Goal: Use online tool/utility: Utilize a website feature to perform a specific function

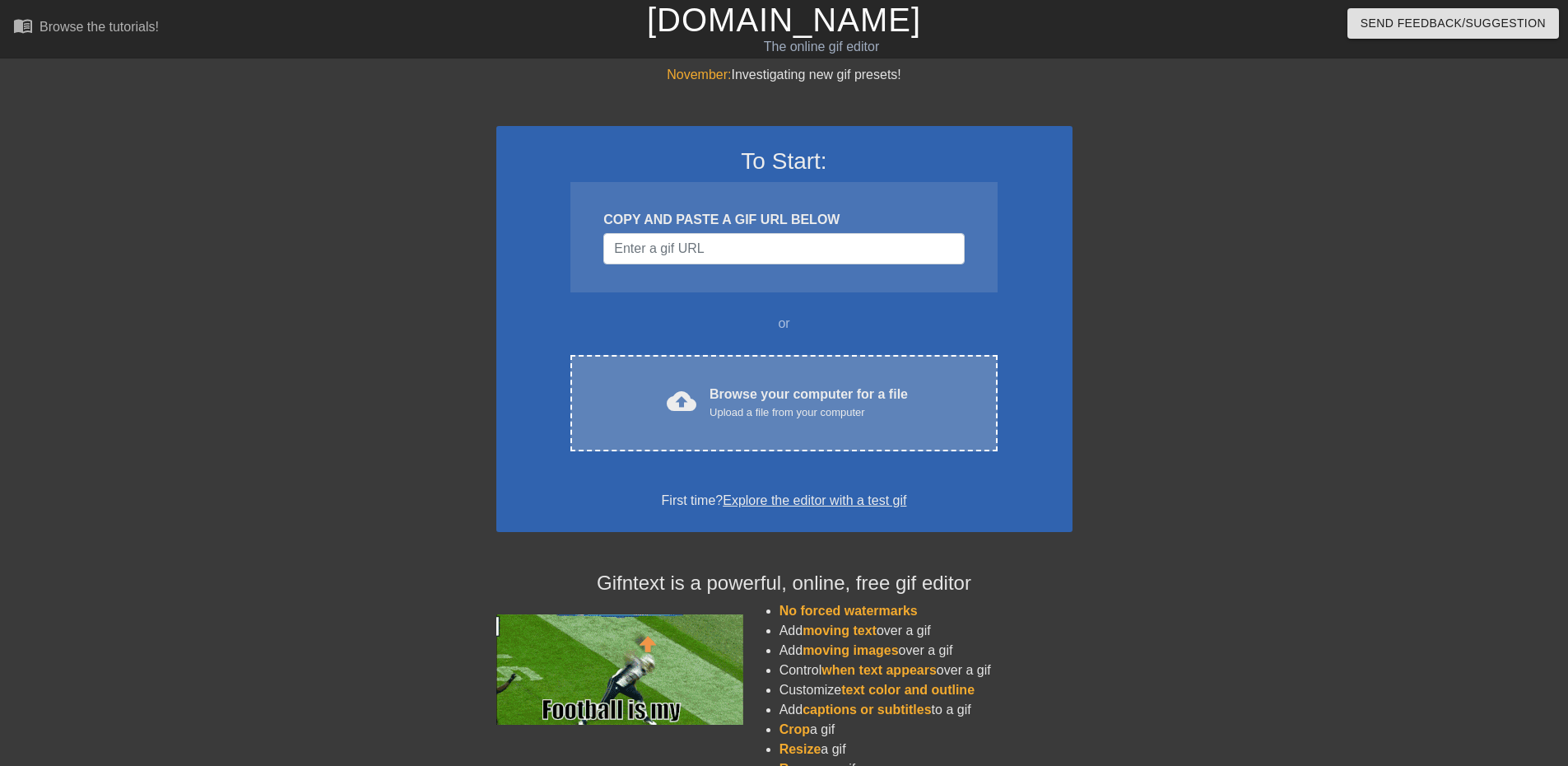
click at [700, 391] on div "cloud_upload Browse your computer for a file Upload a file from your computer" at bounding box center [784, 402] width 357 height 37
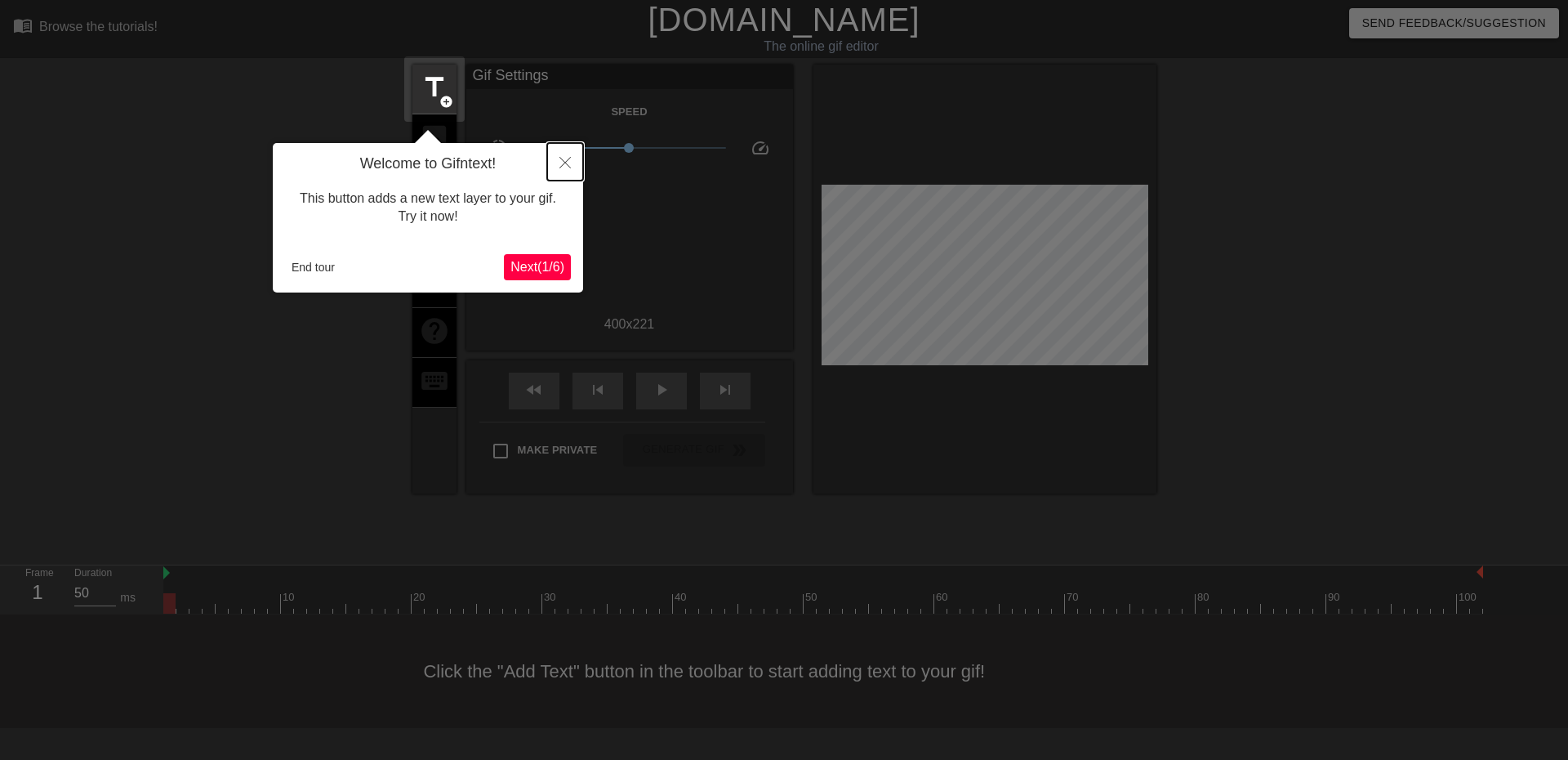
click at [568, 161] on icon "Close" at bounding box center [565, 162] width 12 height 12
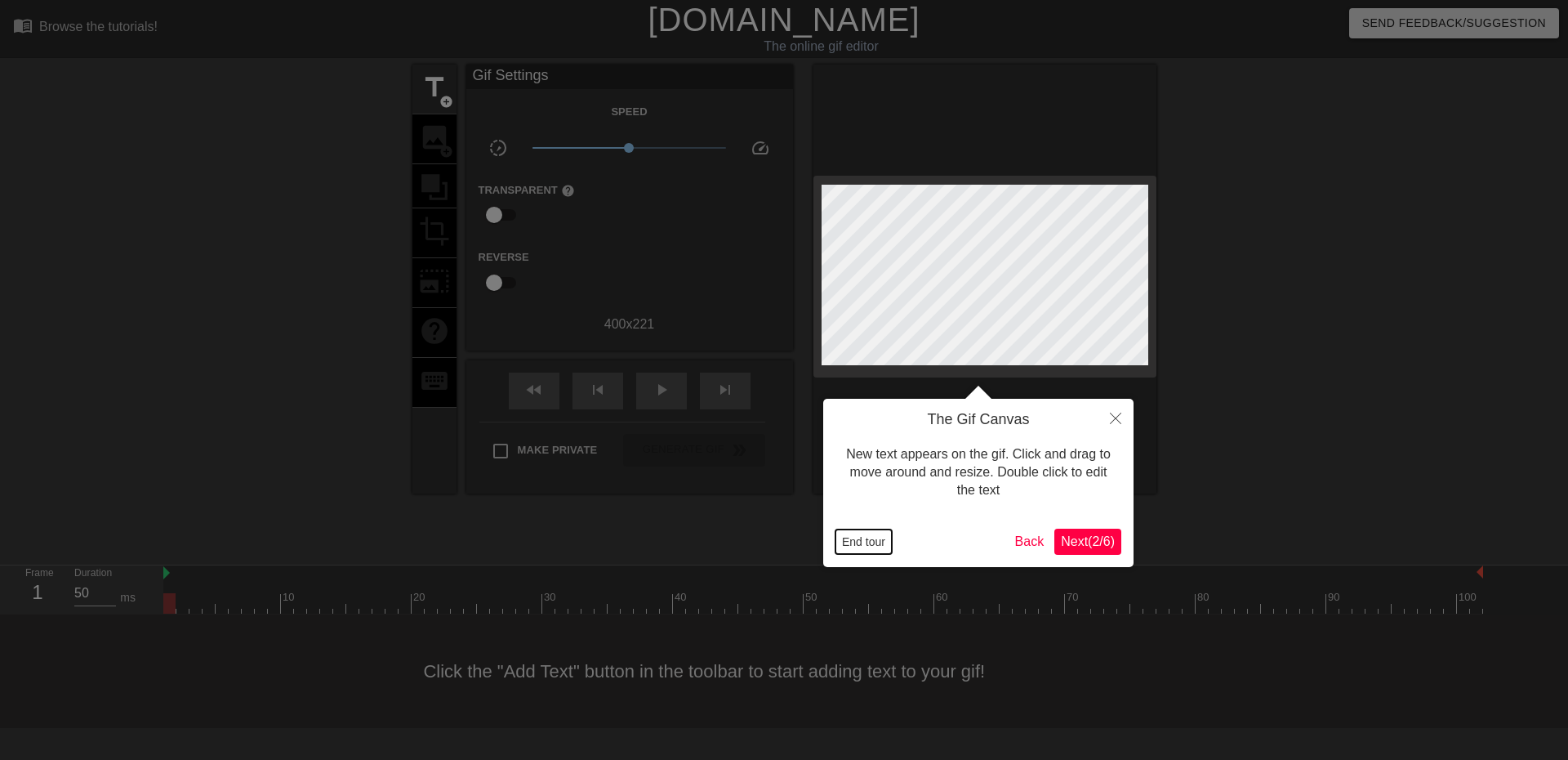
click at [853, 542] on button "End tour" at bounding box center [864, 541] width 56 height 24
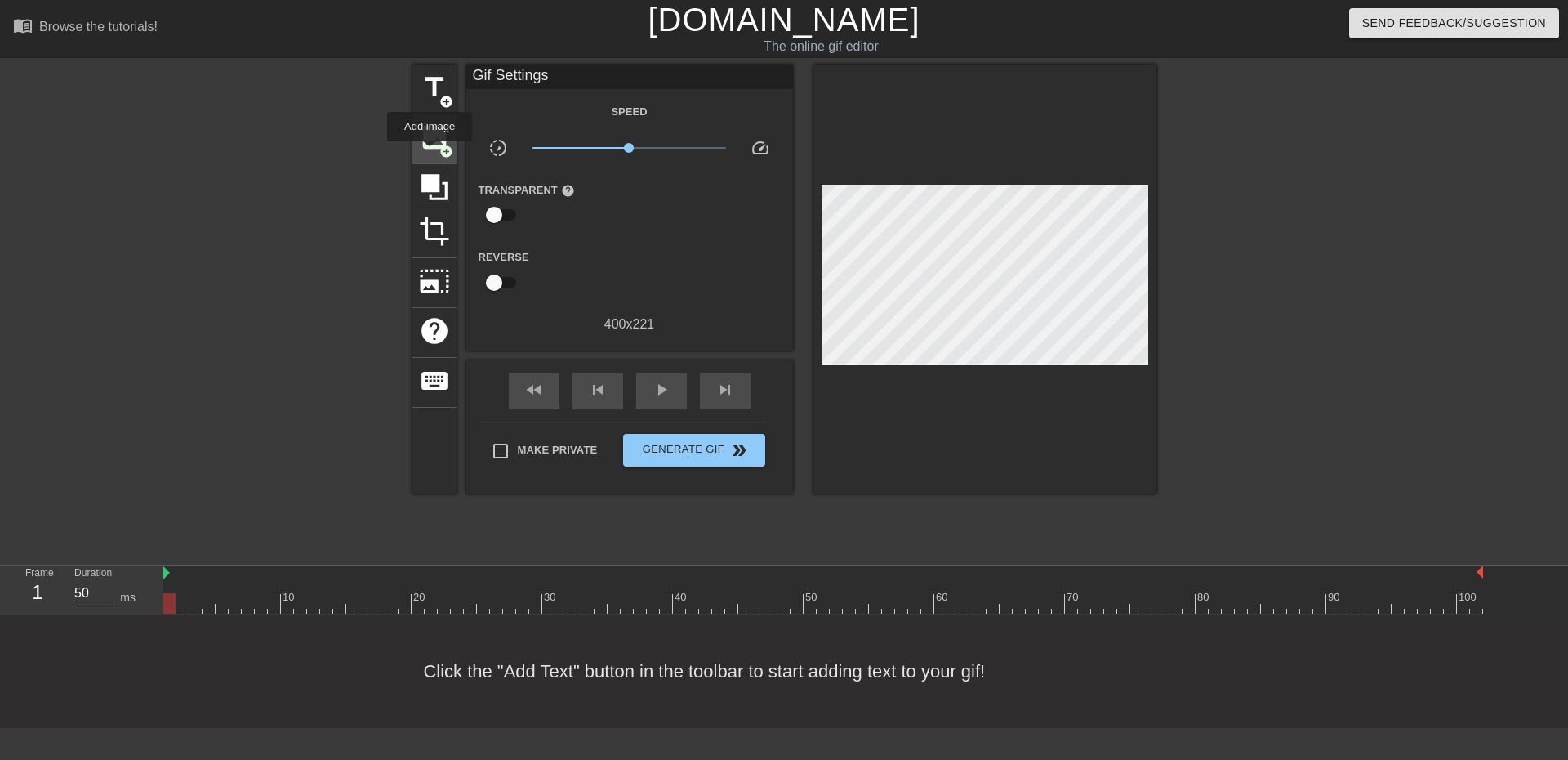
click at [430, 153] on div "image add_circle" at bounding box center [434, 140] width 44 height 50
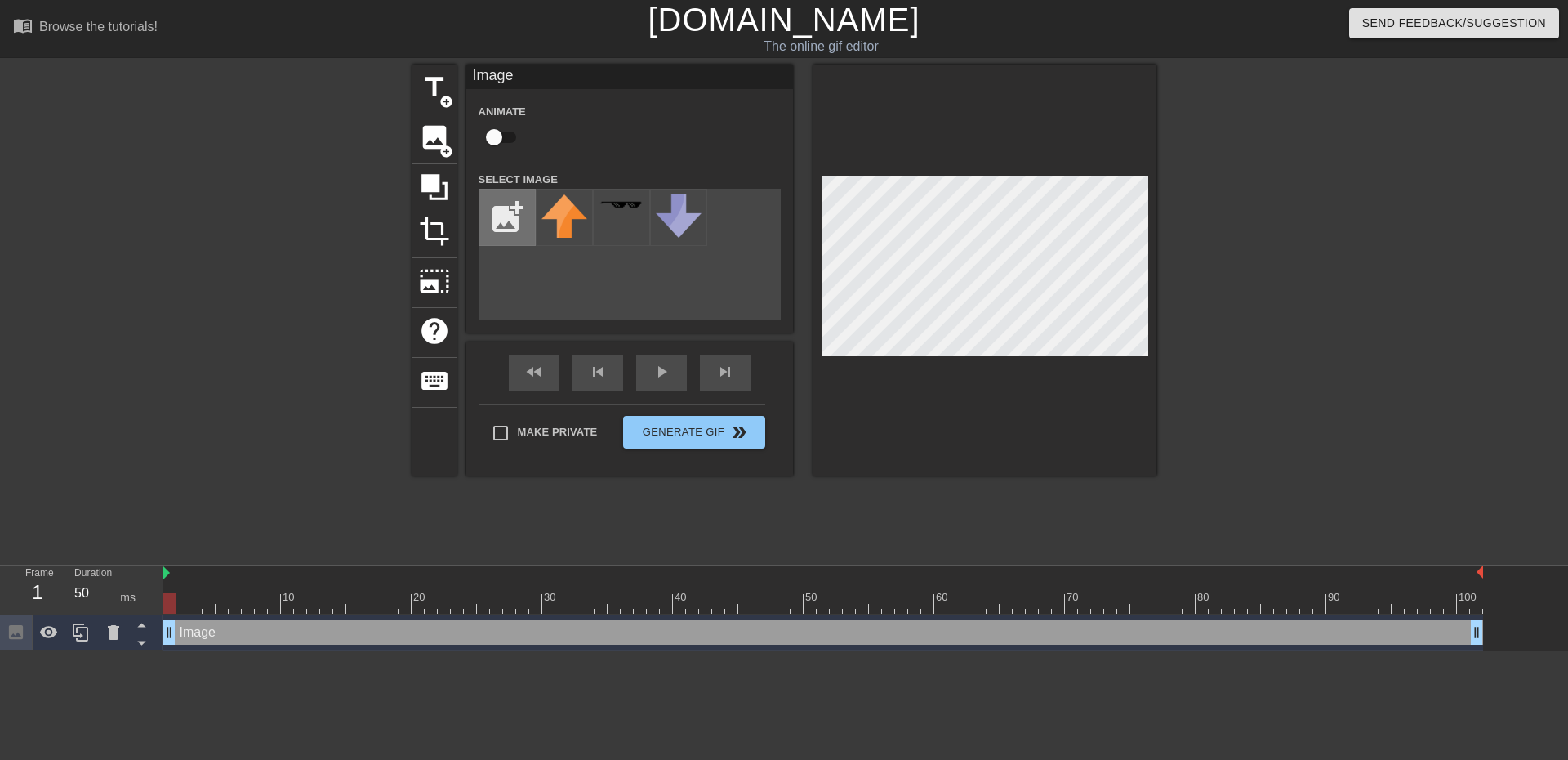
click at [502, 213] on input "file" at bounding box center [507, 218] width 55 height 56
type input "C:\fakepath\gsfgsfgsf.png"
click at [569, 224] on div at bounding box center [565, 218] width 57 height 57
click at [1192, 220] on div "title add_circle image add_circle crop photo_size_select_large help keyboard Im…" at bounding box center [784, 310] width 1568 height 491
click at [1265, 291] on div "title add_circle image add_circle crop photo_size_select_large help keyboard Im…" at bounding box center [784, 310] width 1568 height 491
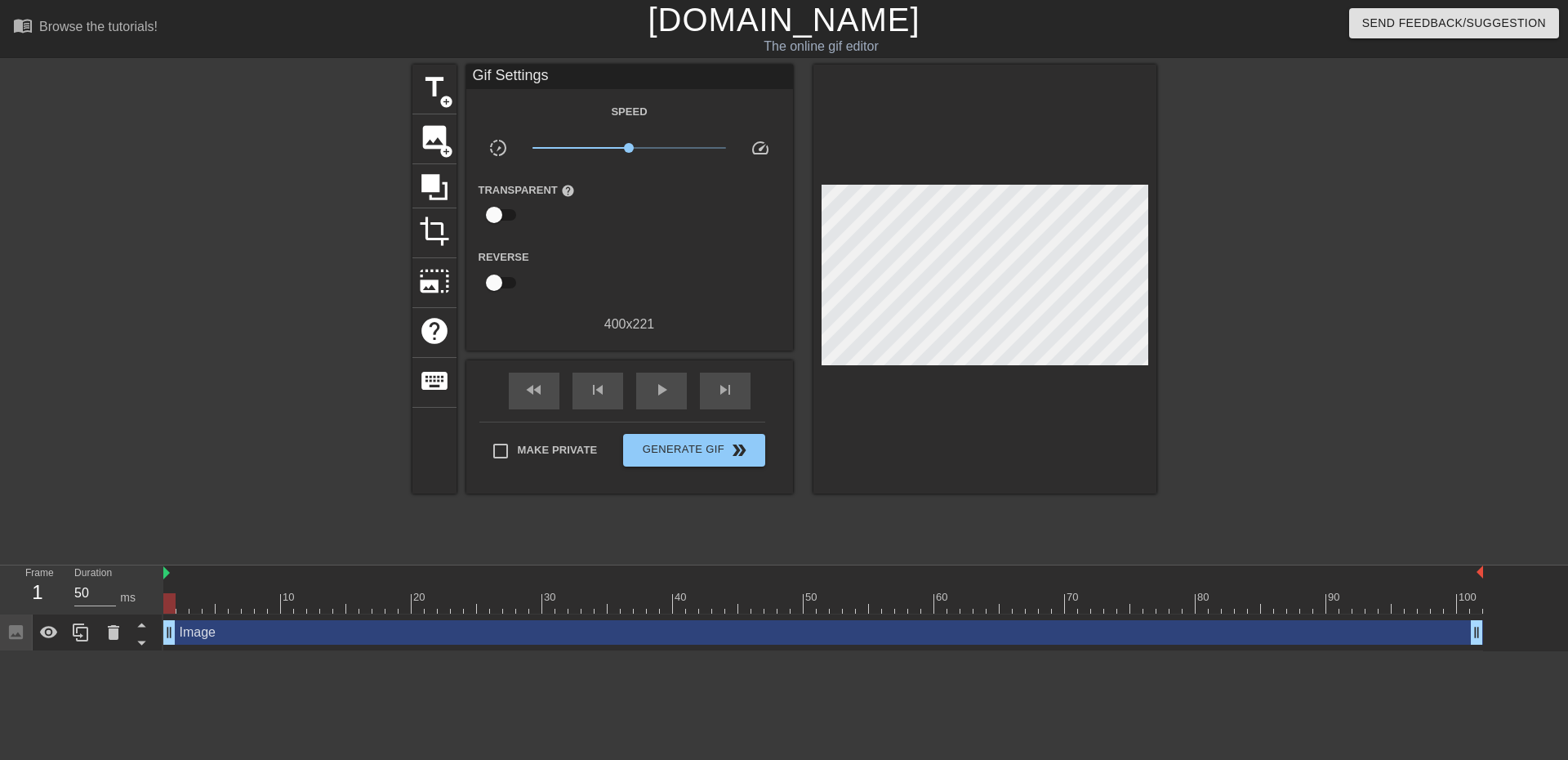
click at [1220, 325] on div at bounding box center [1299, 310] width 245 height 491
click at [658, 454] on span "Generate Gif double_arrow" at bounding box center [694, 450] width 128 height 20
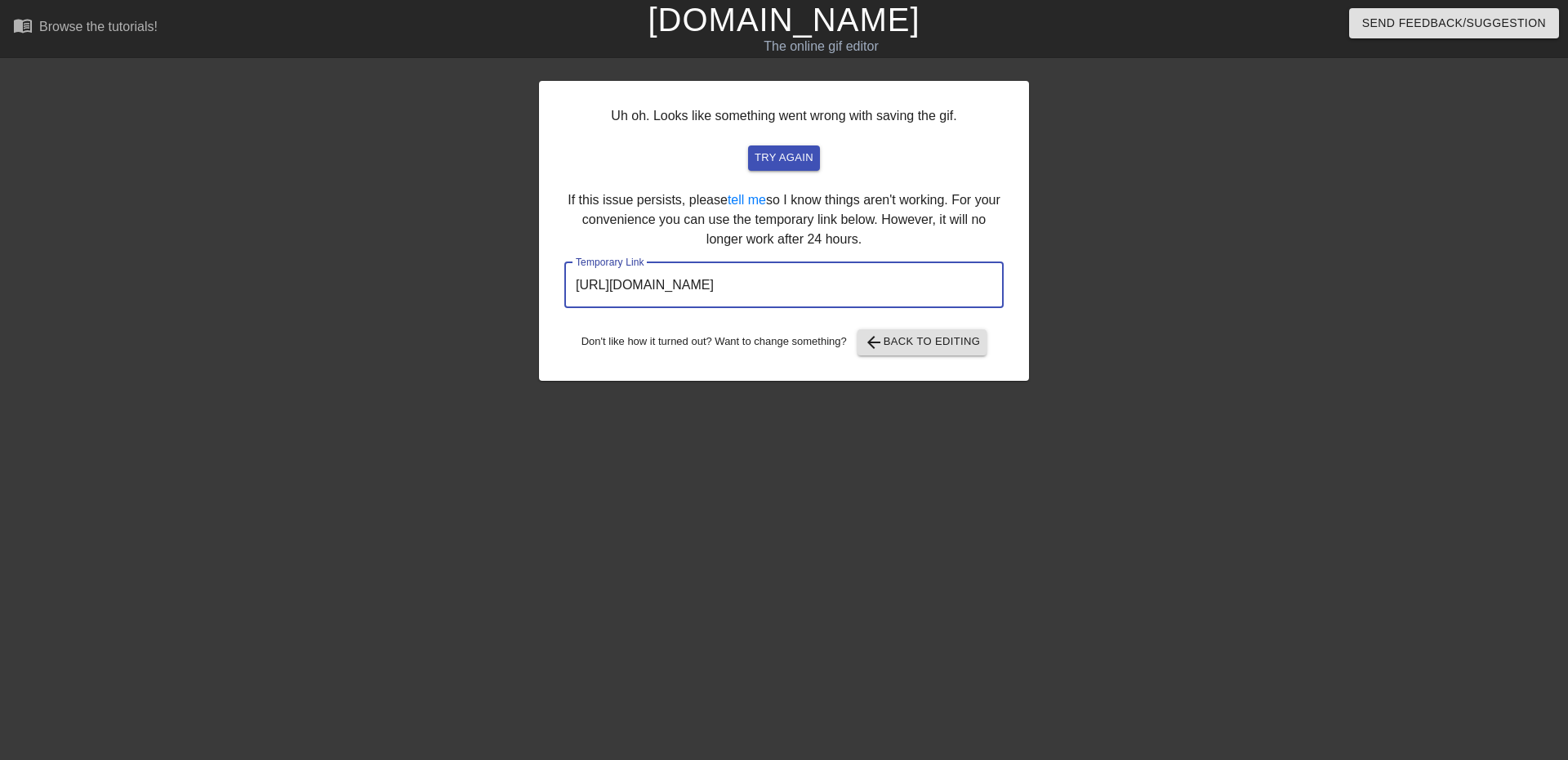
drag, startPoint x: 949, startPoint y: 274, endPoint x: 325, endPoint y: 287, distance: 624.1
click at [325, 287] on div "Uh oh. Looks like something went wrong with saving the gif. try again If this i…" at bounding box center [784, 310] width 1568 height 491
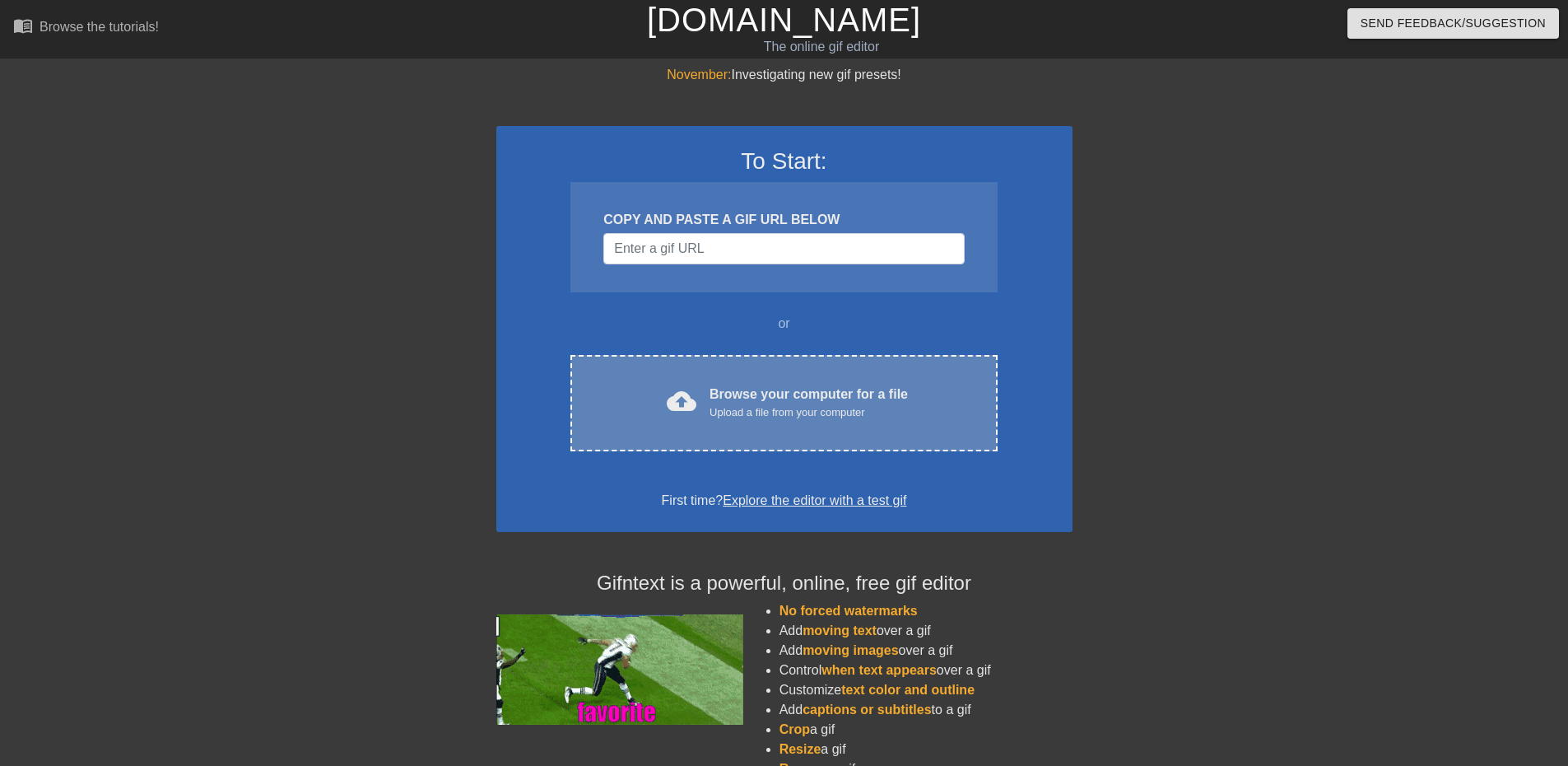
click at [755, 380] on div "cloud_upload Browse your computer for a file Upload a file from your computer C…" at bounding box center [783, 402] width 426 height 97
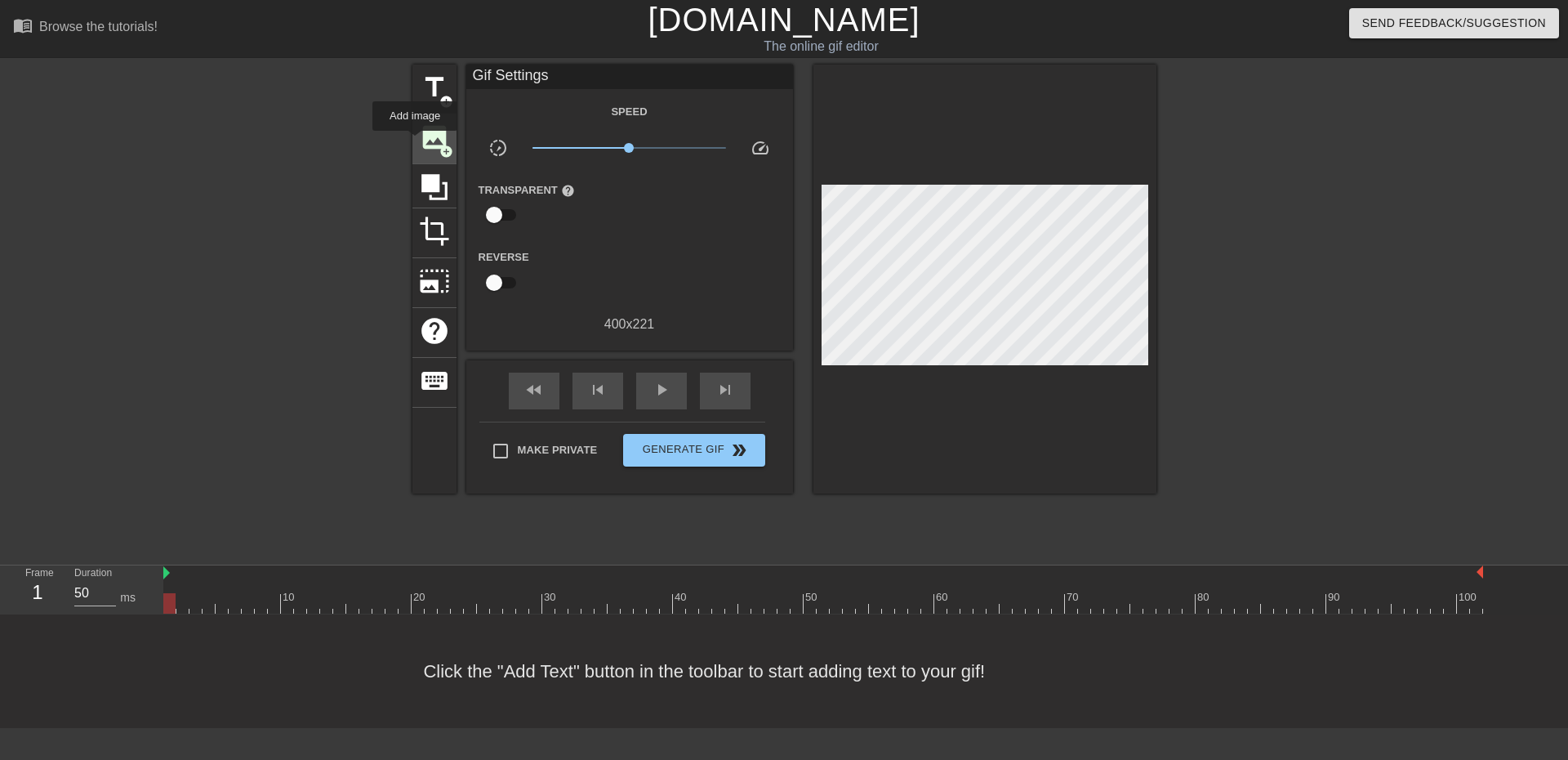
click at [415, 142] on div "image add_circle" at bounding box center [434, 140] width 44 height 50
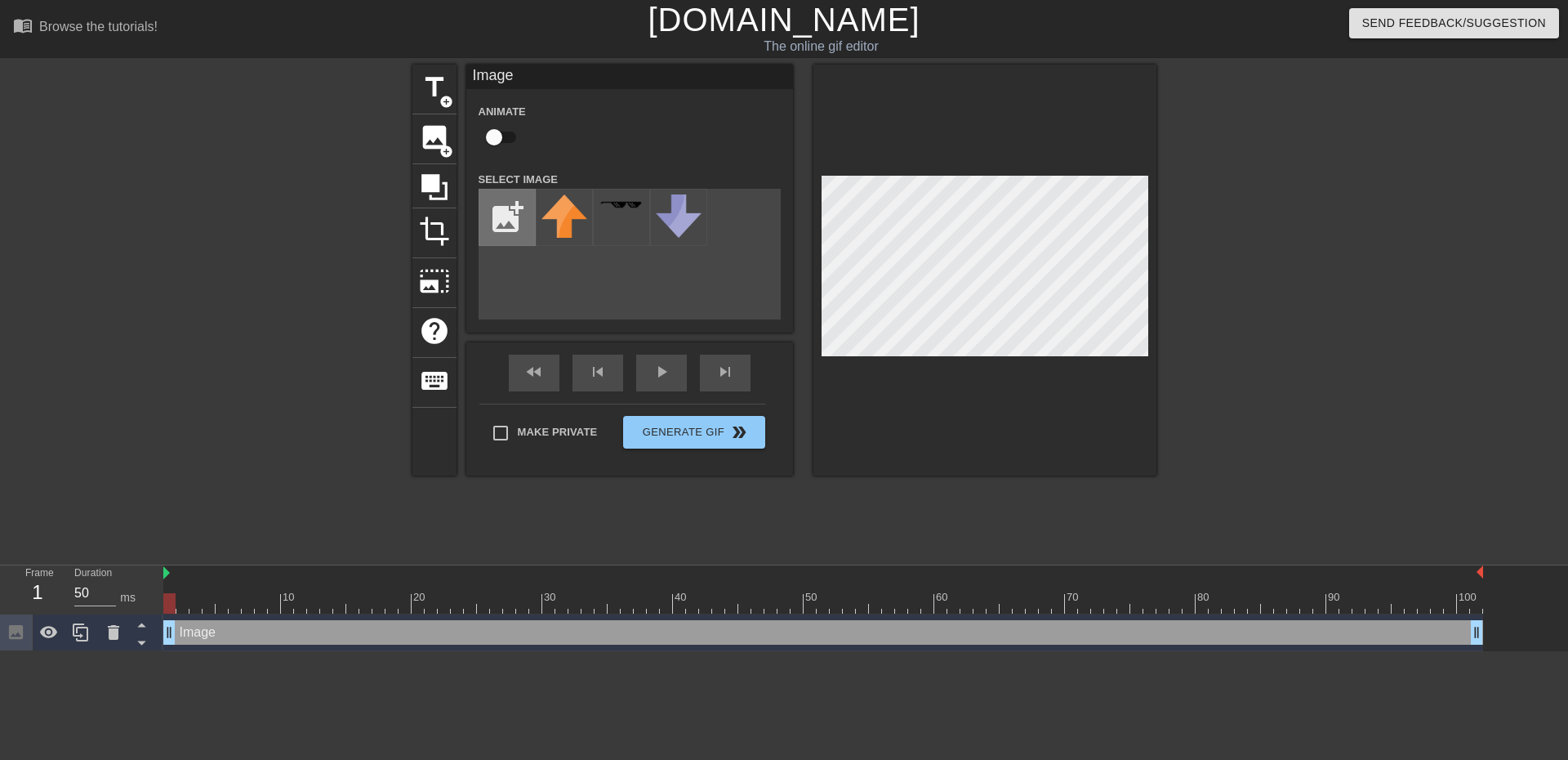
click at [508, 210] on input "file" at bounding box center [507, 218] width 55 height 56
type input "C:\fakepath\Gisueppe.png"
click at [566, 220] on img at bounding box center [564, 232] width 46 height 76
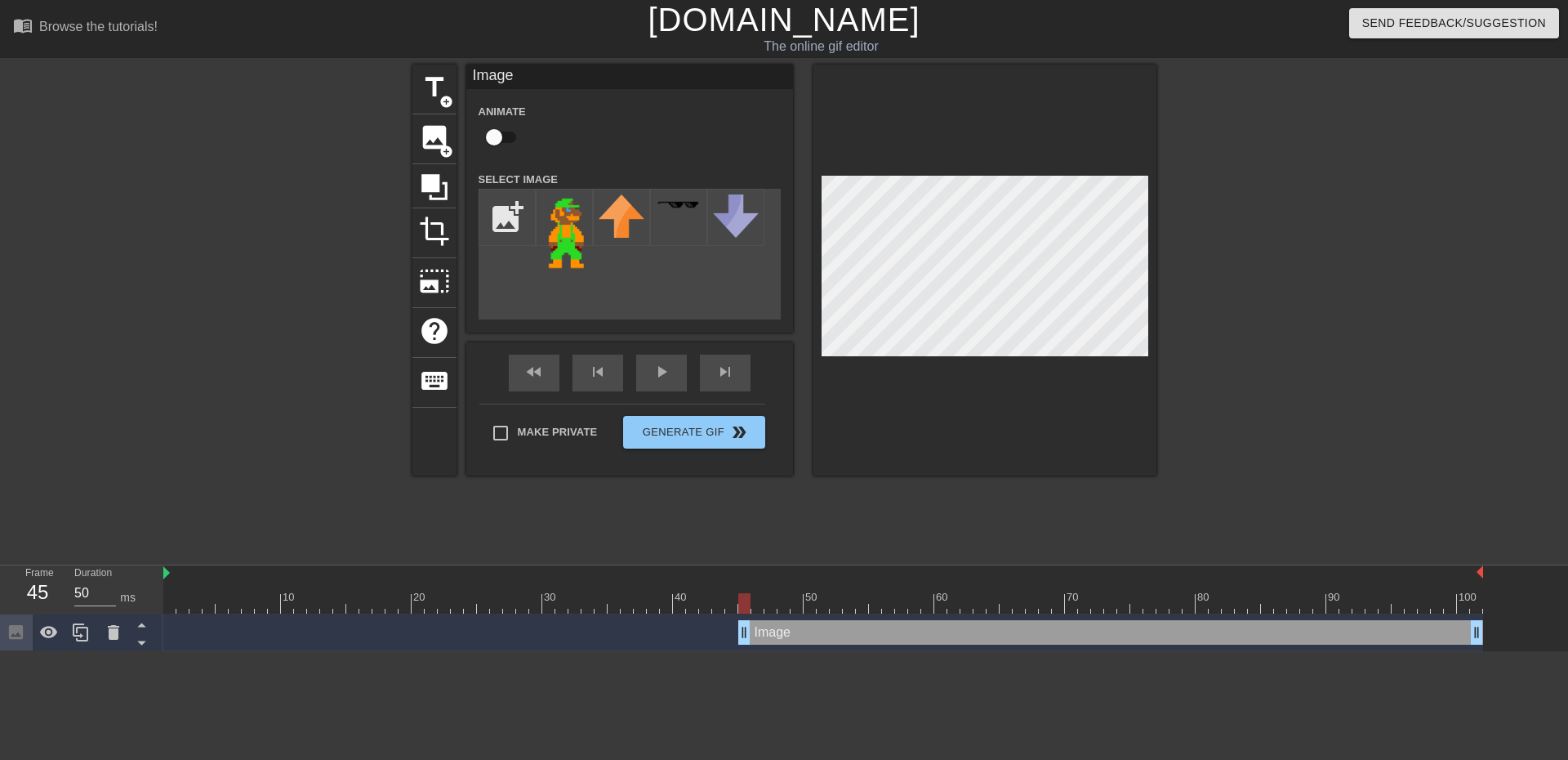
drag, startPoint x: 171, startPoint y: 630, endPoint x: 753, endPoint y: 606, distance: 582.5
click at [753, 606] on div "10 20 30 40 50 60 70 80 90 100 Image drag_handle drag_handle" at bounding box center [866, 609] width 1405 height 86
click at [797, 318] on div "title add_circle image add_circle crop photo_size_select_large help keyboard Im…" at bounding box center [784, 269] width 744 height 411
click at [501, 129] on input "checkbox" at bounding box center [494, 137] width 93 height 31
checkbox input "true"
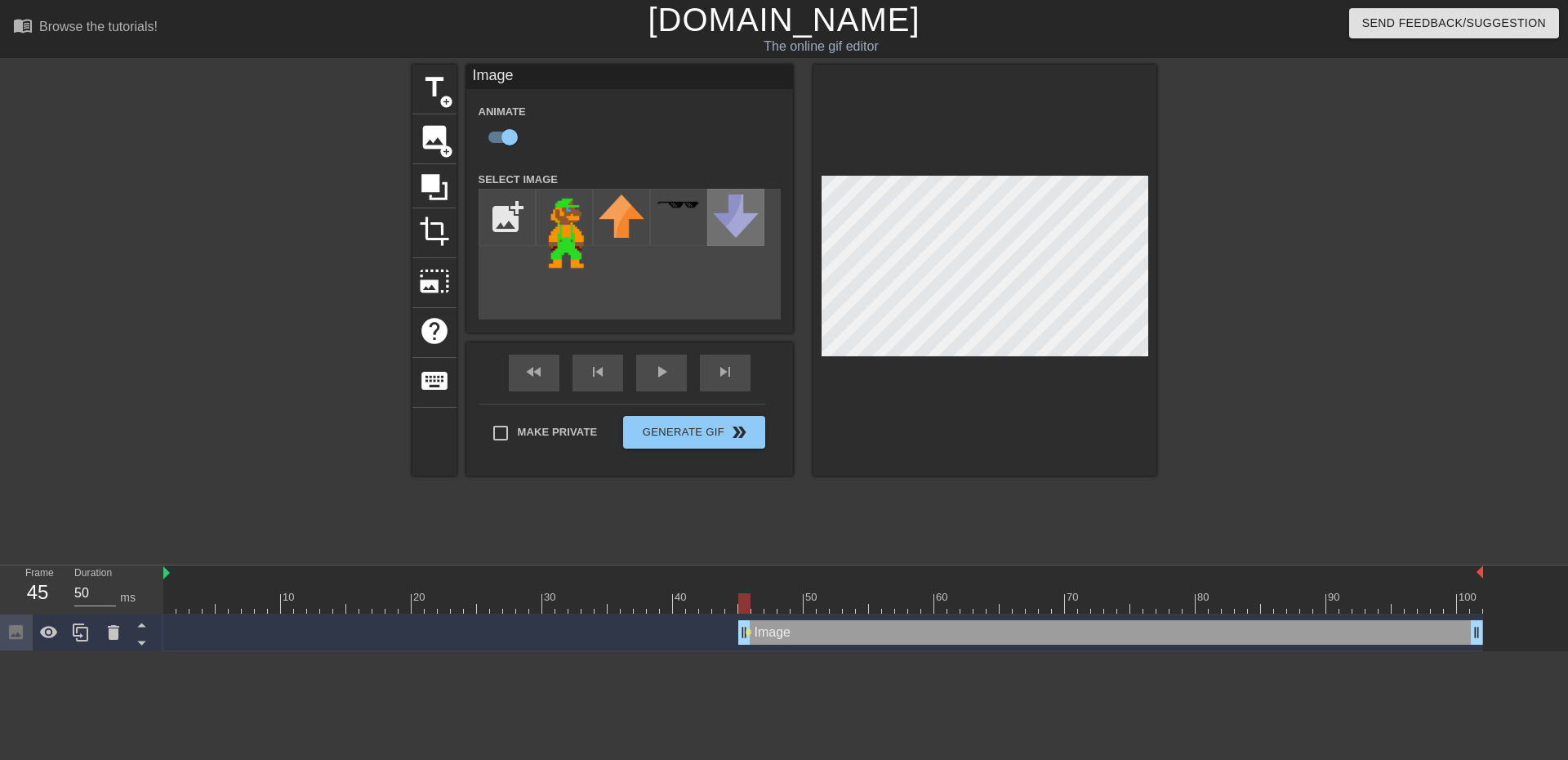
scroll to position [0, 13]
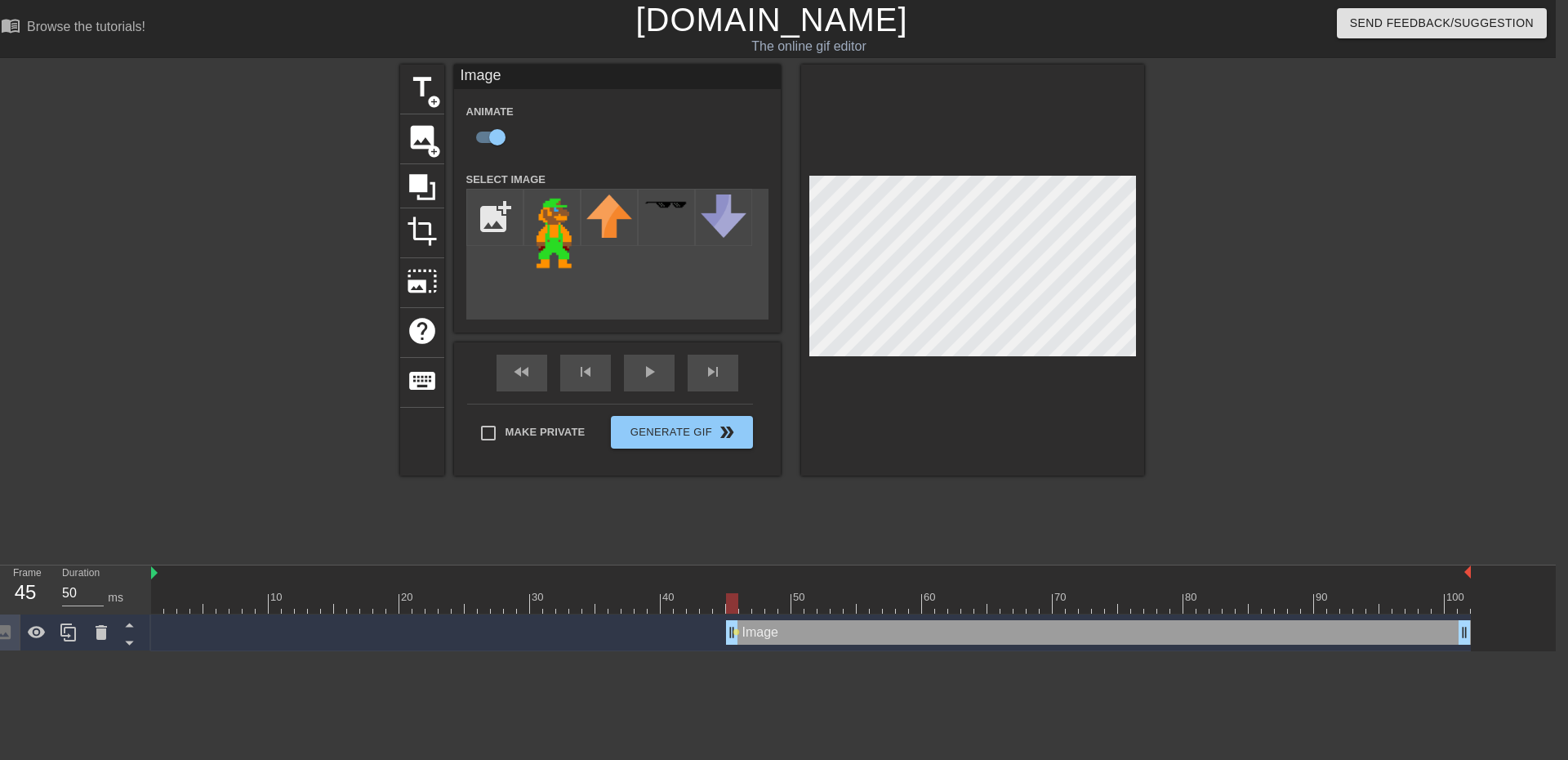
click at [743, 601] on div at bounding box center [811, 603] width 1320 height 21
click at [759, 602] on div at bounding box center [811, 603] width 1320 height 21
click at [770, 603] on div at bounding box center [811, 603] width 1320 height 21
click at [780, 604] on div at bounding box center [811, 603] width 1320 height 21
click at [799, 598] on div at bounding box center [811, 603] width 1320 height 21
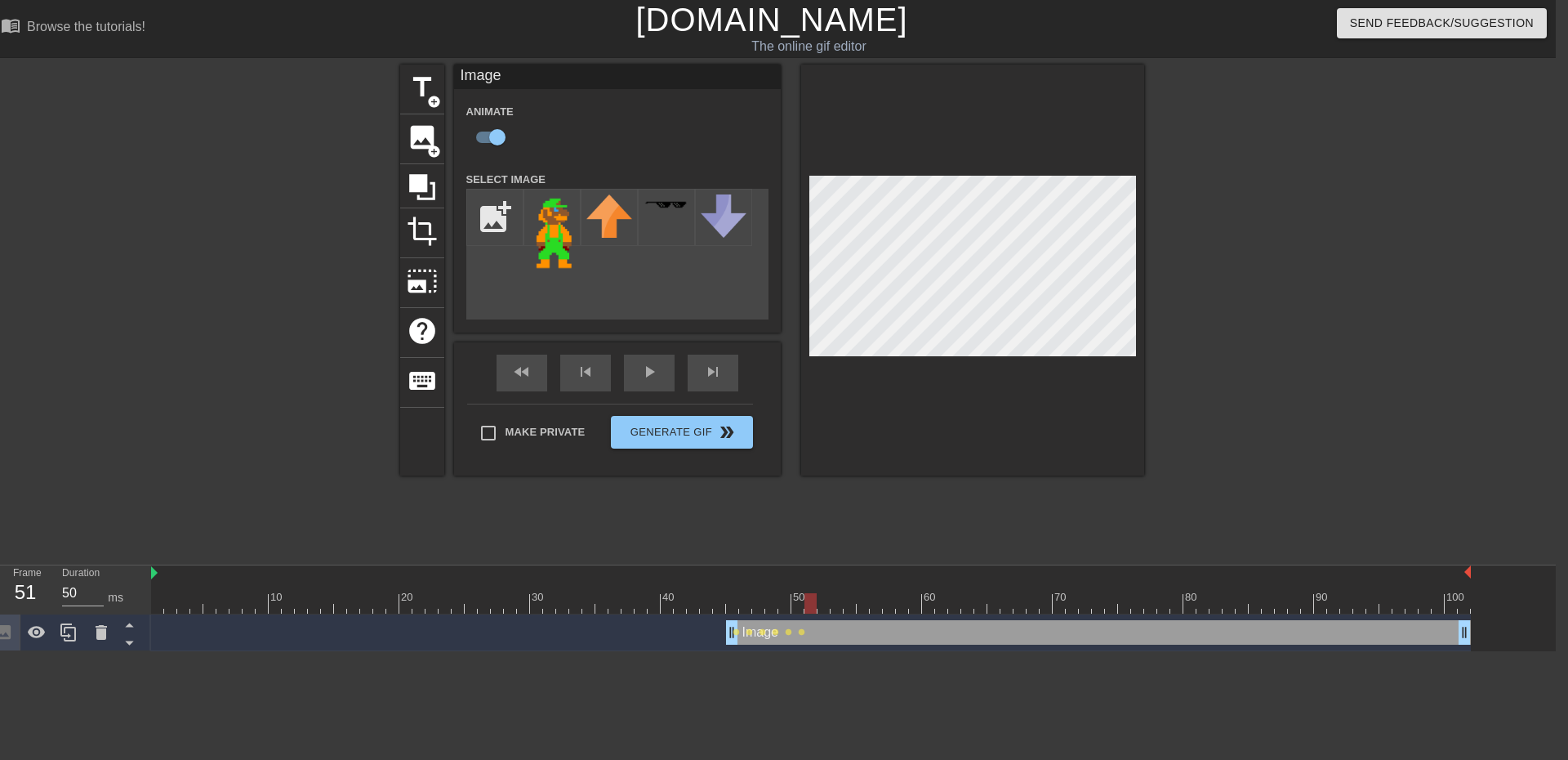
click at [811, 602] on div at bounding box center [811, 603] width 1320 height 21
drag, startPoint x: 821, startPoint y: 603, endPoint x: 893, endPoint y: 356, distance: 257.3
click at [821, 603] on div at bounding box center [811, 603] width 1320 height 21
drag, startPoint x: 835, startPoint y: 610, endPoint x: 896, endPoint y: 465, distance: 157.3
click at [835, 609] on div at bounding box center [811, 603] width 1320 height 21
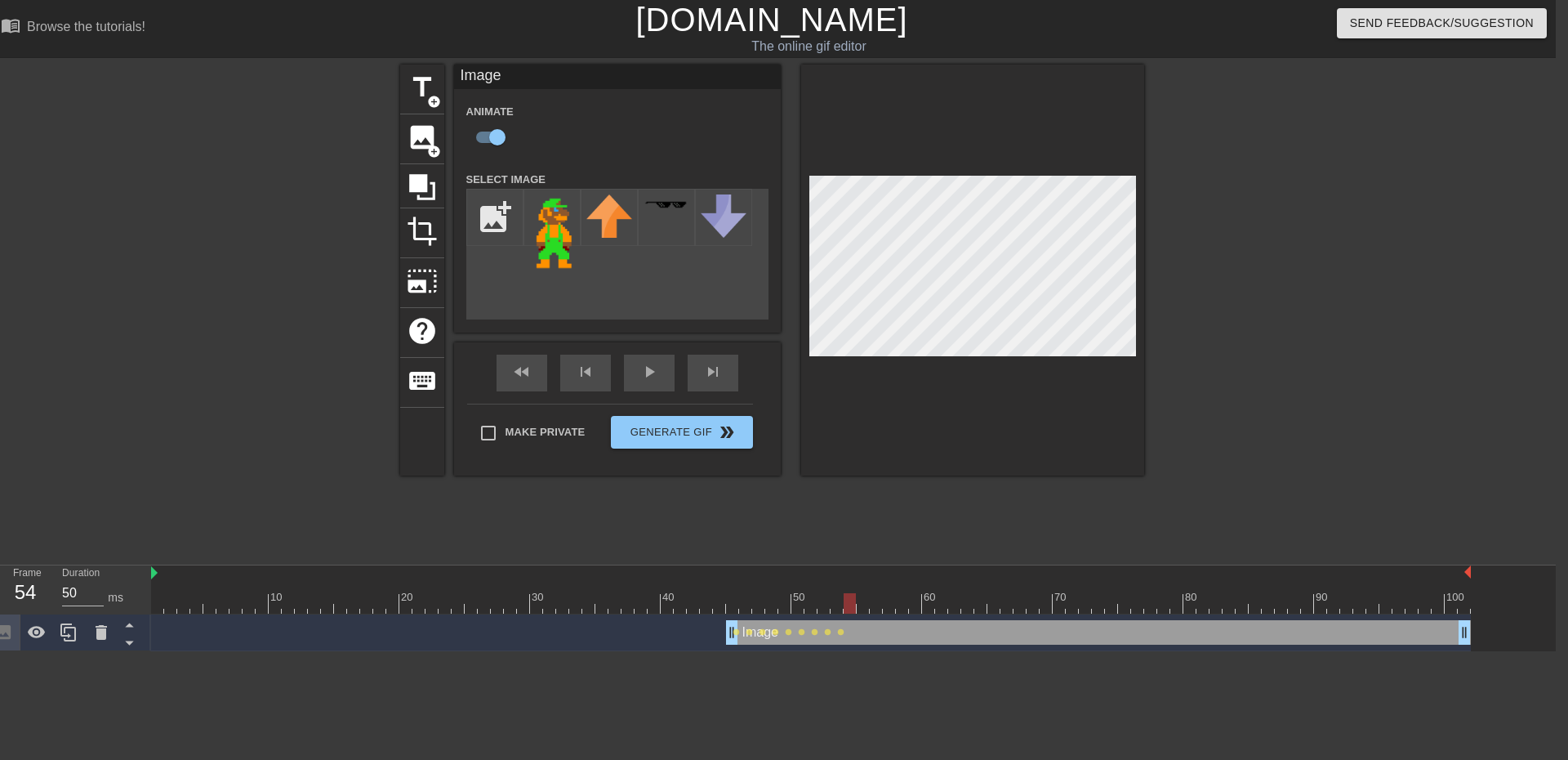
click at [851, 603] on div at bounding box center [811, 603] width 1320 height 21
click at [858, 607] on div at bounding box center [811, 603] width 1320 height 21
click at [871, 602] on div at bounding box center [811, 603] width 1320 height 21
drag, startPoint x: 883, startPoint y: 607, endPoint x: 953, endPoint y: 520, distance: 111.7
click at [883, 606] on div at bounding box center [811, 603] width 1320 height 21
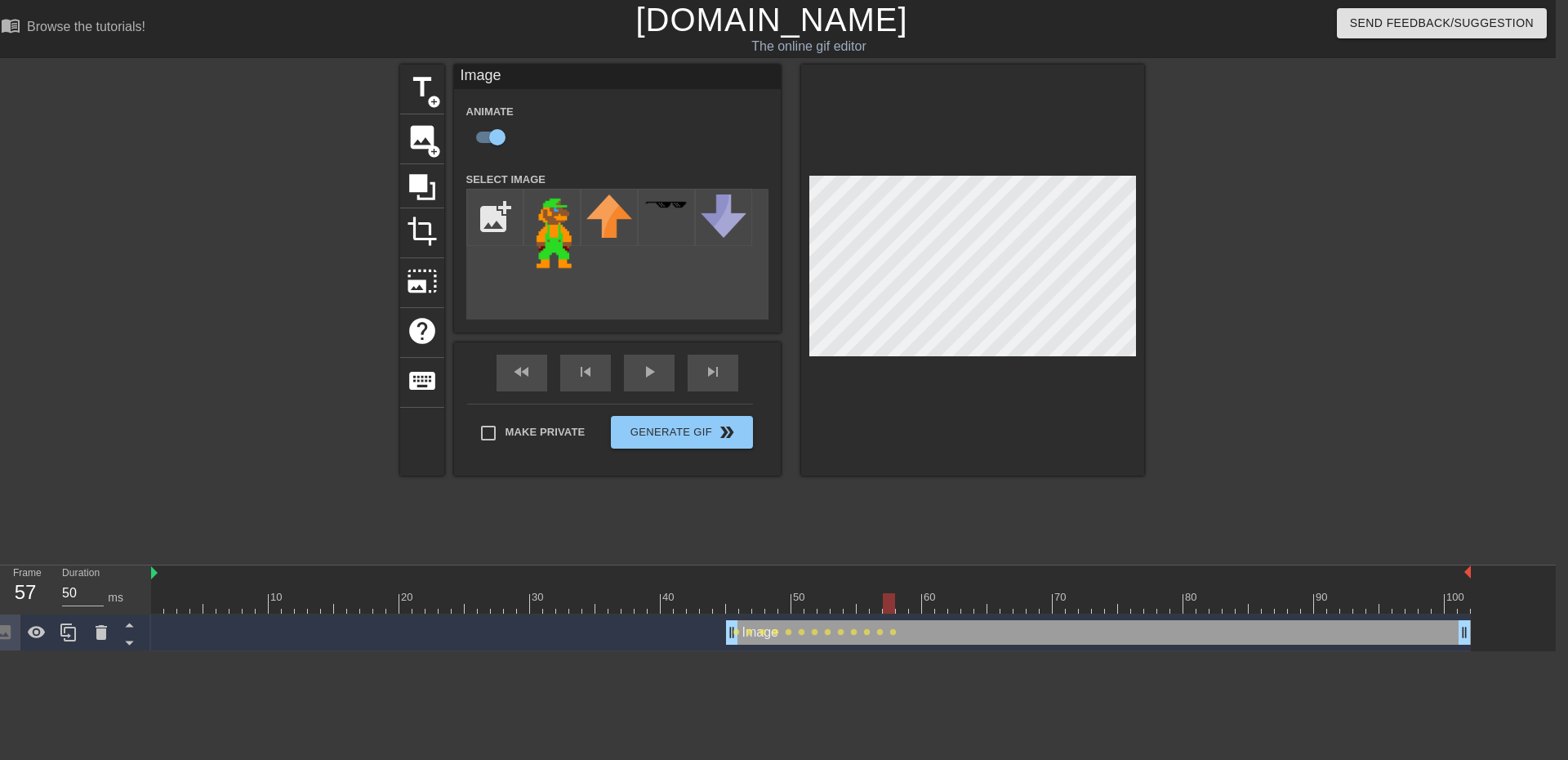
click at [903, 608] on div at bounding box center [811, 603] width 1320 height 21
click at [916, 602] on div at bounding box center [811, 603] width 1320 height 21
click at [929, 607] on div at bounding box center [811, 603] width 1320 height 21
click at [942, 598] on div at bounding box center [811, 603] width 1320 height 21
click at [1140, 320] on div at bounding box center [972, 269] width 343 height 411
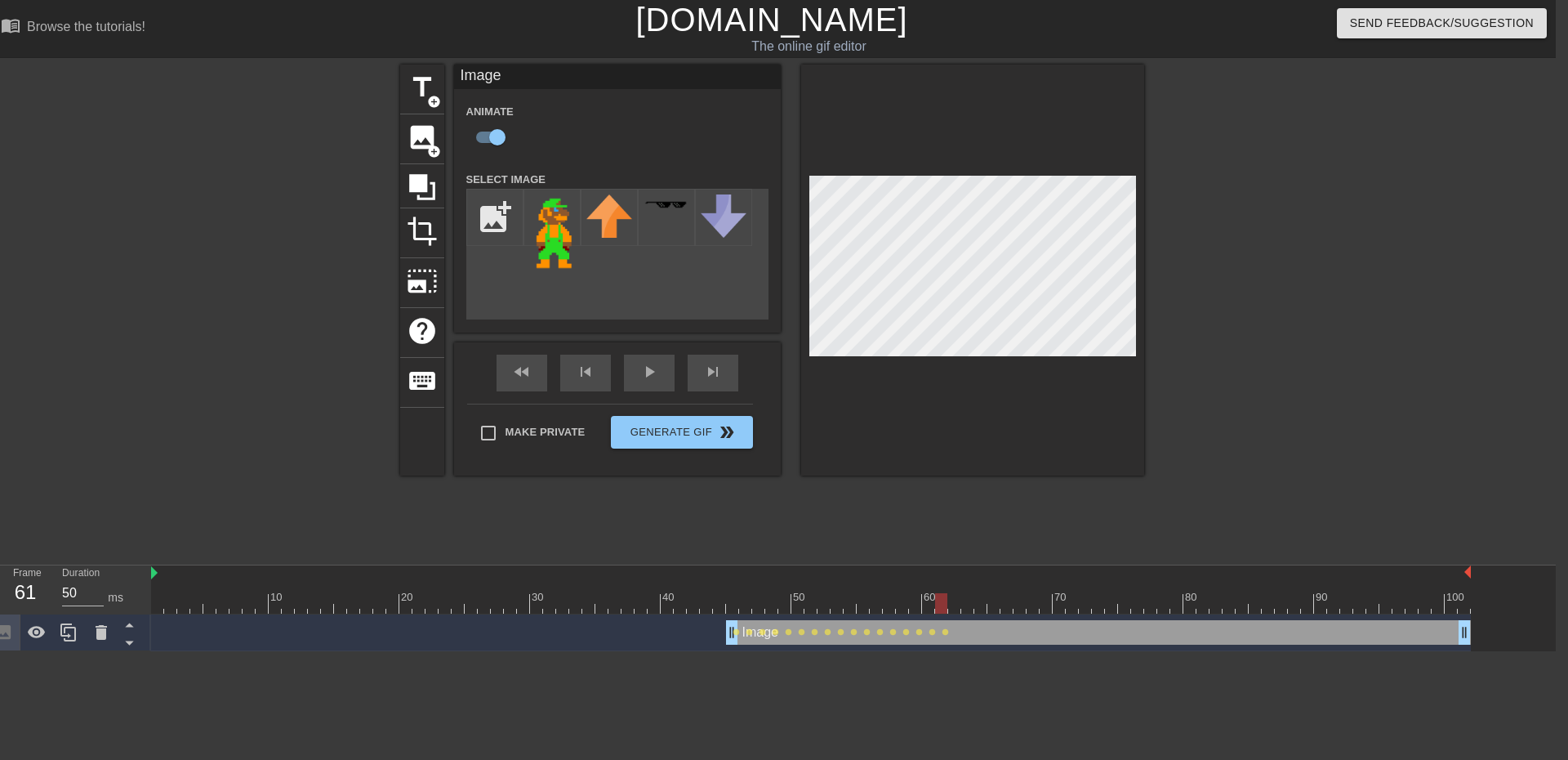
click at [953, 609] on div at bounding box center [811, 603] width 1320 height 21
click at [1148, 322] on div "title add_circle image add_circle crop photo_size_select_large help keyboard Im…" at bounding box center [771, 310] width 1568 height 491
click at [967, 604] on div at bounding box center [811, 603] width 1320 height 21
click at [1239, 305] on div at bounding box center [1286, 310] width 245 height 491
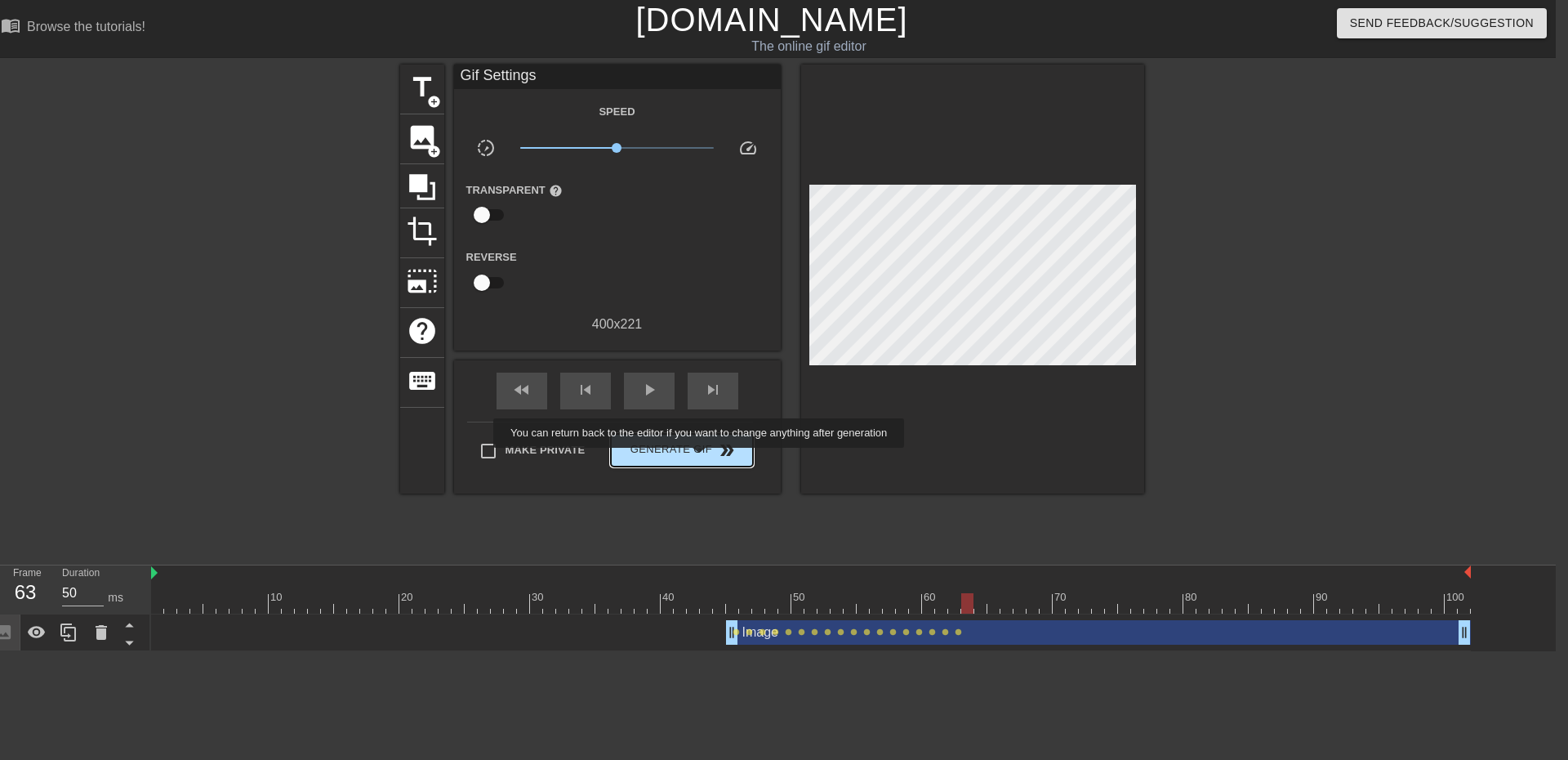
click at [701, 459] on button "Generate Gif double_arrow" at bounding box center [682, 450] width 141 height 33
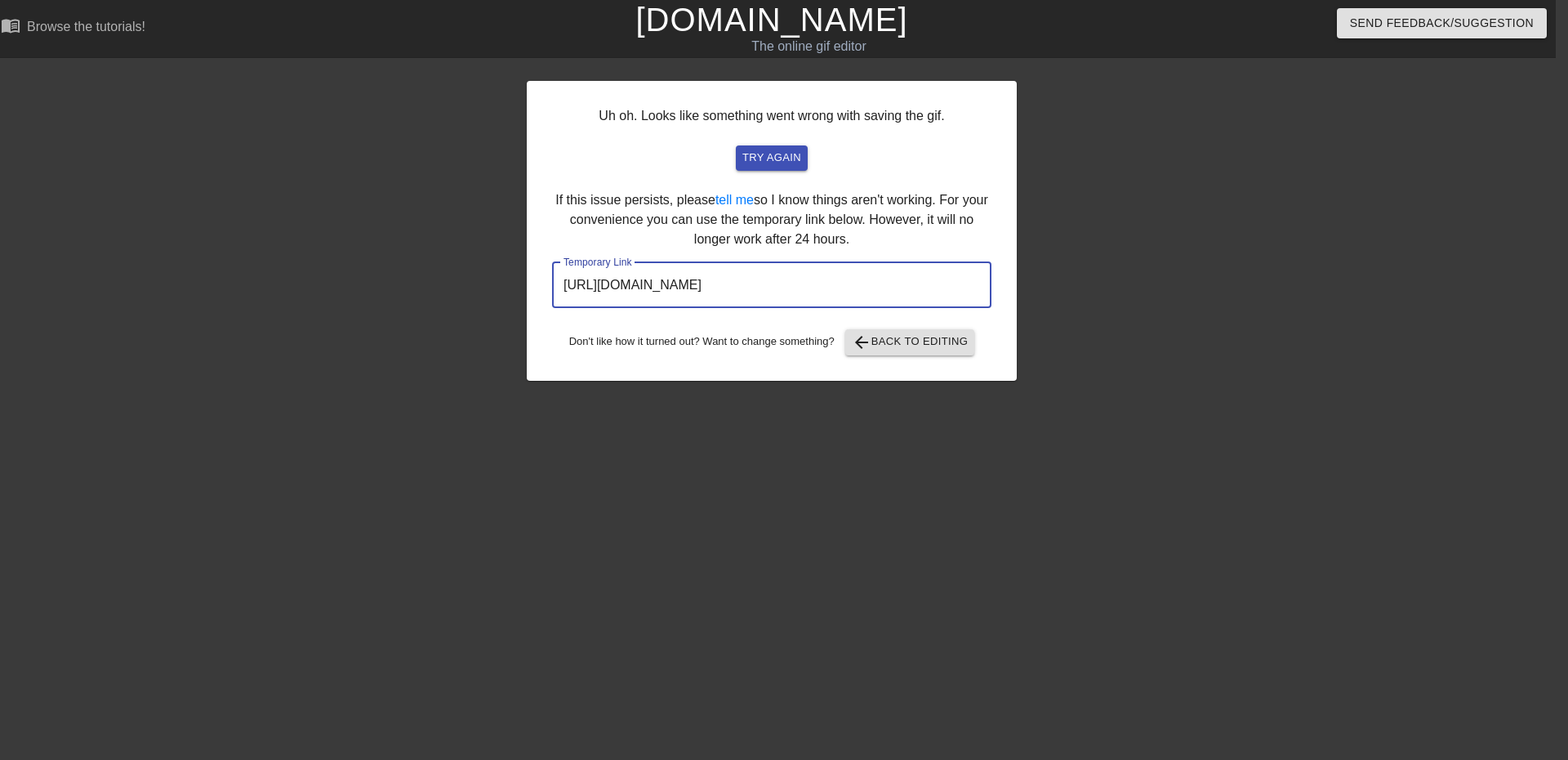
drag, startPoint x: 652, startPoint y: 291, endPoint x: 432, endPoint y: 277, distance: 220.4
click at [433, 277] on div "Uh oh. Looks like something went wrong with saving the gif. try again If this i…" at bounding box center [771, 310] width 1568 height 491
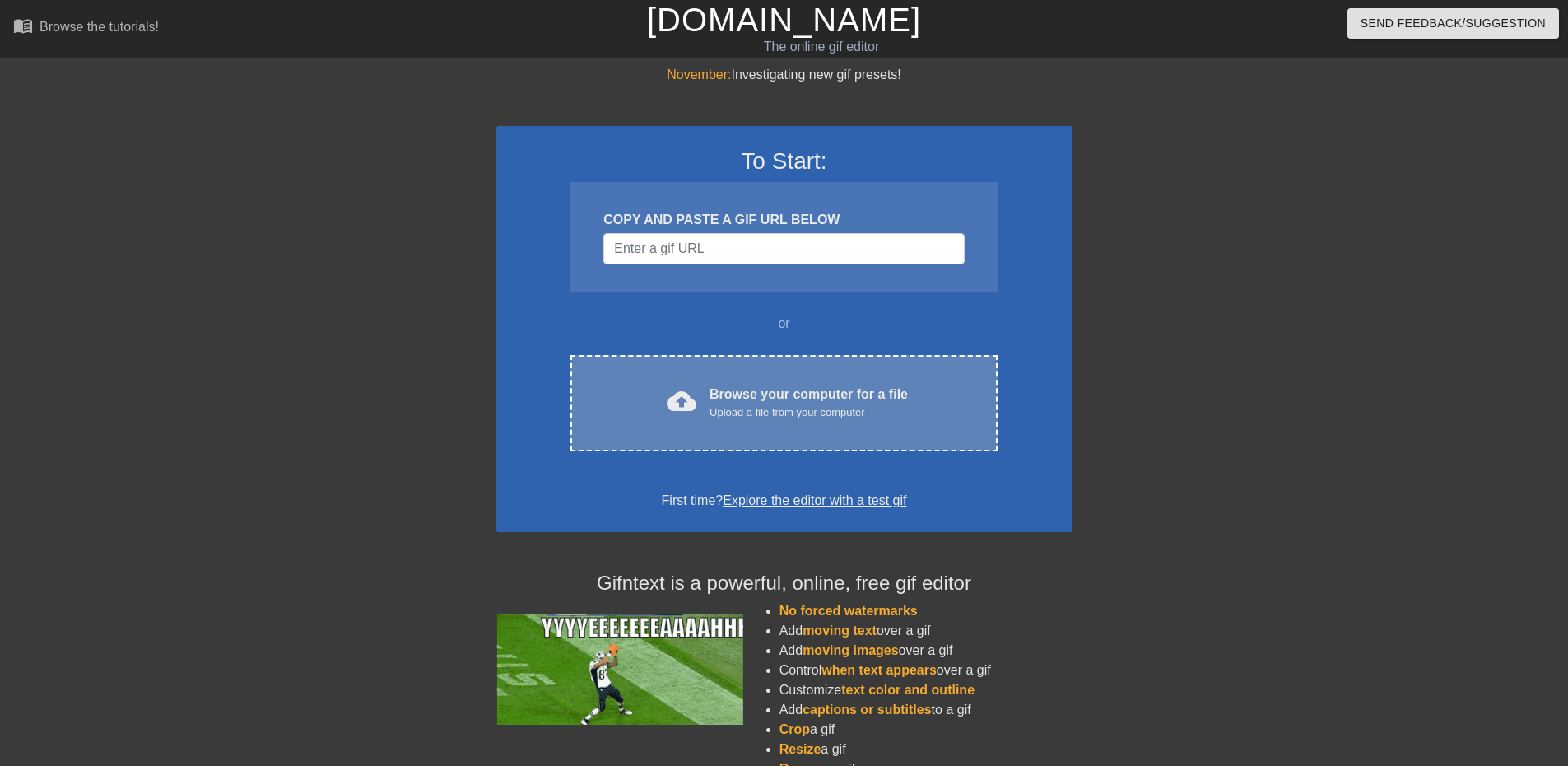
click at [701, 407] on div "cloud_upload Browse your computer for a file Upload a file from your computer" at bounding box center [784, 402] width 357 height 37
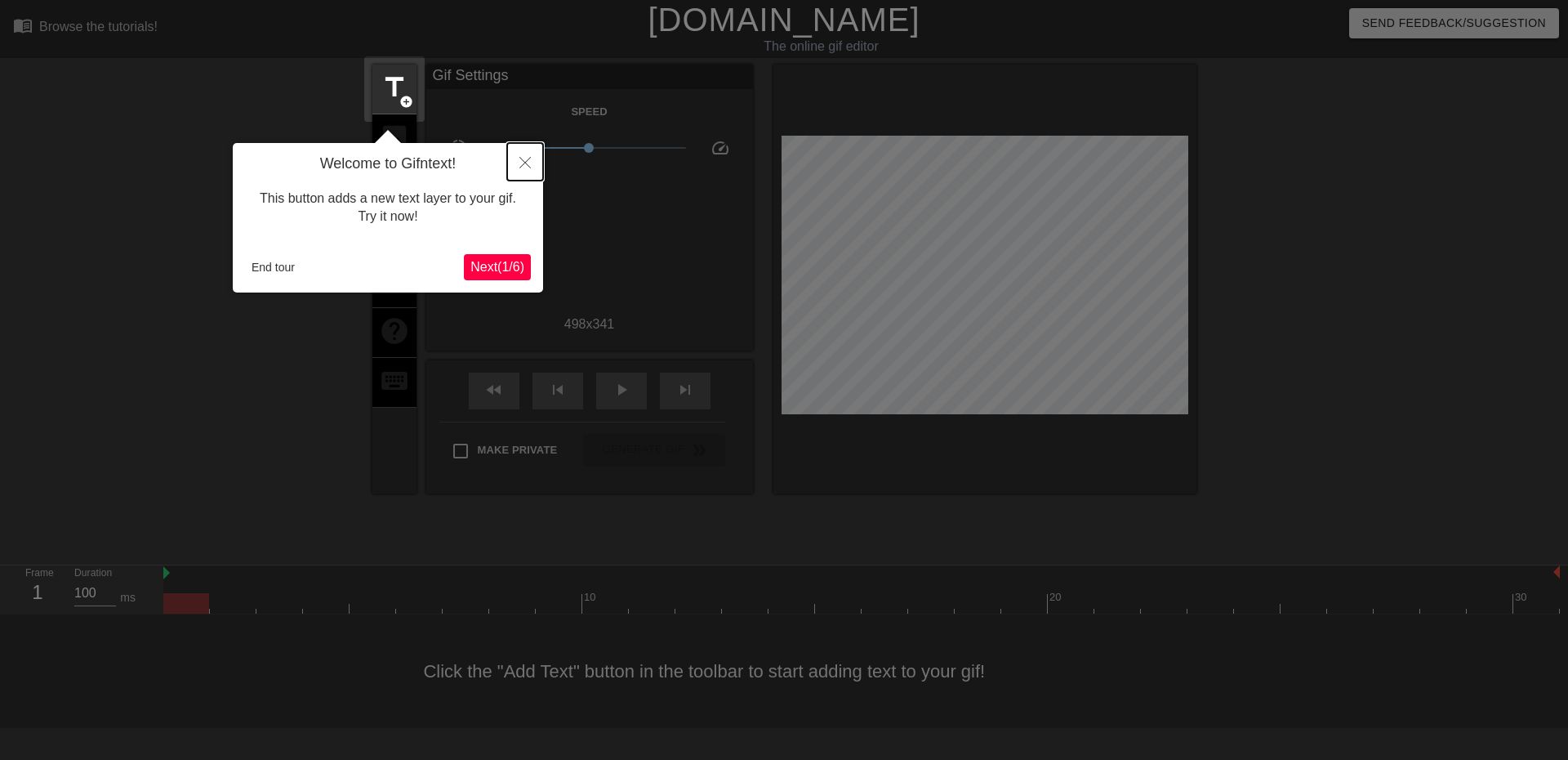
click at [532, 171] on button "Close" at bounding box center [525, 162] width 36 height 38
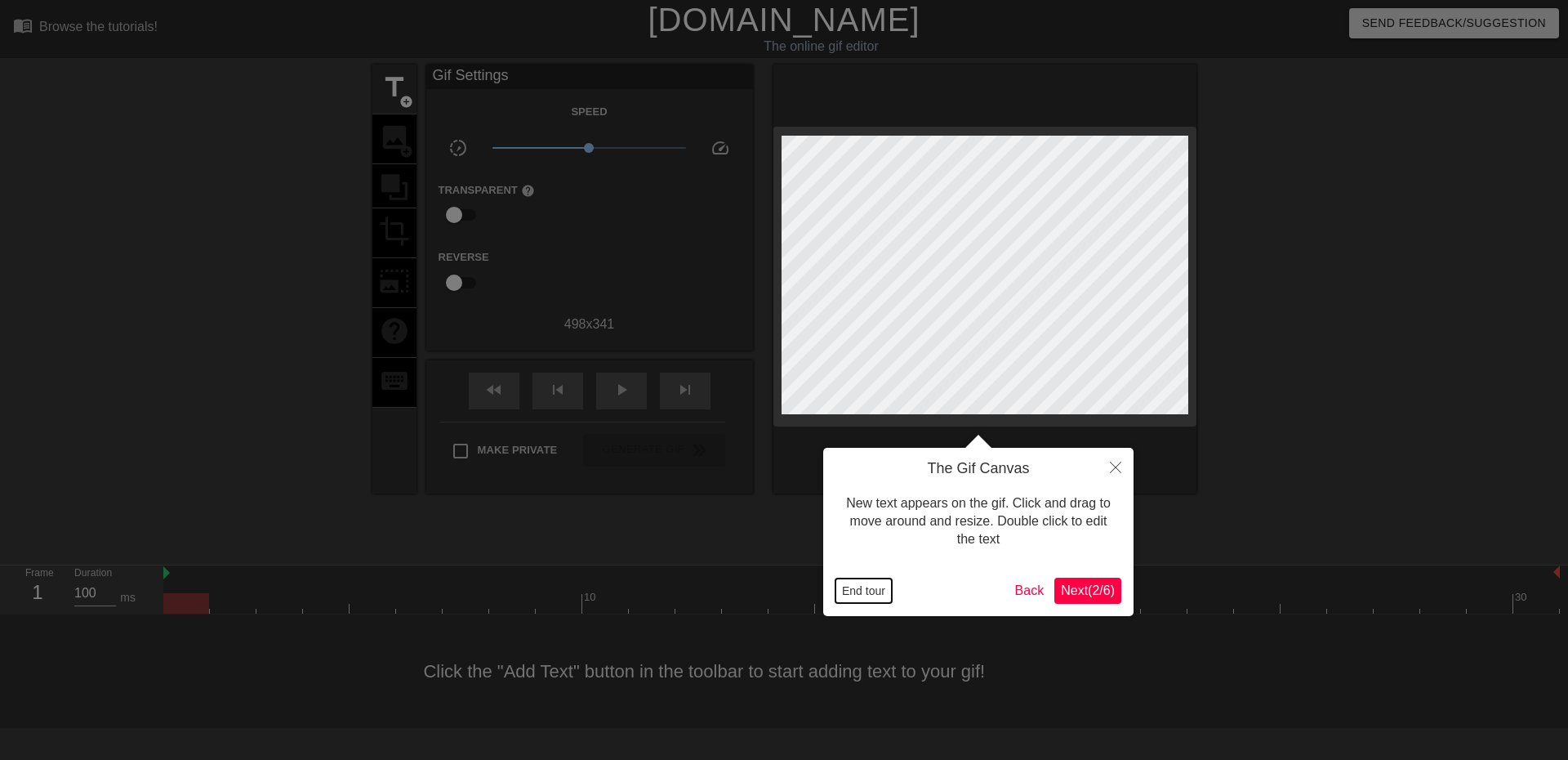
click at [860, 595] on button "End tour" at bounding box center [864, 590] width 56 height 24
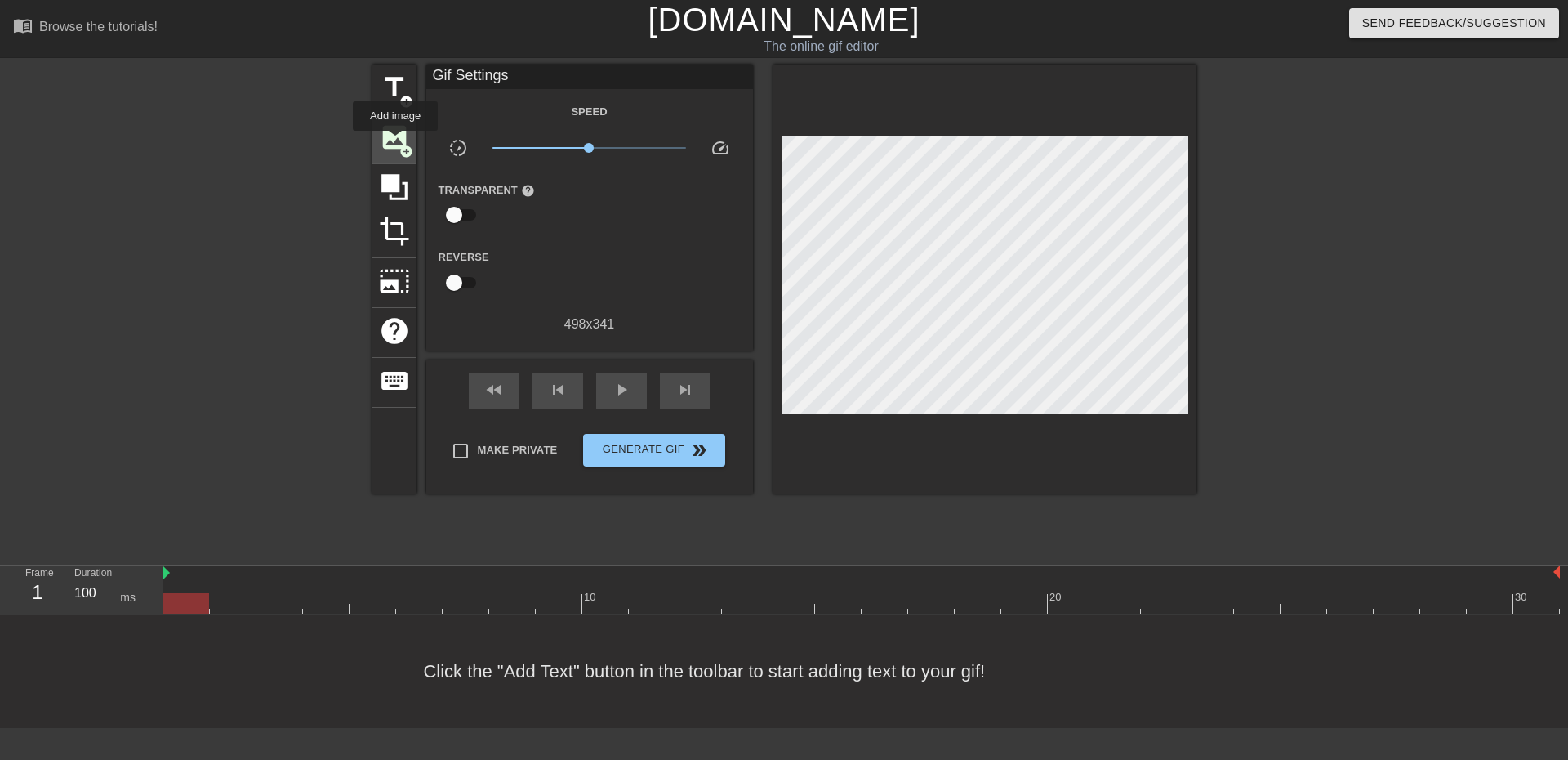
click at [395, 142] on span "image" at bounding box center [394, 137] width 31 height 31
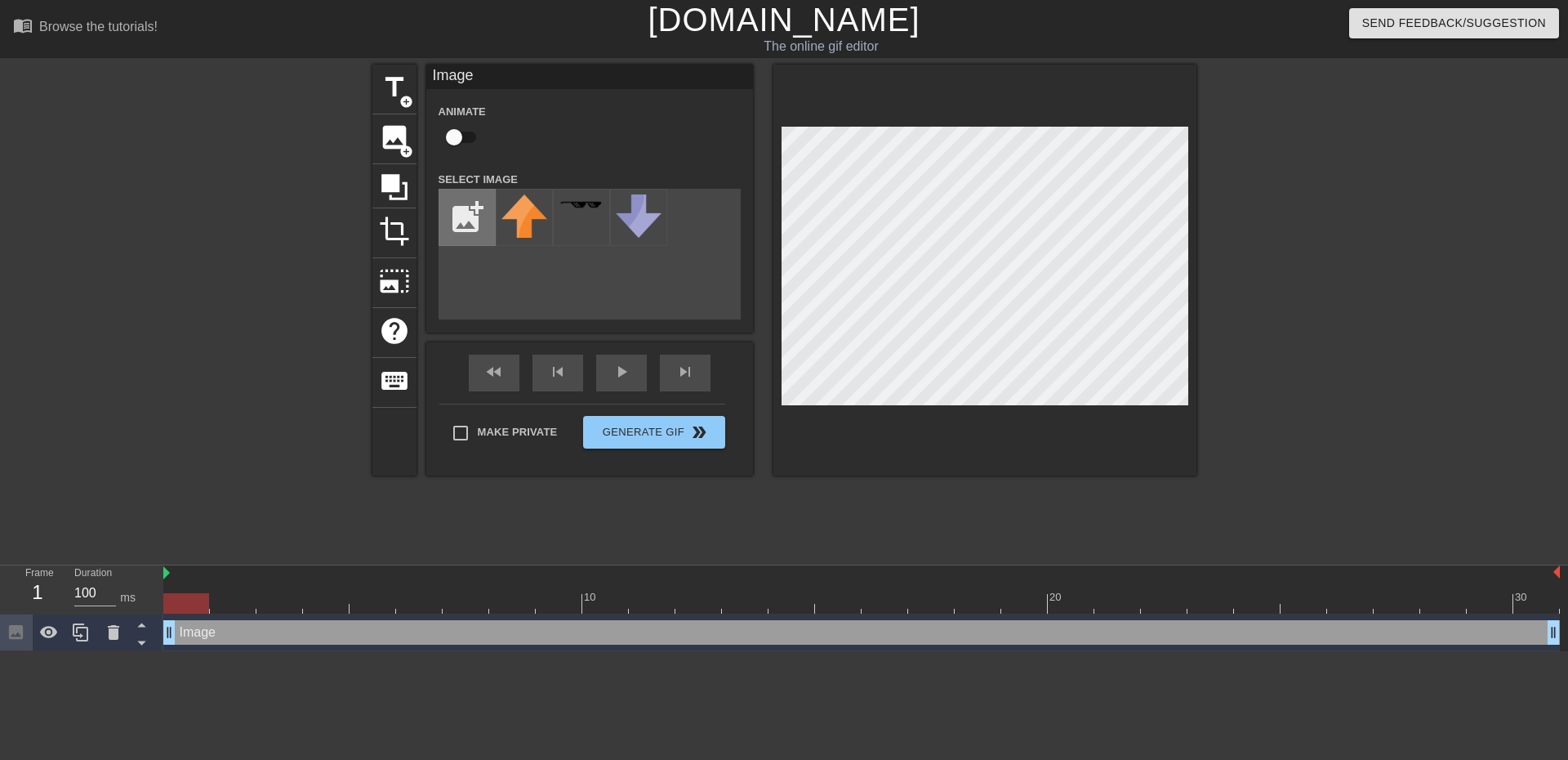
click at [481, 224] on input "file" at bounding box center [467, 218] width 55 height 56
type input "C:\fakepath\105696817_736Ts5X7IIR4wBa.png"
click at [536, 226] on img at bounding box center [524, 221] width 46 height 54
click at [937, 406] on div at bounding box center [984, 269] width 423 height 411
click at [464, 136] on input "checkbox" at bounding box center [454, 137] width 93 height 31
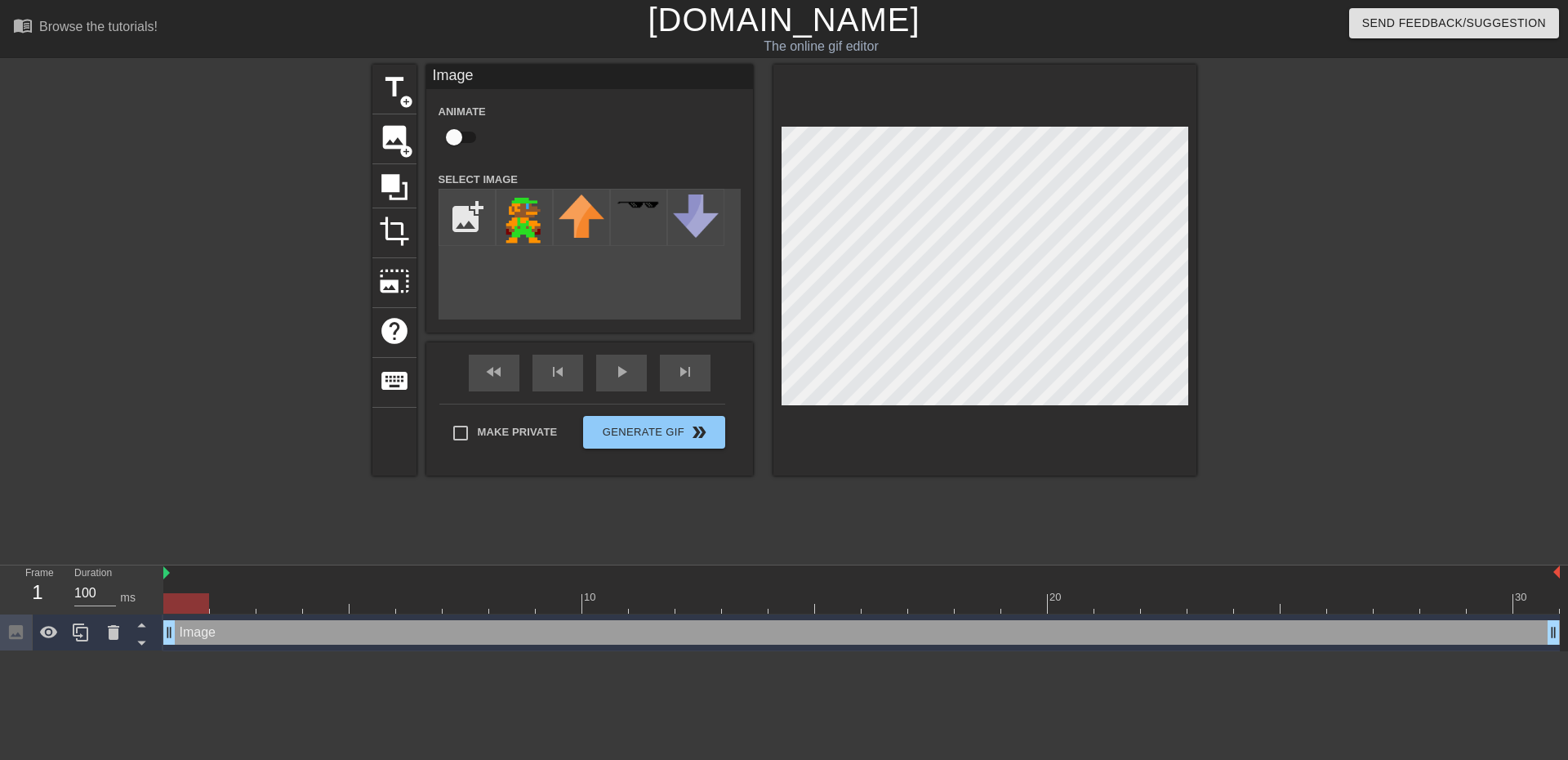
checkbox input "true"
click at [221, 602] on div at bounding box center [862, 603] width 1397 height 21
click at [285, 599] on div at bounding box center [862, 603] width 1397 height 21
click at [333, 602] on div at bounding box center [862, 603] width 1397 height 21
click at [362, 600] on div at bounding box center [862, 603] width 1397 height 21
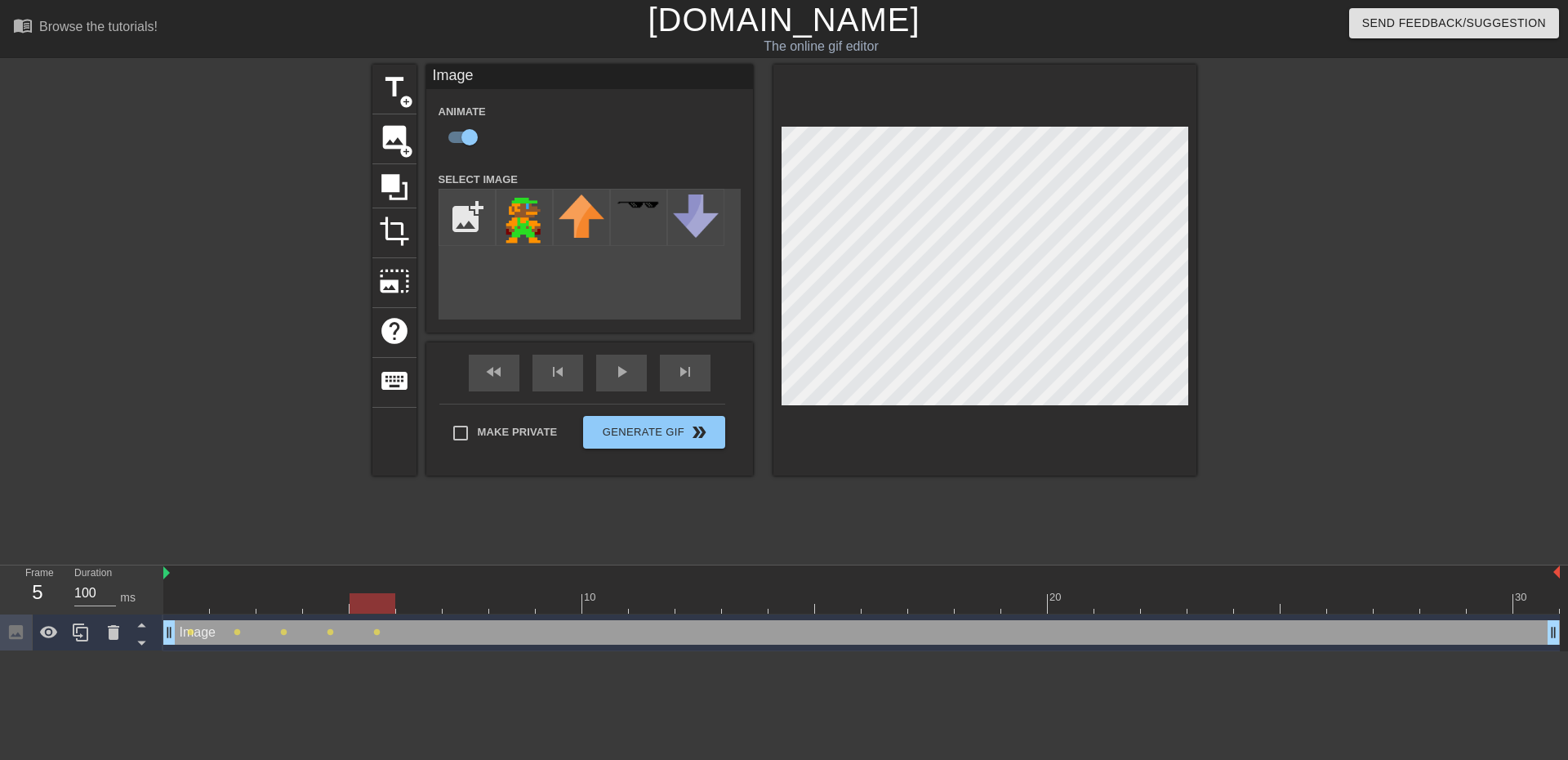
click at [407, 607] on div at bounding box center [862, 603] width 1397 height 21
click at [466, 604] on div at bounding box center [862, 603] width 1397 height 21
click at [509, 607] on div at bounding box center [862, 603] width 1397 height 21
click at [469, 214] on input "file" at bounding box center [467, 218] width 55 height 56
type input "C:\fakepath\225px-ArtworkTalkingflowerSMBW.png"
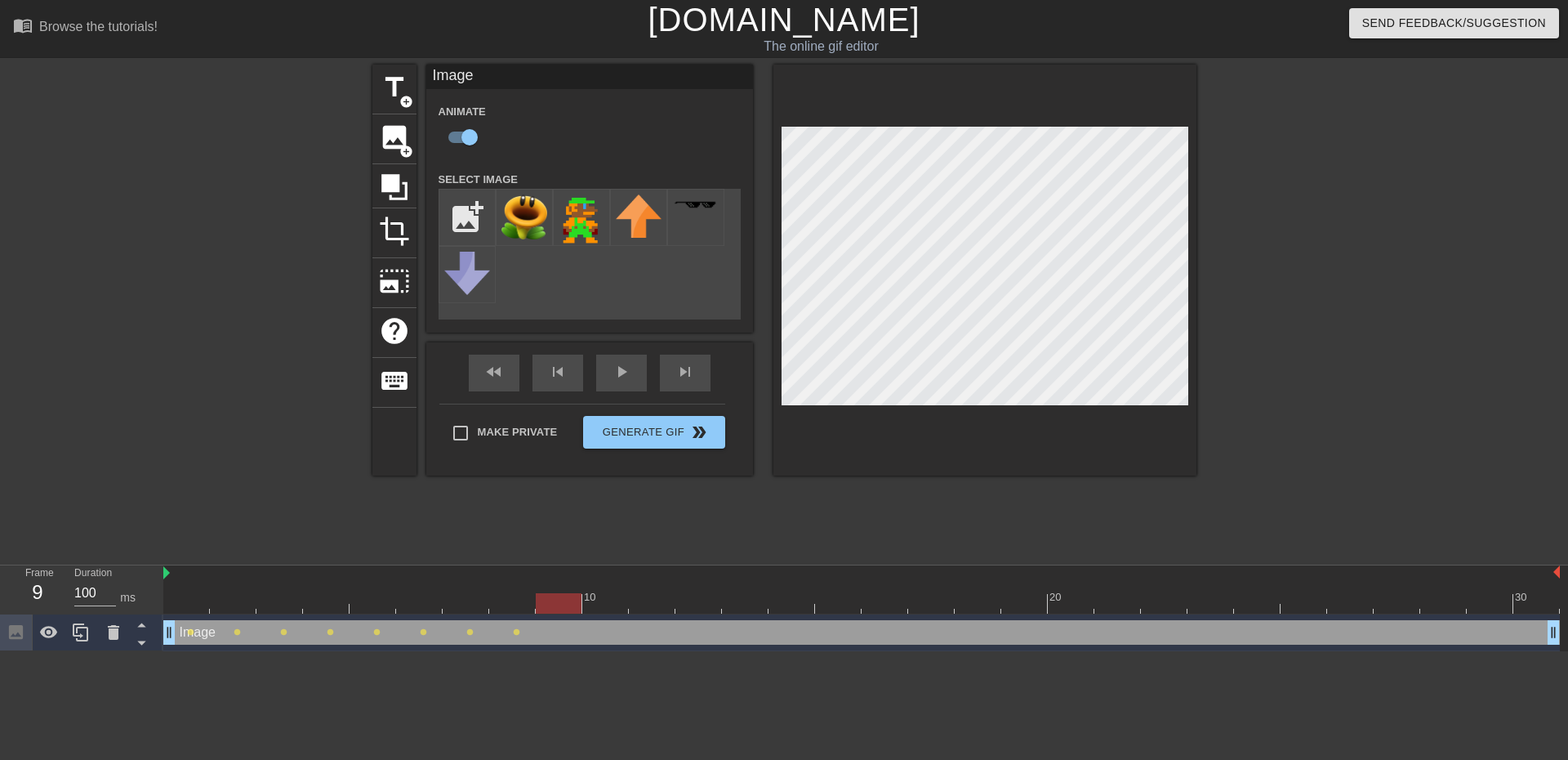
click at [553, 606] on div at bounding box center [862, 603] width 1397 height 21
click at [601, 610] on div at bounding box center [862, 603] width 1397 height 21
click at [650, 602] on div at bounding box center [862, 603] width 1397 height 21
click at [685, 605] on div at bounding box center [862, 603] width 1397 height 21
click at [737, 601] on div at bounding box center [862, 603] width 1397 height 21
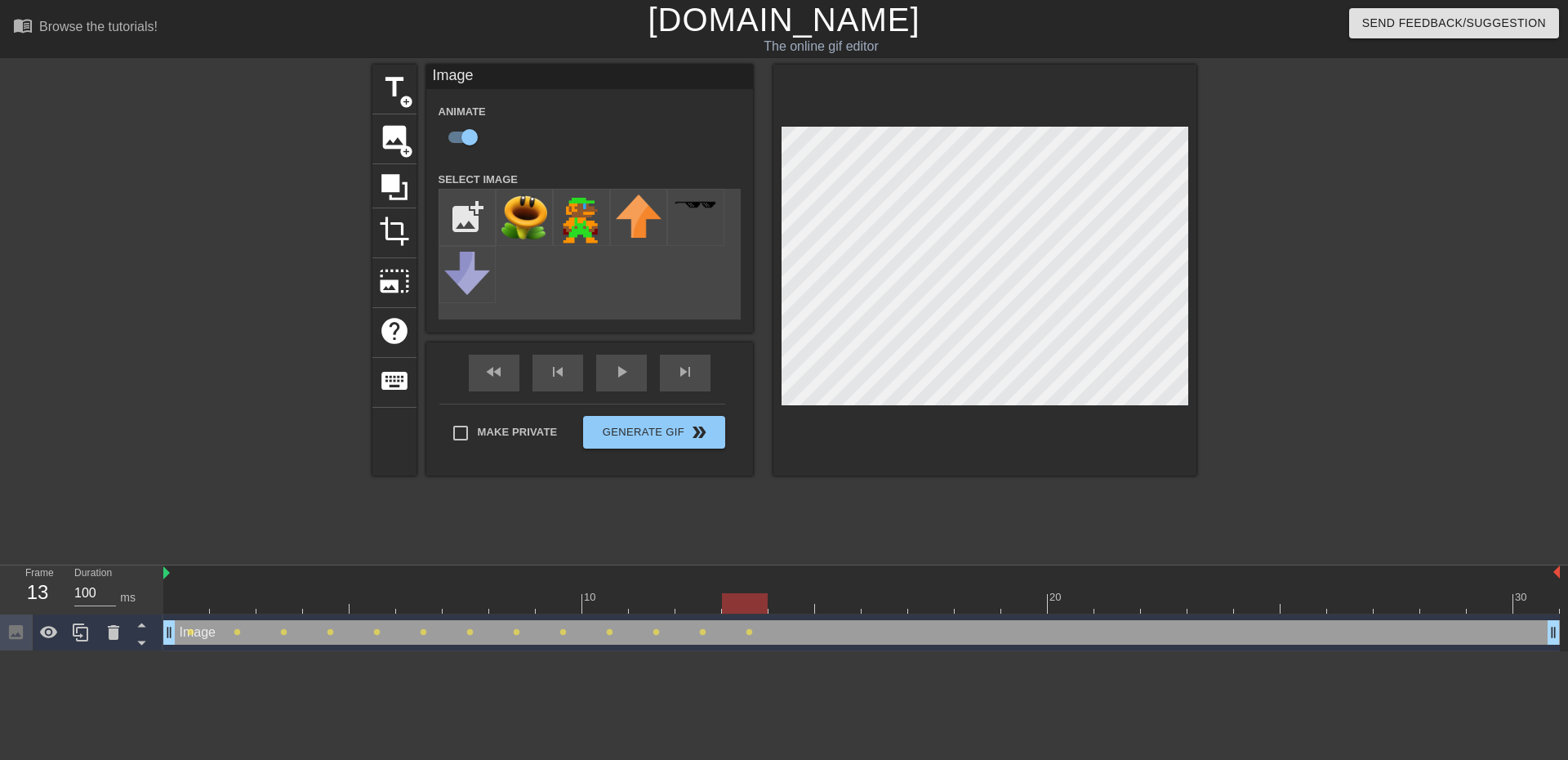
click at [799, 602] on div at bounding box center [862, 603] width 1397 height 21
click at [839, 599] on div at bounding box center [862, 603] width 1397 height 21
click at [883, 598] on div at bounding box center [862, 603] width 1397 height 21
click at [918, 601] on div at bounding box center [862, 603] width 1397 height 21
click at [961, 608] on div at bounding box center [862, 603] width 1397 height 21
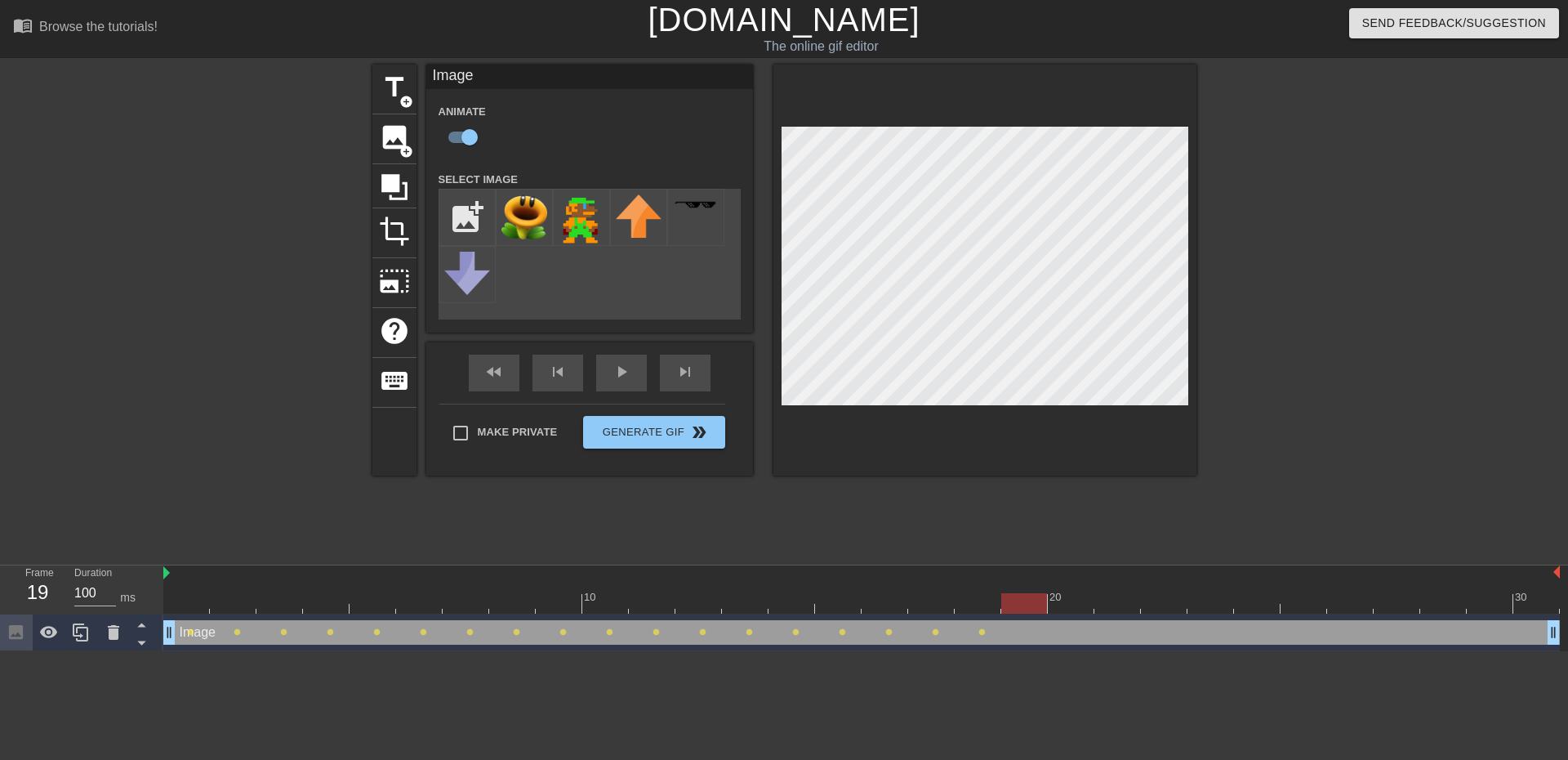
click at [1017, 601] on div at bounding box center [862, 603] width 1397 height 21
click at [1060, 603] on div at bounding box center [862, 603] width 1397 height 21
click at [1110, 612] on div at bounding box center [862, 603] width 1397 height 21
click at [1157, 602] on div at bounding box center [862, 603] width 1397 height 21
click at [1215, 606] on div at bounding box center [862, 603] width 1397 height 21
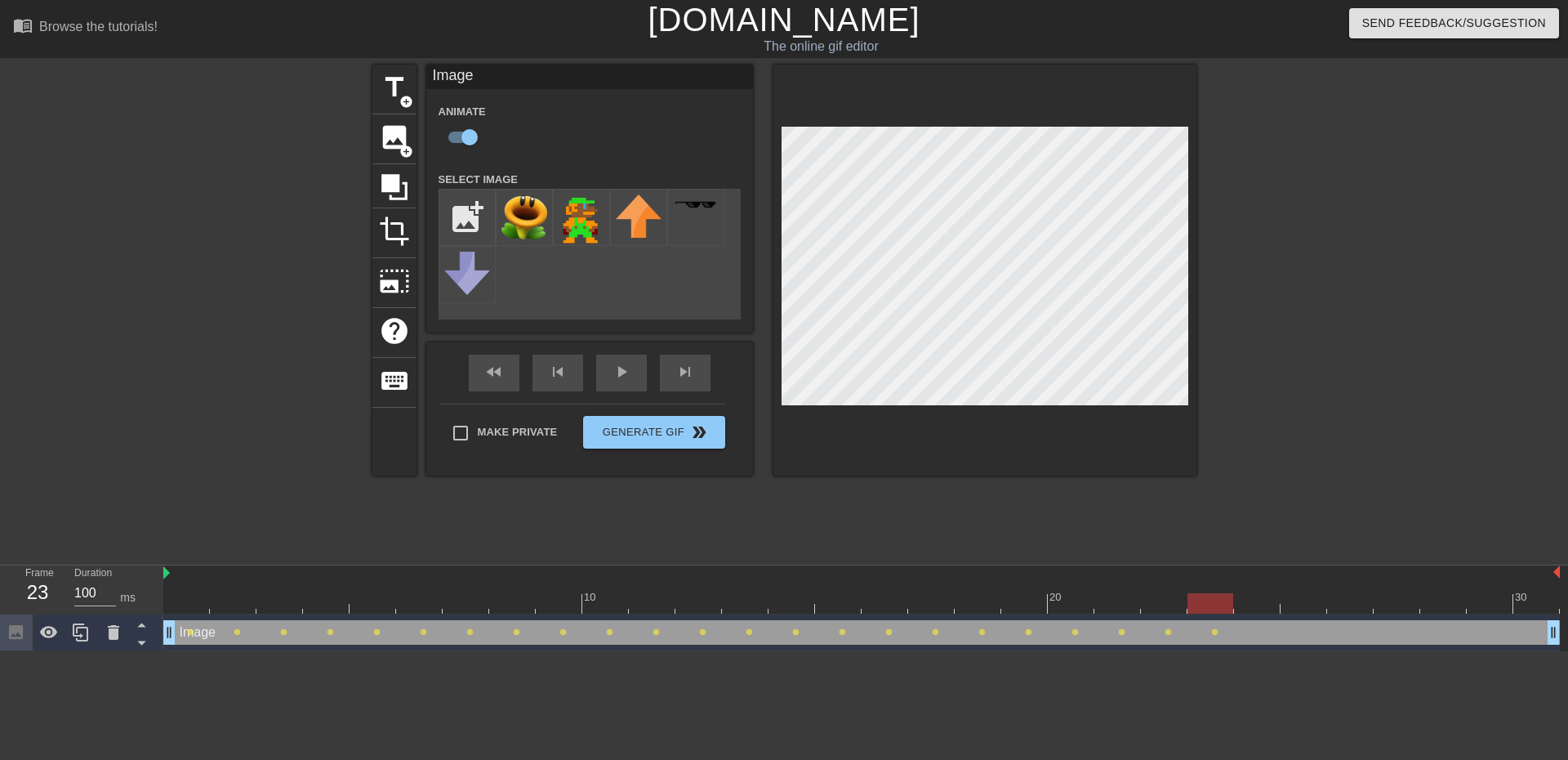
click at [1258, 599] on div at bounding box center [862, 603] width 1397 height 21
click at [1296, 610] on div at bounding box center [862, 603] width 1397 height 21
click at [1349, 609] on div at bounding box center [862, 603] width 1397 height 21
click at [1379, 602] on div at bounding box center [862, 603] width 1397 height 21
click at [1439, 600] on div at bounding box center [862, 603] width 1397 height 21
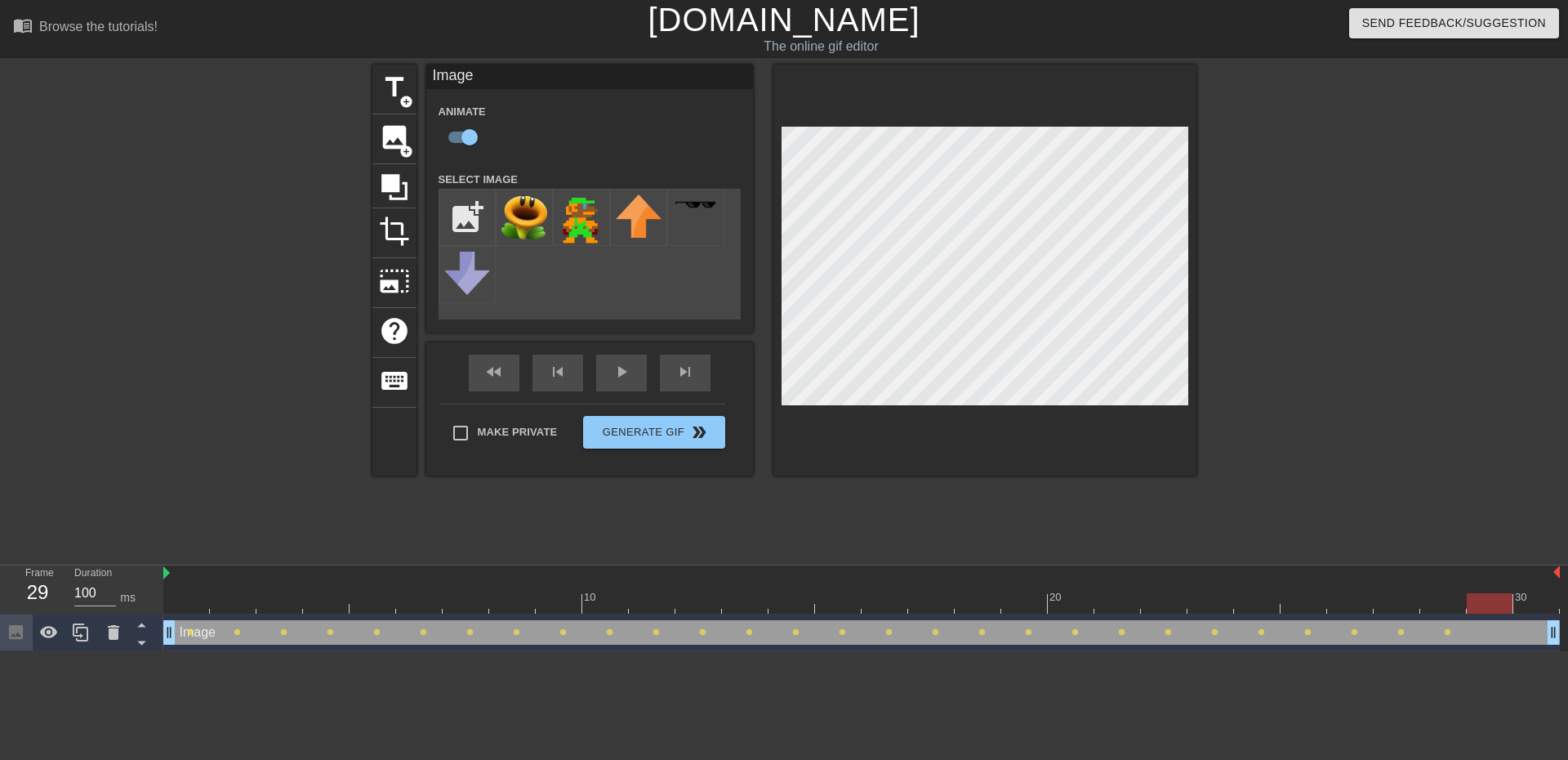
click at [1486, 602] on div at bounding box center [862, 603] width 1397 height 21
click at [1526, 604] on div at bounding box center [862, 603] width 1397 height 21
click at [1325, 389] on div at bounding box center [1339, 310] width 245 height 491
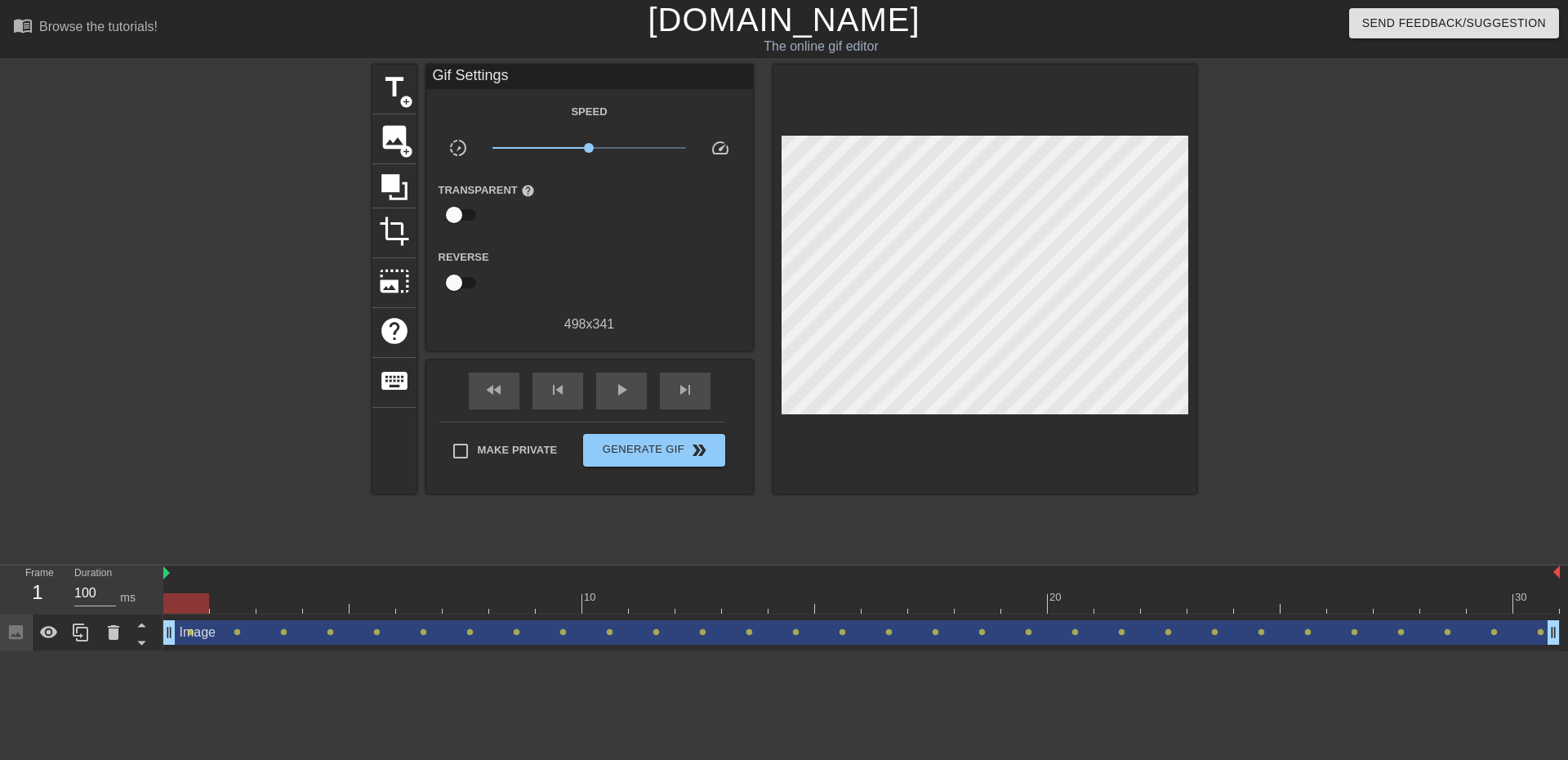
drag, startPoint x: 1537, startPoint y: 602, endPoint x: 0, endPoint y: 515, distance: 1539.5
click at [0, 516] on div "menu_book Browse the tutorials! Gifntext.com The online gif editor Send Feedbac…" at bounding box center [784, 325] width 1568 height 651
click at [610, 388] on div "play_arrow" at bounding box center [621, 390] width 51 height 37
click at [610, 396] on div "pause" at bounding box center [621, 390] width 51 height 37
drag, startPoint x: 1296, startPoint y: 602, endPoint x: 168, endPoint y: 578, distance: 1128.3
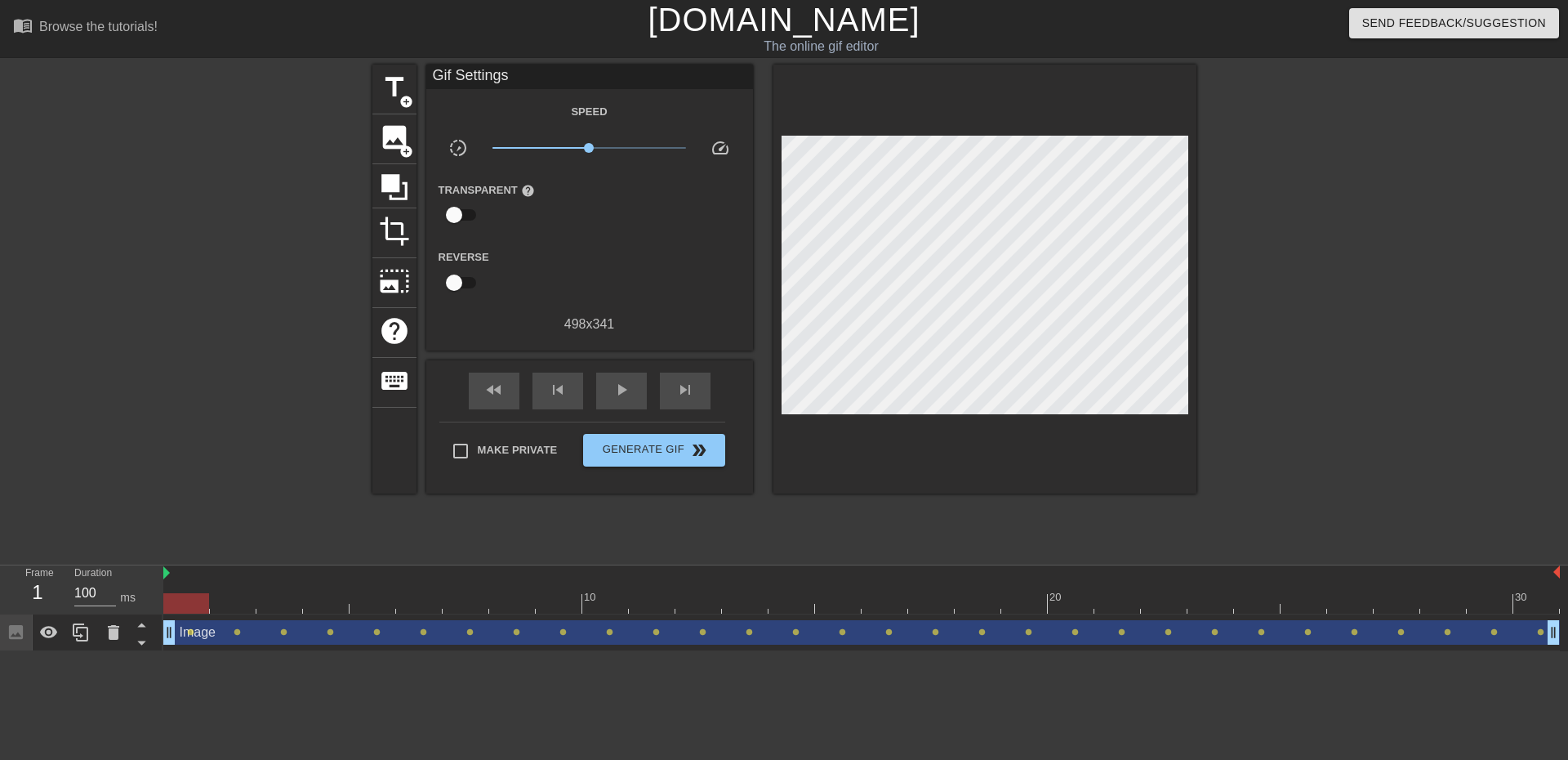
click at [168, 578] on div "10 20 30" at bounding box center [862, 590] width 1397 height 48
click at [397, 145] on span "image" at bounding box center [394, 137] width 31 height 31
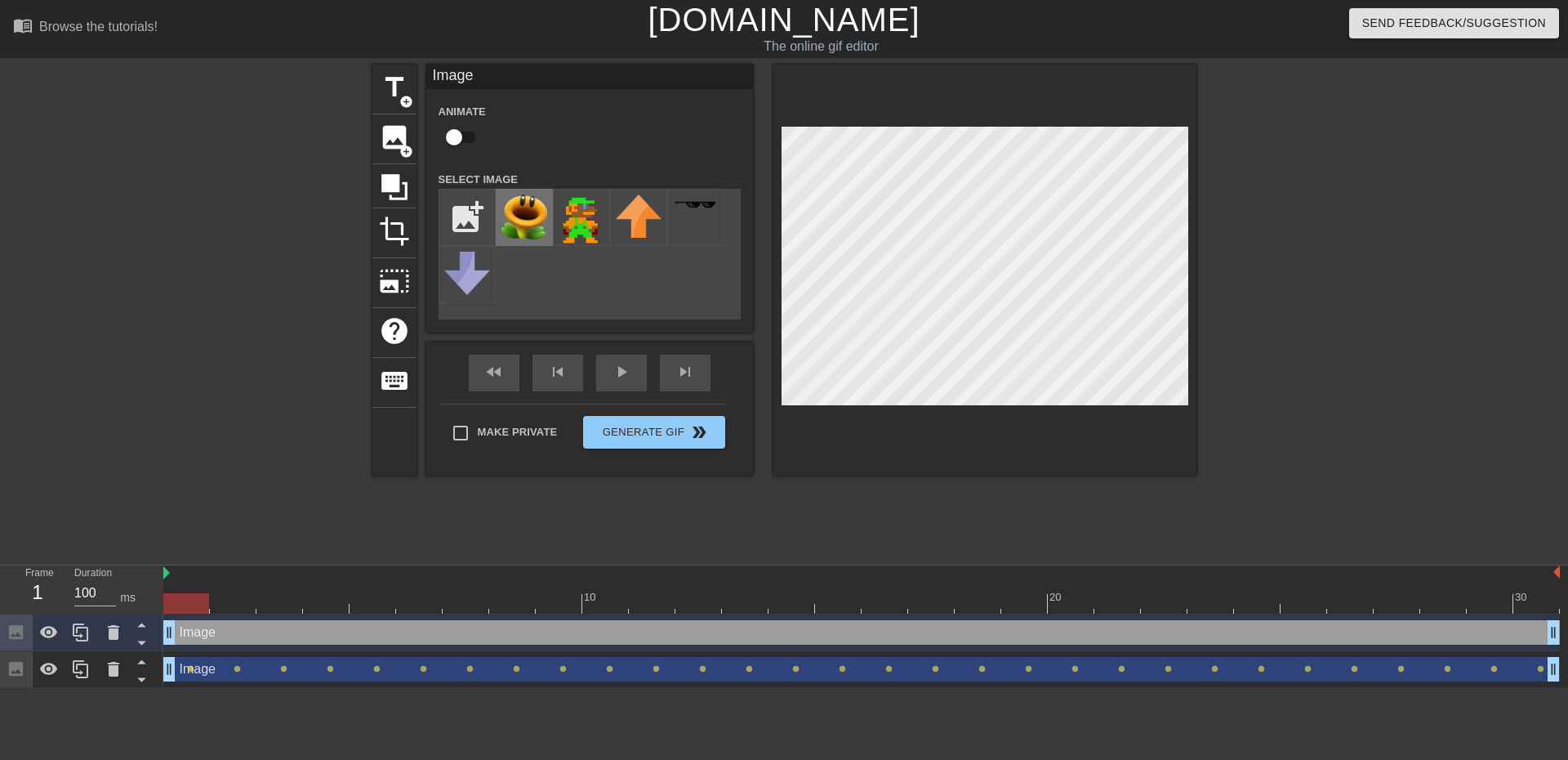
click at [536, 214] on img at bounding box center [524, 217] width 46 height 45
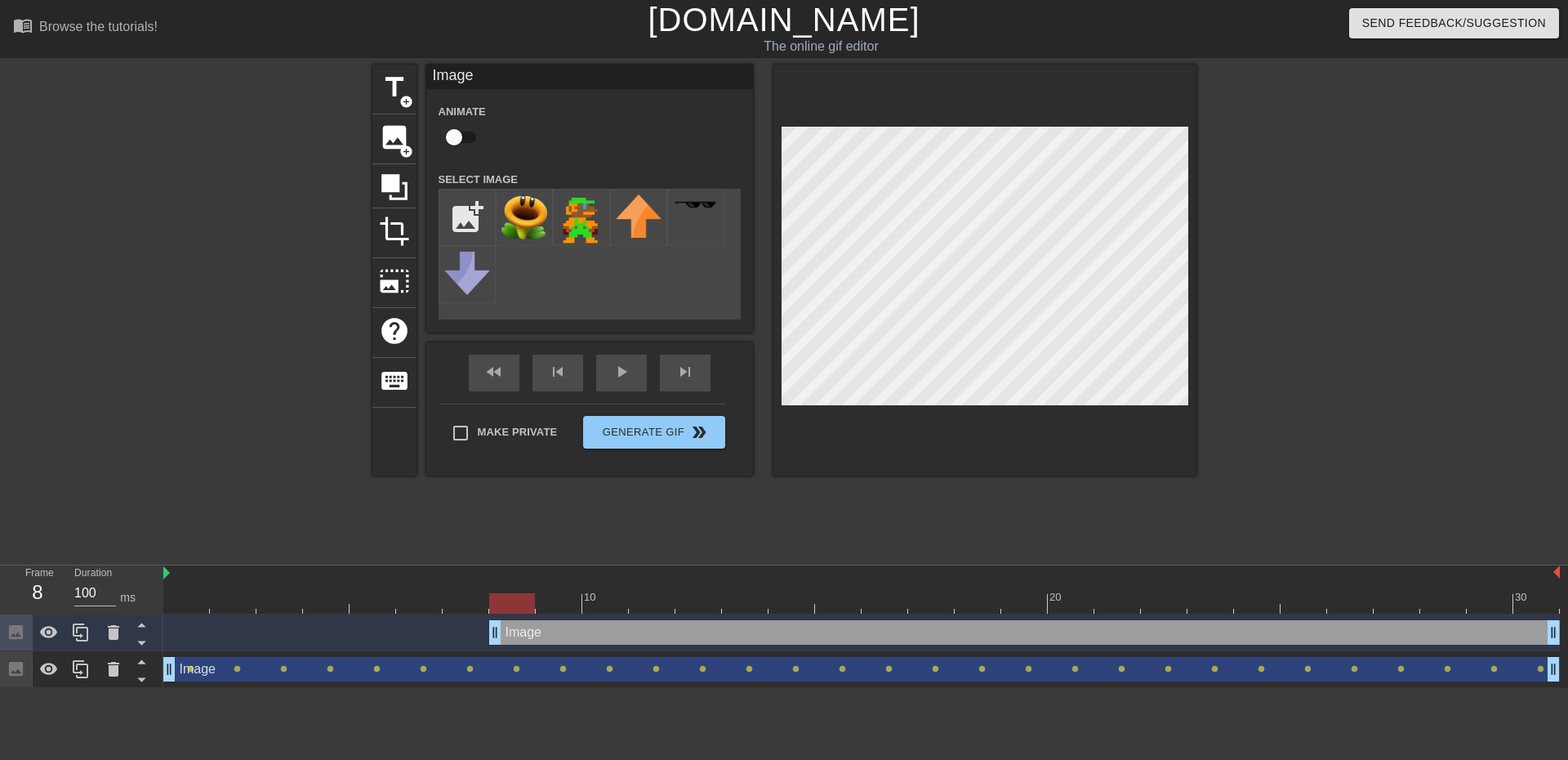
drag, startPoint x: 169, startPoint y: 639, endPoint x: 474, endPoint y: 603, distance: 307.1
click at [474, 603] on div "10 20 30 Image drag_handle drag_handle Image drag_handle drag_handle lens lens …" at bounding box center [866, 627] width 1405 height 123
click at [460, 143] on input "checkbox" at bounding box center [454, 137] width 93 height 31
checkbox input "true"
click at [545, 602] on div at bounding box center [862, 603] width 1397 height 21
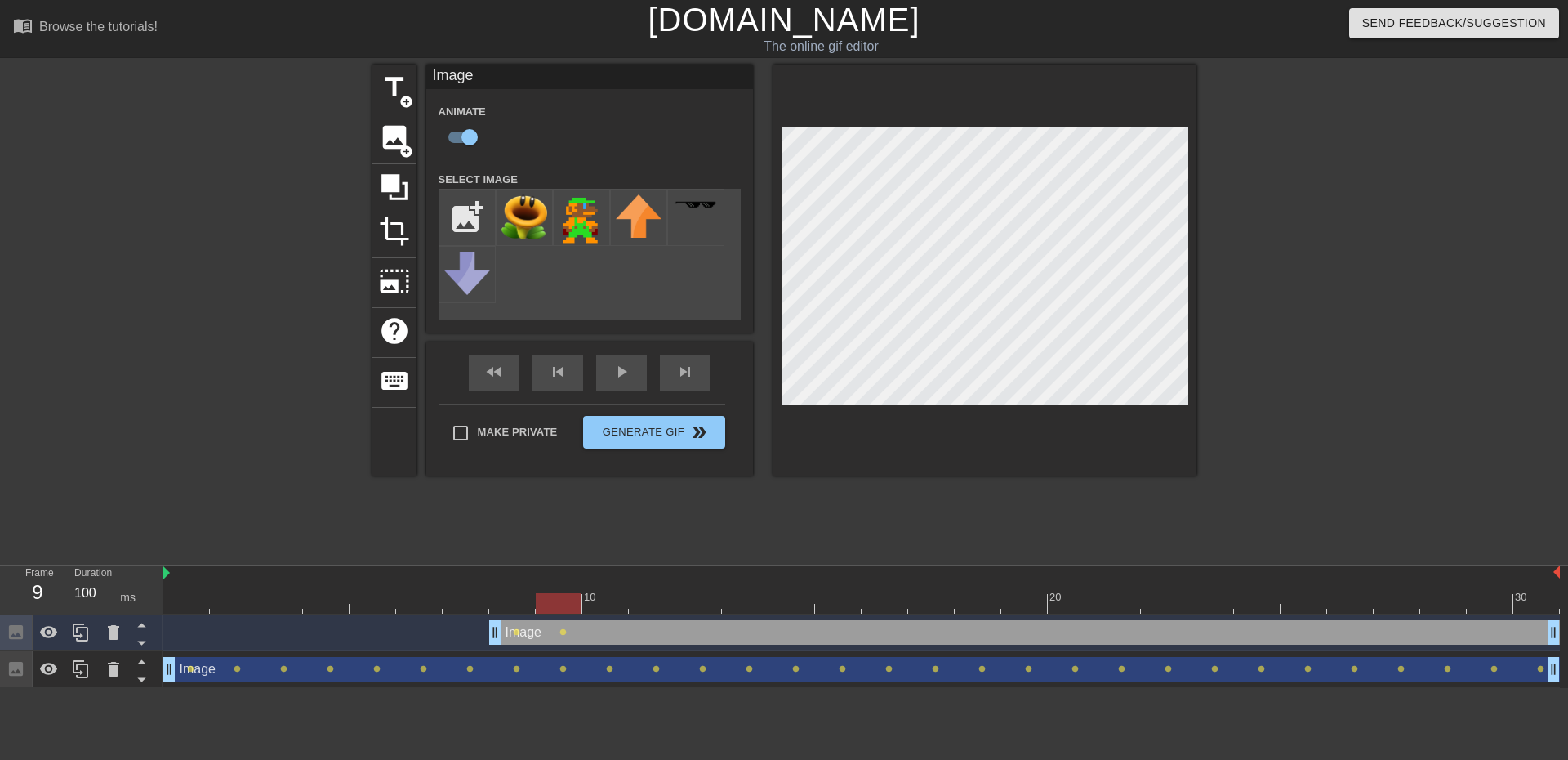
click at [604, 602] on div at bounding box center [862, 603] width 1397 height 21
click at [650, 602] on div at bounding box center [862, 603] width 1397 height 21
click at [958, 120] on div at bounding box center [984, 269] width 423 height 411
click at [698, 599] on div at bounding box center [862, 603] width 1397 height 21
click at [749, 595] on div at bounding box center [862, 603] width 1397 height 21
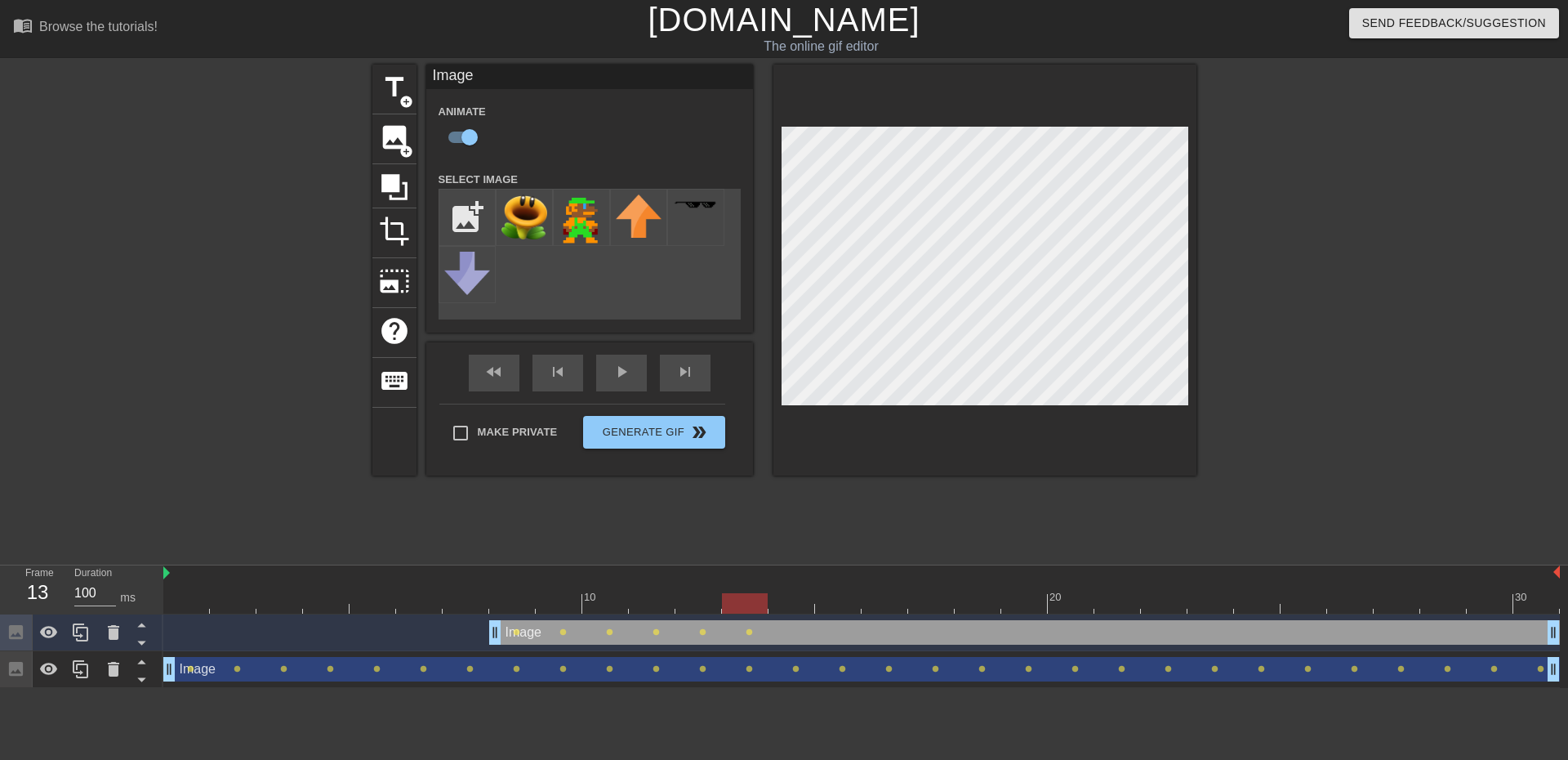
click at [791, 610] on div at bounding box center [862, 603] width 1397 height 21
click at [840, 612] on div at bounding box center [862, 603] width 1397 height 21
click at [875, 605] on div at bounding box center [862, 603] width 1397 height 21
click at [940, 603] on div at bounding box center [862, 603] width 1397 height 21
click at [976, 601] on div at bounding box center [862, 603] width 1397 height 21
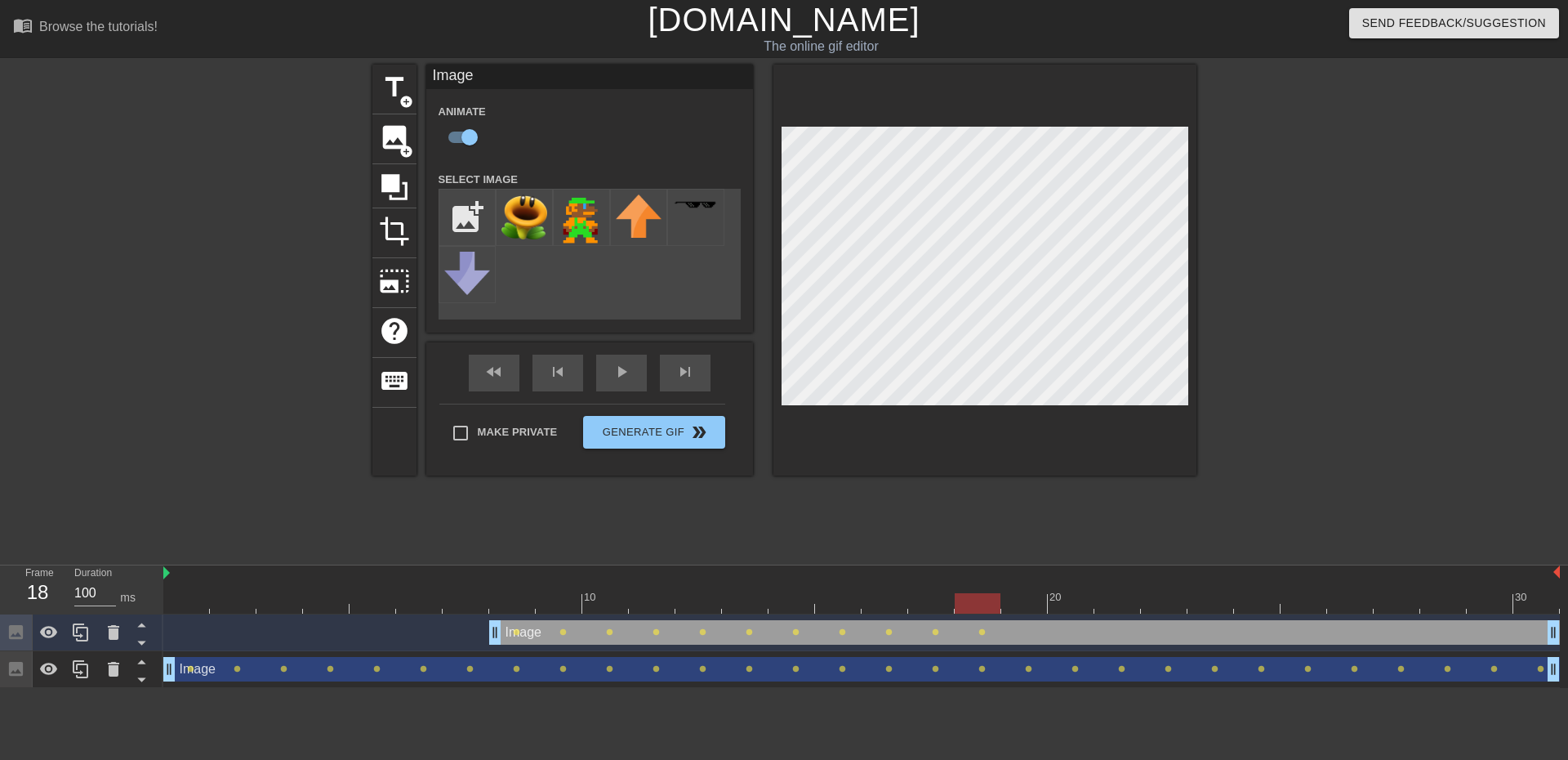
click at [1025, 608] on div at bounding box center [862, 603] width 1397 height 21
click at [1060, 600] on div at bounding box center [862, 603] width 1397 height 21
click at [1112, 603] on div at bounding box center [862, 603] width 1397 height 21
click at [1157, 603] on div at bounding box center [862, 603] width 1397 height 21
click at [1211, 602] on div at bounding box center [862, 603] width 1397 height 21
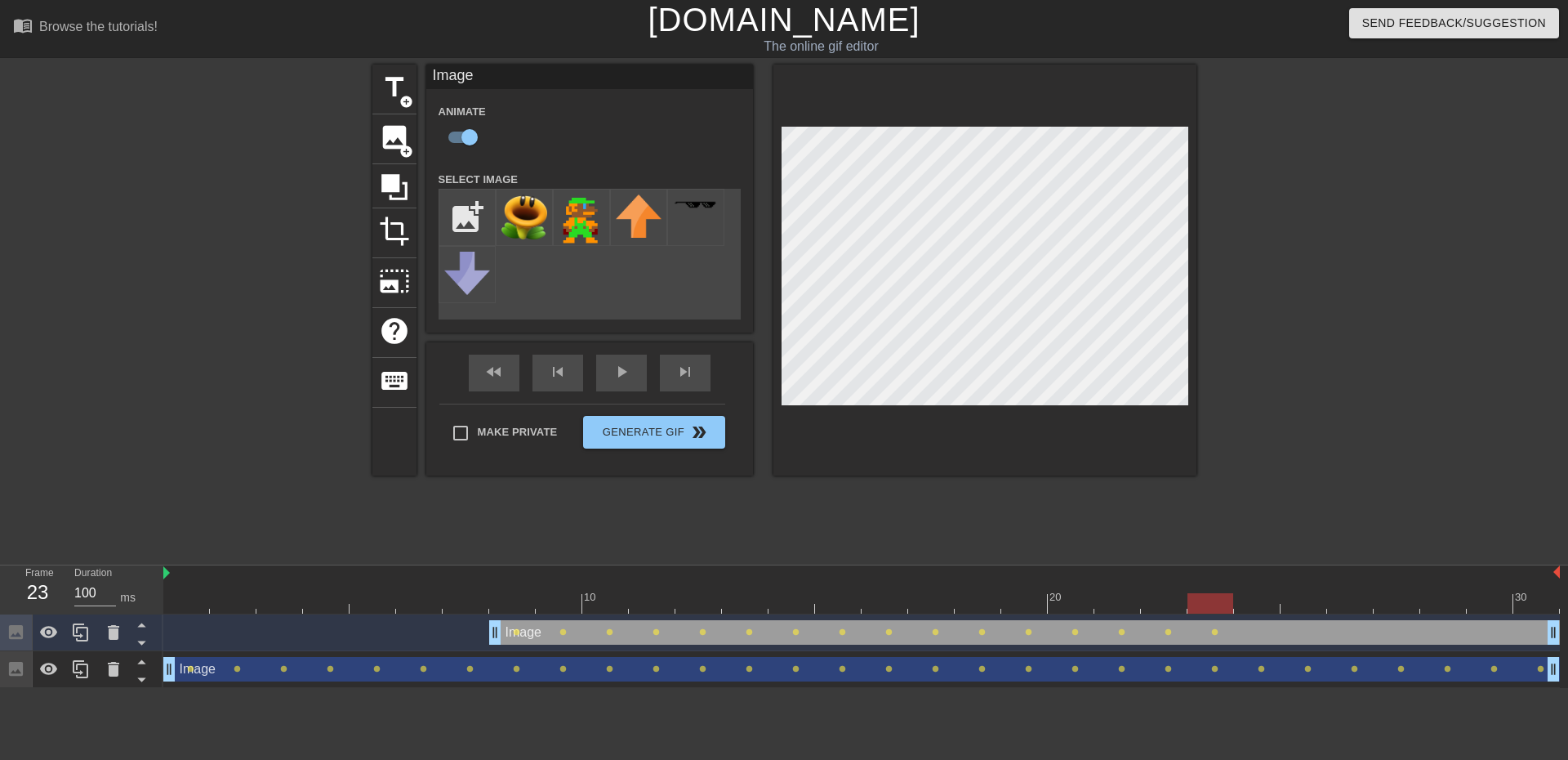
click at [1228, 0] on html "menu_book Browse the tutorials! Gifntext.com The online gif editor Send Feedbac…" at bounding box center [784, 344] width 1568 height 687
click at [1252, 608] on div at bounding box center [862, 603] width 1397 height 21
click at [1304, 601] on div at bounding box center [862, 603] width 1397 height 21
click at [1360, 600] on div at bounding box center [862, 603] width 1397 height 21
click at [1384, 598] on div at bounding box center [862, 603] width 1397 height 21
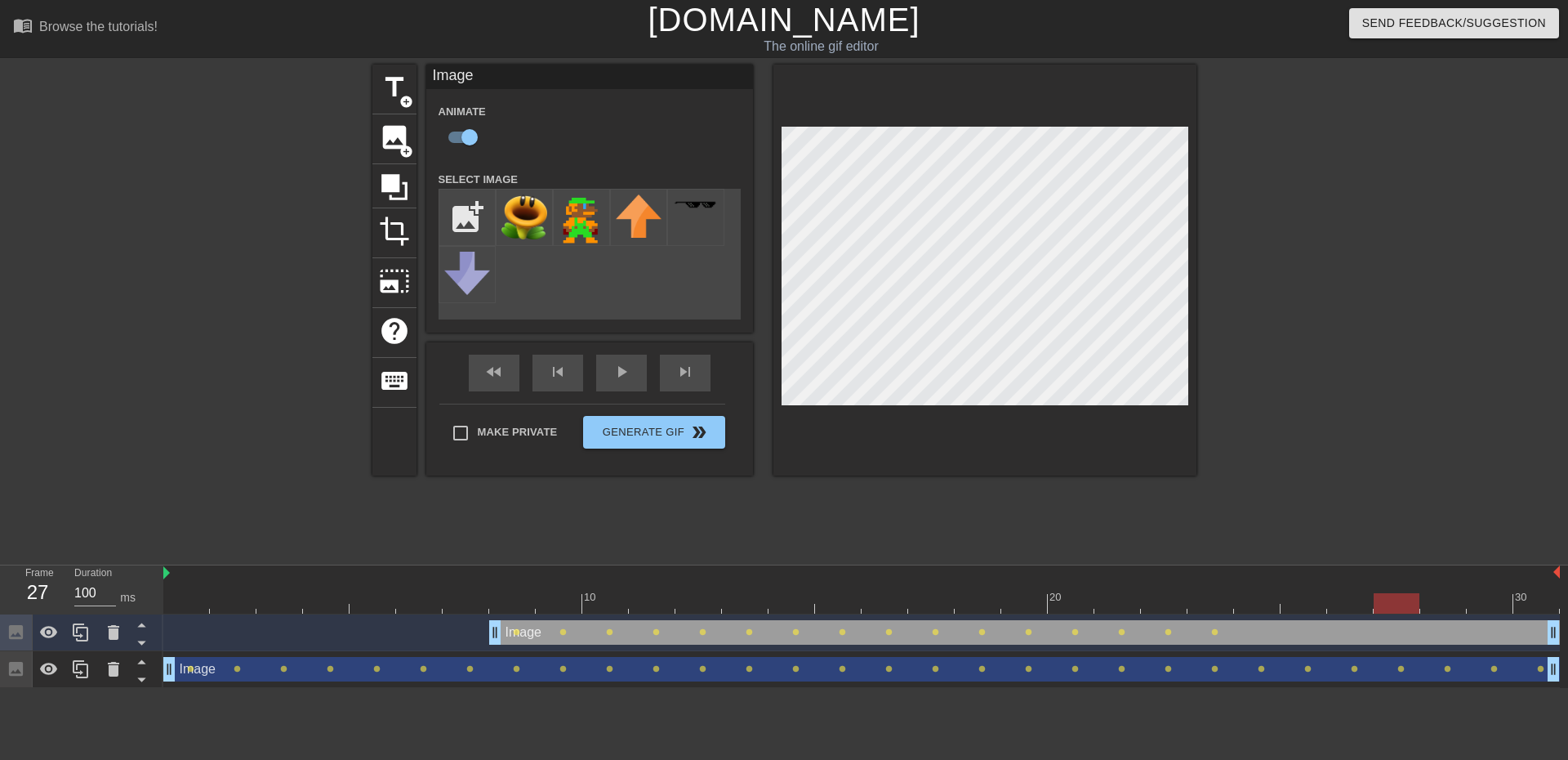
click at [1408, 596] on div at bounding box center [1396, 603] width 46 height 21
click at [1435, 603] on div at bounding box center [862, 603] width 1397 height 21
click at [1374, 607] on div at bounding box center [862, 603] width 1397 height 21
click at [1329, 603] on div at bounding box center [862, 603] width 1397 height 21
click at [1293, 600] on div at bounding box center [862, 603] width 1397 height 21
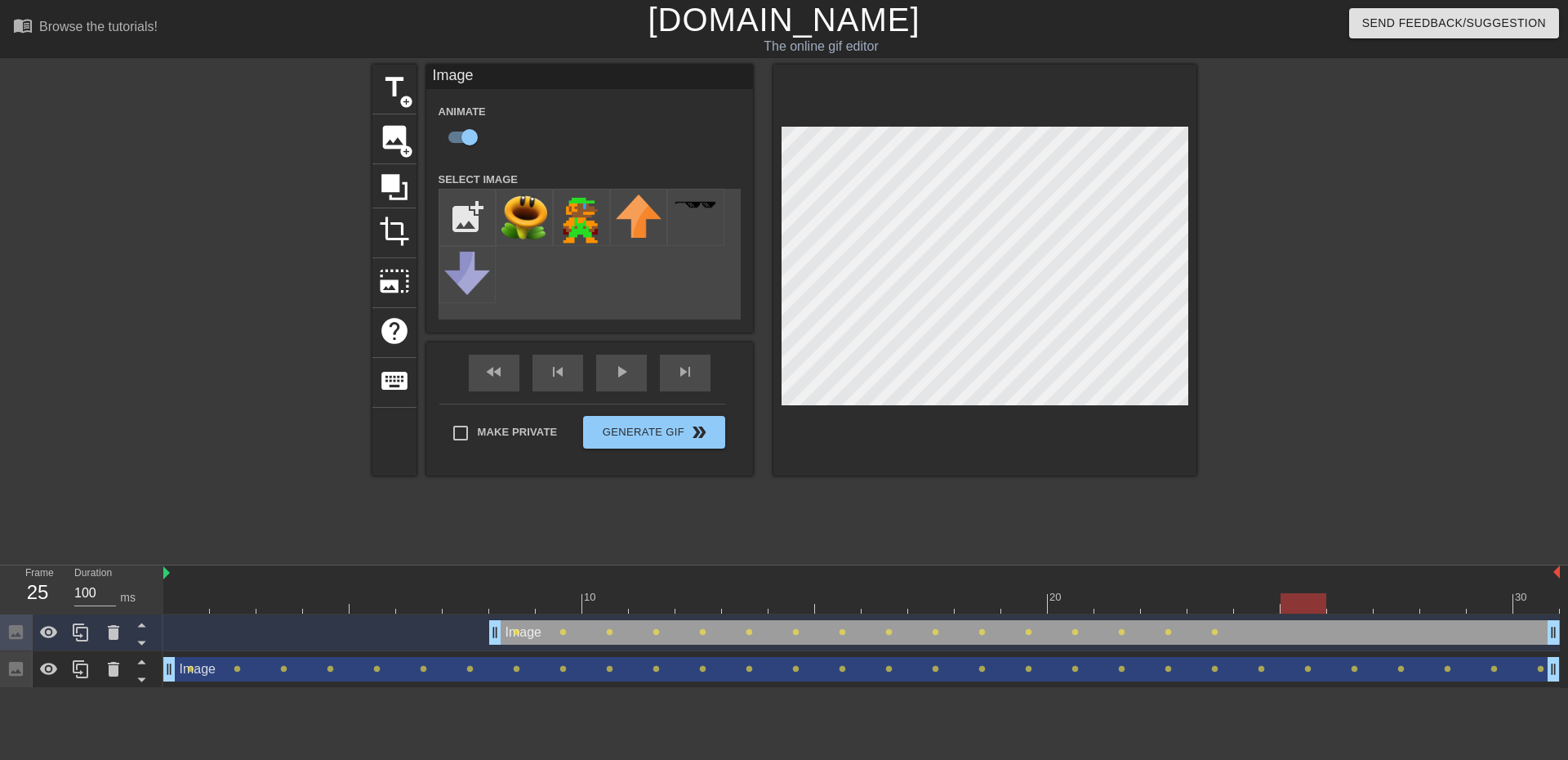
click at [1257, 596] on div at bounding box center [862, 603] width 1397 height 21
click at [1291, 597] on div at bounding box center [862, 603] width 1397 height 21
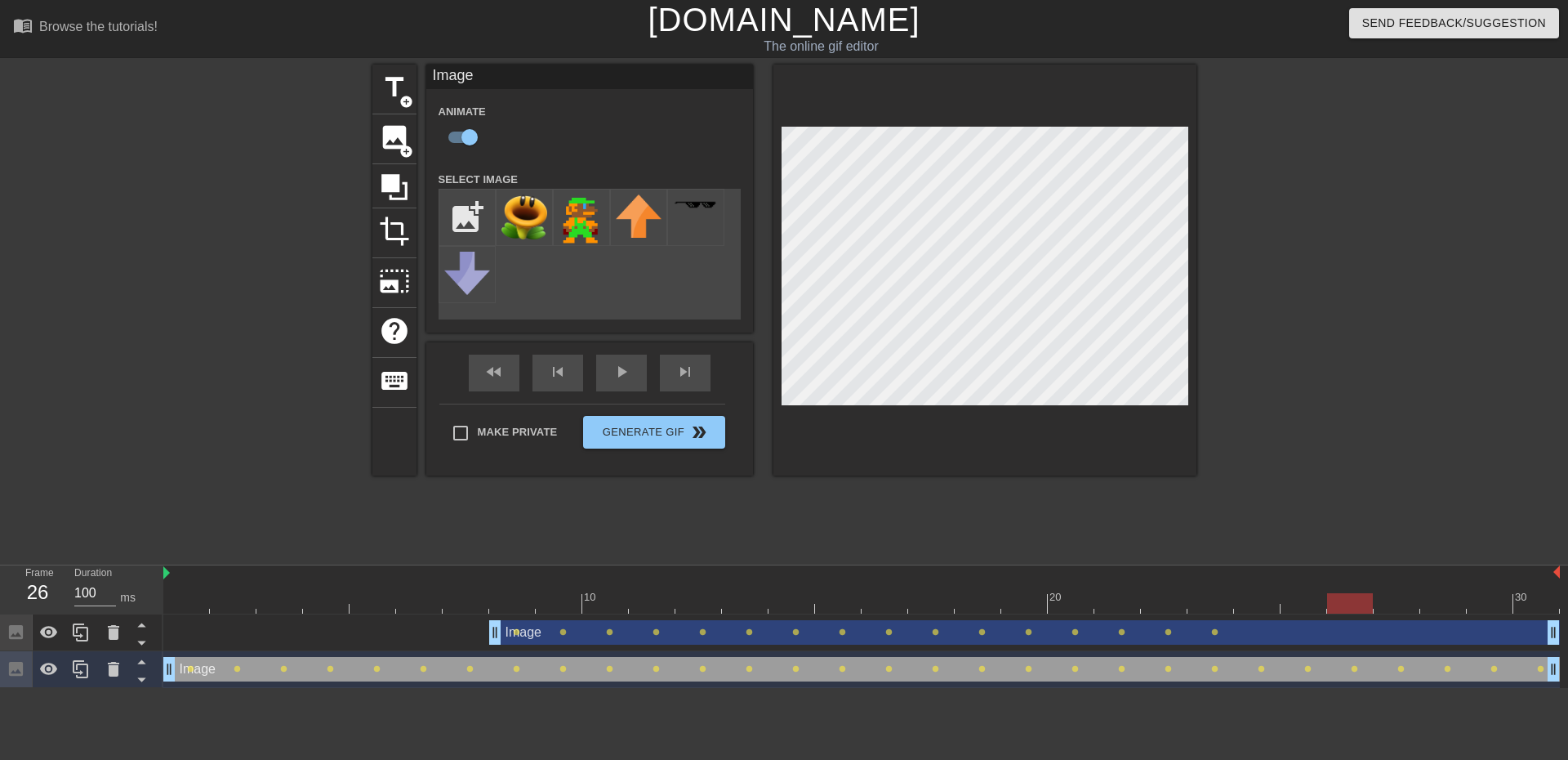
click at [1336, 603] on div at bounding box center [862, 603] width 1397 height 21
click at [1317, 606] on div at bounding box center [862, 603] width 1397 height 21
click at [1345, 603] on div at bounding box center [862, 603] width 1397 height 21
click at [1395, 612] on div at bounding box center [862, 603] width 1397 height 21
click at [1435, 610] on div at bounding box center [862, 603] width 1397 height 21
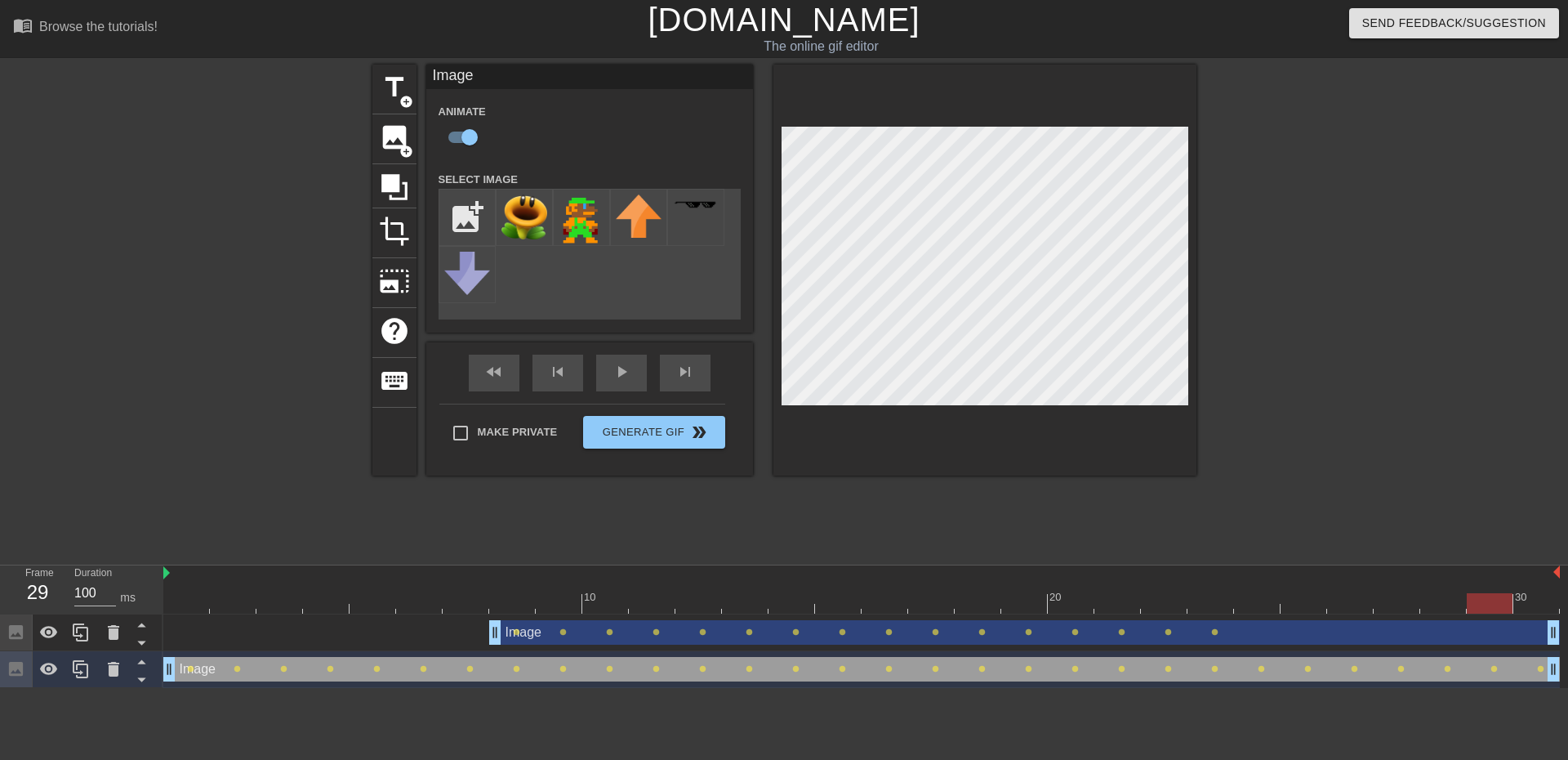
click at [1487, 603] on div at bounding box center [862, 603] width 1397 height 21
click at [1525, 602] on div at bounding box center [862, 603] width 1397 height 21
click at [799, 601] on div at bounding box center [862, 603] width 1397 height 21
click at [758, 603] on div at bounding box center [862, 603] width 1397 height 21
click at [787, 602] on div at bounding box center [862, 603] width 1397 height 21
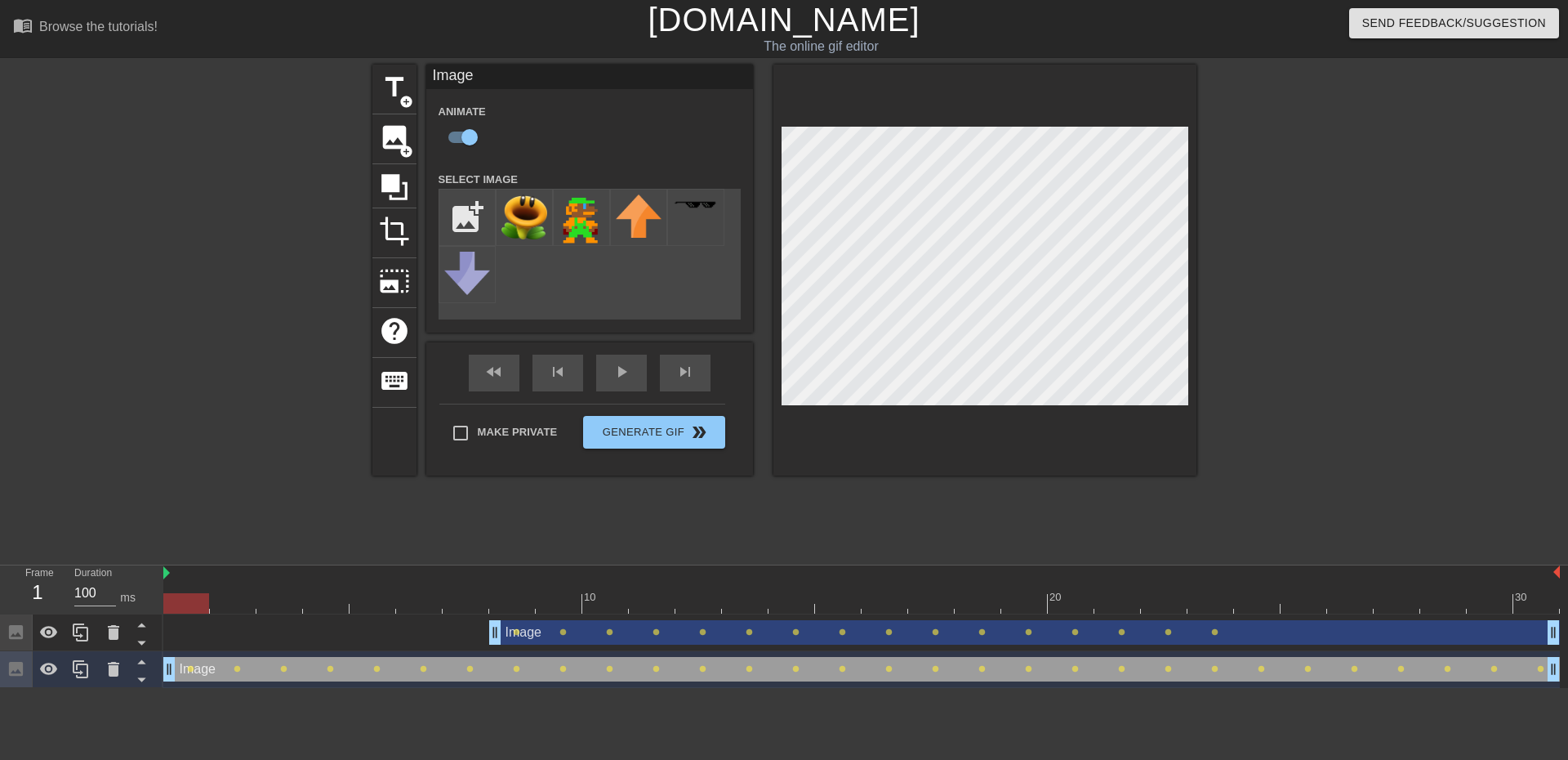
drag, startPoint x: 805, startPoint y: 608, endPoint x: 132, endPoint y: 606, distance: 673.0
click at [132, 606] on div "Frame 1 Duration 100 ms 10 20 30 Image drag_handle drag_handle lens lens lens l…" at bounding box center [784, 627] width 1568 height 123
click at [627, 372] on div "play_arrow" at bounding box center [621, 372] width 51 height 37
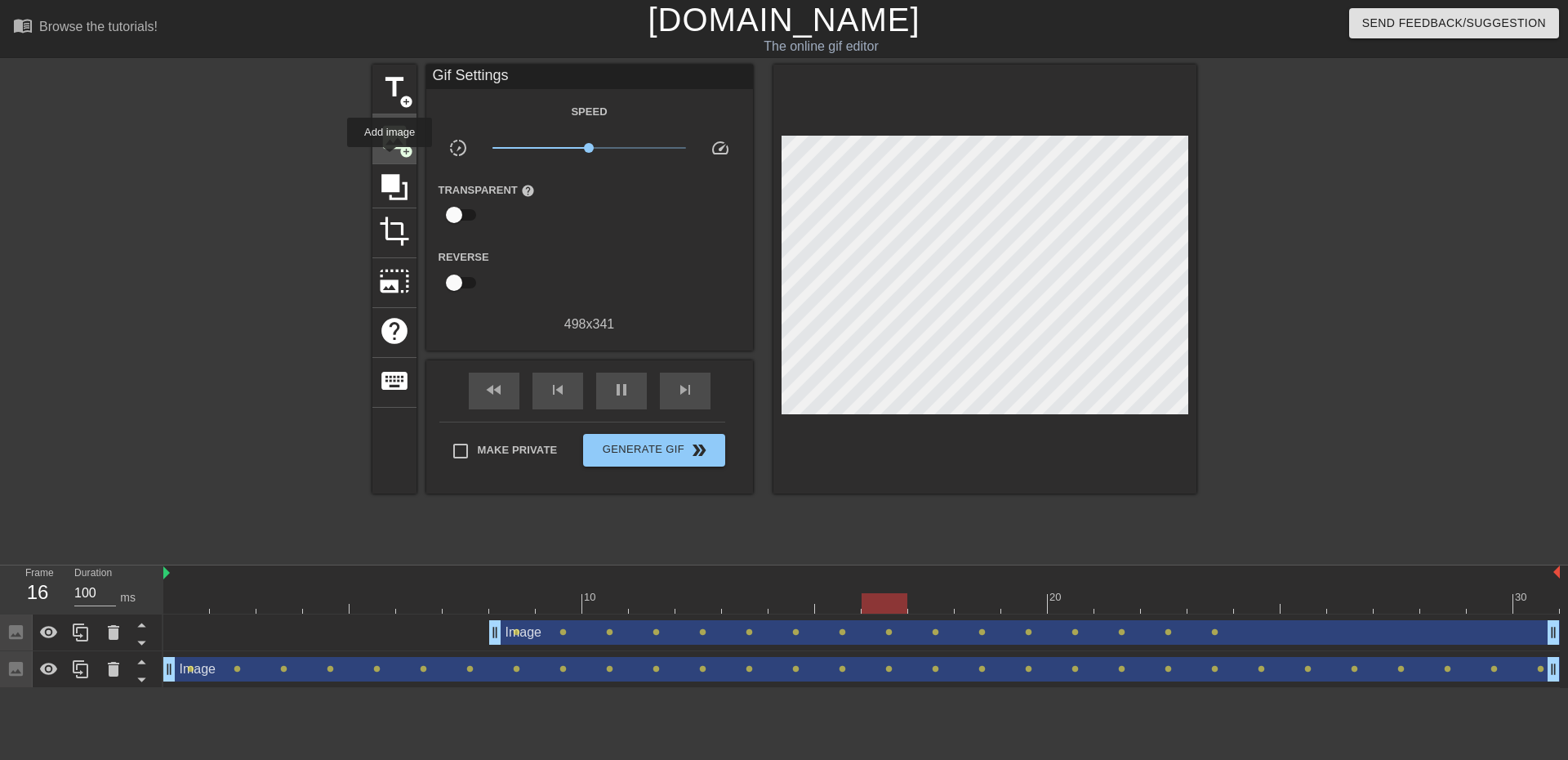
click at [388, 138] on span "image" at bounding box center [394, 137] width 31 height 31
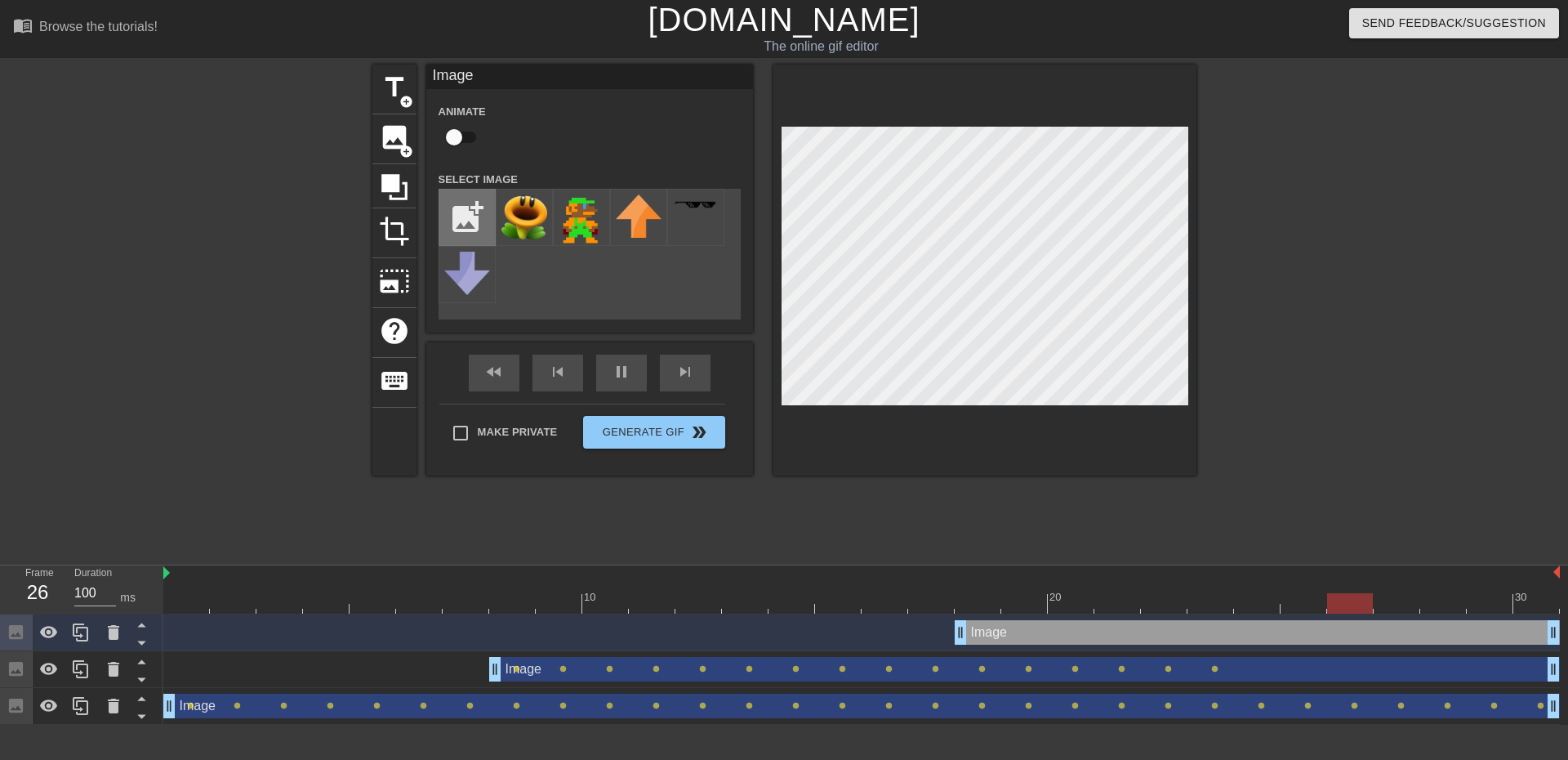
click at [473, 213] on input "file" at bounding box center [467, 218] width 55 height 56
type input "C:\fakepath\artworks-g9DQyKzyEotTnSYd-1bmwaw-t500x500.jpg"
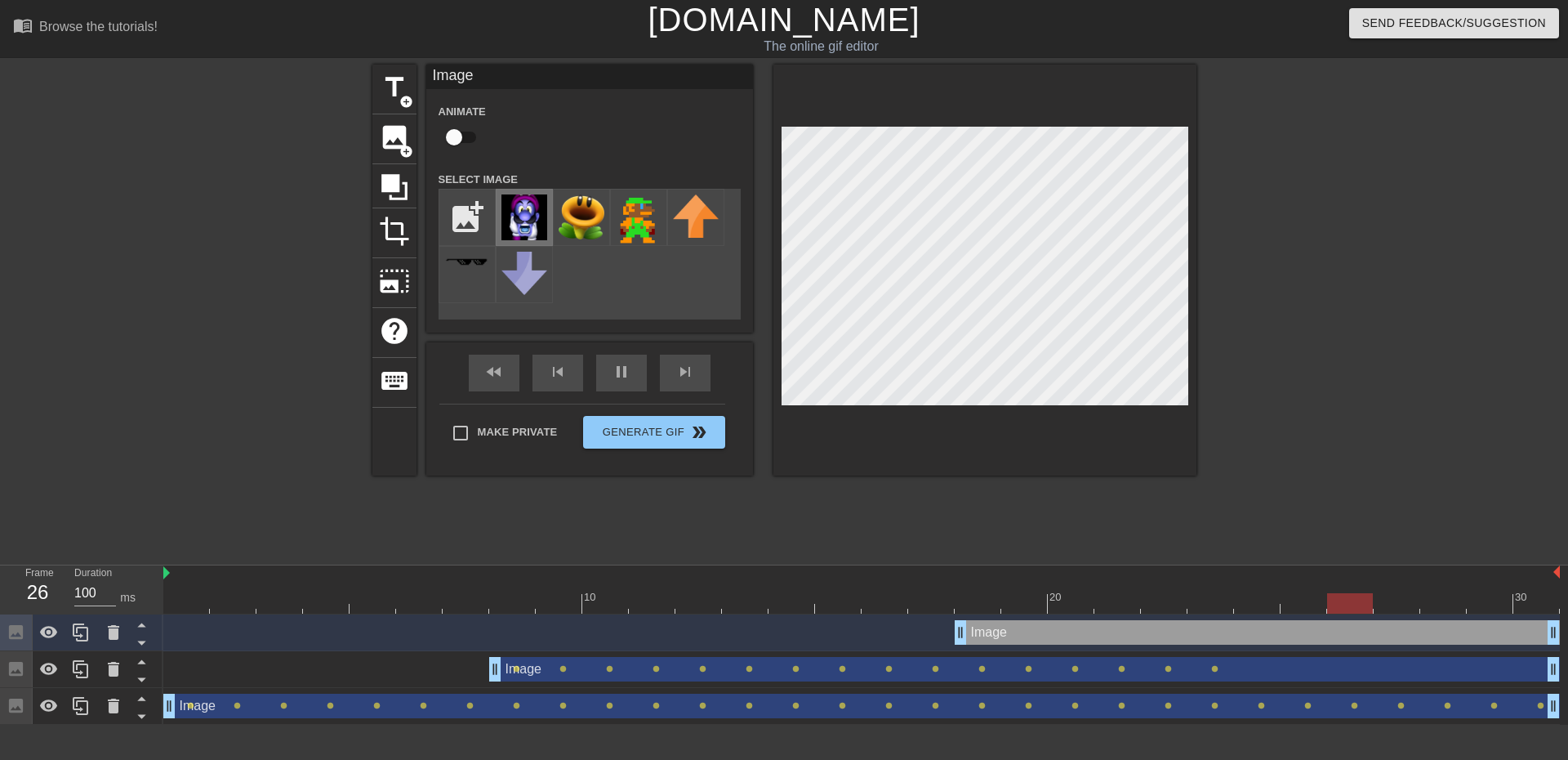
click at [517, 229] on img at bounding box center [524, 217] width 46 height 46
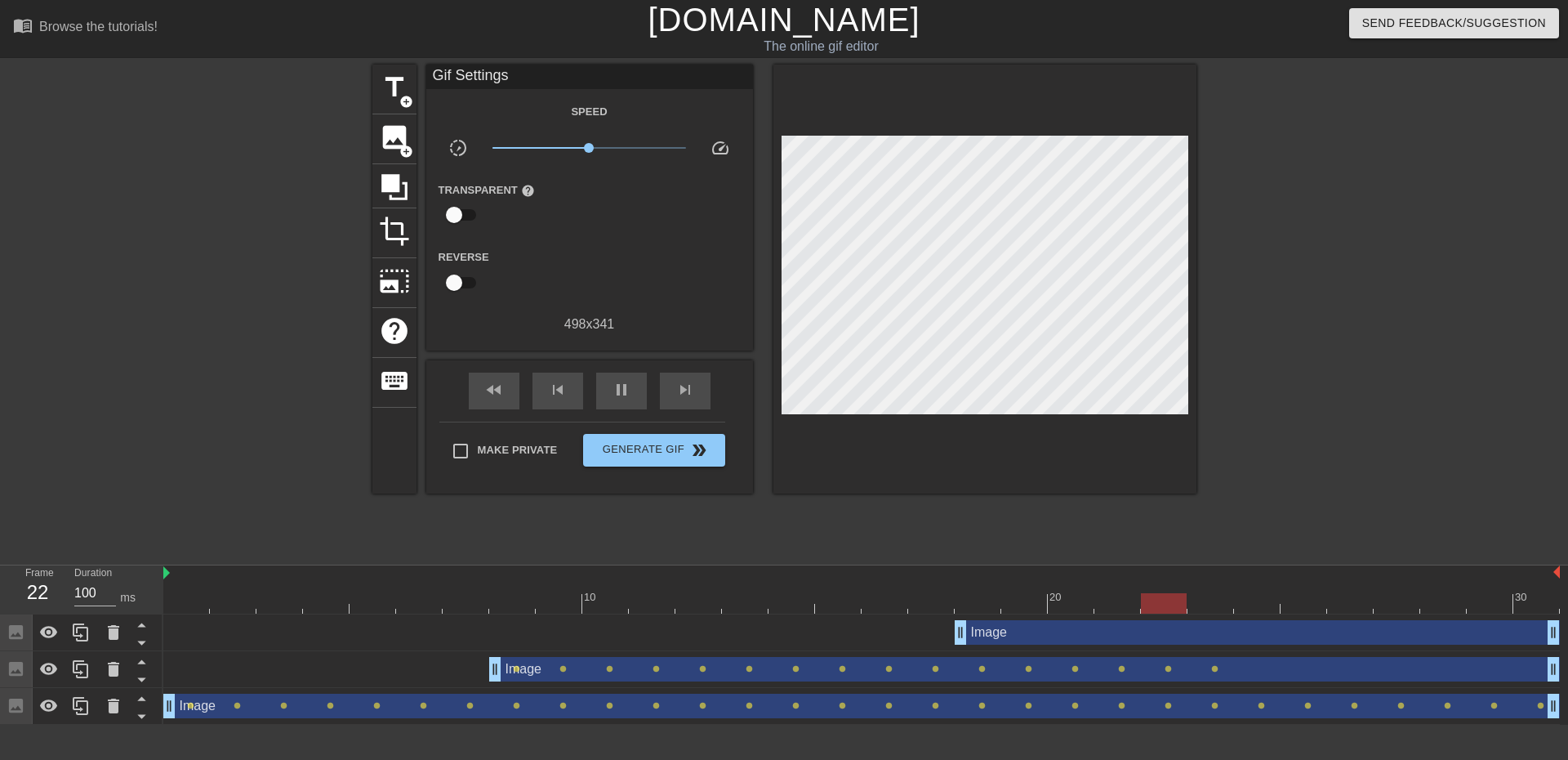
drag, startPoint x: 489, startPoint y: 620, endPoint x: 489, endPoint y: 688, distance: 68.0
click at [489, 688] on div "Image drag_handle drag_handle Image drag_handle drag_handle lens lens lens lens…" at bounding box center [866, 669] width 1405 height 110
click at [145, 645] on icon at bounding box center [141, 642] width 21 height 21
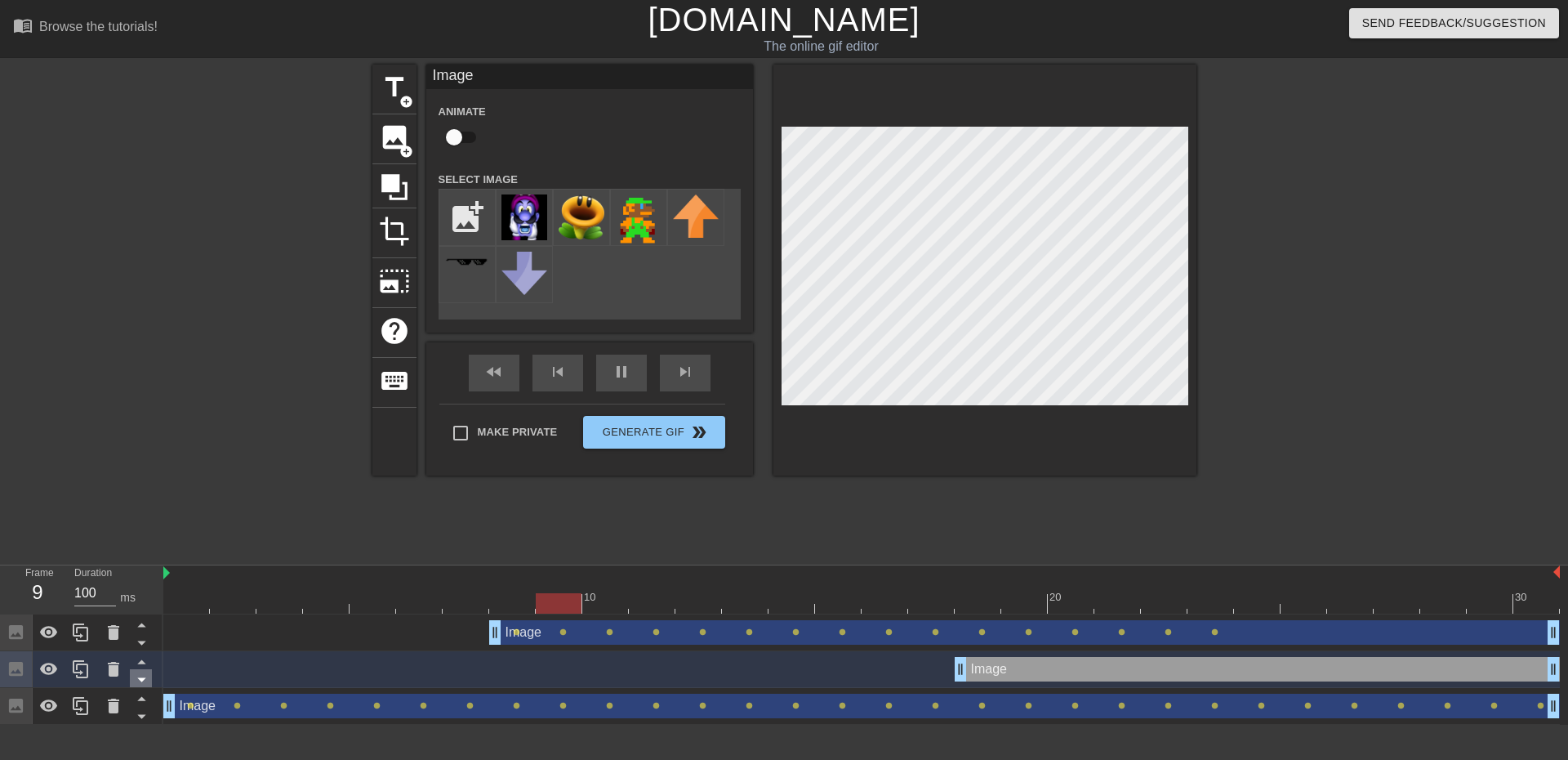
click at [144, 676] on icon at bounding box center [141, 679] width 21 height 21
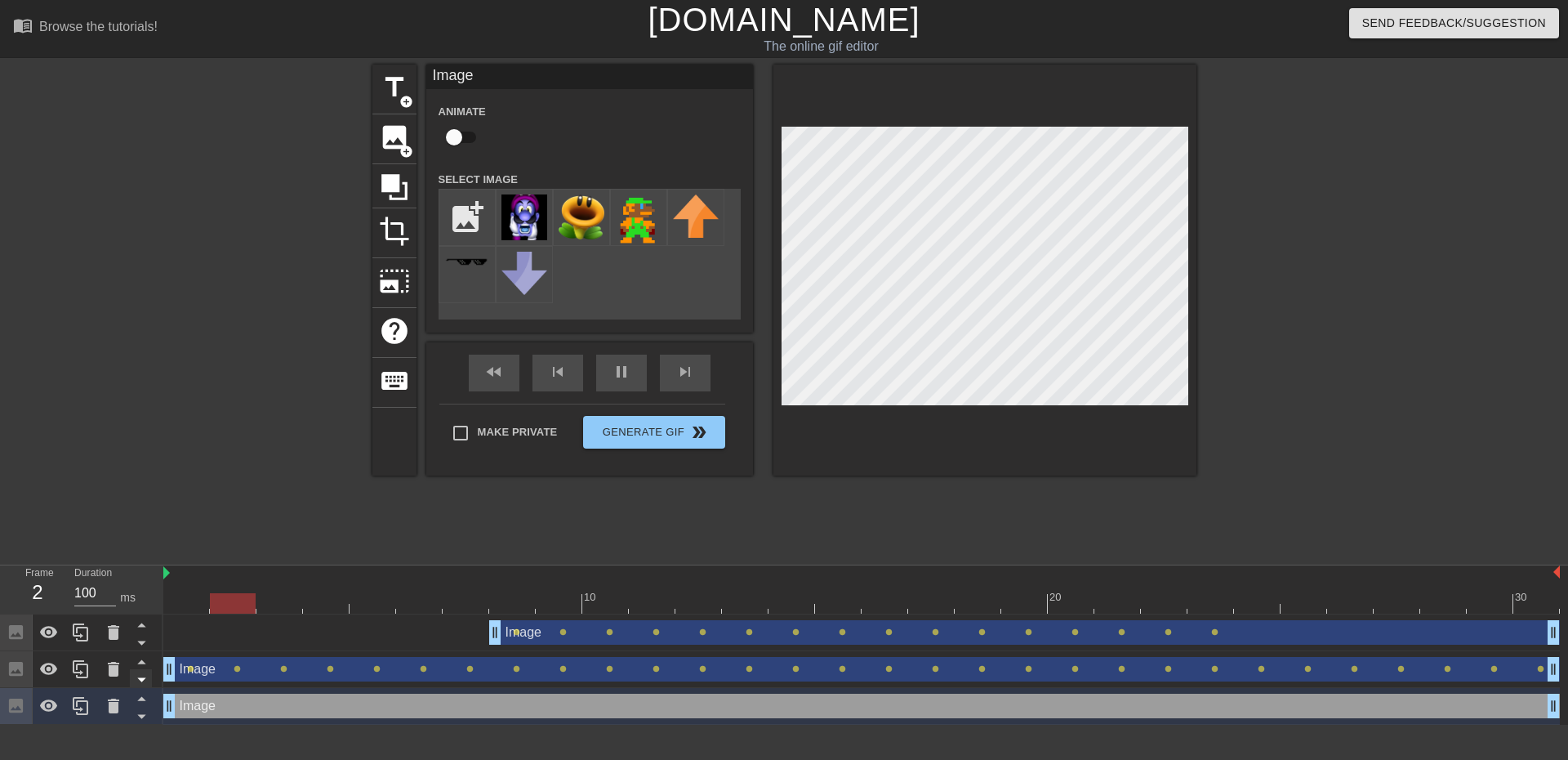
drag, startPoint x: 957, startPoint y: 706, endPoint x: 130, endPoint y: 679, distance: 827.4
click at [130, 679] on div "Frame 2 Duration 100 ms 10 20 30 Image drag_handle drag_handle lens lens lens l…" at bounding box center [784, 645] width 1568 height 159
click at [452, 146] on input "checkbox" at bounding box center [454, 137] width 93 height 31
checkbox input "true"
click at [609, 381] on div "pause" at bounding box center [621, 372] width 51 height 37
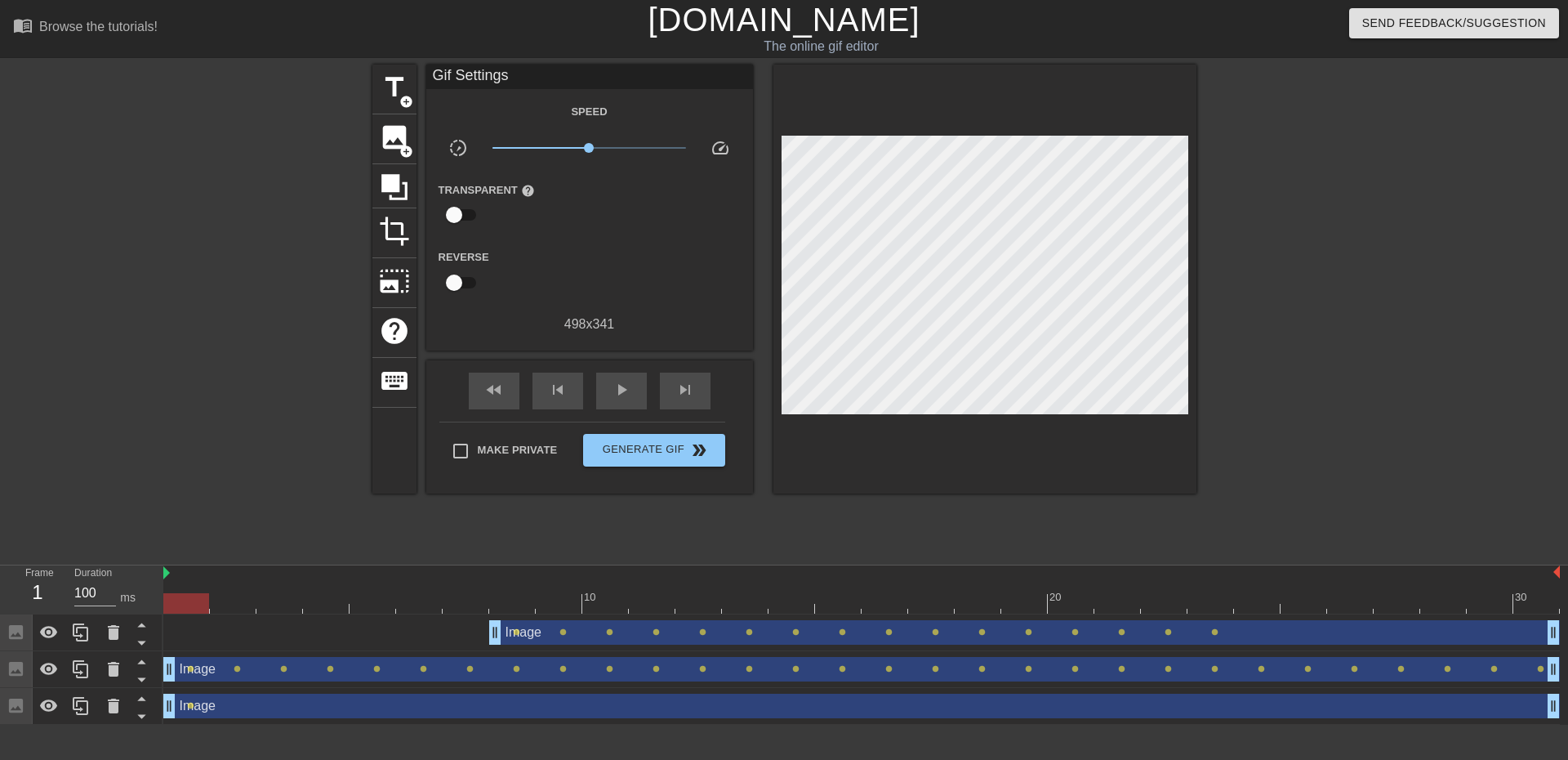
drag, startPoint x: 984, startPoint y: 605, endPoint x: 166, endPoint y: 623, distance: 818.2
click at [166, 623] on div "10 20 30 Image drag_handle drag_handle lens lens lens lens lens lens lens lens …" at bounding box center [866, 645] width 1405 height 159
click at [243, 602] on div at bounding box center [862, 603] width 1397 height 21
click at [274, 600] on div at bounding box center [862, 603] width 1397 height 21
click at [193, 602] on div at bounding box center [862, 603] width 1397 height 21
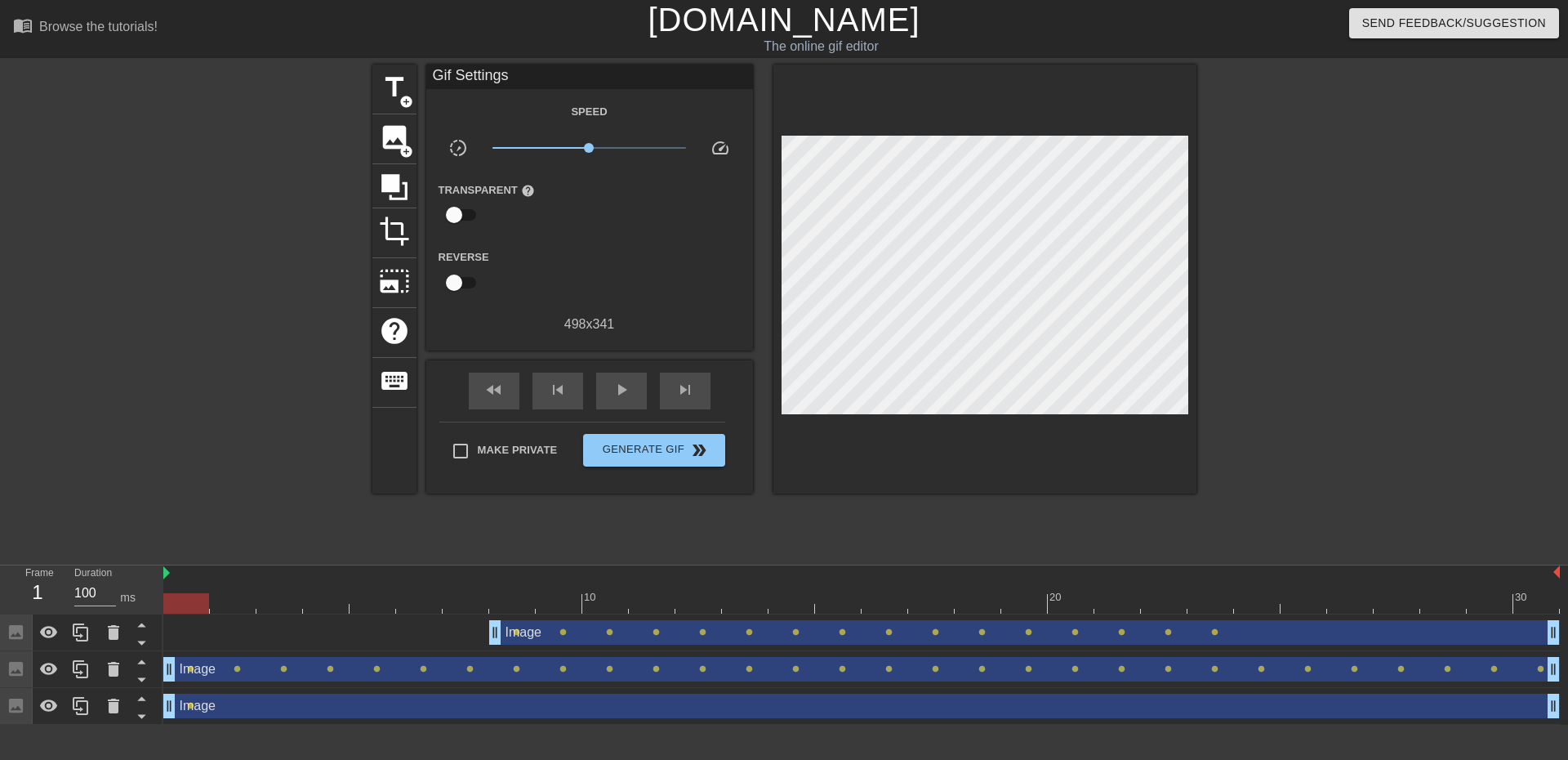
click at [187, 711] on div "Image drag_handle drag_handle" at bounding box center [862, 705] width 1397 height 24
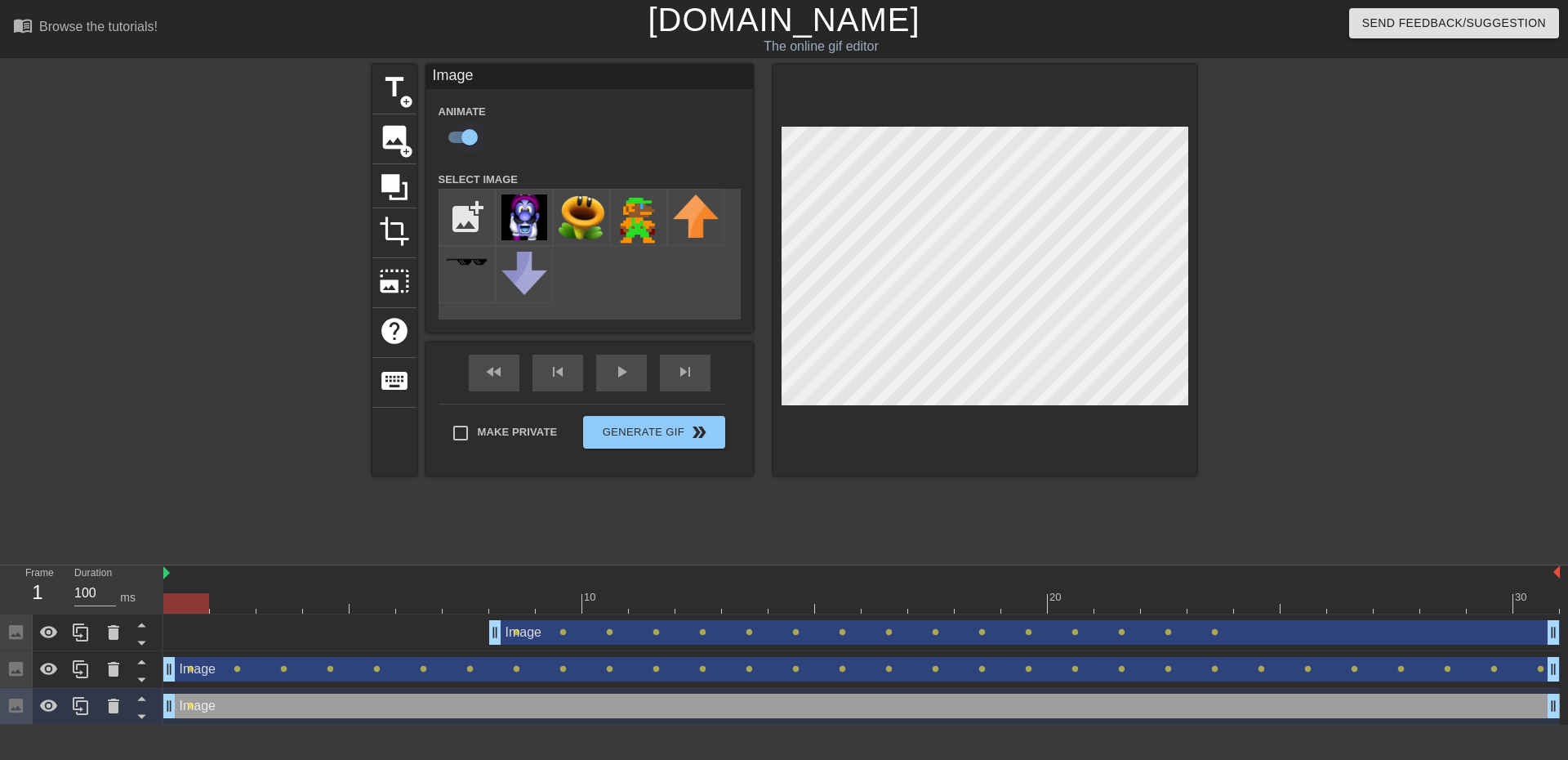
click at [470, 131] on input "checkbox" at bounding box center [470, 137] width 93 height 31
click at [460, 142] on input "checkbox" at bounding box center [454, 137] width 93 height 31
checkbox input "true"
click at [237, 601] on div at bounding box center [862, 603] width 1397 height 21
click at [280, 605] on div at bounding box center [862, 603] width 1397 height 21
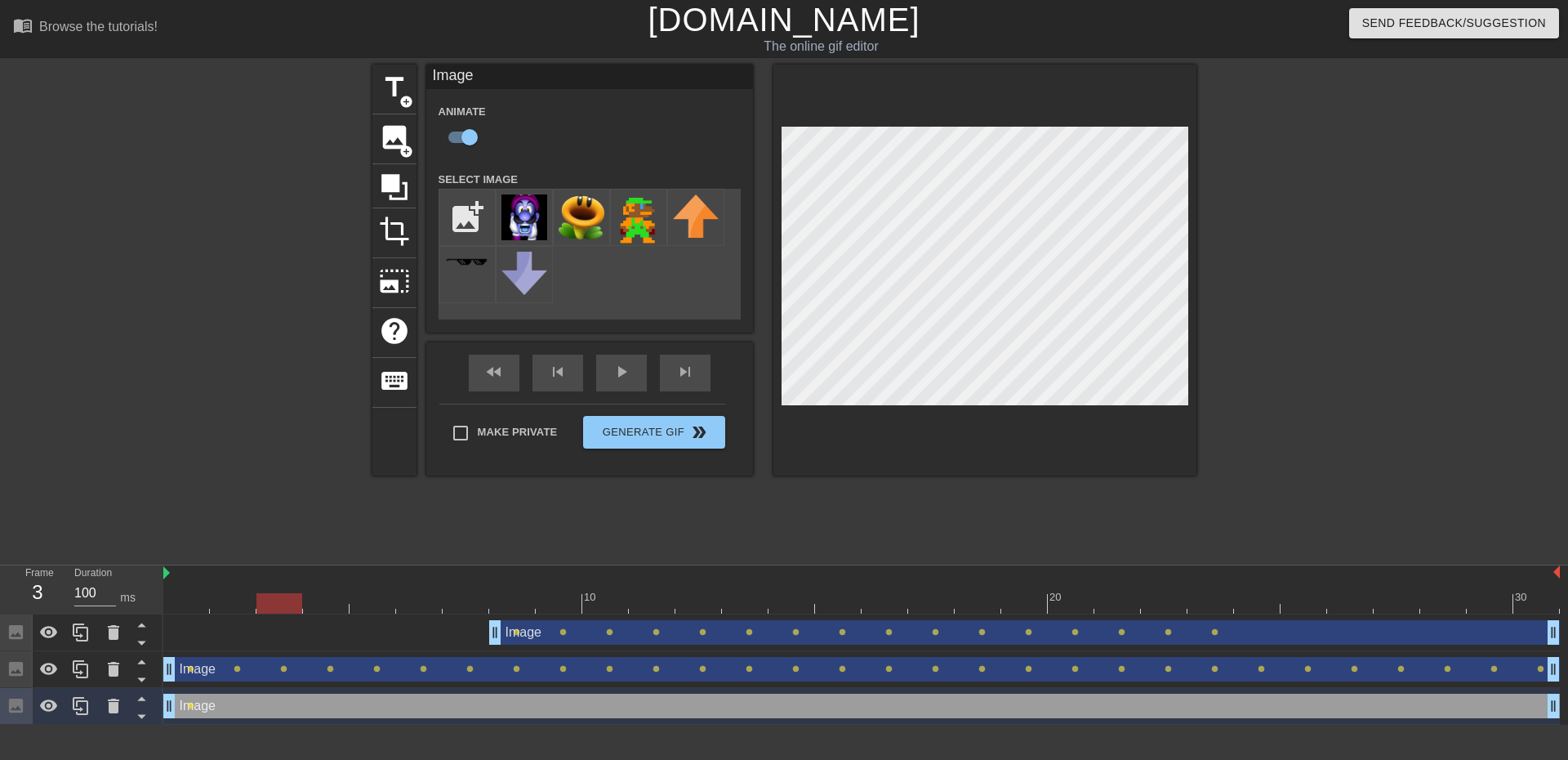
click at [316, 601] on div at bounding box center [862, 603] width 1397 height 21
click at [358, 600] on div at bounding box center [862, 603] width 1397 height 21
click at [395, 602] on div at bounding box center [372, 603] width 46 height 21
click at [416, 602] on div at bounding box center [862, 603] width 1397 height 21
click at [383, 602] on div at bounding box center [862, 603] width 1397 height 21
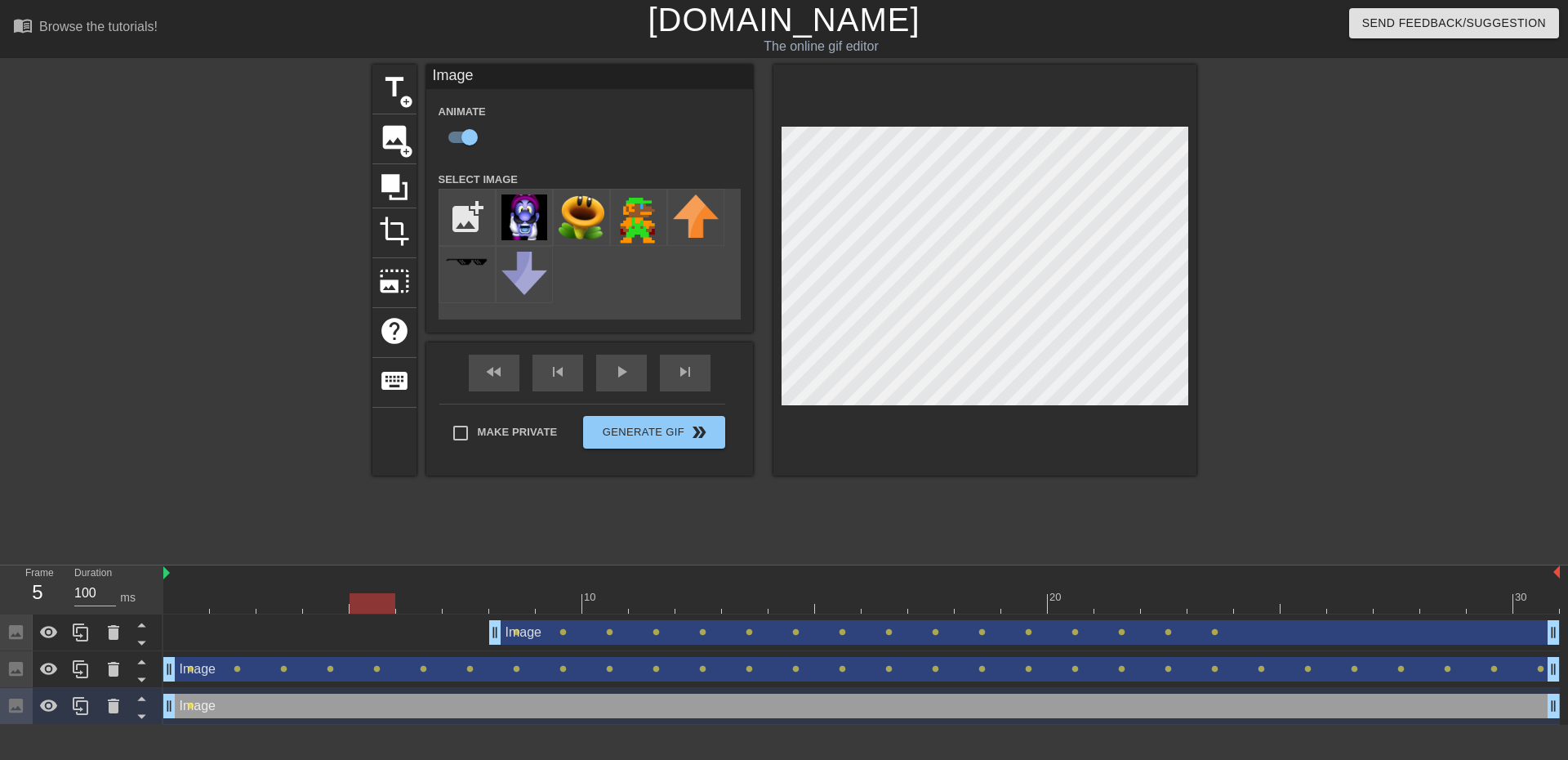
click at [242, 675] on div "Image drag_handle drag_handle" at bounding box center [862, 669] width 1397 height 24
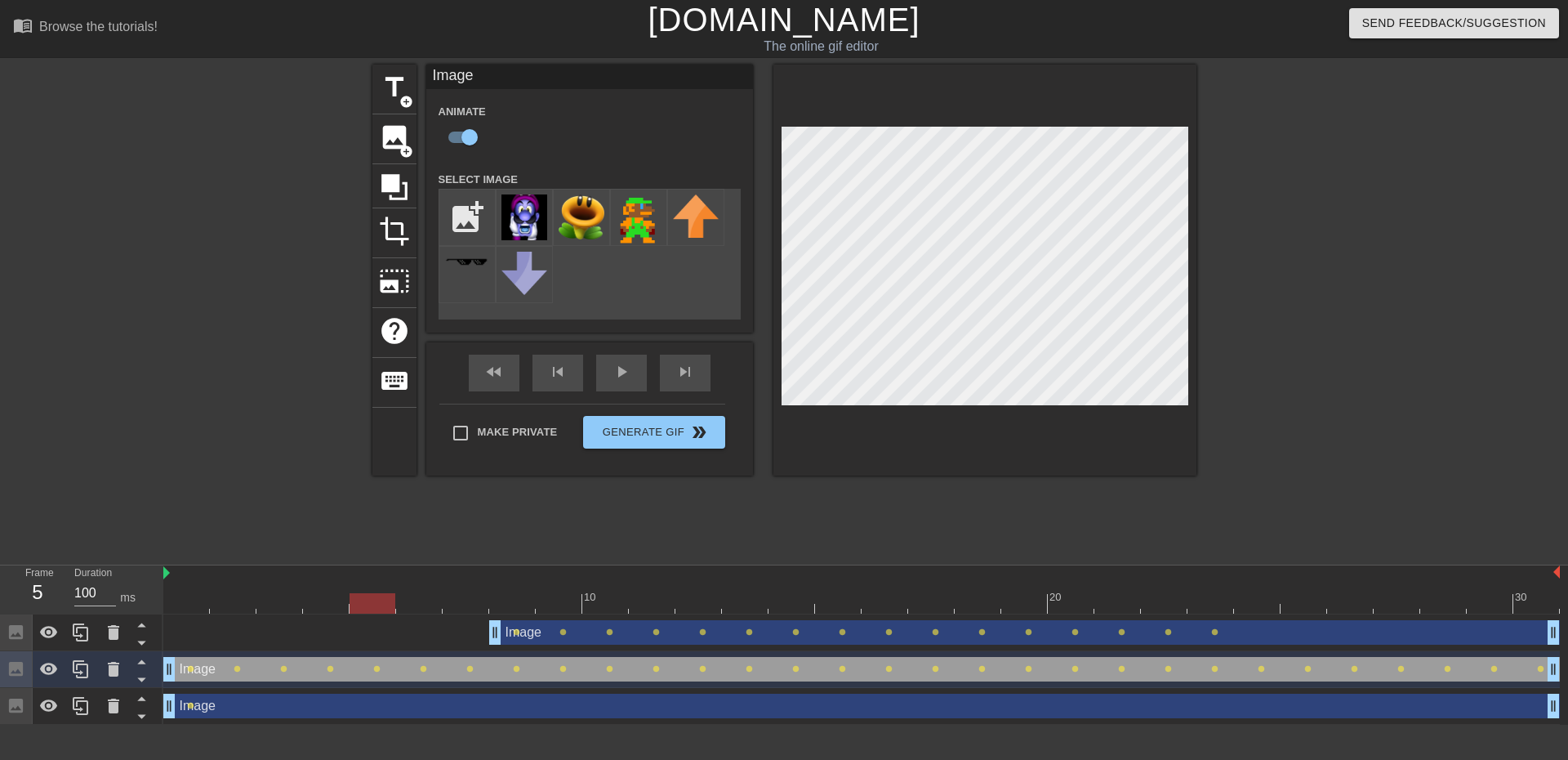
click at [282, 713] on div "Image drag_handle drag_handle" at bounding box center [862, 705] width 1397 height 24
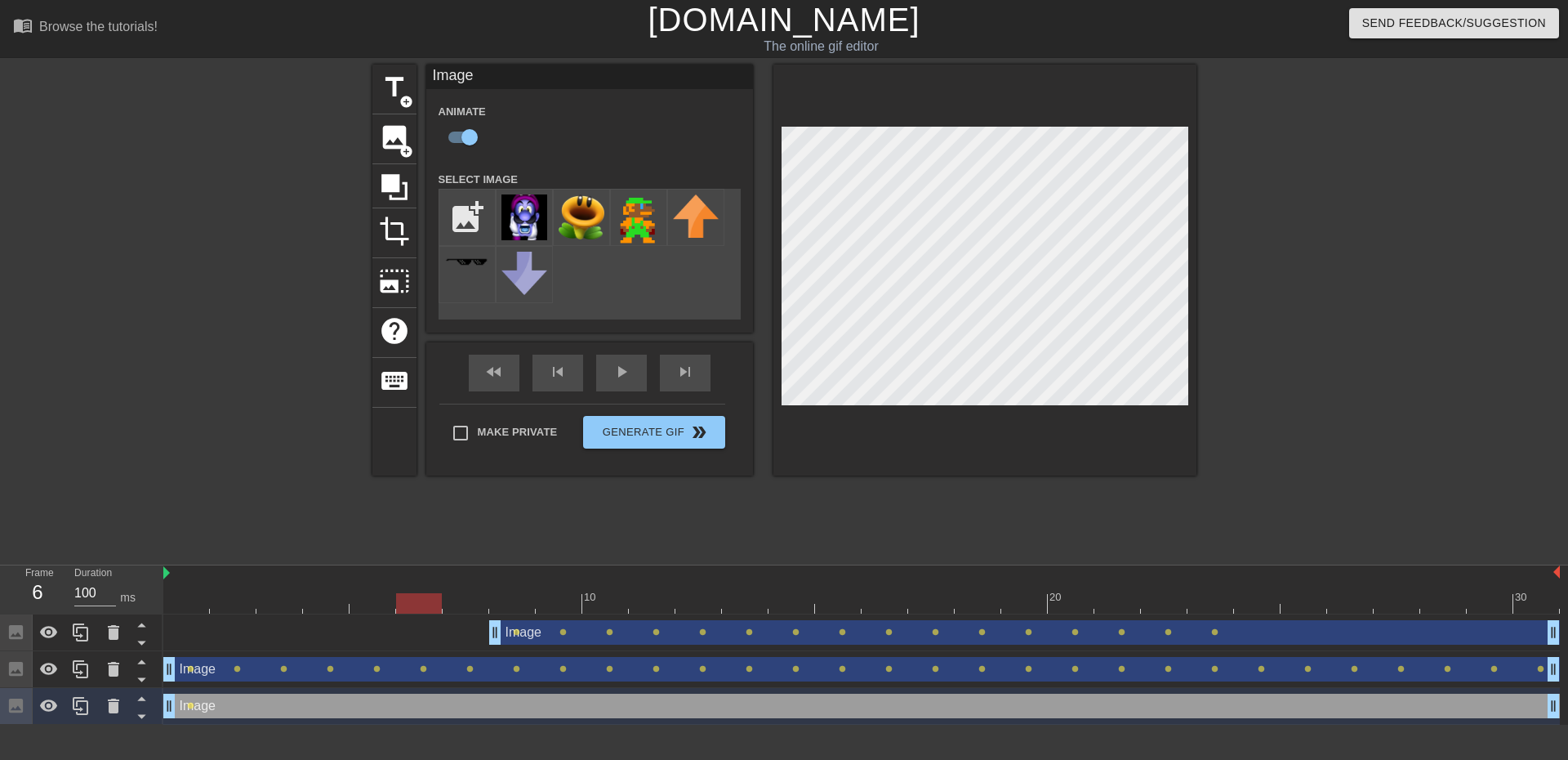
click at [414, 603] on div at bounding box center [862, 603] width 1397 height 21
click at [464, 602] on div at bounding box center [862, 603] width 1397 height 21
click at [494, 600] on div at bounding box center [862, 603] width 1397 height 21
click at [524, 598] on div at bounding box center [512, 603] width 46 height 21
click at [553, 601] on div at bounding box center [862, 603] width 1397 height 21
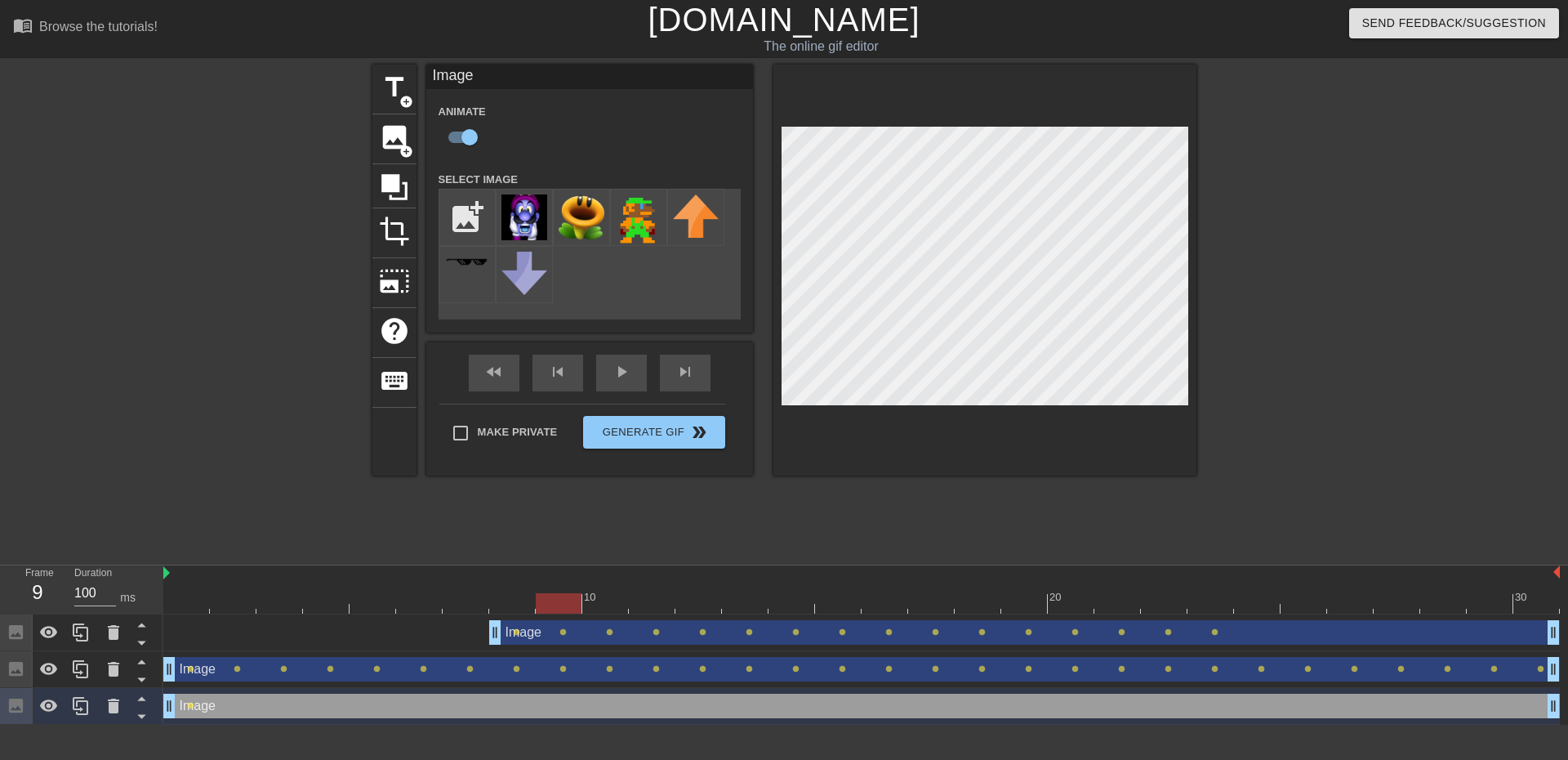
click at [599, 600] on div at bounding box center [862, 603] width 1397 height 21
click at [645, 602] on div at bounding box center [862, 603] width 1397 height 21
click at [696, 605] on div at bounding box center [862, 603] width 1397 height 21
click at [733, 606] on div at bounding box center [862, 603] width 1397 height 21
click at [771, 604] on div at bounding box center [862, 603] width 1397 height 21
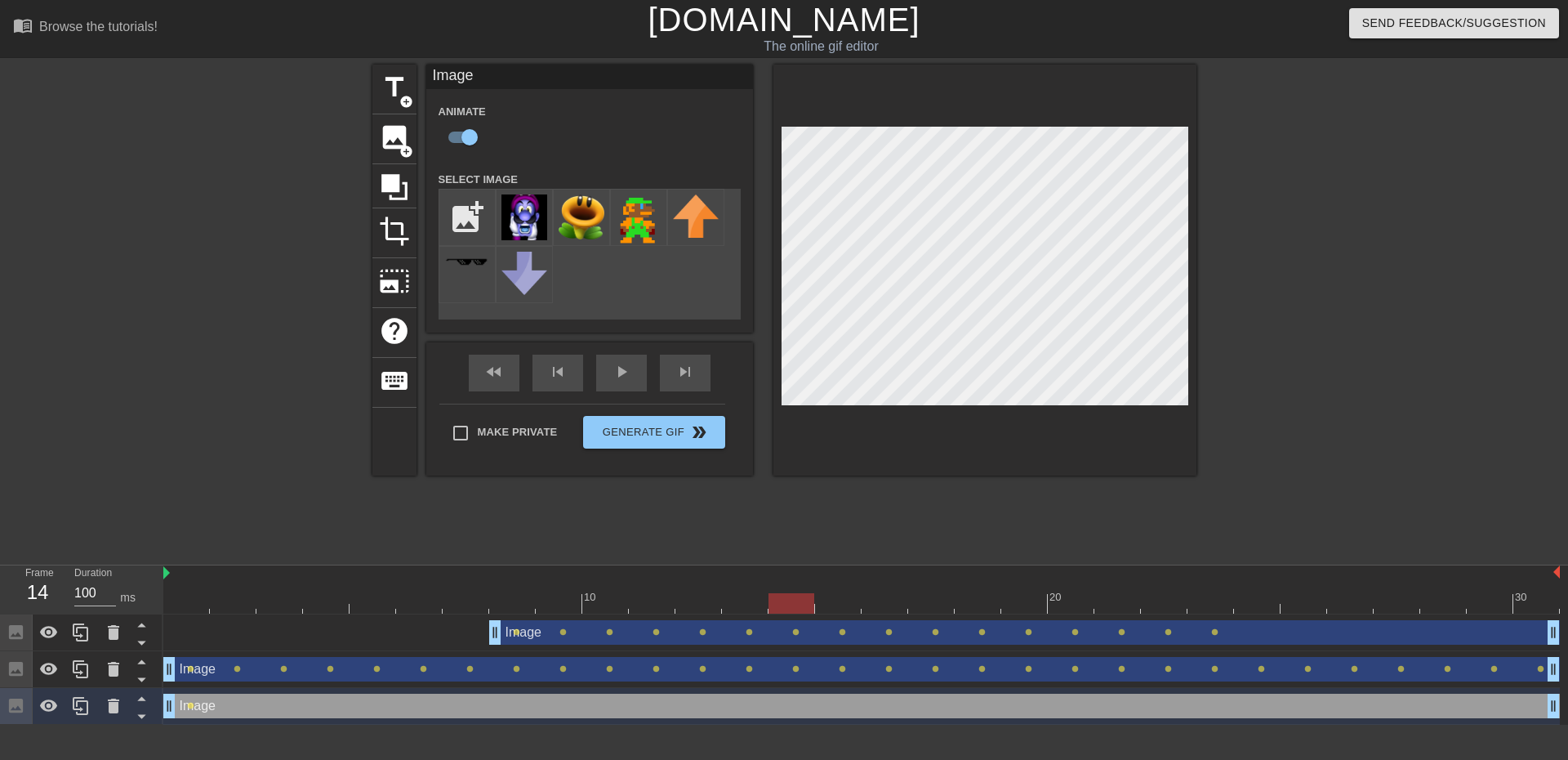
click at [826, 605] on div at bounding box center [862, 603] width 1397 height 21
click at [858, 603] on div at bounding box center [838, 603] width 46 height 21
click at [872, 606] on div at bounding box center [862, 603] width 1397 height 21
click at [904, 602] on div at bounding box center [884, 603] width 46 height 21
click at [917, 612] on div at bounding box center [862, 603] width 1397 height 21
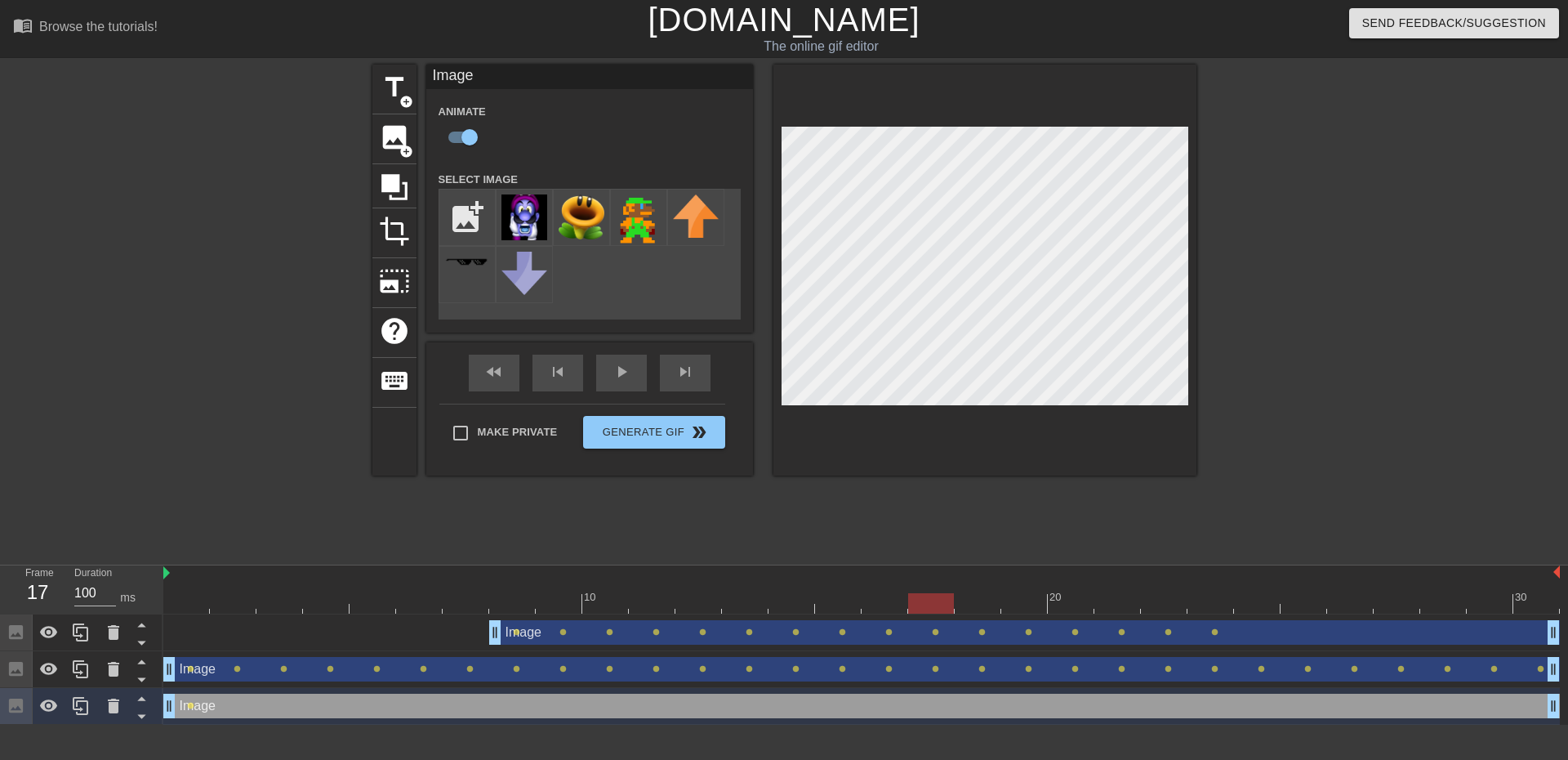
click at [900, 610] on div at bounding box center [862, 603] width 1397 height 21
click at [858, 604] on div at bounding box center [862, 603] width 1397 height 21
drag, startPoint x: 835, startPoint y: 600, endPoint x: 815, endPoint y: 600, distance: 20.0
click at [815, 600] on div at bounding box center [838, 603] width 46 height 21
click at [844, 707] on span "lens" at bounding box center [842, 705] width 7 height 7
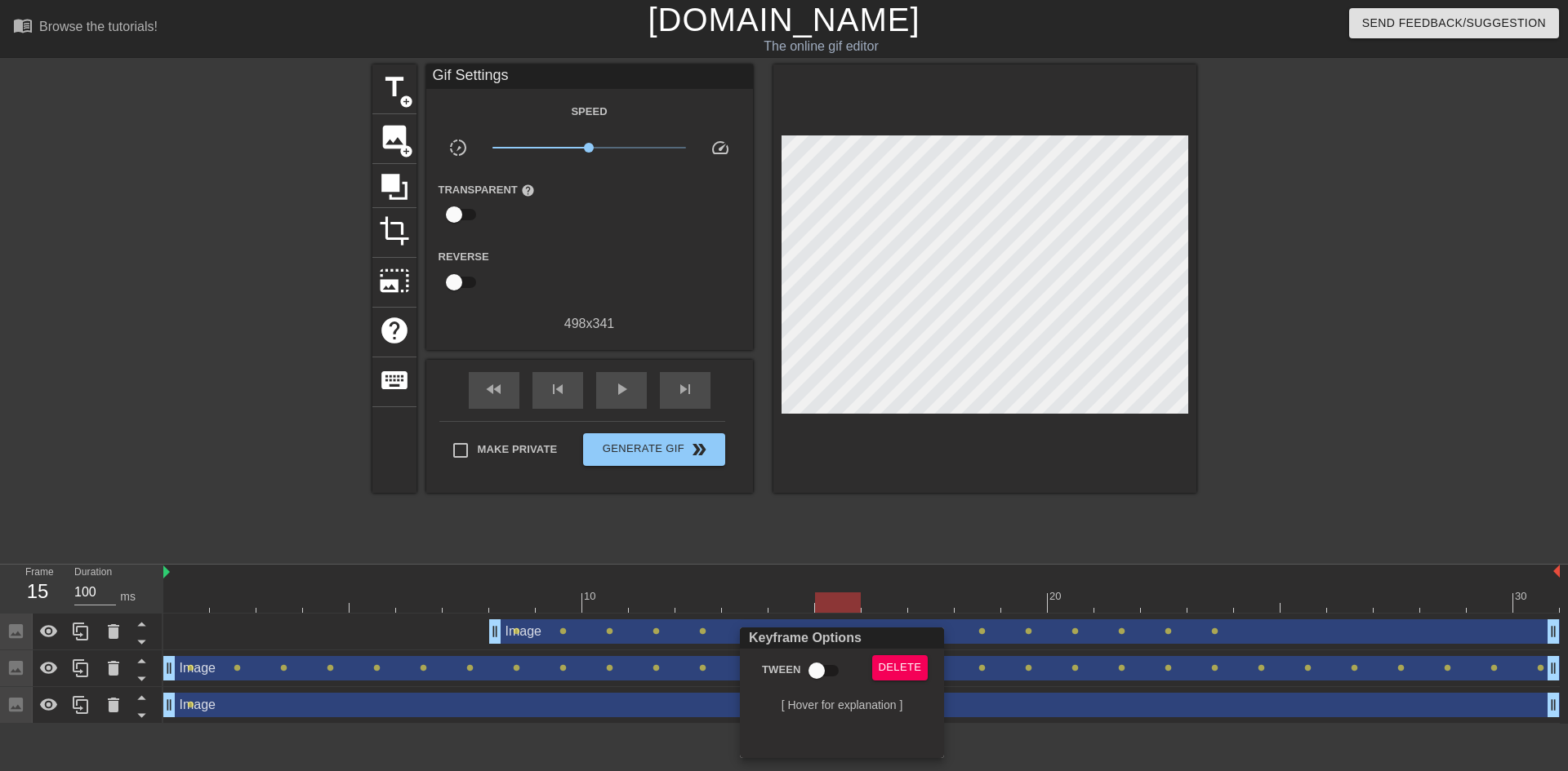
click at [597, 723] on div at bounding box center [784, 386] width 1568 height 771
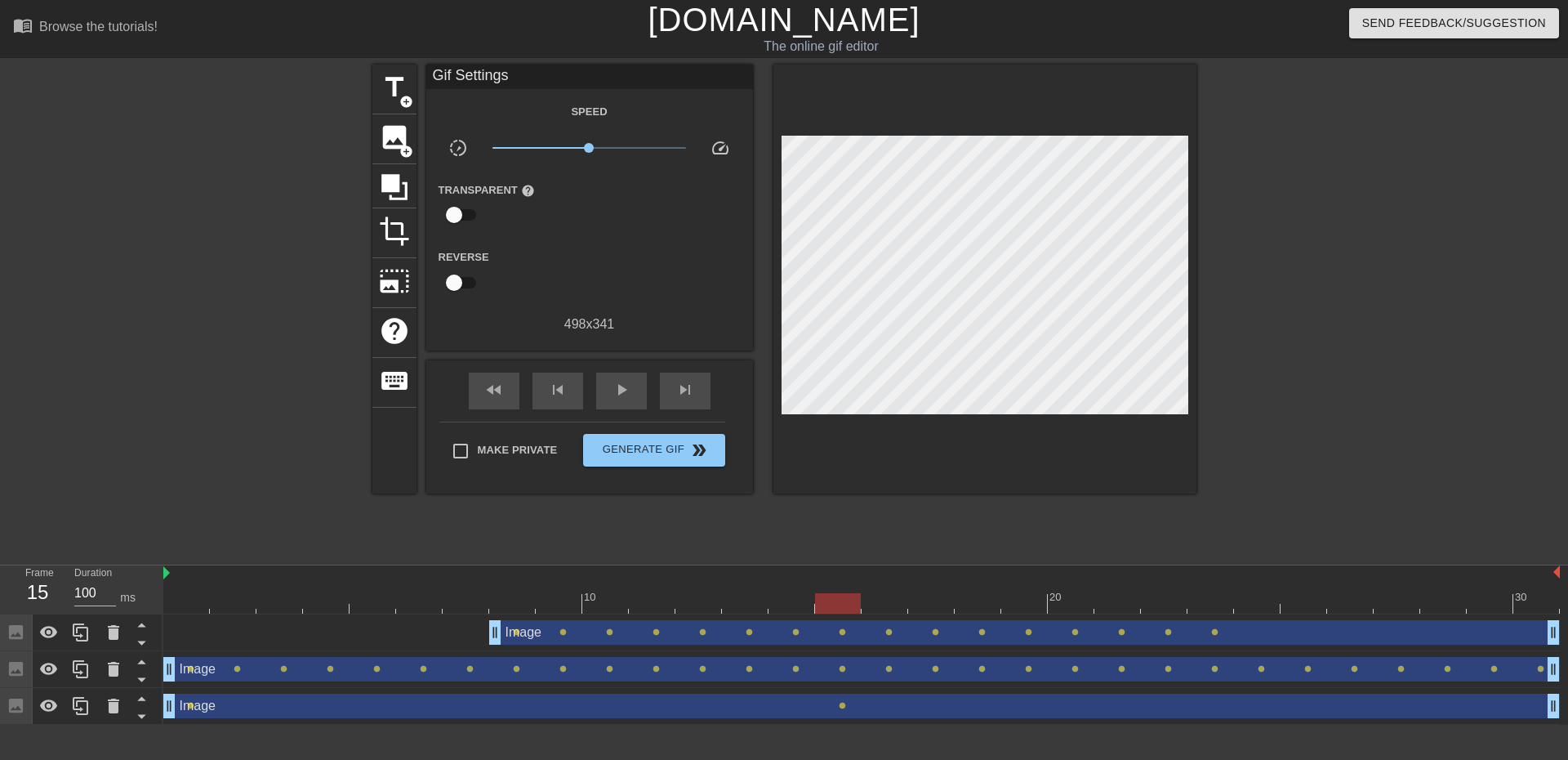
click at [455, 709] on div "Image drag_handle drag_handle" at bounding box center [862, 705] width 1397 height 24
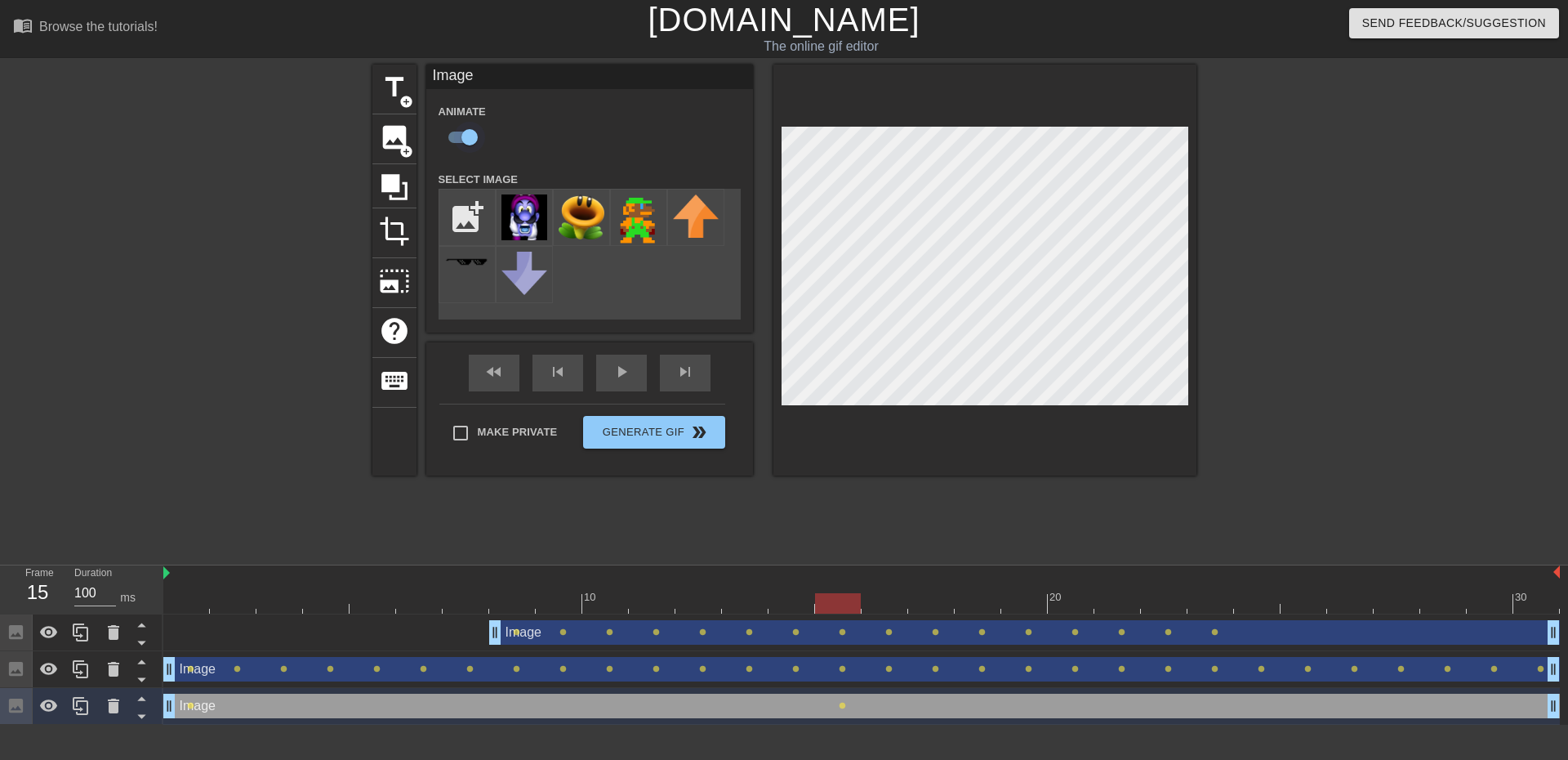
click at [477, 141] on input "checkbox" at bounding box center [470, 137] width 93 height 31
checkbox input "false"
drag, startPoint x: 848, startPoint y: 602, endPoint x: 201, endPoint y: 585, distance: 647.2
click at [202, 585] on div "10 20 30" at bounding box center [862, 590] width 1397 height 48
click at [1264, 415] on div at bounding box center [1339, 310] width 245 height 491
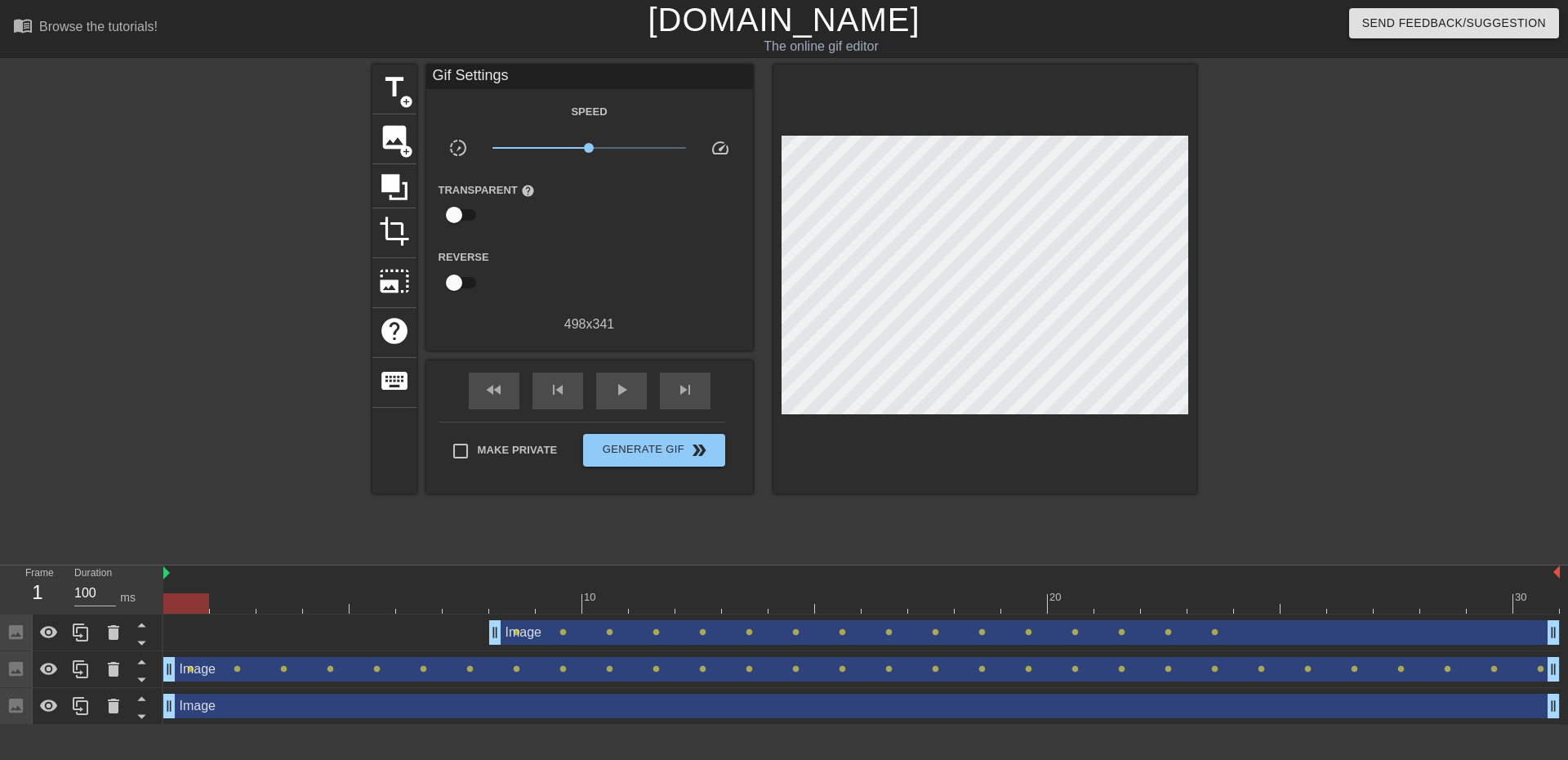
click at [192, 713] on div "Image drag_handle drag_handle" at bounding box center [862, 705] width 1397 height 24
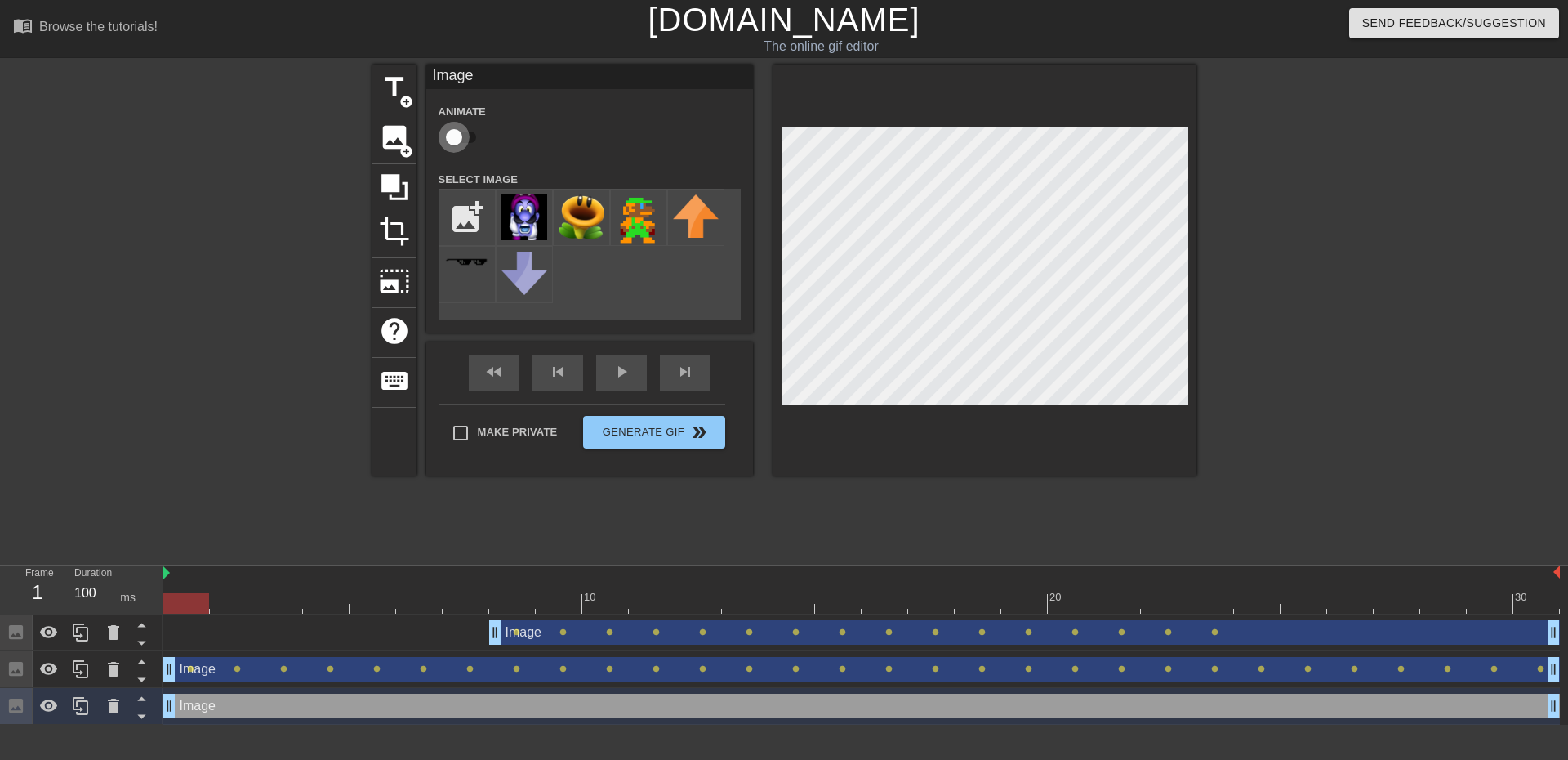
click at [464, 135] on input "checkbox" at bounding box center [454, 137] width 93 height 31
checkbox input "true"
drag, startPoint x: 192, startPoint y: 602, endPoint x: 825, endPoint y: 581, distance: 633.3
click at [825, 581] on div "10 20 30" at bounding box center [862, 590] width 1397 height 48
click at [825, 581] on div at bounding box center [862, 574] width 1397 height 16
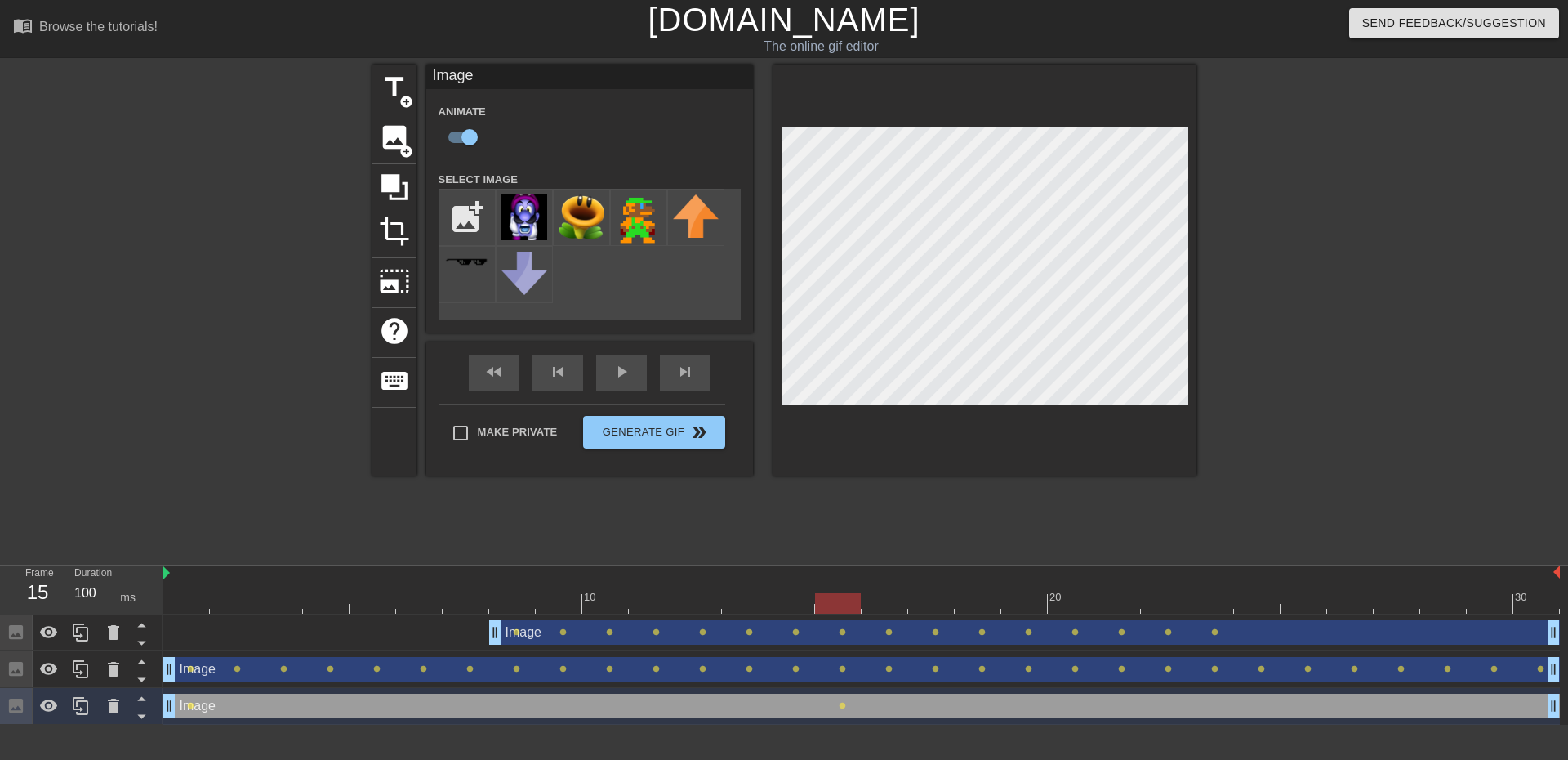
click at [856, 715] on div "Image drag_handle drag_handle" at bounding box center [862, 705] width 1397 height 24
click at [842, 707] on span "lens" at bounding box center [842, 705] width 7 height 7
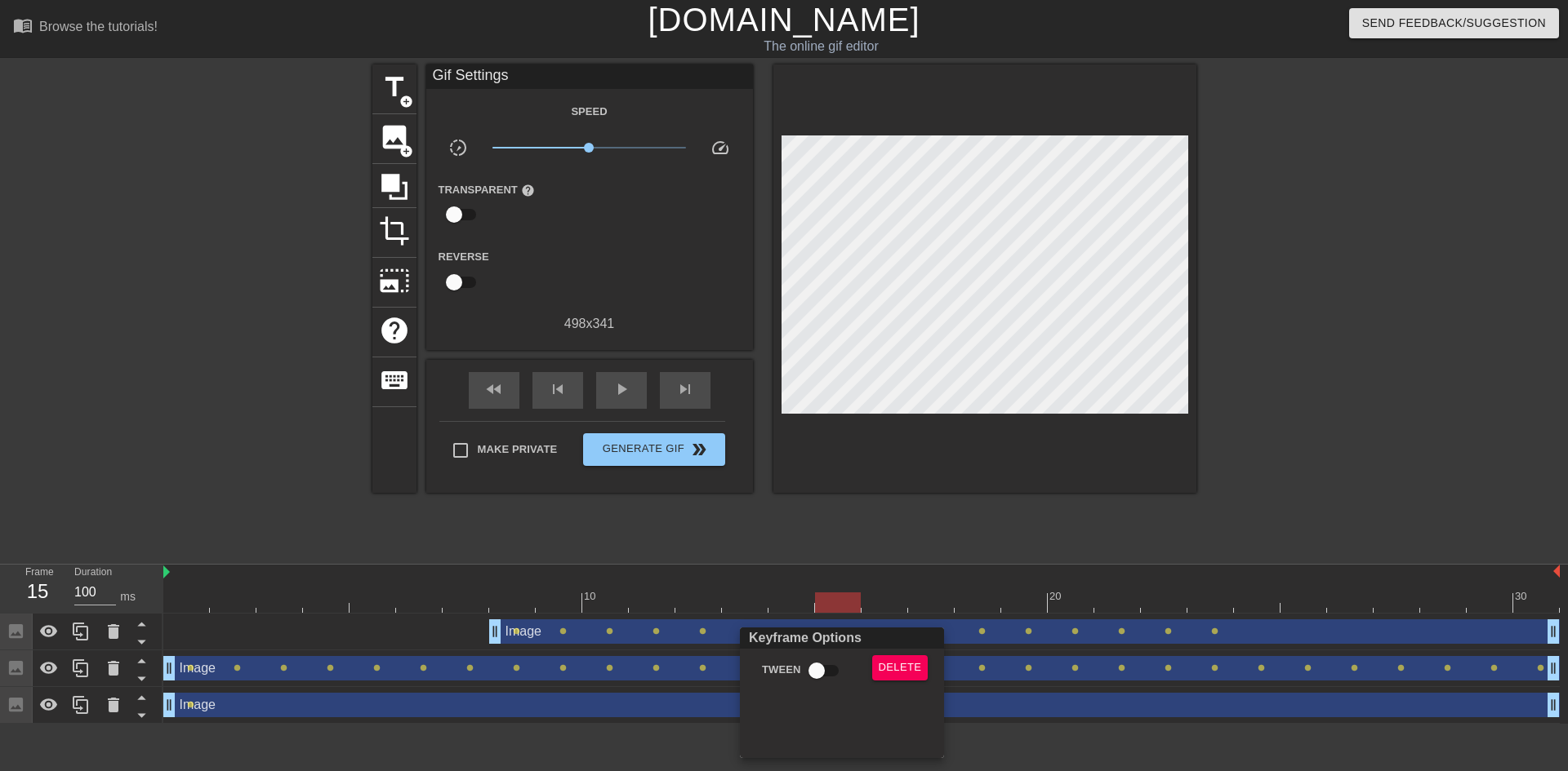
click at [1029, 742] on div at bounding box center [784, 386] width 1568 height 771
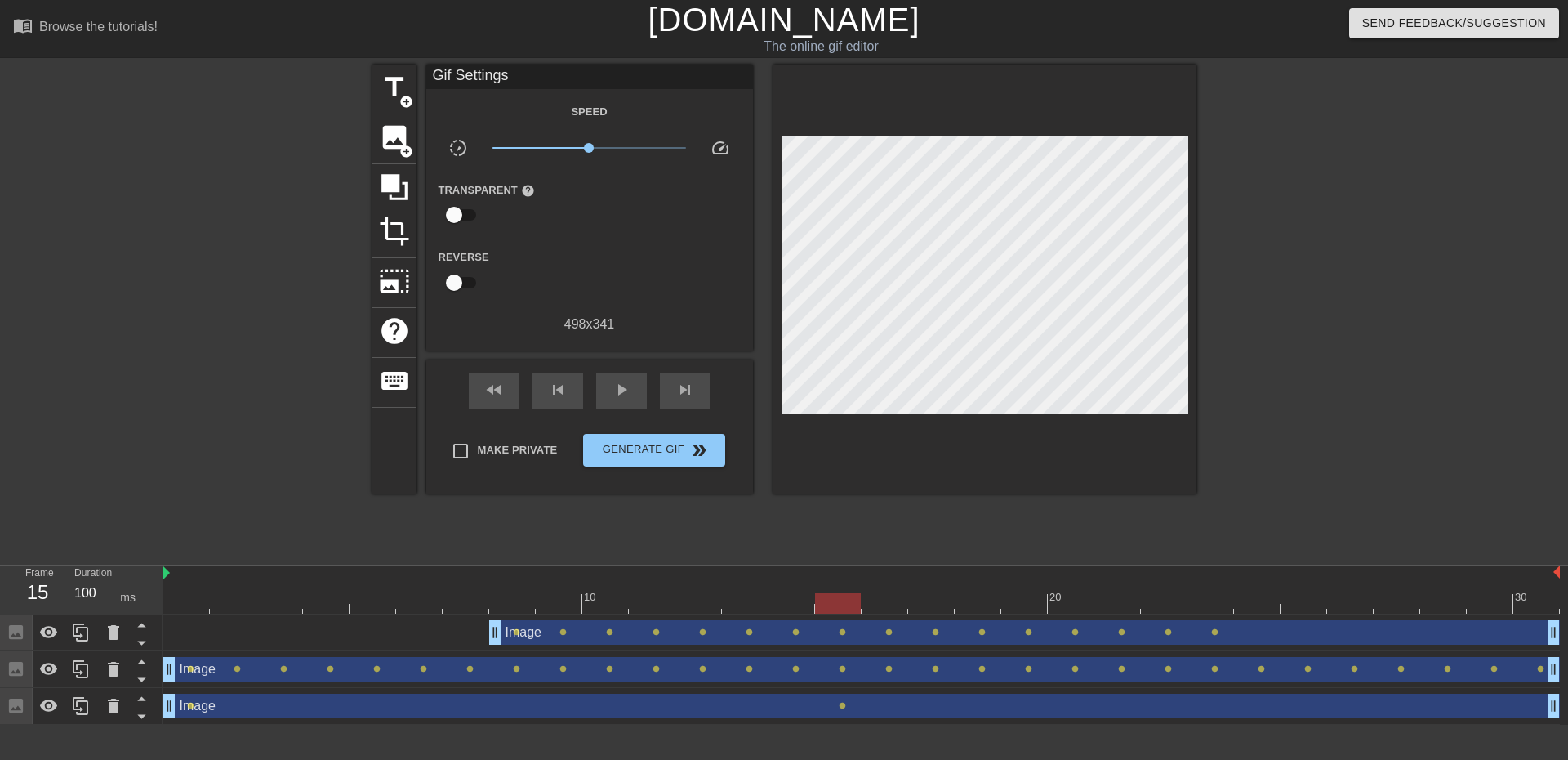
click at [830, 713] on div "Image drag_handle drag_handle" at bounding box center [862, 705] width 1397 height 24
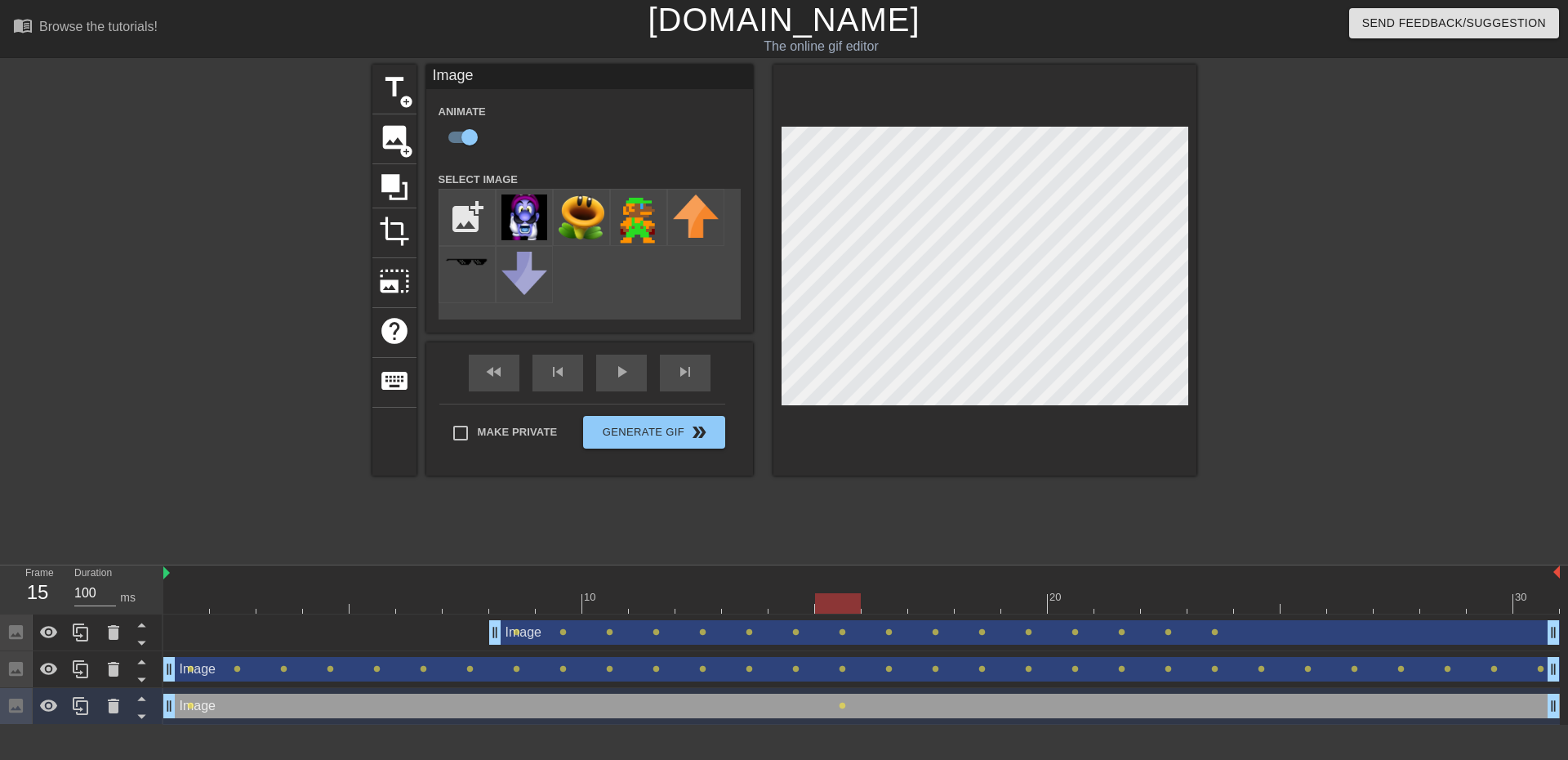
drag, startPoint x: 831, startPoint y: 609, endPoint x: 848, endPoint y: 587, distance: 27.8
click at [848, 587] on div "10 20 30" at bounding box center [862, 590] width 1397 height 48
drag, startPoint x: 836, startPoint y: 603, endPoint x: 870, endPoint y: 603, distance: 34.0
click at [870, 603] on div at bounding box center [884, 603] width 46 height 21
drag, startPoint x: 882, startPoint y: 602, endPoint x: 916, endPoint y: 602, distance: 34.0
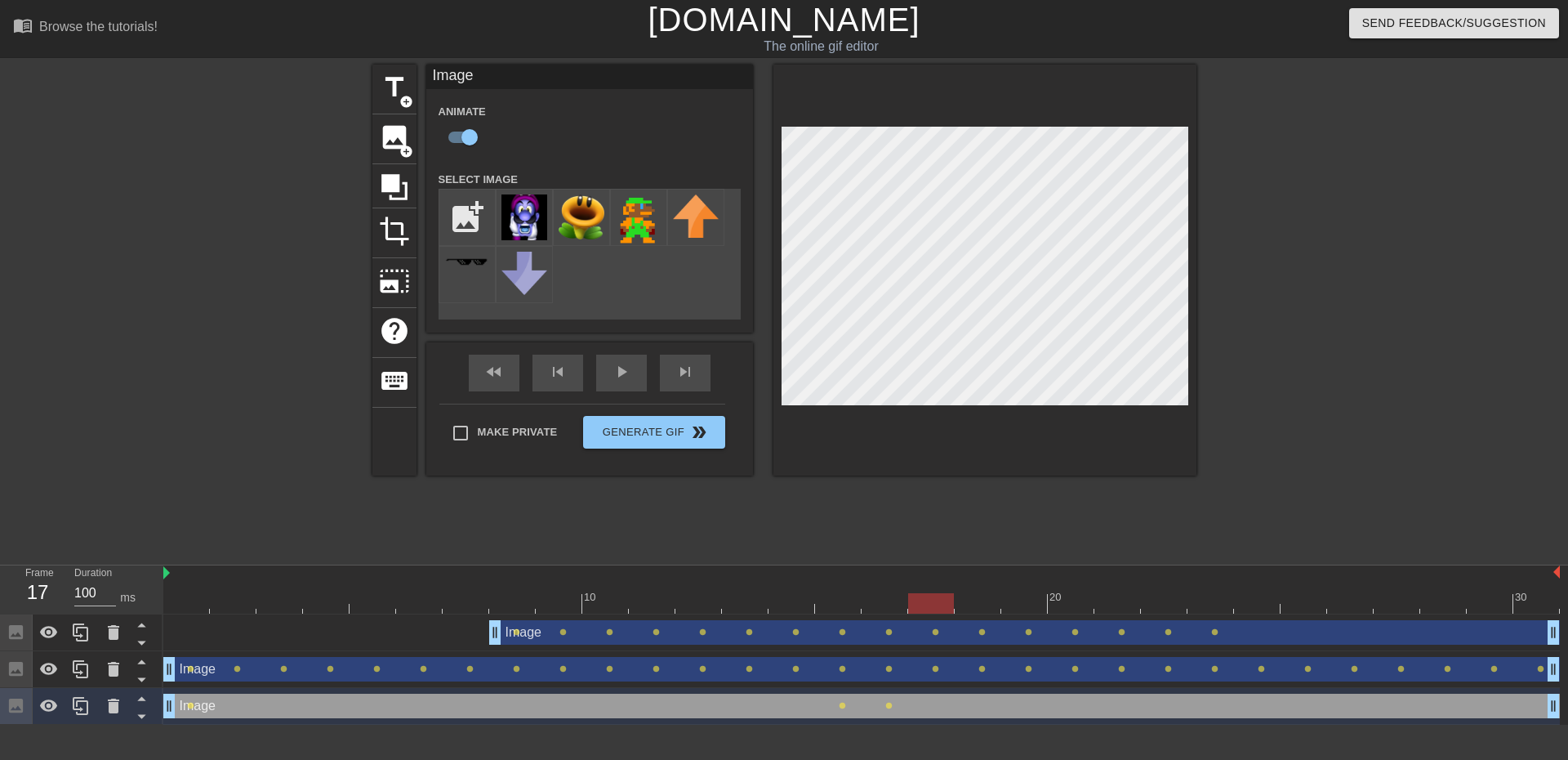
click at [916, 602] on div at bounding box center [931, 603] width 46 height 21
drag, startPoint x: 939, startPoint y: 608, endPoint x: 959, endPoint y: 605, distance: 20.2
click at [959, 605] on div at bounding box center [977, 603] width 46 height 21
drag, startPoint x: 992, startPoint y: 604, endPoint x: 1010, endPoint y: 603, distance: 18.0
click at [1010, 603] on div at bounding box center [1024, 603] width 46 height 21
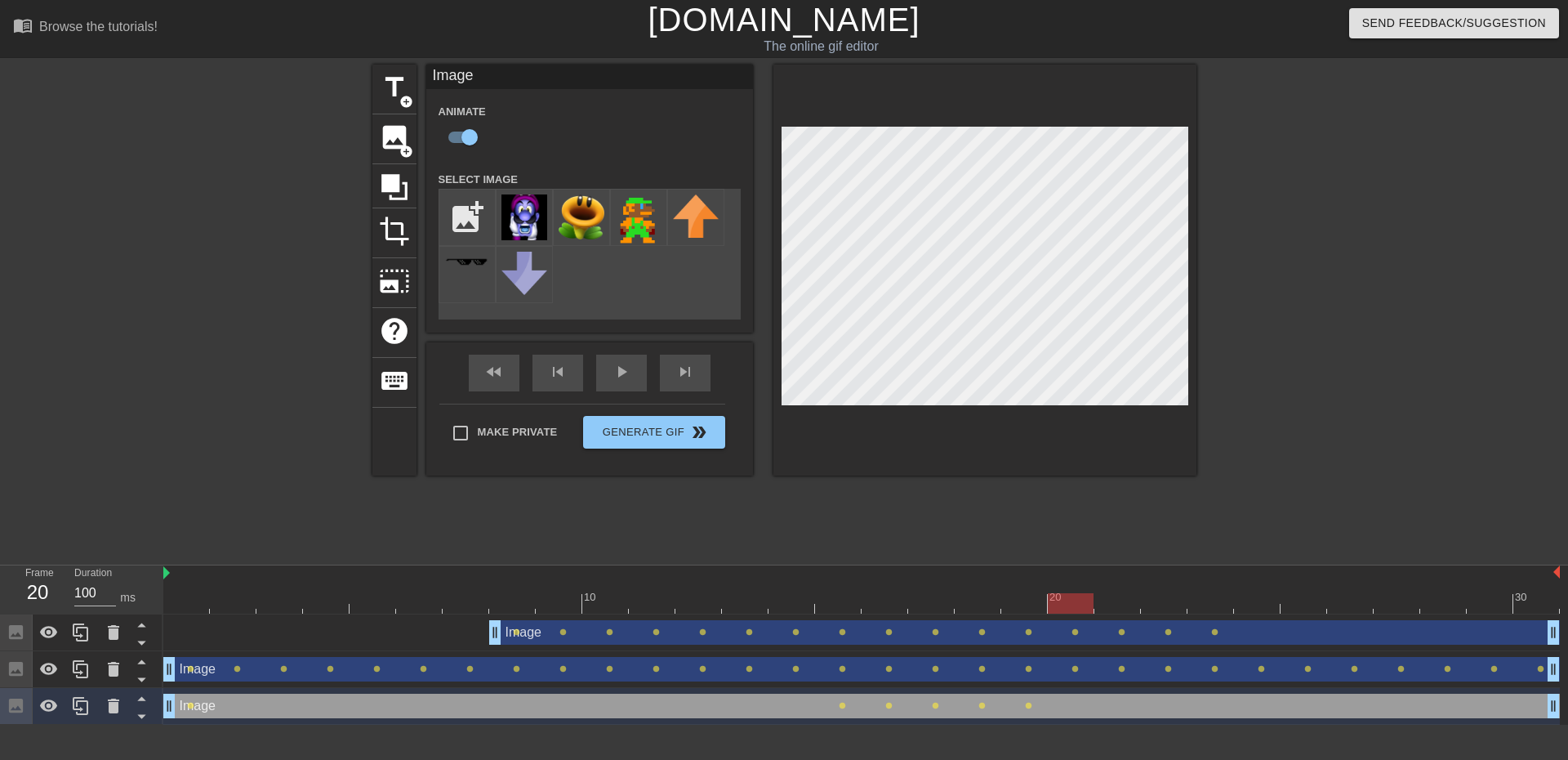
drag, startPoint x: 1038, startPoint y: 603, endPoint x: 1061, endPoint y: 603, distance: 23.0
click at [1061, 603] on div at bounding box center [1070, 603] width 46 height 21
drag, startPoint x: 1079, startPoint y: 605, endPoint x: 1567, endPoint y: 578, distance: 488.7
click at [1555, 578] on div "10 20 30 Image drag_handle drag_handle lens lens lens lens lens lens lens lens …" at bounding box center [866, 645] width 1405 height 159
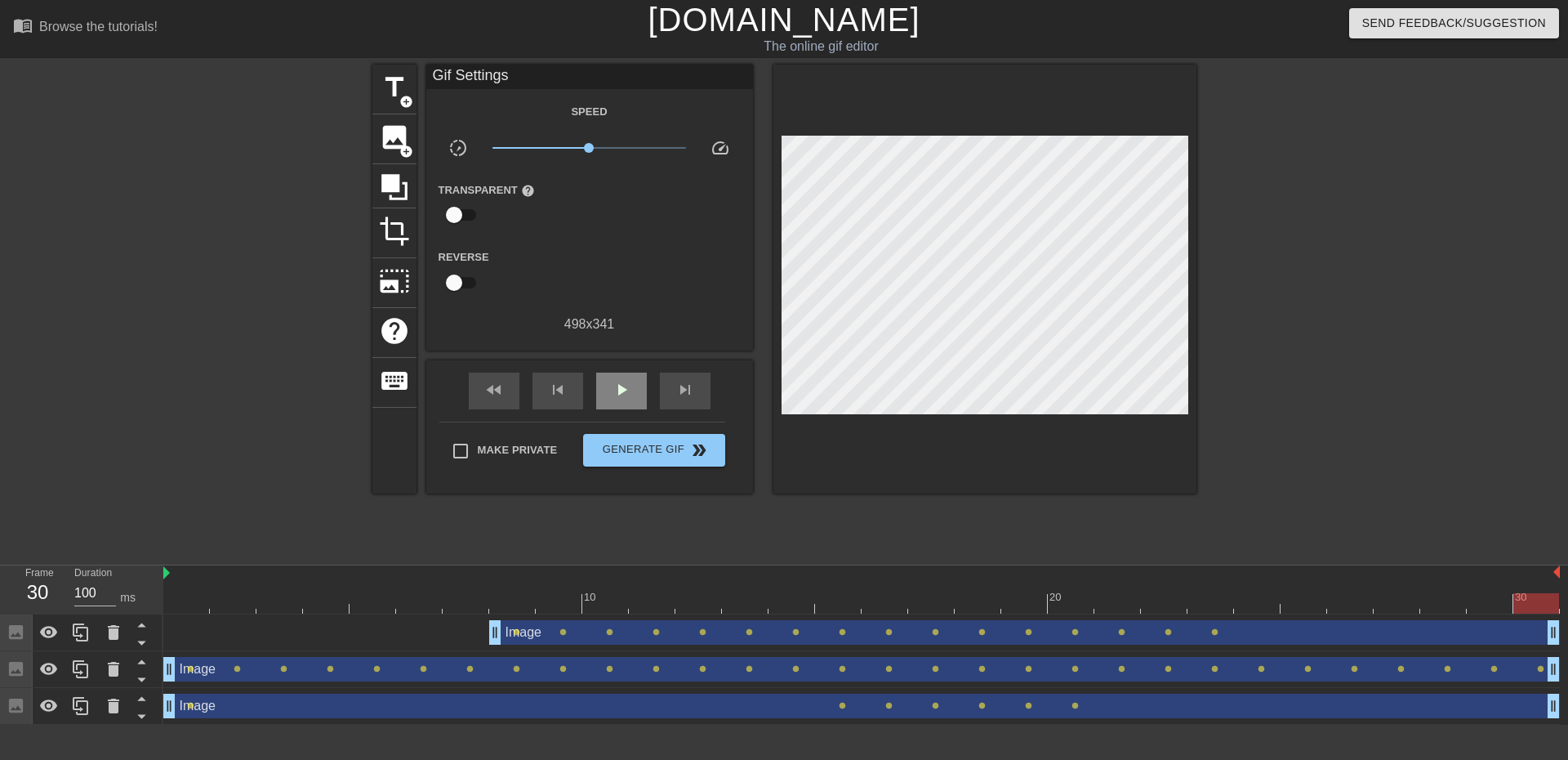
click at [618, 365] on div "fast_rewind skip_previous play_arrow skip_next" at bounding box center [590, 390] width 267 height 61
click at [631, 393] on span "play_arrow" at bounding box center [622, 389] width 20 height 20
drag, startPoint x: 587, startPoint y: 146, endPoint x: 636, endPoint y: 149, distance: 49.1
click at [636, 149] on span "x3.05" at bounding box center [635, 148] width 10 height 10
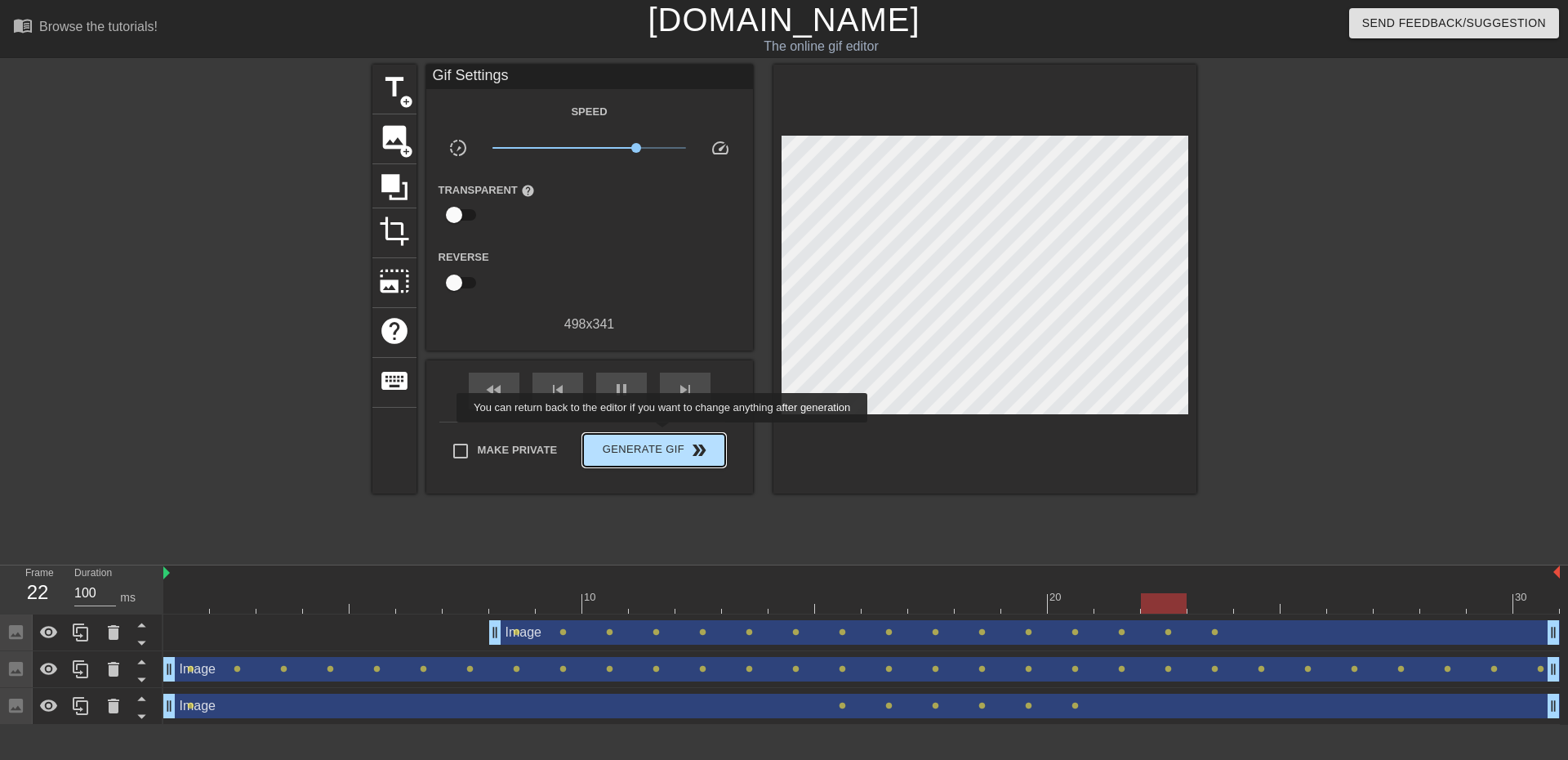
click at [659, 452] on span "Generate Gif double_arrow" at bounding box center [653, 450] width 128 height 20
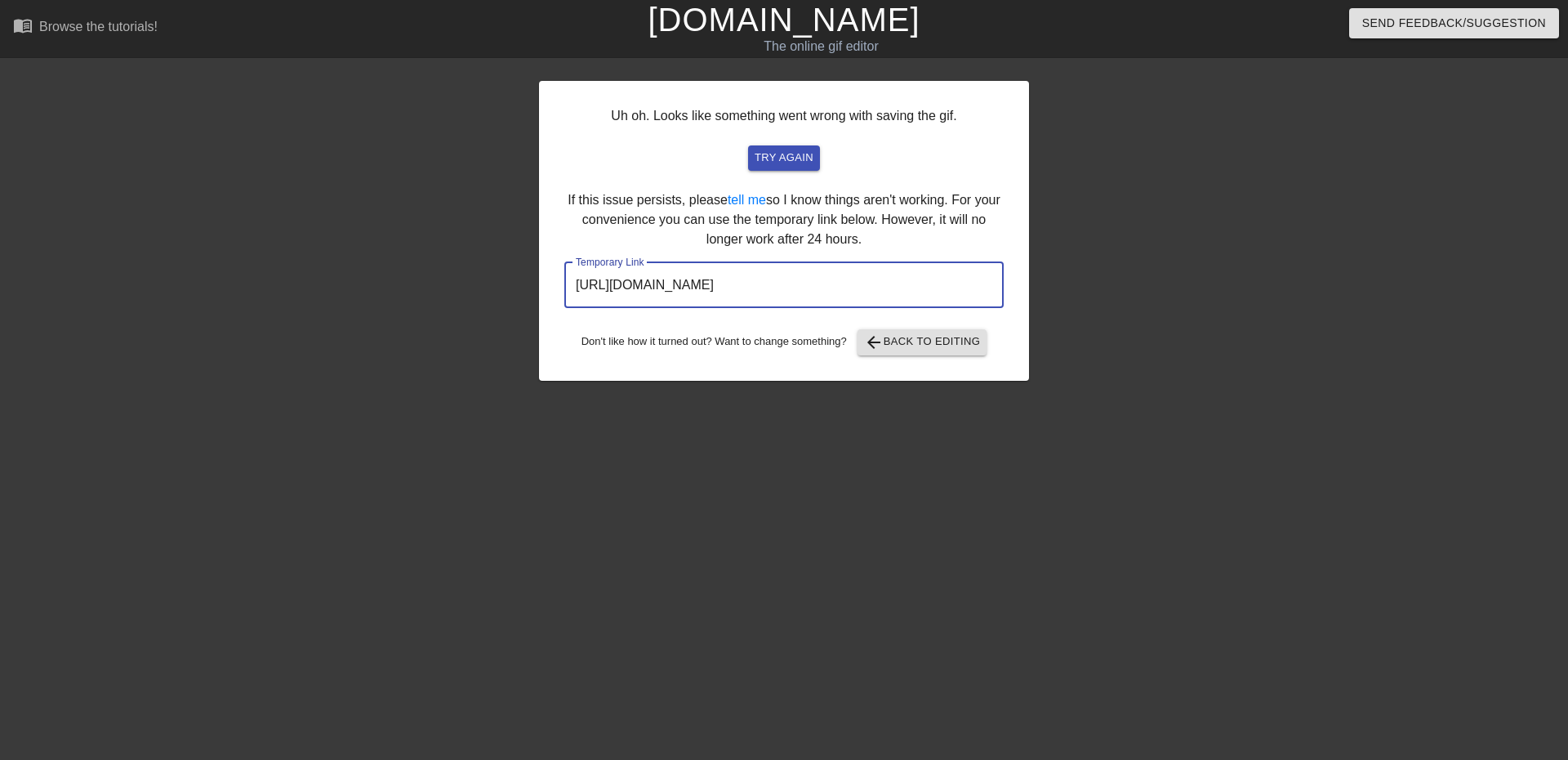
drag, startPoint x: 933, startPoint y: 286, endPoint x: 337, endPoint y: 230, distance: 598.6
click at [337, 230] on div "Uh oh. Looks like something went wrong with saving the gif. try again If this i…" at bounding box center [784, 310] width 1568 height 491
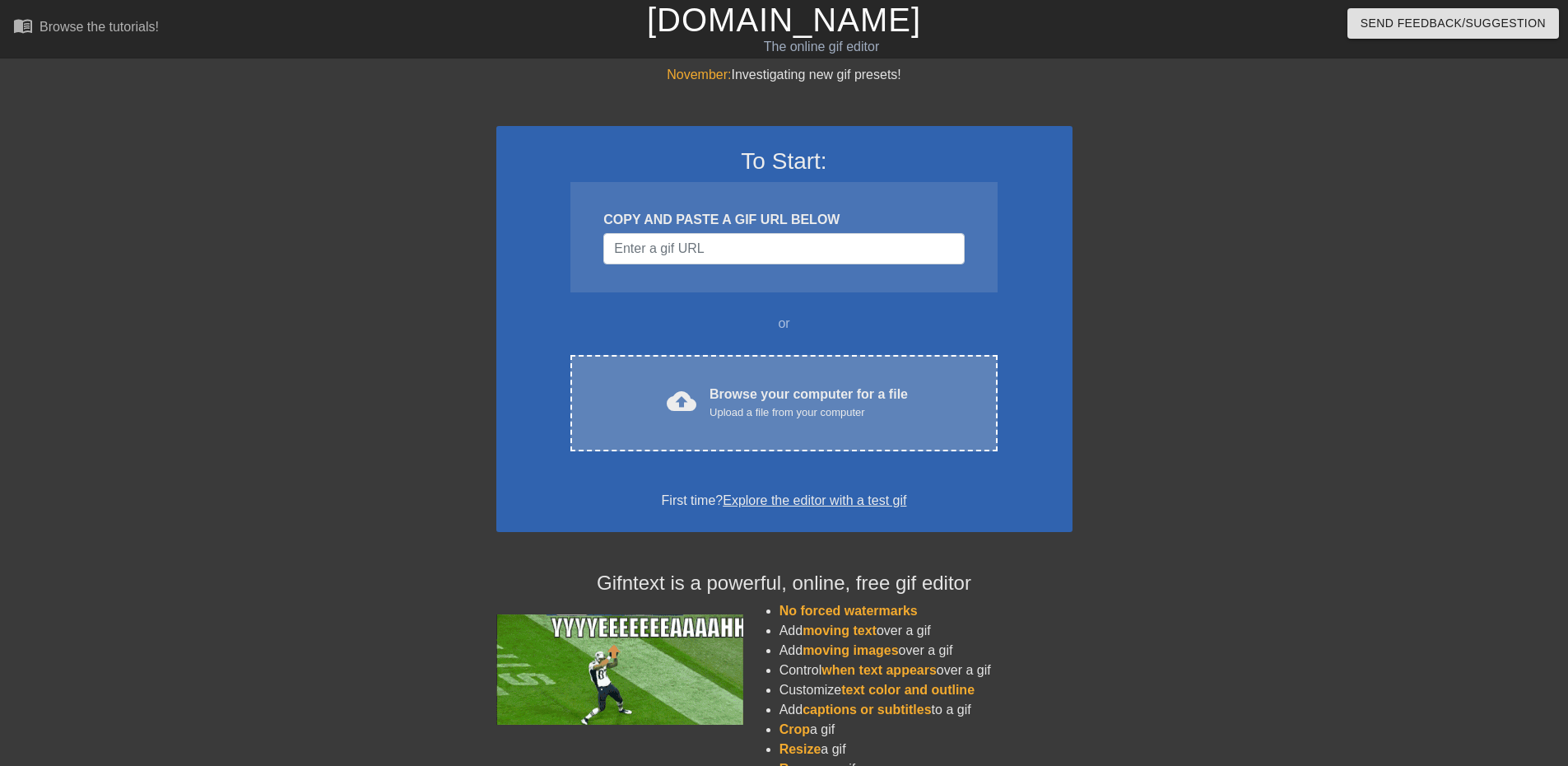
click at [701, 363] on div "cloud_upload Browse your computer for a file Upload a file from your computer C…" at bounding box center [783, 402] width 426 height 97
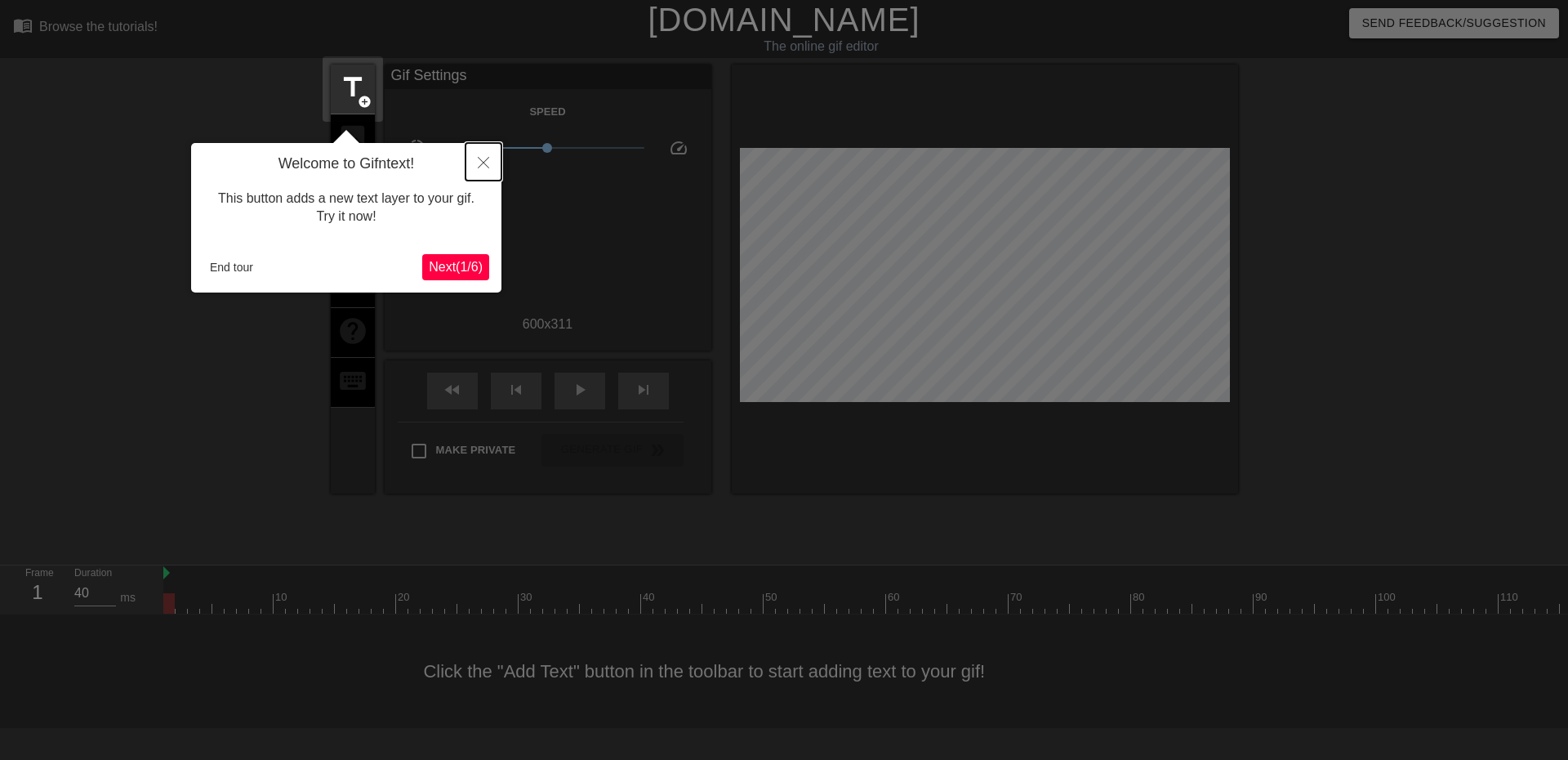
click at [494, 164] on button "Close" at bounding box center [483, 162] width 36 height 38
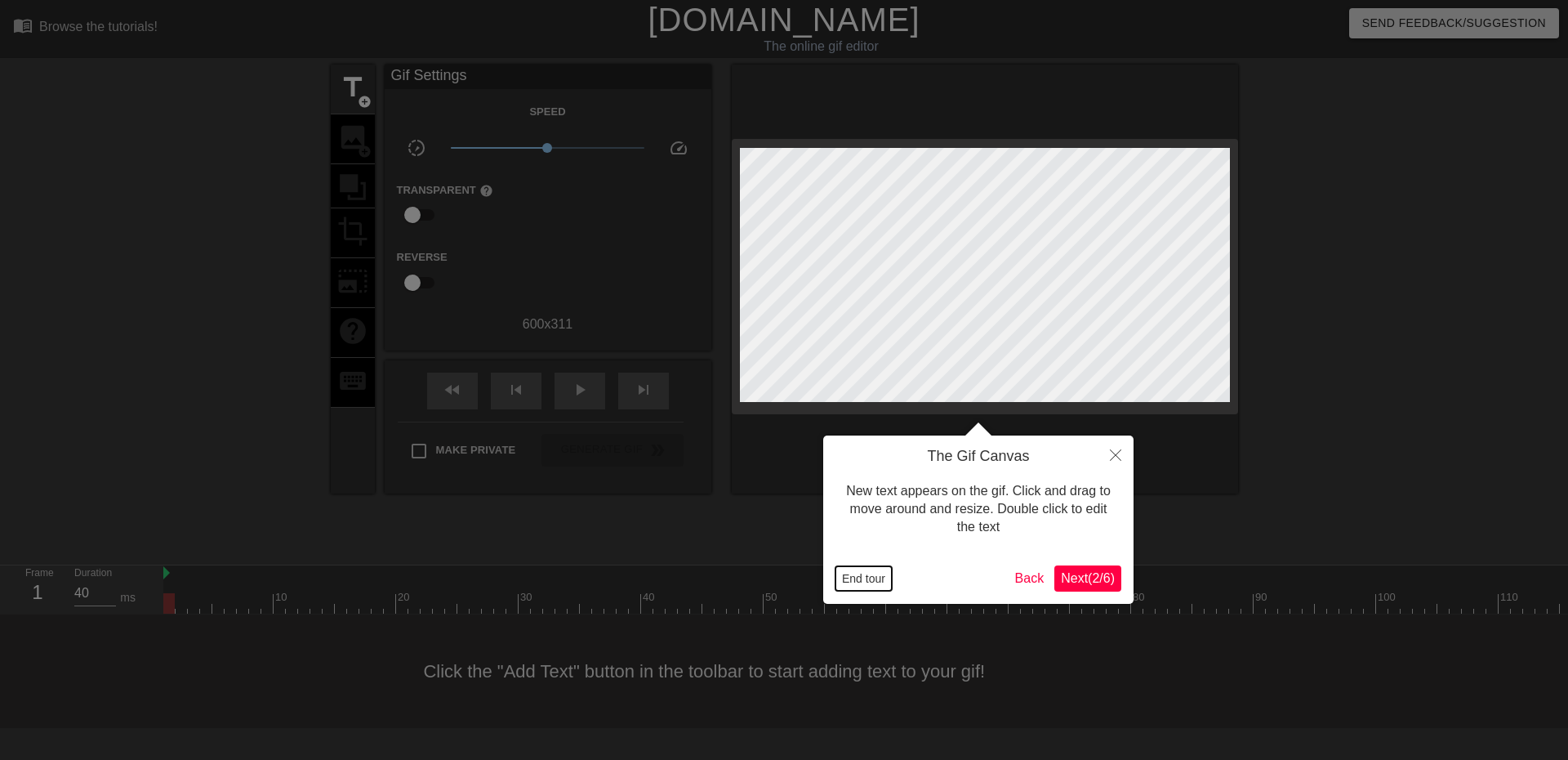
click at [869, 582] on button "End tour" at bounding box center [864, 577] width 56 height 24
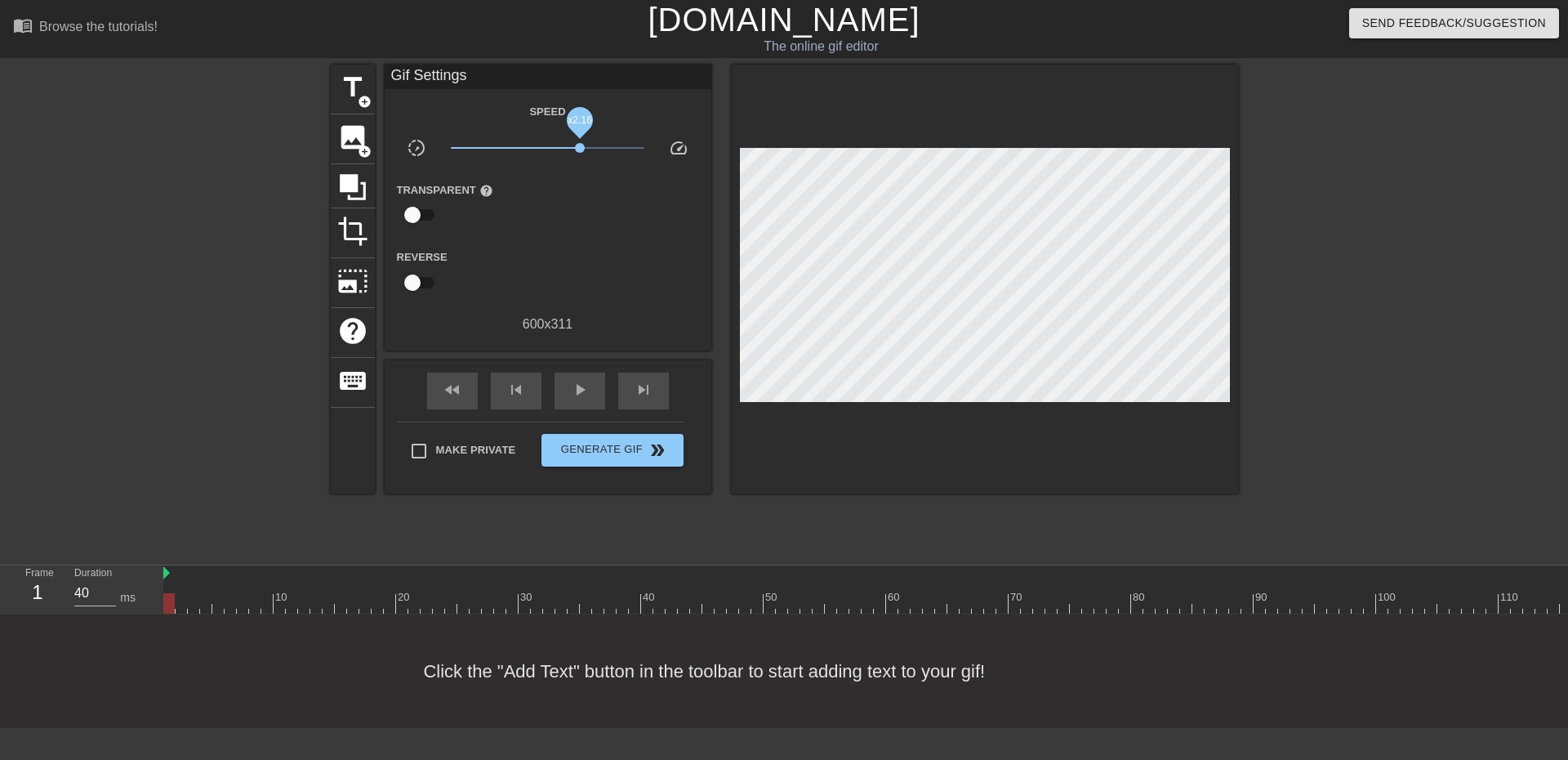
drag, startPoint x: 547, startPoint y: 149, endPoint x: 580, endPoint y: 146, distance: 33.1
click at [580, 146] on span "x2.16" at bounding box center [579, 148] width 10 height 10
click at [570, 385] on span "play_arrow" at bounding box center [580, 389] width 20 height 20
click at [573, 380] on span "pause" at bounding box center [580, 389] width 20 height 20
click at [575, 149] on span "x2.00" at bounding box center [576, 148] width 10 height 10
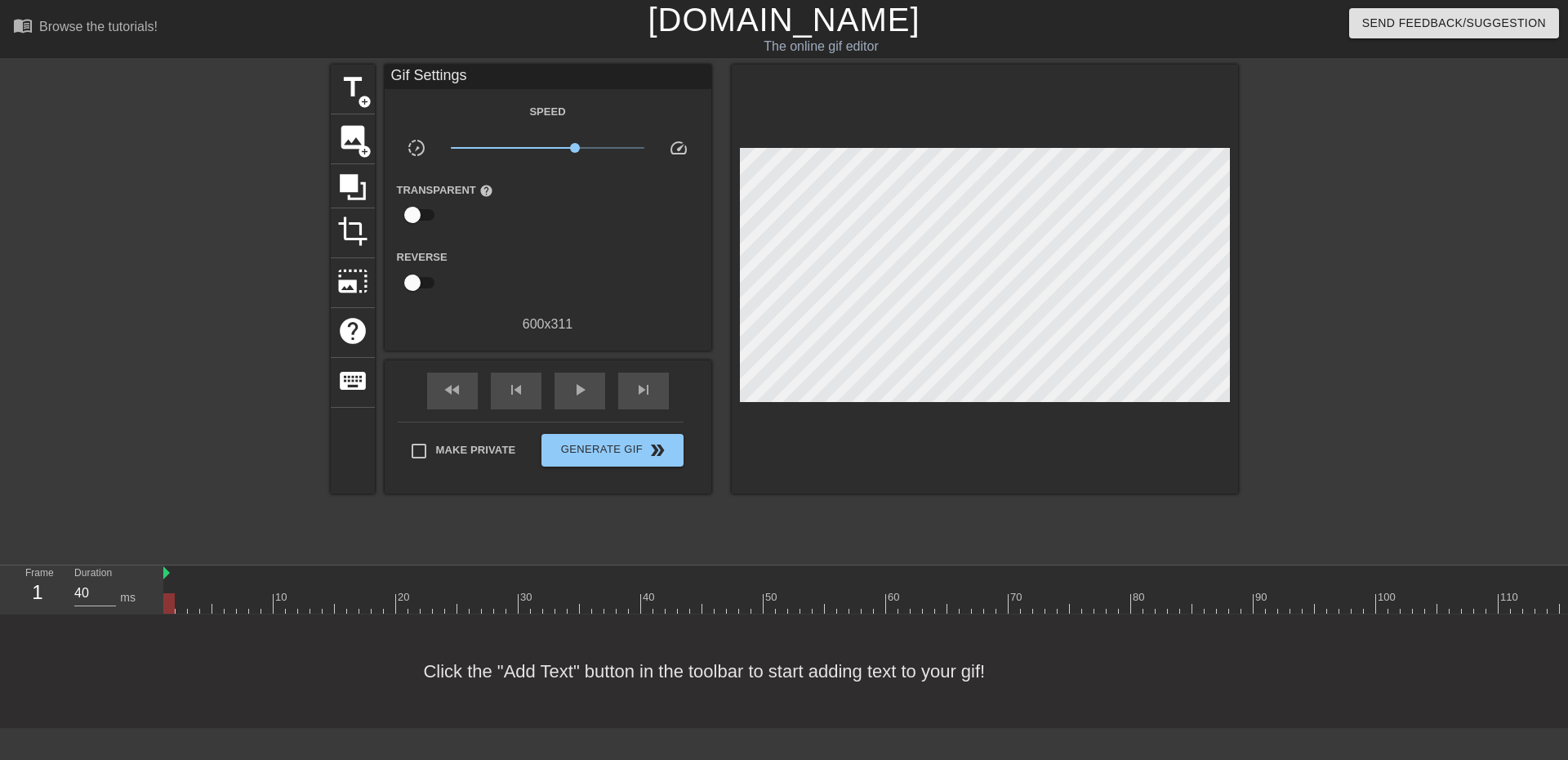
drag, startPoint x: 563, startPoint y: 601, endPoint x: 303, endPoint y: 293, distance: 403.1
click at [135, 576] on div "Frame 1 Duration 40 ms 10 20 30 40 50 60 70 80 90 100 110 120 130 140 150" at bounding box center [784, 590] width 1568 height 49
click at [337, 126] on span "image" at bounding box center [353, 137] width 31 height 31
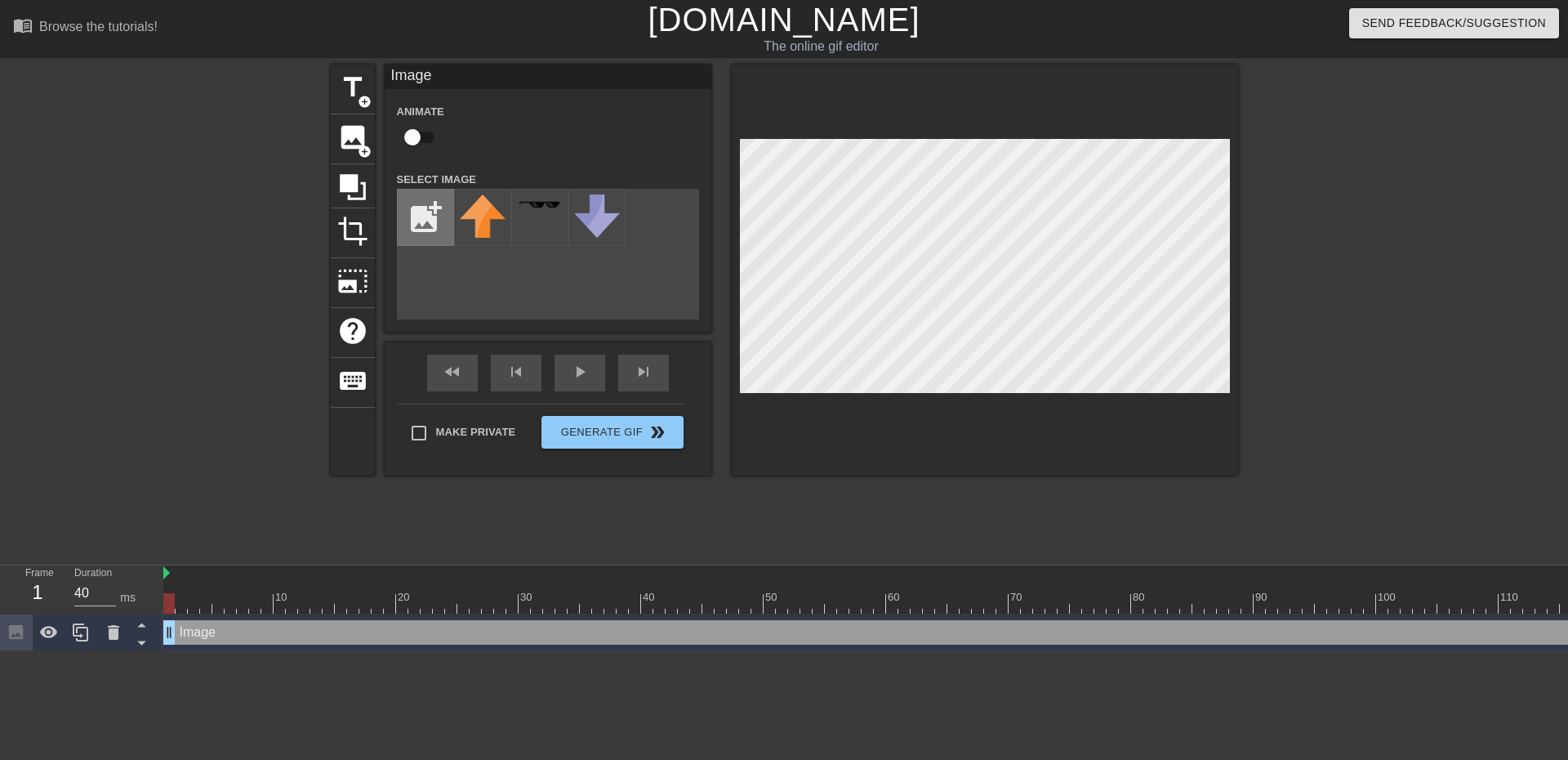
click at [434, 209] on input "file" at bounding box center [425, 218] width 55 height 56
type input "C:\fakepath\105696817_736Ts5X7IIR4wBa (1).png"
click at [460, 239] on img at bounding box center [482, 221] width 46 height 54
click at [897, 137] on div at bounding box center [985, 269] width 507 height 411
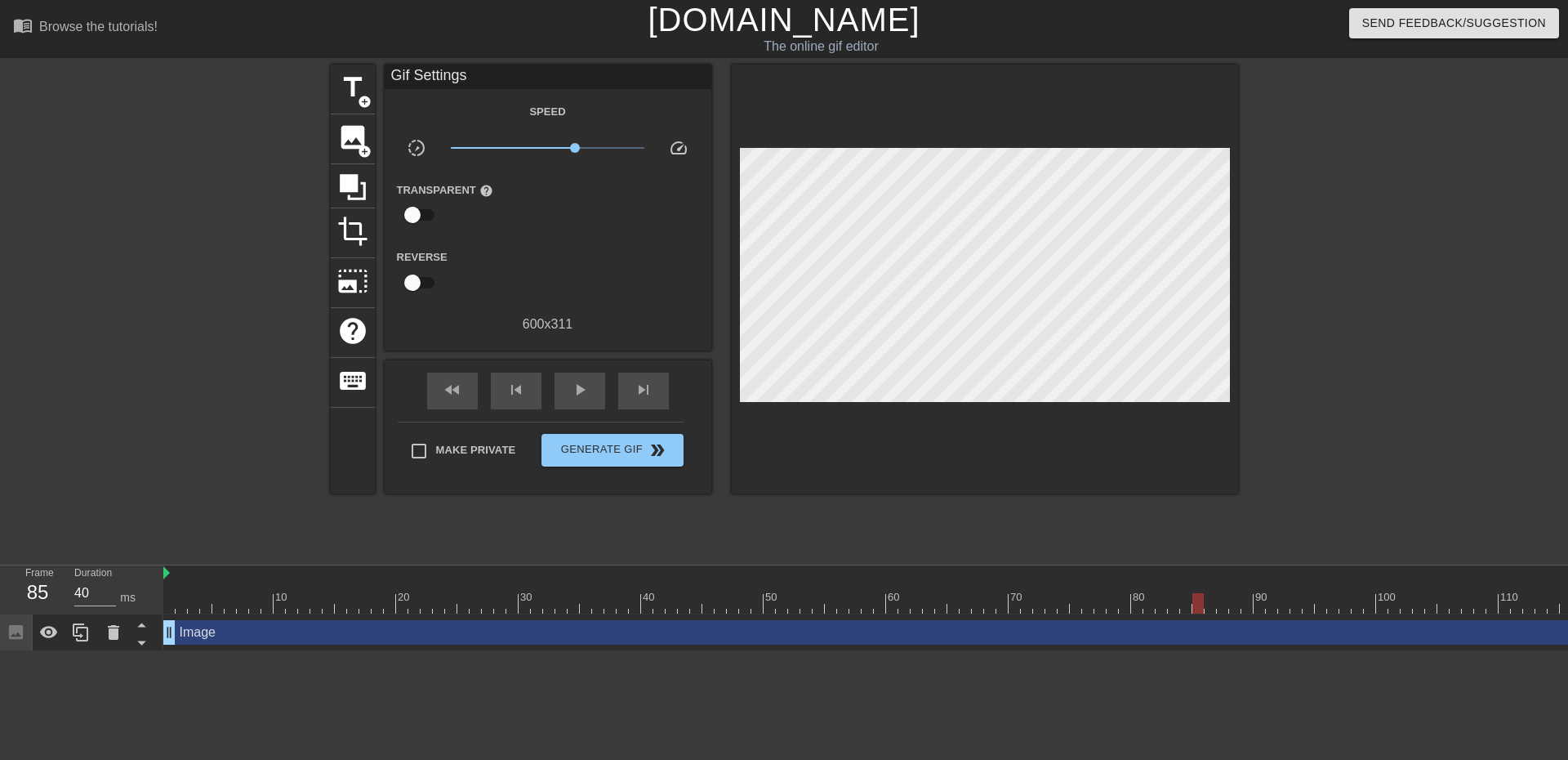
drag, startPoint x: 170, startPoint y: 601, endPoint x: 1202, endPoint y: 533, distance: 1034.2
click at [1202, 533] on div "menu_book Browse the tutorials! Gifntext.com The online gif editor Send Feedbac…" at bounding box center [784, 325] width 1568 height 651
drag, startPoint x: 586, startPoint y: 604, endPoint x: 1128, endPoint y: 562, distance: 543.6
click at [1129, 562] on div "menu_book Browse the tutorials! Gifntext.com The online gif editor Send Feedbac…" at bounding box center [784, 325] width 1568 height 651
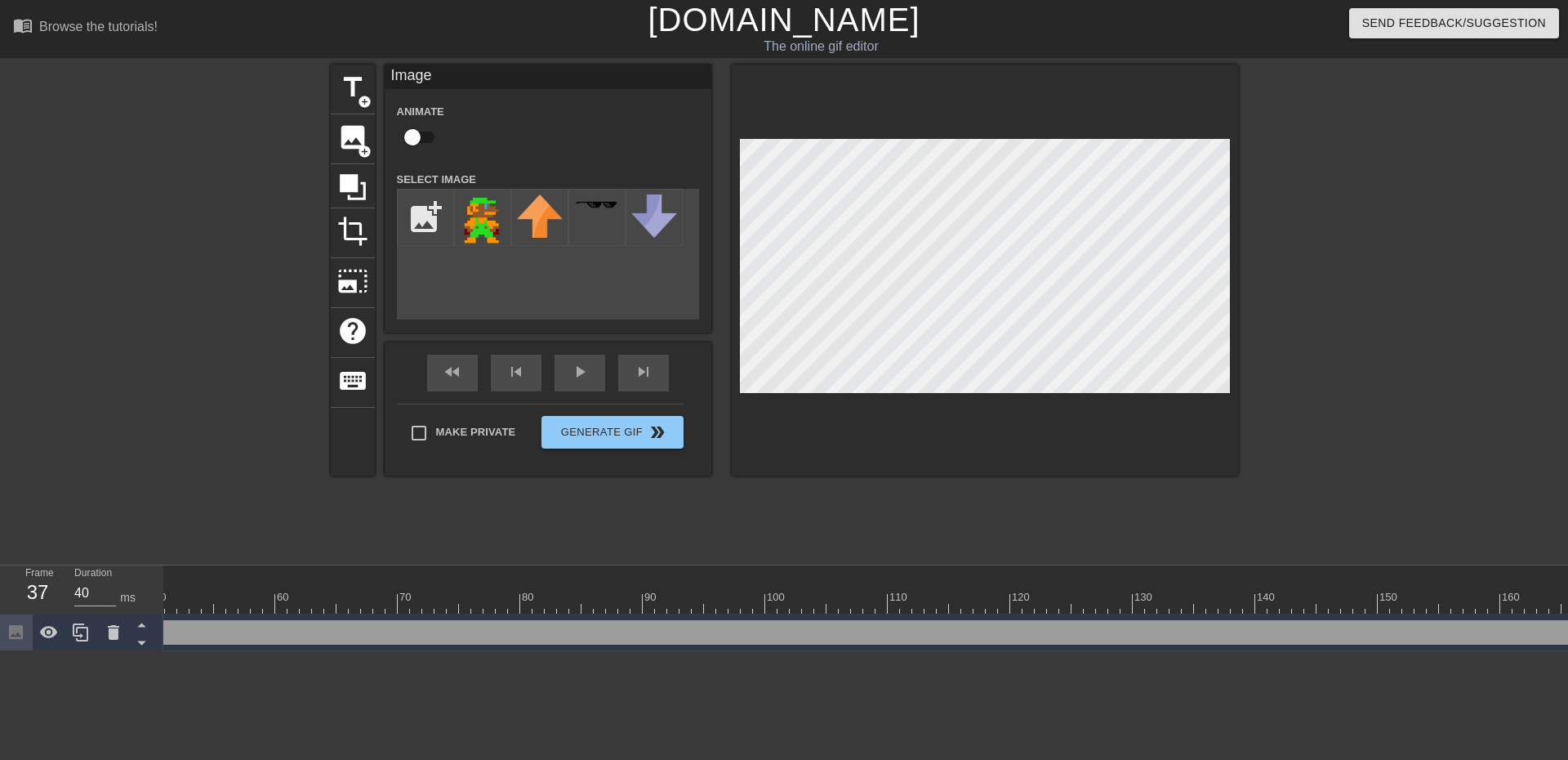
drag, startPoint x: 1127, startPoint y: 601, endPoint x: 0, endPoint y: 500, distance: 1131.5
click at [0, 500] on div "menu_book Browse the tutorials! Gifntext.com The online gif editor Send Feedbac…" at bounding box center [784, 325] width 1568 height 651
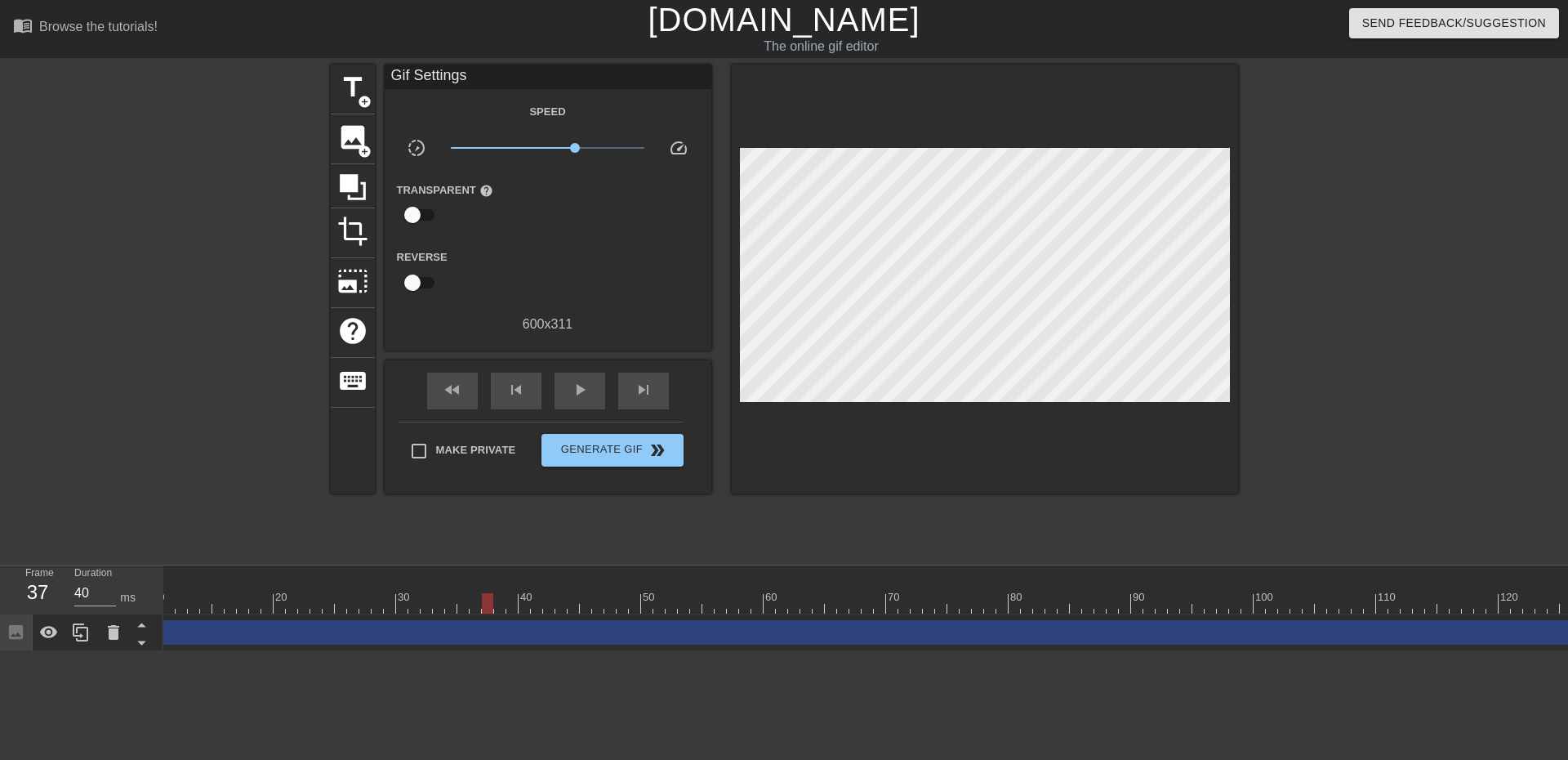
scroll to position [0, 0]
drag, startPoint x: 608, startPoint y: 602, endPoint x: 93, endPoint y: 569, distance: 516.1
click at [93, 569] on div "Frame 1 Duration 40 ms 10 20 30 40 50 60 70 80 90 100 110 120 130 140 150" at bounding box center [784, 609] width 1568 height 86
click at [361, 651] on html "menu_book Browse the tutorials! Gifntext.com The online gif editor Send Feedbac…" at bounding box center [784, 325] width 1568 height 651
click at [366, 145] on span "add_circle" at bounding box center [365, 152] width 14 height 14
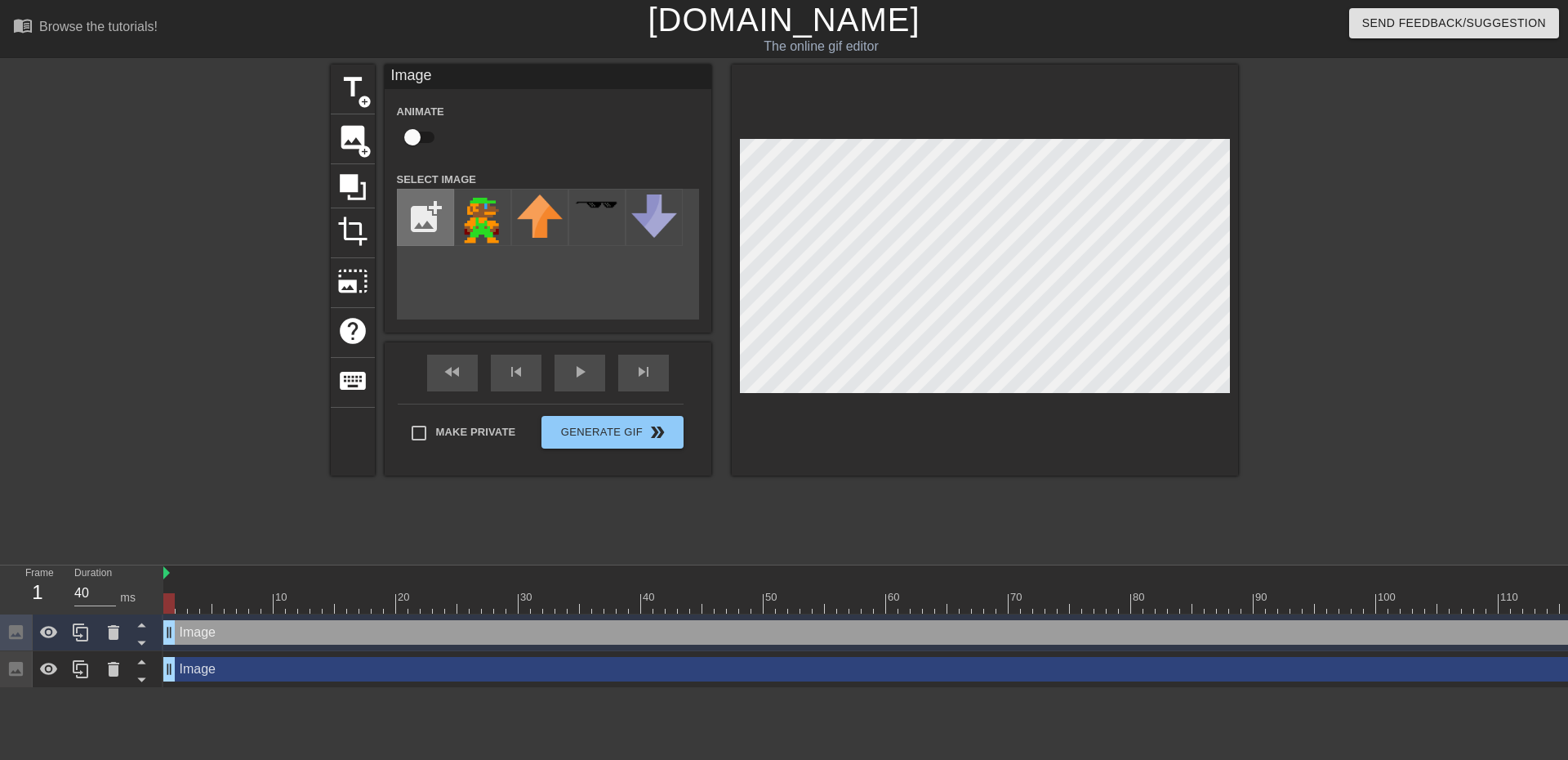
click at [428, 219] on input "file" at bounding box center [425, 218] width 55 height 56
type input "C:\fakepath\images.png"
drag, startPoint x: 201, startPoint y: 639, endPoint x: 197, endPoint y: 699, distance: 60.1
click at [198, 687] on html "menu_book Browse the tutorials! Gifntext.com The online gif editor Send Feedbac…" at bounding box center [784, 344] width 1568 height 687
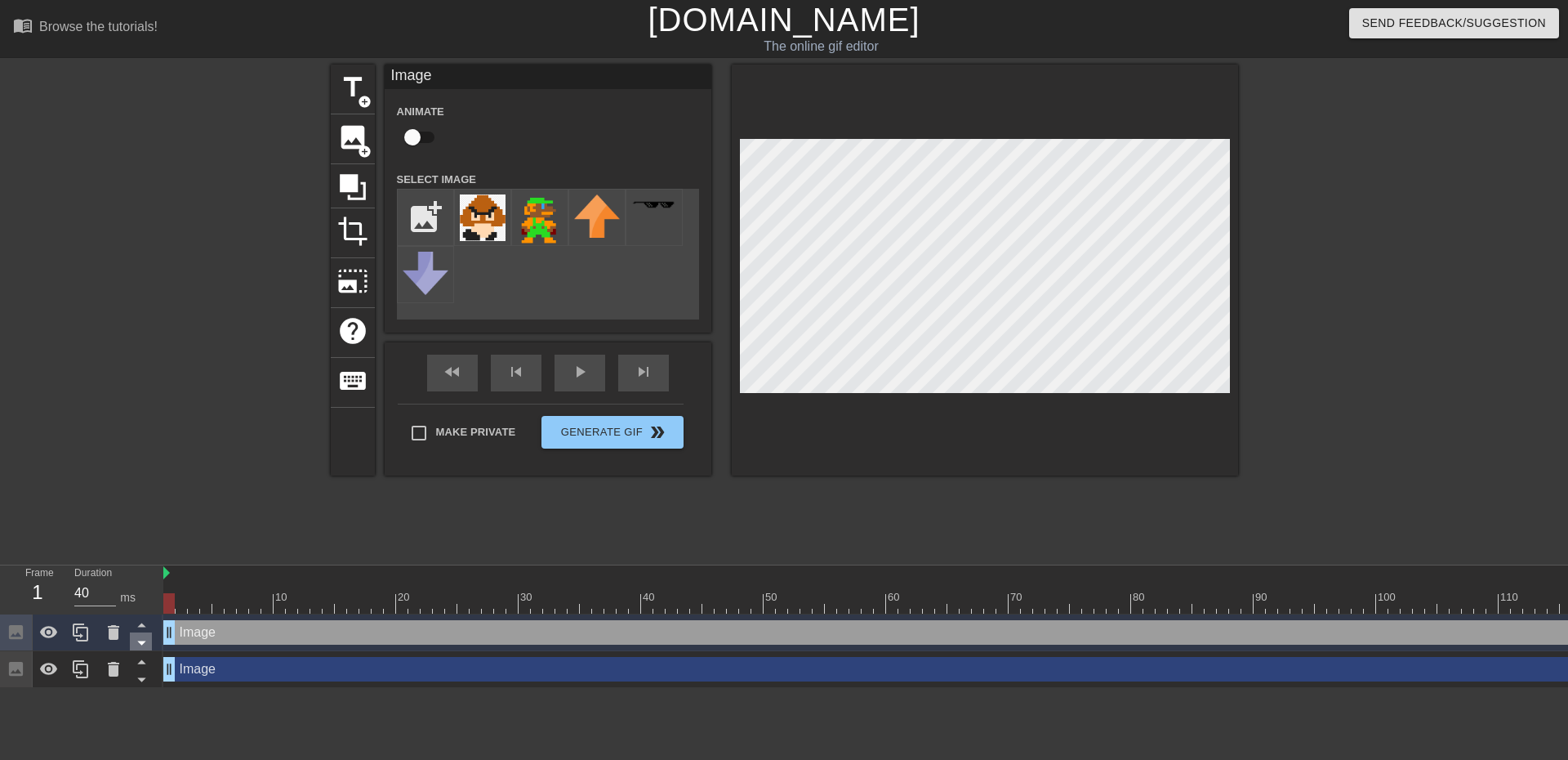
click at [135, 644] on icon at bounding box center [141, 642] width 21 height 21
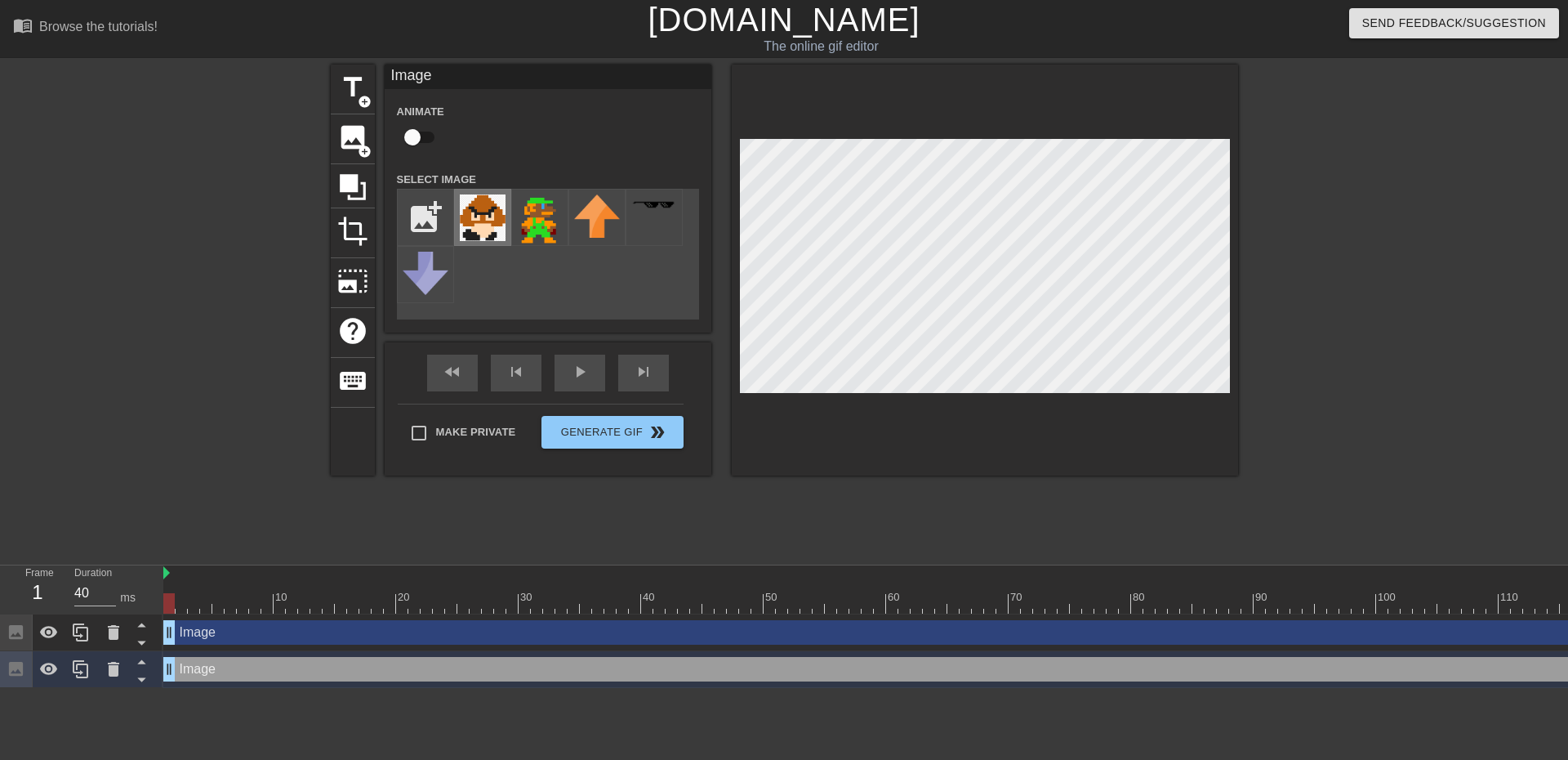
click at [490, 227] on img at bounding box center [482, 218] width 46 height 47
click at [429, 137] on input "checkbox" at bounding box center [413, 137] width 93 height 31
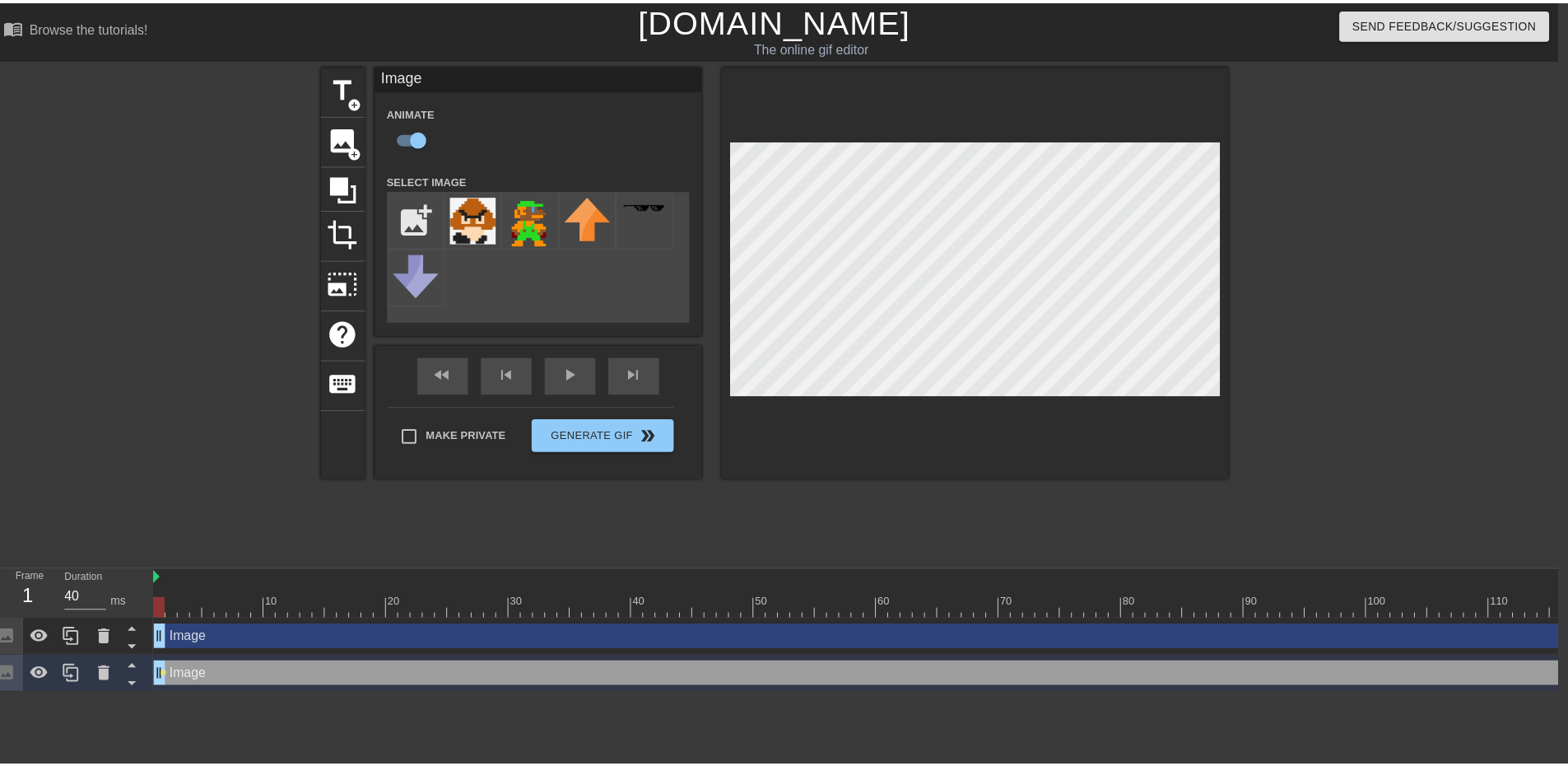
scroll to position [0, 13]
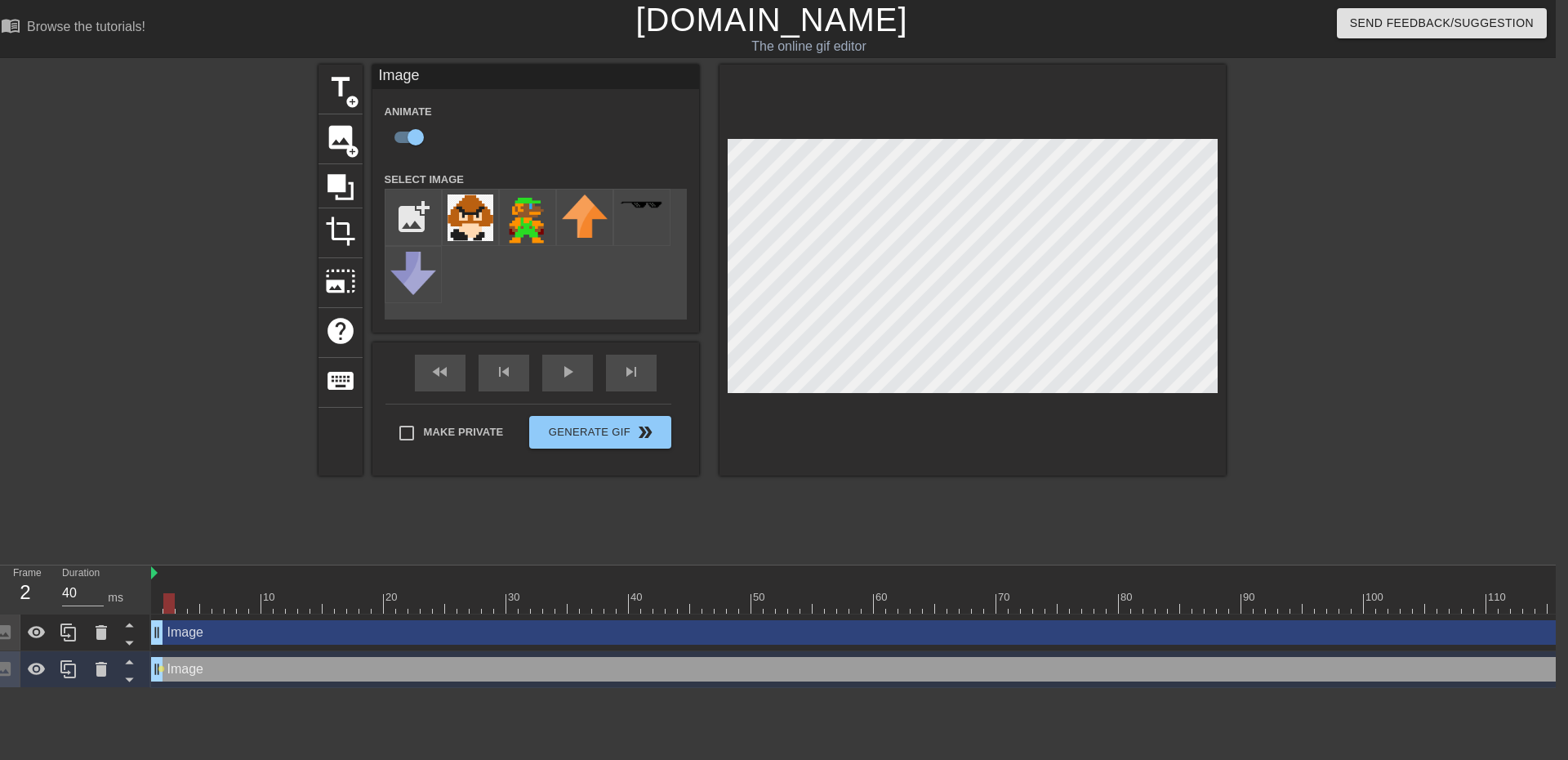
click at [170, 603] on div at bounding box center [1260, 603] width 2218 height 21
click at [181, 609] on div at bounding box center [1260, 603] width 2218 height 21
click at [194, 603] on div at bounding box center [1260, 603] width 2218 height 21
drag, startPoint x: 192, startPoint y: 603, endPoint x: 229, endPoint y: 596, distance: 37.7
click at [229, 596] on div at bounding box center [230, 603] width 12 height 21
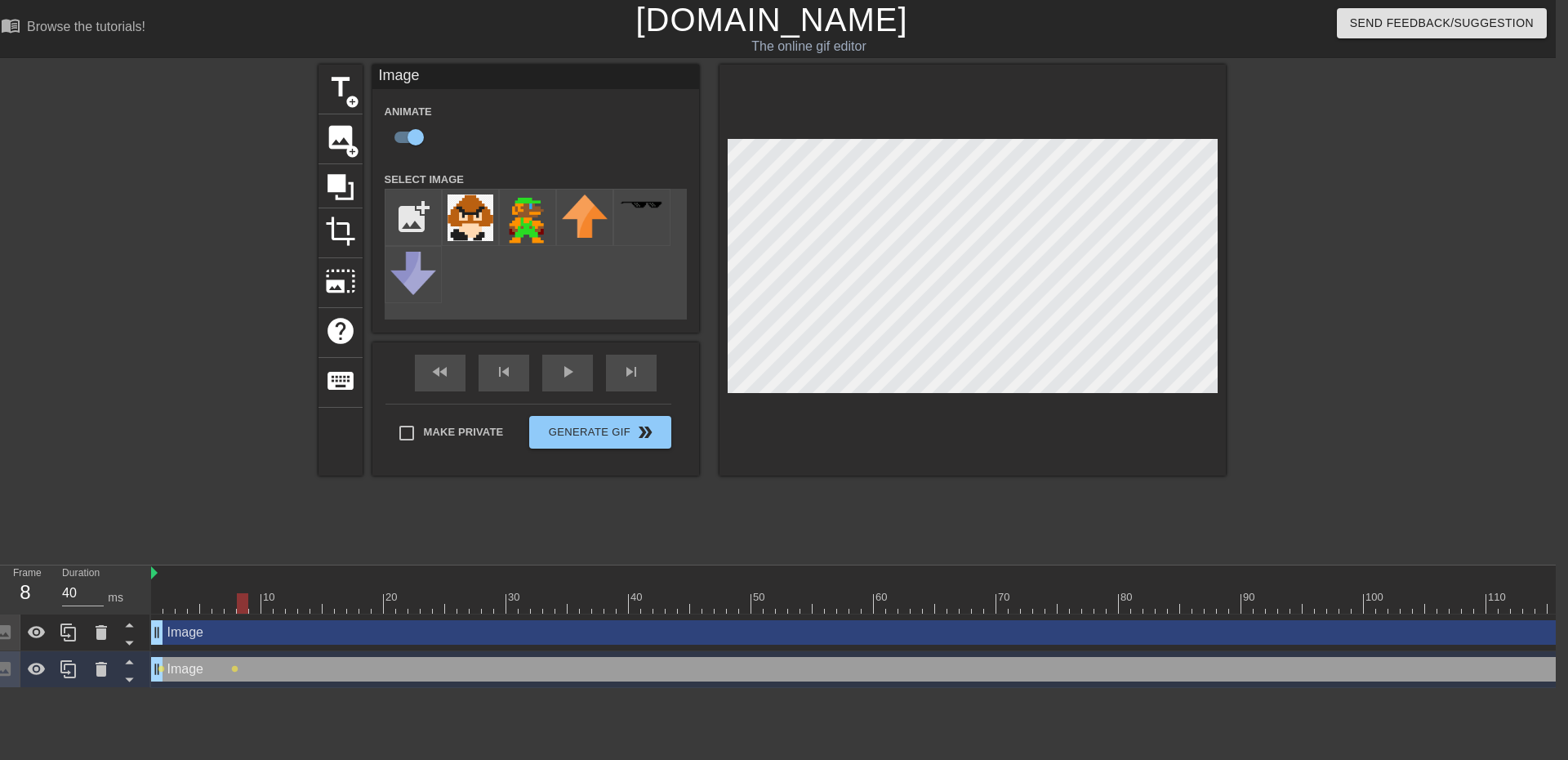
click at [239, 609] on div at bounding box center [1260, 603] width 2218 height 21
click at [251, 599] on div at bounding box center [1260, 603] width 2218 height 21
click at [266, 607] on div at bounding box center [1260, 603] width 2218 height 21
click at [275, 607] on div at bounding box center [1260, 603] width 2218 height 21
click at [290, 605] on div at bounding box center [1260, 603] width 2218 height 21
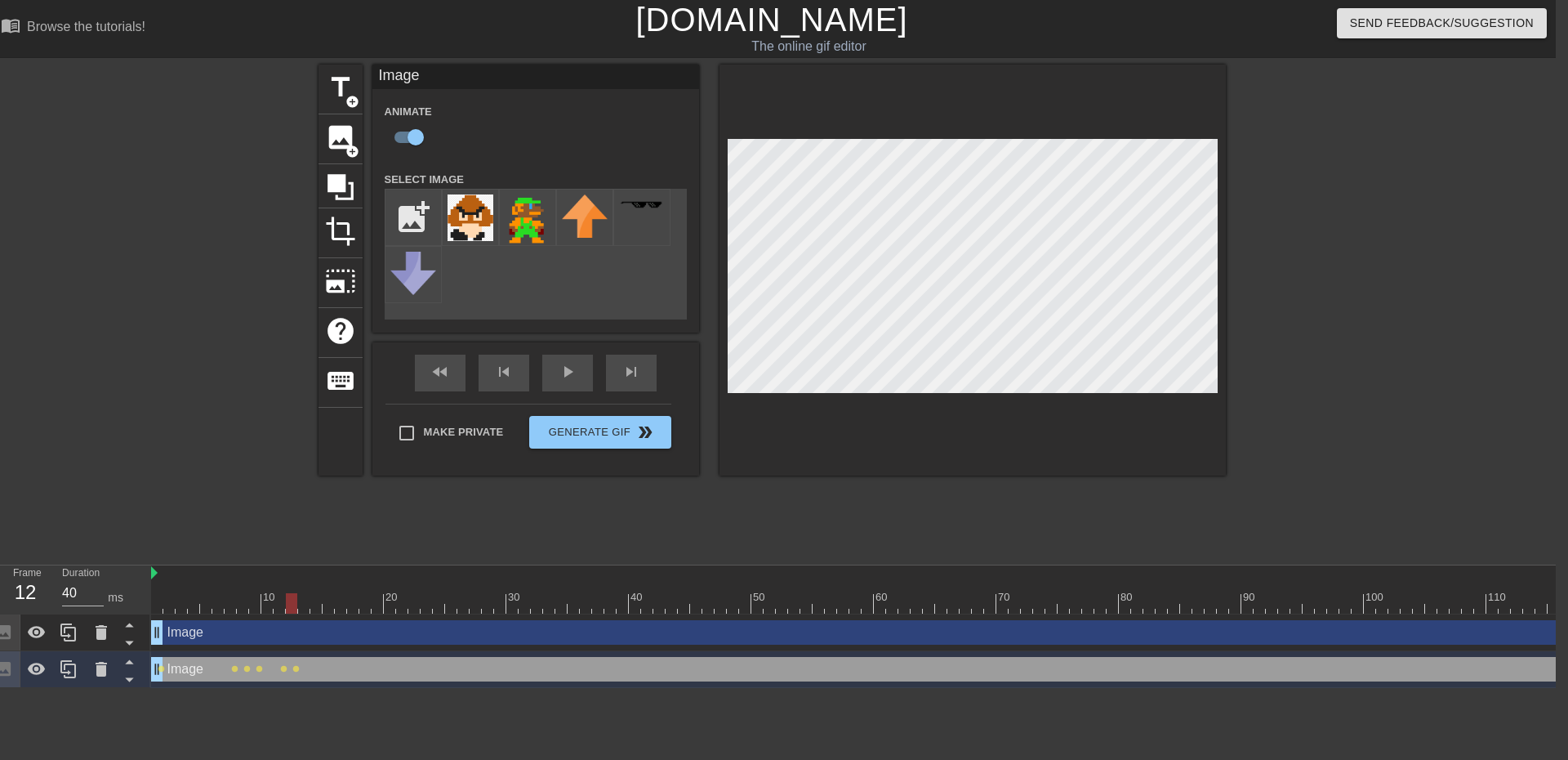
click at [303, 604] on div at bounding box center [1260, 603] width 2218 height 21
click at [315, 606] on div at bounding box center [1260, 603] width 2218 height 21
click at [328, 603] on div at bounding box center [1260, 603] width 2218 height 21
click at [340, 605] on div at bounding box center [1260, 603] width 2218 height 21
click at [356, 604] on div at bounding box center [1260, 603] width 2218 height 21
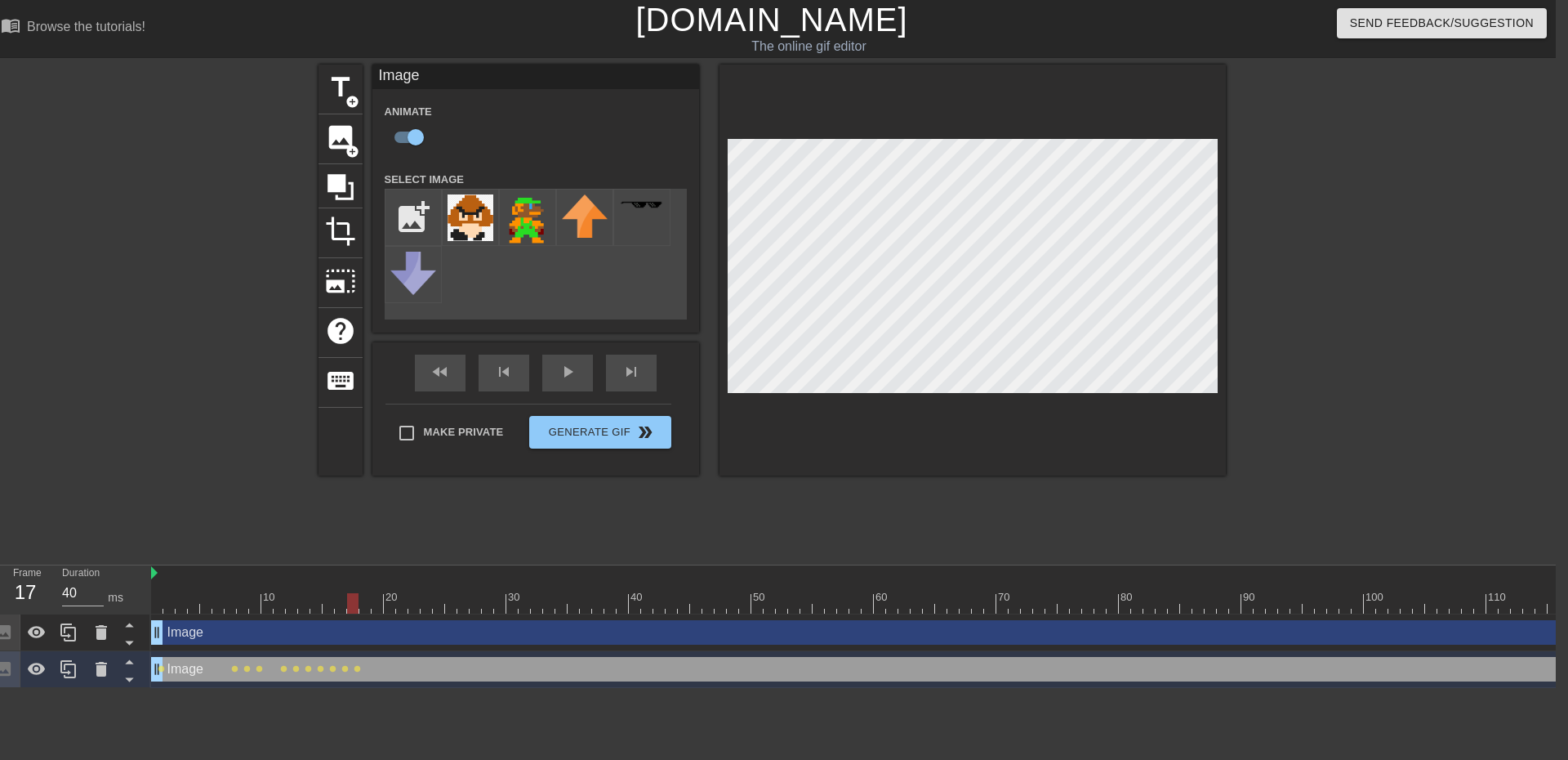
click at [362, 604] on div at bounding box center [1260, 603] width 2218 height 21
click at [377, 609] on div at bounding box center [1260, 603] width 2218 height 21
click at [389, 608] on div at bounding box center [1260, 603] width 2218 height 21
click at [403, 605] on div at bounding box center [1260, 603] width 2218 height 21
click at [413, 603] on div at bounding box center [1260, 603] width 2218 height 21
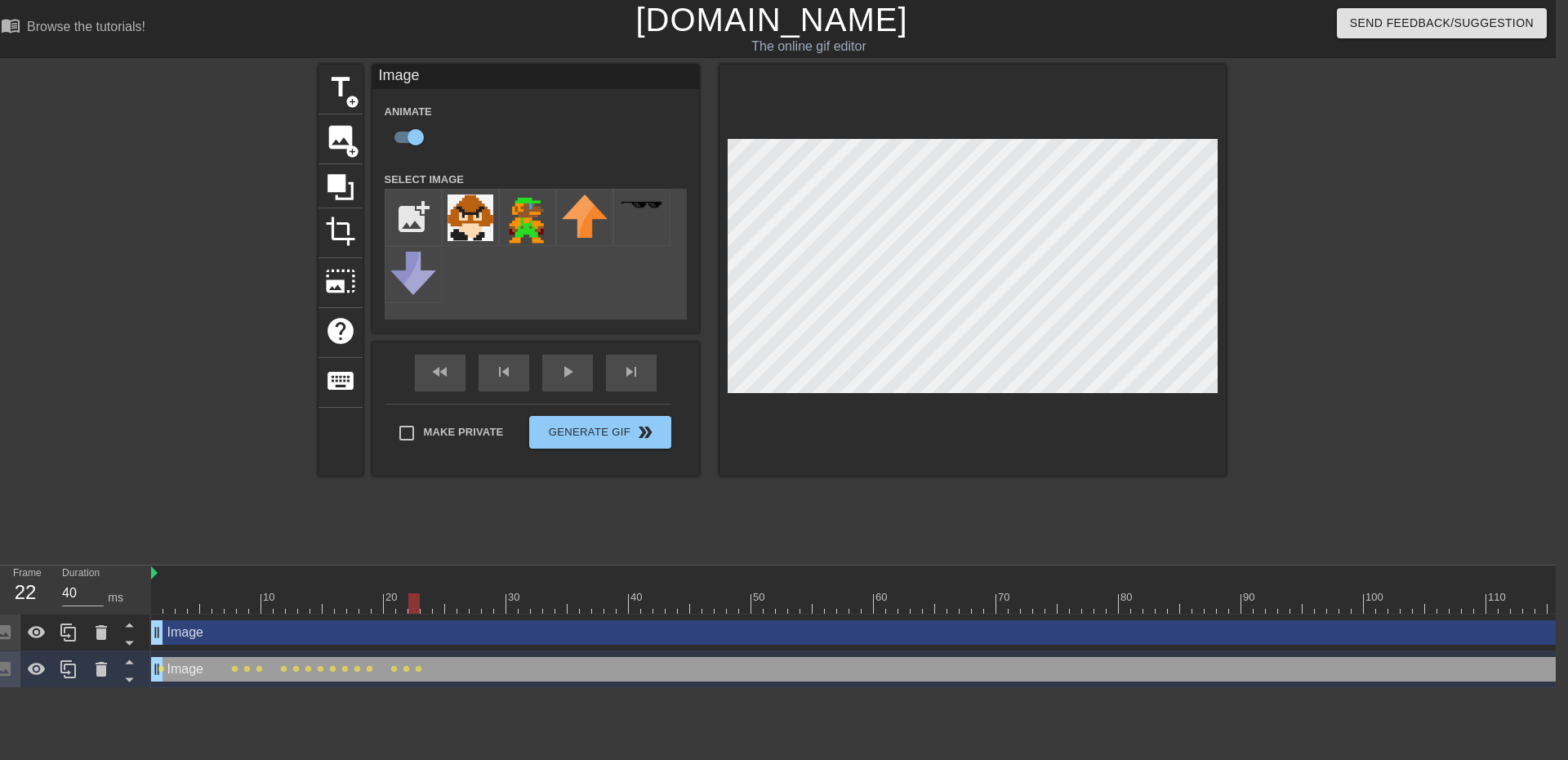
click at [430, 612] on div at bounding box center [1260, 603] width 2218 height 21
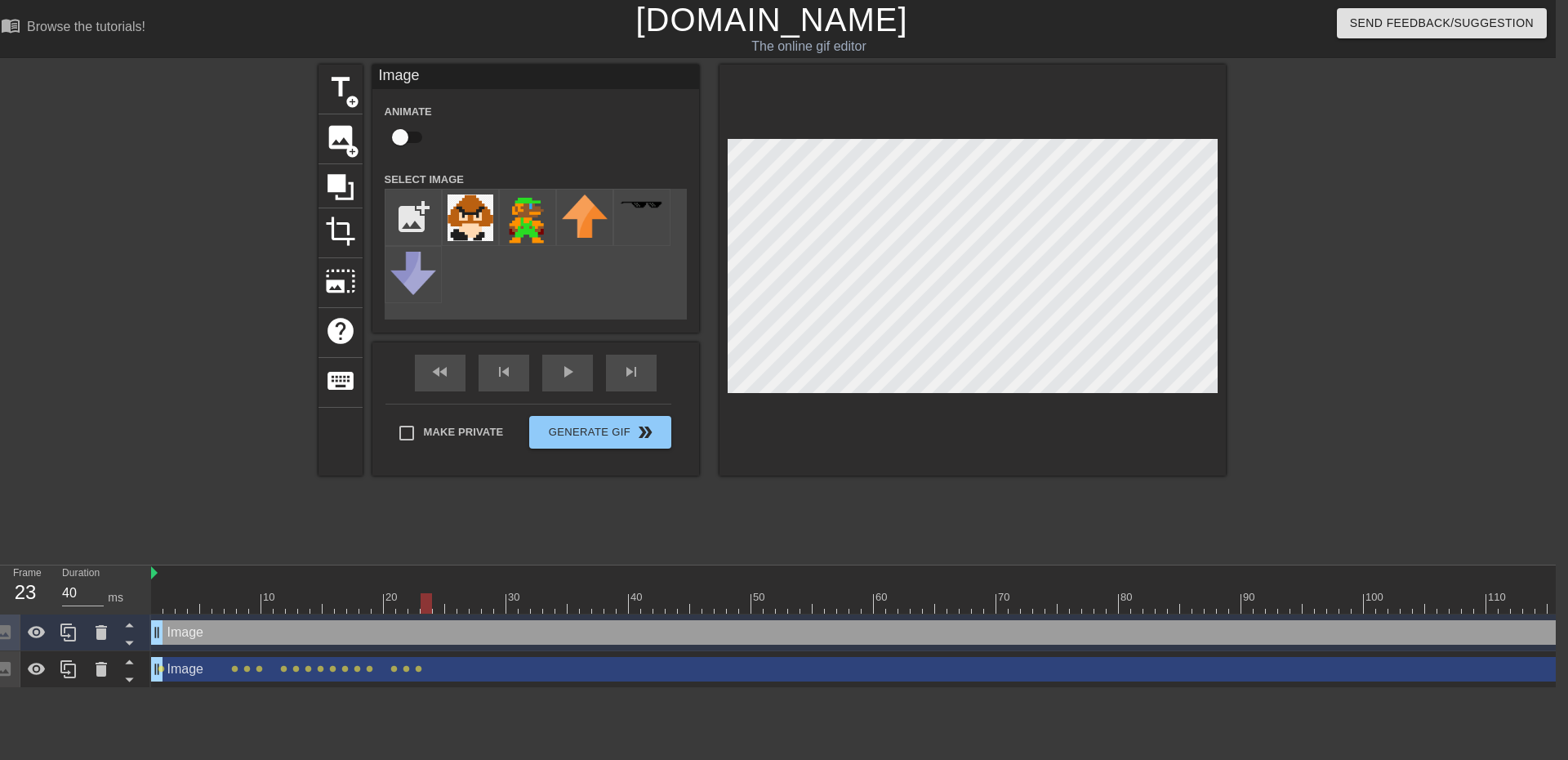
checkbox input "true"
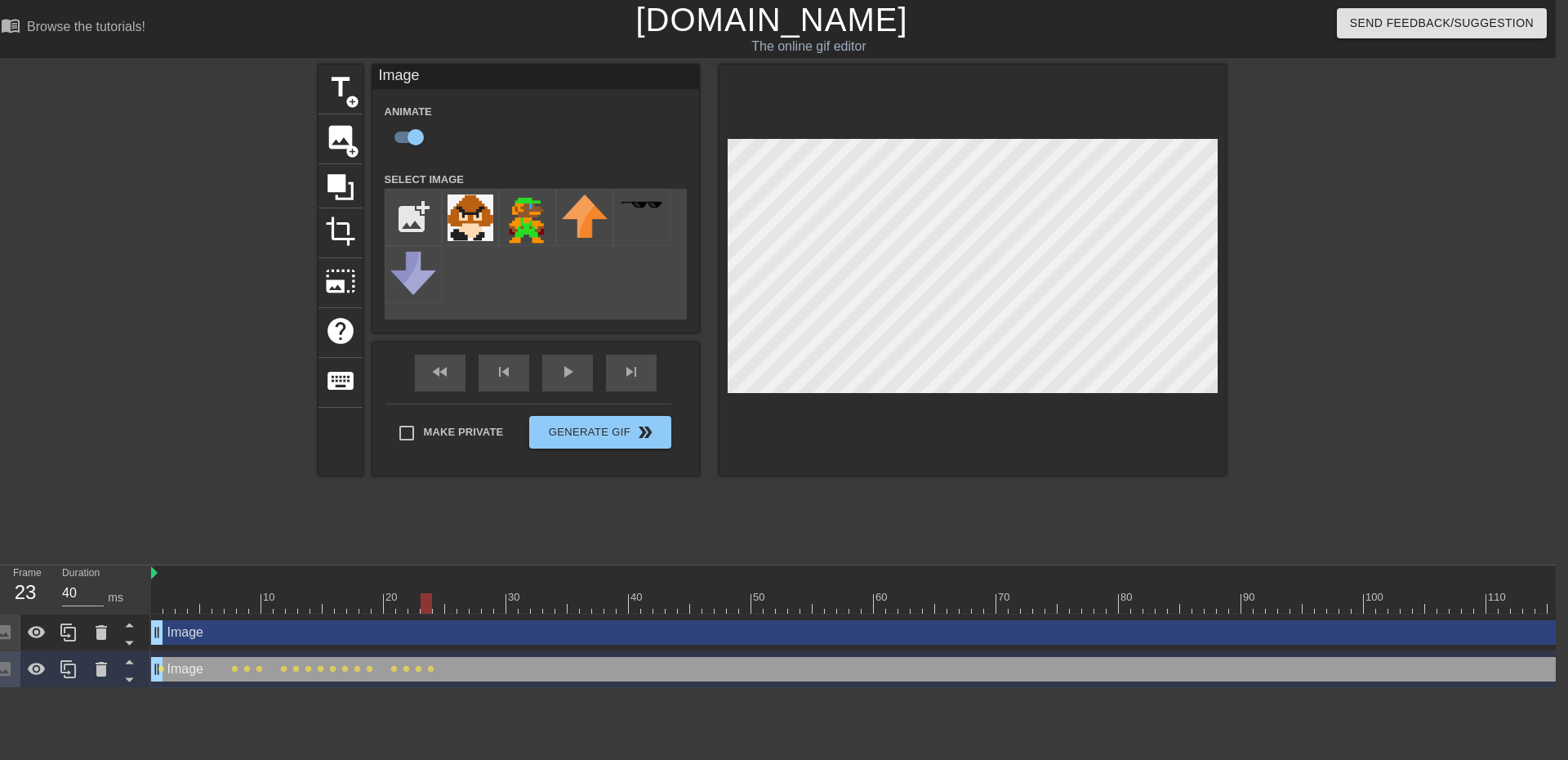
click at [442, 601] on div at bounding box center [1260, 603] width 2218 height 21
click at [454, 610] on div at bounding box center [1260, 603] width 2218 height 21
click at [458, 603] on div at bounding box center [1260, 603] width 2218 height 21
click at [474, 606] on div at bounding box center [1260, 603] width 2218 height 21
click at [486, 603] on div at bounding box center [1260, 603] width 2218 height 21
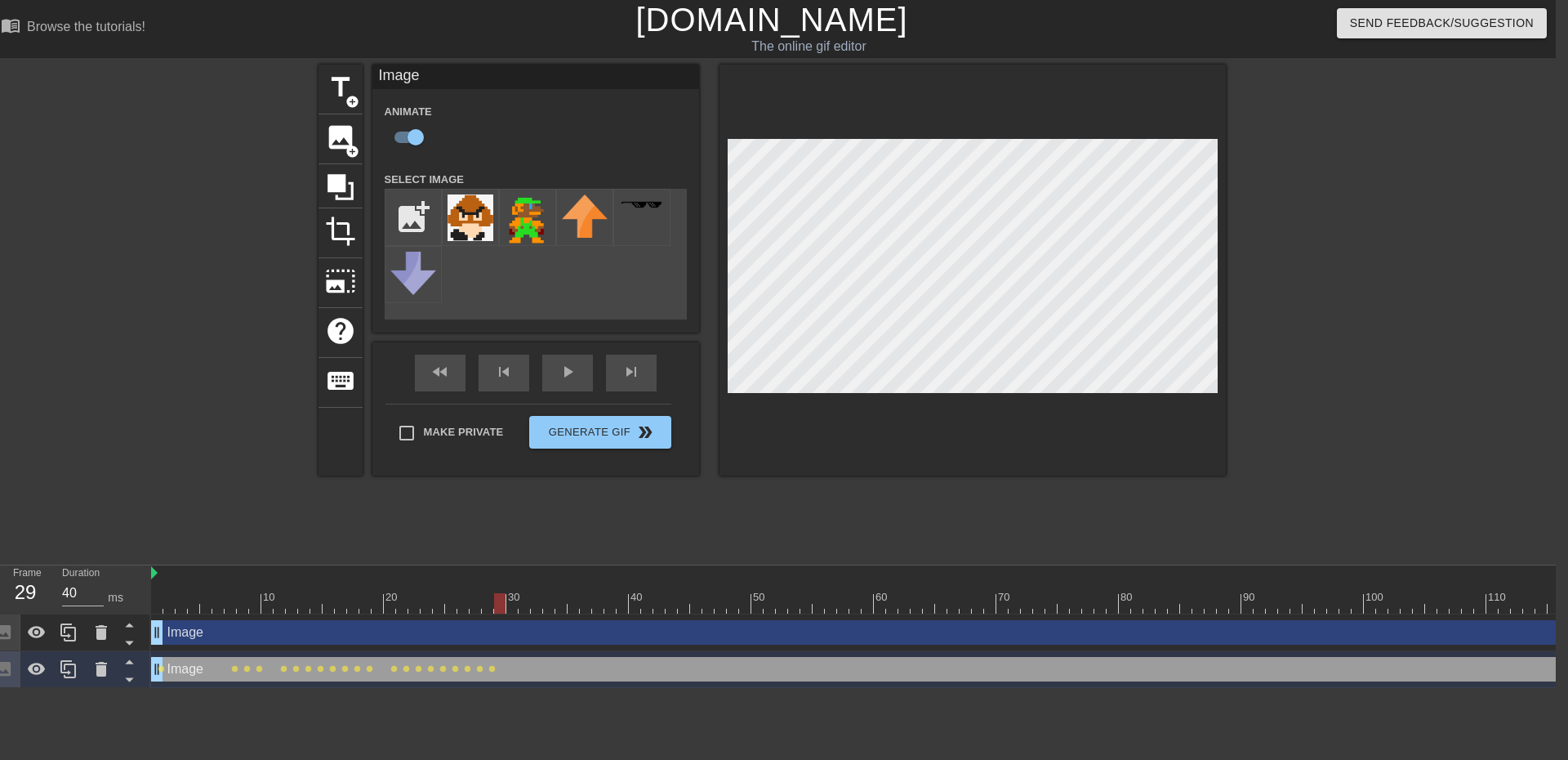
click at [500, 604] on div at bounding box center [1260, 603] width 2218 height 21
click at [514, 600] on div at bounding box center [1260, 603] width 2218 height 21
click at [519, 605] on div at bounding box center [1260, 603] width 2218 height 21
click at [533, 611] on div at bounding box center [1260, 603] width 2218 height 21
click at [550, 602] on div at bounding box center [1260, 603] width 2218 height 21
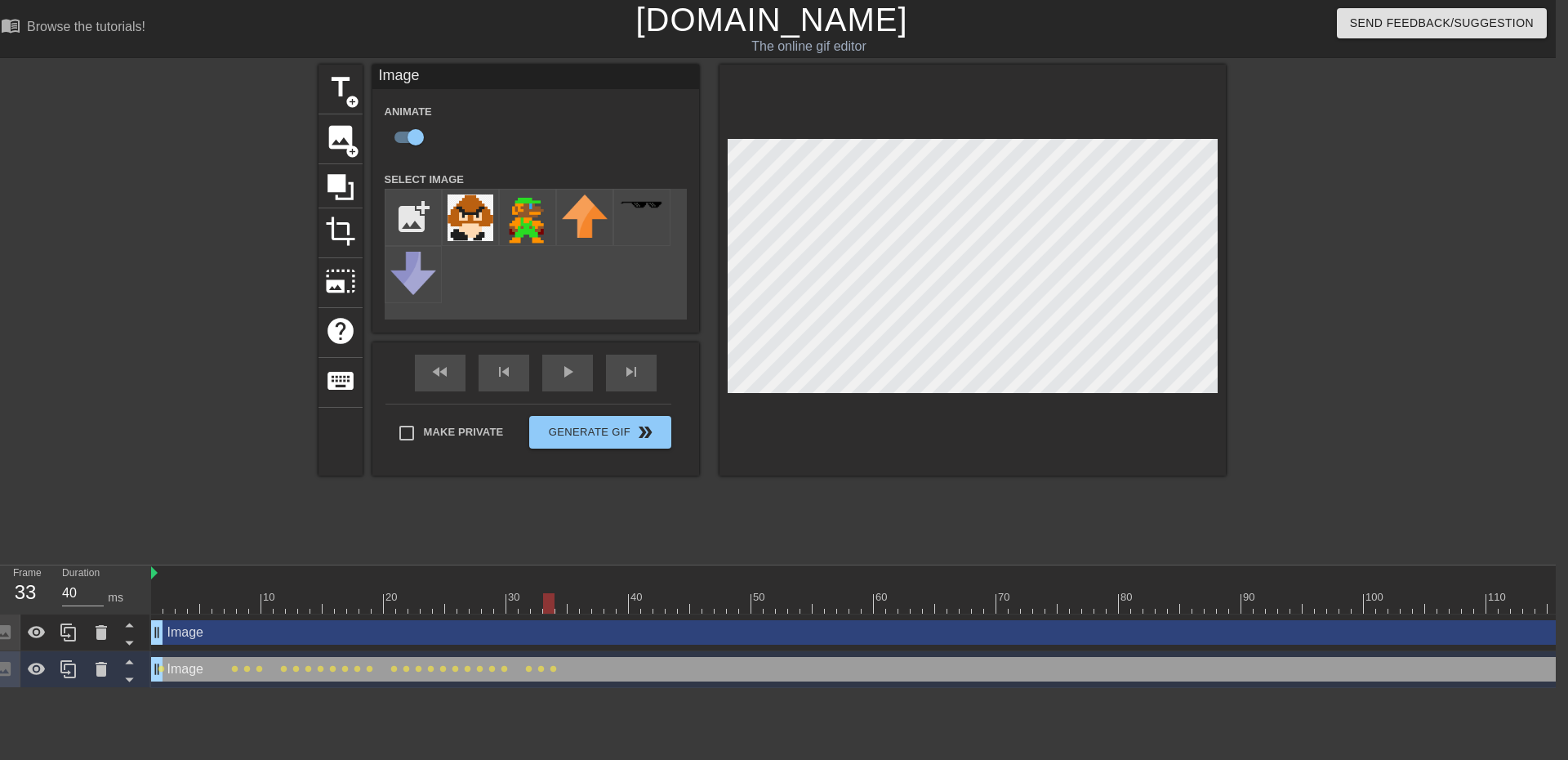
click at [558, 604] on div at bounding box center [1260, 603] width 2218 height 21
click at [569, 605] on div at bounding box center [1260, 603] width 2218 height 21
click at [584, 606] on div at bounding box center [1260, 603] width 2218 height 21
click at [595, 603] on div at bounding box center [1260, 603] width 2218 height 21
click at [720, 348] on div at bounding box center [973, 269] width 507 height 411
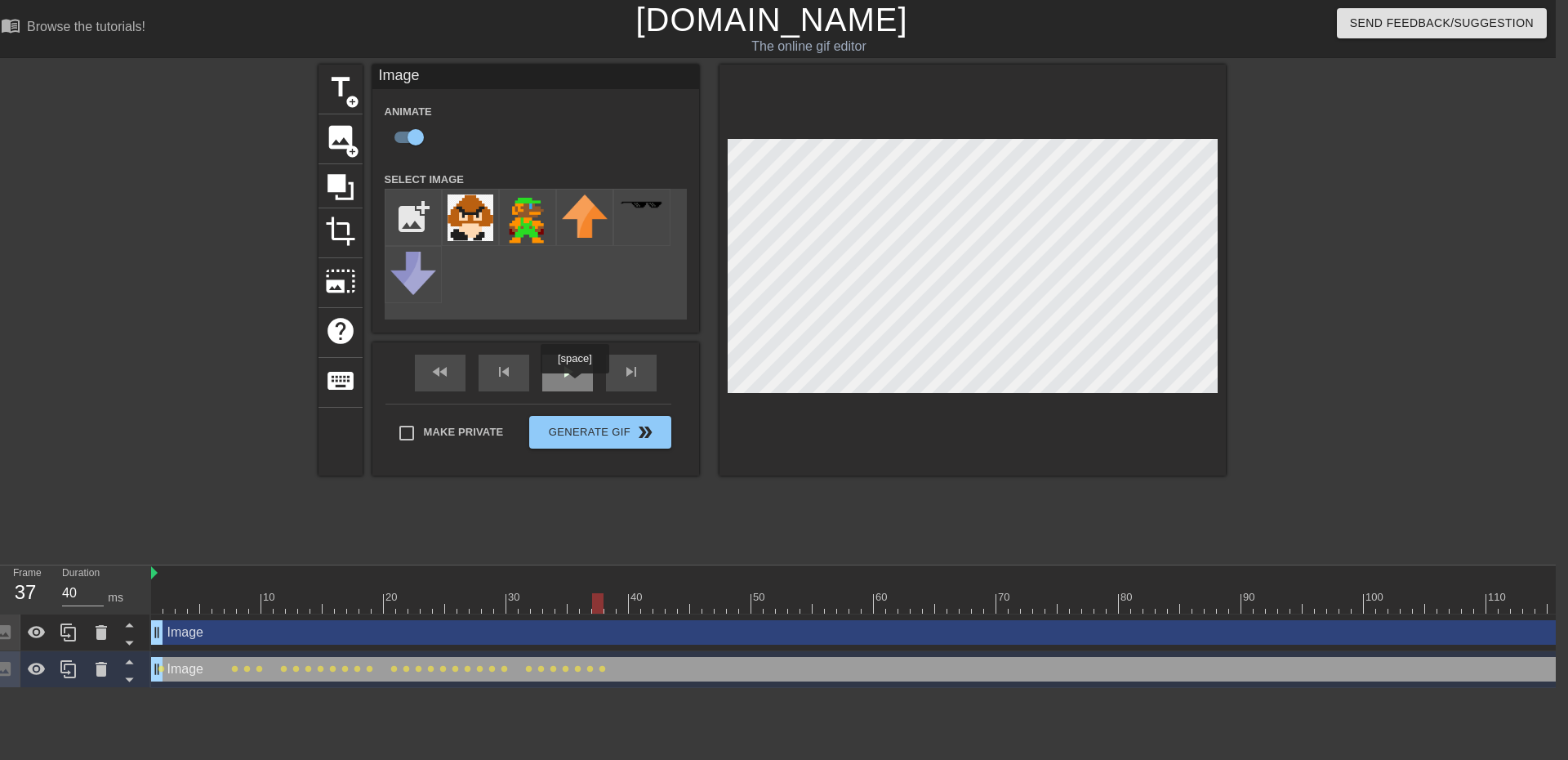
click at [572, 383] on div "play_arrow" at bounding box center [567, 372] width 51 height 37
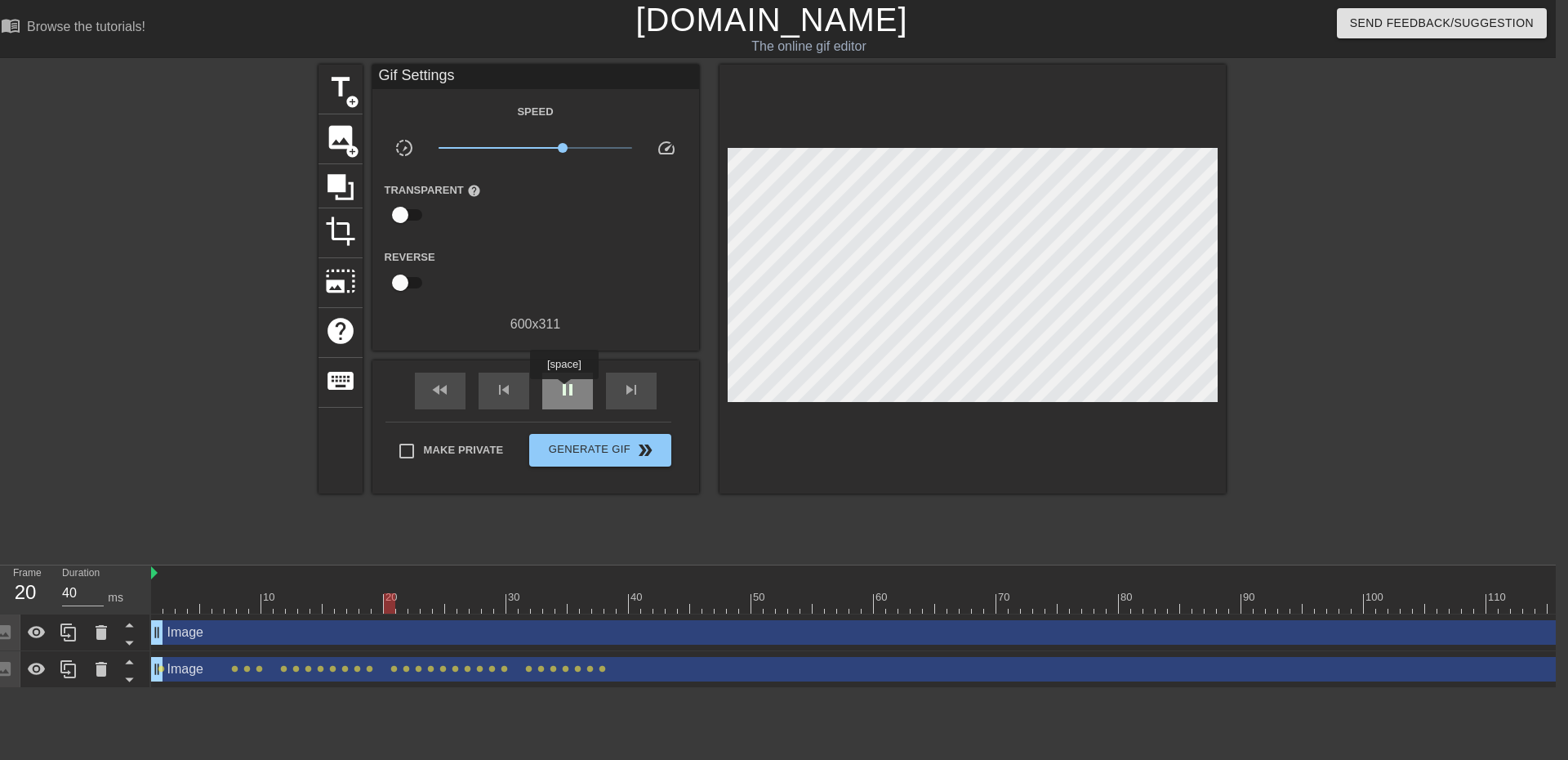
click at [564, 390] on span "pause" at bounding box center [567, 389] width 20 height 20
drag, startPoint x: 416, startPoint y: 604, endPoint x: 141, endPoint y: 601, distance: 275.0
click at [141, 601] on div "Frame 1 Duration 40 ms 10 20 30 40 50 60 70 80 90 100 110 120 130 140 150" at bounding box center [771, 627] width 1568 height 123
click at [349, 156] on span "add_circle" at bounding box center [353, 152] width 14 height 14
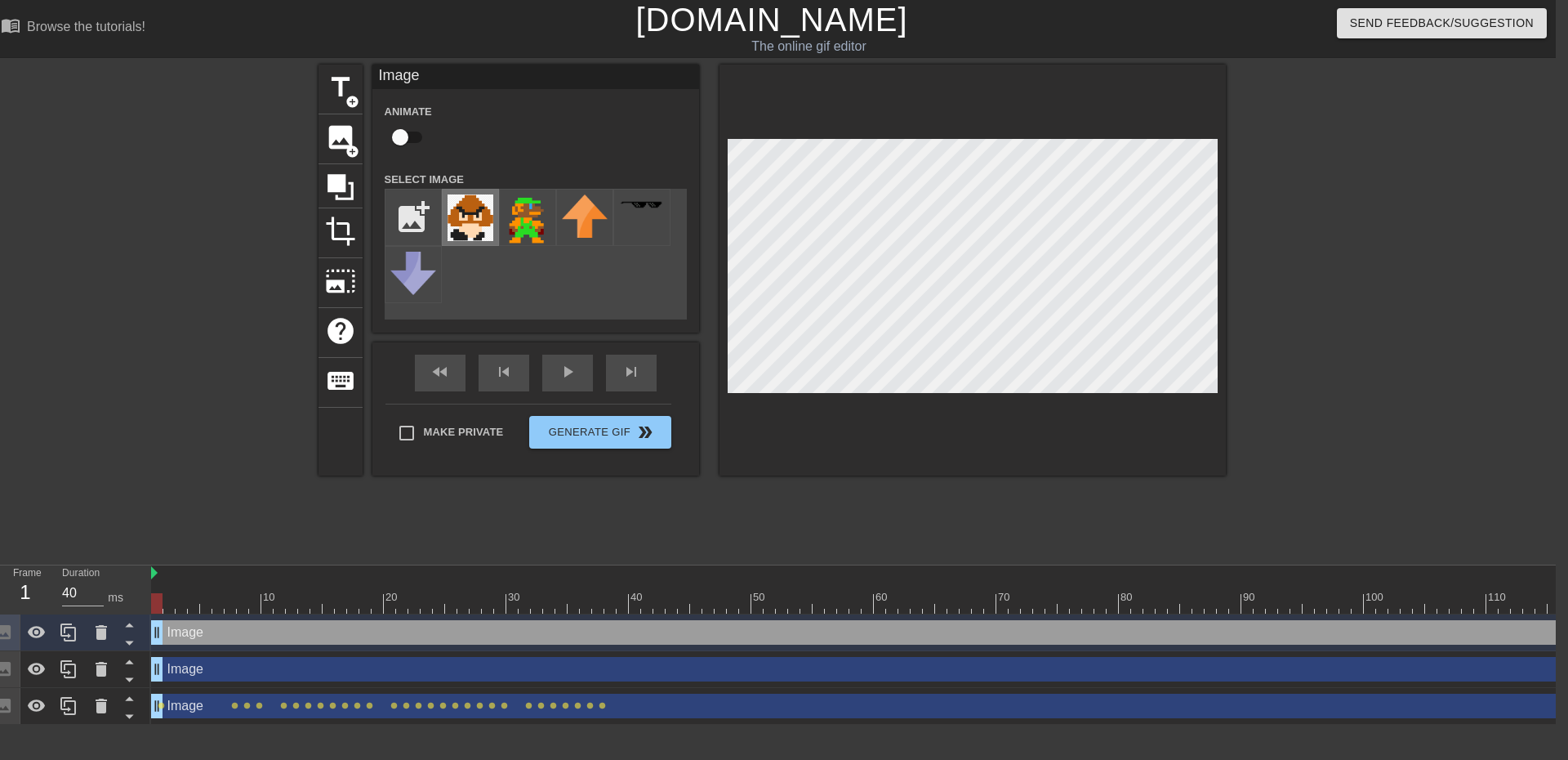
click at [482, 208] on img at bounding box center [470, 218] width 46 height 47
click at [127, 648] on icon at bounding box center [129, 642] width 21 height 21
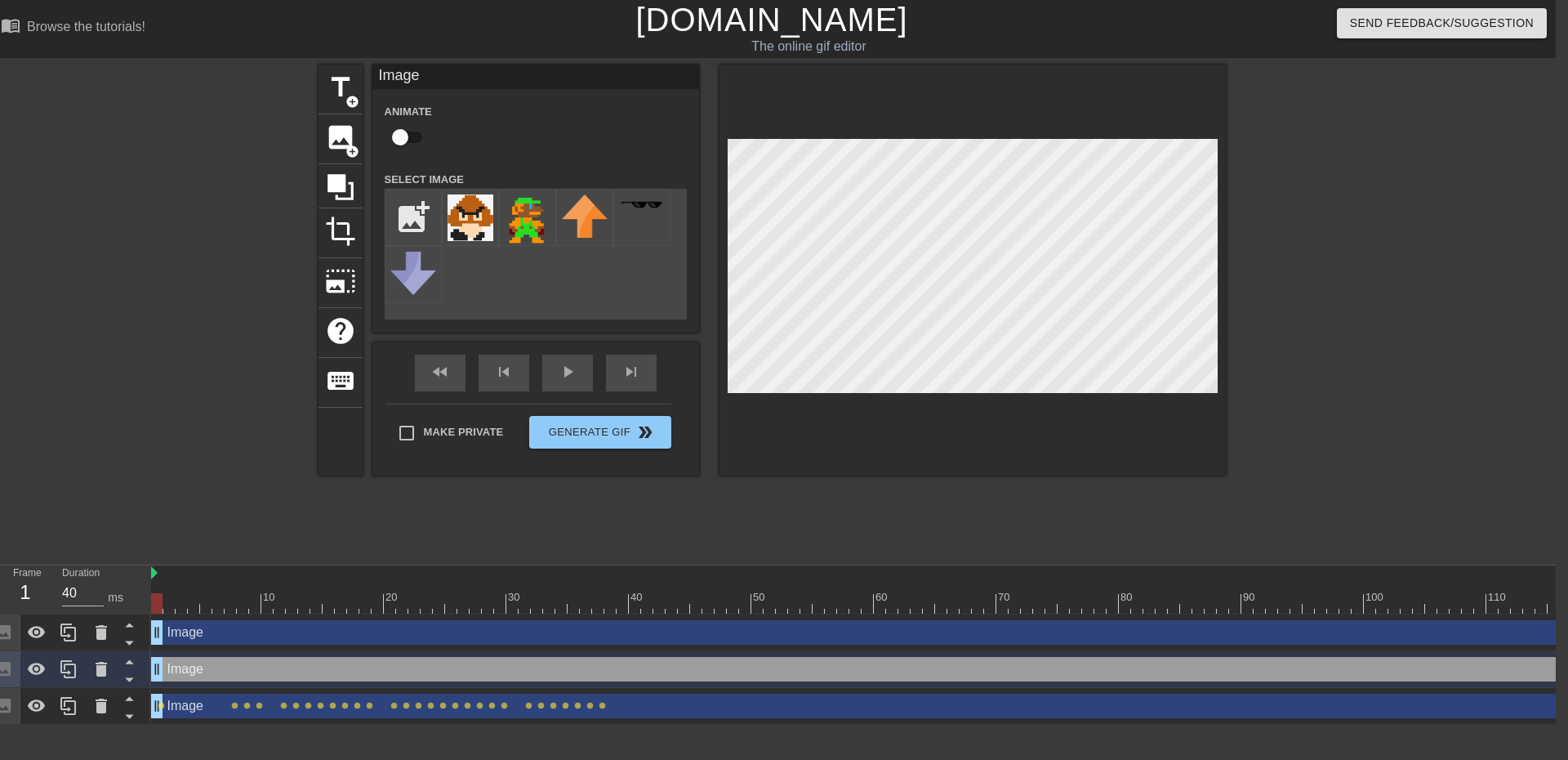
click at [127, 648] on icon at bounding box center [129, 642] width 21 height 21
click at [129, 628] on icon at bounding box center [129, 625] width 8 height 4
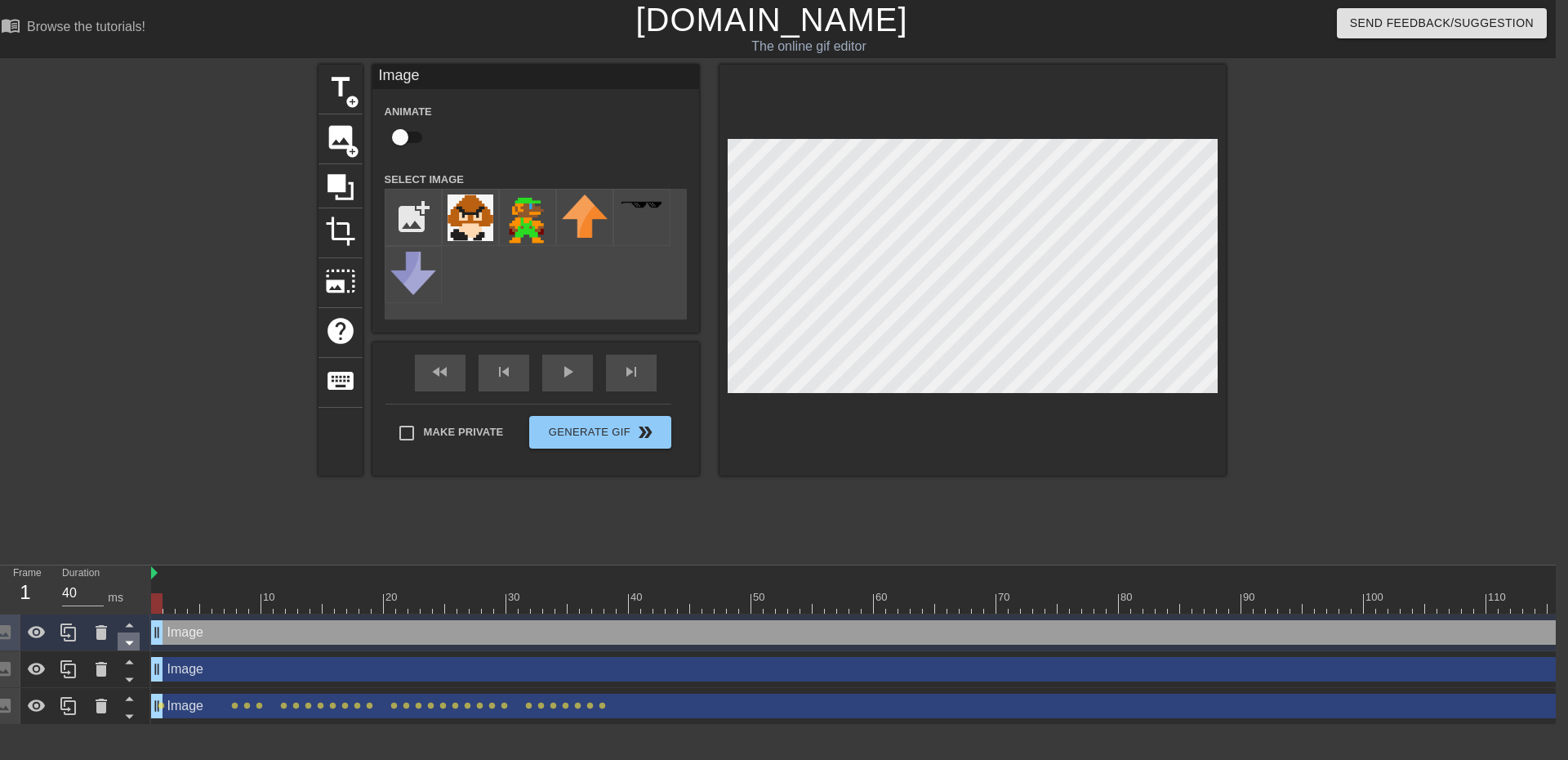
click at [129, 647] on icon at bounding box center [129, 642] width 21 height 21
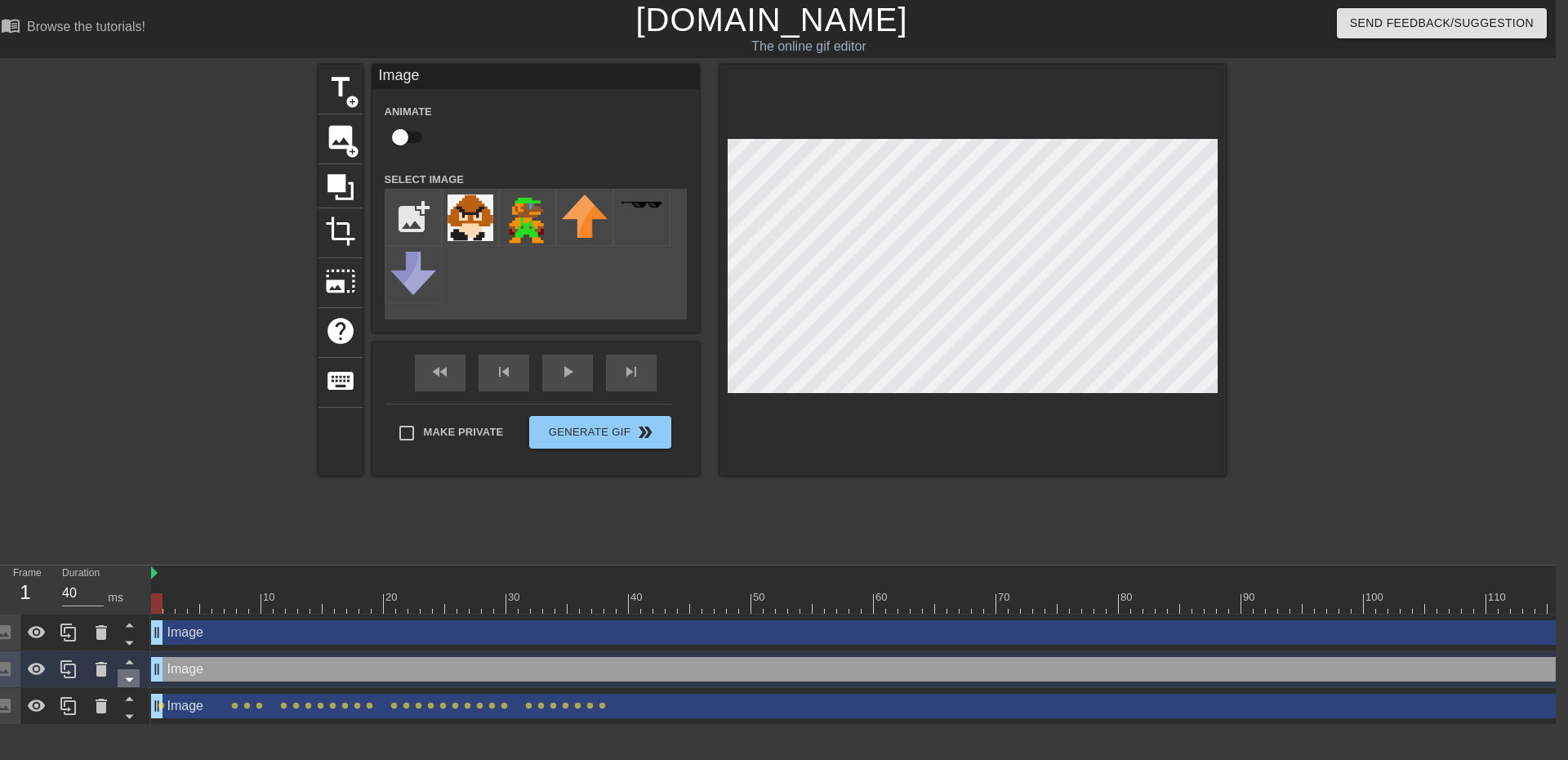
click at [132, 678] on icon at bounding box center [129, 679] width 21 height 21
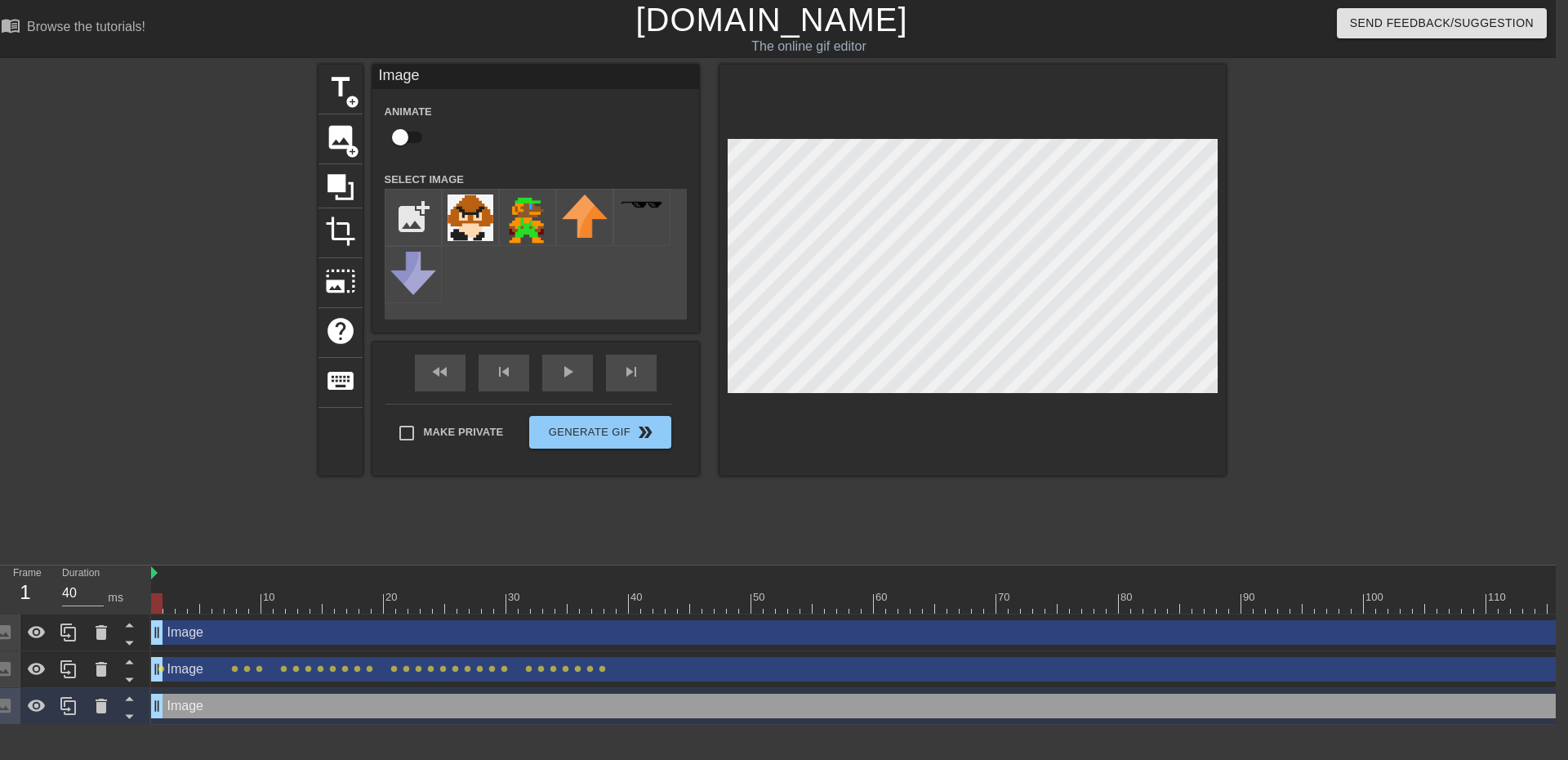
checkbox input "true"
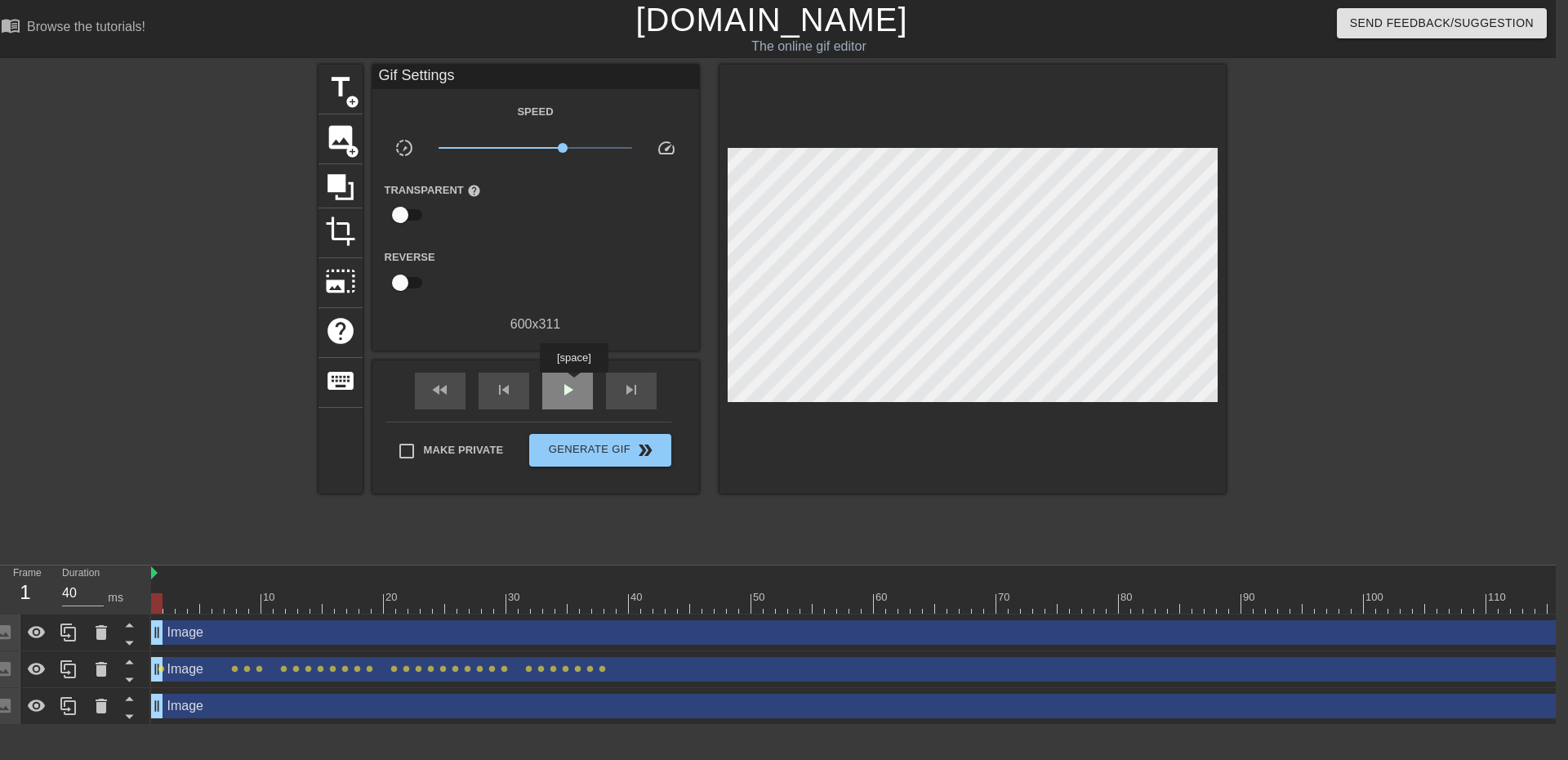
click at [574, 384] on span "play_arrow" at bounding box center [567, 389] width 20 height 20
click at [574, 384] on span "pause" at bounding box center [567, 389] width 20 height 20
click at [260, 704] on div "Image drag_handle drag_handle" at bounding box center [1260, 705] width 2218 height 24
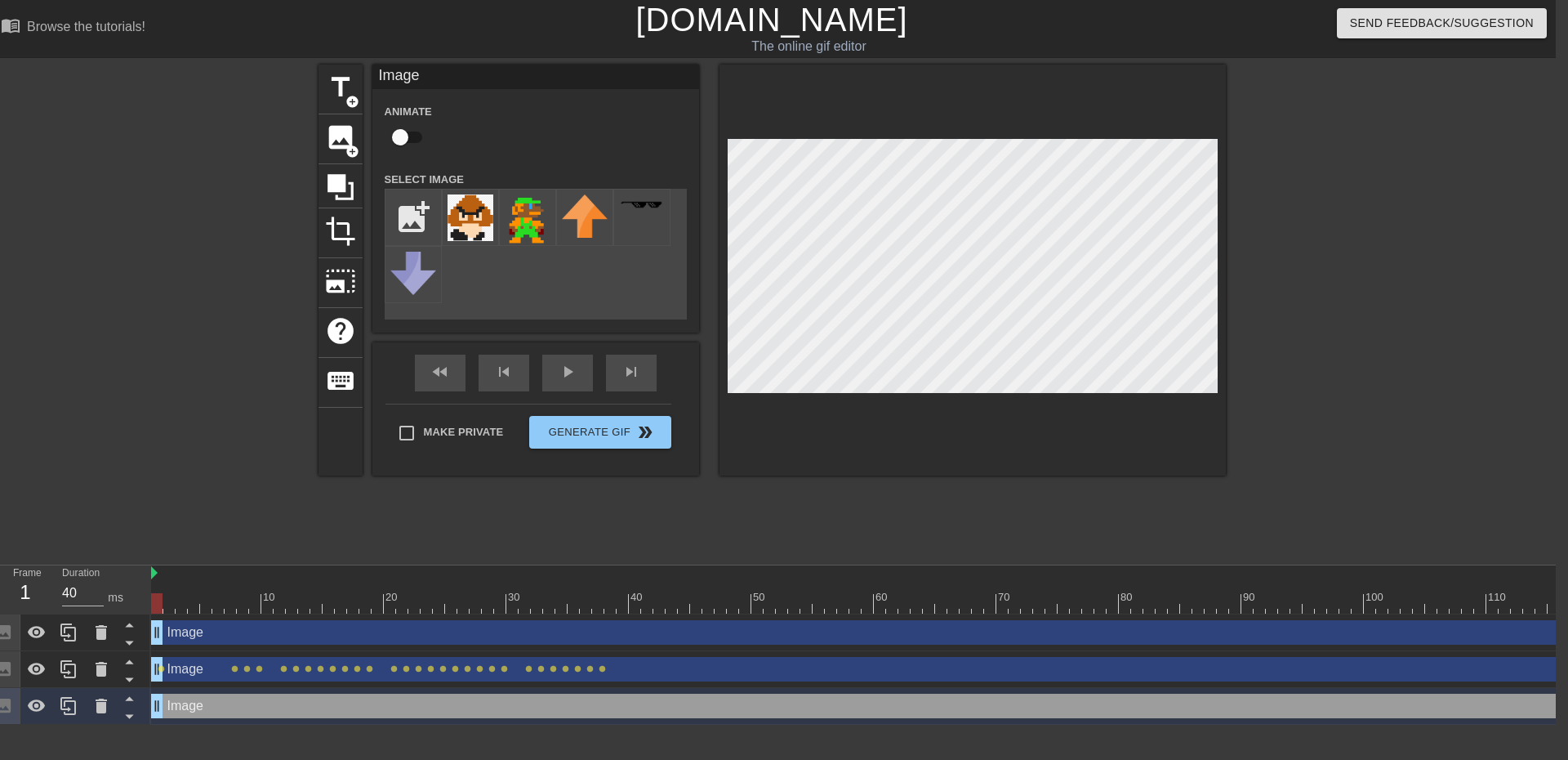
drag, startPoint x: 734, startPoint y: 601, endPoint x: 25, endPoint y: 571, distance: 709.6
click at [25, 571] on div "Frame 1 Duration 40 ms 10 20 30 40 50 60 70 80 90 100 110 120 130 140 150" at bounding box center [771, 645] width 1568 height 159
click at [405, 141] on input "checkbox" at bounding box center [400, 137] width 93 height 31
drag, startPoint x: 154, startPoint y: 601, endPoint x: 267, endPoint y: 601, distance: 113.0
click at [267, 601] on div at bounding box center [267, 603] width 12 height 21
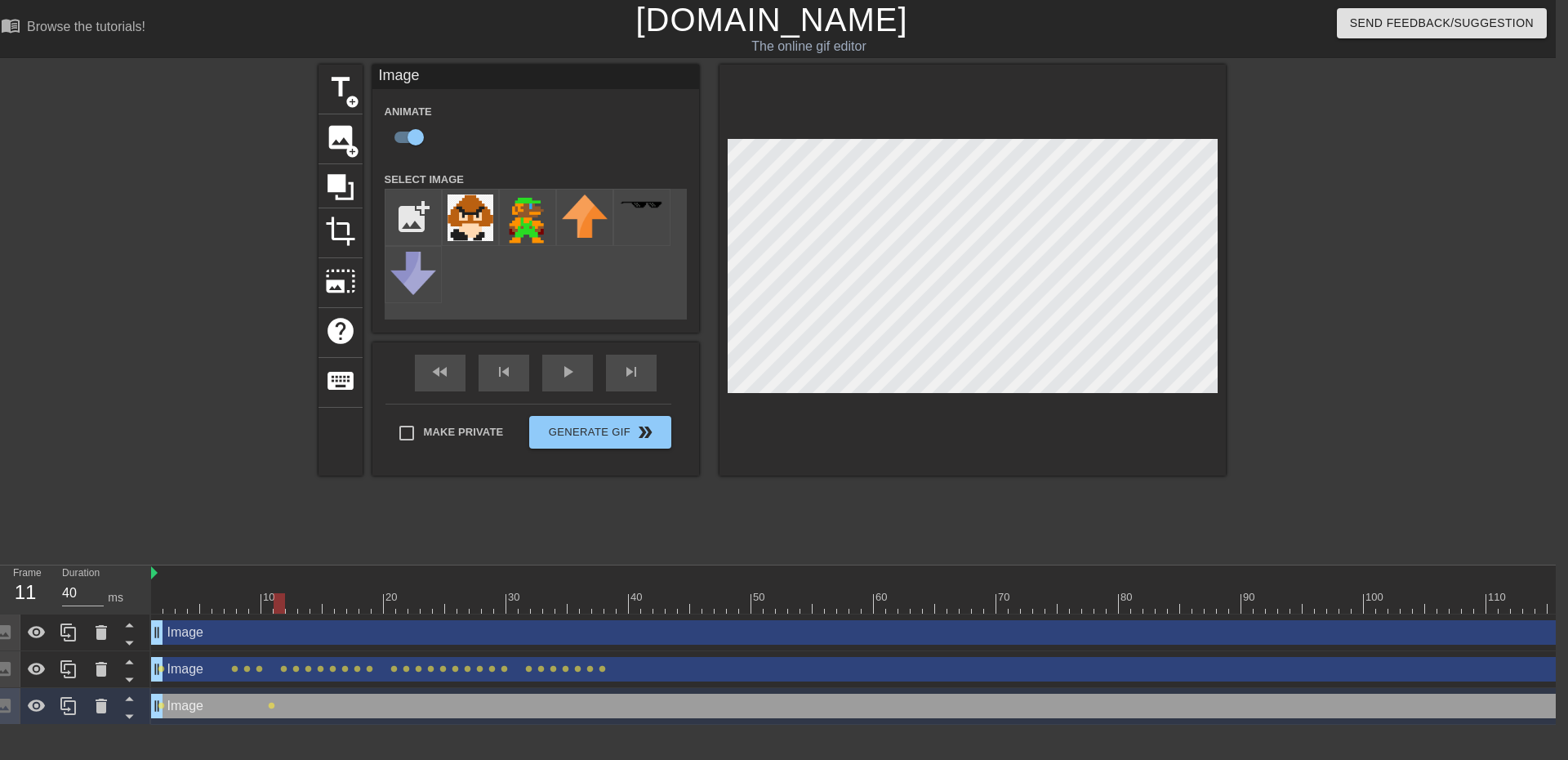
click at [276, 607] on div at bounding box center [279, 603] width 12 height 21
drag, startPoint x: 277, startPoint y: 608, endPoint x: 285, endPoint y: 609, distance: 8.1
click at [285, 609] on div at bounding box center [291, 603] width 12 height 21
click at [303, 603] on div at bounding box center [1260, 603] width 2218 height 21
click at [314, 600] on div at bounding box center [1260, 603] width 2218 height 21
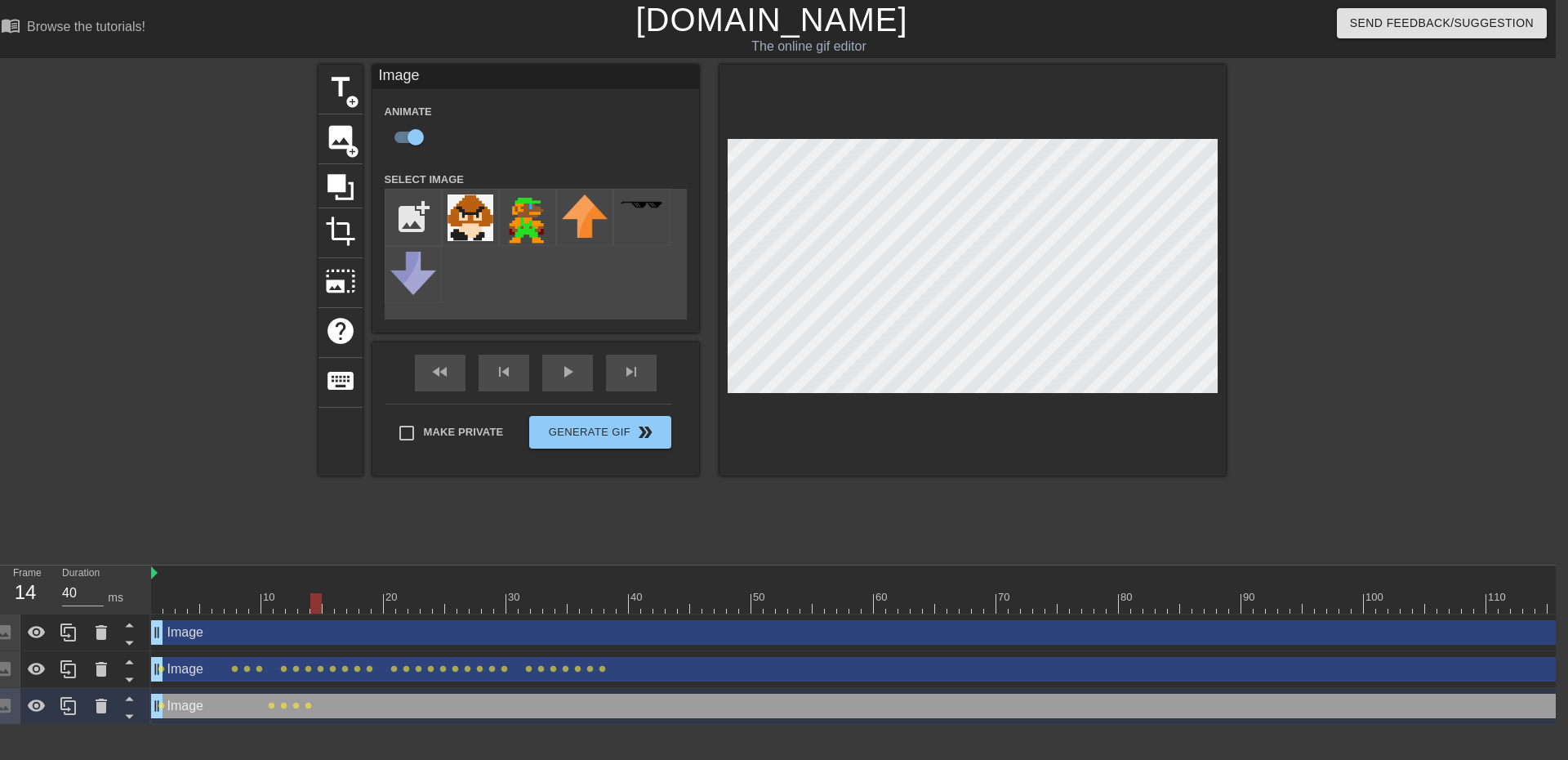
click at [328, 603] on div at bounding box center [1260, 603] width 2218 height 21
click at [341, 603] on div at bounding box center [1260, 603] width 2218 height 21
click at [348, 608] on div at bounding box center [1260, 603] width 2218 height 21
click at [366, 603] on div at bounding box center [1260, 603] width 2218 height 21
click at [372, 606] on div at bounding box center [1260, 603] width 2218 height 21
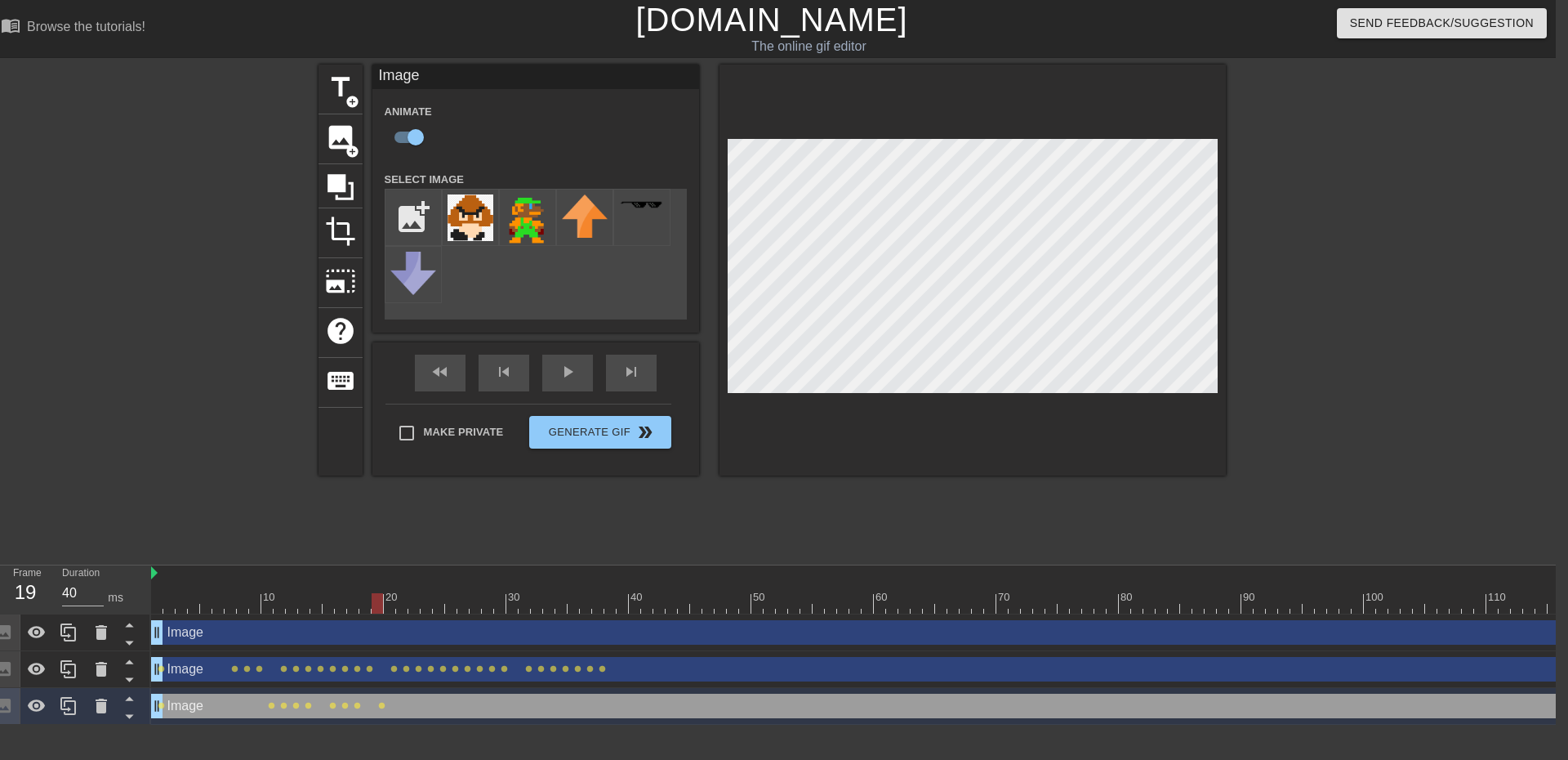
click at [389, 603] on div at bounding box center [1260, 603] width 2218 height 21
click at [400, 604] on div at bounding box center [1260, 603] width 2218 height 21
click at [411, 603] on div at bounding box center [1260, 603] width 2218 height 21
click at [426, 603] on div at bounding box center [1260, 603] width 2218 height 21
click at [433, 605] on div at bounding box center [1260, 603] width 2218 height 21
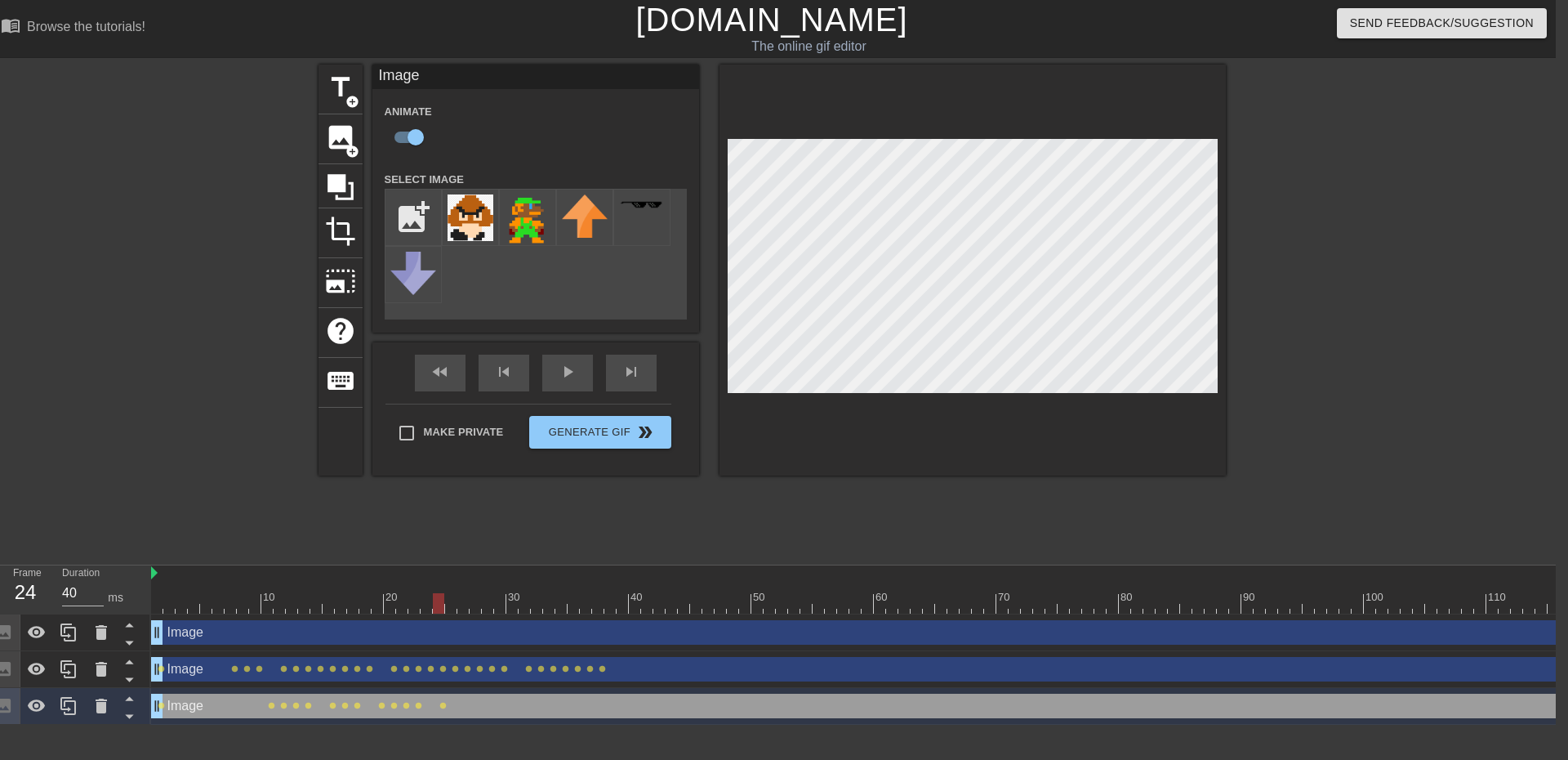
click at [452, 603] on div at bounding box center [1260, 603] width 2218 height 21
click at [463, 606] on div at bounding box center [1260, 603] width 2218 height 21
click at [479, 605] on div at bounding box center [1260, 603] width 2218 height 21
click at [490, 604] on div at bounding box center [1260, 603] width 2218 height 21
click at [498, 608] on div at bounding box center [1260, 603] width 2218 height 21
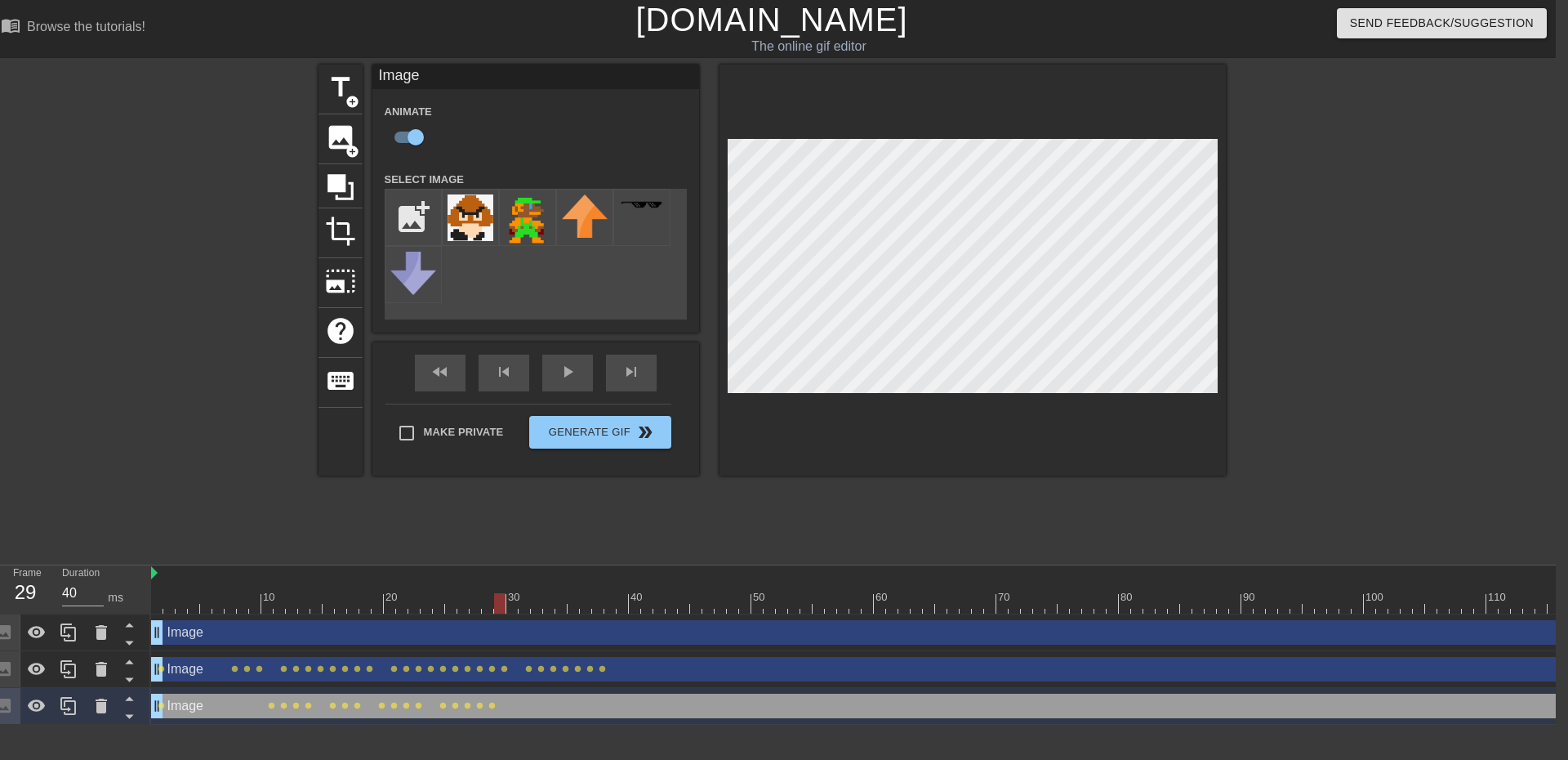
click at [510, 607] on div at bounding box center [1260, 603] width 2218 height 21
click at [525, 603] on div at bounding box center [1260, 603] width 2218 height 21
click at [530, 608] on div at bounding box center [1260, 603] width 2218 height 21
click at [540, 605] on div at bounding box center [1260, 603] width 2218 height 21
click at [556, 603] on div at bounding box center [1260, 603] width 2218 height 21
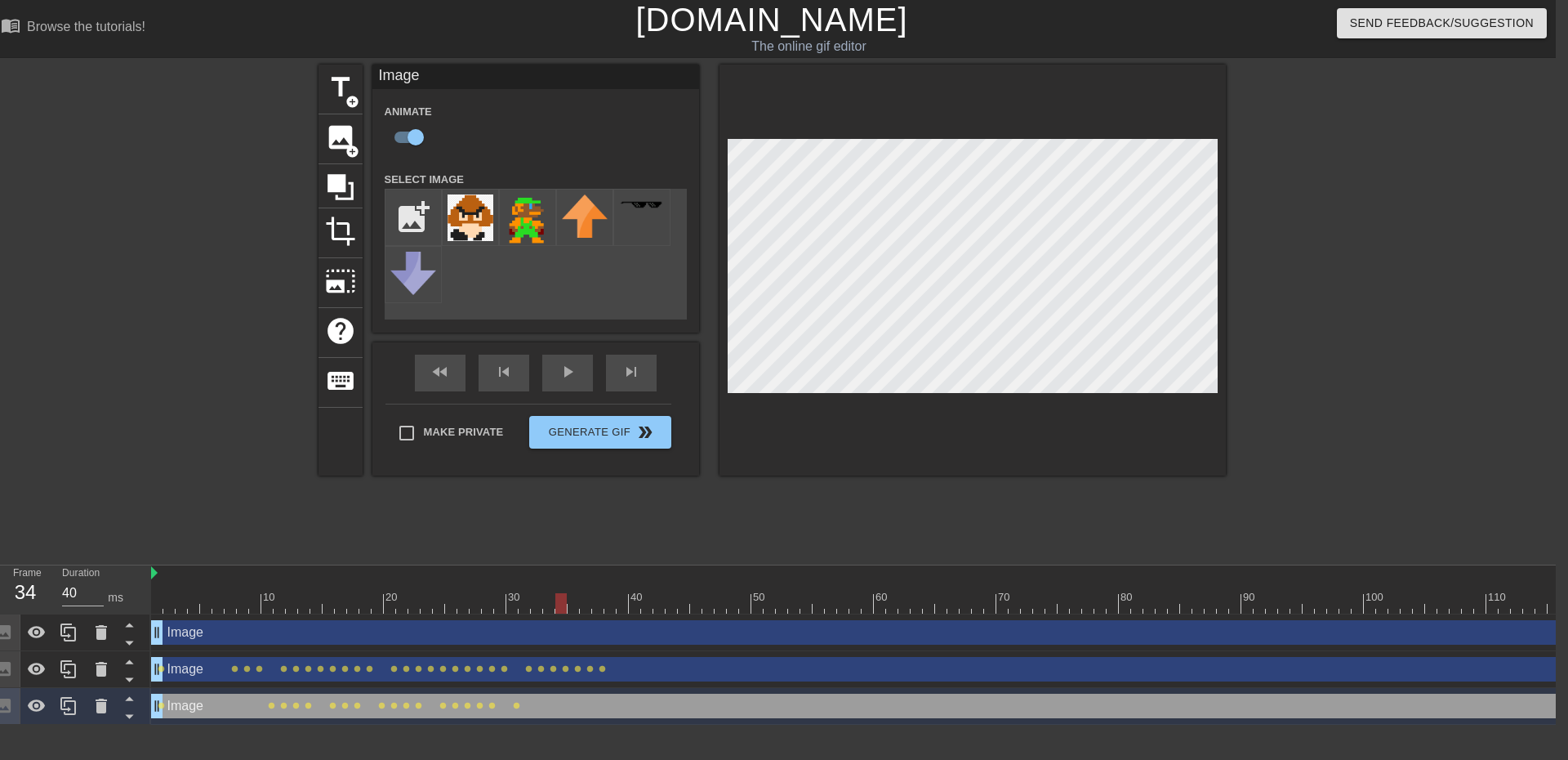
click at [574, 602] on div at bounding box center [1260, 603] width 2218 height 21
click at [584, 602] on div at bounding box center [1260, 603] width 2218 height 21
click at [595, 602] on div at bounding box center [1260, 603] width 2218 height 21
click at [602, 602] on div at bounding box center [598, 603] width 12 height 21
click at [605, 602] on div at bounding box center [1260, 603] width 2218 height 21
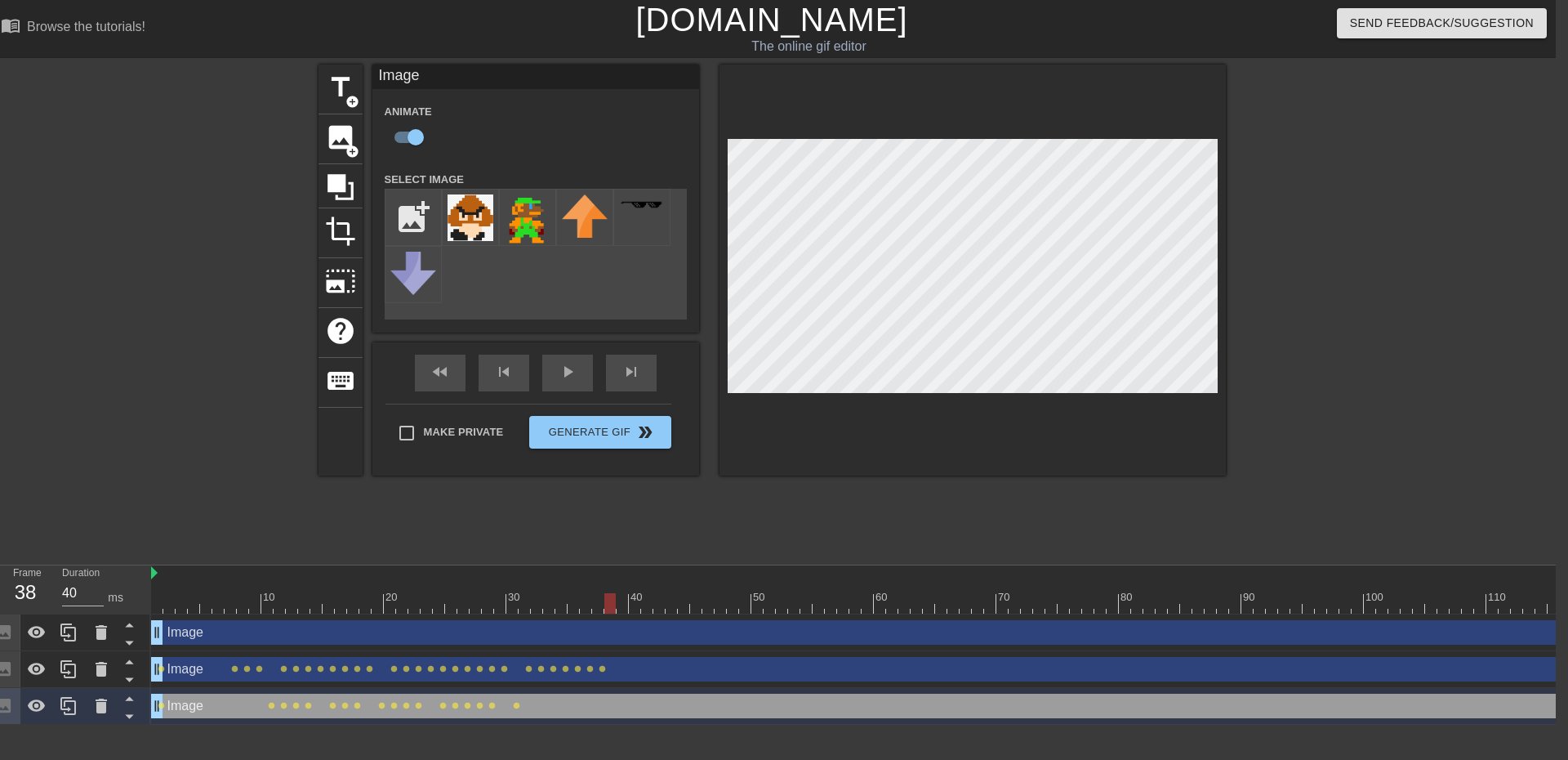
click at [620, 602] on div at bounding box center [1260, 603] width 2218 height 21
click at [631, 602] on div at bounding box center [1260, 603] width 2218 height 21
click at [643, 602] on div at bounding box center [1260, 603] width 2218 height 21
drag, startPoint x: 649, startPoint y: 602, endPoint x: 709, endPoint y: 612, distance: 60.8
click at [709, 612] on div at bounding box center [708, 603] width 12 height 21
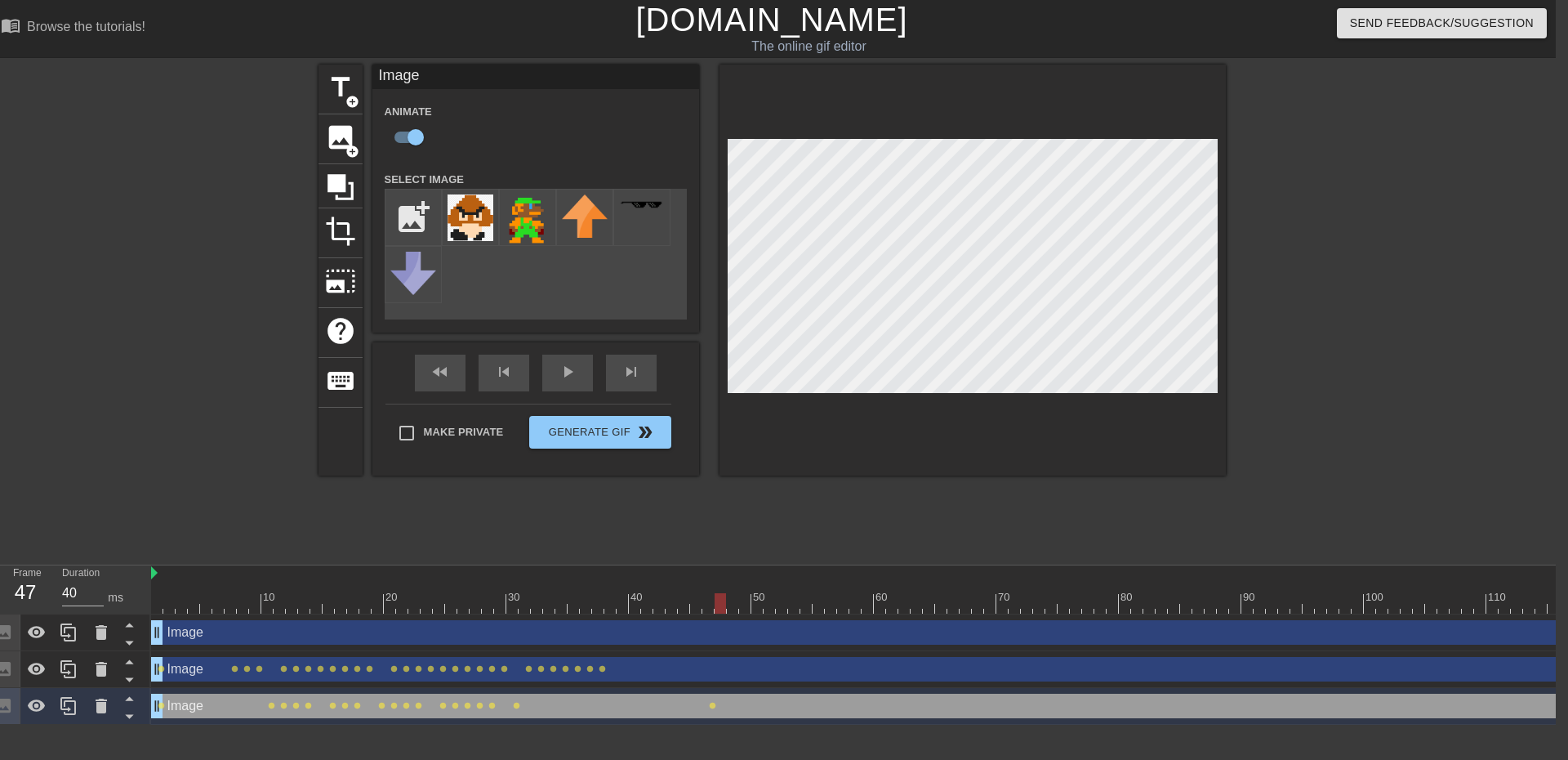
click at [716, 609] on div at bounding box center [1260, 603] width 2218 height 21
click at [729, 600] on div at bounding box center [1260, 603] width 2218 height 21
click at [745, 602] on div at bounding box center [1260, 603] width 2218 height 21
click at [757, 602] on div at bounding box center [1260, 603] width 2218 height 21
click at [765, 603] on div at bounding box center [1260, 603] width 2218 height 21
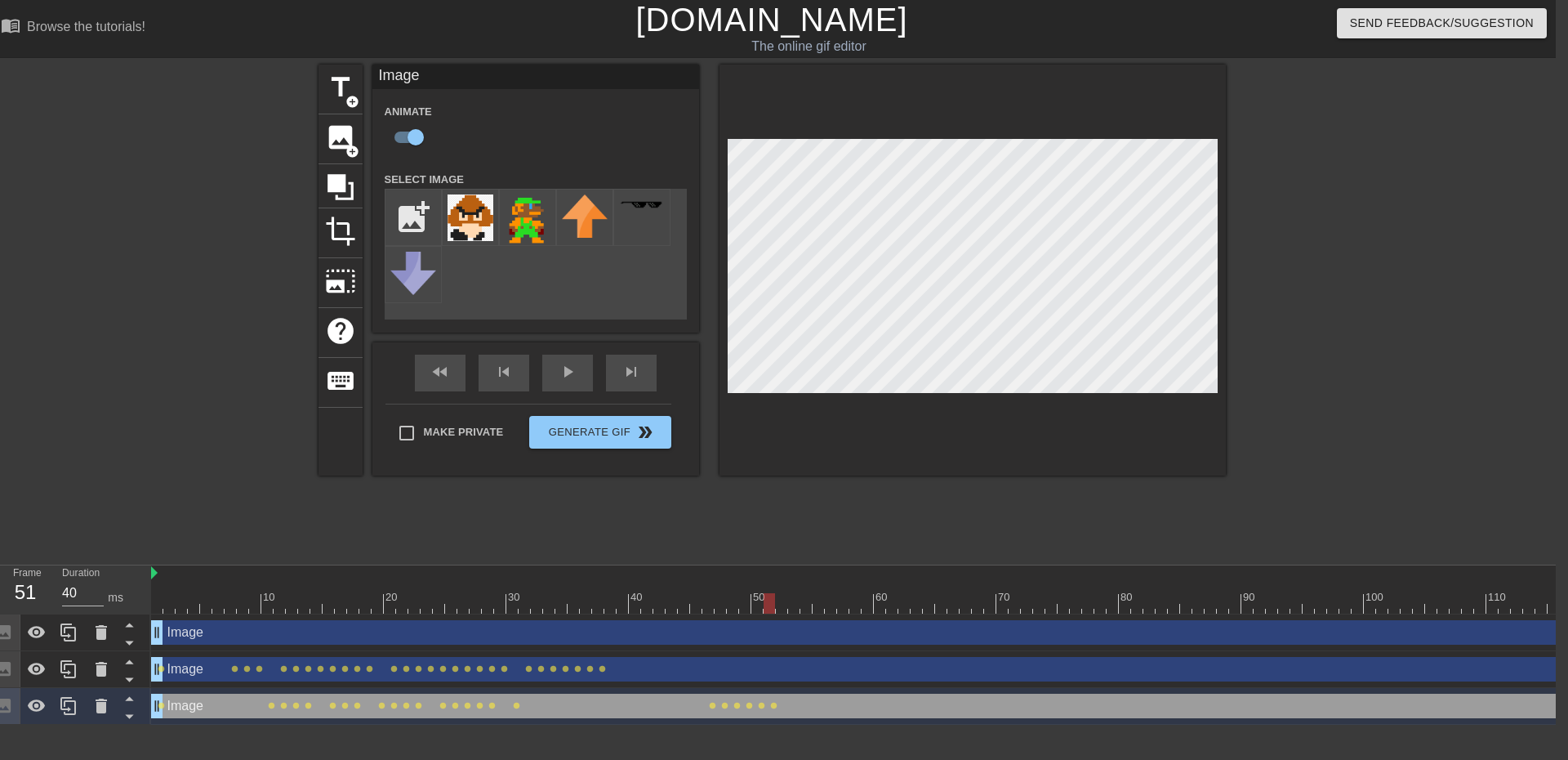
click at [780, 604] on div at bounding box center [1260, 603] width 2218 height 21
click at [794, 602] on div at bounding box center [1260, 603] width 2218 height 21
click at [805, 603] on div at bounding box center [1260, 603] width 2218 height 21
click at [822, 605] on div at bounding box center [1260, 603] width 2218 height 21
click at [827, 607] on div at bounding box center [1260, 603] width 2218 height 21
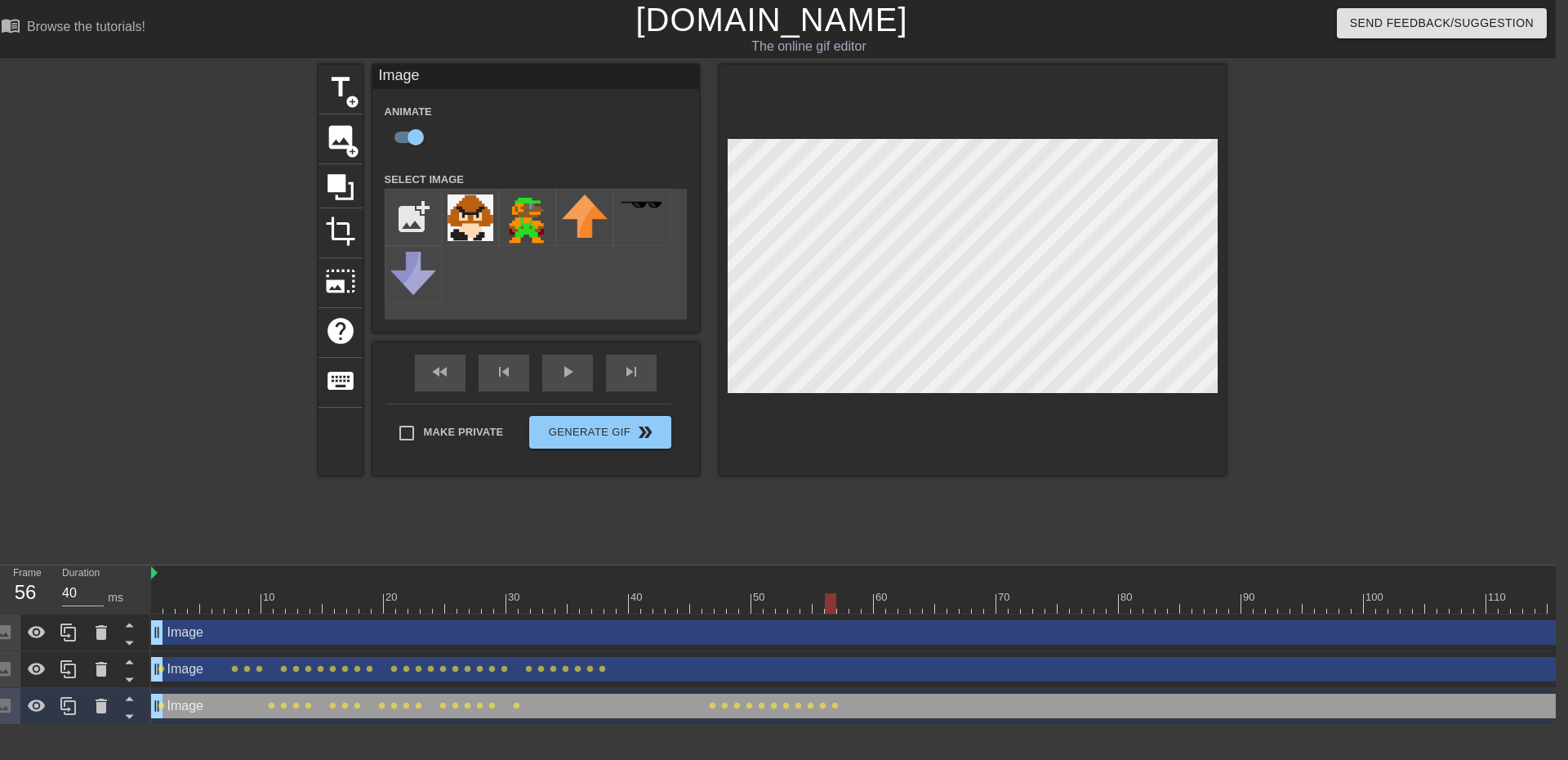
click at [839, 600] on div at bounding box center [1260, 603] width 2218 height 21
click at [851, 606] on div at bounding box center [1260, 603] width 2218 height 21
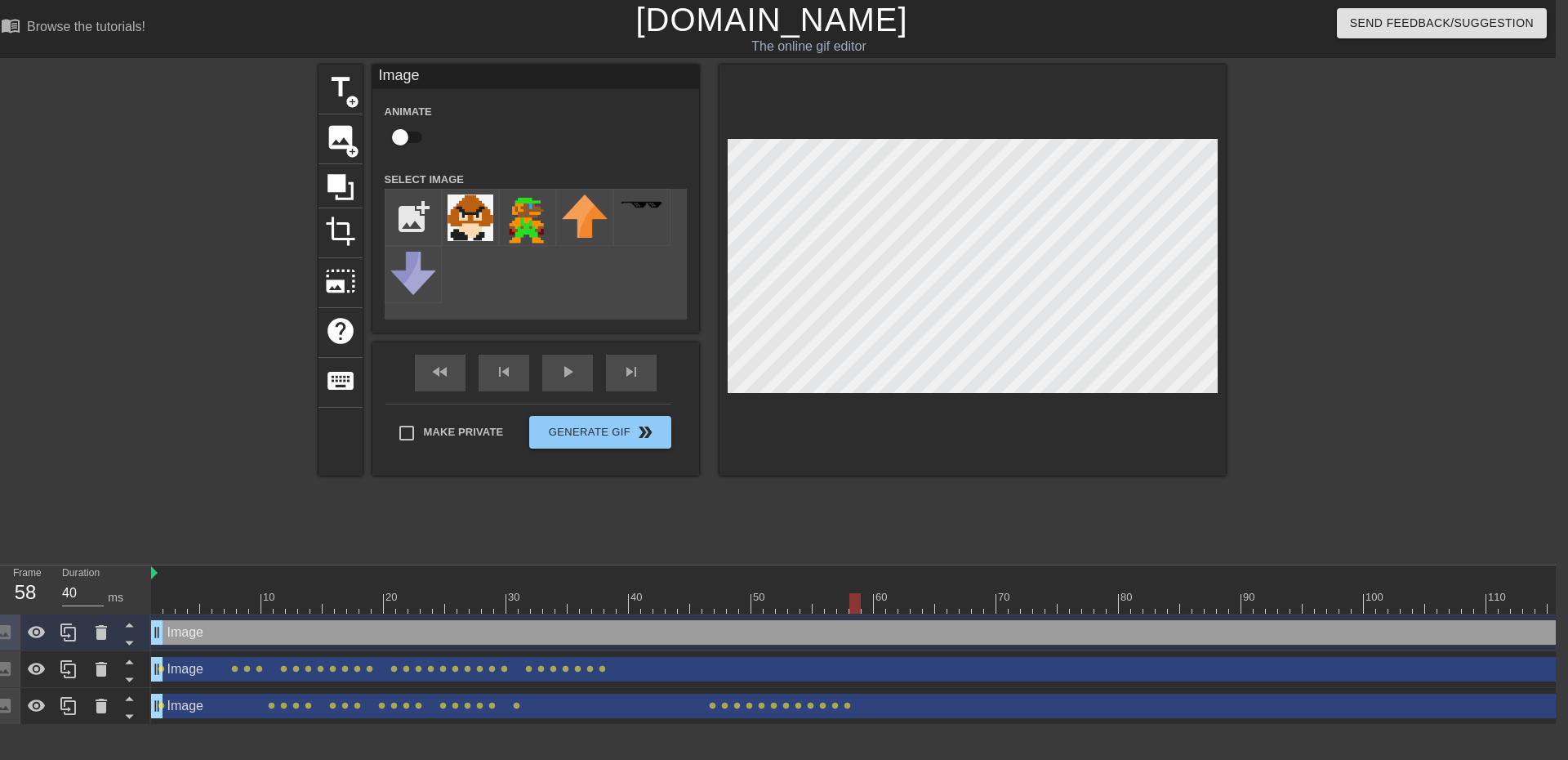
checkbox input "true"
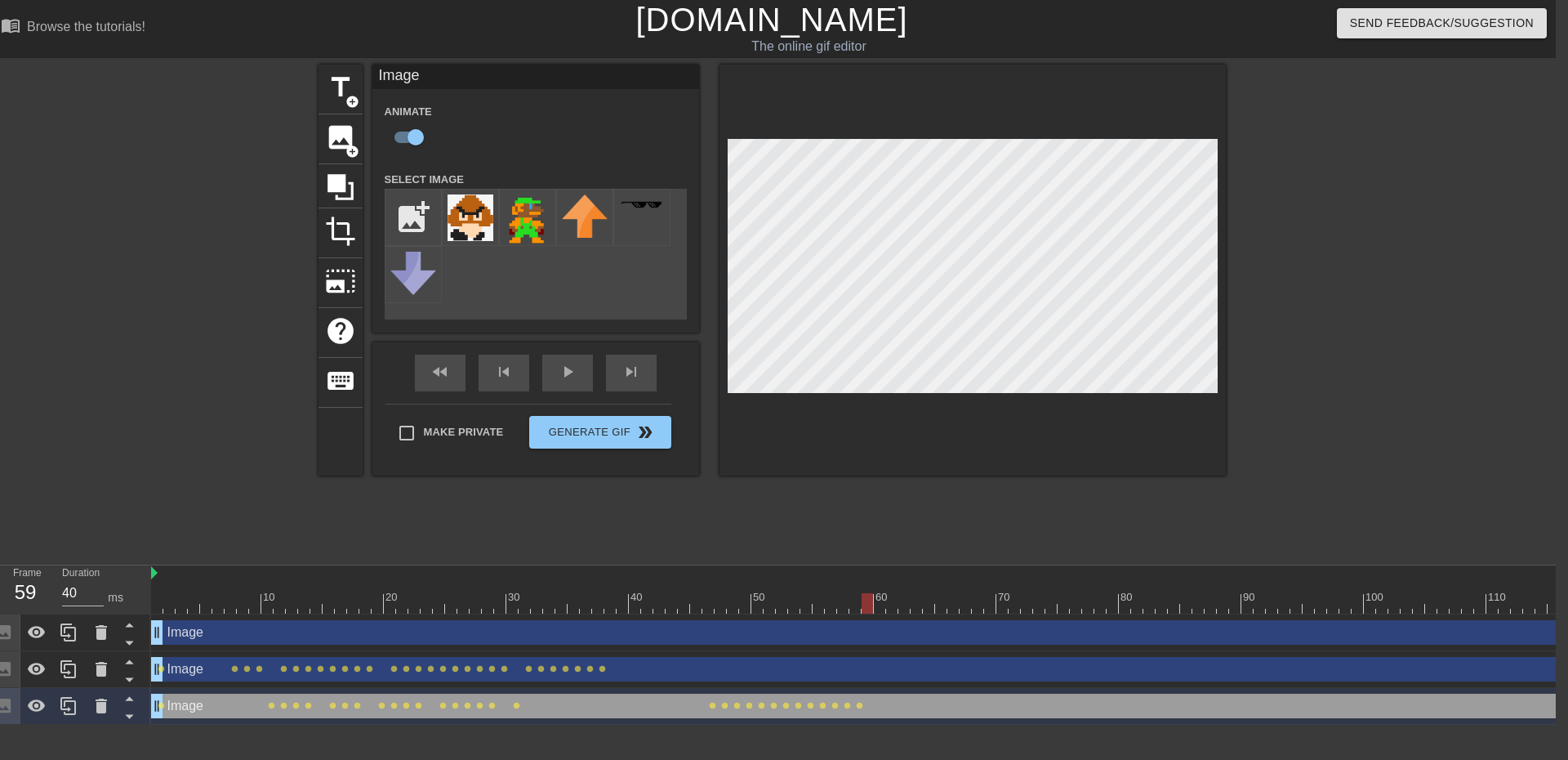
click at [870, 602] on div at bounding box center [1260, 603] width 2218 height 21
click at [875, 605] on div at bounding box center [1260, 603] width 2218 height 21
click at [892, 607] on div at bounding box center [1260, 603] width 2218 height 21
click at [906, 604] on div at bounding box center [1260, 603] width 2218 height 21
click at [911, 606] on div at bounding box center [1260, 603] width 2218 height 21
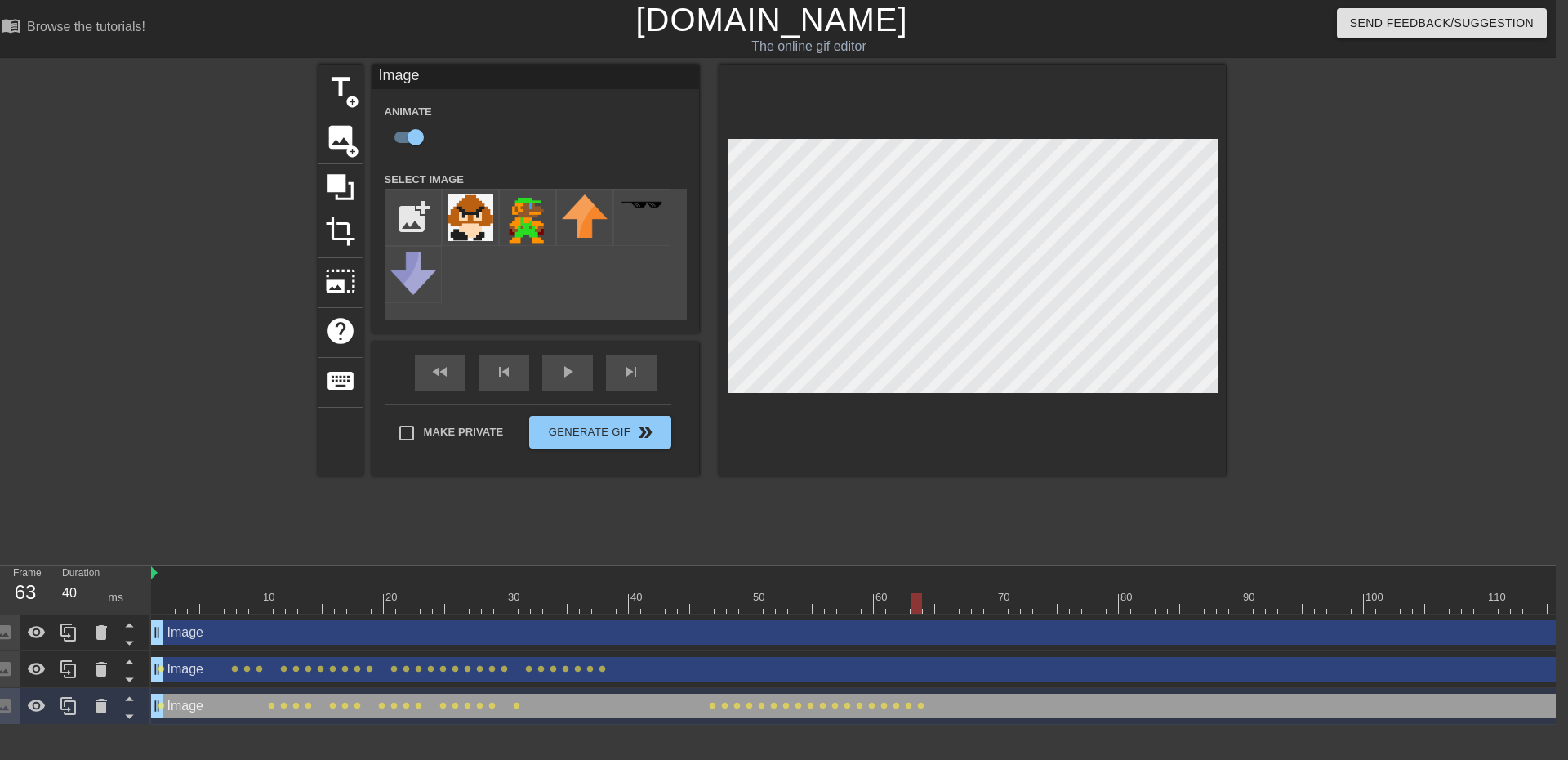
click at [930, 606] on div at bounding box center [1260, 603] width 2218 height 21
click at [941, 602] on div at bounding box center [1260, 603] width 2218 height 21
click at [716, 333] on div "title add_circle image add_circle crop photo_size_select_large help keyboard Im…" at bounding box center [772, 269] width 908 height 411
click at [924, 541] on div "title add_circle image add_circle crop photo_size_select_large help keyboard Im…" at bounding box center [772, 310] width 908 height 491
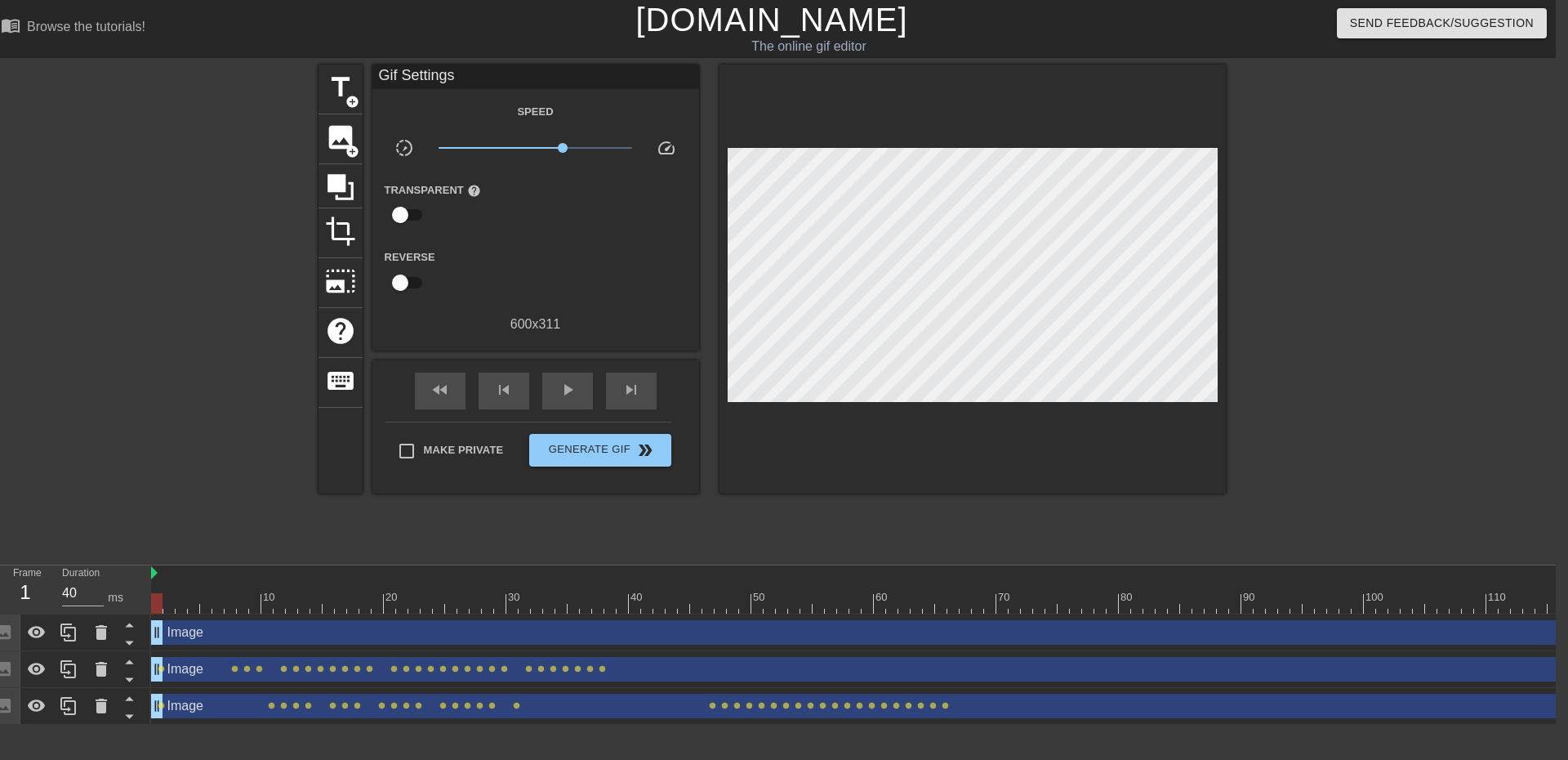
drag, startPoint x: 938, startPoint y: 603, endPoint x: 322, endPoint y: 521, distance: 621.4
click at [100, 569] on div "Frame 1 Duration 40 ms 10 20 30 40 50 60 70 80 90 100 110 120 130 140 150" at bounding box center [771, 645] width 1568 height 159
click at [582, 396] on div "play_arrow" at bounding box center [567, 390] width 51 height 37
click at [578, 396] on div "pause" at bounding box center [567, 390] width 51 height 37
drag, startPoint x: 1178, startPoint y: 603, endPoint x: 332, endPoint y: 538, distance: 848.5
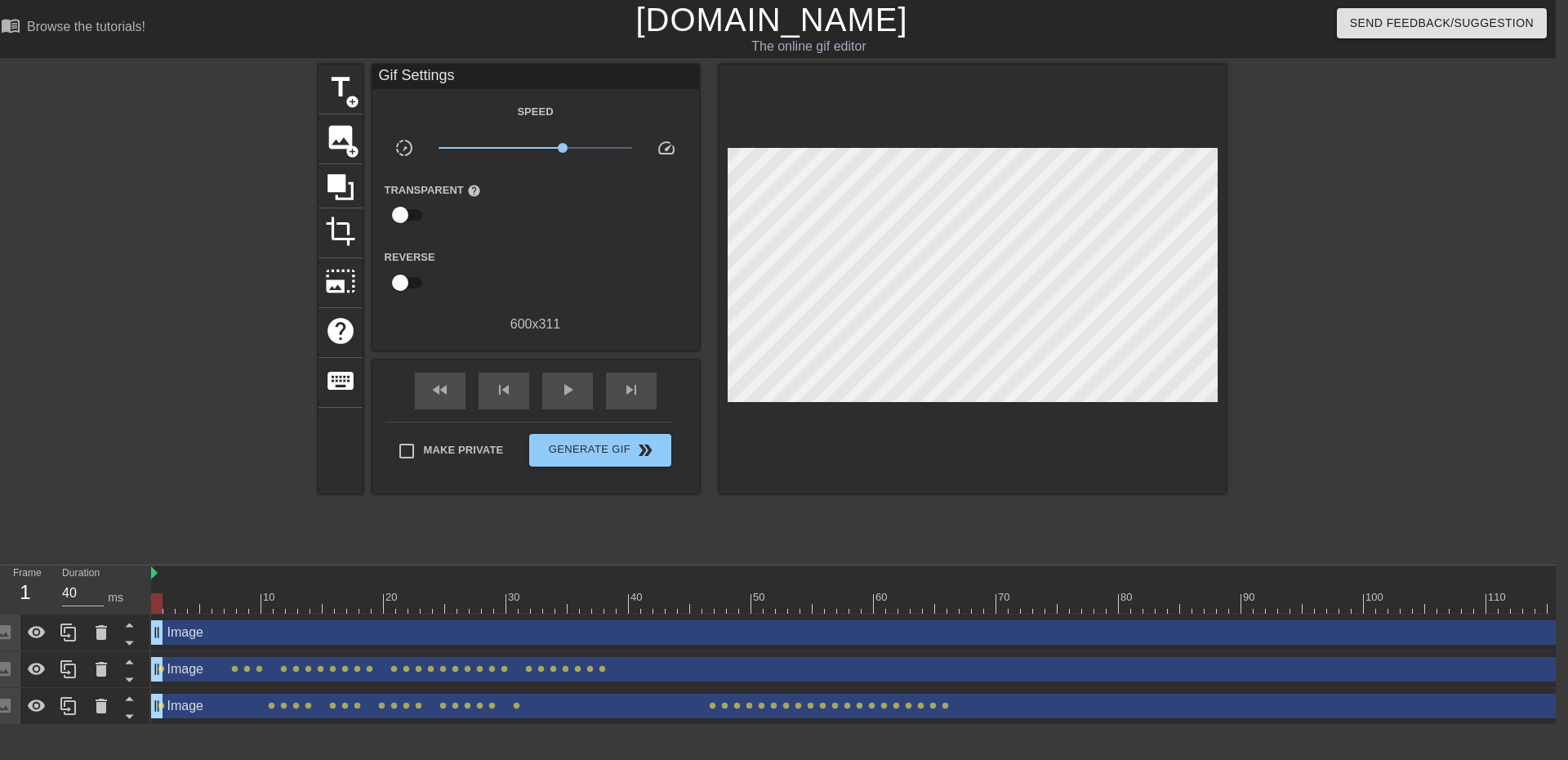
click at [135, 454] on div "menu_book Browse the tutorials! Gifntext.com The online gif editor Send Feedbac…" at bounding box center [771, 362] width 1568 height 724
click at [342, 161] on div "image add_circle" at bounding box center [340, 140] width 44 height 50
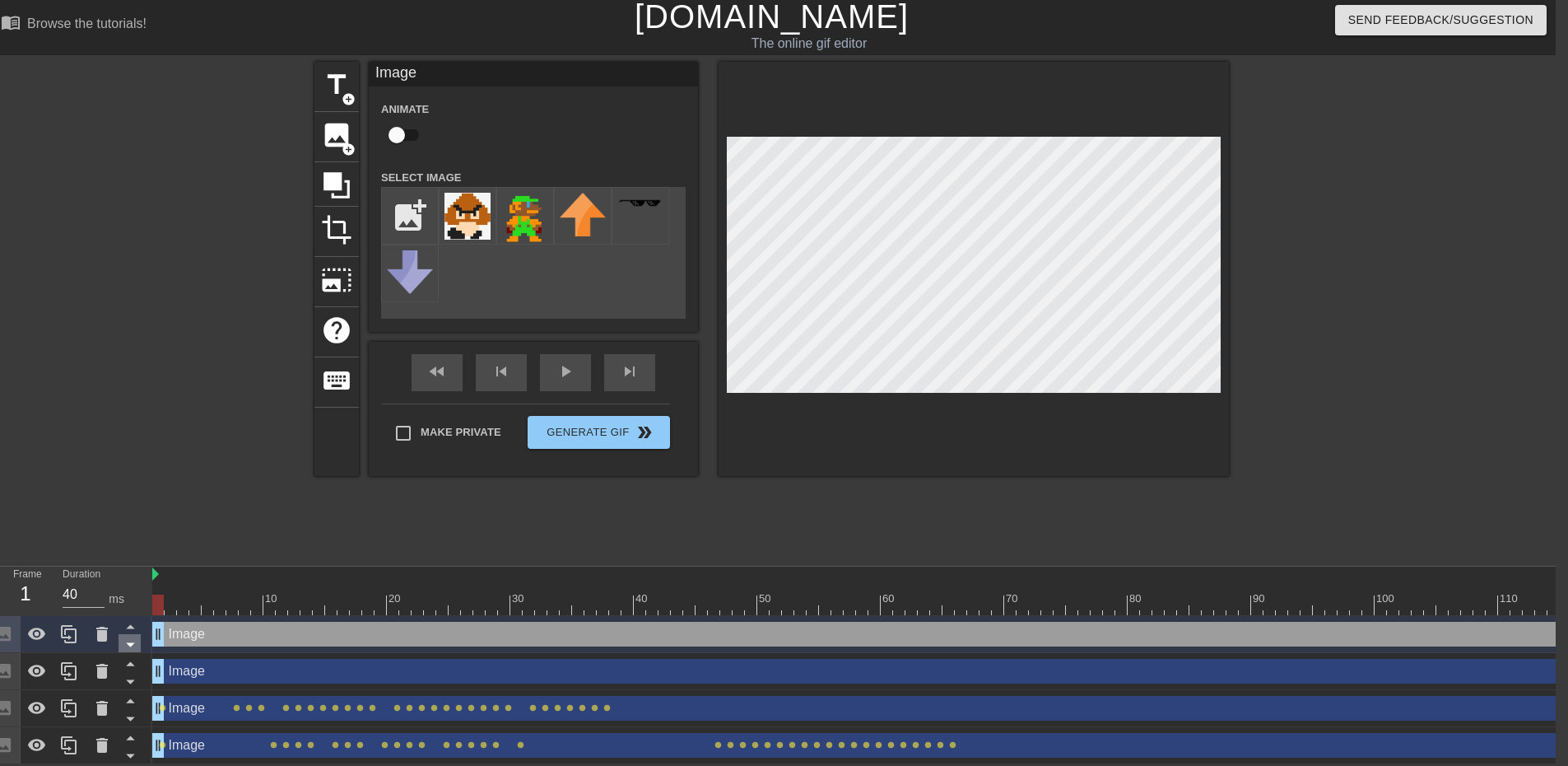
scroll to position [14, 13]
click at [138, 634] on icon at bounding box center [130, 644] width 21 height 21
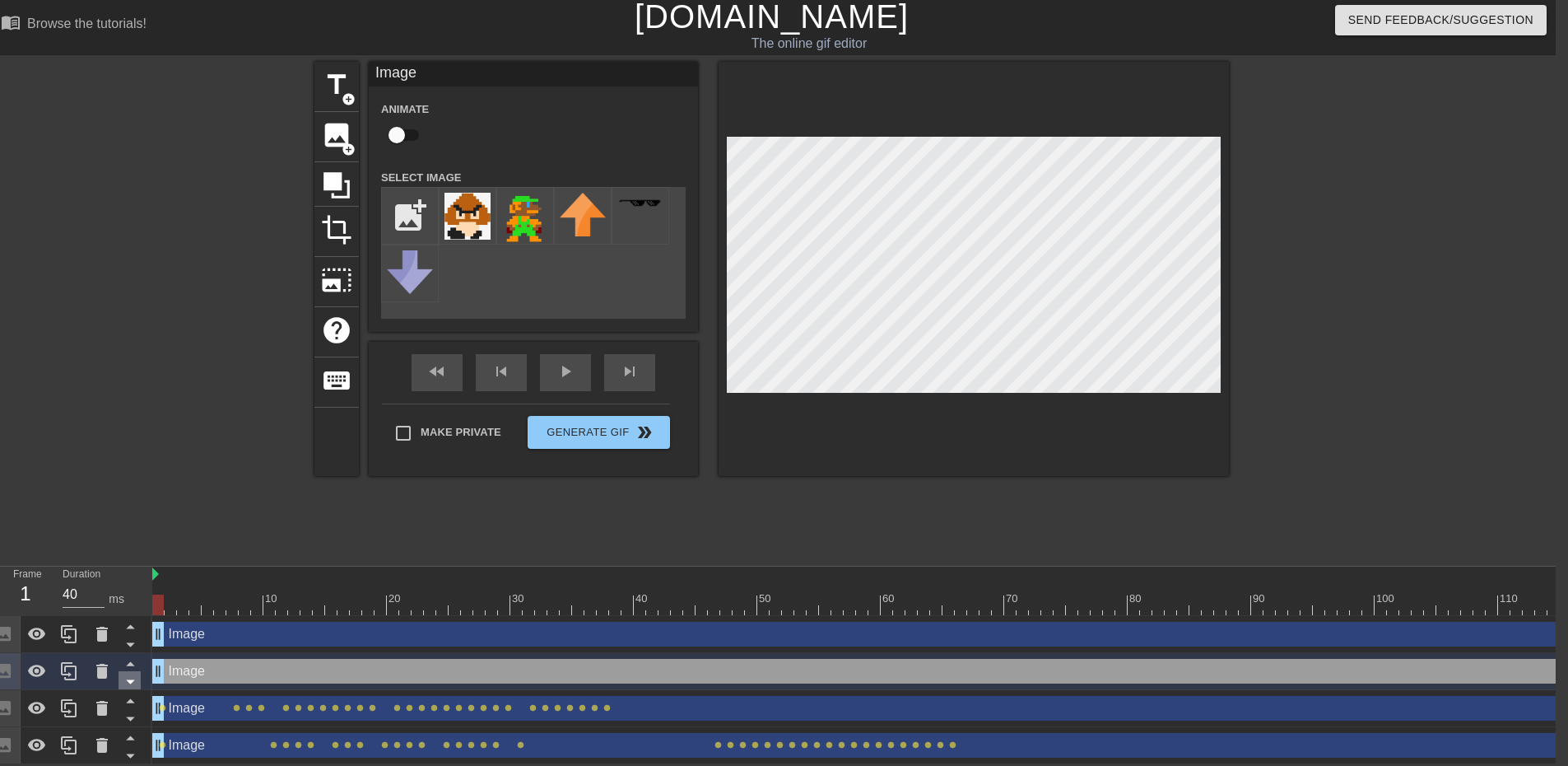
click at [133, 672] on icon at bounding box center [130, 681] width 21 height 21
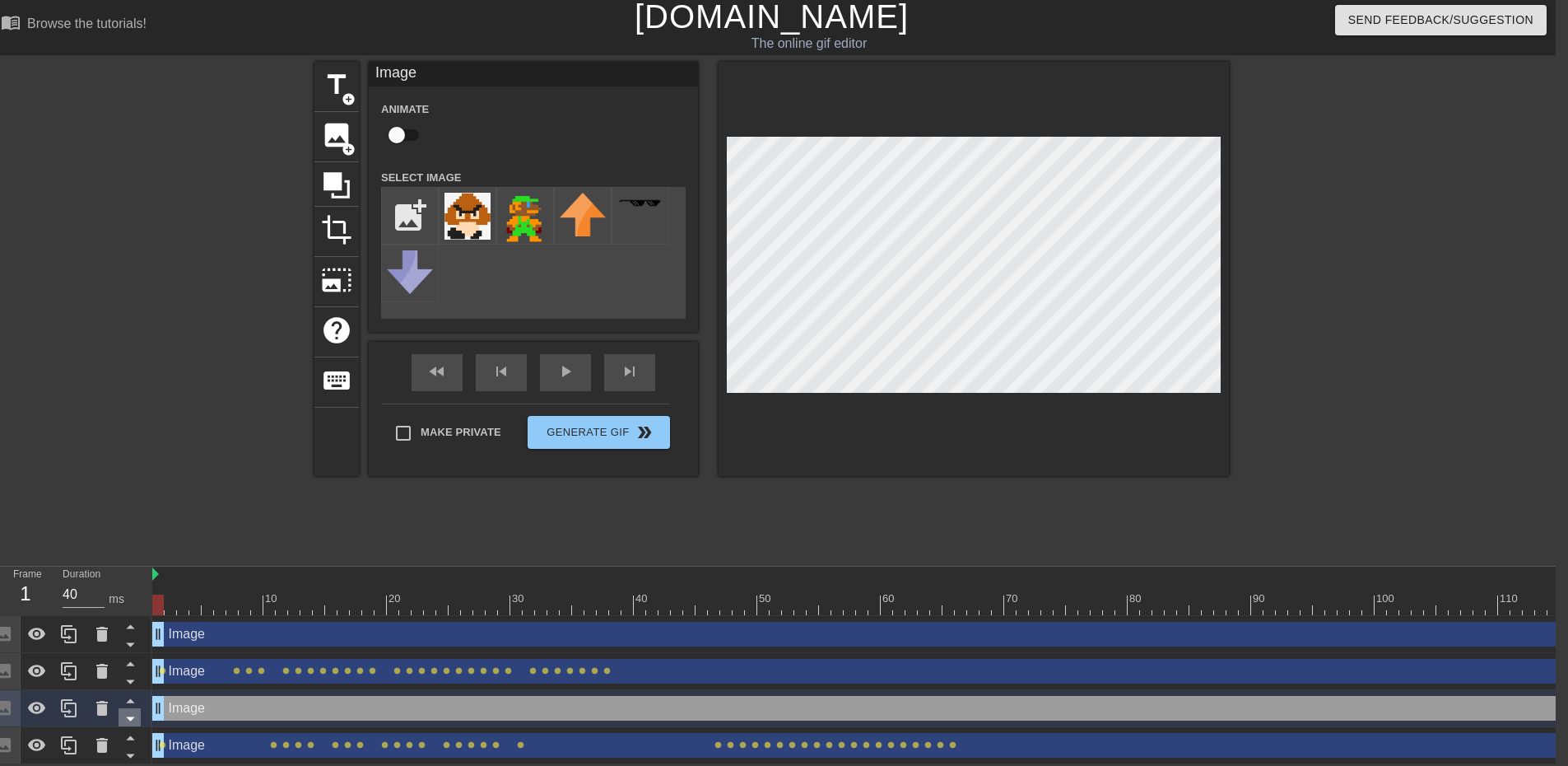
click at [128, 708] on icon at bounding box center [130, 718] width 21 height 21
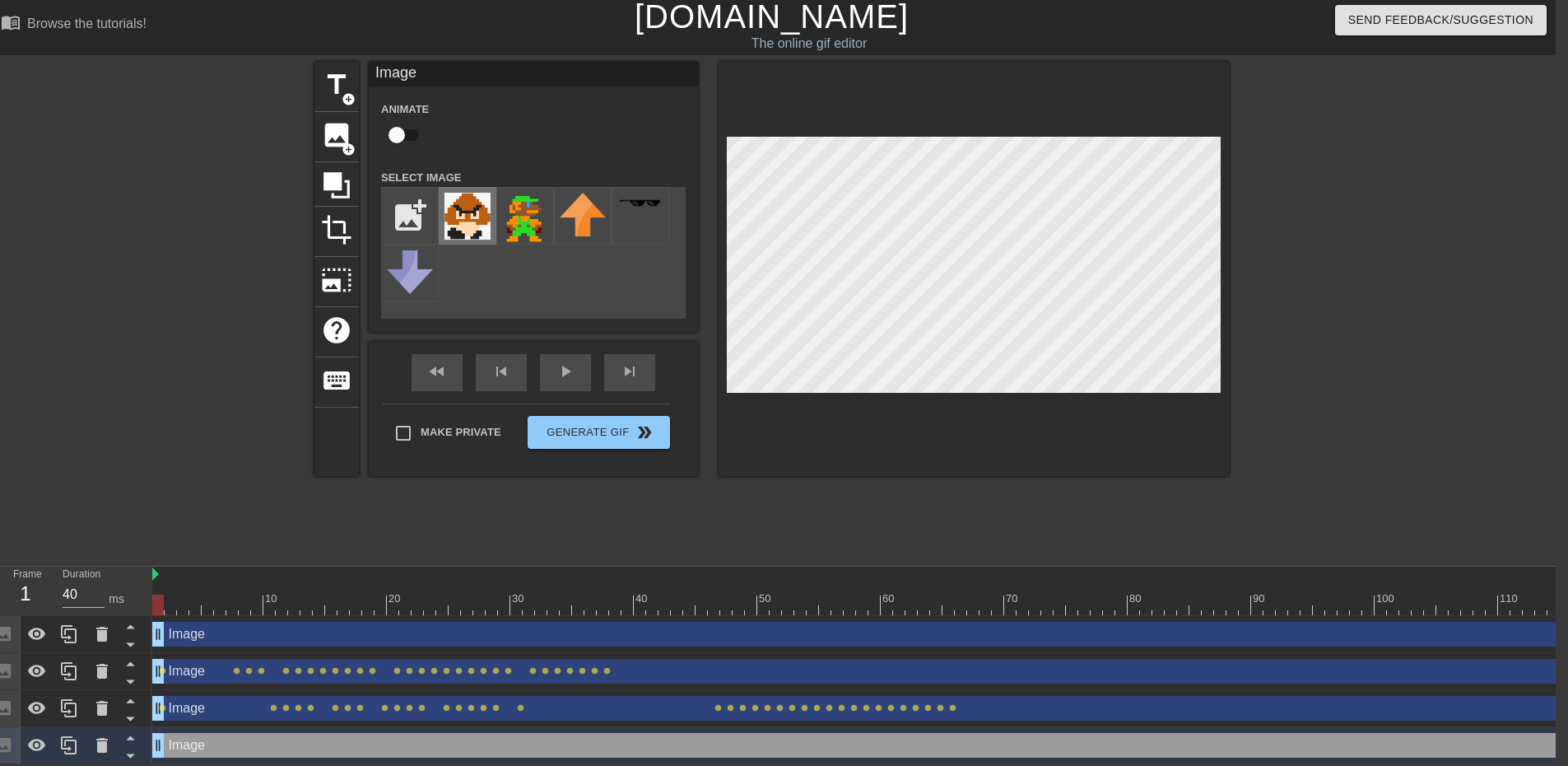
click at [475, 200] on img at bounding box center [467, 217] width 46 height 47
drag, startPoint x: 160, startPoint y: 599, endPoint x: 156, endPoint y: 565, distance: 34.2
click at [156, 567] on div "10 20 30 40 50 60 70 80 90 100 110 120 130 140 150 160" at bounding box center [1270, 591] width 2234 height 49
click at [408, 127] on input "checkbox" at bounding box center [397, 134] width 94 height 32
drag, startPoint x: 160, startPoint y: 593, endPoint x: 172, endPoint y: 592, distance: 12.0
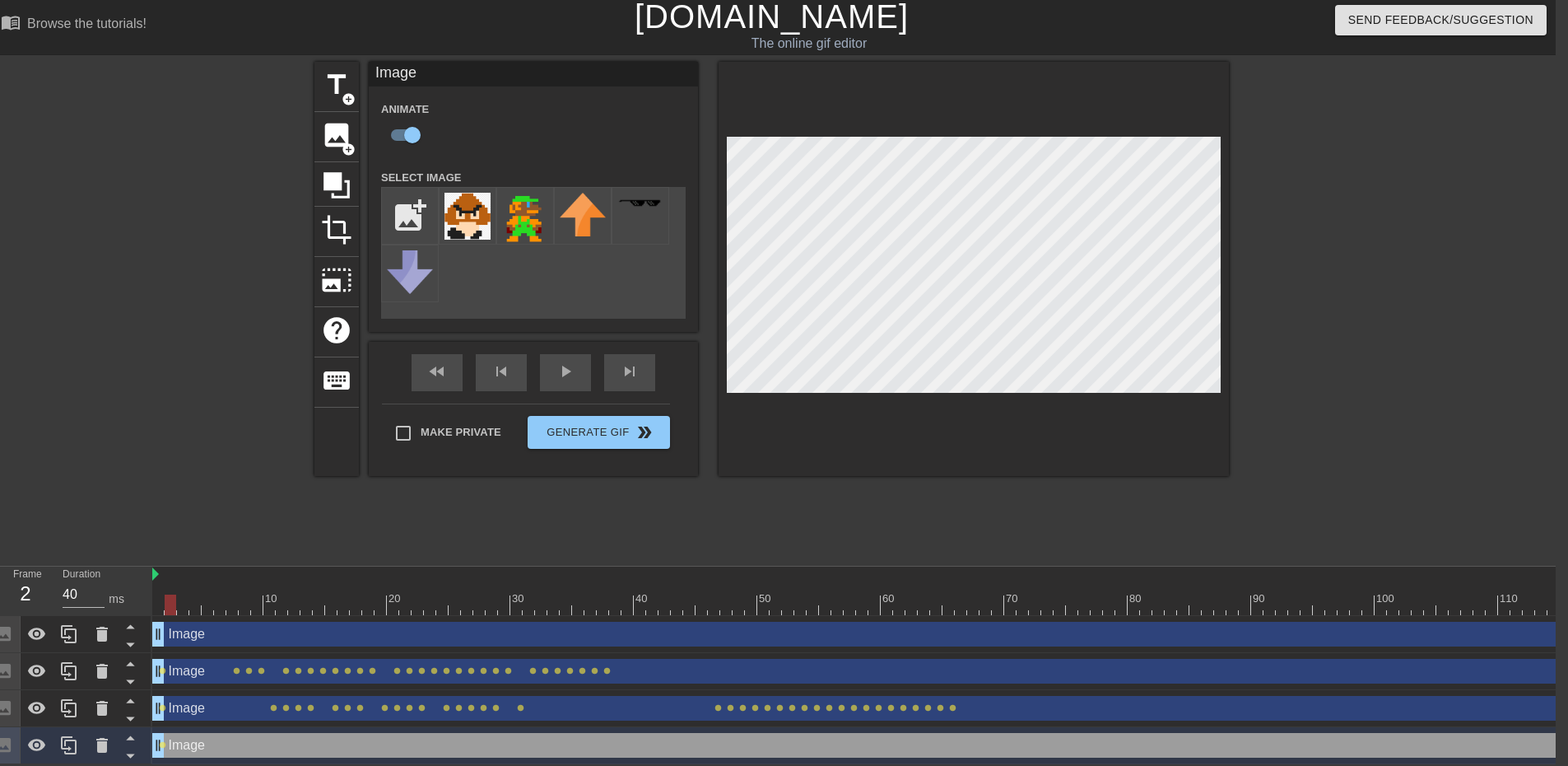
click at [172, 595] on div at bounding box center [170, 604] width 12 height 21
click at [179, 595] on div at bounding box center [1270, 604] width 2234 height 21
click at [202, 595] on div at bounding box center [1270, 604] width 2234 height 21
click at [215, 595] on div at bounding box center [1270, 604] width 2234 height 21
click at [231, 595] on div at bounding box center [1270, 604] width 2234 height 21
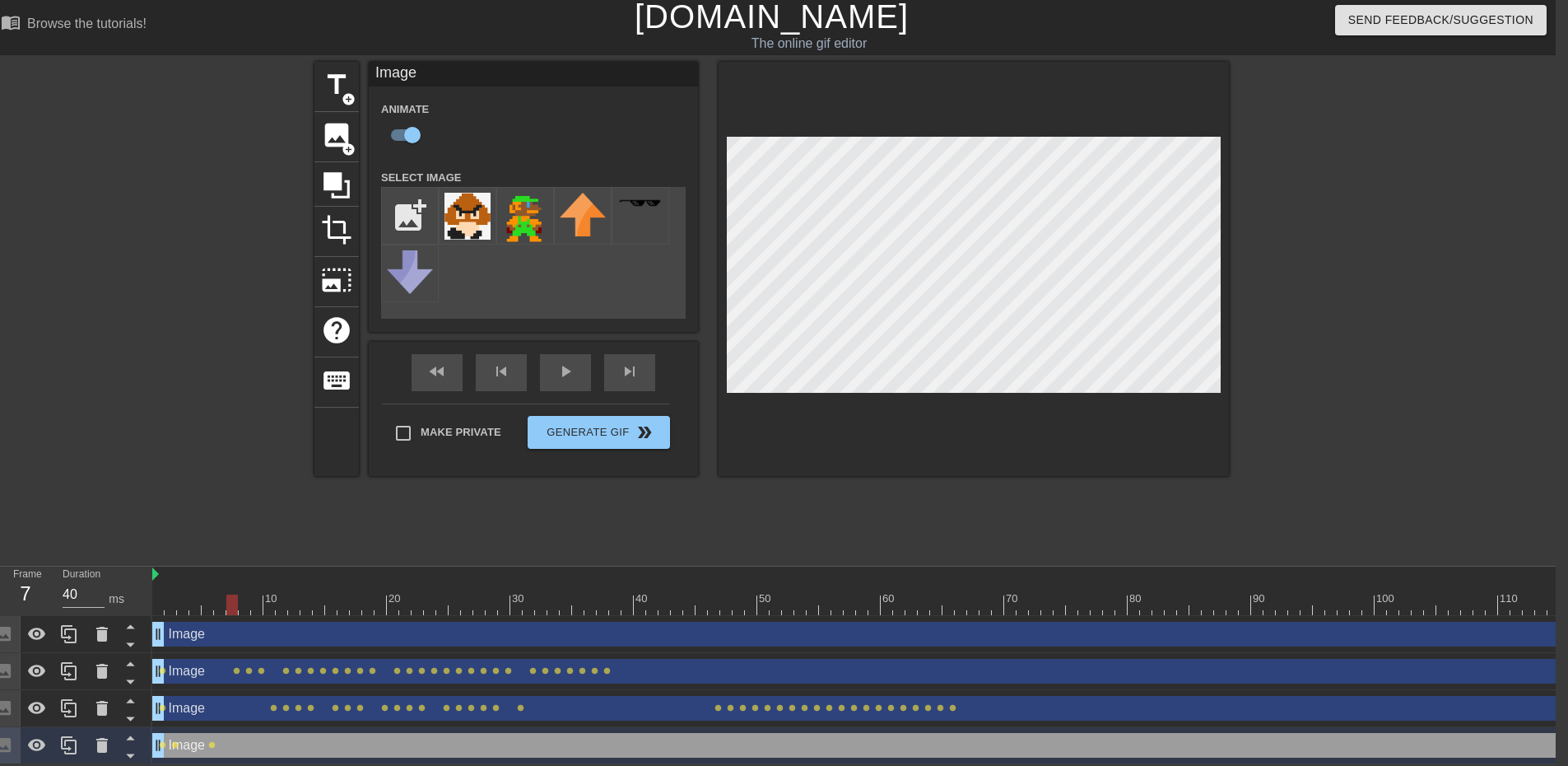
click at [243, 597] on div at bounding box center [1270, 604] width 2234 height 21
click at [259, 596] on div at bounding box center [1270, 604] width 2234 height 21
click at [269, 599] on div at bounding box center [1270, 604] width 2234 height 21
click at [281, 600] on div at bounding box center [1270, 604] width 2234 height 21
click at [295, 601] on div at bounding box center [1270, 604] width 2234 height 21
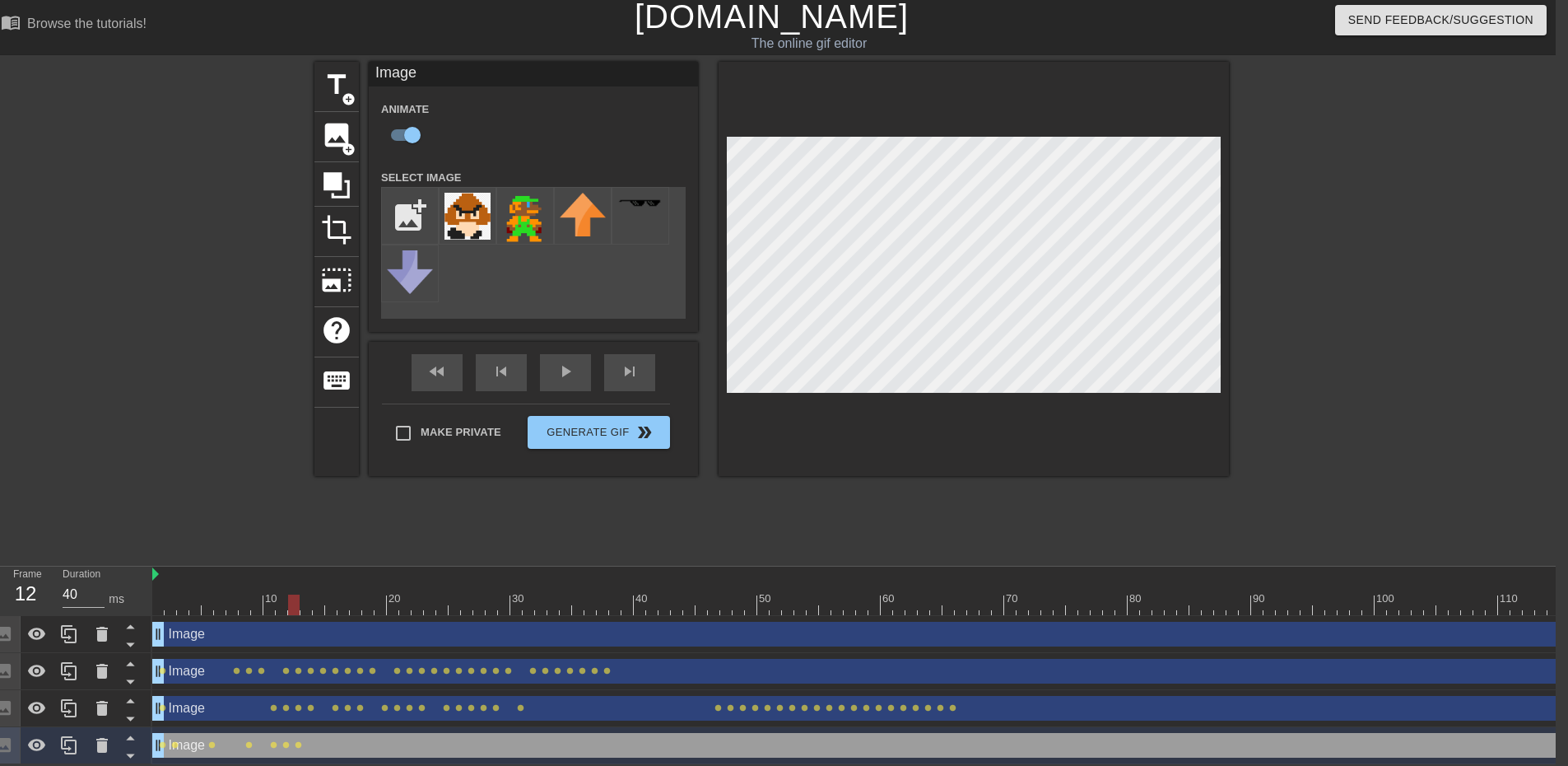
click at [306, 595] on div at bounding box center [1270, 604] width 2234 height 21
drag, startPoint x: 316, startPoint y: 592, endPoint x: 344, endPoint y: 583, distance: 29.4
click at [316, 595] on div at bounding box center [1270, 604] width 2234 height 21
click at [328, 597] on div at bounding box center [1270, 604] width 2234 height 21
click at [347, 596] on div at bounding box center [1270, 604] width 2234 height 21
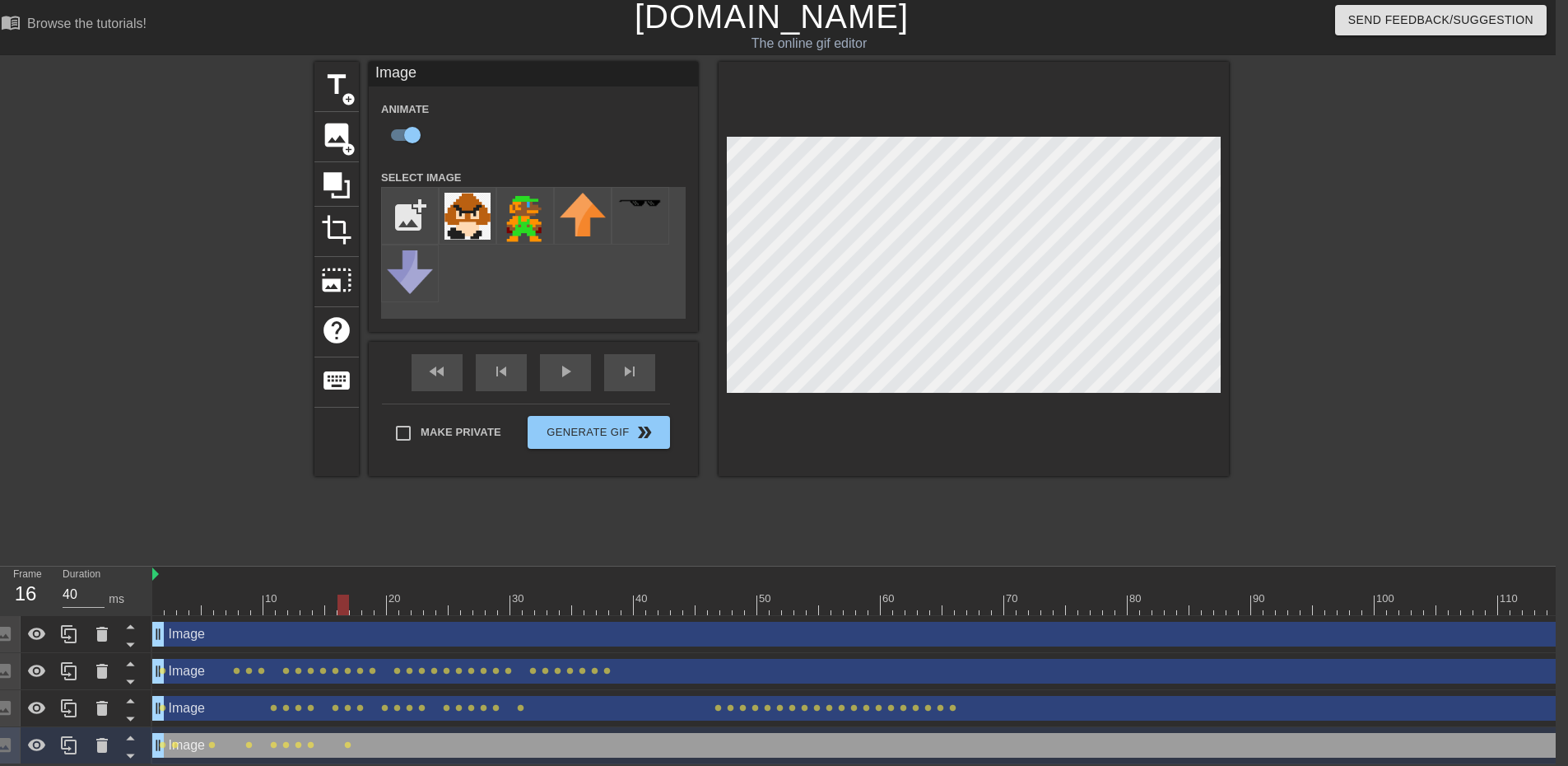
click at [356, 595] on div at bounding box center [1270, 604] width 2234 height 21
click at [365, 595] on div at bounding box center [1270, 604] width 2234 height 21
click at [381, 595] on div at bounding box center [1270, 604] width 2234 height 21
click at [394, 595] on div at bounding box center [1270, 604] width 2234 height 21
click at [403, 595] on div at bounding box center [1270, 604] width 2234 height 21
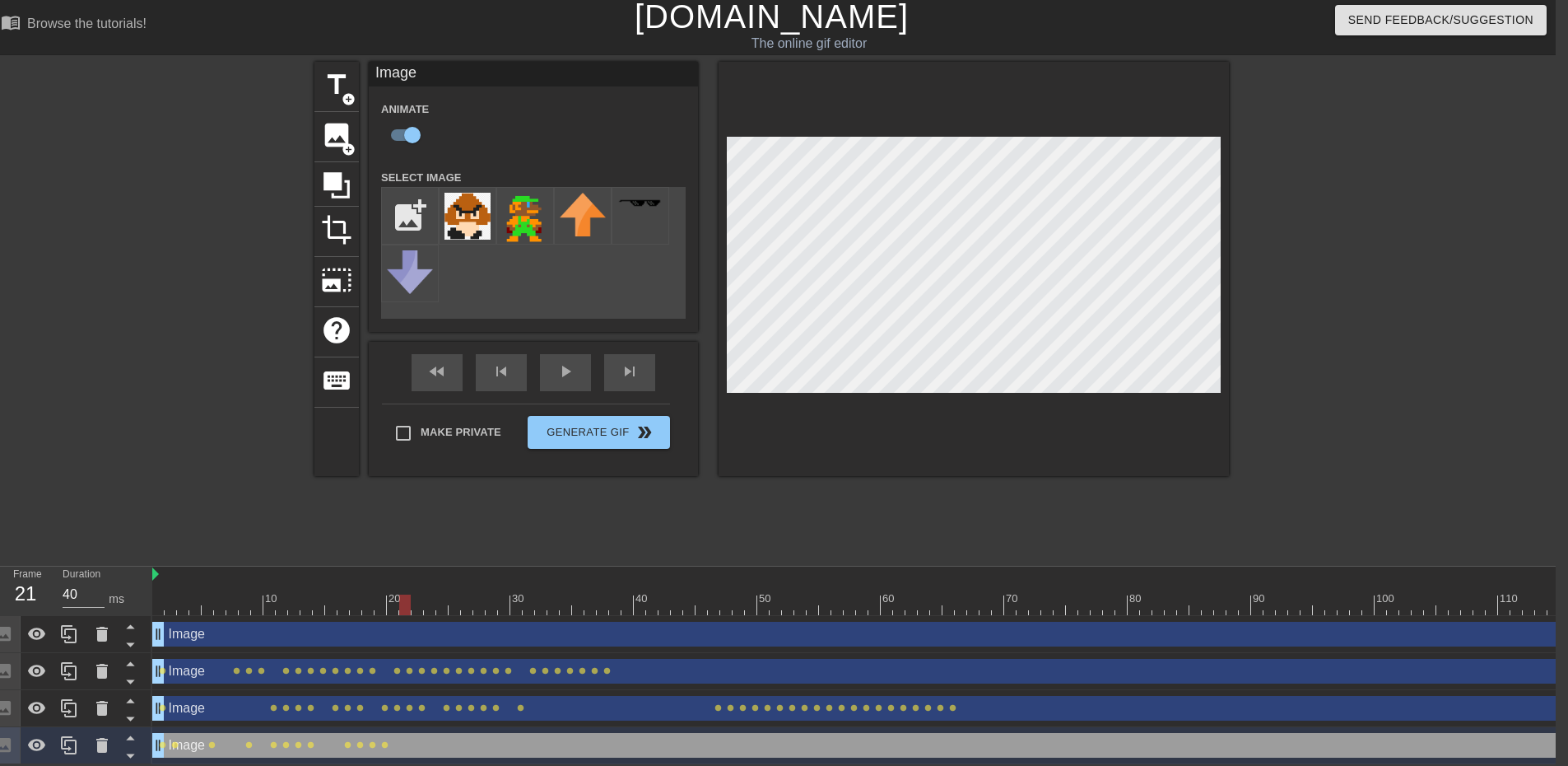
click at [419, 595] on div at bounding box center [1270, 604] width 2234 height 21
click at [426, 595] on div at bounding box center [1270, 604] width 2234 height 21
click at [438, 599] on div at bounding box center [1270, 604] width 2234 height 21
click at [457, 598] on div at bounding box center [1270, 604] width 2234 height 21
click at [463, 595] on div at bounding box center [1270, 604] width 2234 height 21
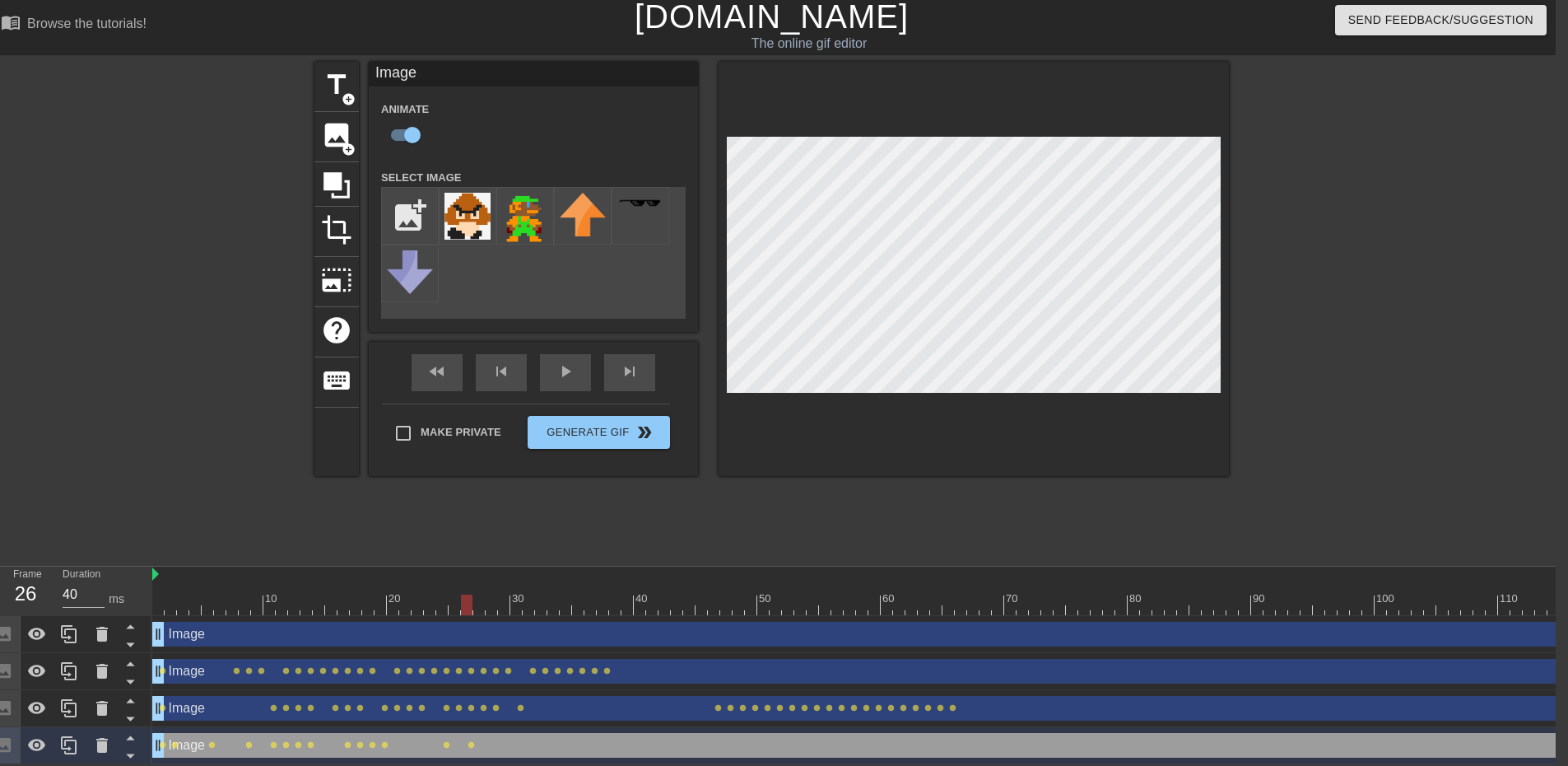
click at [478, 595] on div at bounding box center [1270, 604] width 2234 height 21
click at [491, 595] on div at bounding box center [1270, 604] width 2234 height 21
click at [505, 597] on div at bounding box center [1270, 604] width 2234 height 21
click at [518, 596] on div at bounding box center [1270, 604] width 2234 height 21
click at [527, 598] on div at bounding box center [1270, 604] width 2234 height 21
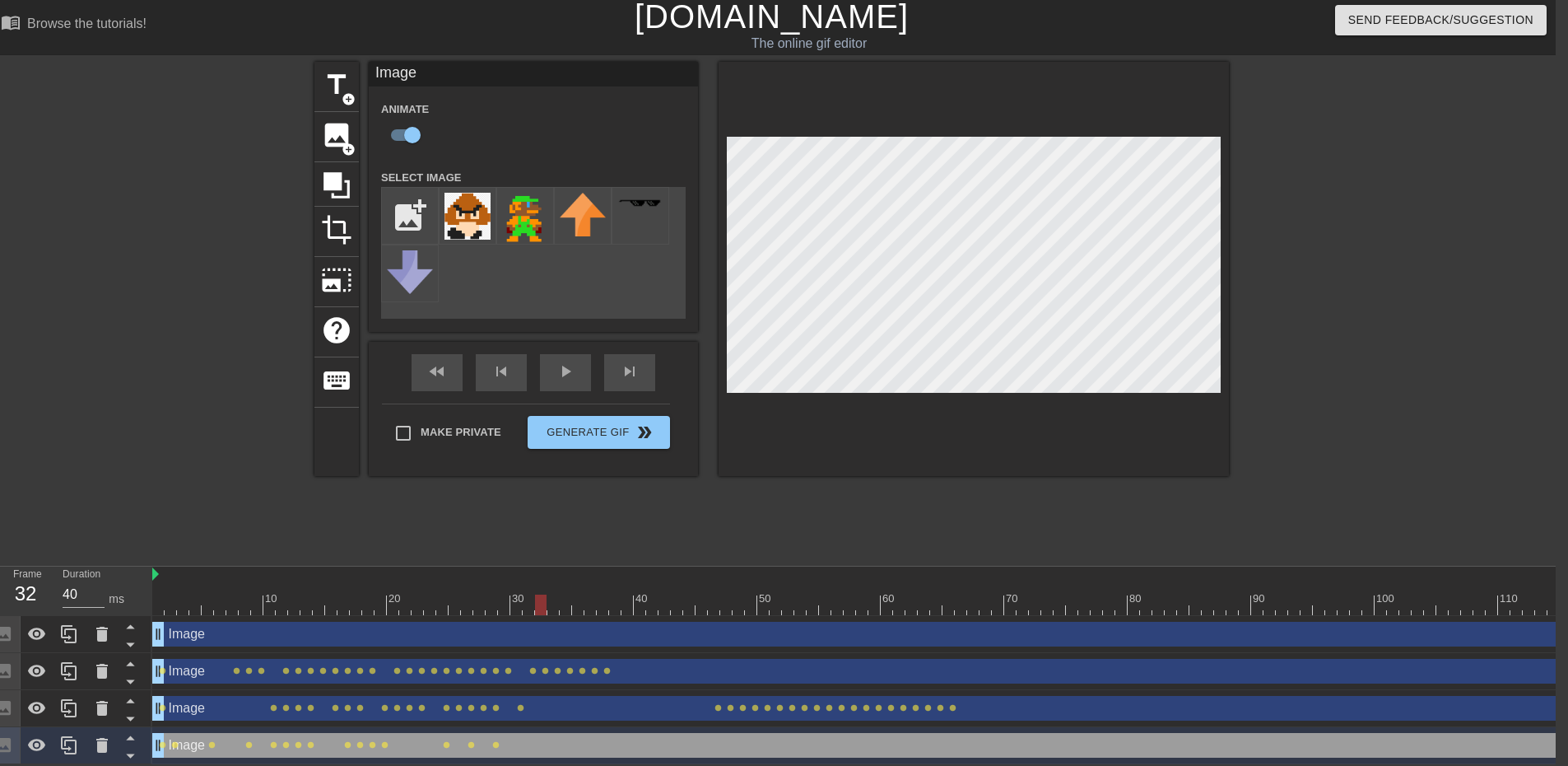
click at [539, 597] on div at bounding box center [1270, 604] width 2234 height 21
click at [549, 598] on div at bounding box center [1270, 604] width 2234 height 21
drag, startPoint x: 549, startPoint y: 595, endPoint x: 674, endPoint y: 583, distance: 125.6
click at [674, 583] on div "10 20 30 40 50 60 70 80 90 100 110 120 130 140 150 160" at bounding box center [1270, 591] width 2234 height 49
click at [686, 597] on div at bounding box center [1270, 604] width 2234 height 21
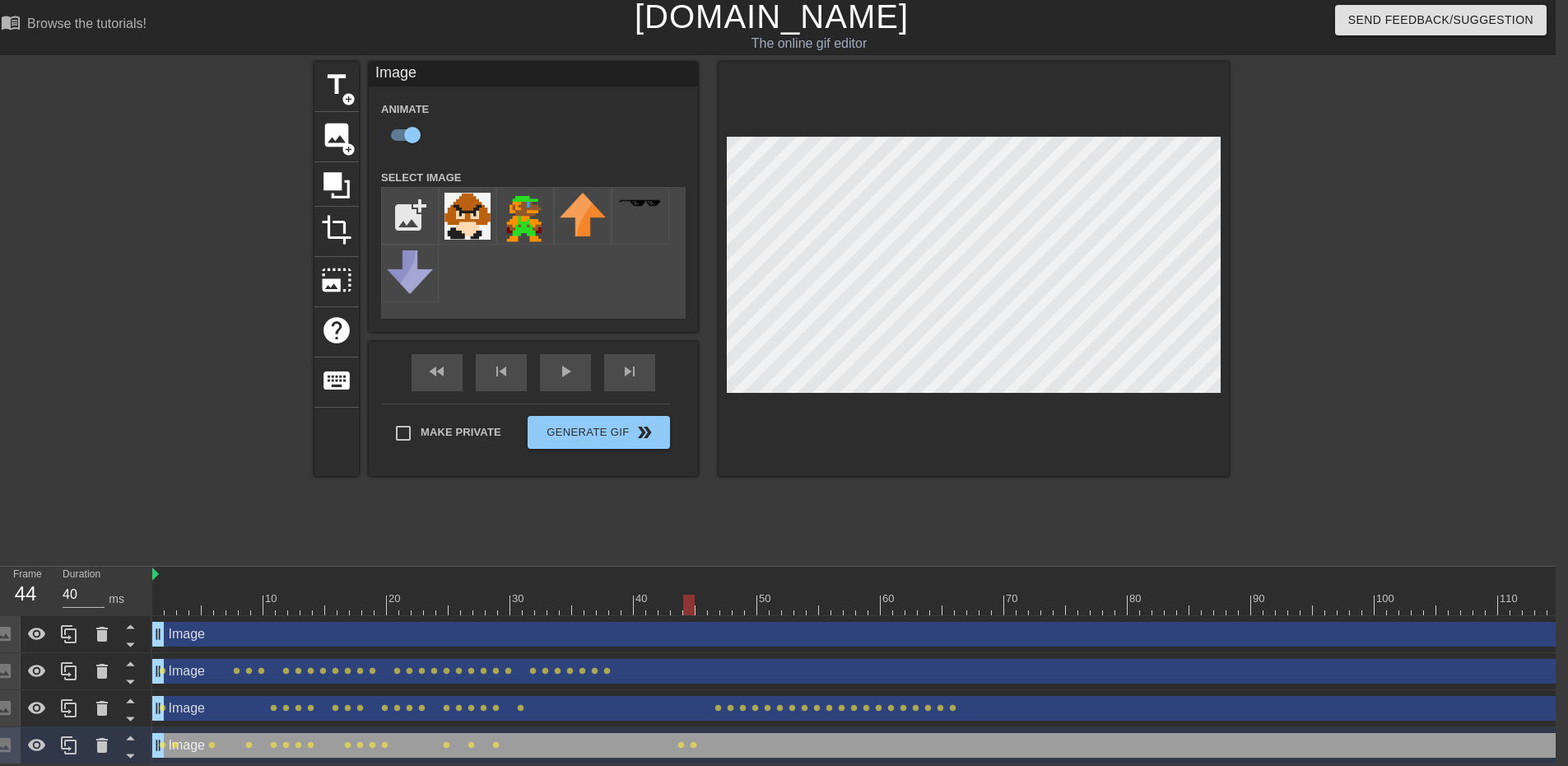
click at [701, 595] on div at bounding box center [1270, 604] width 2234 height 21
click at [712, 595] on div at bounding box center [1270, 604] width 2234 height 21
drag, startPoint x: 711, startPoint y: 598, endPoint x: 727, endPoint y: 597, distance: 16.0
click at [727, 597] on div at bounding box center [726, 604] width 12 height 21
click at [737, 595] on div at bounding box center [1270, 604] width 2234 height 21
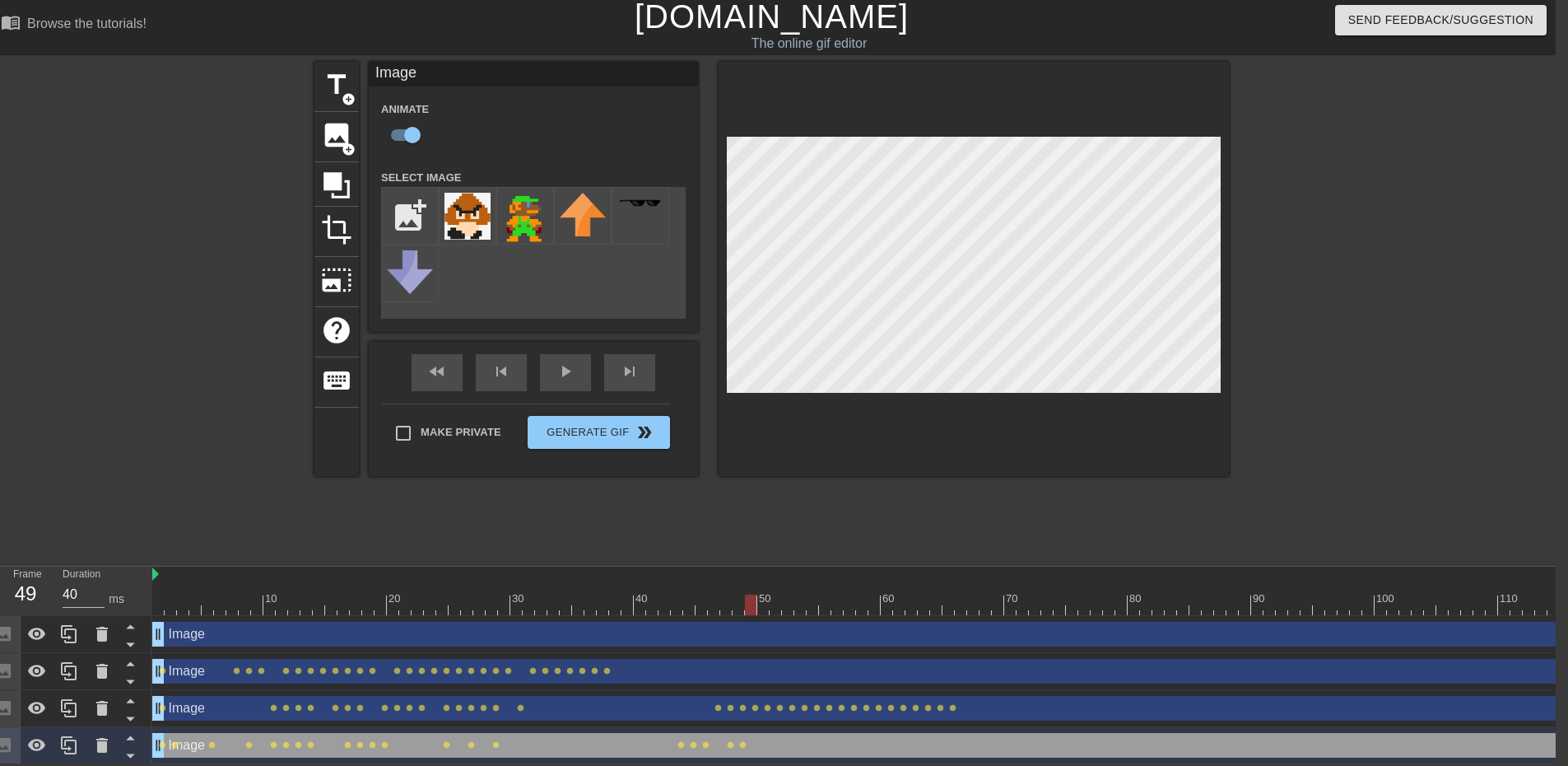
click at [752, 598] on div at bounding box center [1270, 604] width 2234 height 21
click at [764, 595] on div at bounding box center [1270, 604] width 2234 height 21
click at [774, 595] on div at bounding box center [1270, 604] width 2234 height 21
click at [787, 598] on div at bounding box center [1270, 604] width 2234 height 21
click at [802, 595] on div at bounding box center [1270, 604] width 2234 height 21
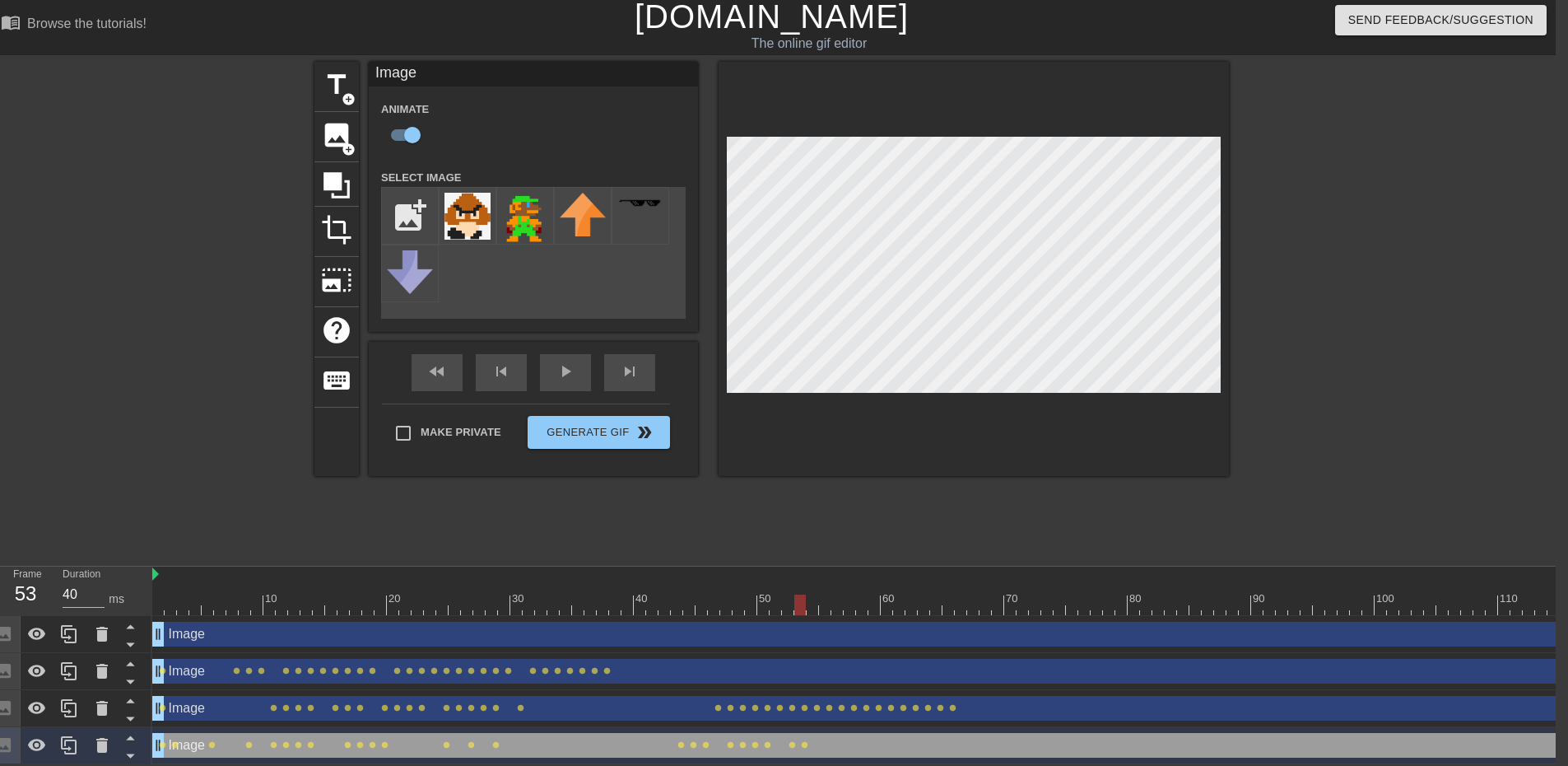
click at [807, 597] on div at bounding box center [1270, 604] width 2234 height 21
click at [823, 598] on div at bounding box center [1270, 604] width 2234 height 21
click at [835, 595] on div at bounding box center [1270, 604] width 2234 height 21
click at [850, 595] on div at bounding box center [1270, 604] width 2234 height 21
click at [858, 601] on div at bounding box center [1270, 604] width 2234 height 21
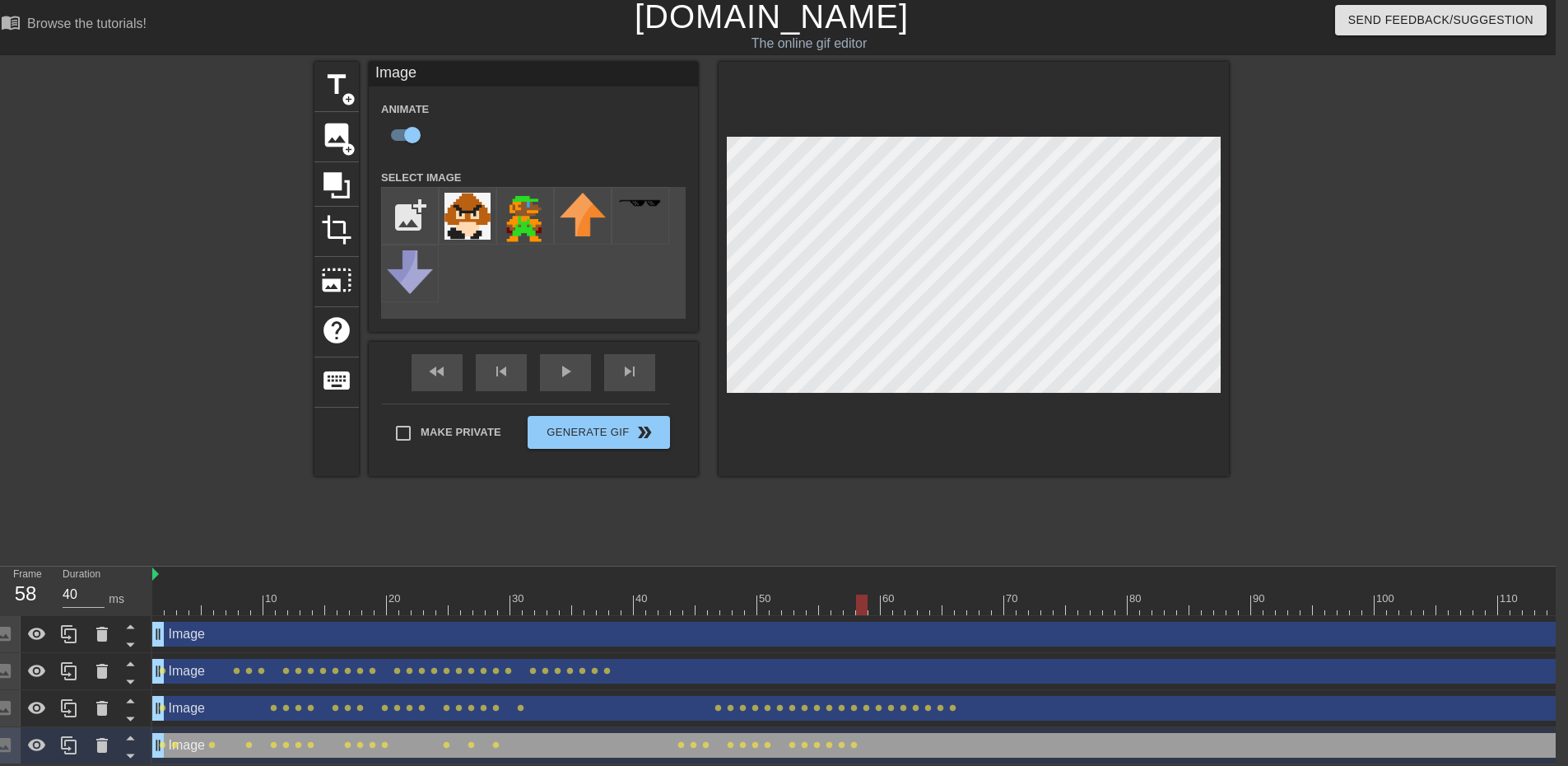
click at [865, 595] on div at bounding box center [861, 604] width 12 height 21
click at [871, 595] on div at bounding box center [1270, 604] width 2234 height 21
click at [889, 595] on div at bounding box center [1270, 604] width 2234 height 21
click at [899, 595] on div at bounding box center [1270, 604] width 2234 height 21
click at [919, 595] on div at bounding box center [1270, 604] width 2234 height 21
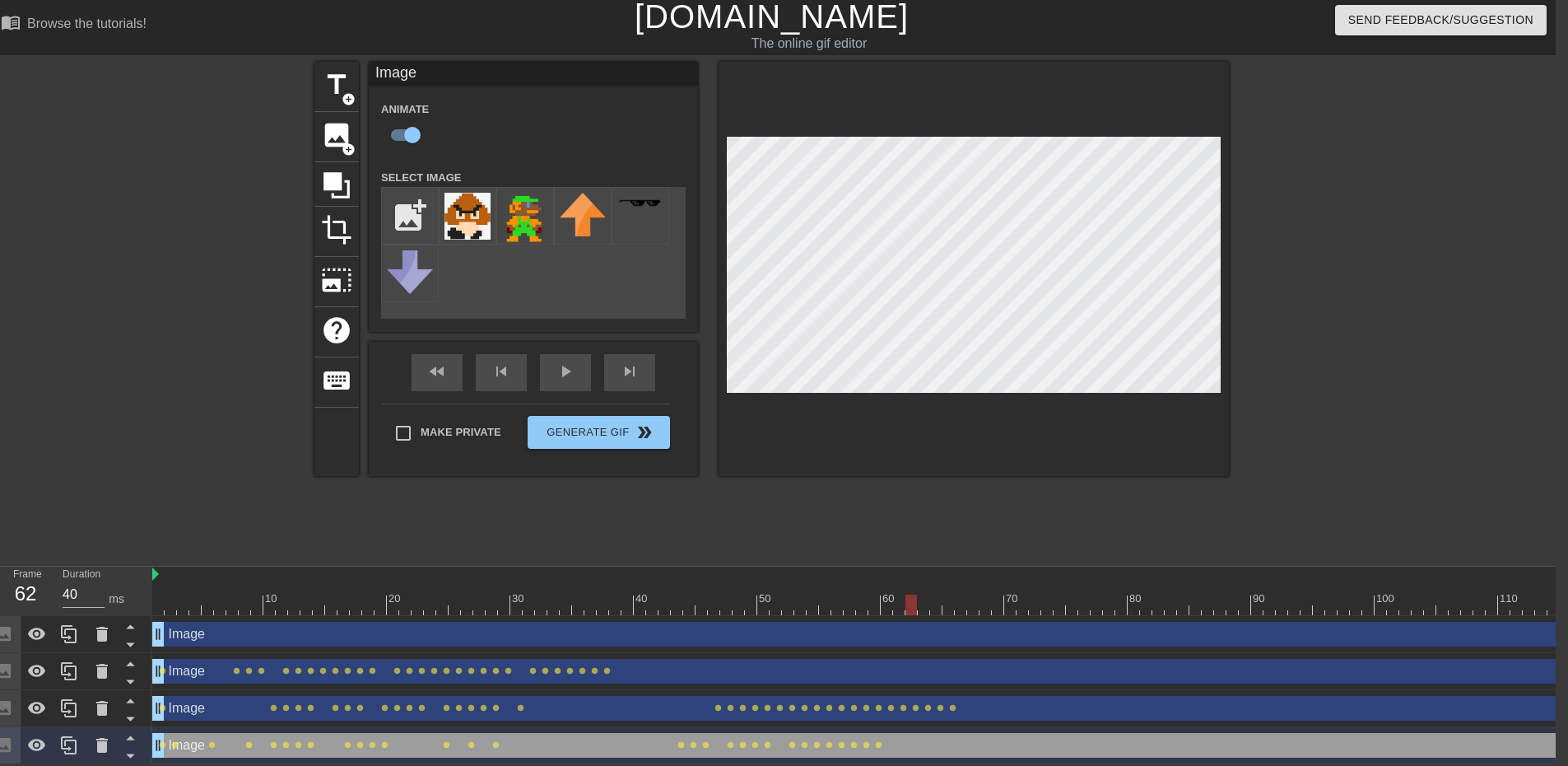
click at [912, 595] on div at bounding box center [1270, 604] width 2234 height 21
click at [899, 595] on div at bounding box center [1270, 604] width 2234 height 21
click at [889, 597] on div at bounding box center [1270, 604] width 2234 height 21
click at [897, 595] on div at bounding box center [1270, 604] width 2234 height 21
click at [912, 595] on div at bounding box center [1270, 604] width 2234 height 21
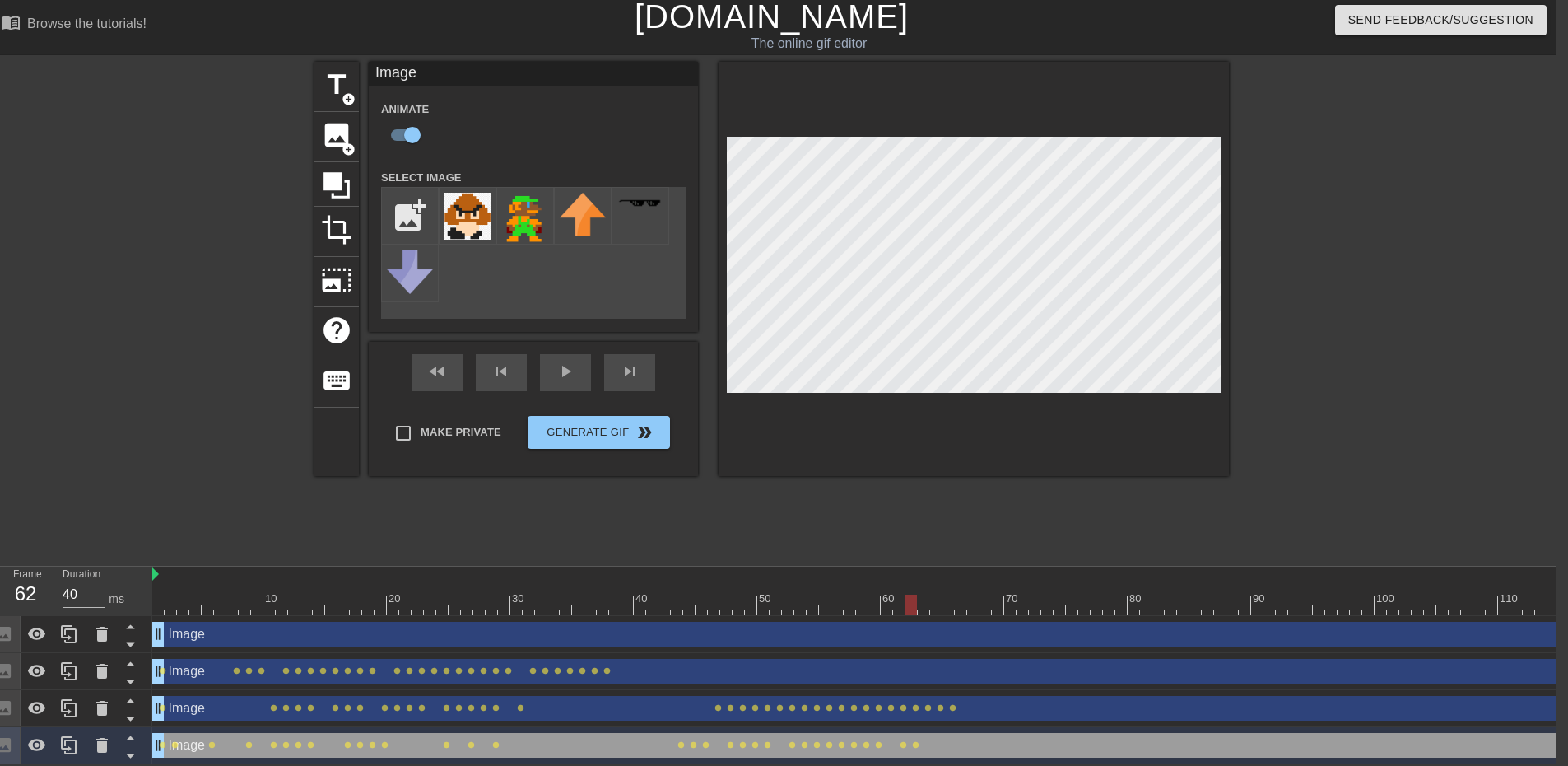
click at [922, 595] on div at bounding box center [1270, 604] width 2234 height 21
click at [933, 599] on div at bounding box center [1270, 604] width 2234 height 21
click at [947, 595] on div at bounding box center [1270, 604] width 2234 height 21
click at [958, 595] on div at bounding box center [1270, 604] width 2234 height 21
click at [969, 595] on div at bounding box center [1270, 604] width 2234 height 21
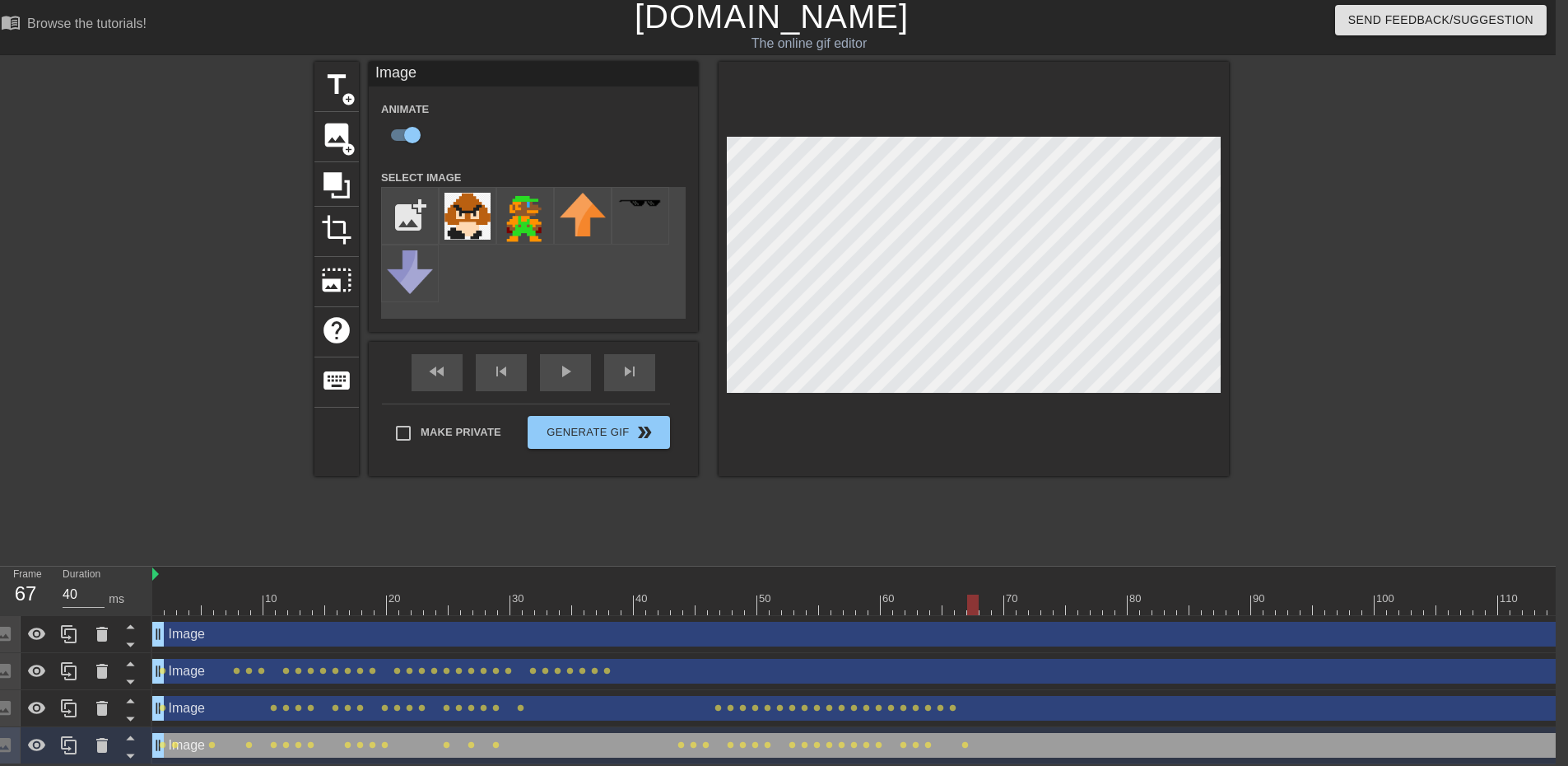
click at [984, 595] on div at bounding box center [1270, 604] width 2234 height 21
click at [1000, 595] on div at bounding box center [1270, 604] width 2234 height 21
click at [1012, 595] on div at bounding box center [1270, 604] width 2234 height 21
click at [1022, 595] on div at bounding box center [1270, 604] width 2234 height 21
click at [1033, 595] on div at bounding box center [1270, 604] width 2234 height 21
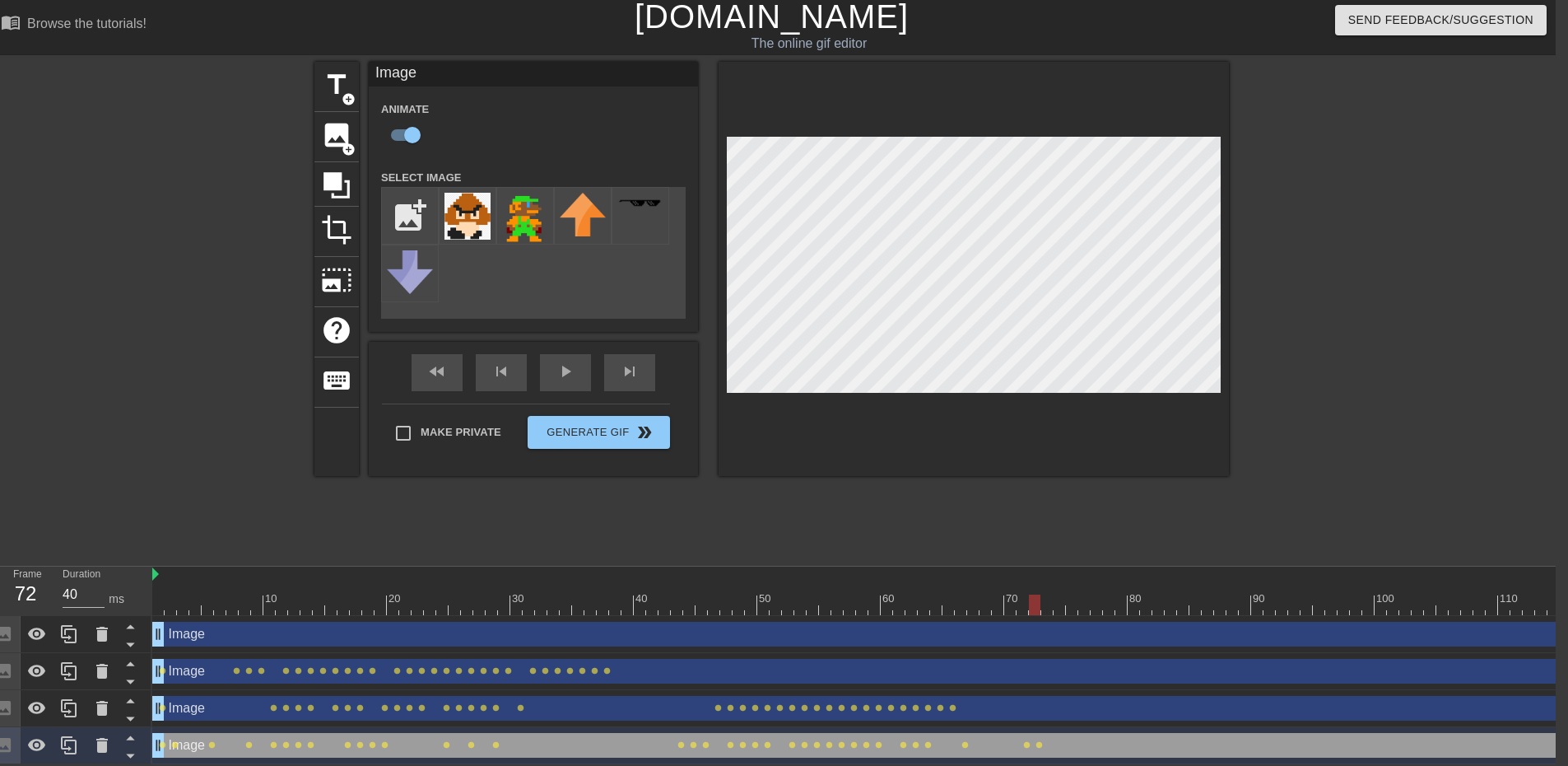
click at [1049, 595] on div at bounding box center [1270, 604] width 2234 height 21
click at [1059, 598] on div at bounding box center [1270, 604] width 2234 height 21
click at [1069, 596] on div at bounding box center [1270, 604] width 2234 height 21
click at [1087, 595] on div at bounding box center [1270, 604] width 2234 height 21
click at [1097, 595] on div at bounding box center [1270, 604] width 2234 height 21
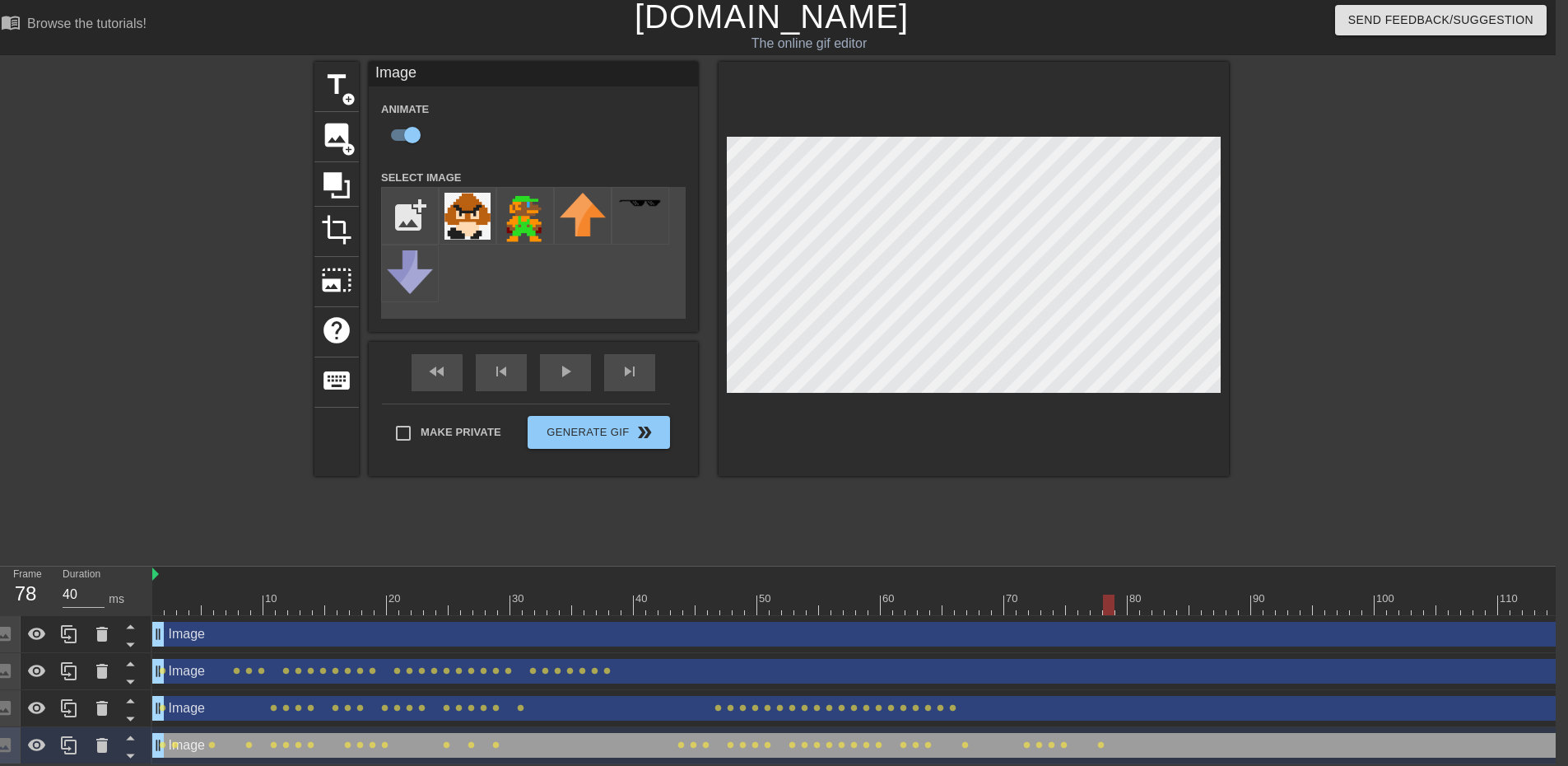
click at [1108, 604] on div at bounding box center [1270, 604] width 2234 height 21
click at [1123, 598] on div at bounding box center [1270, 604] width 2234 height 21
click at [1144, 595] on div at bounding box center [1270, 604] width 2234 height 21
click at [1157, 598] on div at bounding box center [1270, 604] width 2234 height 21
click at [1170, 595] on div at bounding box center [1270, 604] width 2234 height 21
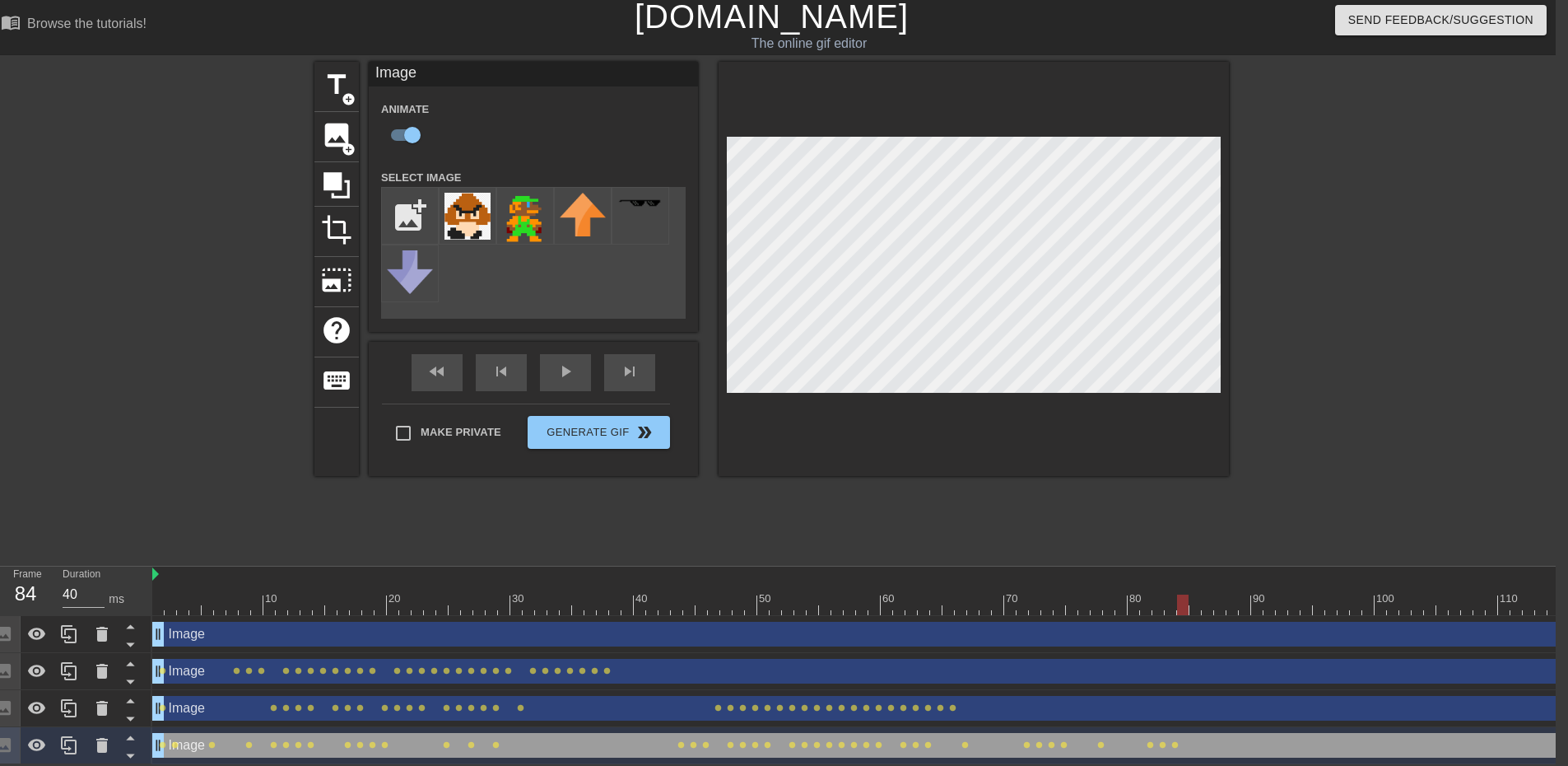
click at [1184, 599] on div at bounding box center [1270, 604] width 2234 height 21
click at [1193, 595] on div at bounding box center [1270, 604] width 2234 height 21
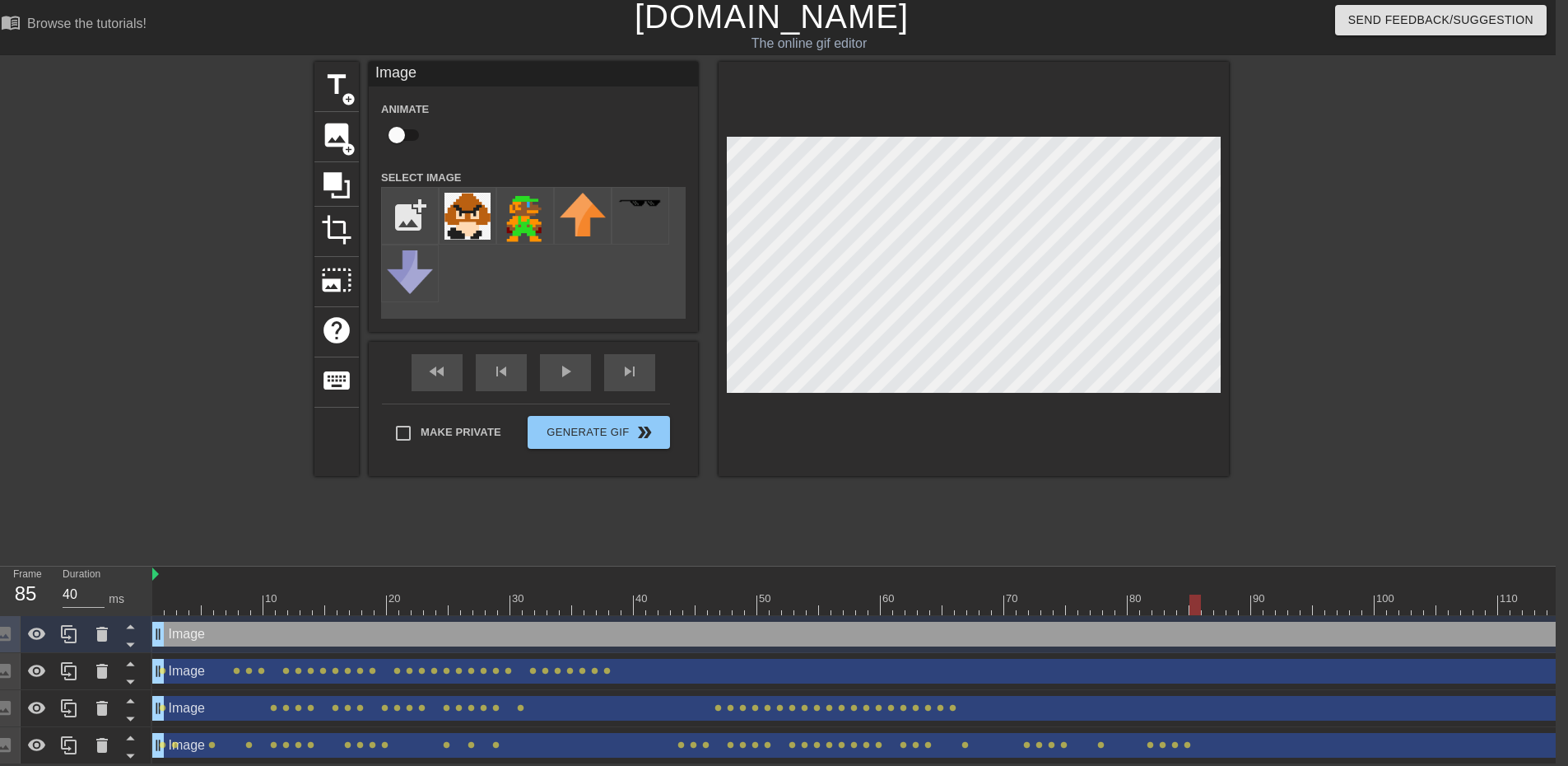
checkbox input "true"
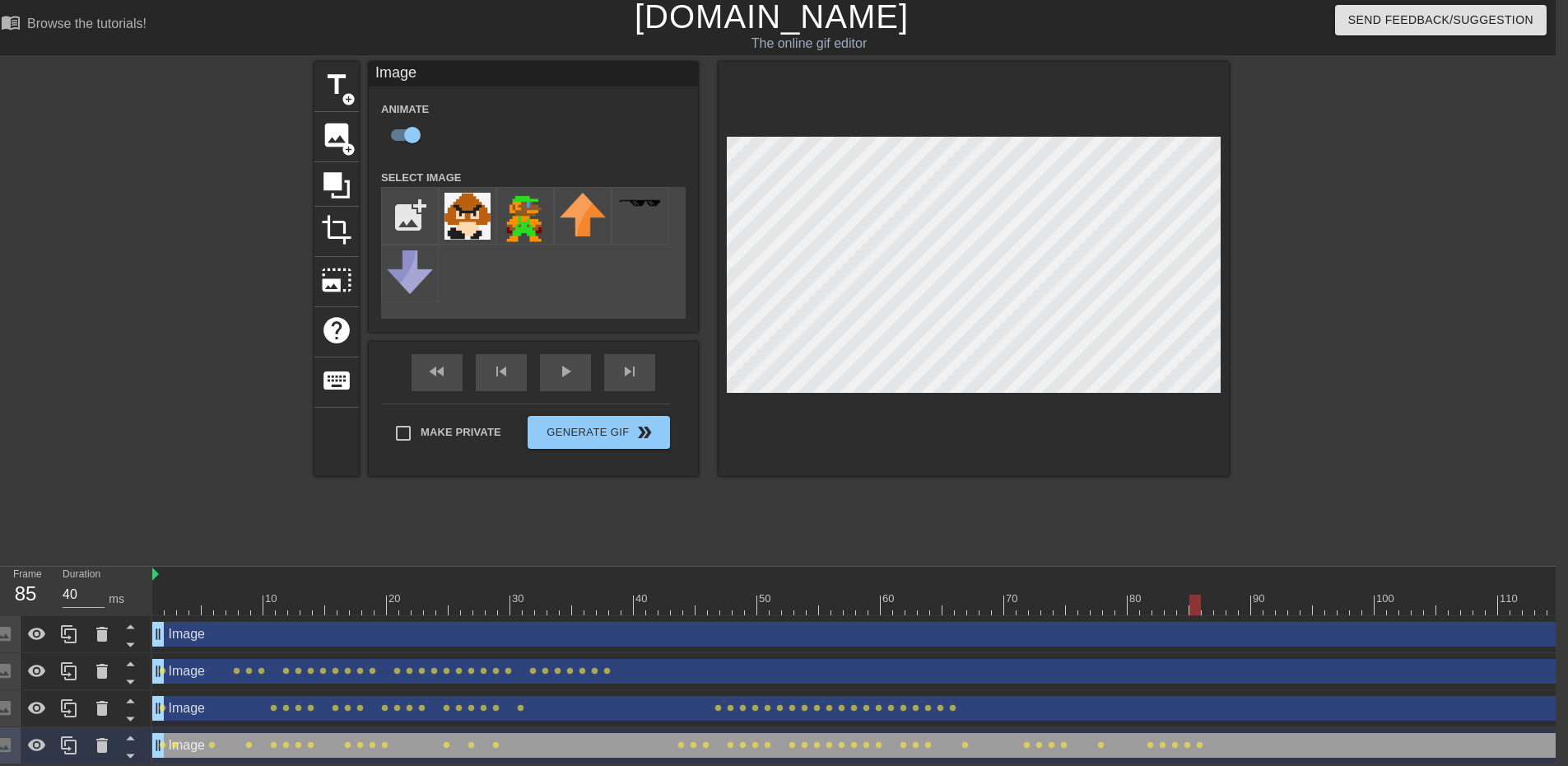
click at [1204, 596] on div at bounding box center [1270, 604] width 2234 height 21
click at [1220, 604] on div "10 20 30 40 50 60 70 80 90 100 110 120 130 140 150 160" at bounding box center [1270, 591] width 2234 height 50
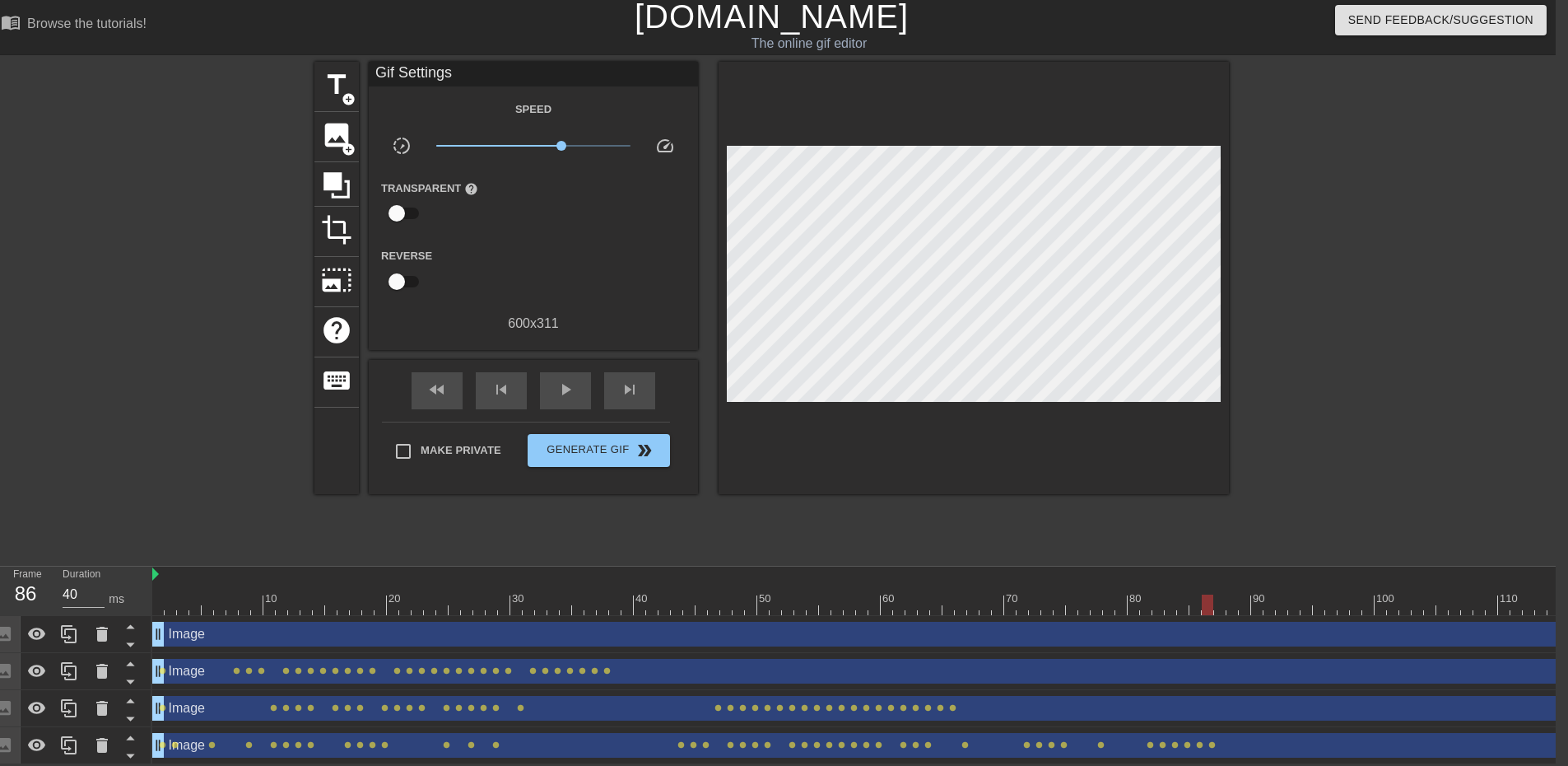
click at [1219, 596] on div at bounding box center [1270, 604] width 2234 height 21
click at [1231, 595] on div at bounding box center [1270, 604] width 2234 height 21
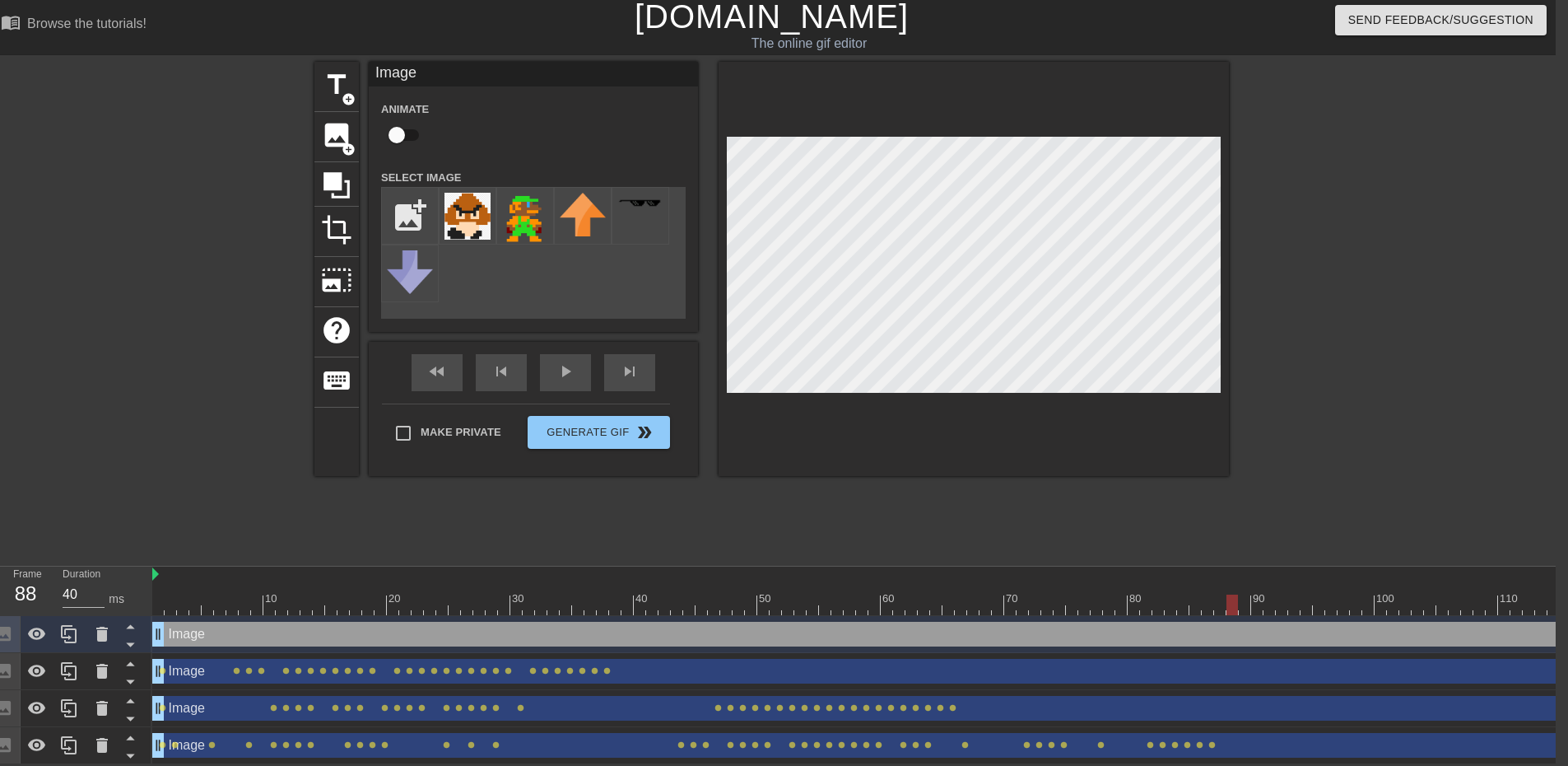
checkbox input "true"
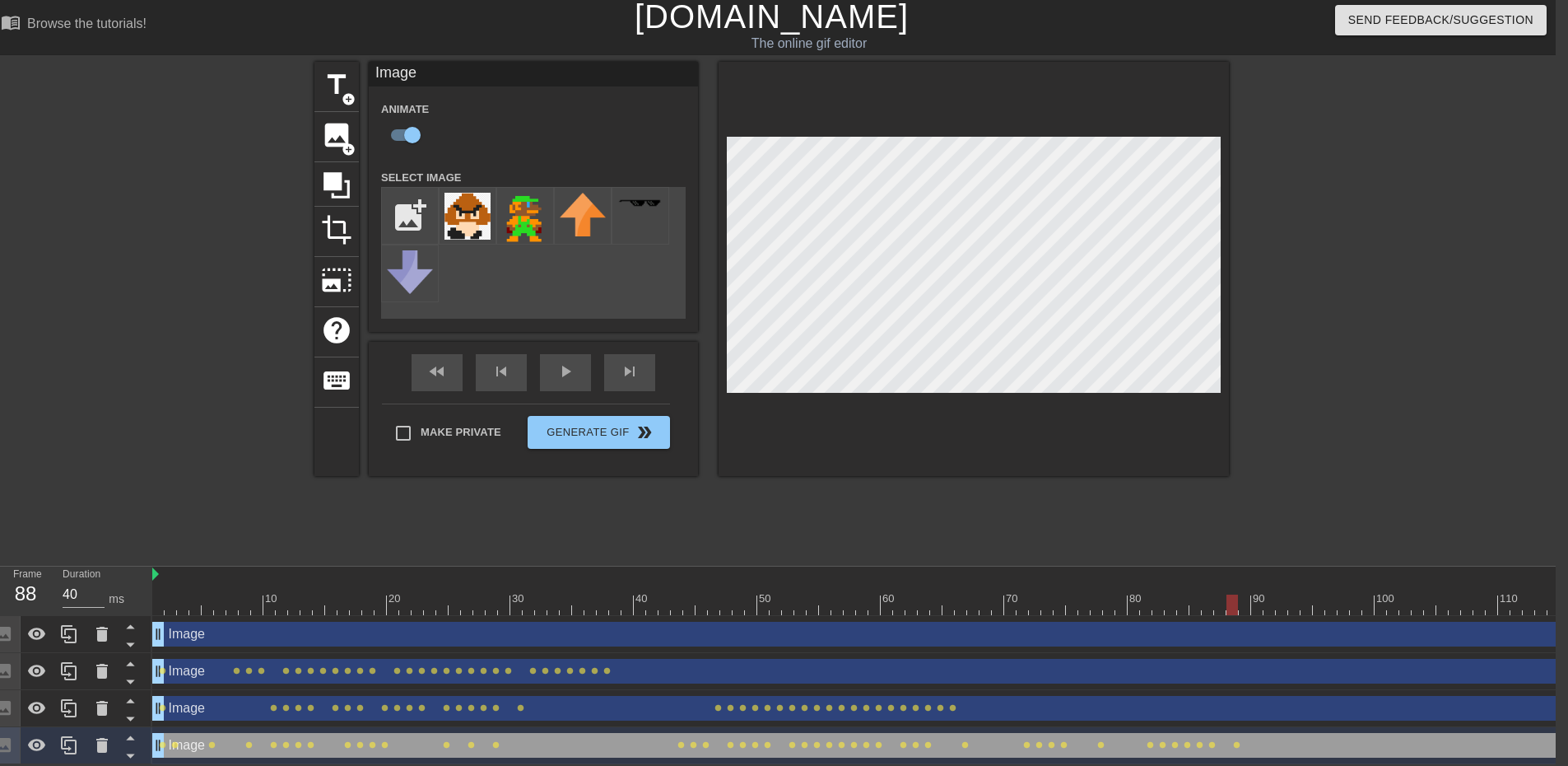
click at [1246, 596] on div at bounding box center [1270, 604] width 2234 height 21
click at [1264, 597] on div at bounding box center [1270, 604] width 2234 height 21
click at [1258, 597] on div at bounding box center [1270, 604] width 2234 height 21
click at [1272, 595] on div at bounding box center [1270, 604] width 2234 height 21
click at [1280, 597] on div at bounding box center [1270, 604] width 2234 height 21
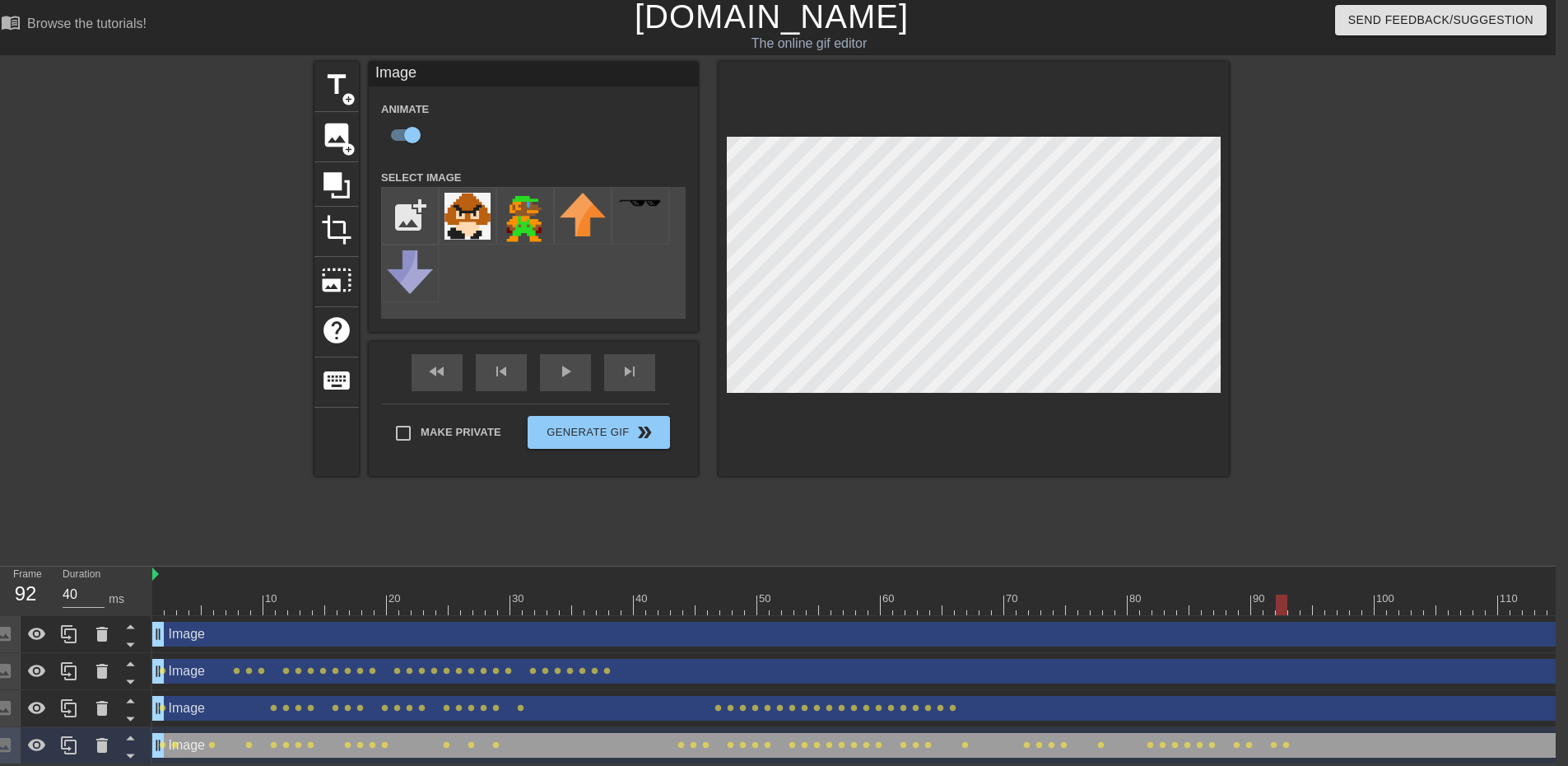
click at [1289, 595] on div at bounding box center [1270, 604] width 2234 height 21
click at [1301, 595] on div at bounding box center [1270, 604] width 2234 height 21
click at [1318, 595] on div at bounding box center [1270, 604] width 2234 height 21
click at [1331, 595] on div at bounding box center [1270, 604] width 2234 height 21
click at [1346, 598] on div at bounding box center [1270, 604] width 2234 height 21
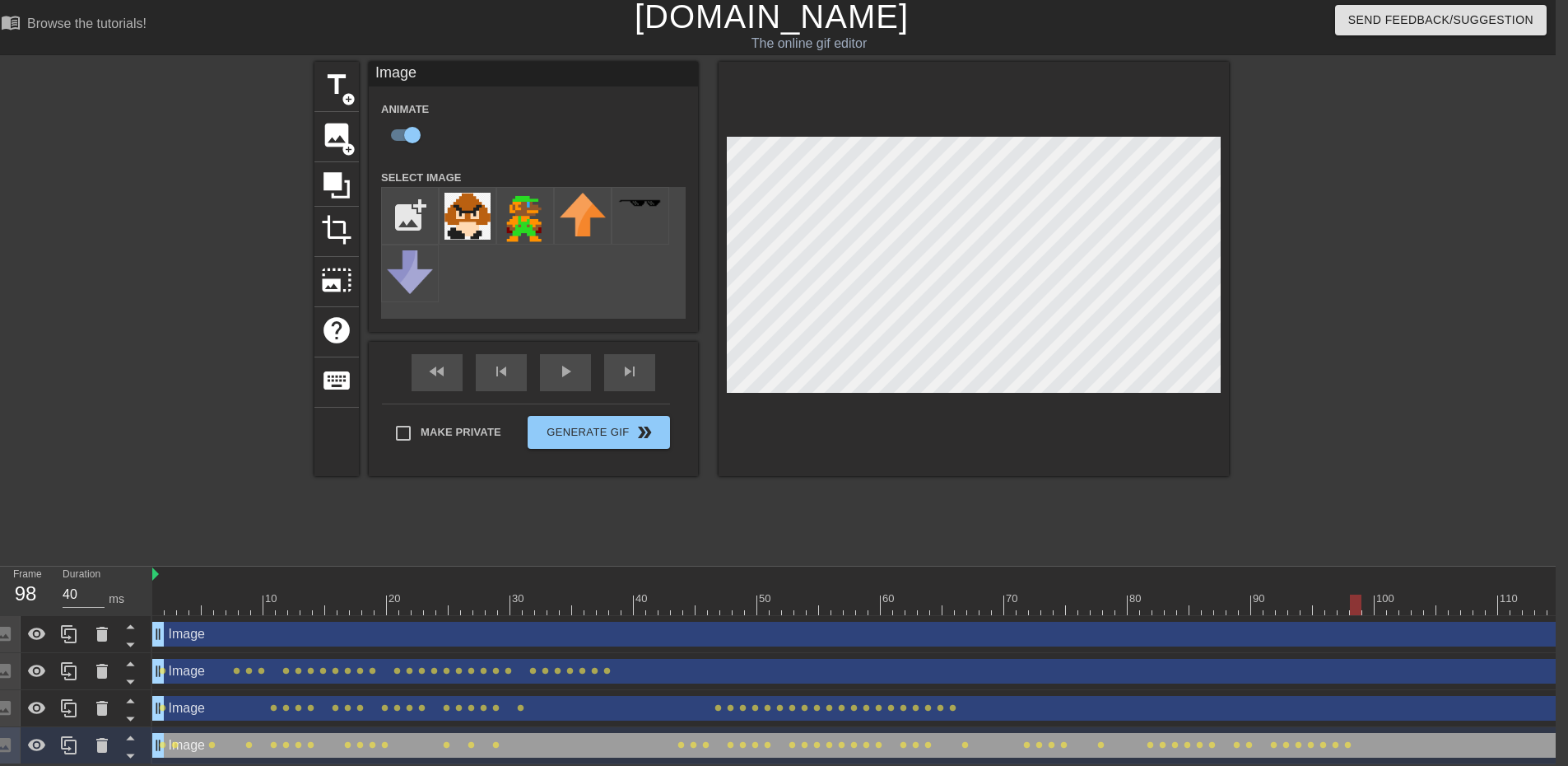
click at [1360, 603] on div at bounding box center [1270, 604] width 2234 height 21
click at [1369, 595] on div at bounding box center [1270, 604] width 2234 height 21
click at [1382, 598] on div at bounding box center [1270, 604] width 2234 height 21
click at [1396, 599] on div at bounding box center [1270, 604] width 2234 height 21
click at [1401, 595] on div at bounding box center [1270, 604] width 2234 height 21
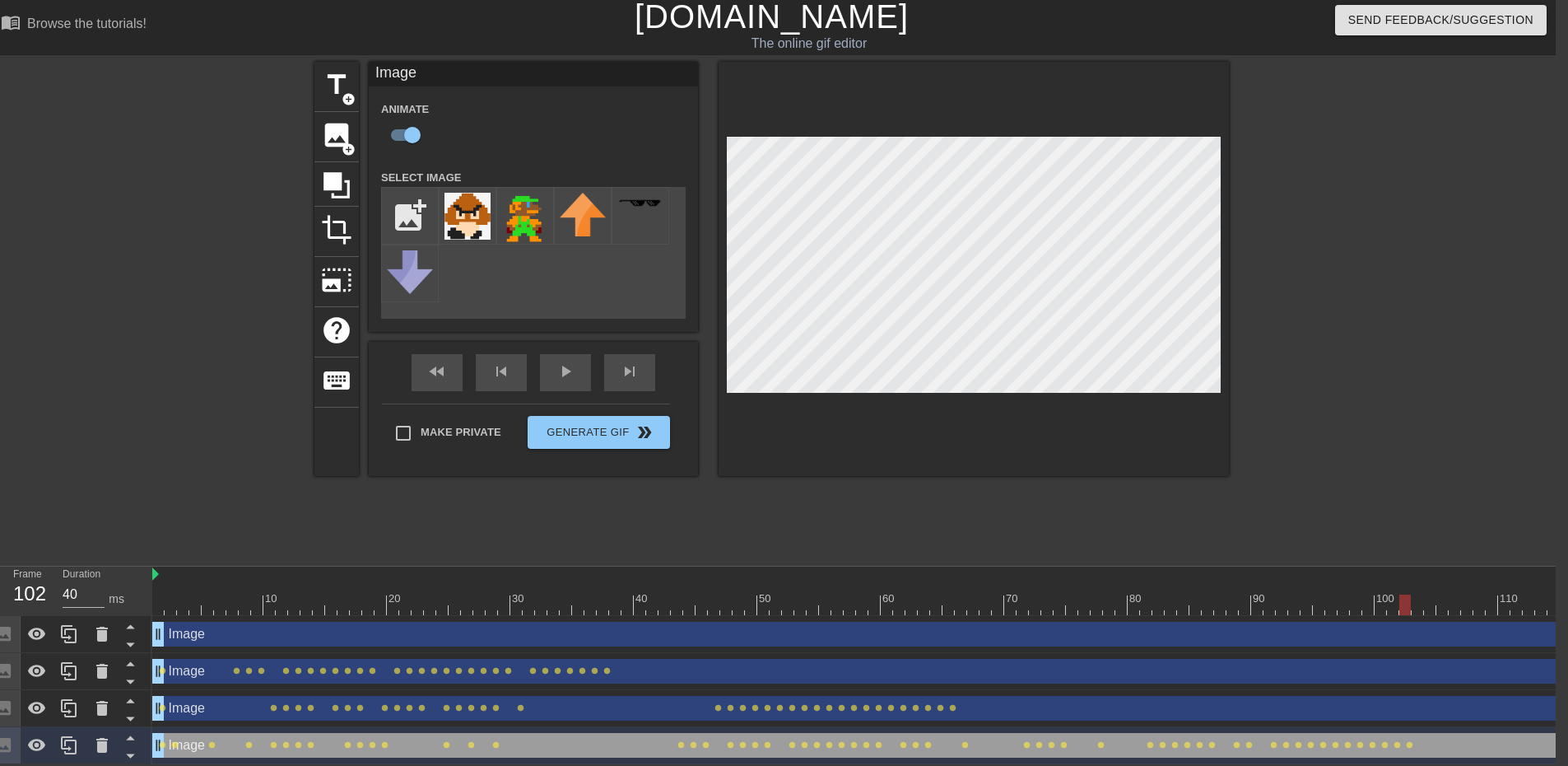
click at [721, 328] on div at bounding box center [974, 268] width 510 height 414
click at [1417, 598] on div at bounding box center [1270, 604] width 2234 height 21
click at [1435, 598] on div at bounding box center [1270, 604] width 2234 height 21
click at [713, 325] on div "title add_circle image add_circle crop photo_size_select_large help keyboard Im…" at bounding box center [772, 268] width 914 height 414
click at [553, 355] on div "fast_rewind skip_previous play_arrow skip_next" at bounding box center [534, 373] width 269 height 61
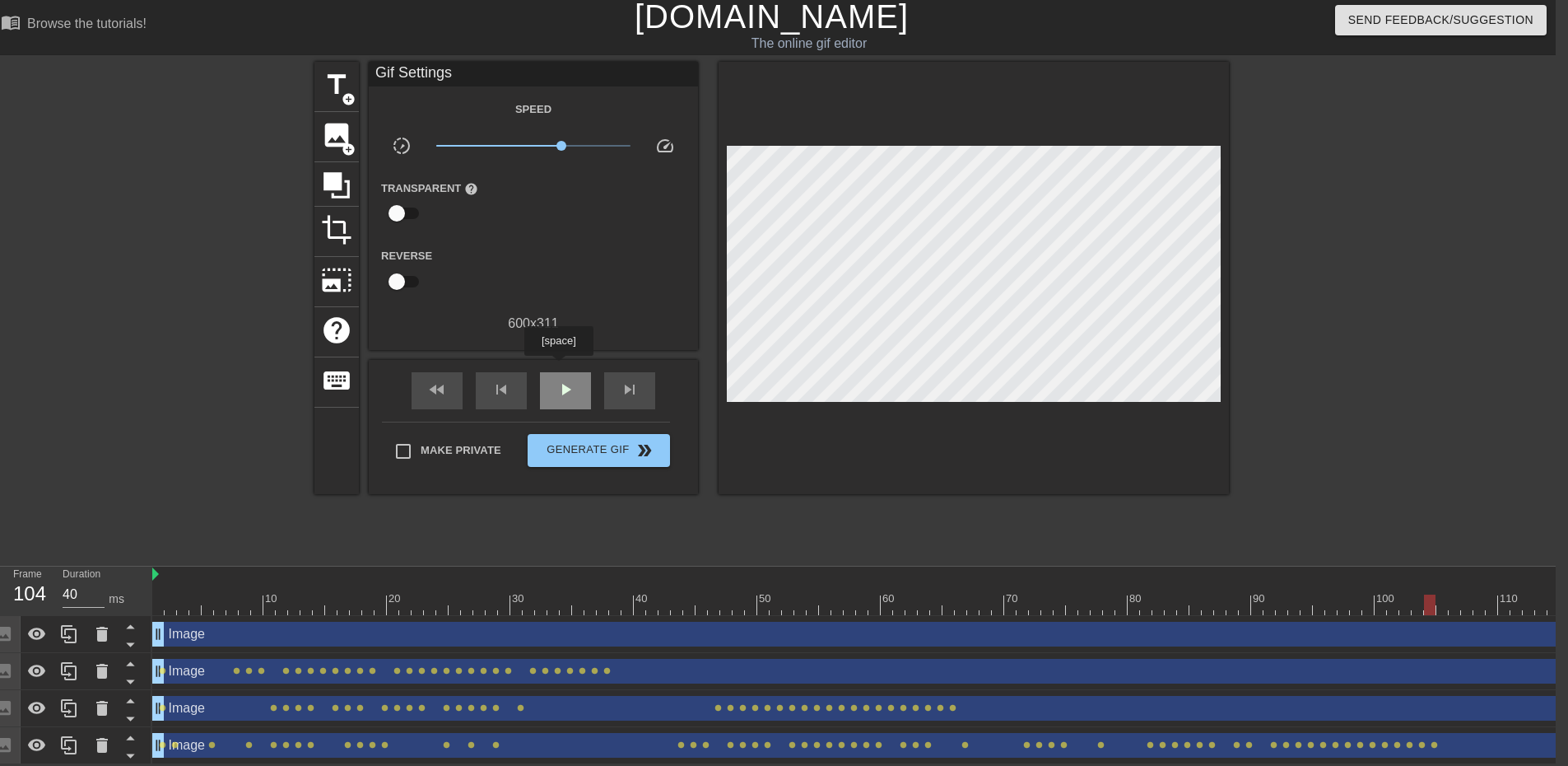
click at [558, 380] on span "play_arrow" at bounding box center [565, 390] width 20 height 20
click at [570, 380] on span "pause" at bounding box center [565, 390] width 20 height 20
drag, startPoint x: 1439, startPoint y: 595, endPoint x: 1579, endPoint y: 523, distance: 157.4
click at [1555, 523] on html "menu_book Browse the tutorials! Gifntext.com The online gif editor Send Feedbac…" at bounding box center [771, 380] width 1568 height 768
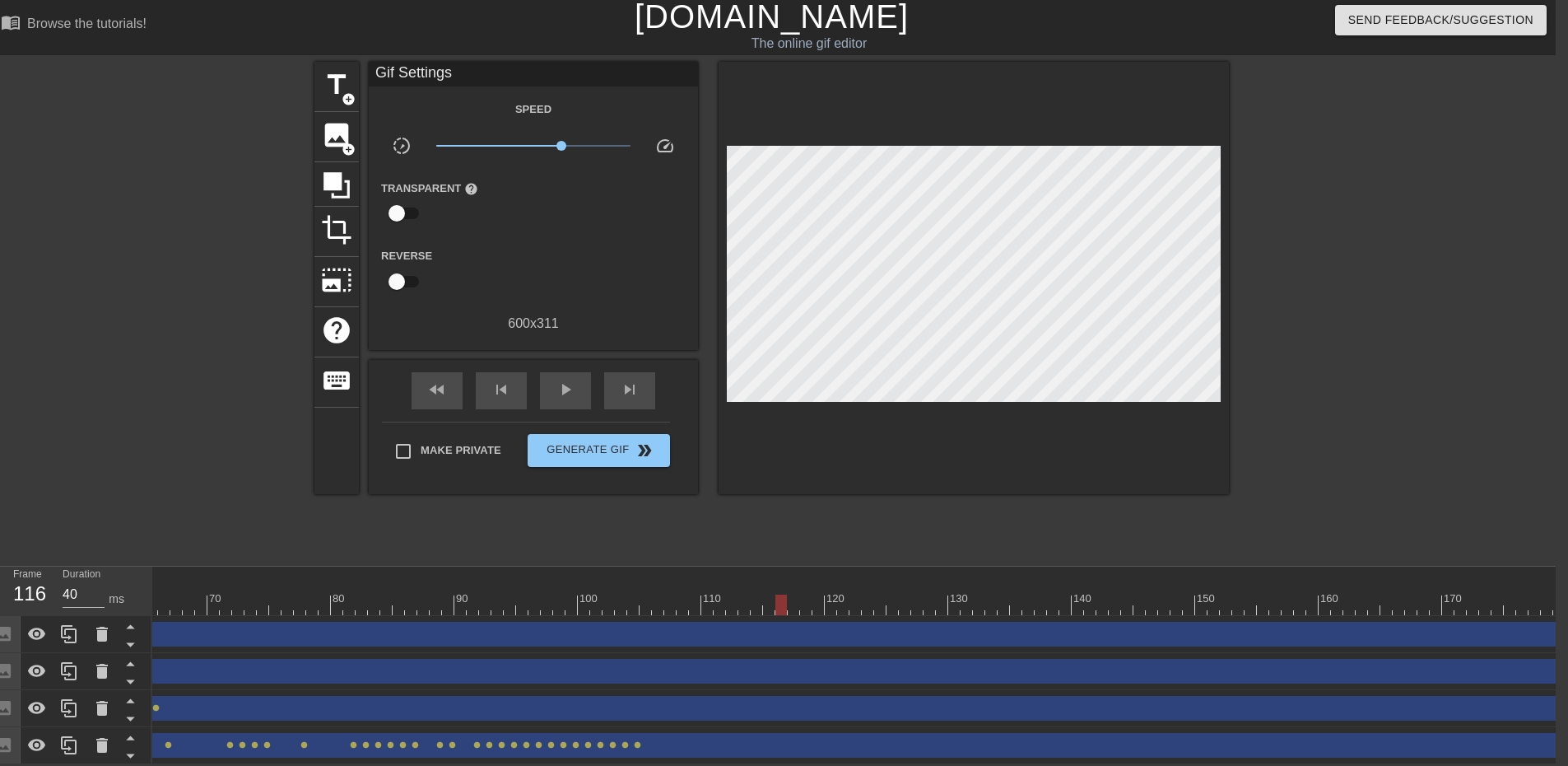
scroll to position [0, 823]
drag, startPoint x: 755, startPoint y: 596, endPoint x: 0, endPoint y: 568, distance: 755.5
click at [0, 568] on div "Frame 55 Duration 40 ms 10 20 30 40 50 60 70 80 90 100 110 120 130 140 150" at bounding box center [771, 665] width 1568 height 198
drag, startPoint x: 526, startPoint y: 592, endPoint x: 0, endPoint y: 570, distance: 526.5
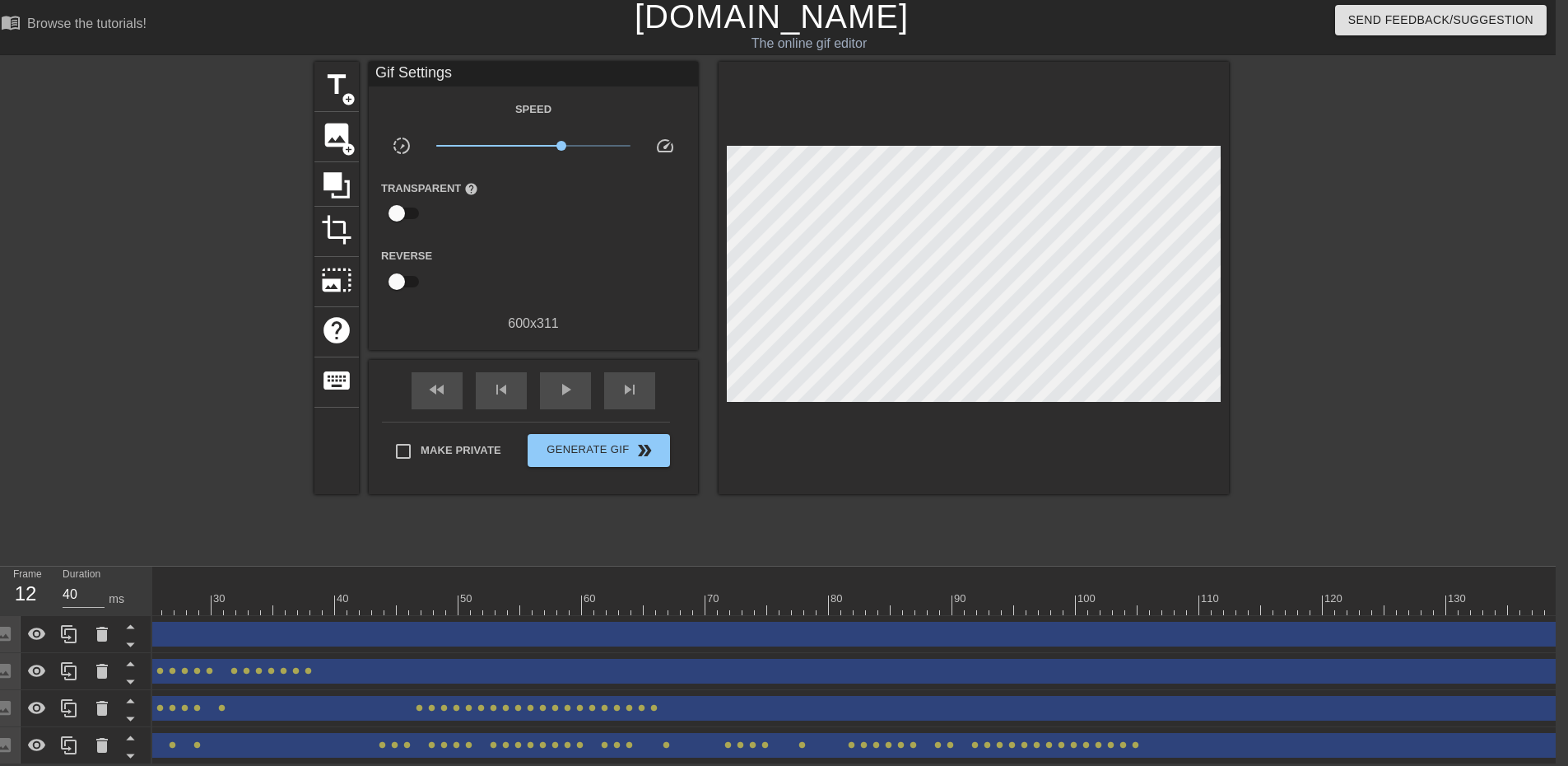
click at [0, 570] on div "Frame 12 Duration 40 ms 10 20 30 40 50 60 70 80 90 100 110 120 130 140 150" at bounding box center [771, 665] width 1568 height 198
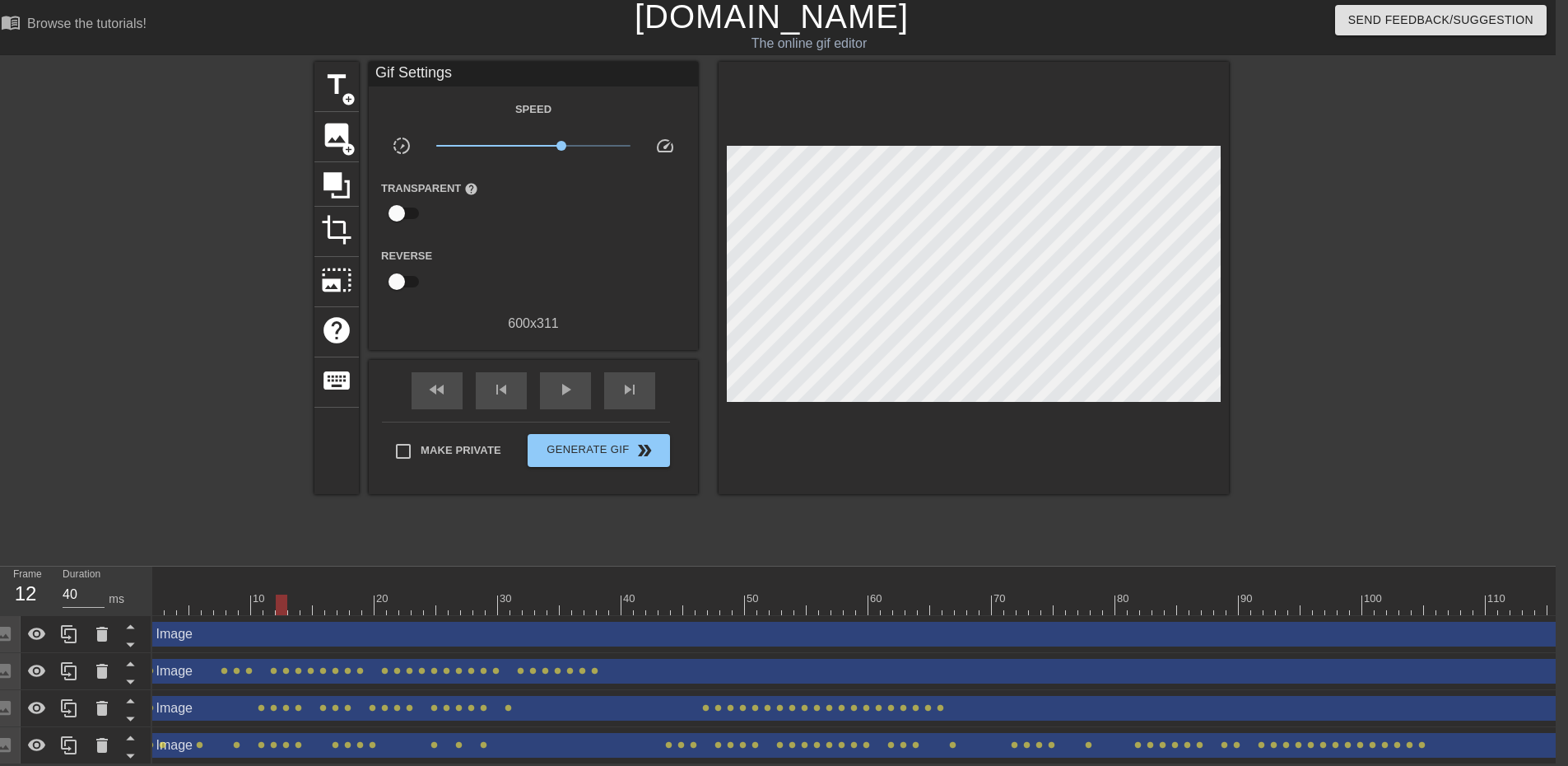
scroll to position [0, 0]
click at [335, 137] on span "image" at bounding box center [336, 134] width 32 height 32
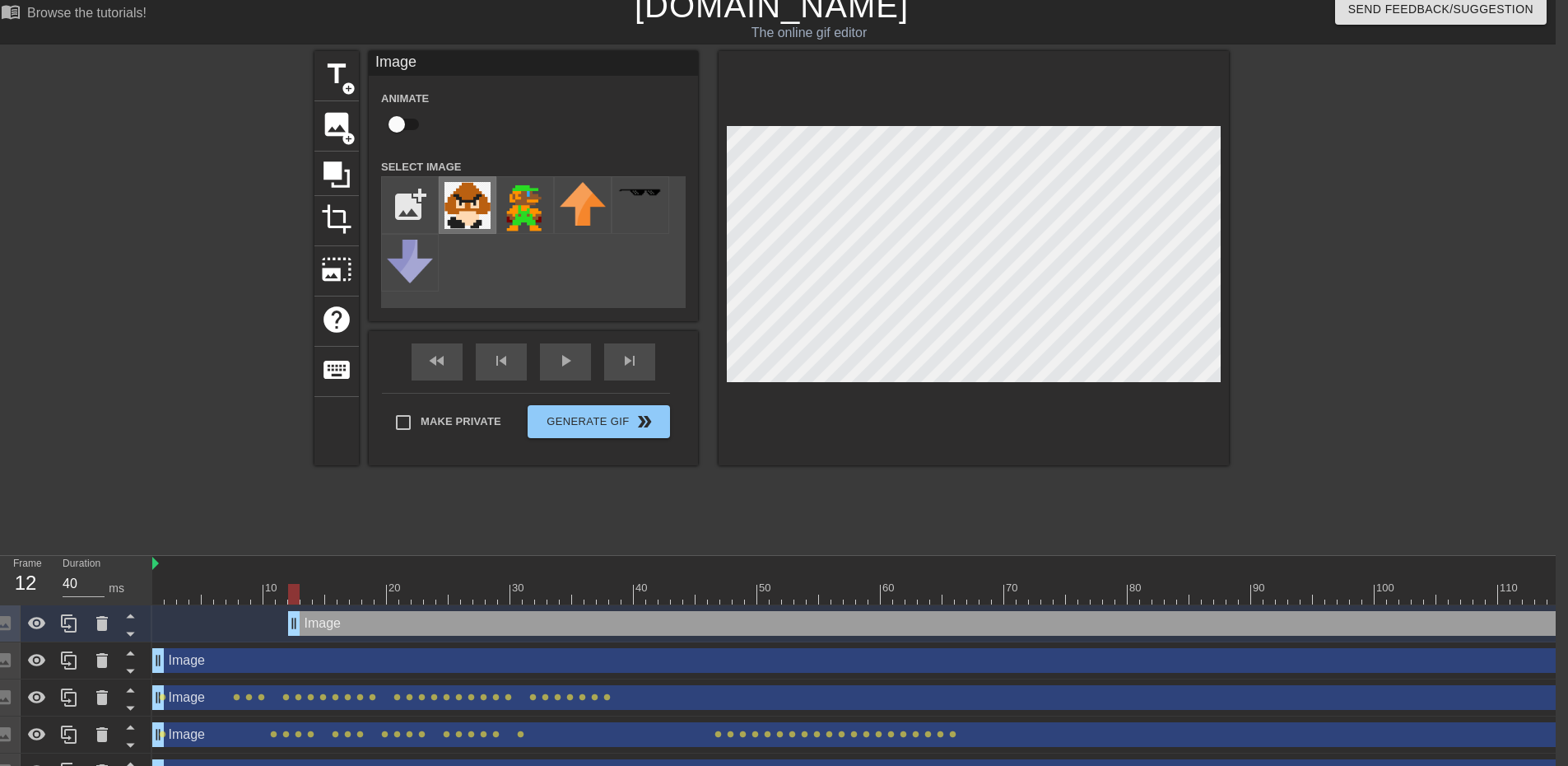
click at [489, 214] on img at bounding box center [467, 206] width 46 height 47
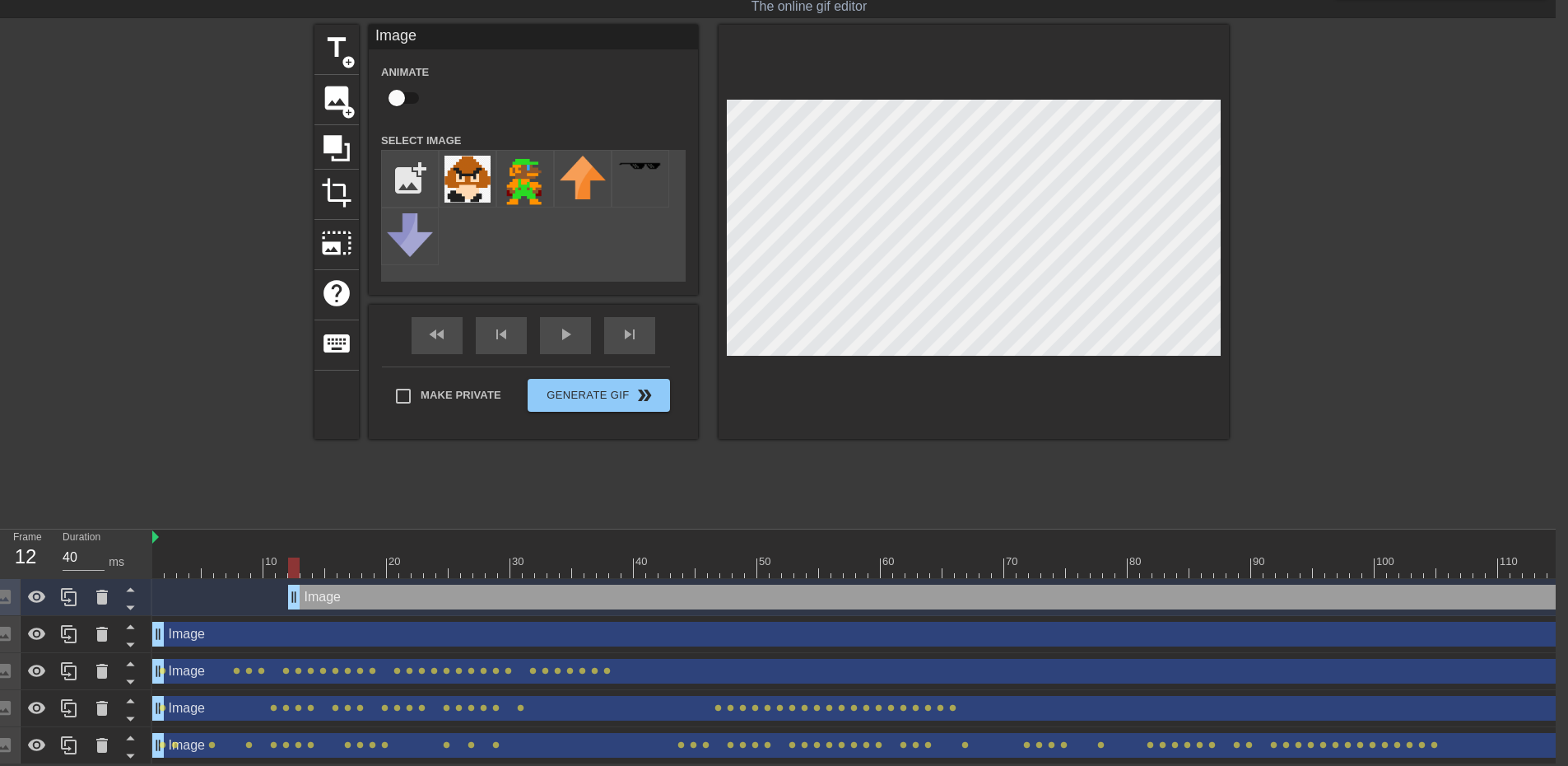
scroll to position [51, 13]
click at [131, 601] on icon at bounding box center [130, 607] width 21 height 21
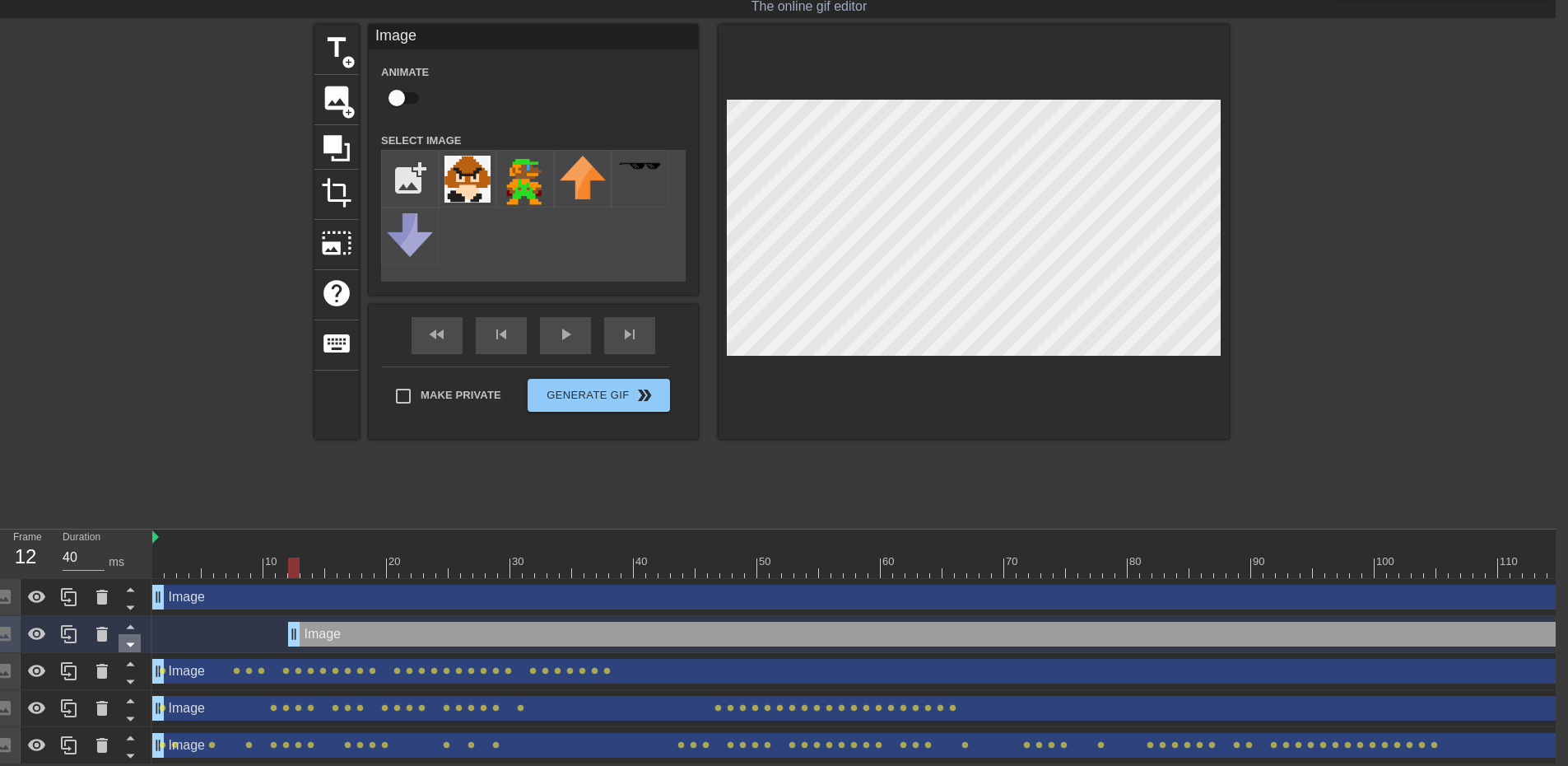
click at [134, 634] on icon at bounding box center [130, 644] width 21 height 21
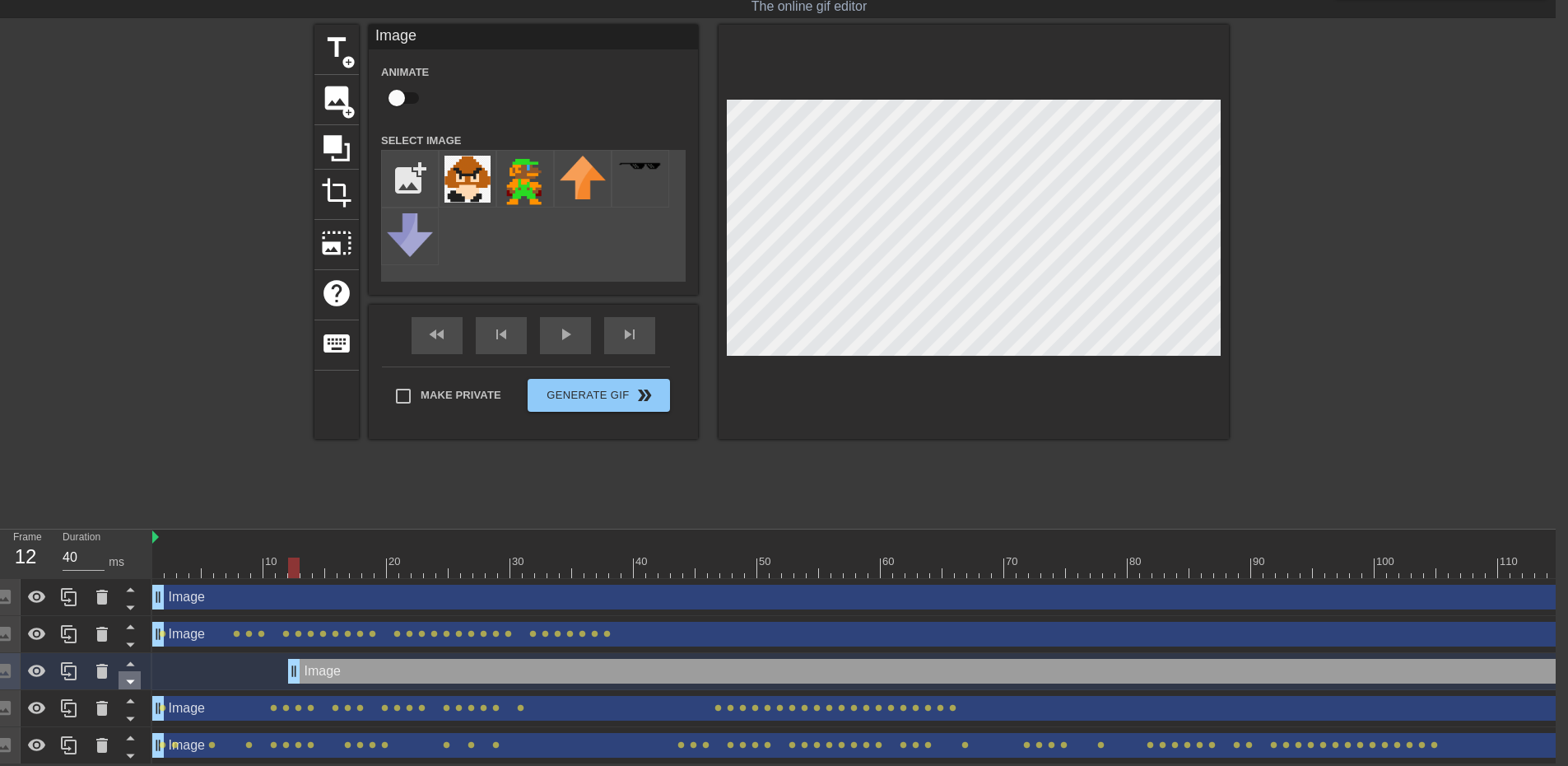
click at [131, 671] on icon at bounding box center [130, 681] width 21 height 21
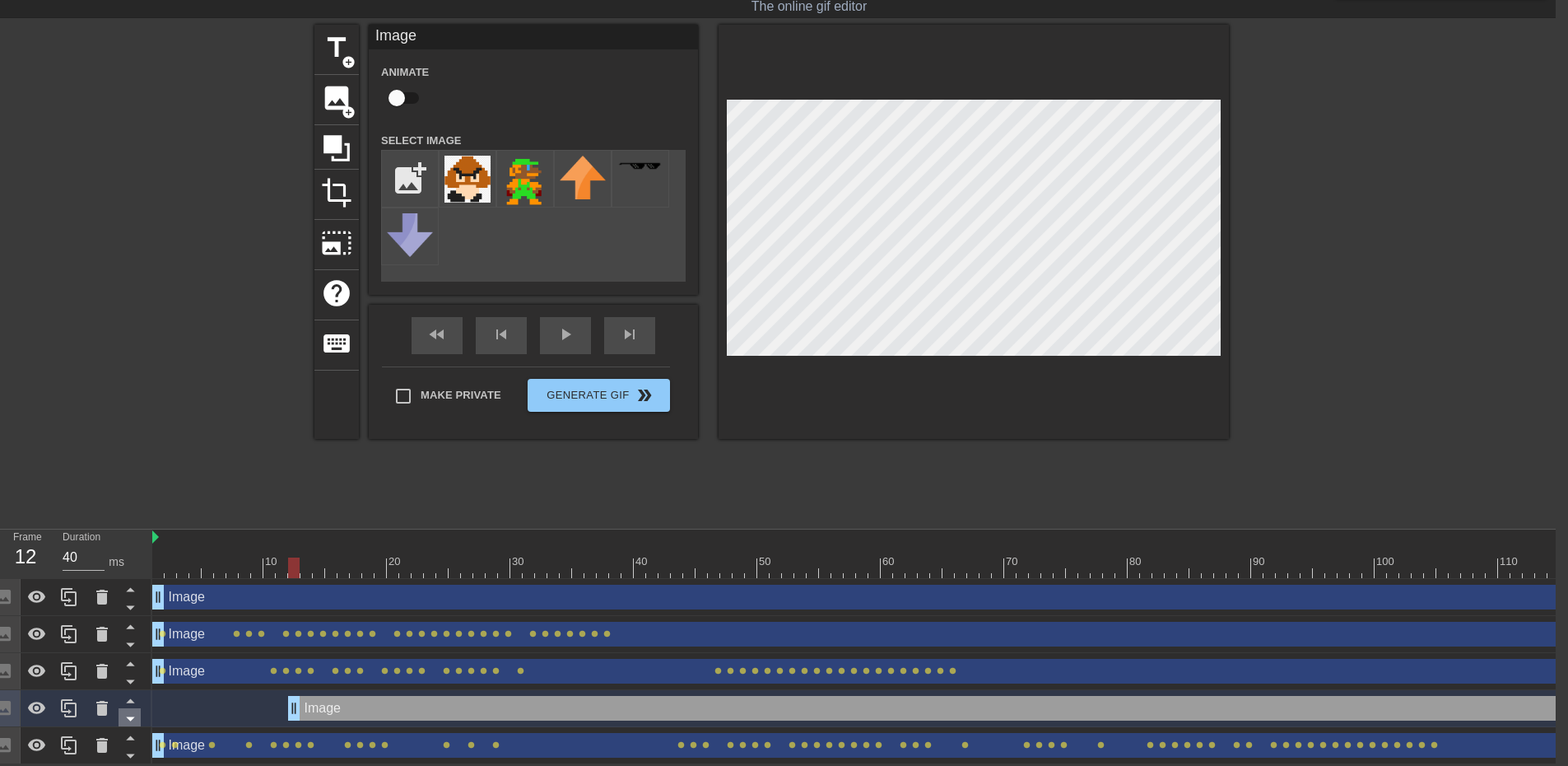
click at [129, 708] on icon at bounding box center [130, 718] width 21 height 21
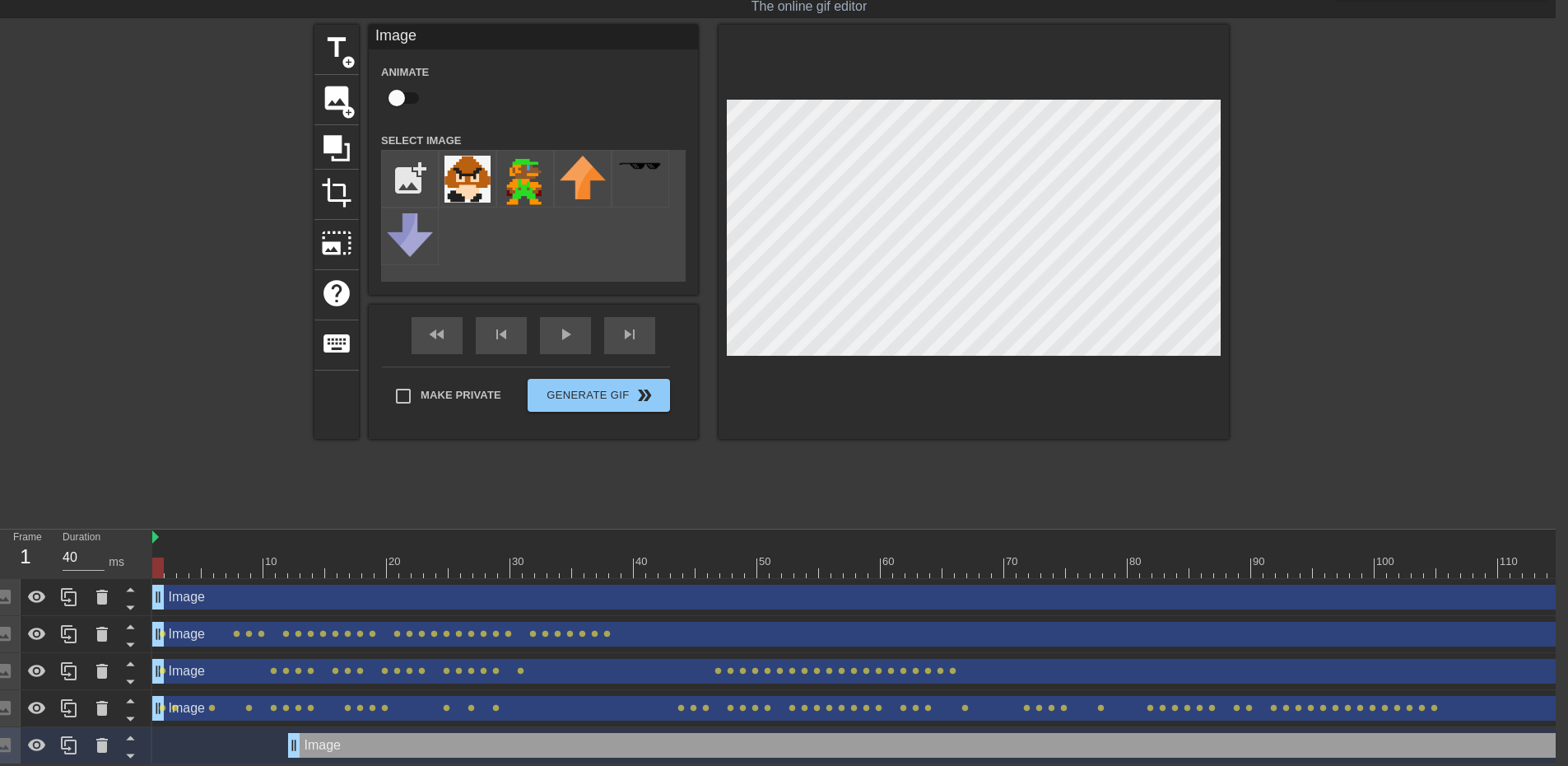
drag, startPoint x: 302, startPoint y: 556, endPoint x: 61, endPoint y: 551, distance: 241.1
click at [61, 551] on div "Frame 1 Duration 40 ms 10 20 30 40 50 60 70 80 90 100 110 120 130 140 150" at bounding box center [771, 647] width 1568 height 235
drag, startPoint x: 324, startPoint y: 741, endPoint x: 180, endPoint y: 731, distance: 144.3
click at [180, 733] on div "Image drag_handle drag_handle" at bounding box center [1201, 744] width 2098 height 24
click at [151, 553] on div "Frame 1 Duration 40 ms 10 20 30 40 50 60 70 80 90 100 110 120 130 140 150" at bounding box center [771, 647] width 1568 height 235
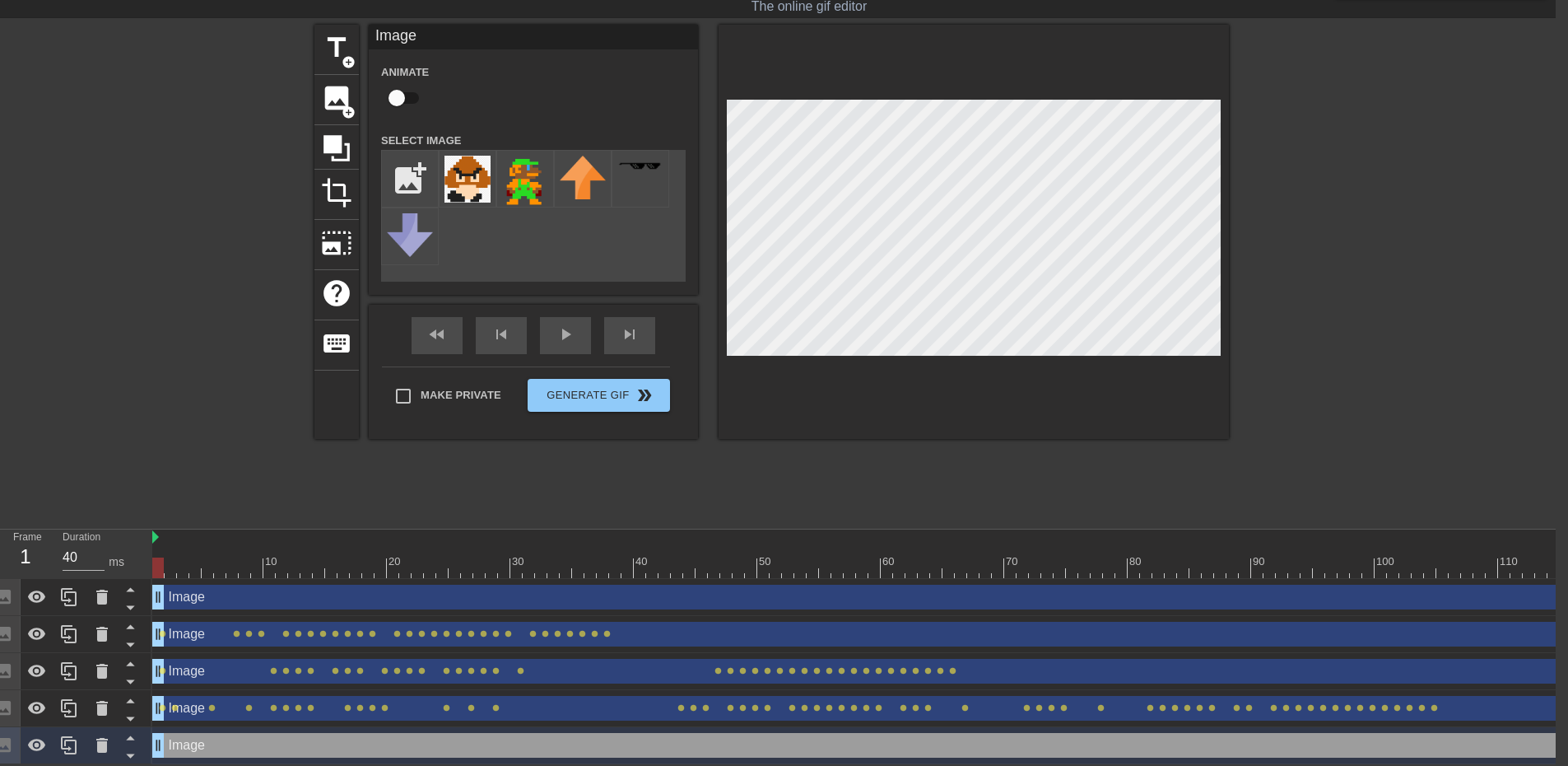
click at [1245, 257] on div "title add_circle image add_circle crop photo_size_select_large help keyboard Im…" at bounding box center [771, 272] width 1568 height 494
click at [390, 89] on input "checkbox" at bounding box center [397, 97] width 94 height 32
checkbox input "true"
drag, startPoint x: 158, startPoint y: 558, endPoint x: 202, endPoint y: 560, distance: 44.0
click at [202, 560] on div at bounding box center [207, 568] width 12 height 21
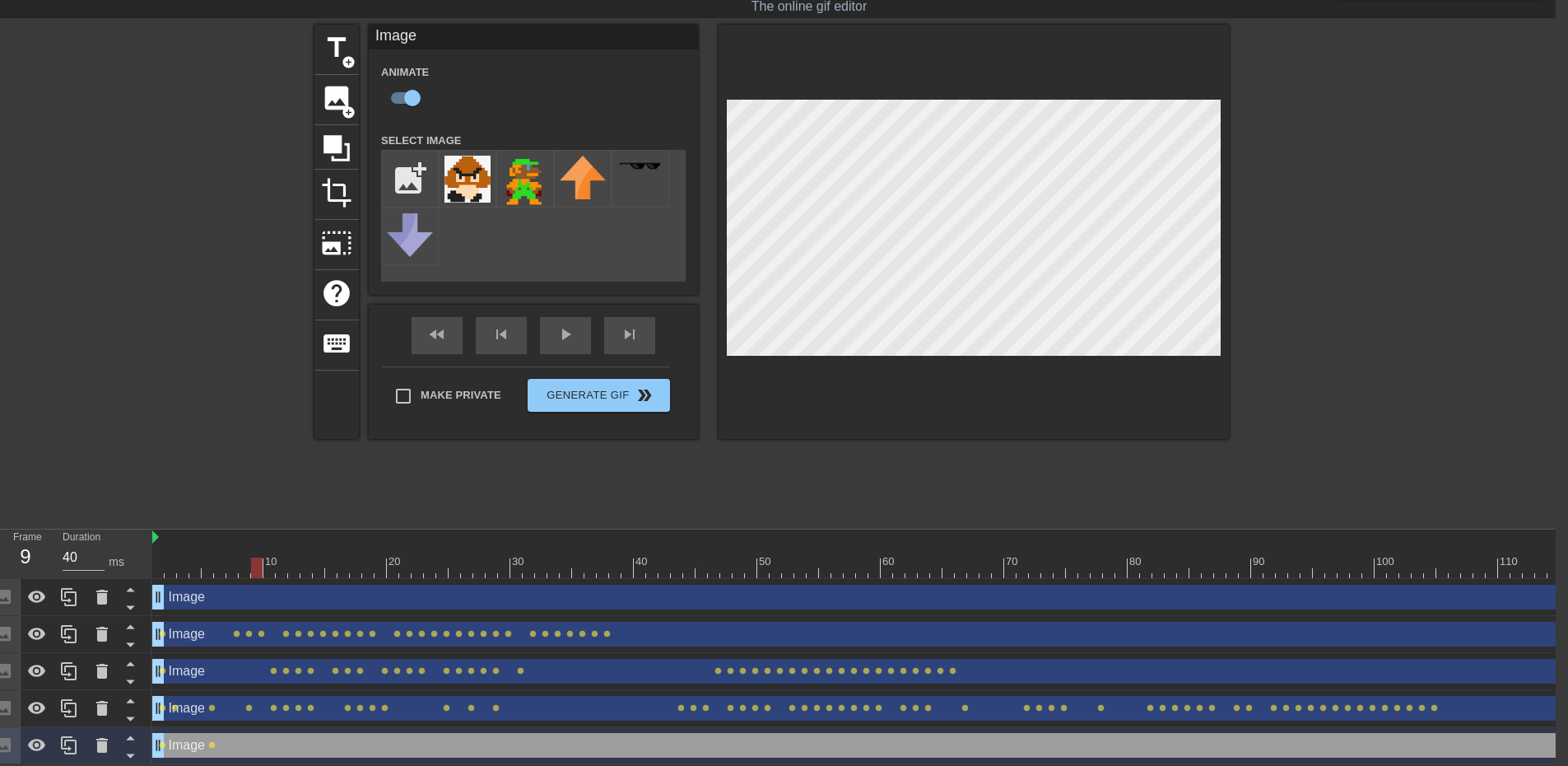
drag, startPoint x: 204, startPoint y: 551, endPoint x: 251, endPoint y: 551, distance: 47.0
click at [251, 558] on div at bounding box center [256, 568] width 12 height 21
drag, startPoint x: 260, startPoint y: 550, endPoint x: 335, endPoint y: 547, distance: 75.1
click at [335, 558] on div at bounding box center [330, 568] width 12 height 21
drag, startPoint x: 332, startPoint y: 555, endPoint x: 385, endPoint y: 550, distance: 53.2
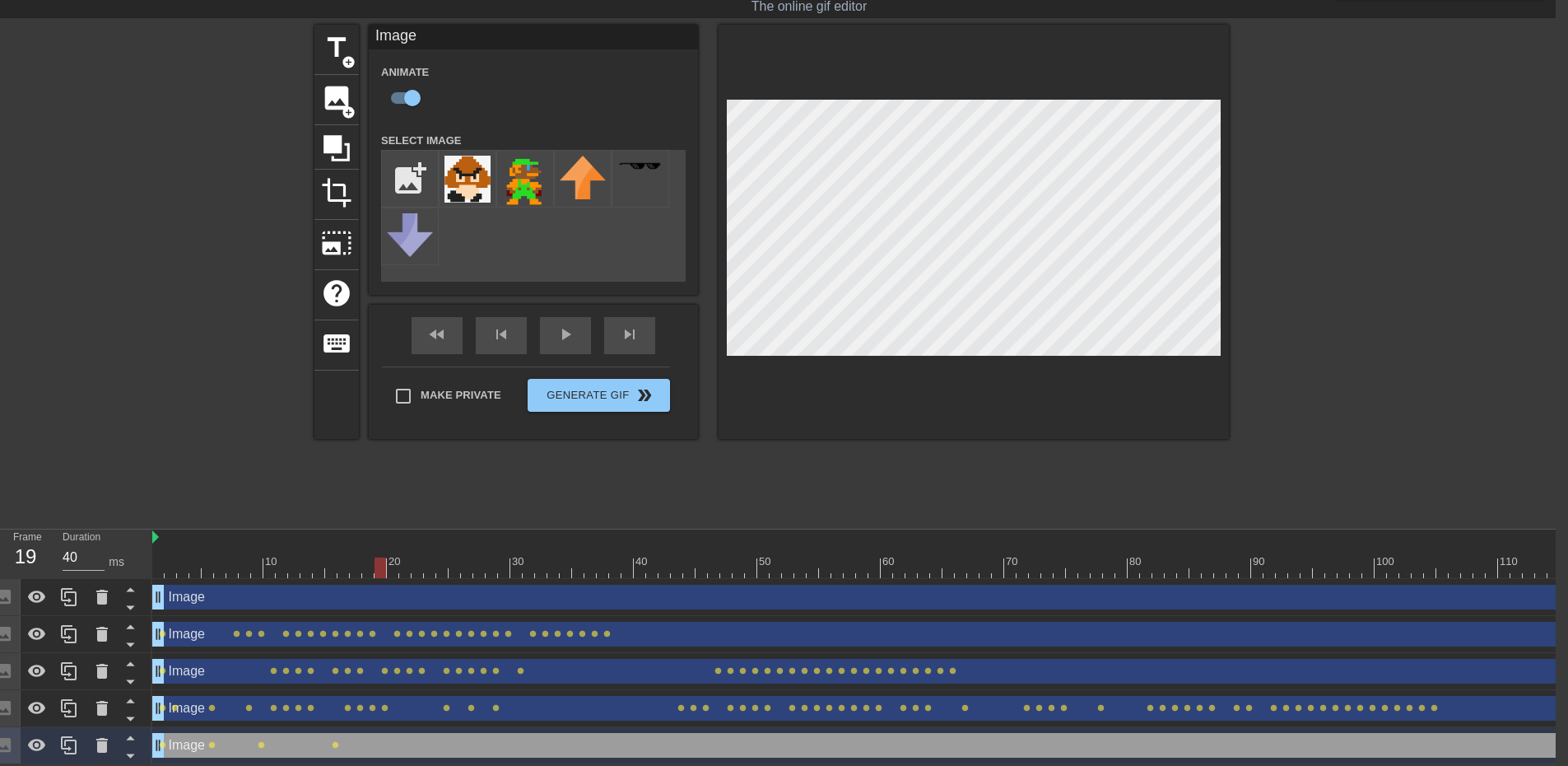
click at [385, 558] on div at bounding box center [380, 568] width 12 height 21
drag, startPoint x: 381, startPoint y: 555, endPoint x: 466, endPoint y: 549, distance: 85.2
click at [473, 558] on div at bounding box center [479, 568] width 12 height 21
drag, startPoint x: 463, startPoint y: 558, endPoint x: 543, endPoint y: 551, distance: 80.3
click at [543, 558] on div at bounding box center [540, 568] width 12 height 21
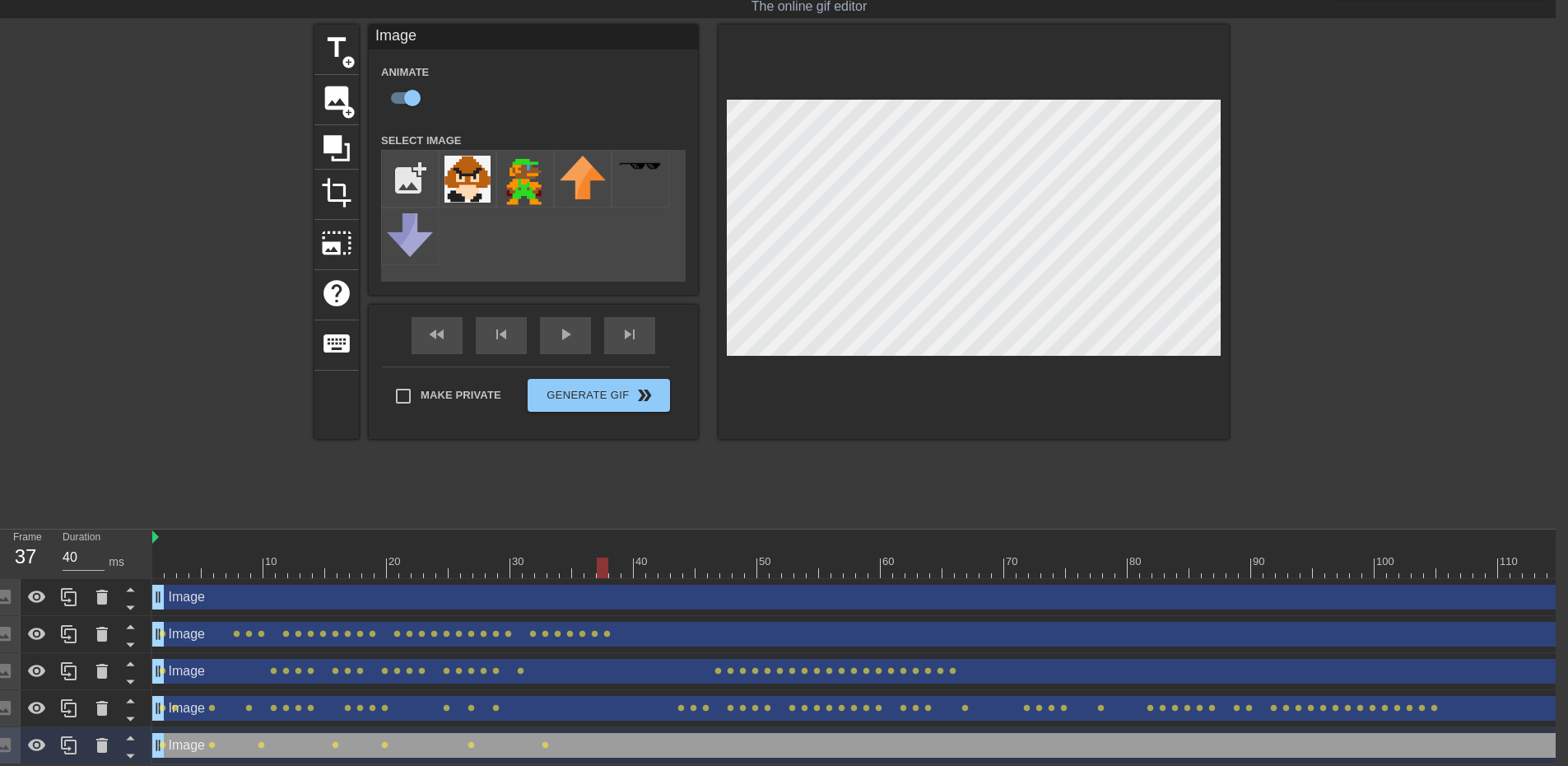
drag, startPoint x: 540, startPoint y: 553, endPoint x: 607, endPoint y: 551, distance: 67.0
click at [607, 558] on div at bounding box center [602, 568] width 12 height 21
click at [1228, 262] on div at bounding box center [974, 231] width 510 height 414
drag, startPoint x: 605, startPoint y: 557, endPoint x: 674, endPoint y: 551, distance: 69.3
click at [683, 558] on div at bounding box center [688, 568] width 12 height 21
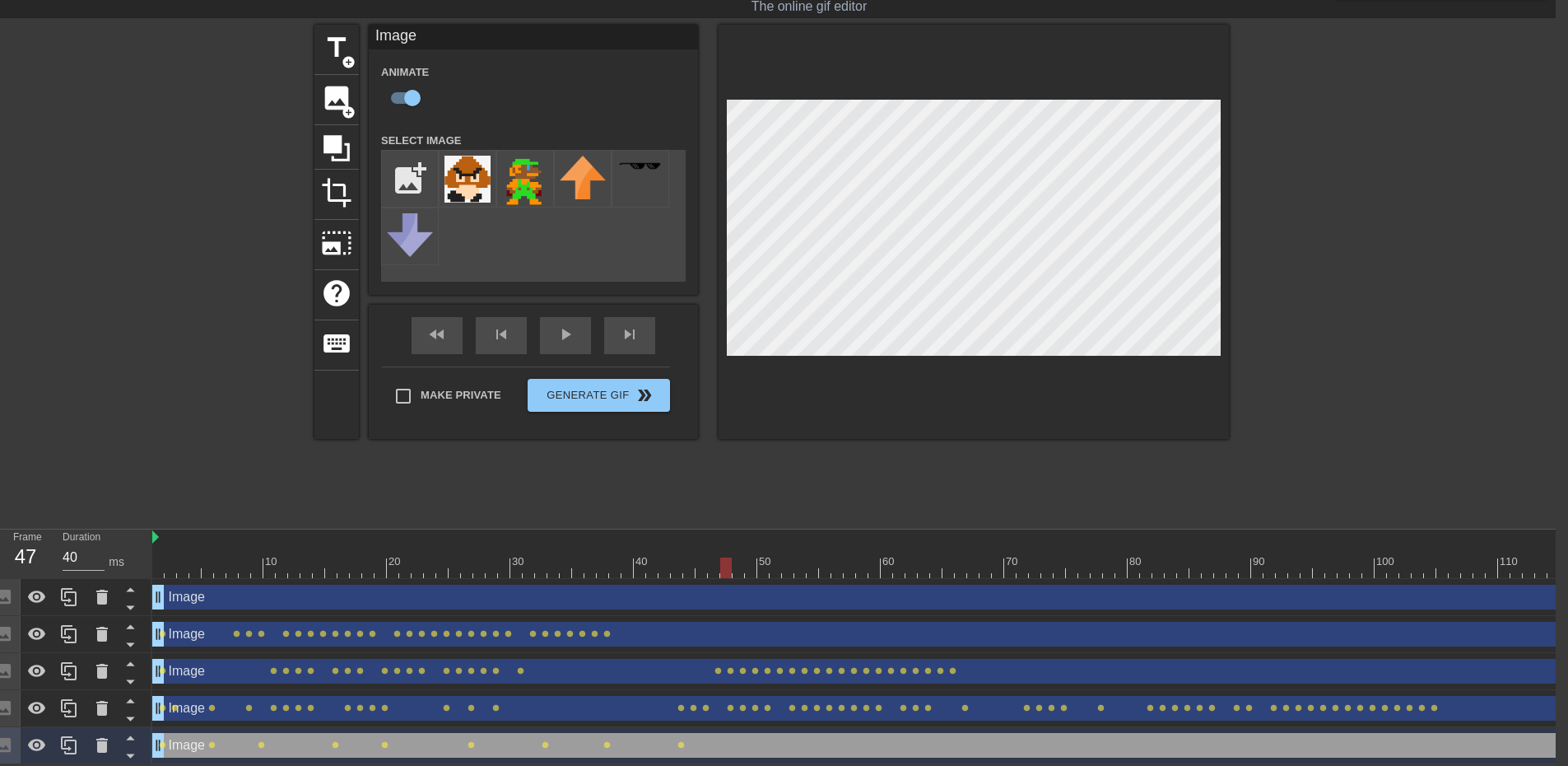
drag, startPoint x: 676, startPoint y: 561, endPoint x: 736, endPoint y: 560, distance: 60.0
click at [731, 560] on div at bounding box center [726, 568] width 12 height 21
drag, startPoint x: 736, startPoint y: 556, endPoint x: 796, endPoint y: 554, distance: 60.0
click at [793, 558] on div at bounding box center [787, 568] width 12 height 21
drag, startPoint x: 800, startPoint y: 558, endPoint x: 1026, endPoint y: 370, distance: 294.0
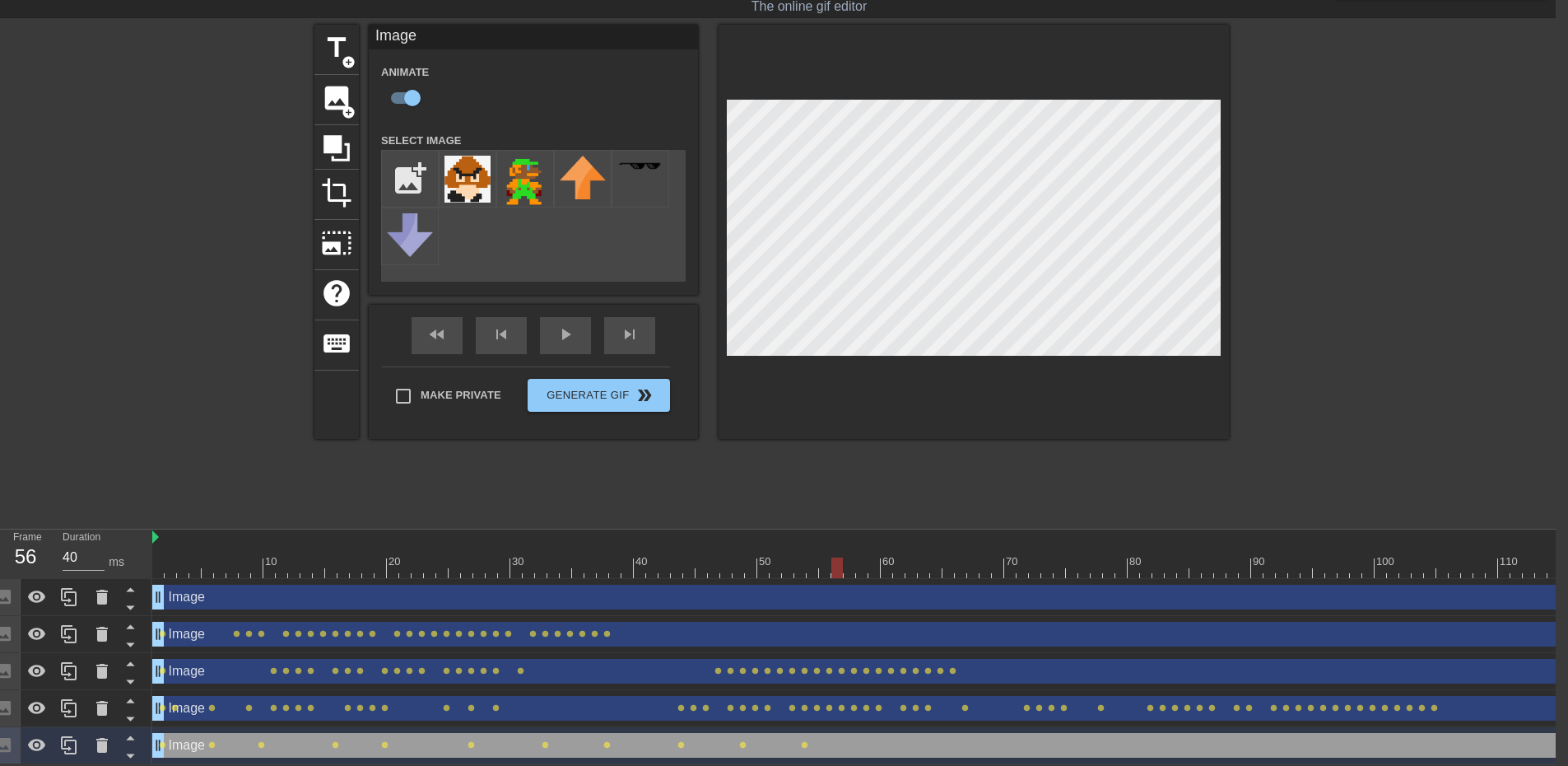
click at [841, 558] on div at bounding box center [837, 568] width 12 height 21
drag, startPoint x: 835, startPoint y: 554, endPoint x: 864, endPoint y: 554, distance: 29.0
click at [864, 558] on div at bounding box center [861, 568] width 12 height 21
drag, startPoint x: 861, startPoint y: 558, endPoint x: 846, endPoint y: 557, distance: 15.0
click at [846, 558] on div at bounding box center [848, 568] width 12 height 21
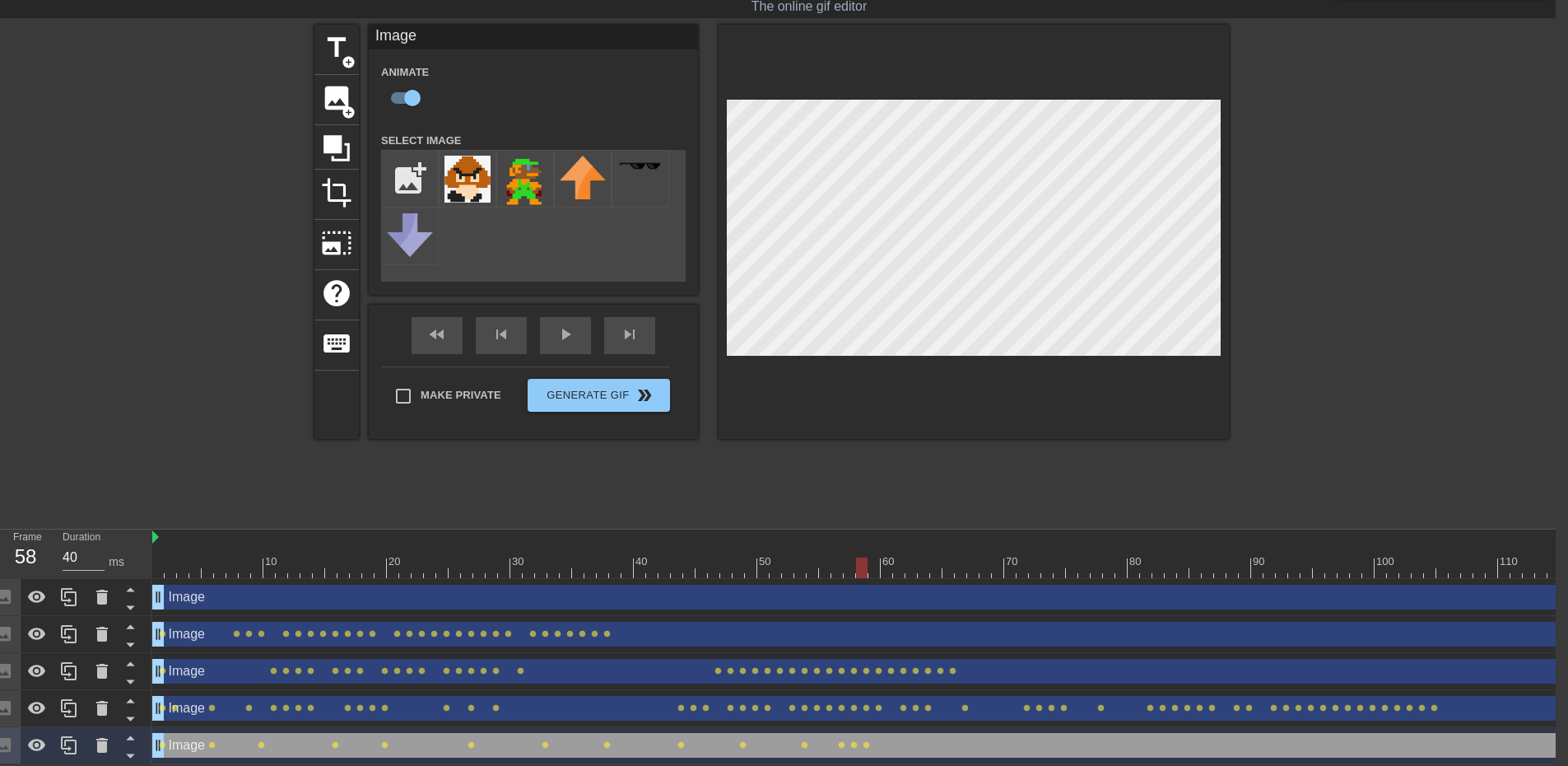
drag, startPoint x: 847, startPoint y: 558, endPoint x: 856, endPoint y: 558, distance: 9.0
click at [856, 558] on div at bounding box center [861, 568] width 12 height 21
click at [870, 558] on div at bounding box center [1270, 568] width 2234 height 21
click at [895, 560] on div at bounding box center [898, 568] width 12 height 21
click at [911, 558] on div at bounding box center [1270, 568] width 2234 height 21
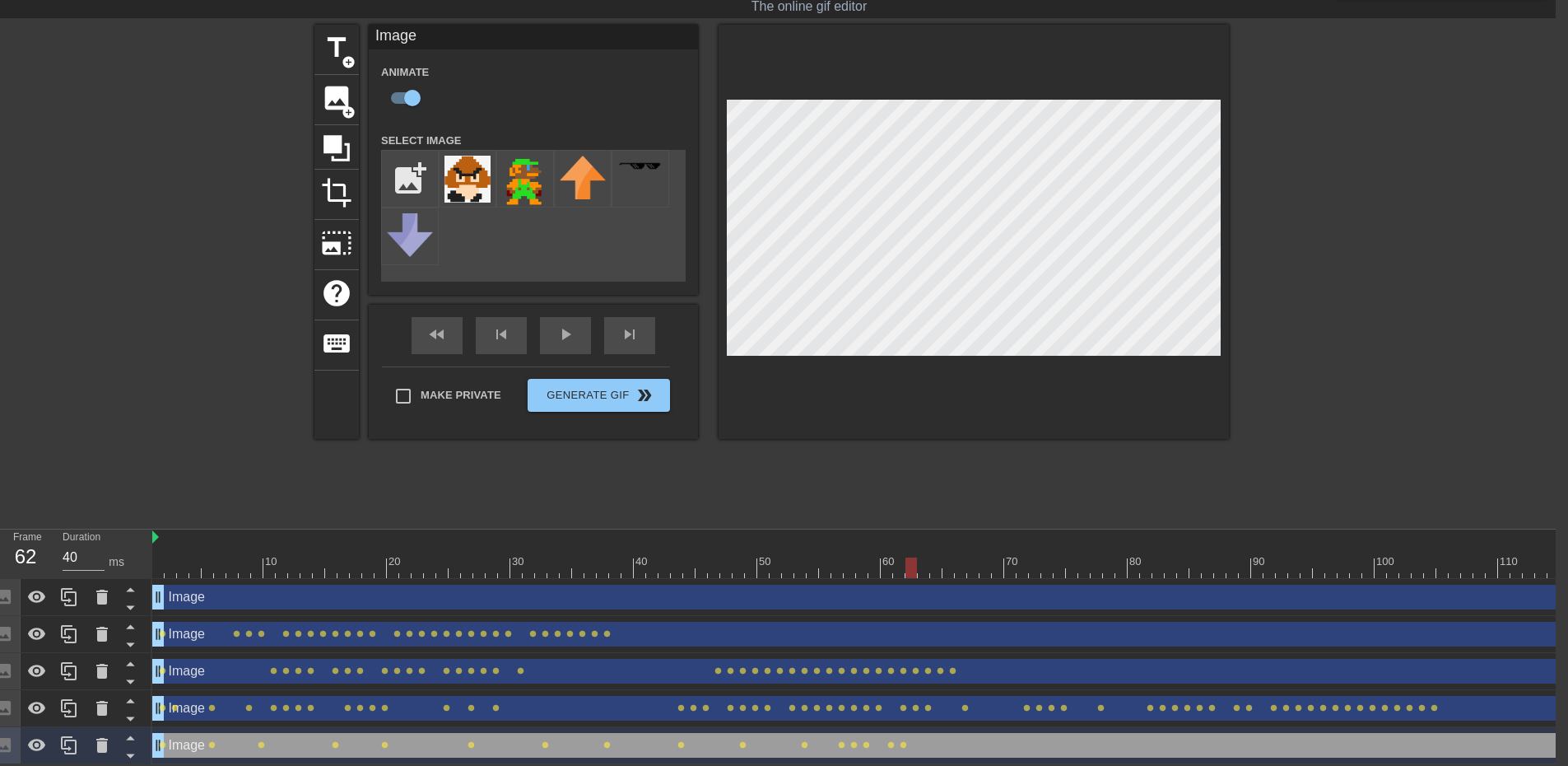
click at [925, 558] on div at bounding box center [1270, 568] width 2234 height 21
click at [936, 559] on div at bounding box center [1270, 568] width 2234 height 21
click at [946, 560] on div at bounding box center [1270, 568] width 2234 height 21
click at [964, 558] on div at bounding box center [1270, 568] width 2234 height 21
click at [974, 558] on div at bounding box center [1270, 568] width 2234 height 21
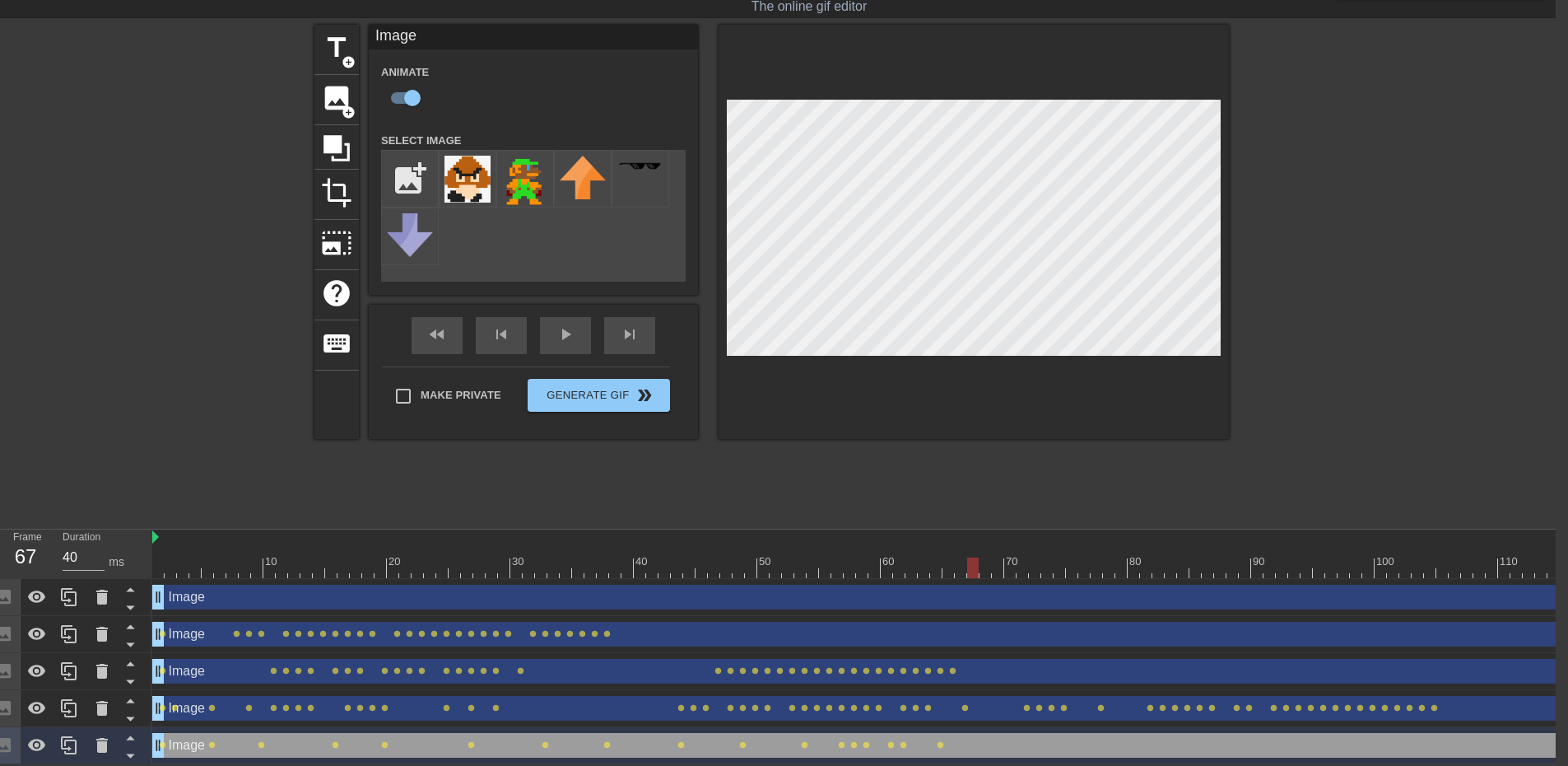
click at [987, 558] on div at bounding box center [1270, 568] width 2234 height 21
click at [1000, 558] on div at bounding box center [1270, 568] width 2234 height 21
click at [1008, 558] on div at bounding box center [1270, 568] width 2234 height 21
click at [1022, 558] on div at bounding box center [1270, 568] width 2234 height 21
click at [1036, 558] on div at bounding box center [1270, 568] width 2234 height 21
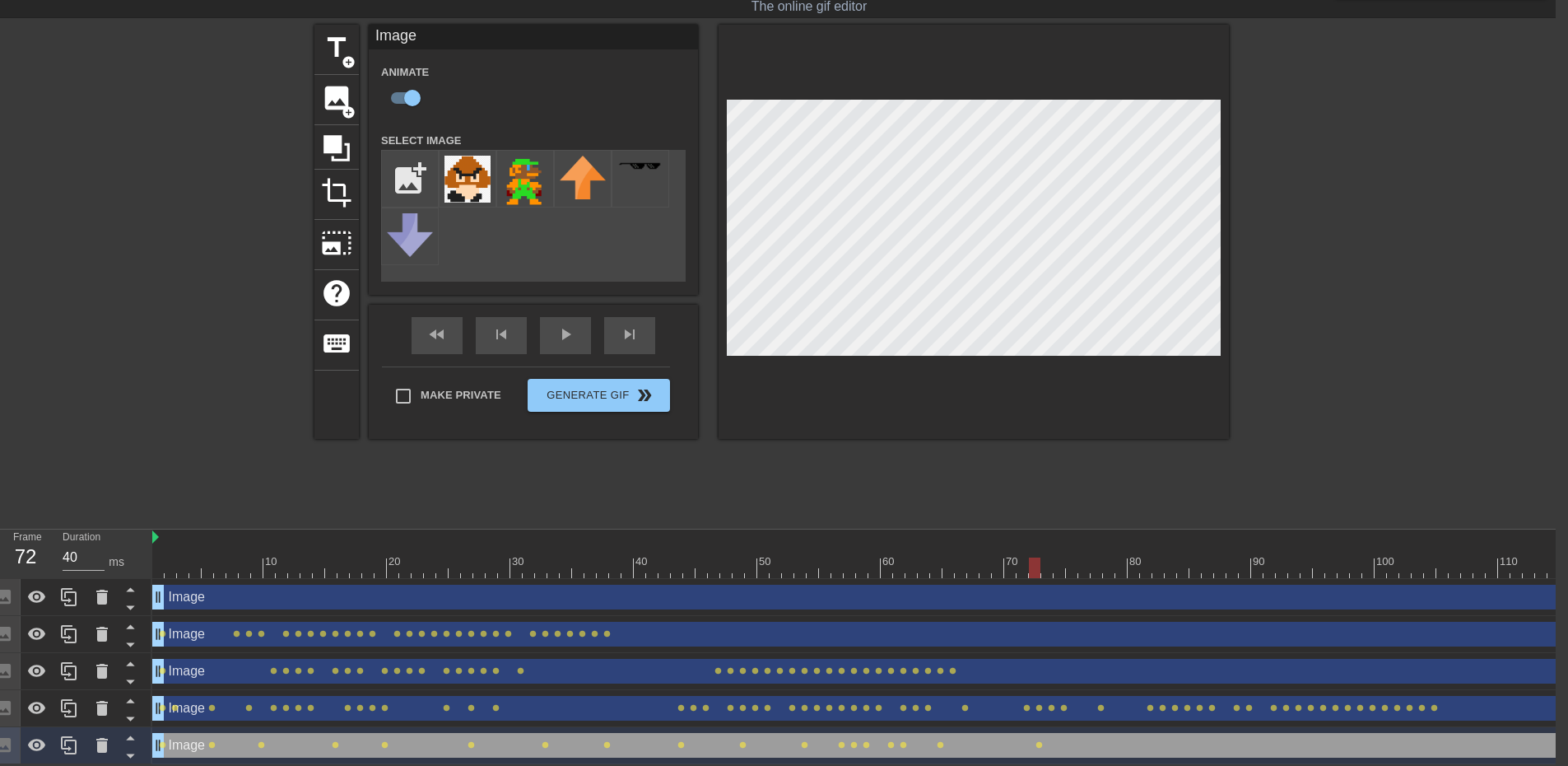
click at [1047, 558] on div at bounding box center [1270, 568] width 2234 height 21
click at [1051, 558] on div at bounding box center [1046, 568] width 12 height 21
click at [1057, 558] on div at bounding box center [1270, 568] width 2234 height 21
click at [1071, 558] on div at bounding box center [1270, 568] width 2234 height 21
click at [1084, 558] on div at bounding box center [1270, 568] width 2234 height 21
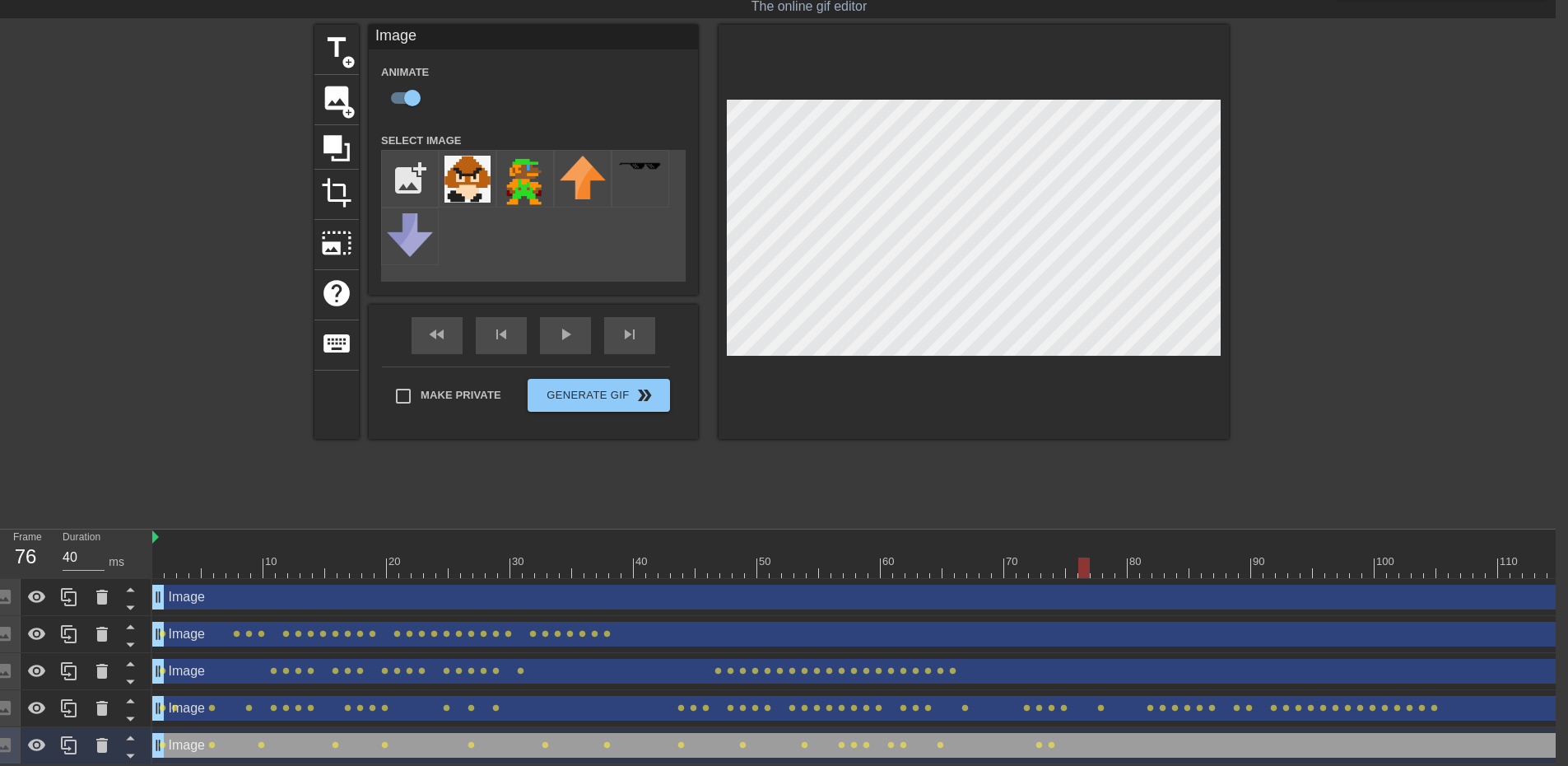
click at [1098, 558] on div at bounding box center [1270, 568] width 2234 height 21
click at [1116, 558] on div at bounding box center [1270, 568] width 2234 height 21
drag, startPoint x: 1122, startPoint y: 552, endPoint x: 1427, endPoint y: 559, distance: 305.1
click at [1485, 530] on div "10 20 30 40 50 60 70 80 90 100 110 120 130 140 150 160" at bounding box center [1270, 554] width 2234 height 49
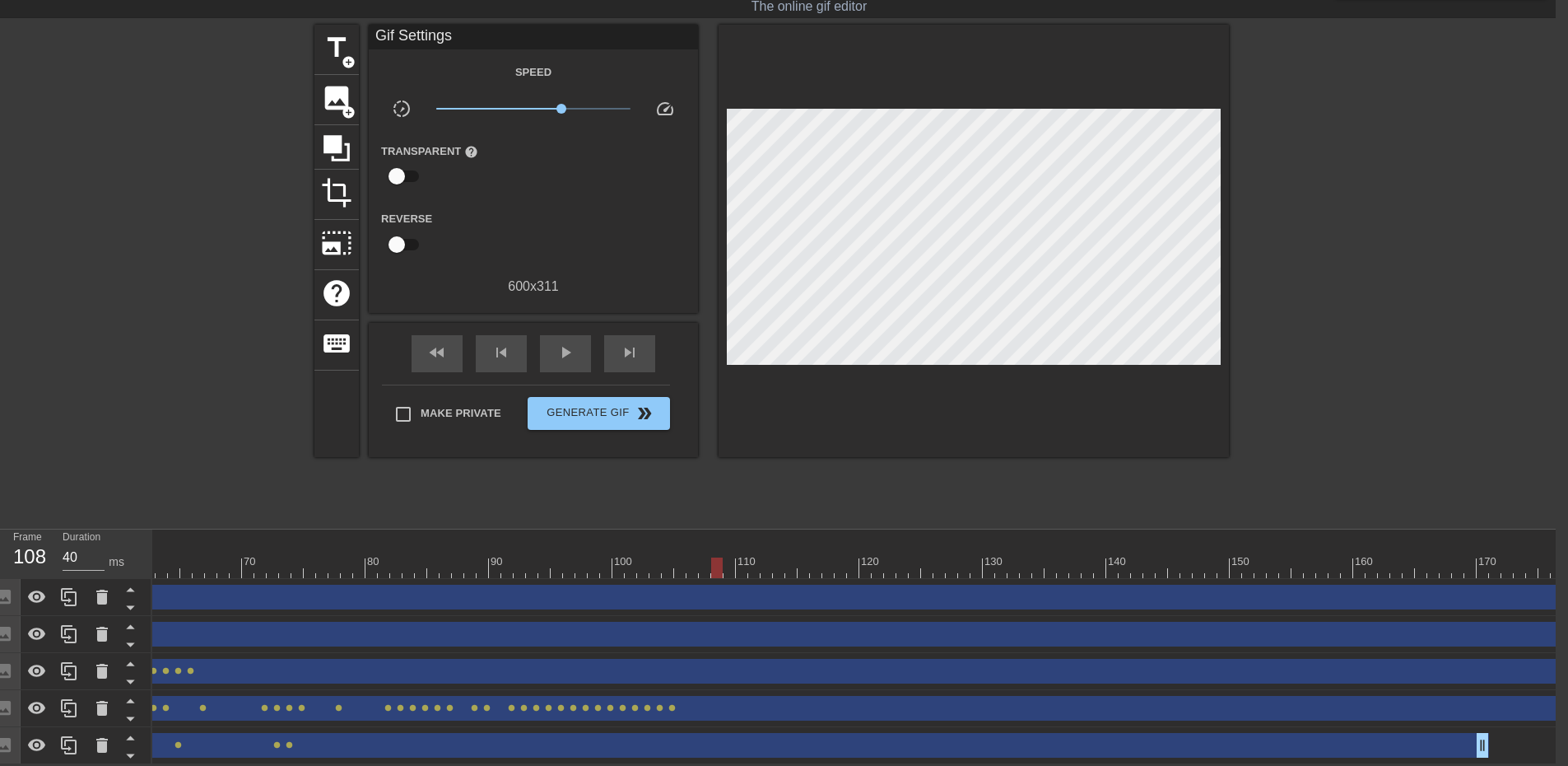
scroll to position [0, 779]
drag, startPoint x: 706, startPoint y: 559, endPoint x: 1025, endPoint y: 557, distance: 319.0
click at [1025, 558] on div at bounding box center [1020, 568] width 12 height 21
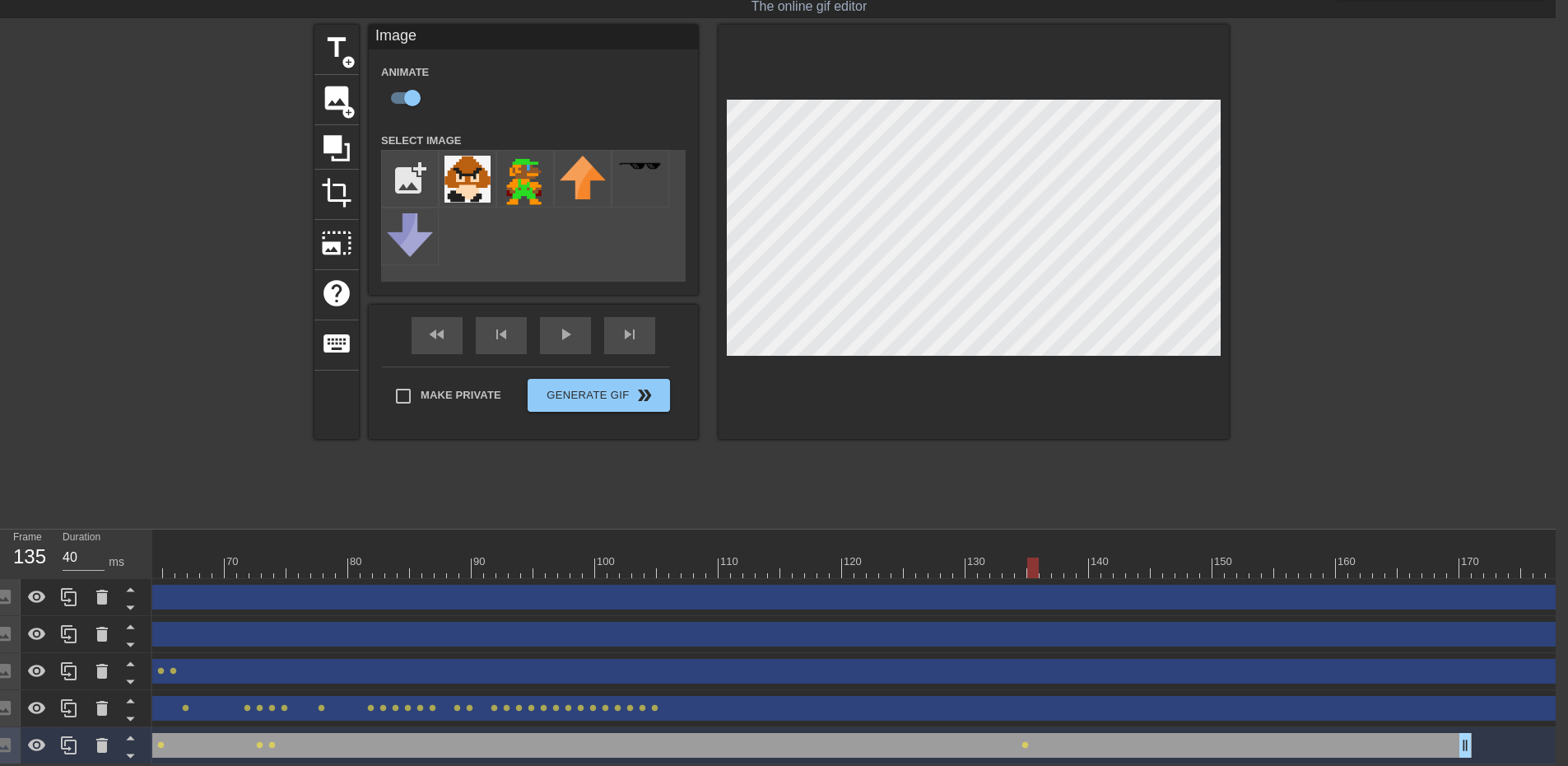
drag, startPoint x: 1024, startPoint y: 557, endPoint x: 1044, endPoint y: 504, distance: 56.6
click at [1031, 558] on div at bounding box center [1032, 568] width 12 height 21
click at [1041, 558] on div at bounding box center [491, 568] width 2234 height 21
drag, startPoint x: 1057, startPoint y: 560, endPoint x: 1087, endPoint y: 438, distance: 125.6
click at [1058, 560] on div at bounding box center [491, 568] width 2234 height 21
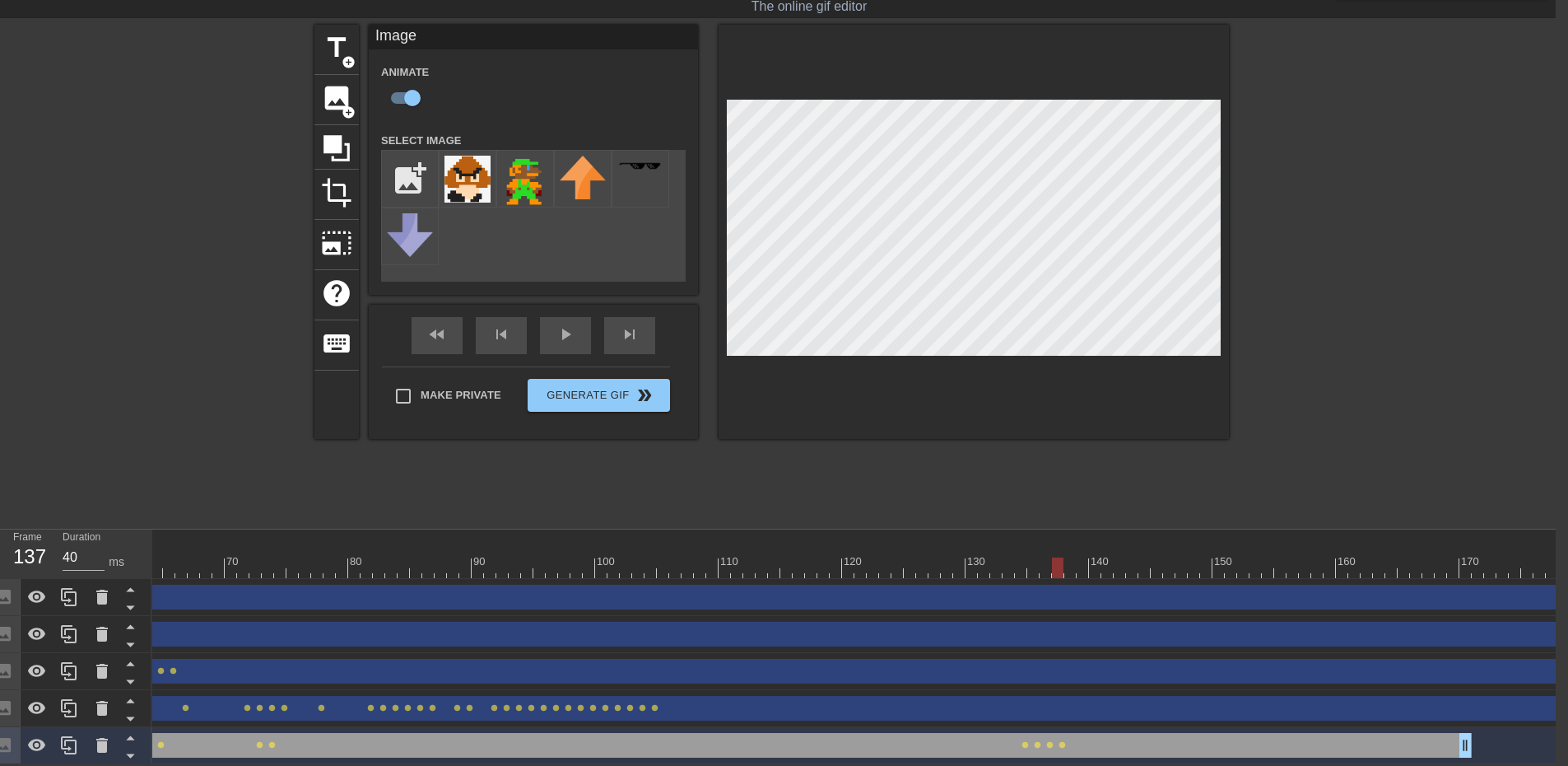
click at [1069, 561] on div at bounding box center [491, 568] width 2234 height 21
click at [1080, 558] on div at bounding box center [491, 568] width 2234 height 21
click at [1097, 560] on div at bounding box center [491, 568] width 2234 height 21
click at [1106, 562] on div at bounding box center [491, 568] width 2234 height 21
click at [1122, 567] on div at bounding box center [491, 568] width 2234 height 21
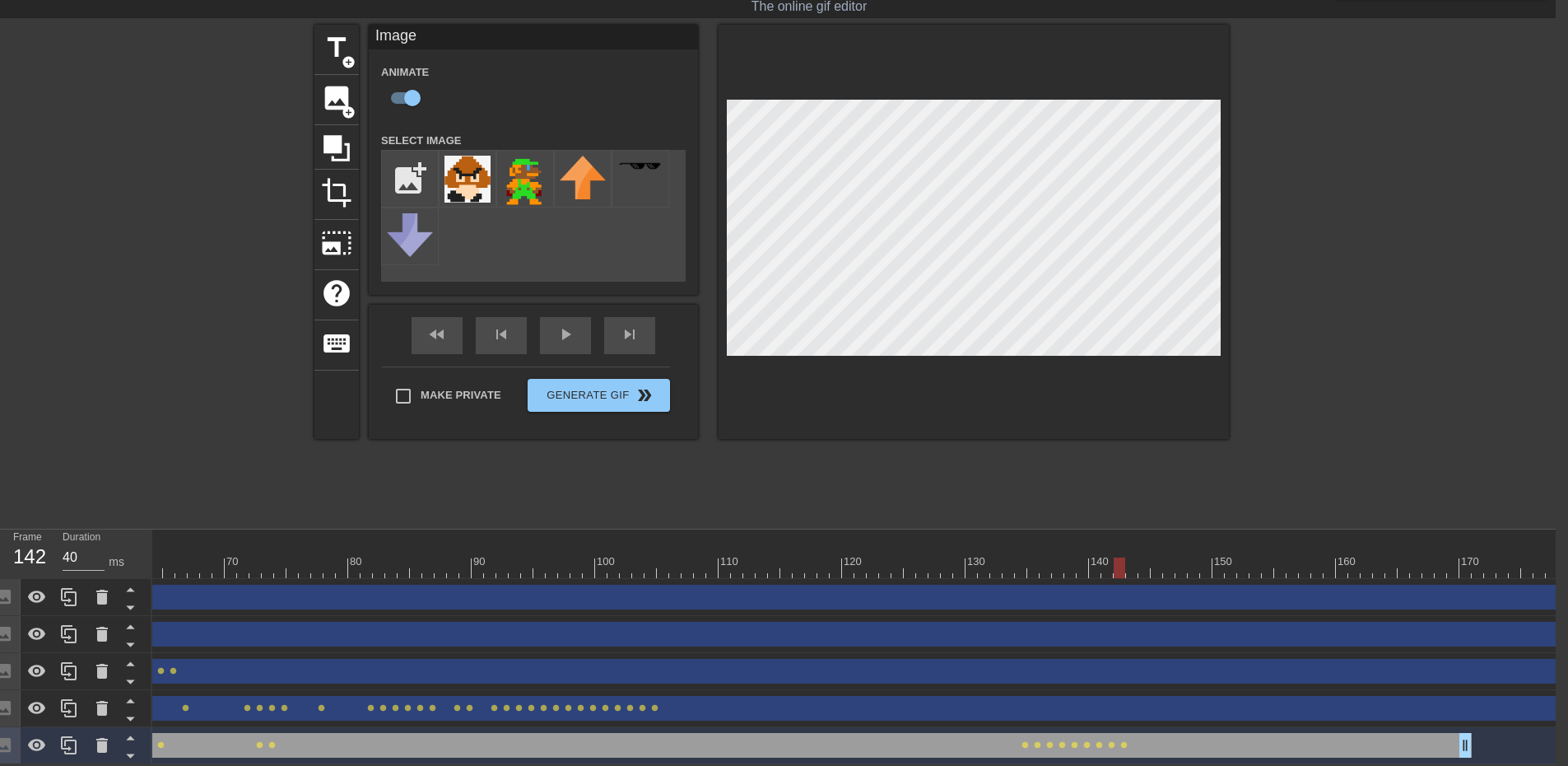
click at [1130, 558] on div at bounding box center [491, 568] width 2234 height 21
click at [1145, 558] on div at bounding box center [491, 568] width 2234 height 21
click at [1158, 559] on div at bounding box center [491, 568] width 2234 height 21
click at [1170, 558] on div at bounding box center [491, 568] width 2234 height 21
click at [1179, 558] on div at bounding box center [491, 568] width 2234 height 21
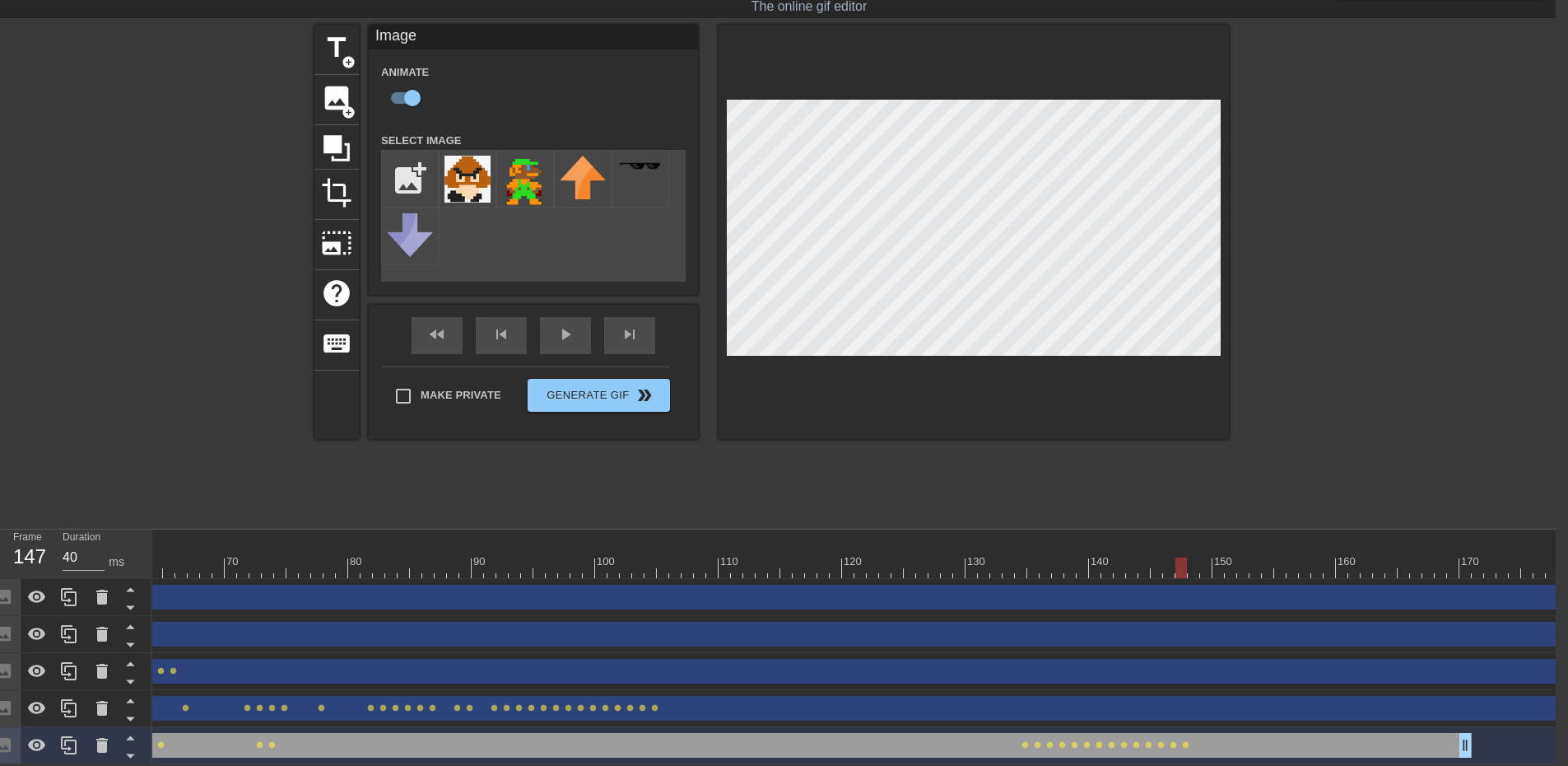
click at [1197, 558] on div at bounding box center [491, 568] width 2234 height 21
click at [1203, 558] on div at bounding box center [491, 568] width 2234 height 21
click at [1219, 558] on div at bounding box center [491, 568] width 2234 height 21
click at [1231, 558] on div at bounding box center [491, 568] width 2234 height 21
click at [1241, 565] on div at bounding box center [491, 568] width 2234 height 21
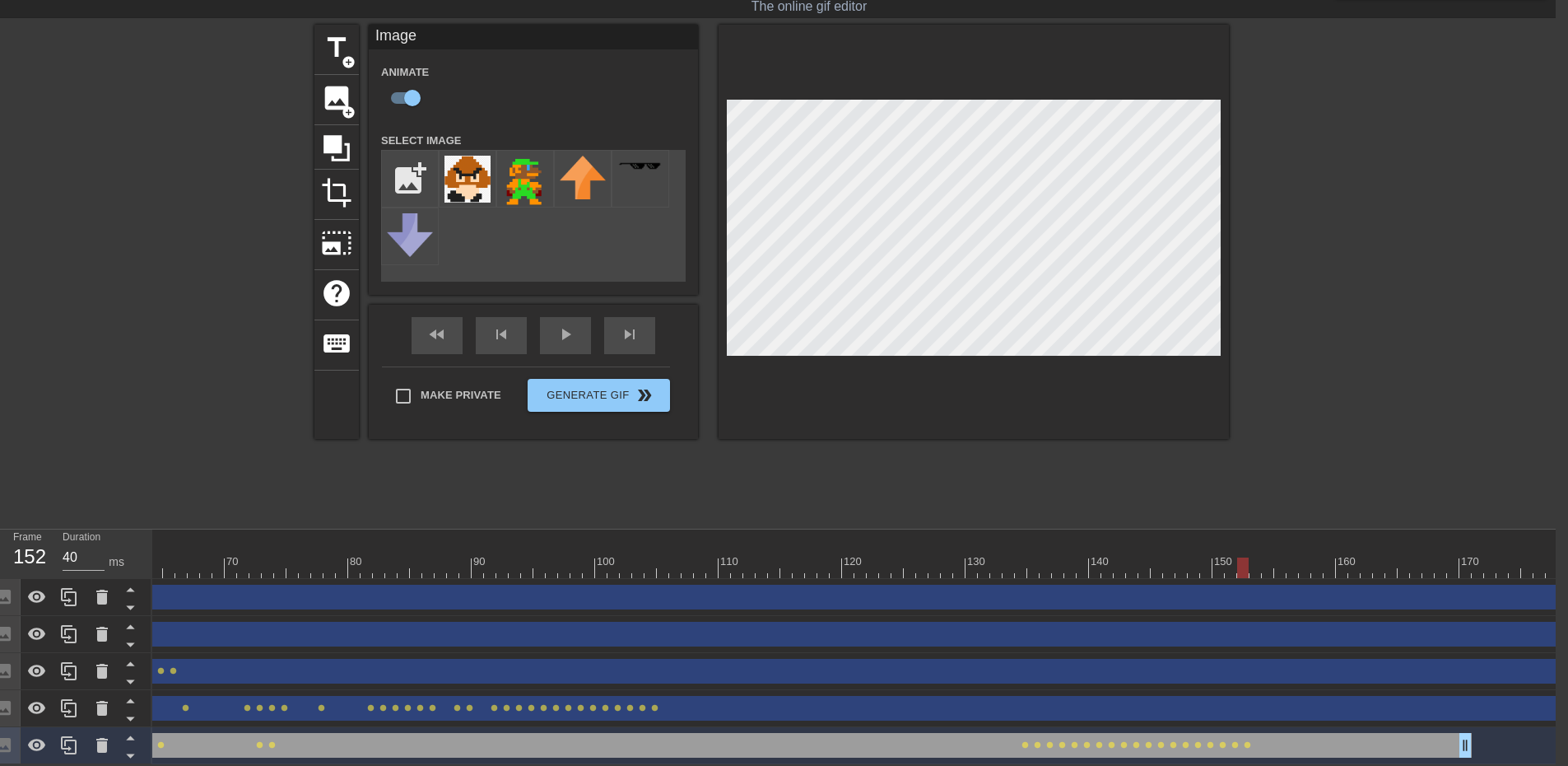
click at [1258, 558] on div at bounding box center [491, 568] width 2234 height 21
click at [1268, 558] on div at bounding box center [491, 568] width 2234 height 21
click at [1279, 558] on div at bounding box center [491, 568] width 2234 height 21
click at [1287, 558] on div at bounding box center [491, 568] width 2234 height 21
click at [1305, 558] on div at bounding box center [491, 568] width 2234 height 21
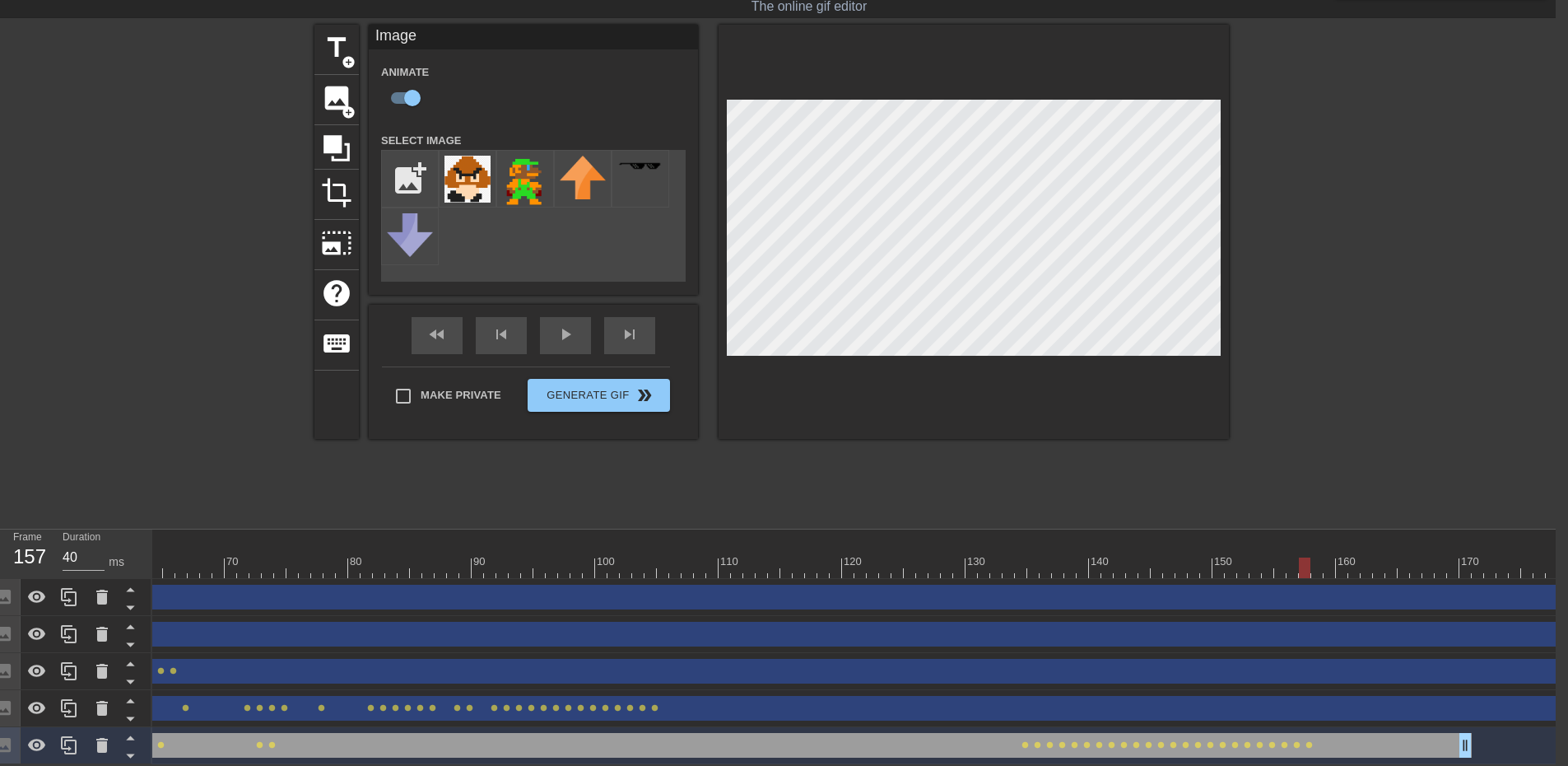
click at [1320, 558] on div at bounding box center [491, 568] width 2234 height 21
click at [1334, 558] on div at bounding box center [491, 568] width 2234 height 21
click at [1340, 558] on div at bounding box center [491, 568] width 2234 height 21
click at [1360, 558] on div at bounding box center [491, 568] width 2234 height 21
click at [1366, 558] on div at bounding box center [491, 568] width 2234 height 21
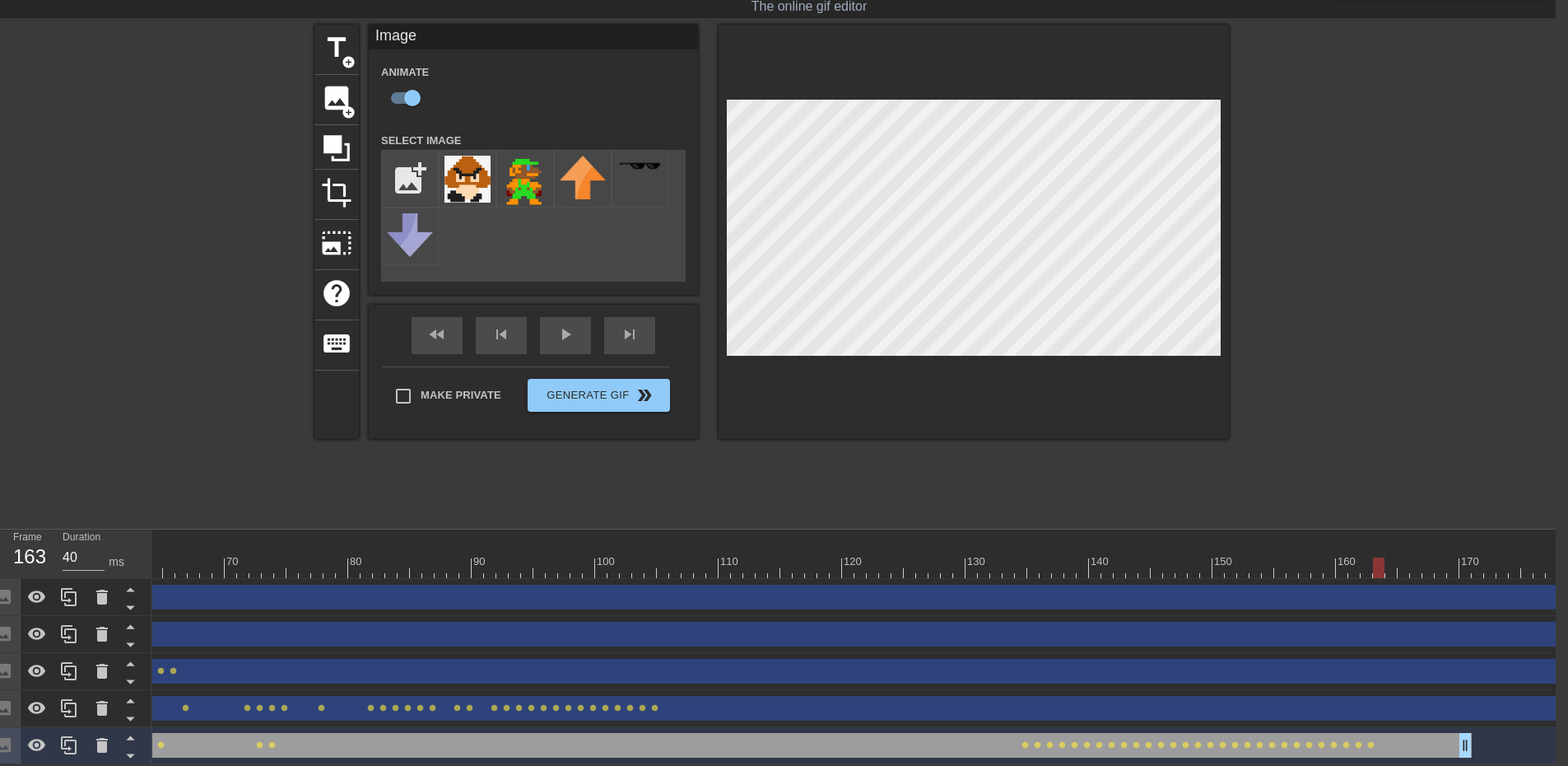
click at [1377, 558] on div at bounding box center [491, 568] width 2234 height 21
click at [1389, 559] on div at bounding box center [491, 568] width 2234 height 21
click at [1408, 560] on div at bounding box center [491, 568] width 2234 height 21
click at [1418, 558] on div at bounding box center [491, 568] width 2234 height 21
click at [1429, 564] on div at bounding box center [491, 568] width 2234 height 21
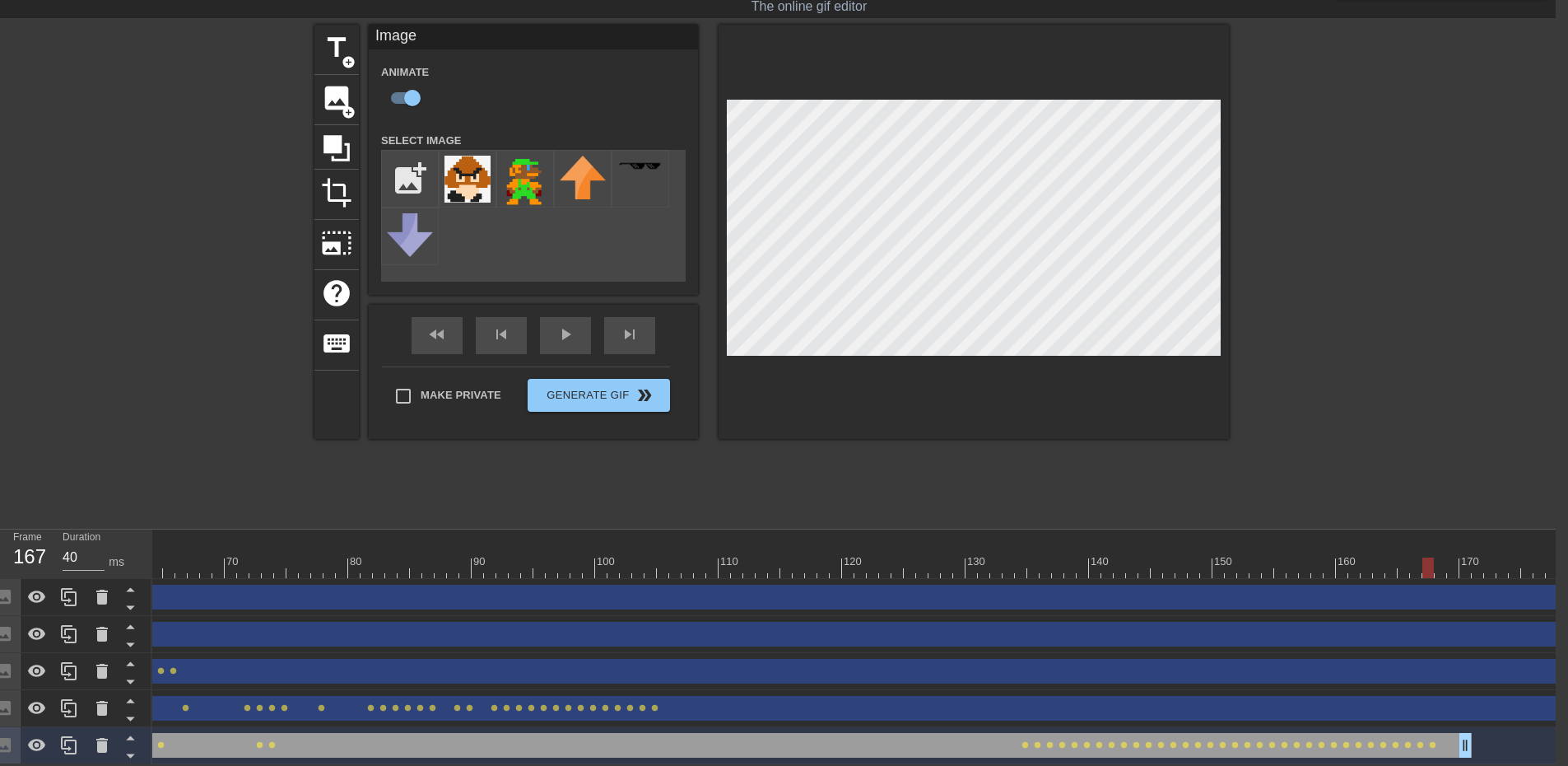
click at [1436, 560] on div at bounding box center [491, 568] width 2234 height 21
click at [1456, 563] on div at bounding box center [491, 568] width 2234 height 21
click at [1469, 558] on div at bounding box center [491, 568] width 2234 height 21
click at [1482, 558] on div at bounding box center [491, 568] width 2234 height 21
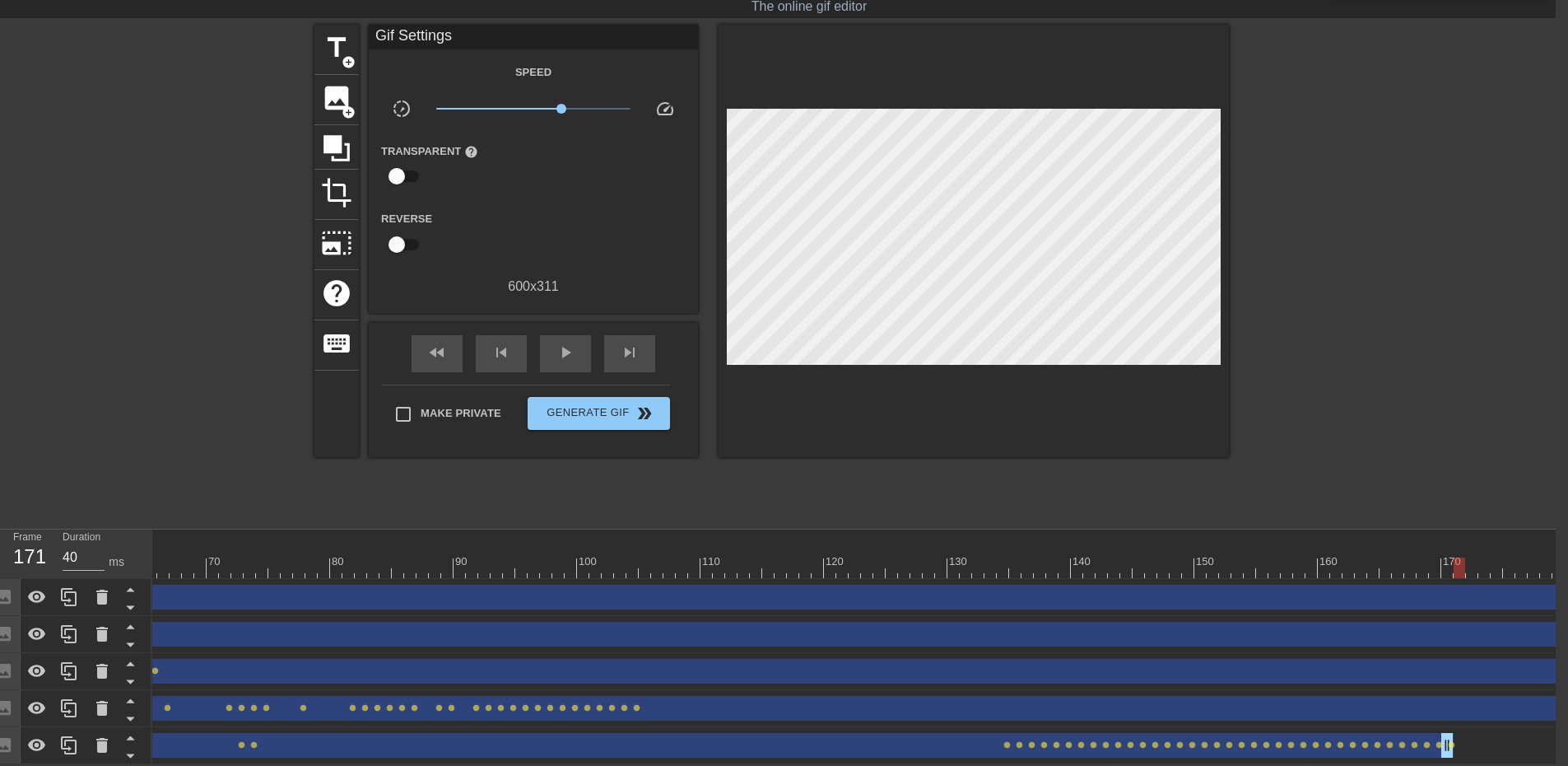
scroll to position [0, 823]
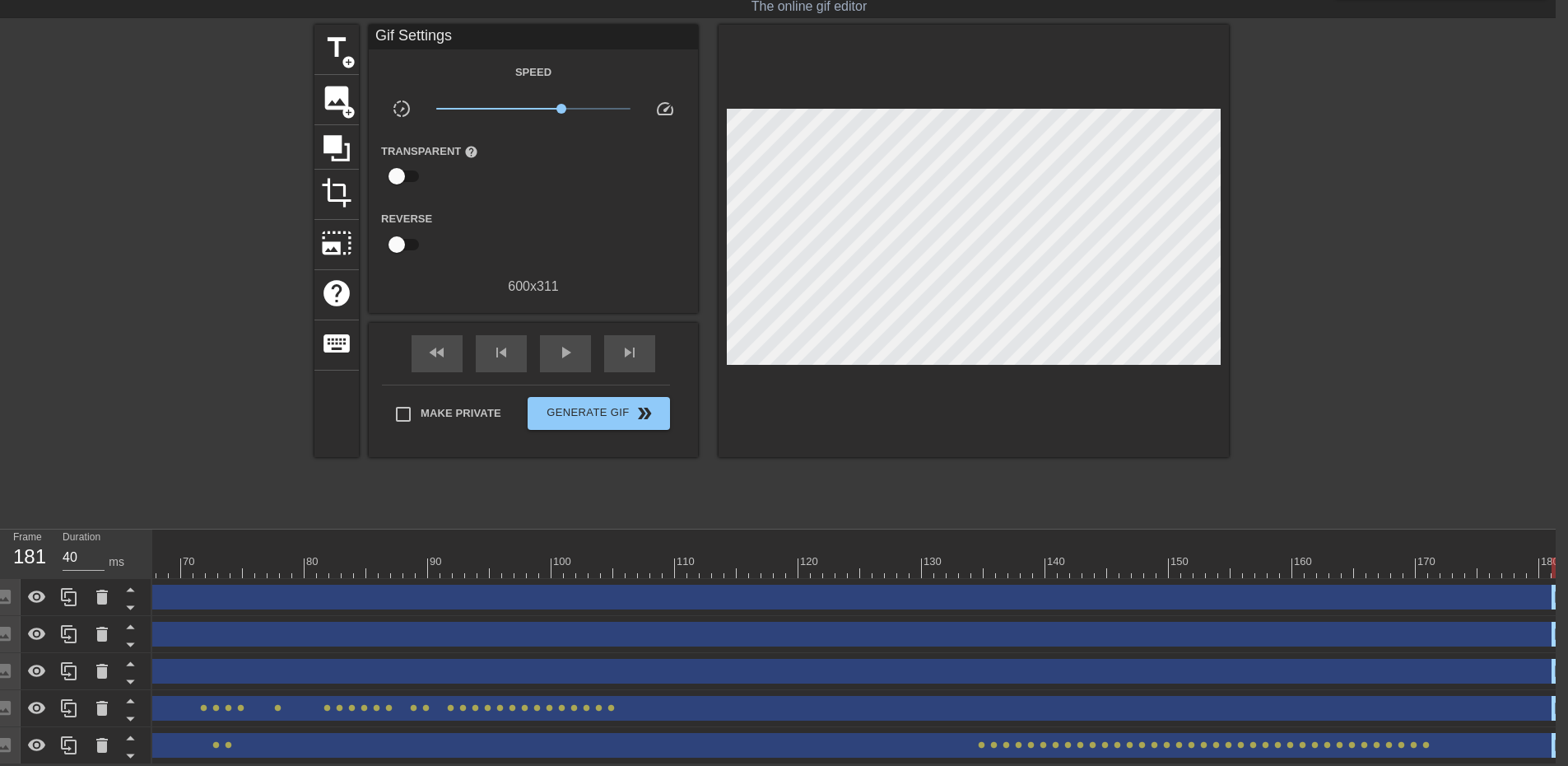
drag, startPoint x: 1426, startPoint y: 730, endPoint x: 1564, endPoint y: 722, distance: 138.2
click at [1555, 722] on div "10 20 30 40 50 60 70 80 90 100 110 120 130 140 150 160" at bounding box center [854, 647] width 1403 height 235
drag, startPoint x: 1557, startPoint y: 557, endPoint x: 1405, endPoint y: 564, distance: 152.2
click at [1405, 564] on div at bounding box center [1408, 568] width 12 height 21
click at [1426, 563] on div at bounding box center [446, 568] width 2234 height 21
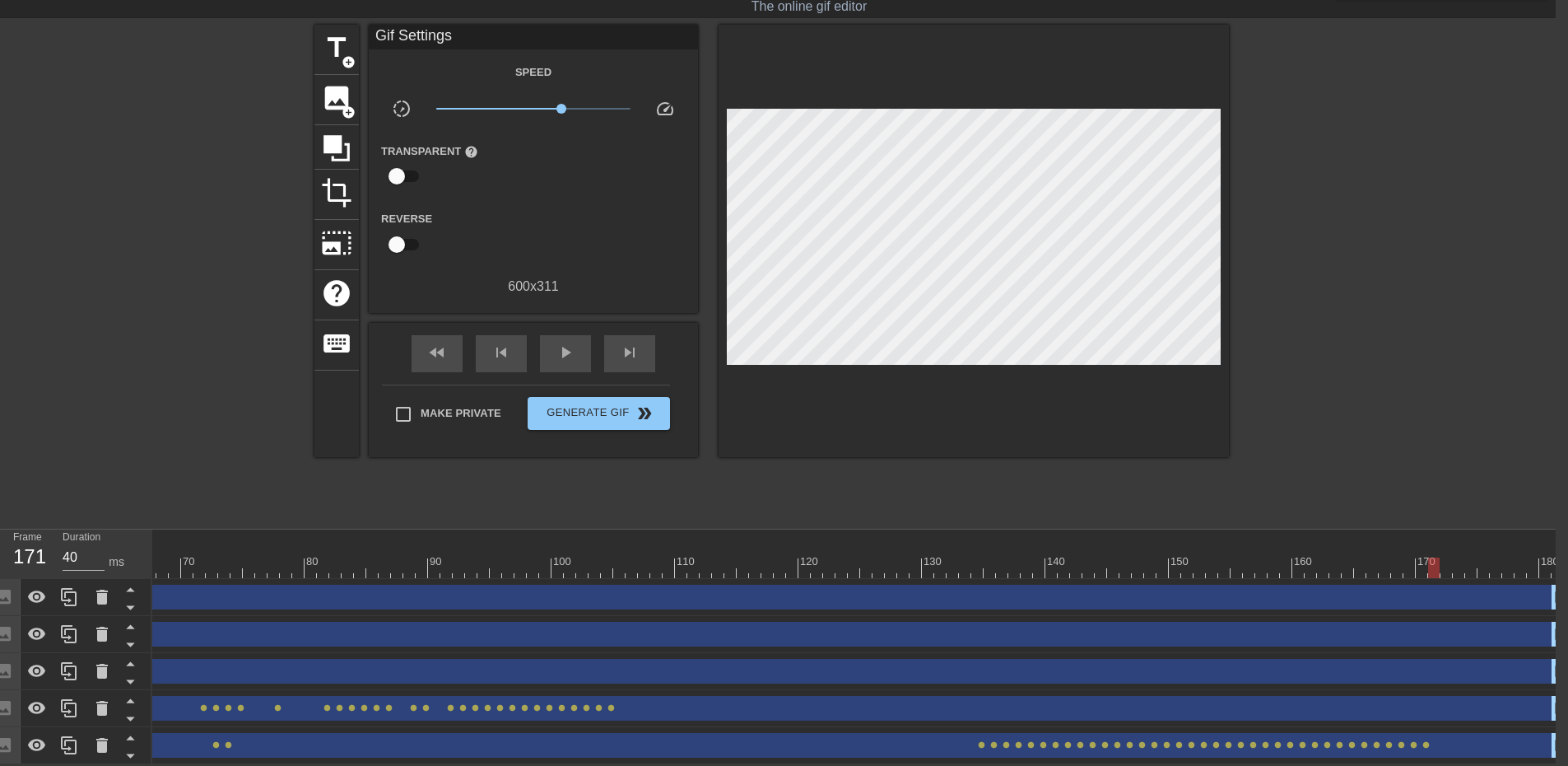
click at [1431, 563] on div at bounding box center [446, 568] width 2234 height 21
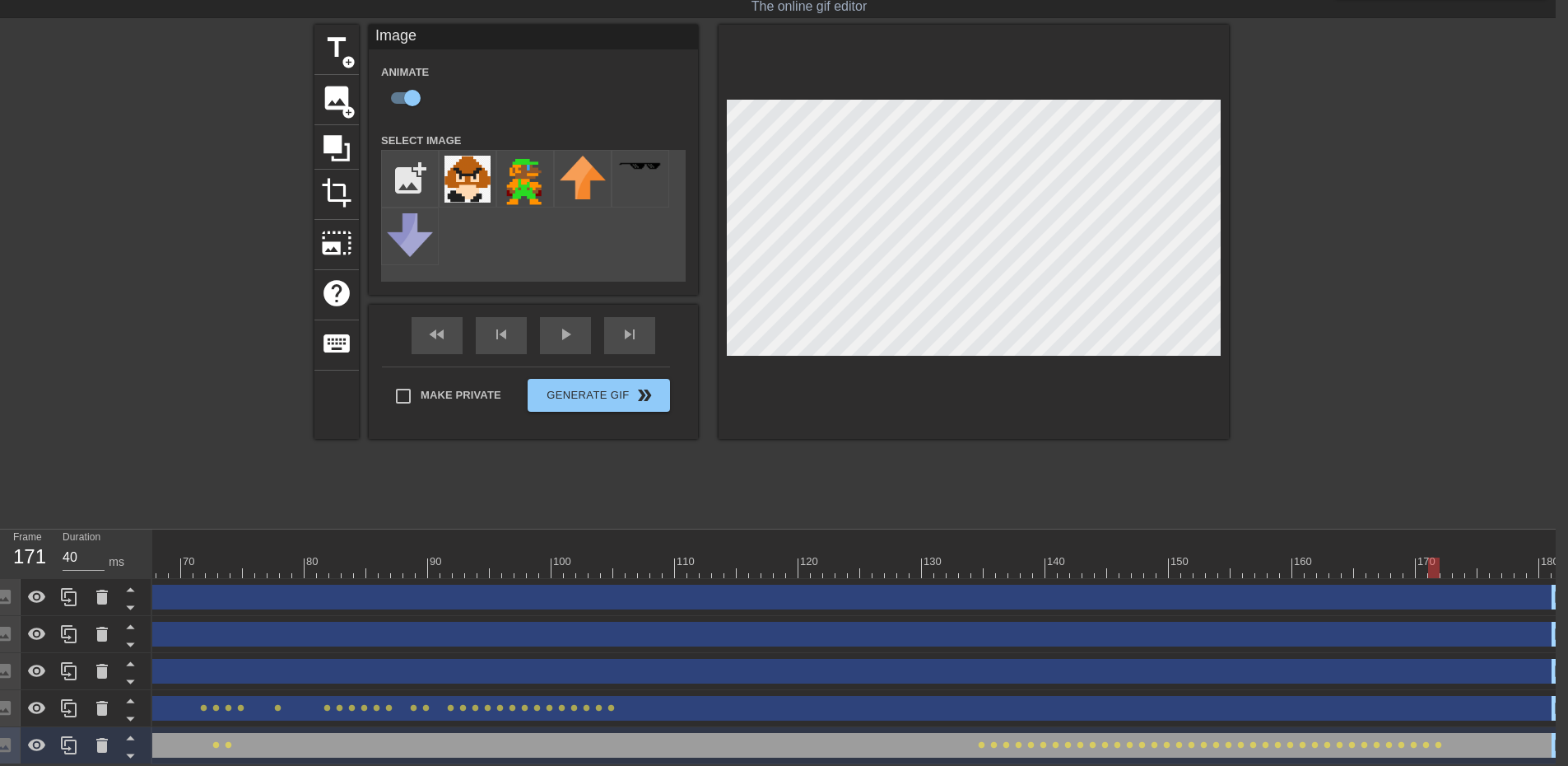
click at [1445, 558] on div at bounding box center [446, 568] width 2234 height 21
click at [1459, 561] on div at bounding box center [446, 568] width 2234 height 21
click at [1473, 558] on div at bounding box center [446, 568] width 2234 height 21
click at [1483, 558] on div at bounding box center [446, 568] width 2234 height 21
click at [1495, 560] on div at bounding box center [446, 568] width 2234 height 21
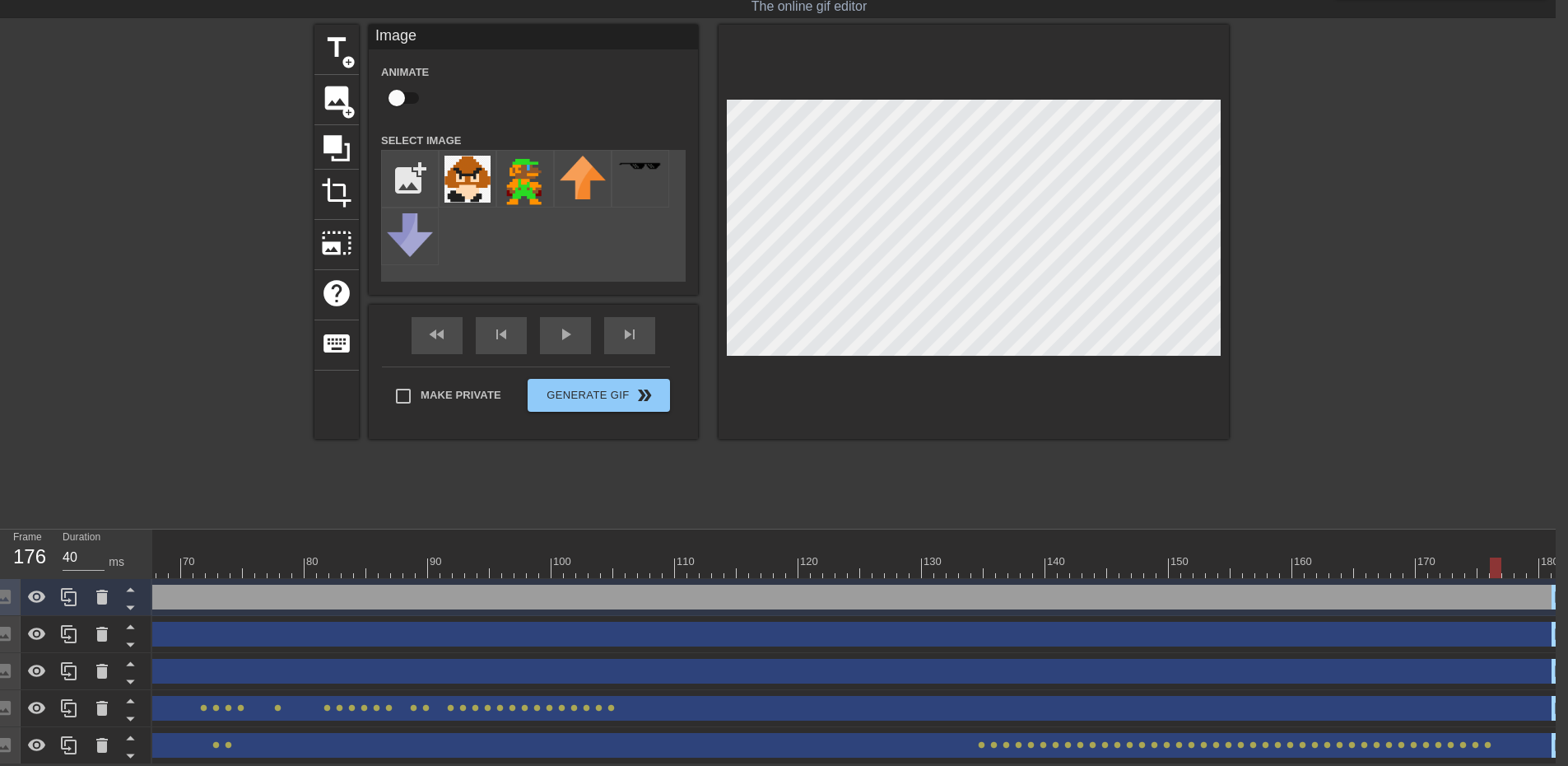
checkbox input "true"
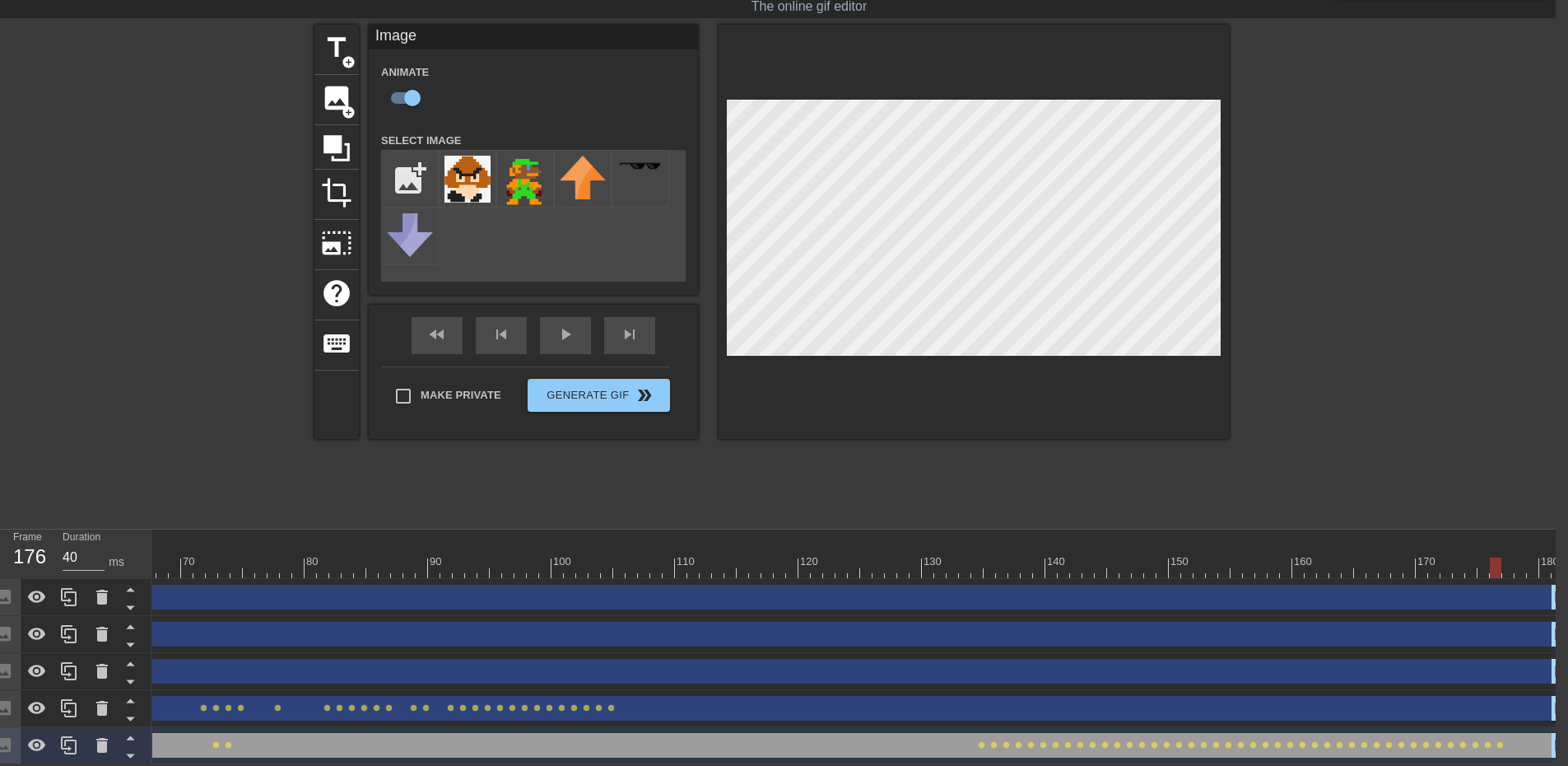
click at [1511, 560] on div at bounding box center [446, 568] width 2234 height 21
click at [1523, 559] on div at bounding box center [446, 568] width 2234 height 21
click at [1531, 559] on div at bounding box center [446, 568] width 2234 height 21
click at [1545, 558] on div at bounding box center [446, 568] width 2234 height 21
click at [1559, 559] on div at bounding box center [446, 568] width 2234 height 21
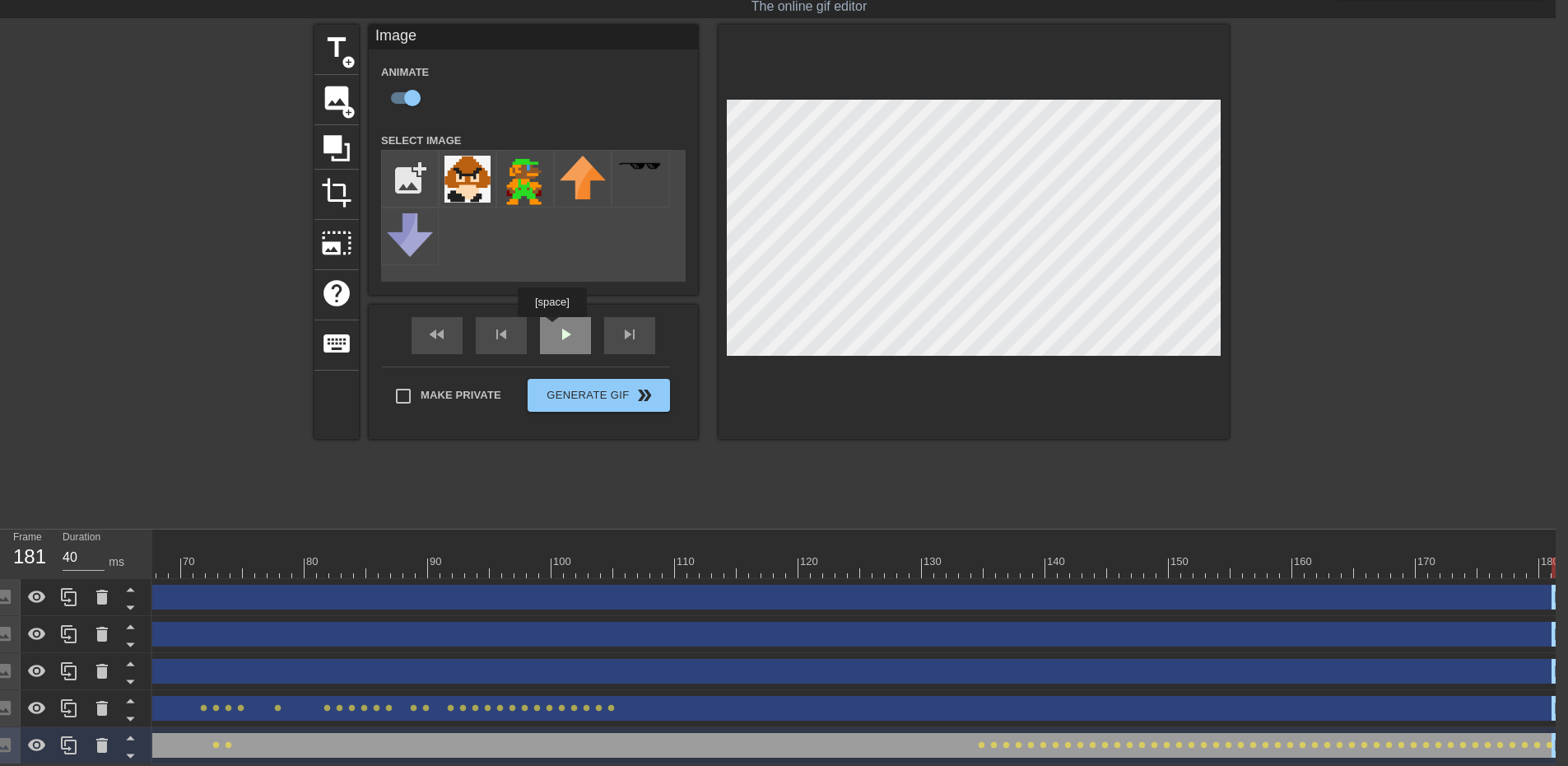
click at [552, 326] on div "play_arrow" at bounding box center [565, 335] width 51 height 37
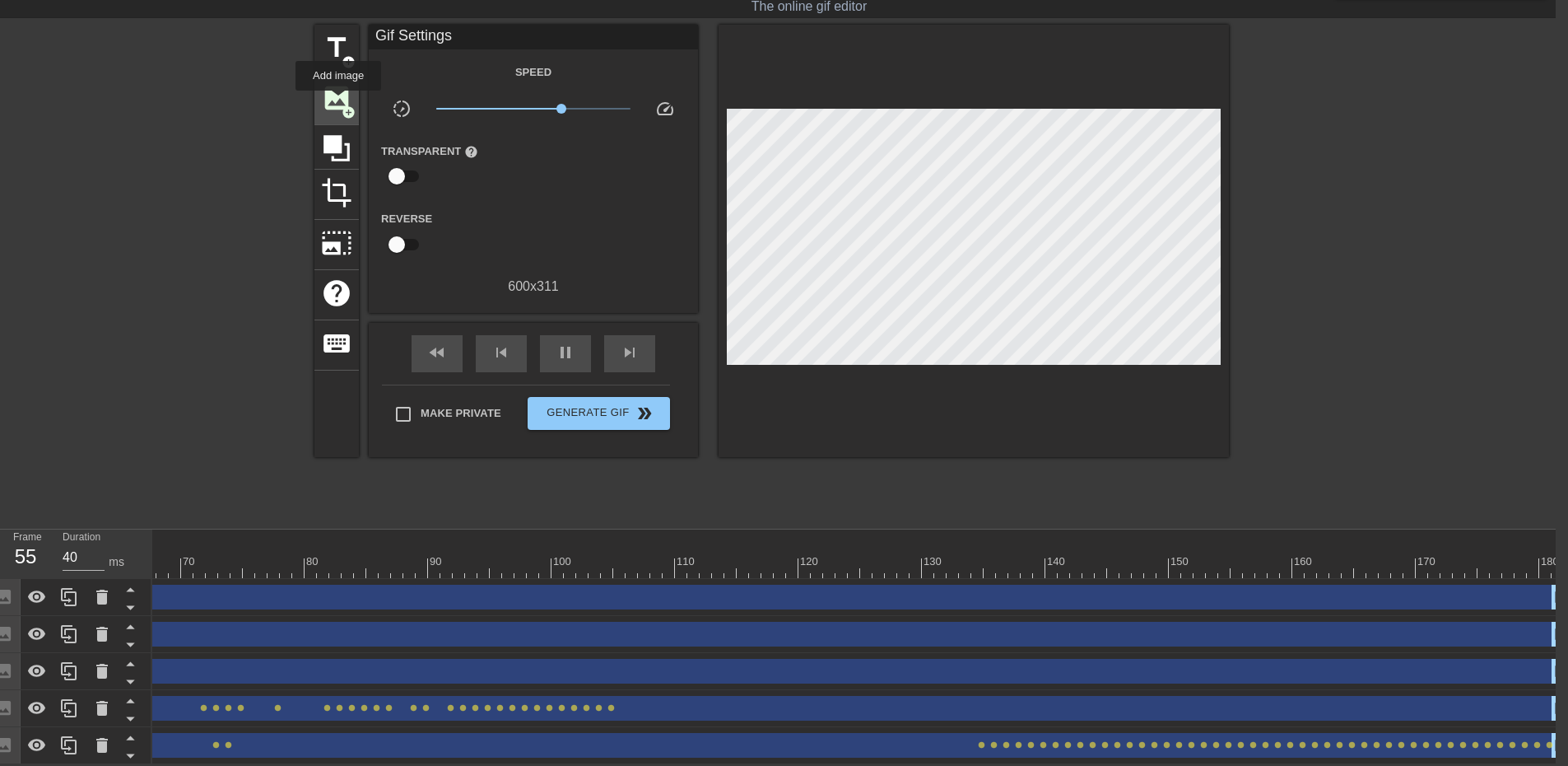
click at [338, 102] on div "image add_circle" at bounding box center [336, 100] width 44 height 51
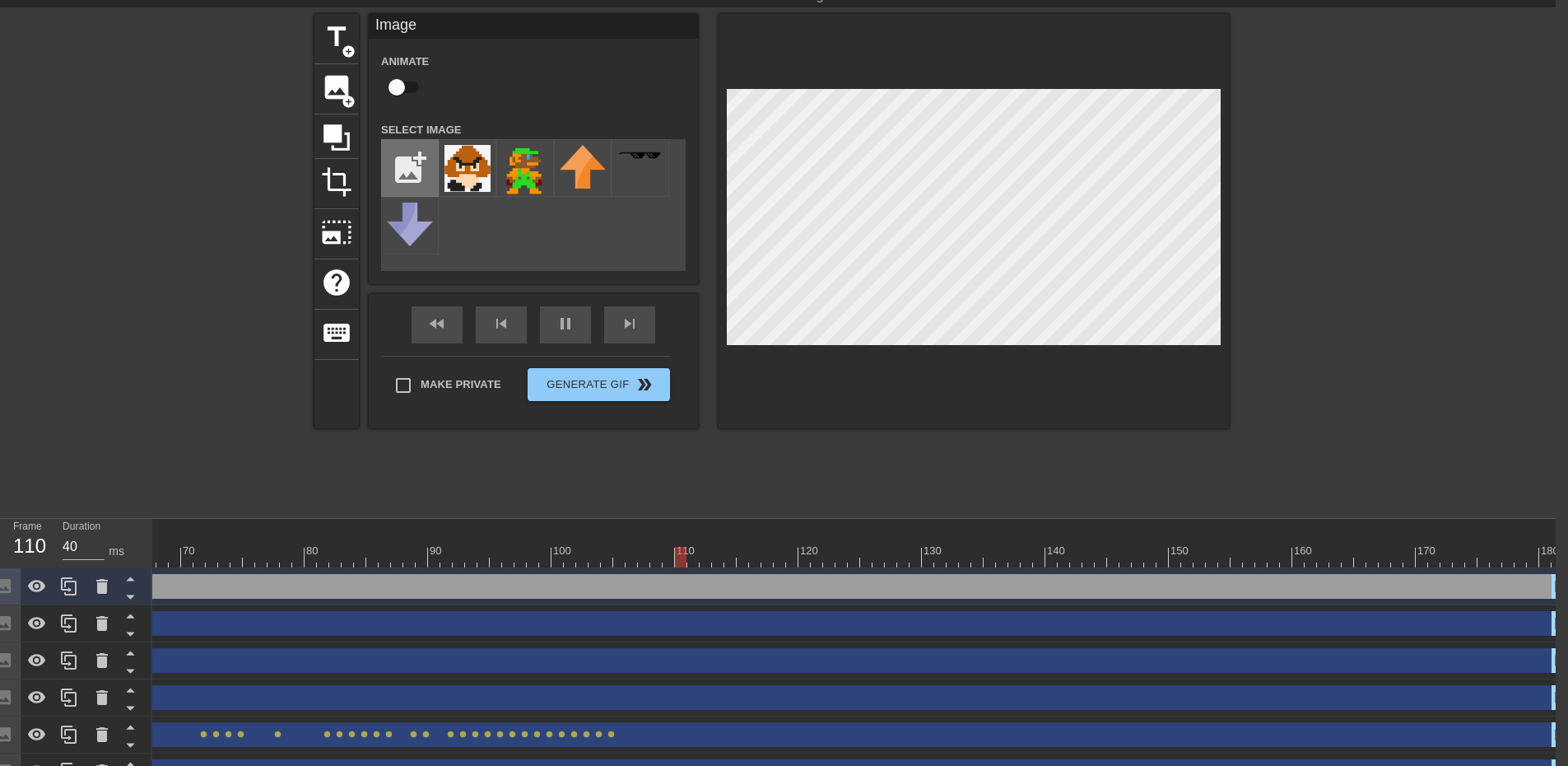
click at [398, 153] on input "file" at bounding box center [409, 168] width 56 height 56
click at [399, 168] on input "file" at bounding box center [409, 168] width 56 height 56
type input "C:\fakepath\artworks-g9DQyKzyEotTnSYd-1bmwaw-t500x500.jpg"
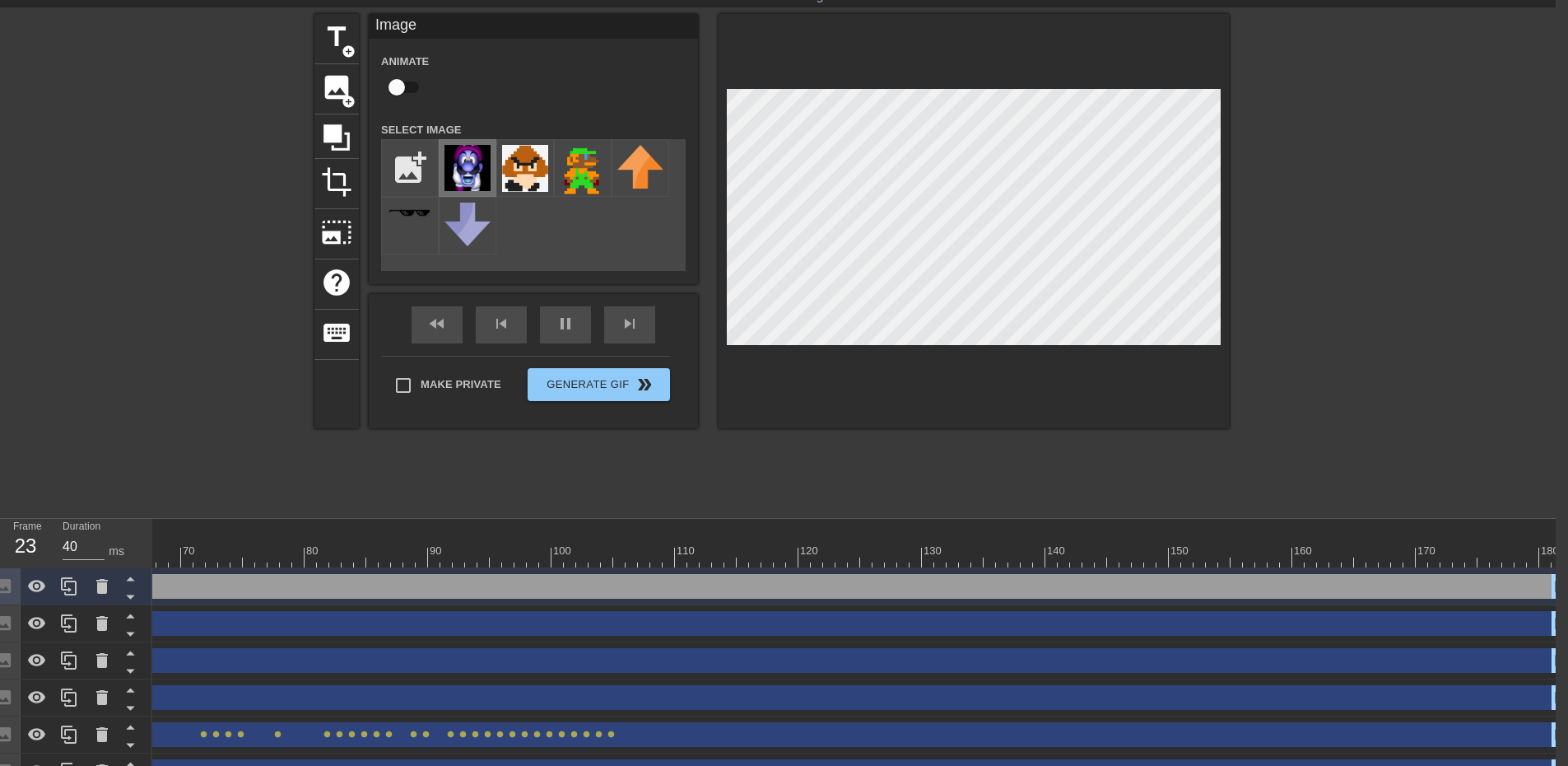
click at [457, 148] on img at bounding box center [467, 168] width 46 height 46
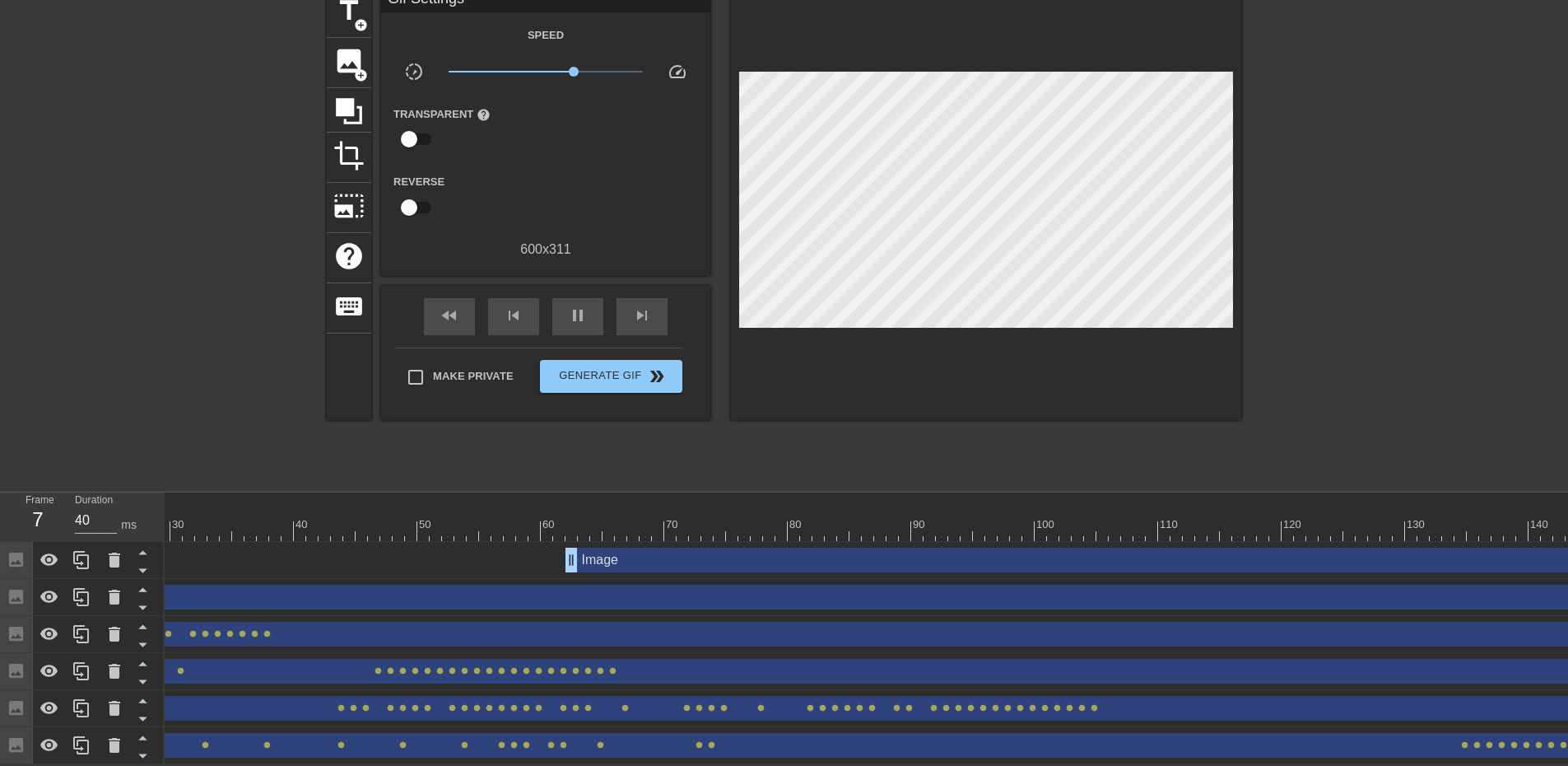
scroll to position [0, 0]
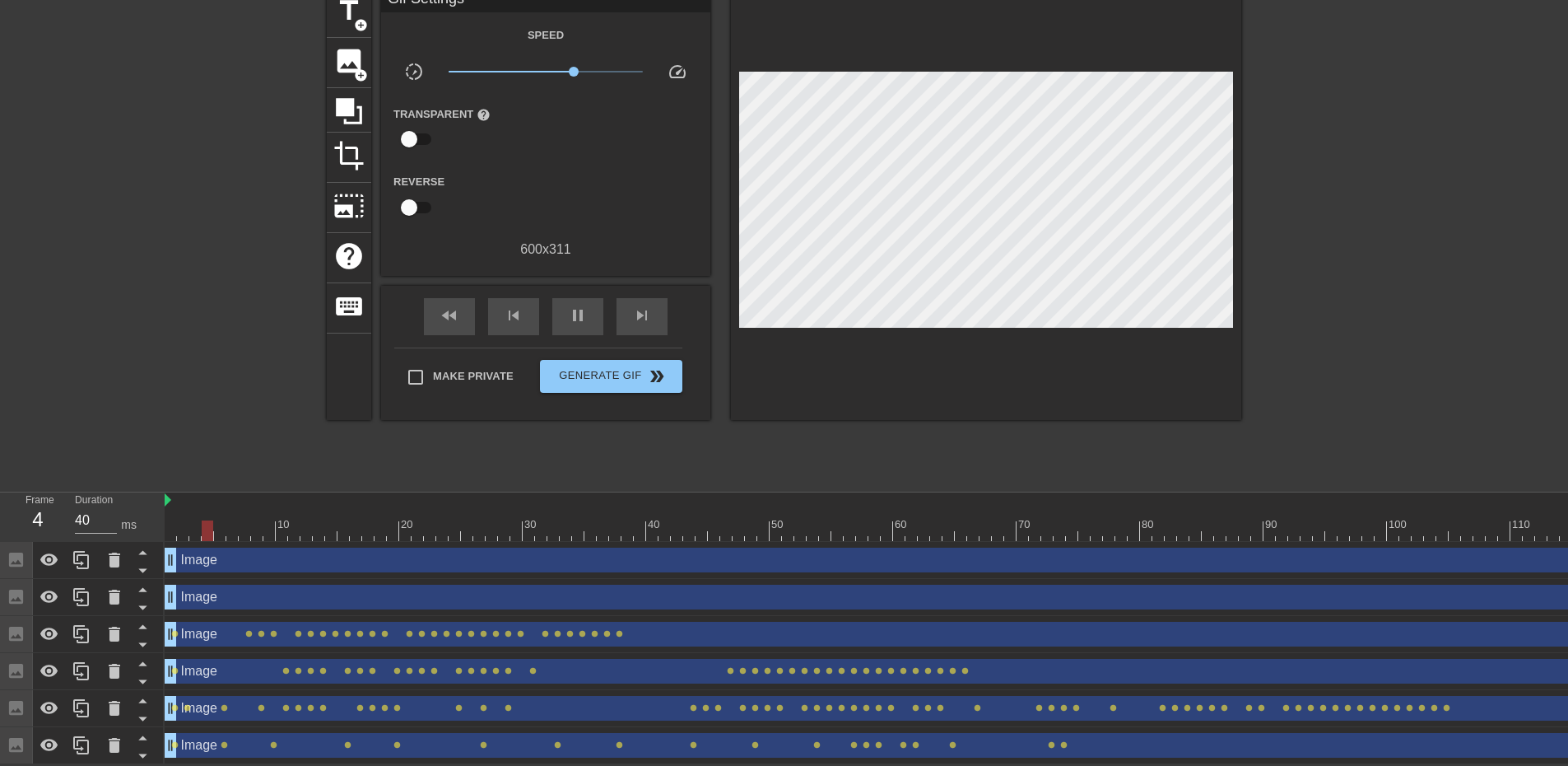
drag, startPoint x: 925, startPoint y: 548, endPoint x: 161, endPoint y: 546, distance: 764.0
click at [161, 546] on div "Frame 4 Duration 40 ms 10 20 30 40 50 60 70 80 90 100 110 120 130 140 150" at bounding box center [784, 628] width 1568 height 272
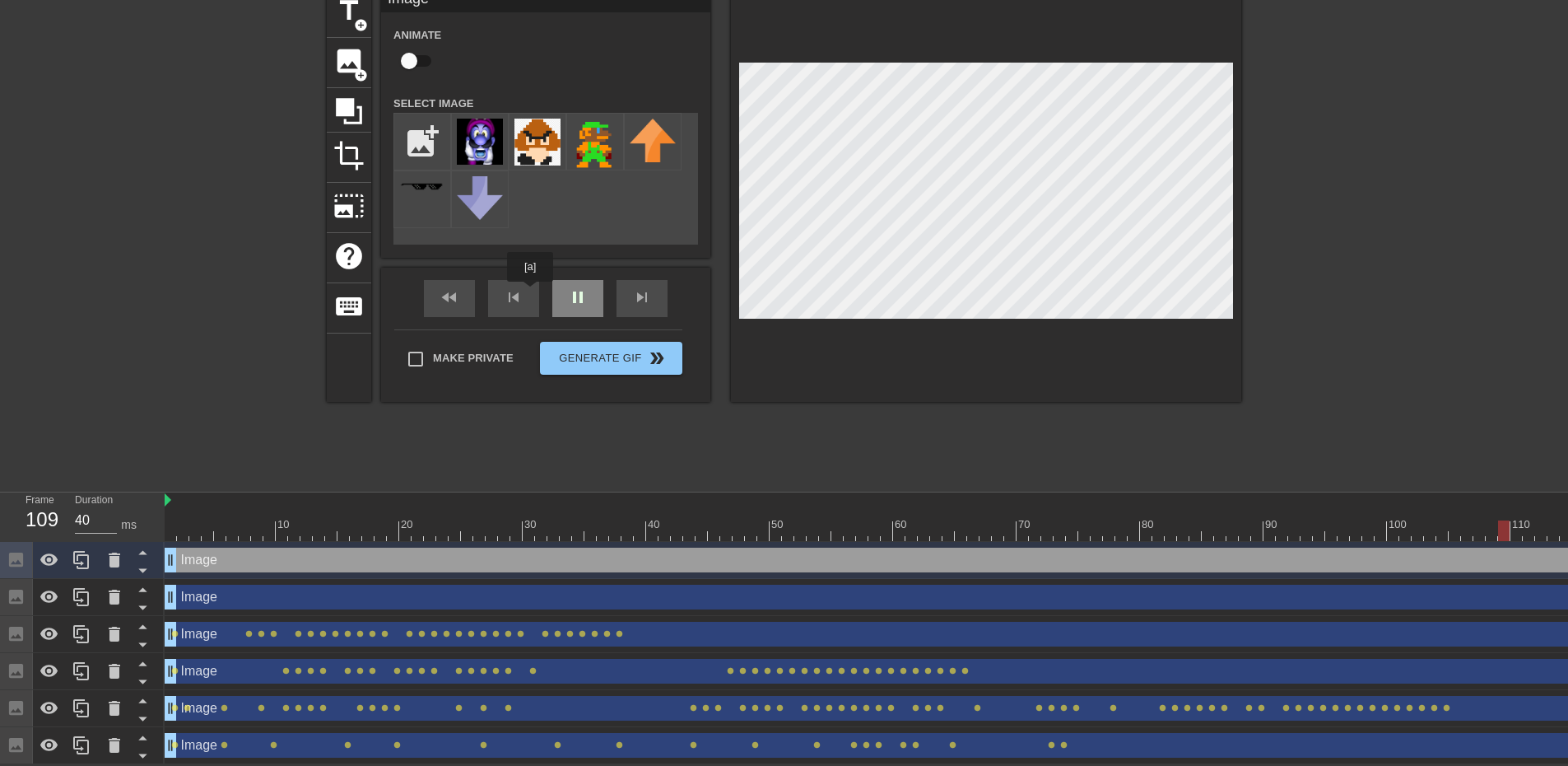
click at [562, 291] on div "pause" at bounding box center [577, 298] width 51 height 37
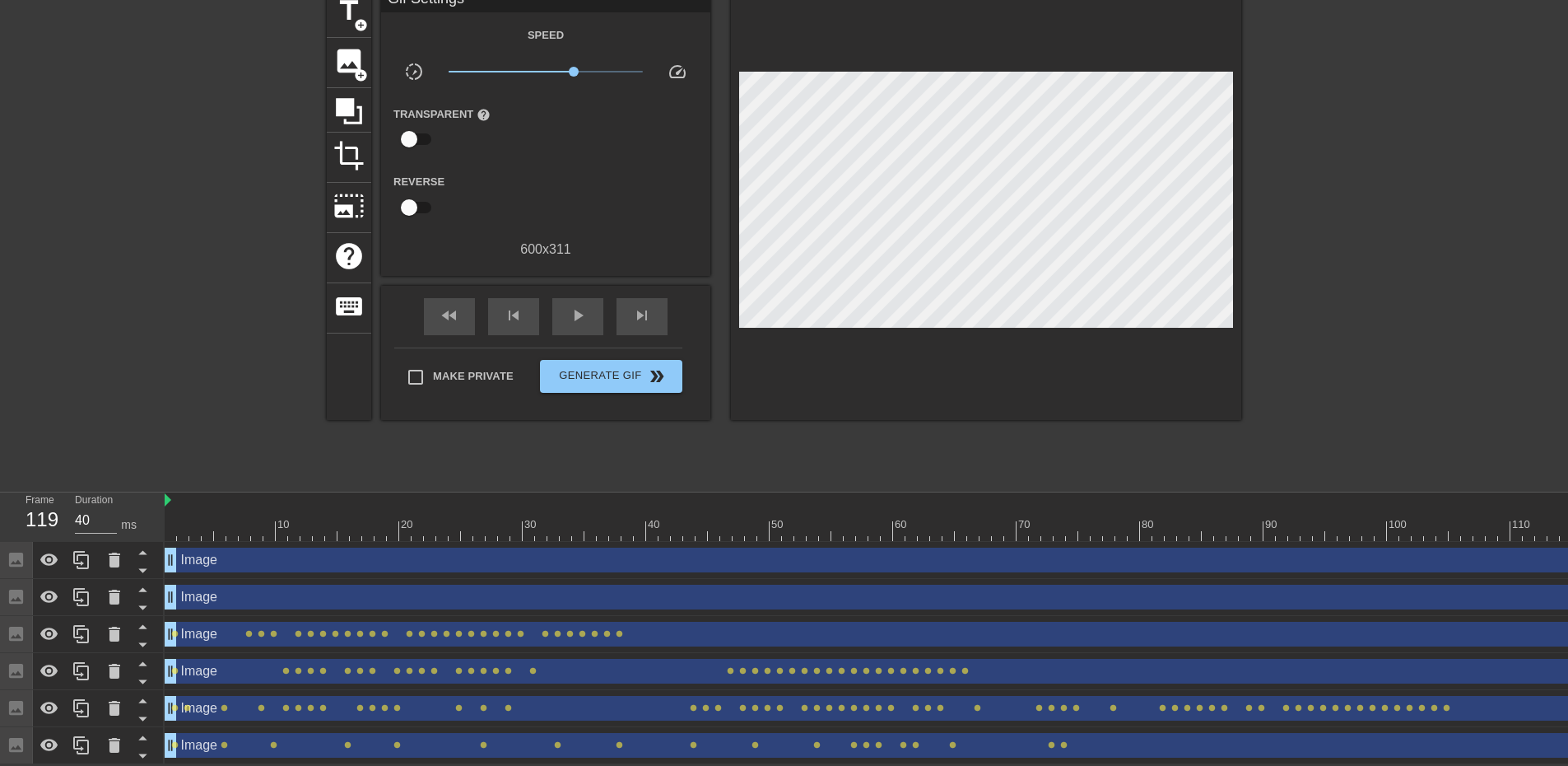
click at [880, 522] on div at bounding box center [1282, 531] width 2234 height 21
drag, startPoint x: 878, startPoint y: 522, endPoint x: 155, endPoint y: 494, distance: 723.5
click at [155, 494] on div "Frame 1 Duration 40 ms 10 20 30 40 50 60 70 80 90 100 110 120 130 140 150" at bounding box center [784, 628] width 1568 height 272
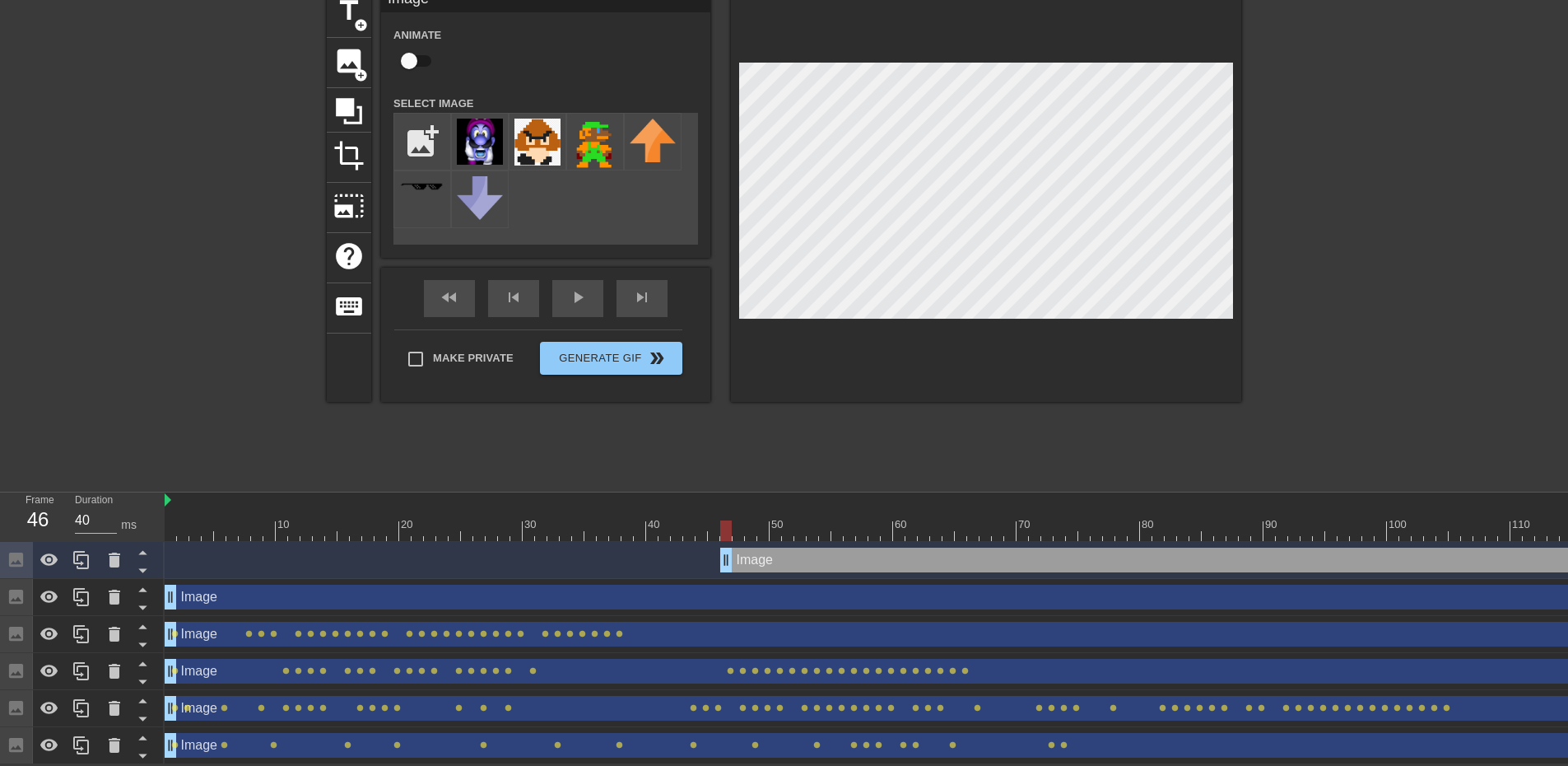
drag, startPoint x: 172, startPoint y: 554, endPoint x: 732, endPoint y: 520, distance: 561.0
click at [732, 520] on div "10 20 30 40 50 60 70 80 90 100 110 120 130 140 150 160" at bounding box center [867, 628] width 1403 height 272
click at [1294, 231] on div "title add_circle image add_circle crop photo_size_select_large help keyboard Im…" at bounding box center [784, 235] width 1568 height 494
click at [417, 50] on input "checkbox" at bounding box center [409, 60] width 94 height 32
checkbox input "true"
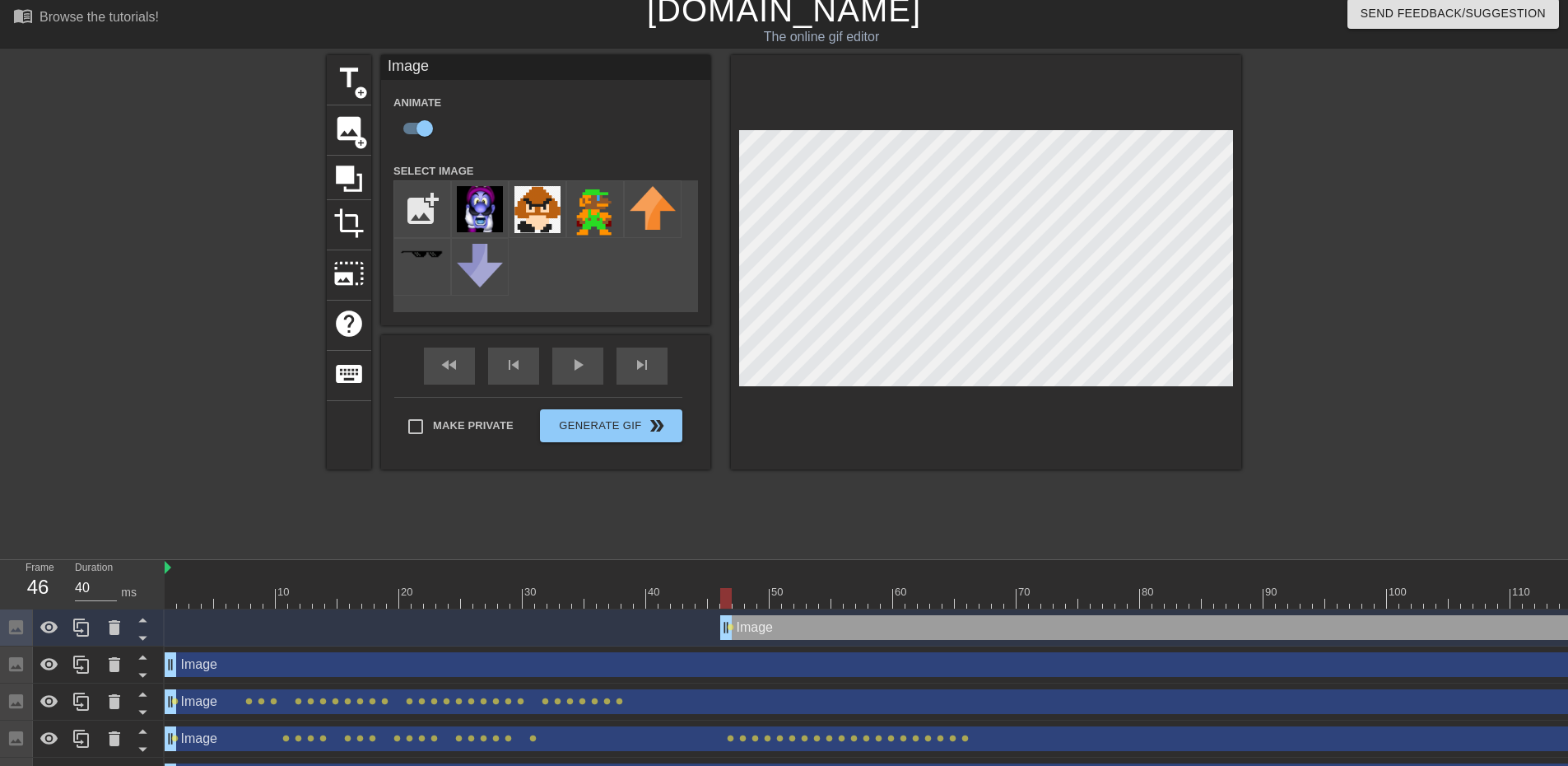
scroll to position [5, 0]
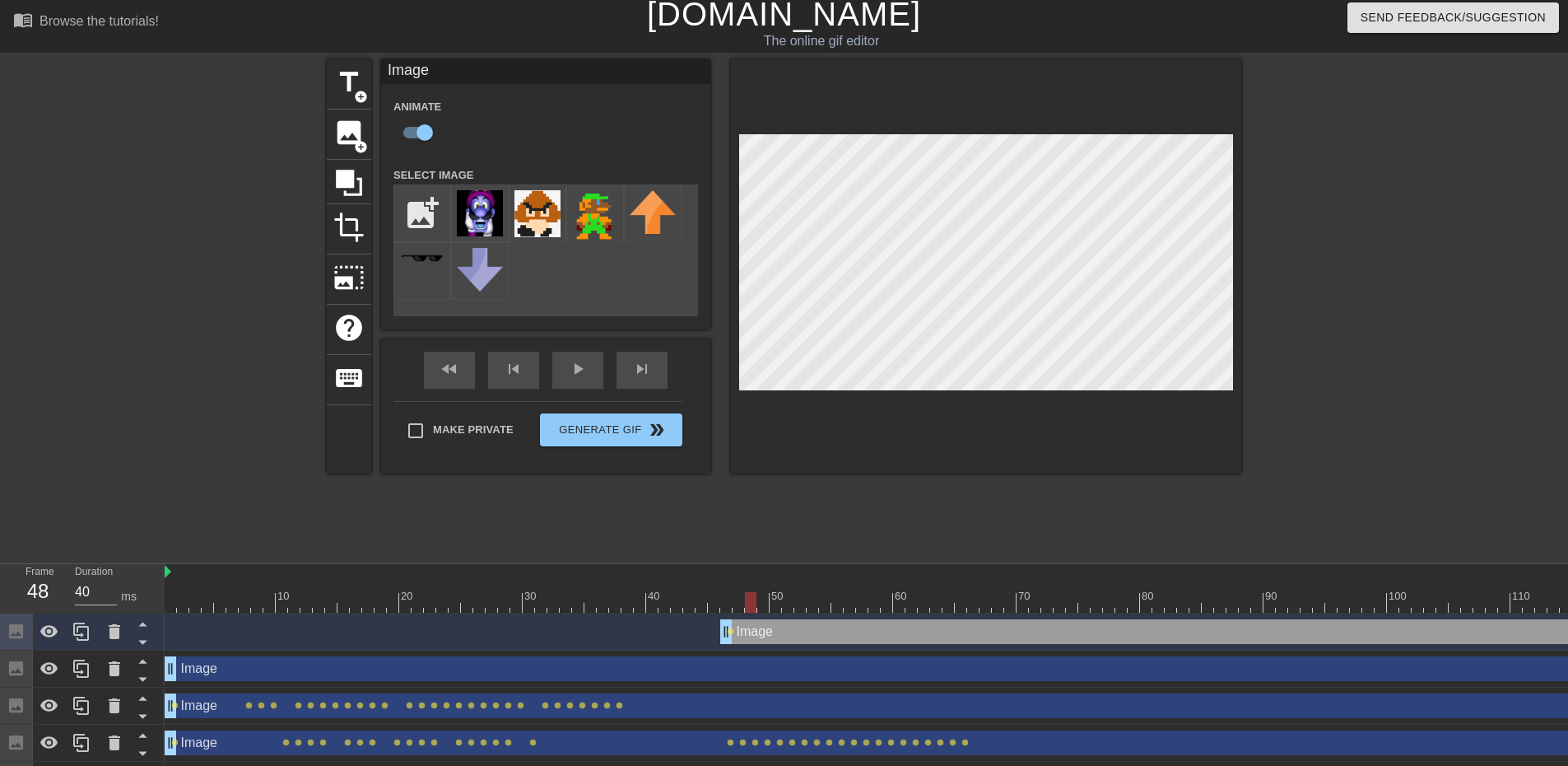
drag, startPoint x: 723, startPoint y: 604, endPoint x: 745, endPoint y: 604, distance: 22.0
click at [745, 604] on div at bounding box center [750, 602] width 12 height 21
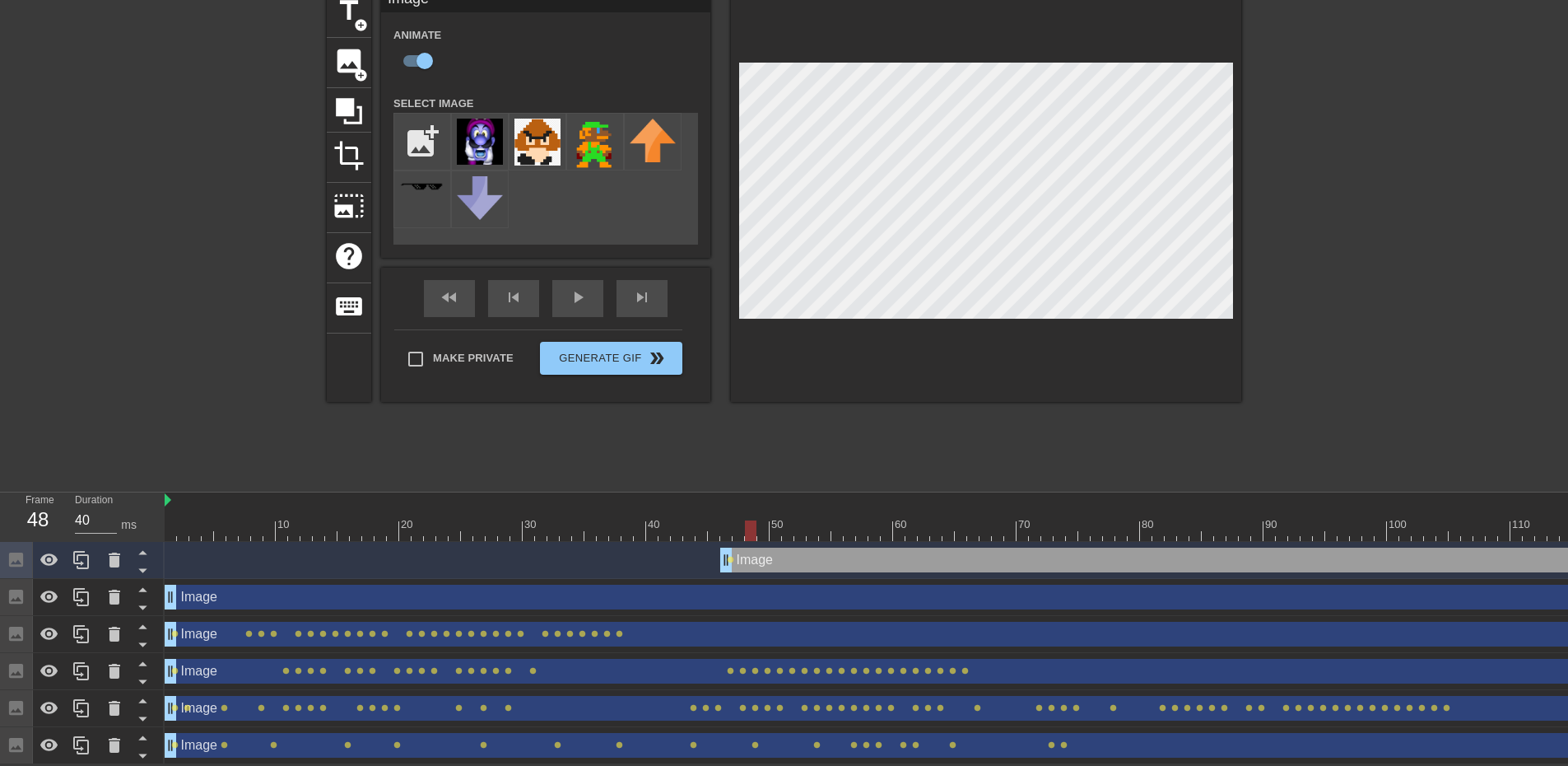
scroll to position [88, 0]
drag, startPoint x: 748, startPoint y: 519, endPoint x: 758, endPoint y: 520, distance: 10.0
click at [758, 521] on div at bounding box center [763, 531] width 12 height 21
click at [777, 521] on div at bounding box center [1282, 531] width 2234 height 21
click at [785, 521] on div at bounding box center [1282, 531] width 2234 height 21
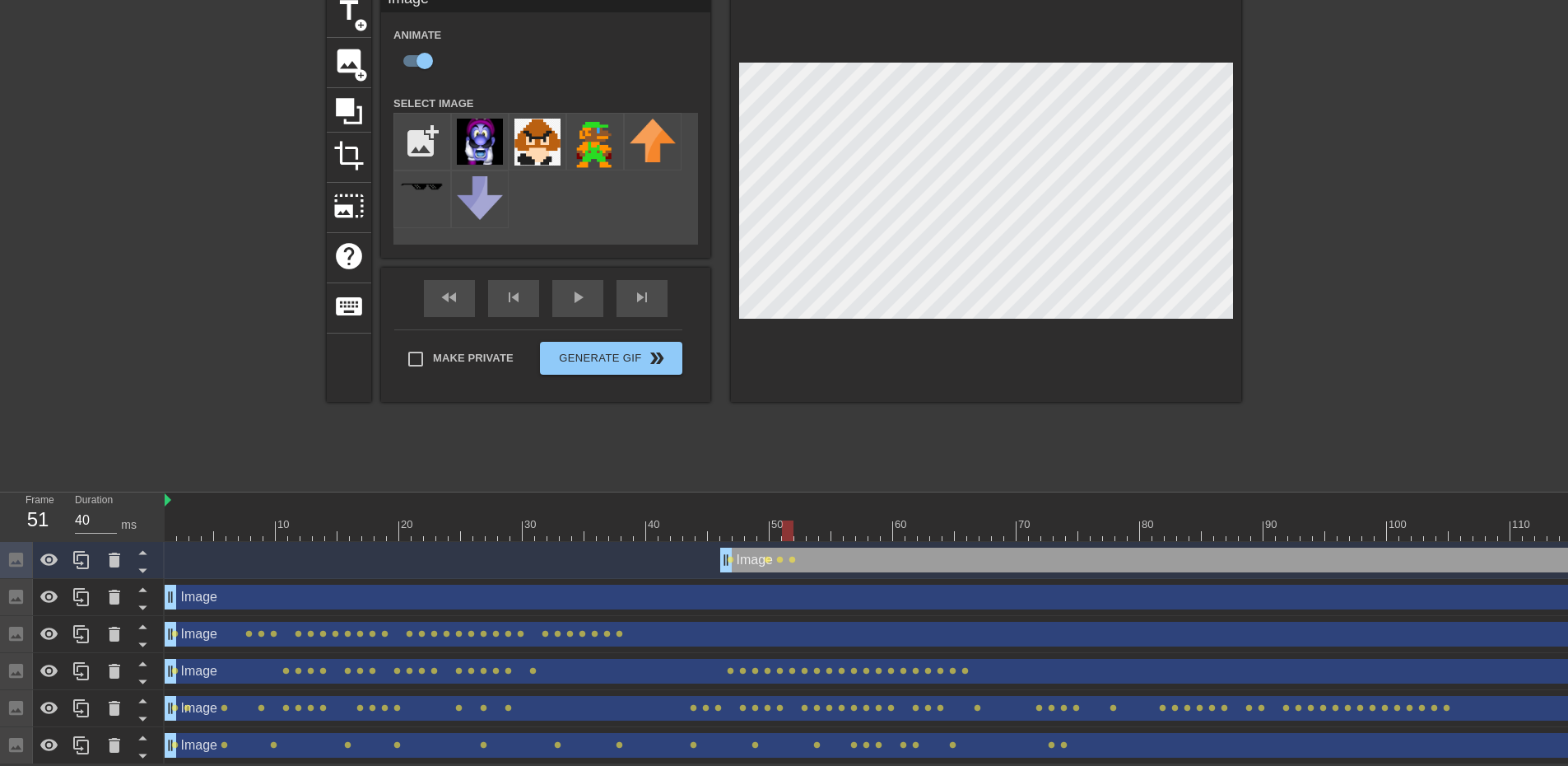
click at [802, 523] on div at bounding box center [1282, 531] width 2234 height 21
click at [809, 522] on div at bounding box center [1282, 531] width 2234 height 21
click at [821, 521] on div at bounding box center [1282, 531] width 2234 height 21
click at [834, 523] on div at bounding box center [1282, 531] width 2234 height 21
click at [850, 524] on div at bounding box center [1282, 531] width 2234 height 21
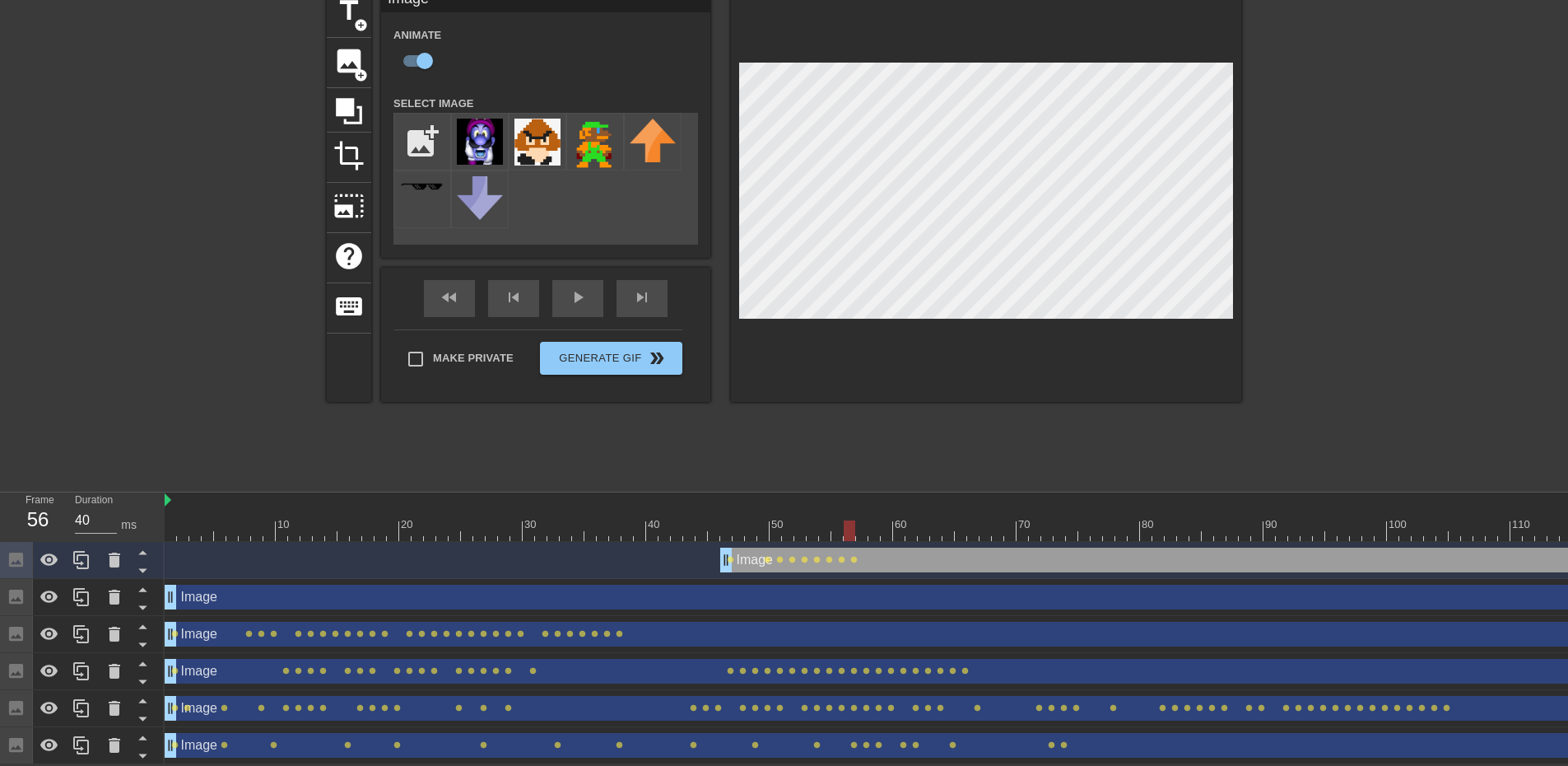
click at [860, 521] on div at bounding box center [1282, 531] width 2234 height 21
click at [870, 522] on div at bounding box center [1282, 531] width 2234 height 21
click at [887, 521] on div at bounding box center [1282, 531] width 2234 height 21
click at [902, 521] on div at bounding box center [1282, 531] width 2234 height 21
click at [910, 521] on div at bounding box center [1282, 531] width 2234 height 21
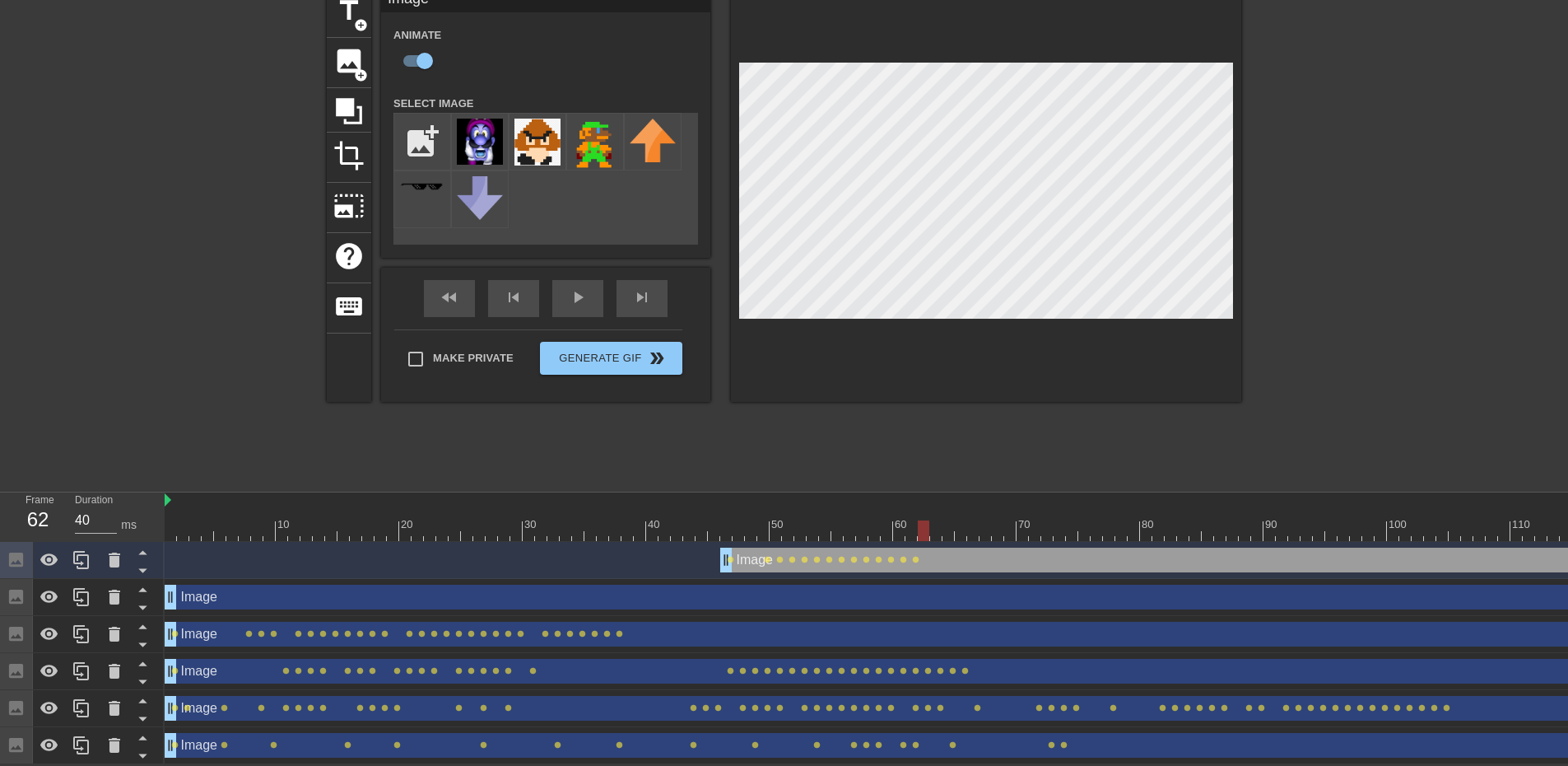
click at [919, 521] on div at bounding box center [1282, 531] width 2234 height 21
click at [934, 526] on div at bounding box center [1282, 531] width 2234 height 21
click at [950, 523] on div at bounding box center [1282, 531] width 2234 height 21
click at [958, 521] on div at bounding box center [1282, 531] width 2234 height 21
click at [974, 521] on div at bounding box center [1282, 531] width 2234 height 21
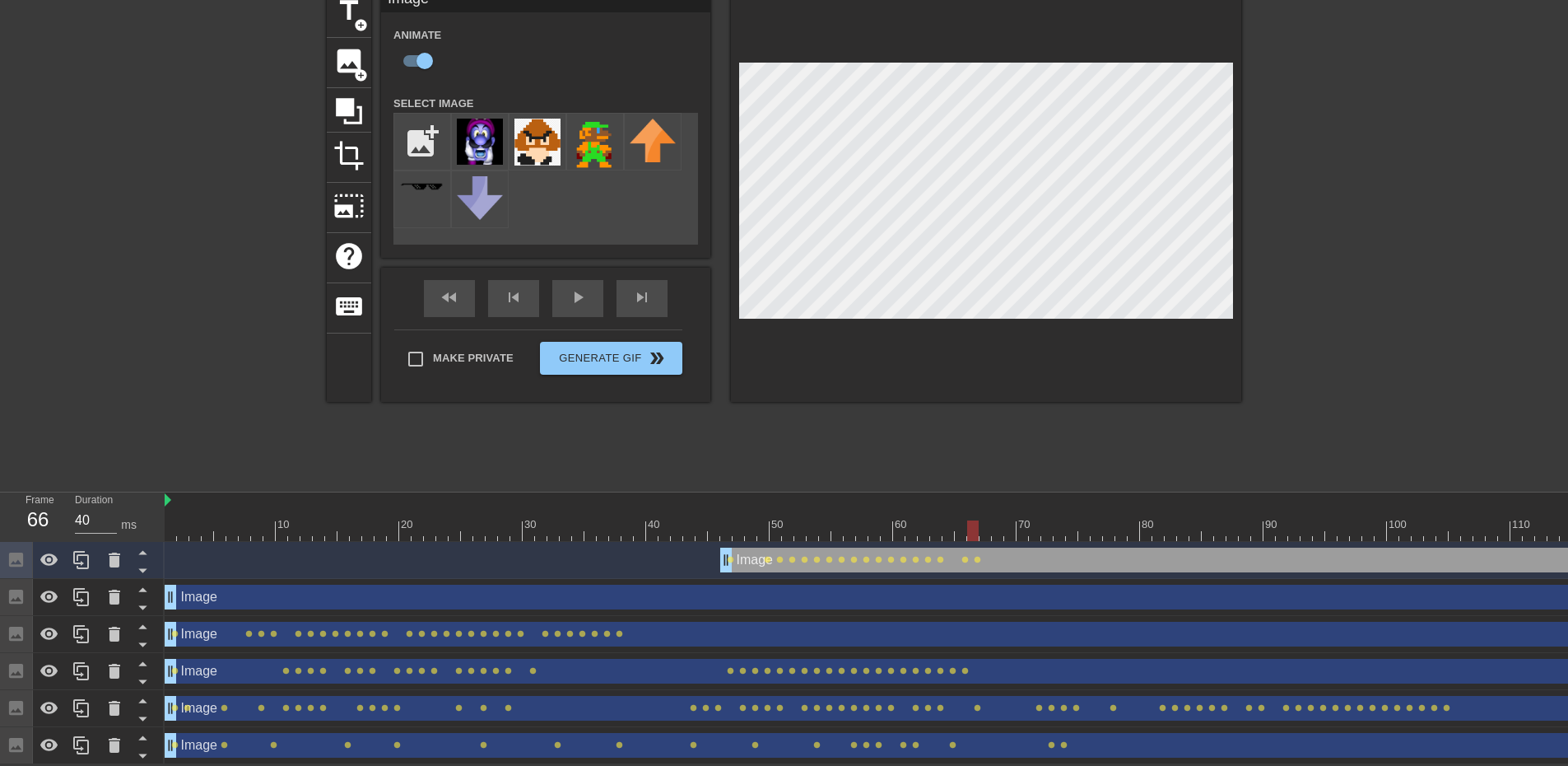
click at [984, 521] on div at bounding box center [1282, 531] width 2234 height 21
click at [995, 522] on div at bounding box center [1282, 531] width 2234 height 21
click at [1003, 521] on div at bounding box center [997, 531] width 12 height 21
click at [1007, 521] on div at bounding box center [1282, 531] width 2234 height 21
click at [1024, 521] on div at bounding box center [1282, 531] width 2234 height 21
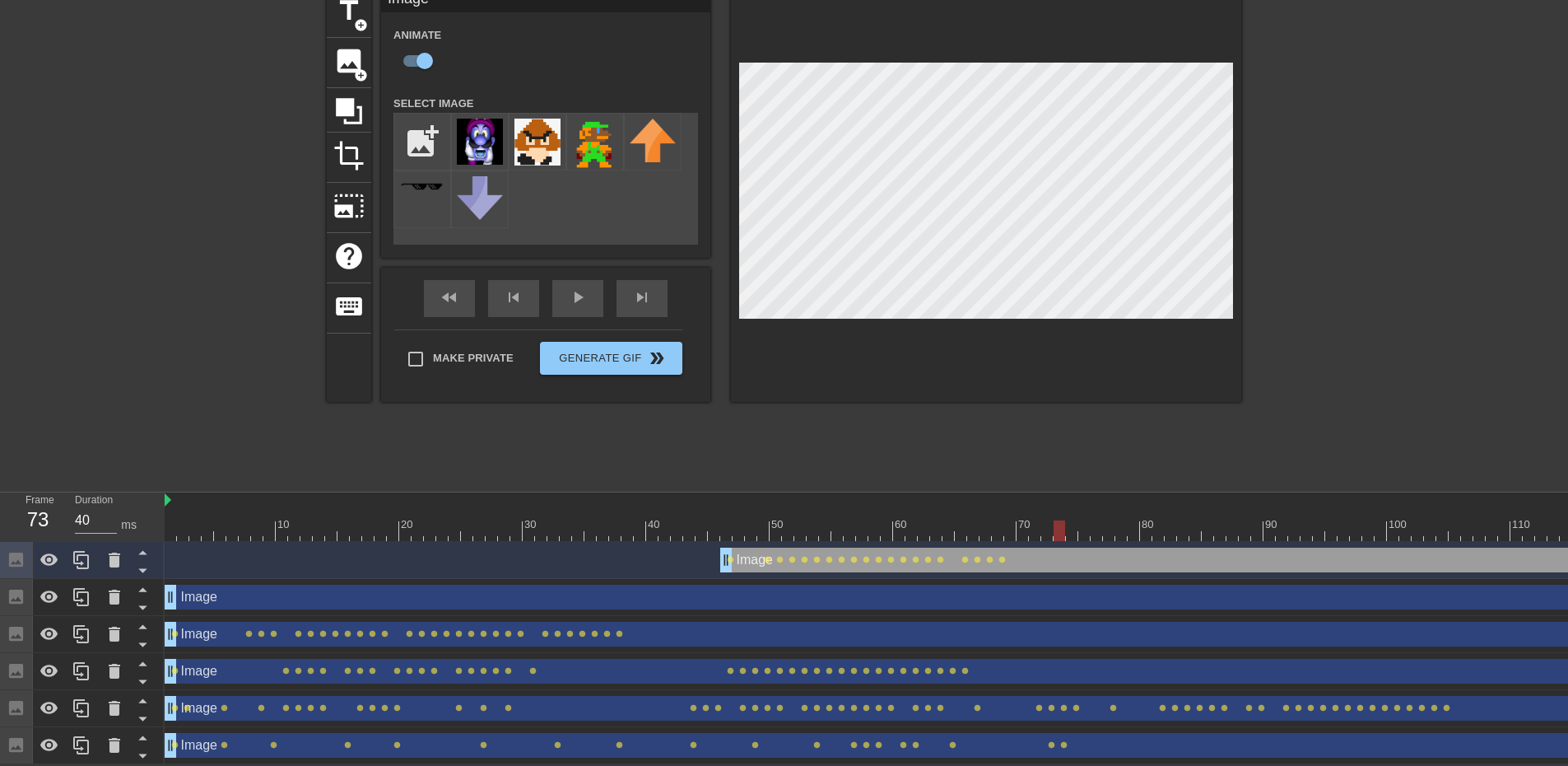
drag, startPoint x: 1035, startPoint y: 521, endPoint x: 1057, endPoint y: 520, distance: 22.0
click at [1057, 521] on div at bounding box center [1282, 531] width 2234 height 21
click at [1070, 521] on div at bounding box center [1282, 531] width 2234 height 21
click at [1087, 521] on div at bounding box center [1282, 531] width 2234 height 21
click at [1090, 521] on div at bounding box center [1282, 531] width 2234 height 21
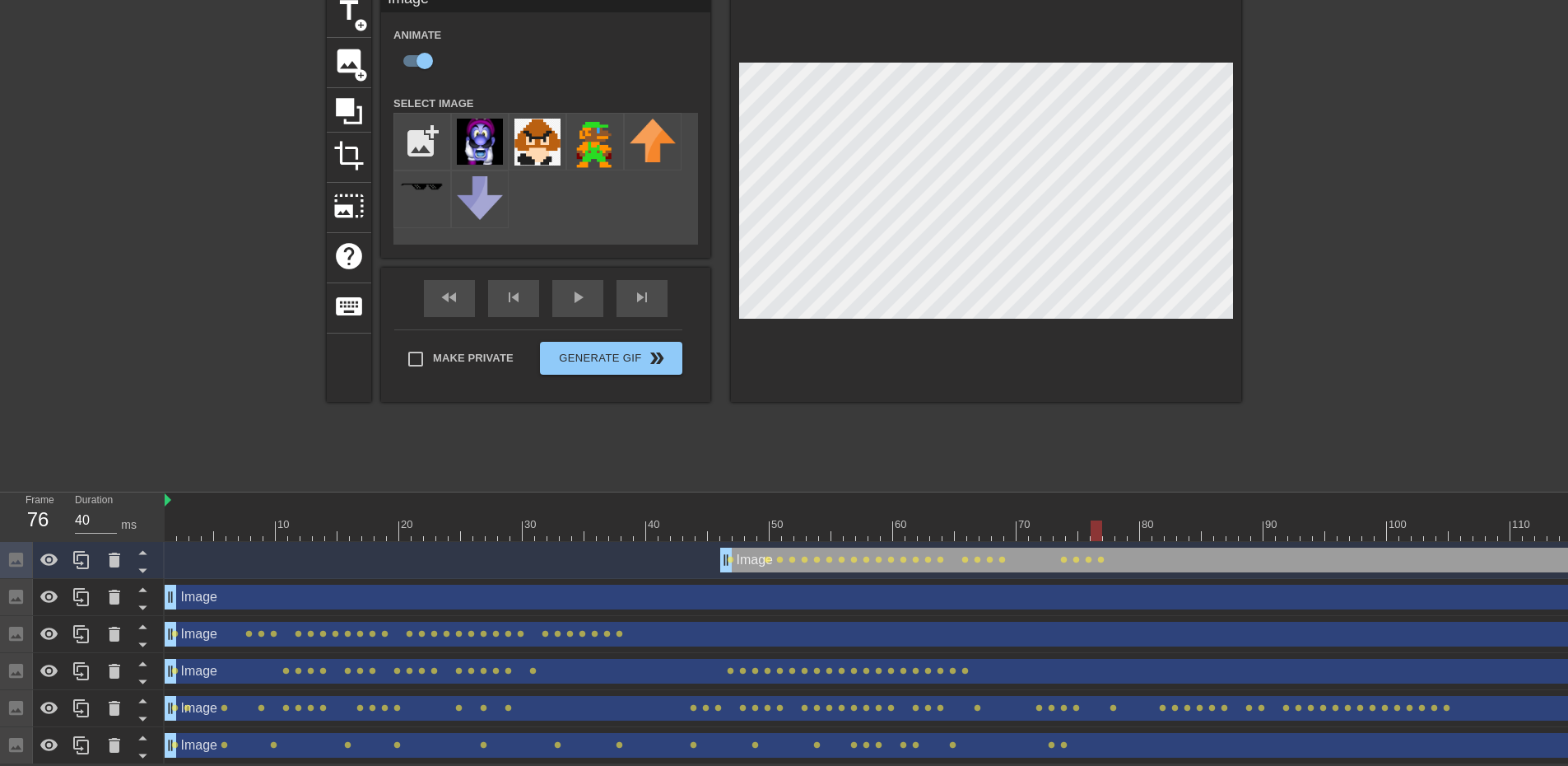
click at [1110, 521] on div at bounding box center [1282, 531] width 2234 height 21
click at [1123, 521] on div at bounding box center [1282, 531] width 2234 height 21
click at [1135, 521] on div at bounding box center [1282, 531] width 2234 height 21
click at [1145, 523] on div at bounding box center [1282, 531] width 2234 height 21
drag, startPoint x: 1146, startPoint y: 516, endPoint x: 1215, endPoint y: 505, distance: 69.9
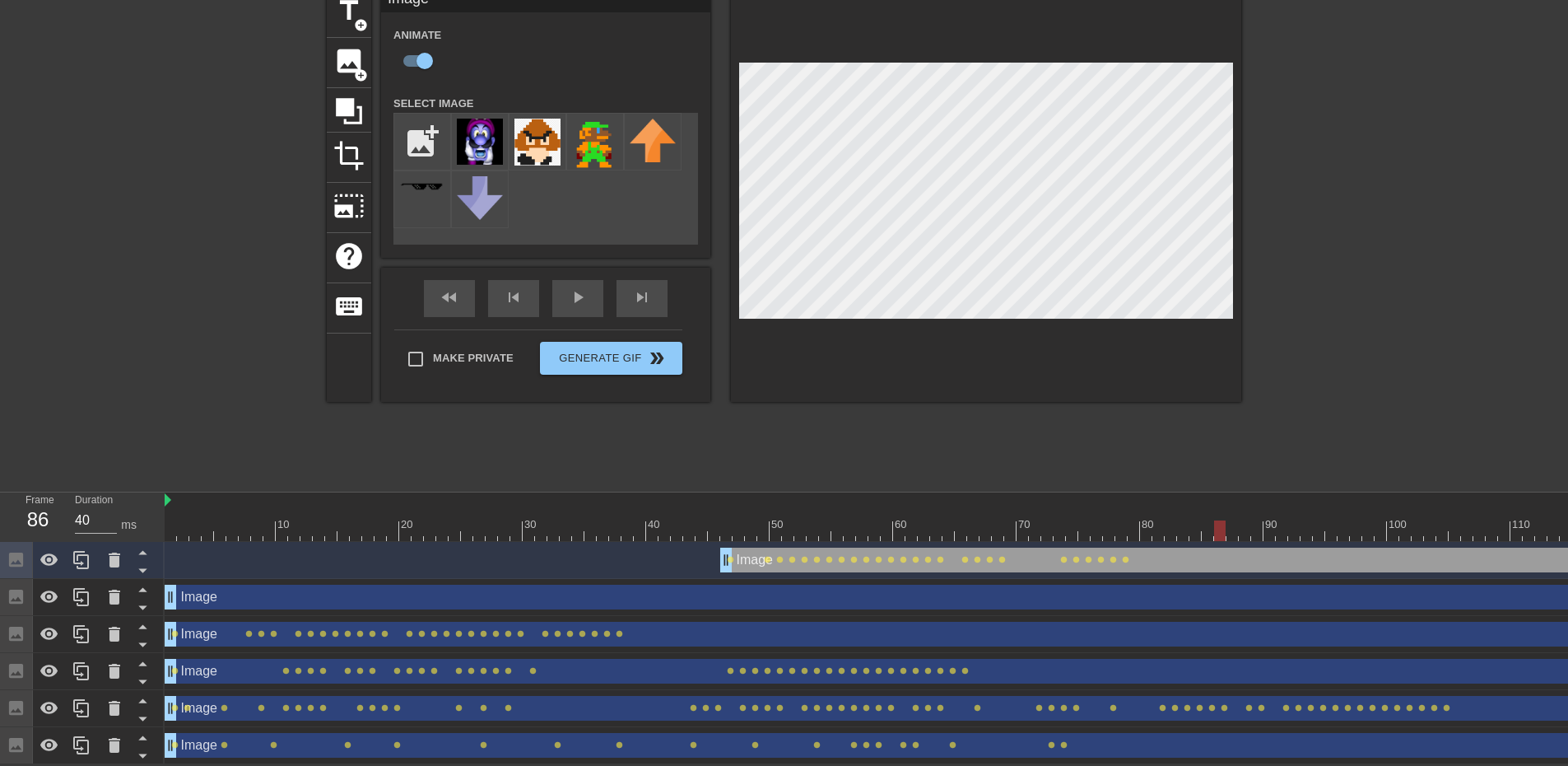
click at [1215, 505] on div "10 20 30 40 50 60 70 80 90 100 110 120 130 140 150 160" at bounding box center [1282, 517] width 2234 height 49
click at [1228, 521] on div at bounding box center [1282, 531] width 2234 height 21
click at [1247, 521] on div at bounding box center [1282, 531] width 2234 height 21
drag, startPoint x: 1252, startPoint y: 528, endPoint x: 1579, endPoint y: 503, distance: 328.0
click at [1567, 503] on html "menu_book Browse the tutorials! Gifntext.com The online gif editor Send Feedbac…" at bounding box center [784, 343] width 1568 height 842
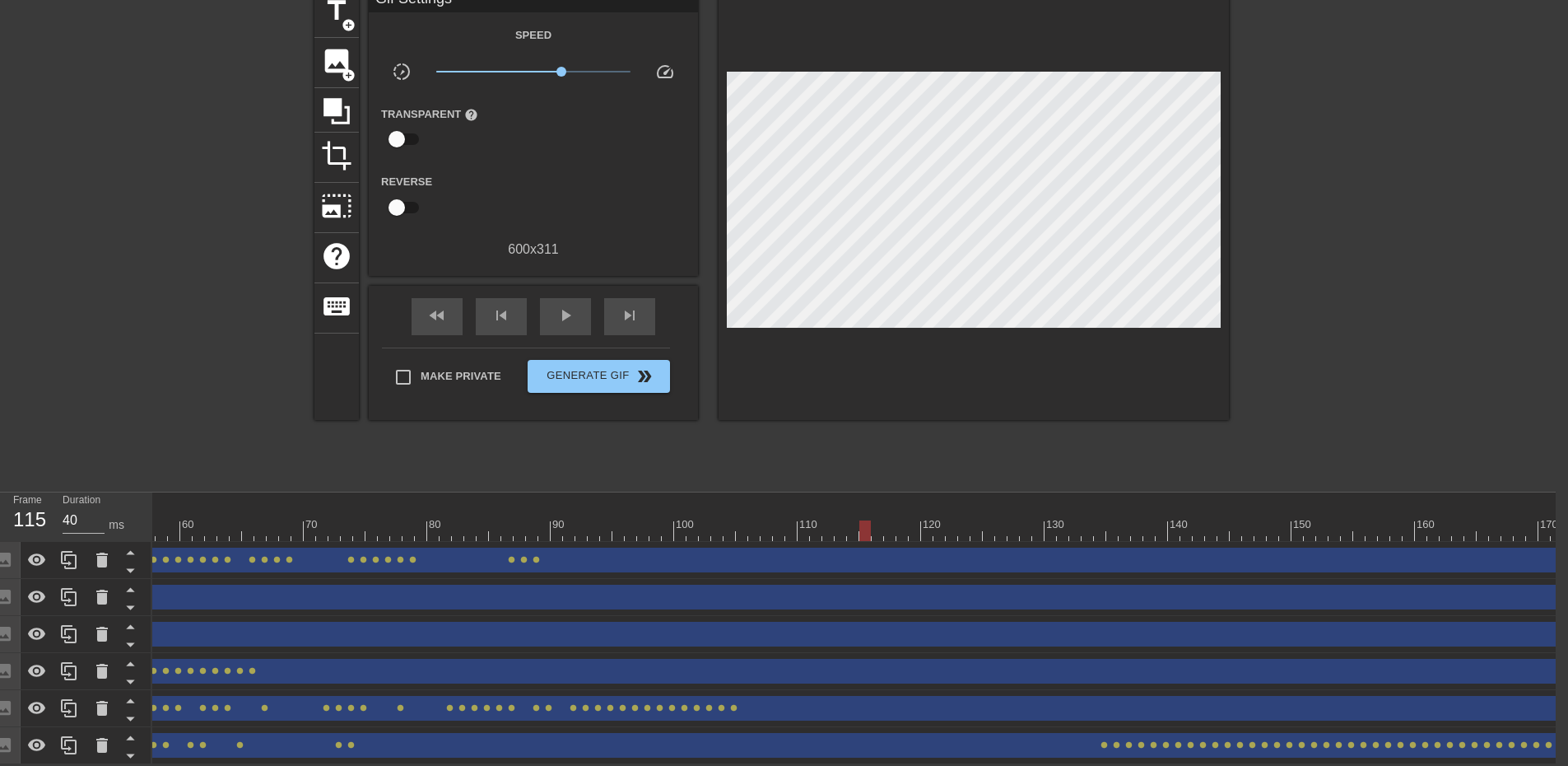
scroll to position [0, 823]
drag, startPoint x: 745, startPoint y: 520, endPoint x: 1087, endPoint y: 485, distance: 343.8
click at [1087, 493] on div "10 20 30 40 50 60 70 80 90 100 110 120 130 140 150 160" at bounding box center [446, 517] width 2234 height 49
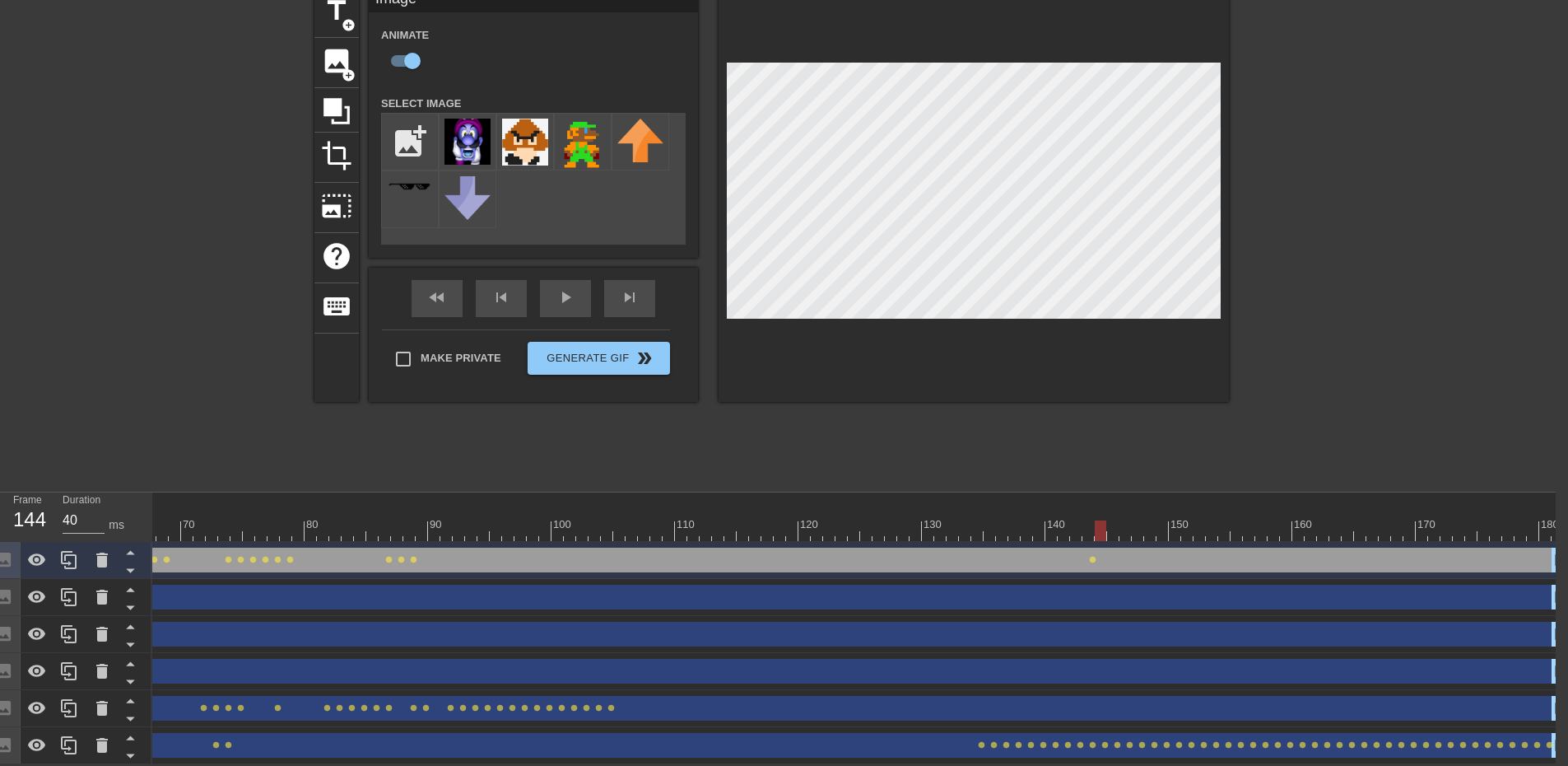
drag, startPoint x: 1087, startPoint y: 519, endPoint x: 1097, endPoint y: 519, distance: 10.0
click at [1097, 521] on div at bounding box center [1100, 531] width 12 height 21
drag, startPoint x: 1100, startPoint y: 521, endPoint x: 1110, endPoint y: 521, distance: 10.0
click at [1106, 521] on div at bounding box center [1100, 531] width 12 height 21
click at [1123, 521] on div at bounding box center [446, 531] width 2234 height 21
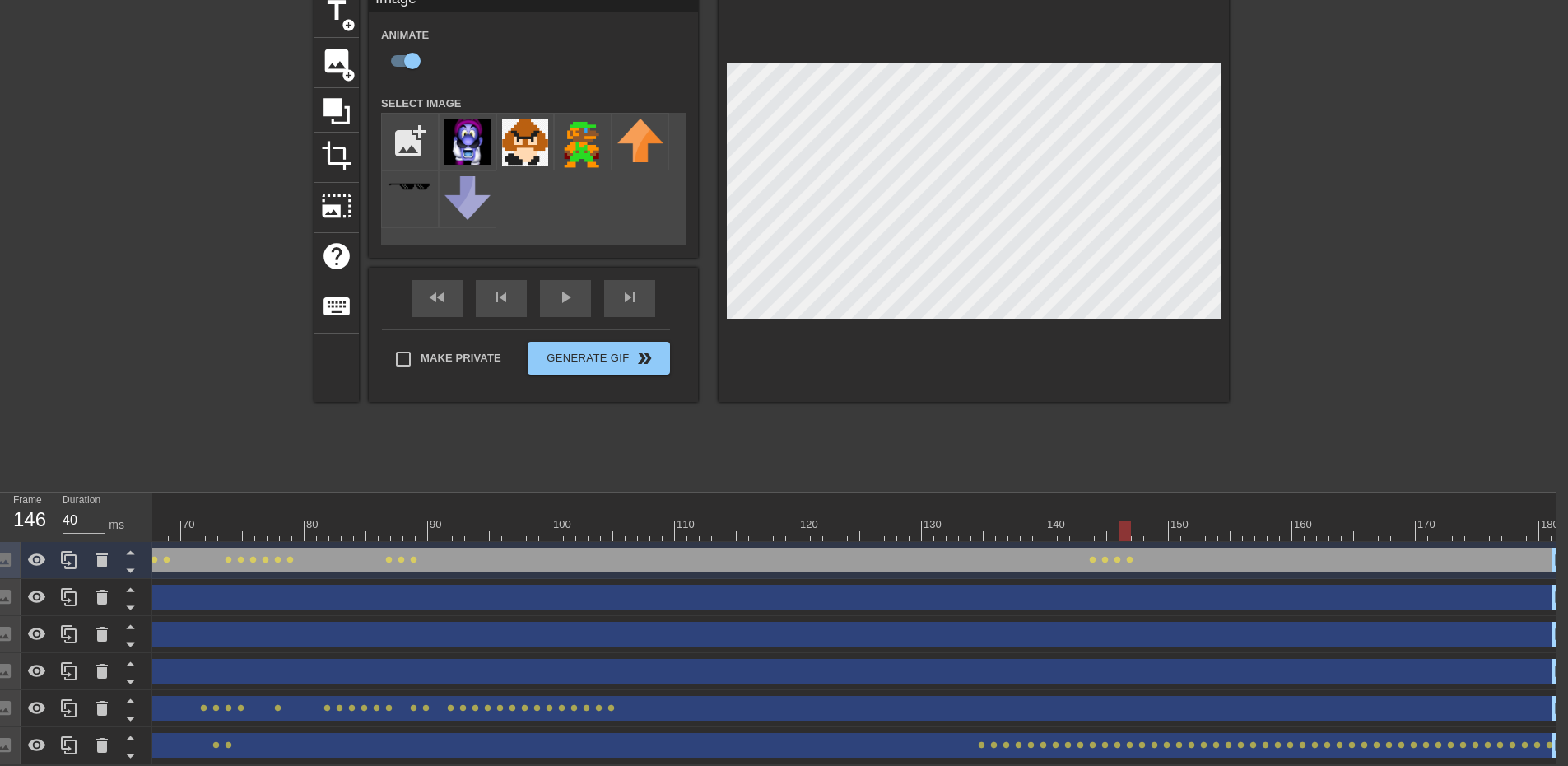
click at [1137, 521] on div at bounding box center [446, 531] width 2234 height 21
click at [1149, 525] on div at bounding box center [446, 531] width 2234 height 21
click at [1164, 521] on div at bounding box center [446, 531] width 2234 height 21
click at [1173, 524] on div at bounding box center [446, 531] width 2234 height 21
click at [1185, 527] on div at bounding box center [446, 531] width 2234 height 21
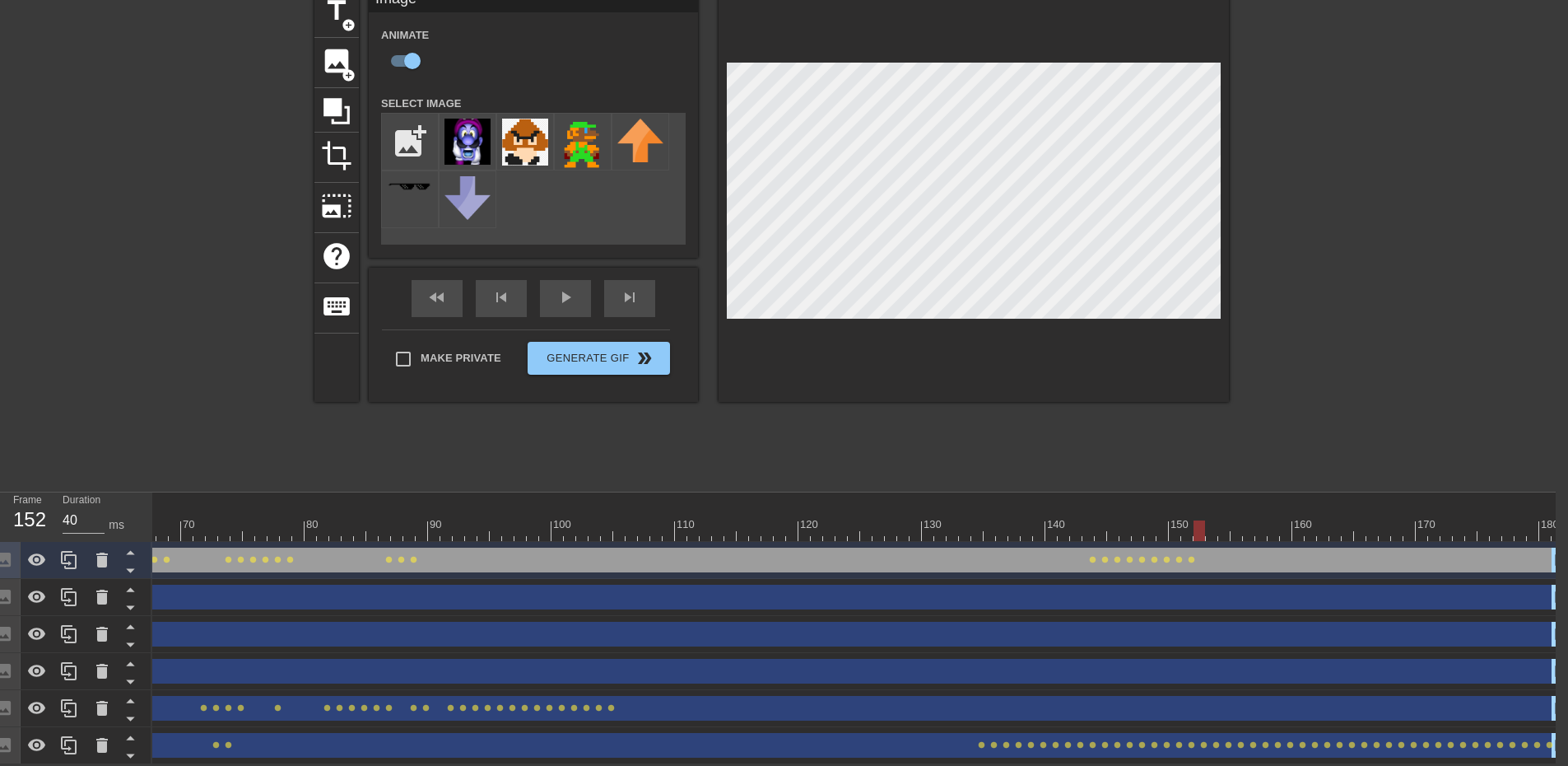
click at [1200, 521] on div at bounding box center [446, 531] width 2234 height 21
click at [1215, 525] on div at bounding box center [446, 531] width 2234 height 21
click at [1222, 521] on div at bounding box center [446, 531] width 2234 height 21
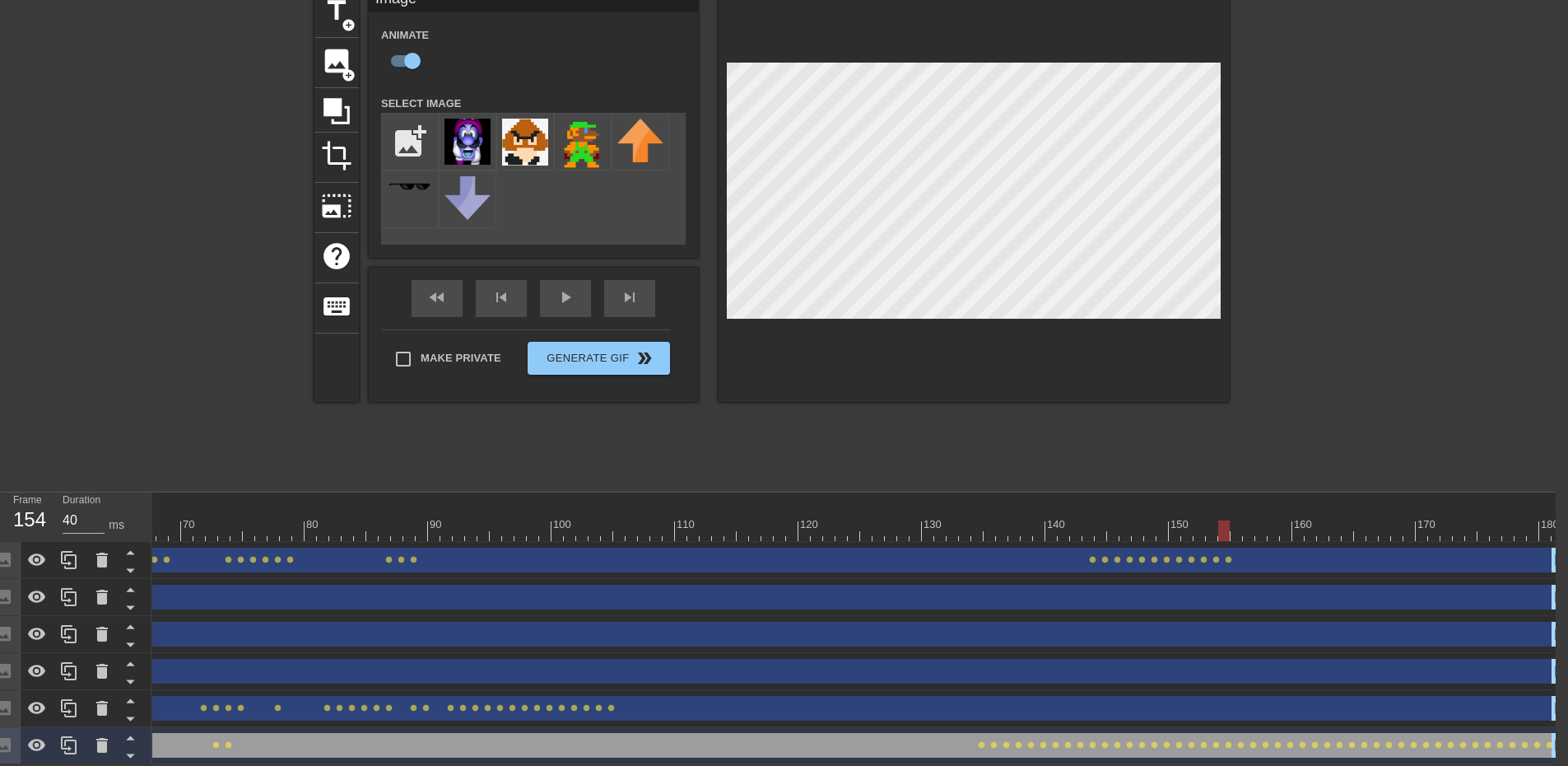
click at [1235, 521] on div at bounding box center [446, 531] width 2234 height 21
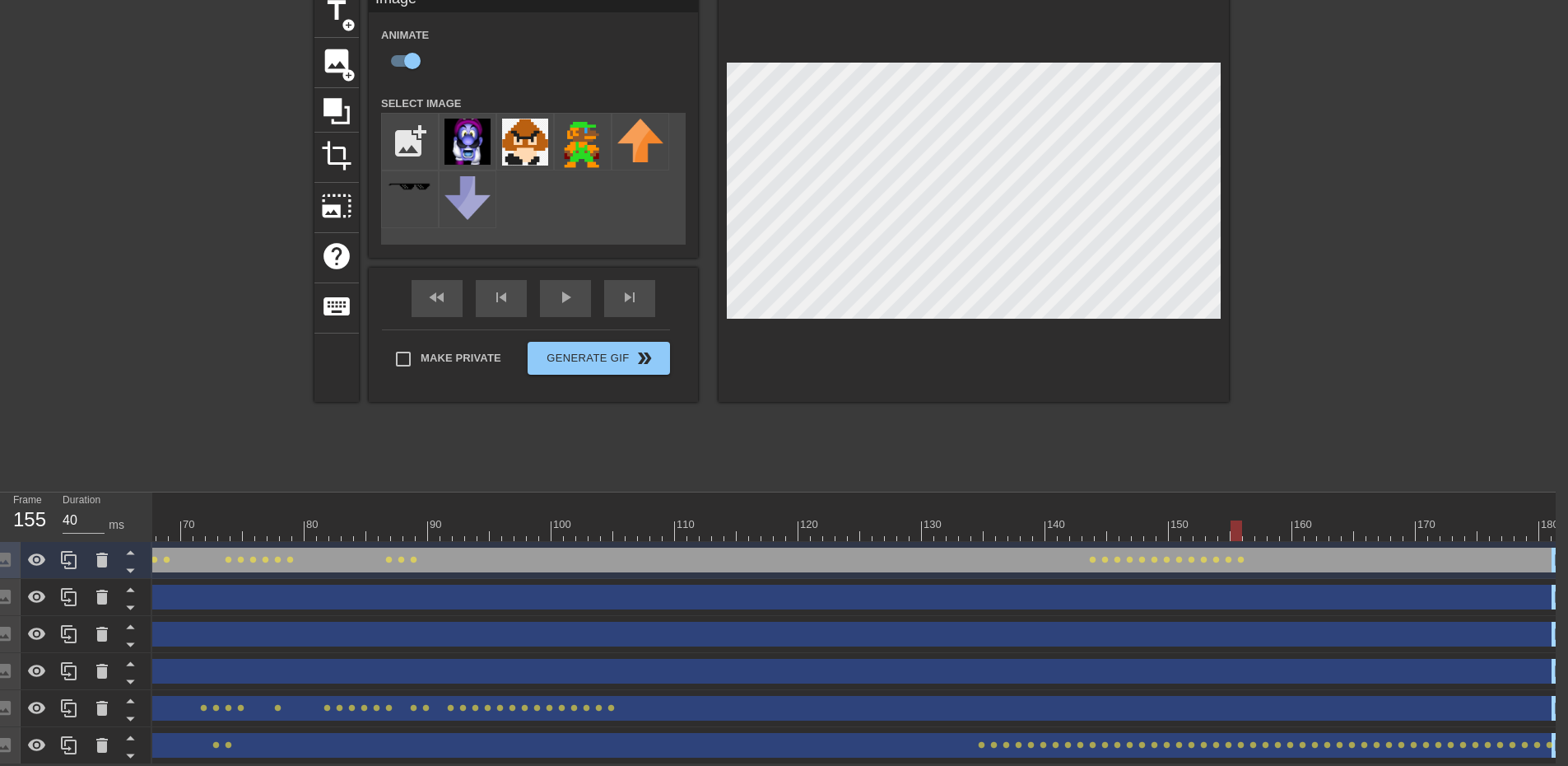
click at [1247, 531] on div "10 20 30 40 50 60 70 80 90 100 110 120 130 140 150 160" at bounding box center [446, 517] width 2234 height 50
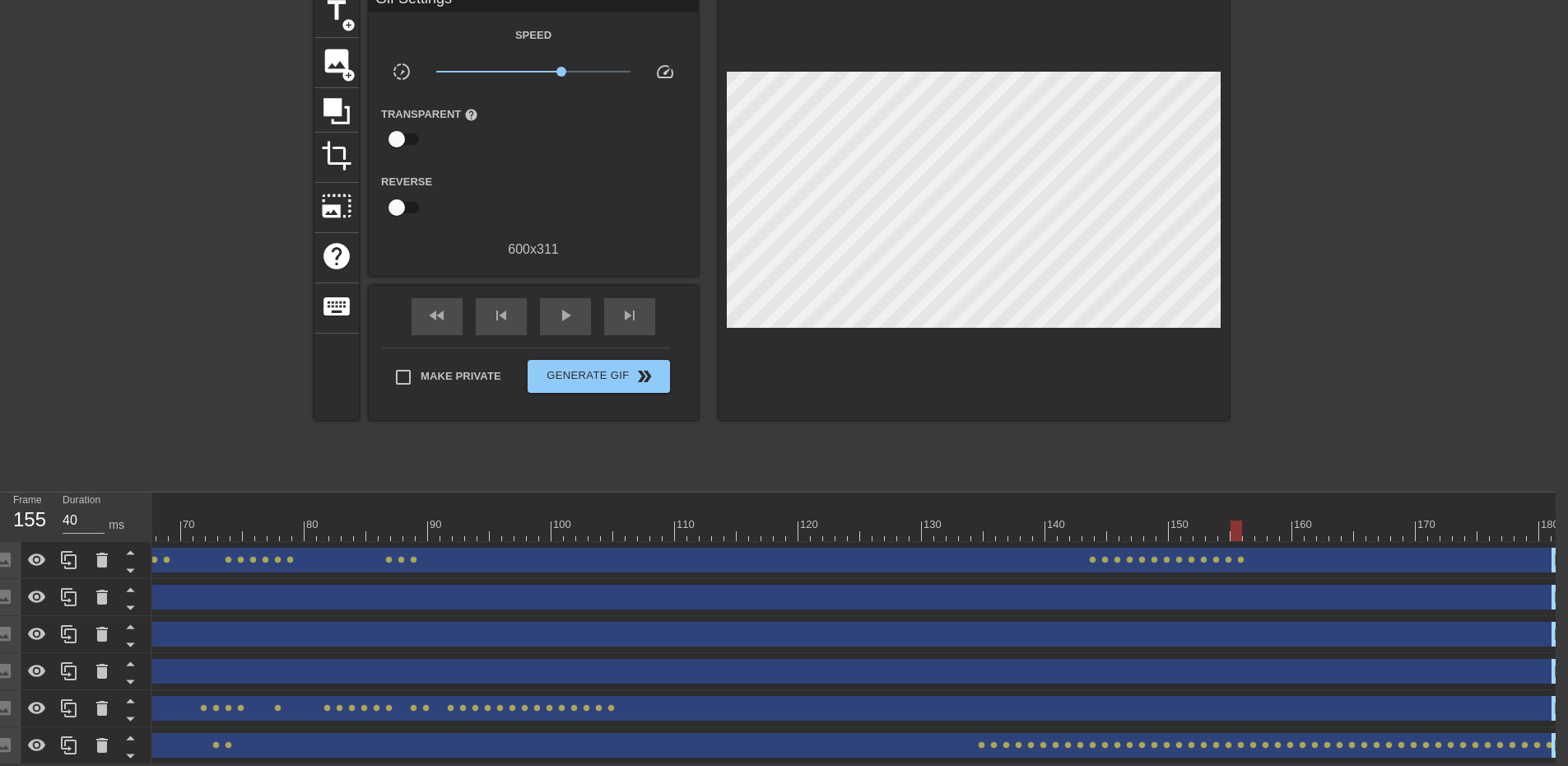
click at [1247, 524] on div at bounding box center [446, 531] width 2234 height 21
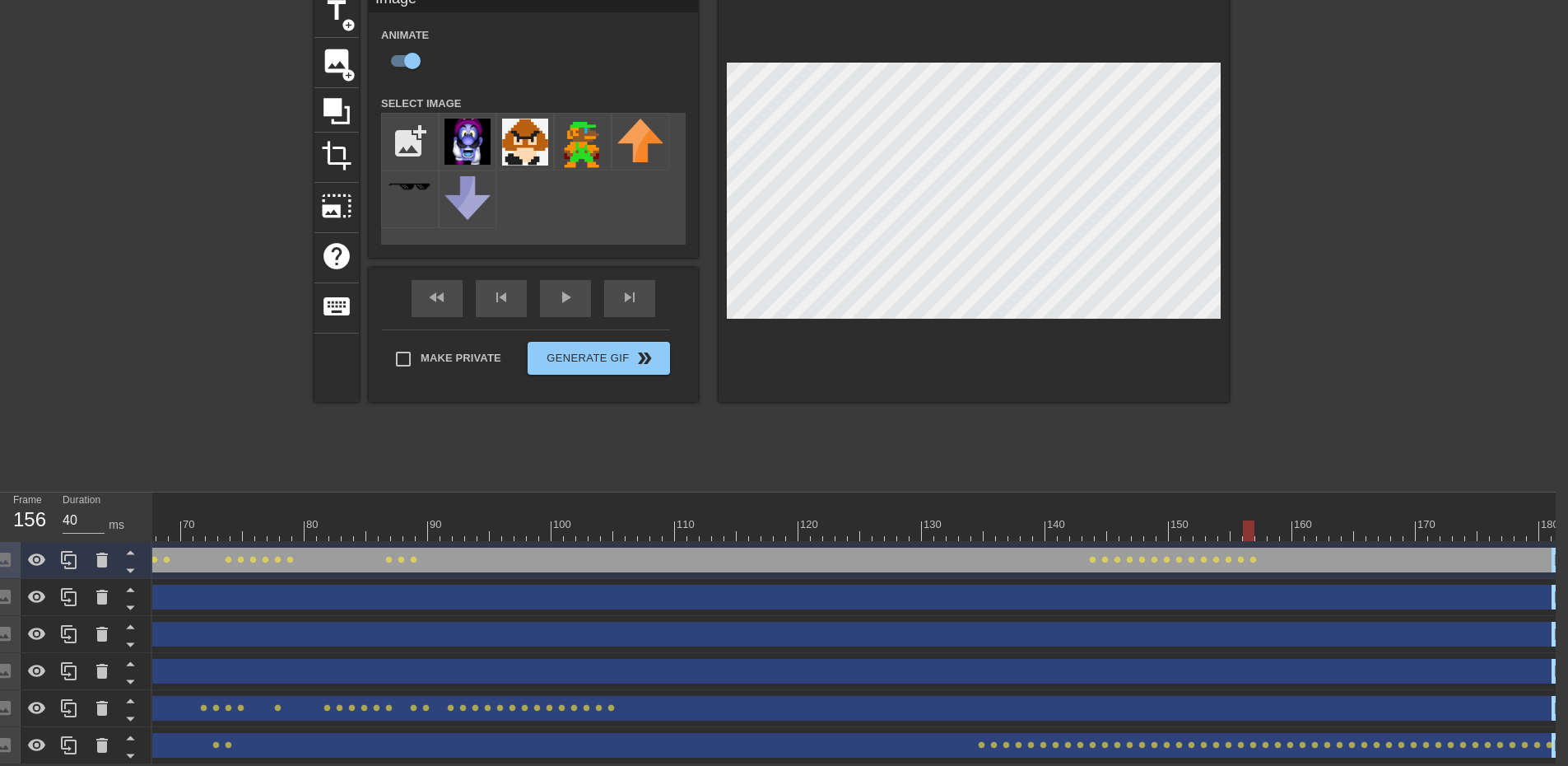
click at [1261, 523] on div at bounding box center [446, 531] width 2234 height 21
click at [1270, 521] on div at bounding box center [446, 531] width 2234 height 21
click at [1290, 526] on div at bounding box center [446, 531] width 2234 height 21
click at [977, 383] on div at bounding box center [974, 194] width 510 height 414
click at [1361, 271] on div at bounding box center [1371, 235] width 247 height 494
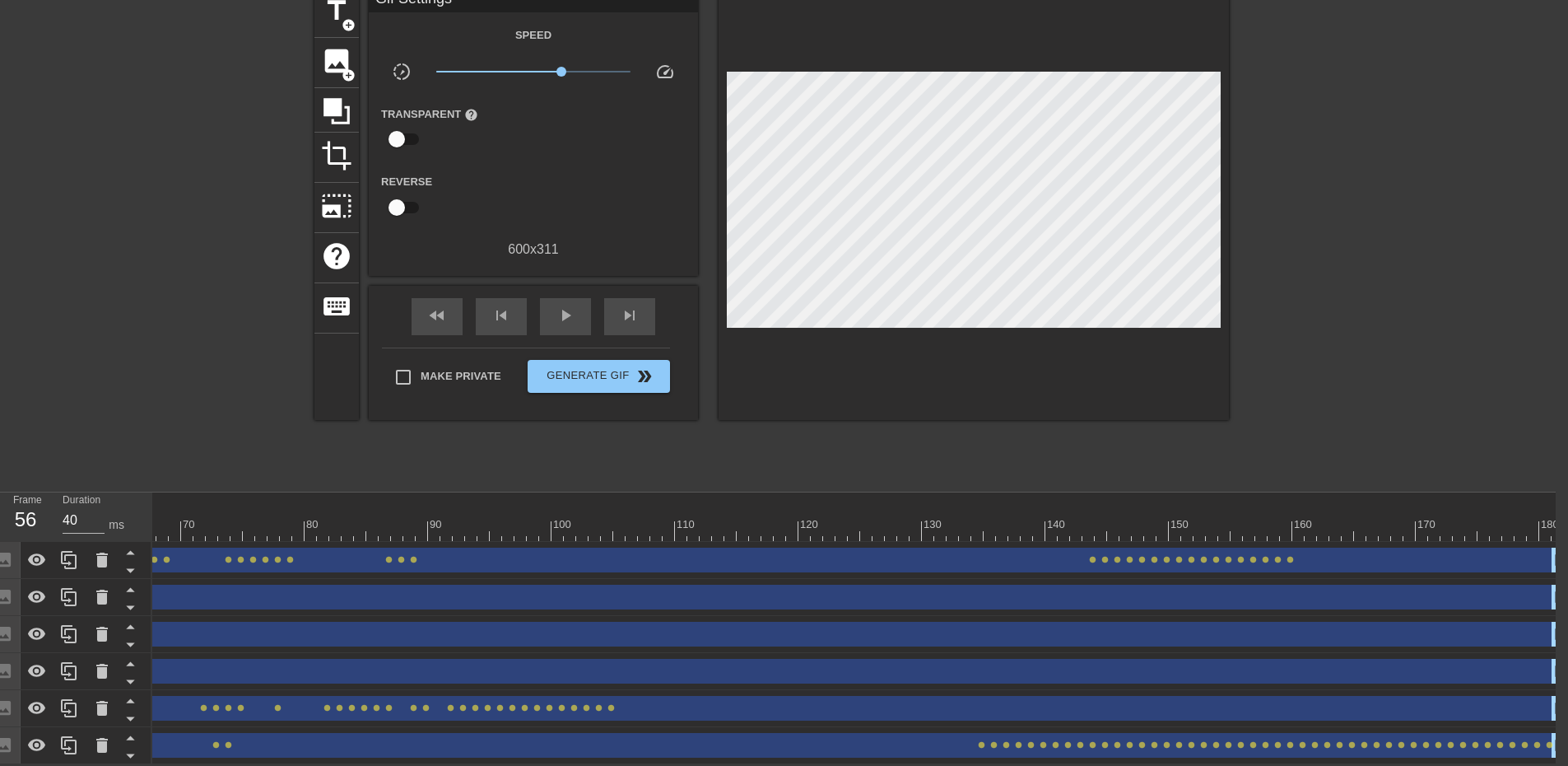
drag, startPoint x: 1286, startPoint y: 518, endPoint x: 16, endPoint y: 429, distance: 1273.1
click at [16, 429] on div "menu_book Browse the tutorials! Gifntext.com The online gif editor Send Feedbac…" at bounding box center [771, 343] width 1568 height 842
click at [560, 306] on span "play_arrow" at bounding box center [565, 316] width 20 height 20
click at [560, 306] on span "pause" at bounding box center [565, 316] width 20 height 20
drag, startPoint x: 1154, startPoint y: 518, endPoint x: 1170, endPoint y: 496, distance: 27.2
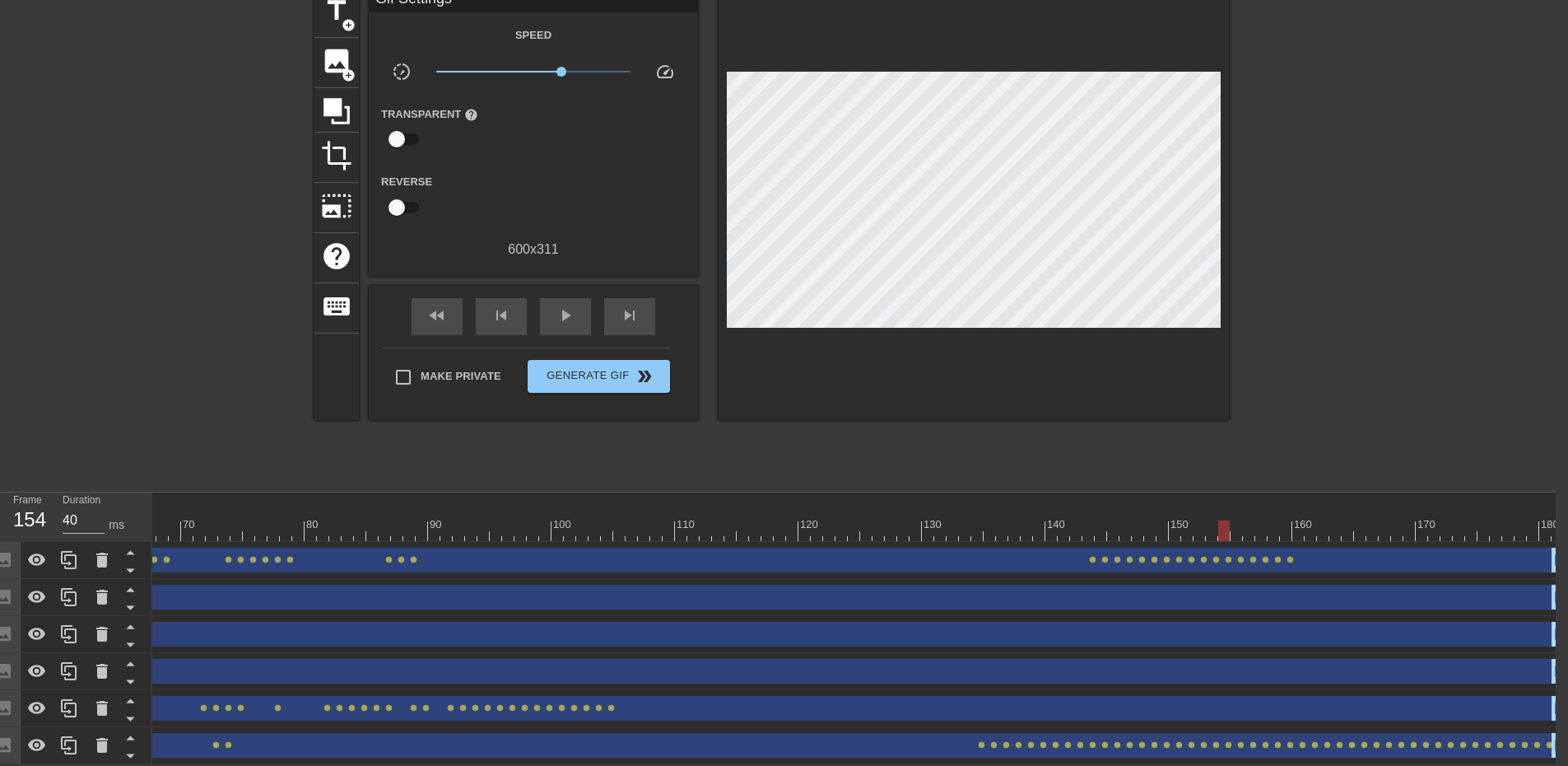
click at [1178, 504] on div "10 20 30 40 50 60 70 80 90 100 110 120 130 140 150 160" at bounding box center [446, 517] width 2234 height 49
click at [330, 66] on div "image add_circle" at bounding box center [336, 63] width 44 height 51
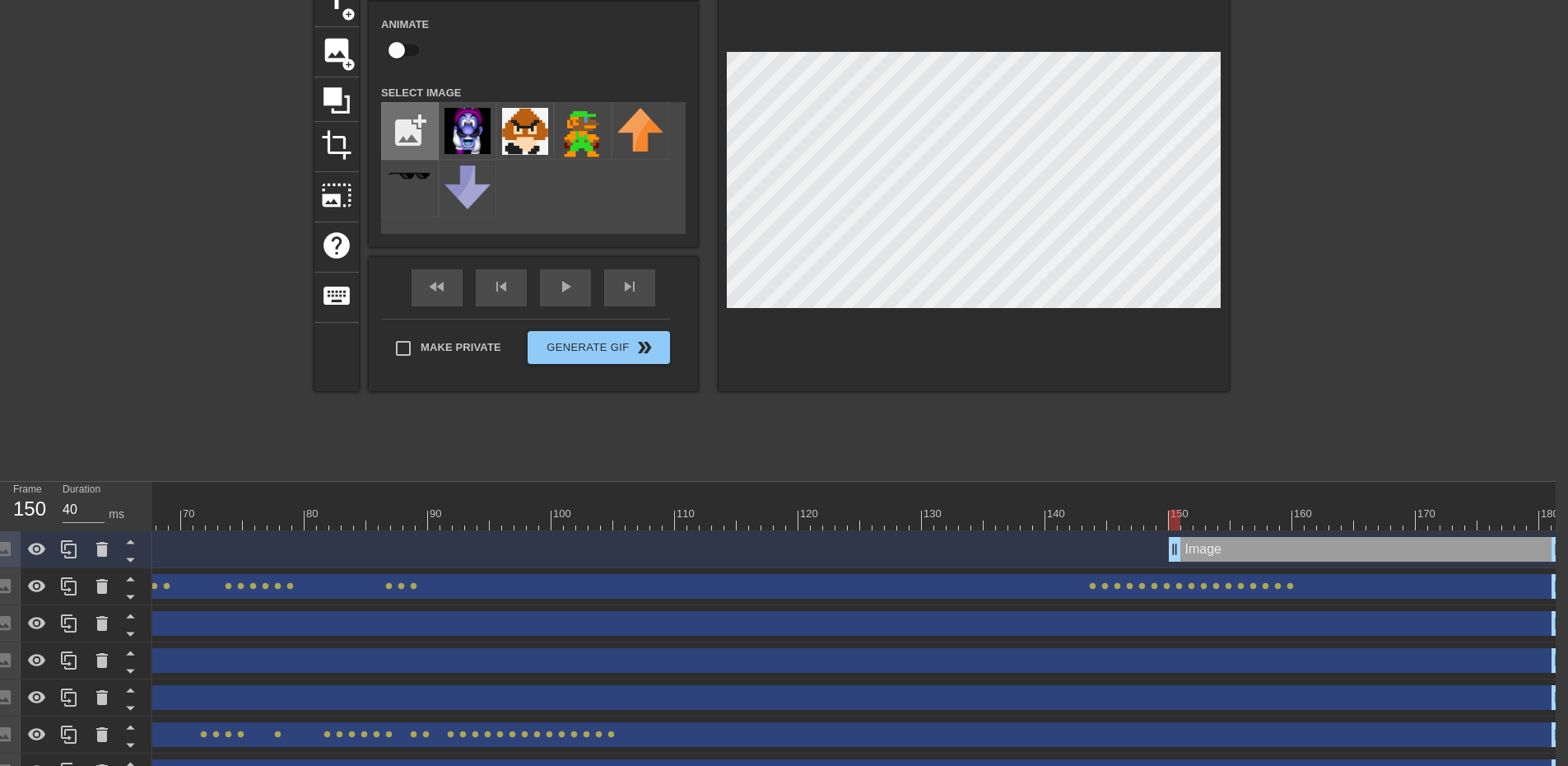
click at [427, 124] on input "file" at bounding box center [409, 131] width 56 height 56
type input "C:\fakepath\Shoe_bench.webp"
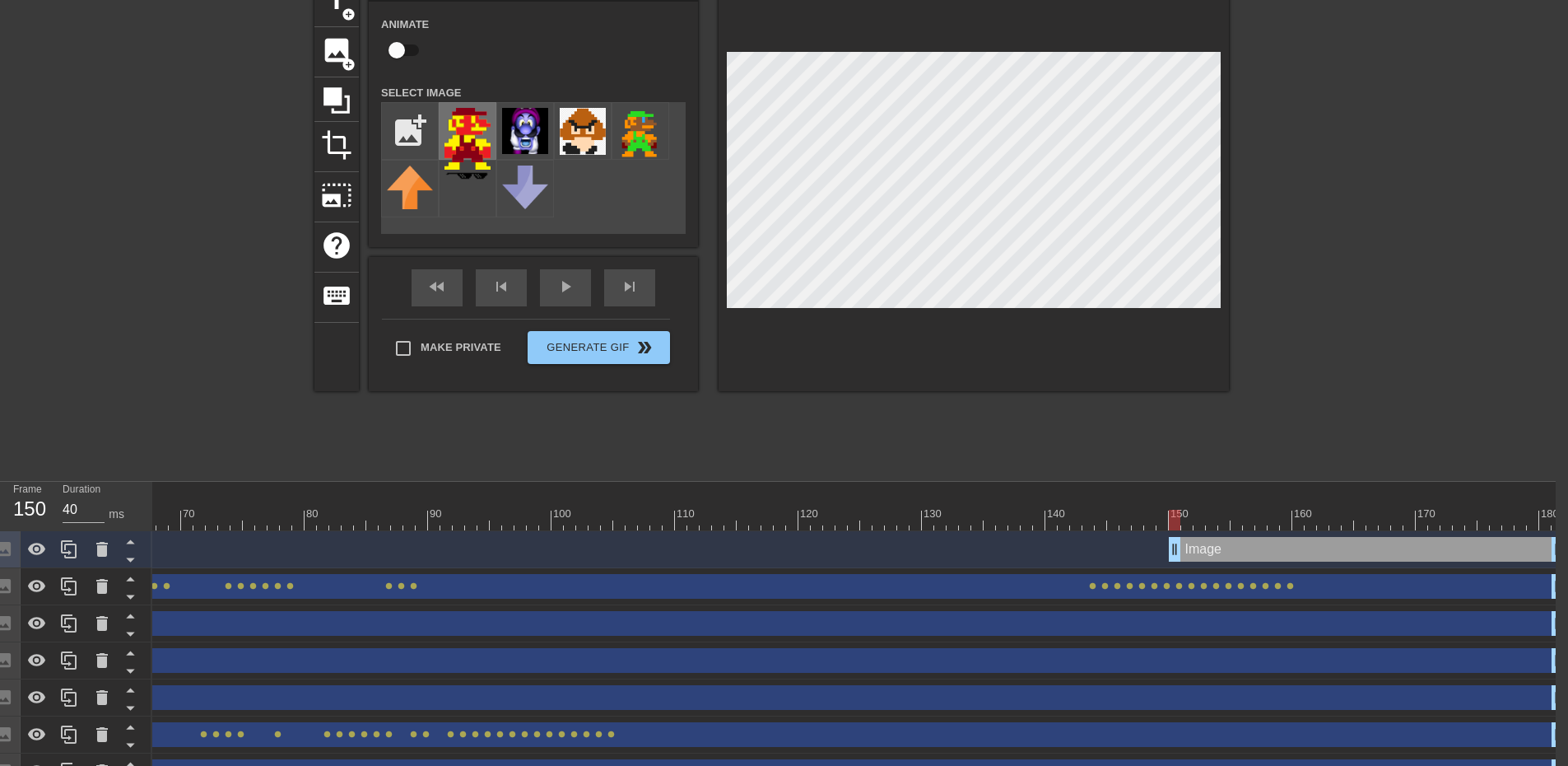
click at [449, 116] on img at bounding box center [467, 139] width 46 height 61
drag, startPoint x: 1172, startPoint y: 550, endPoint x: 1174, endPoint y: 530, distance: 20.1
click at [1174, 530] on div "10 20 30 40 50 60 70 80 90 100 110 120 130 140 150 160" at bounding box center [854, 636] width 1403 height 309
click at [1276, 235] on div "title add_circle image add_circle crop photo_size_select_large help keyboard Im…" at bounding box center [771, 224] width 1568 height 494
click at [398, 47] on input "checkbox" at bounding box center [397, 50] width 94 height 32
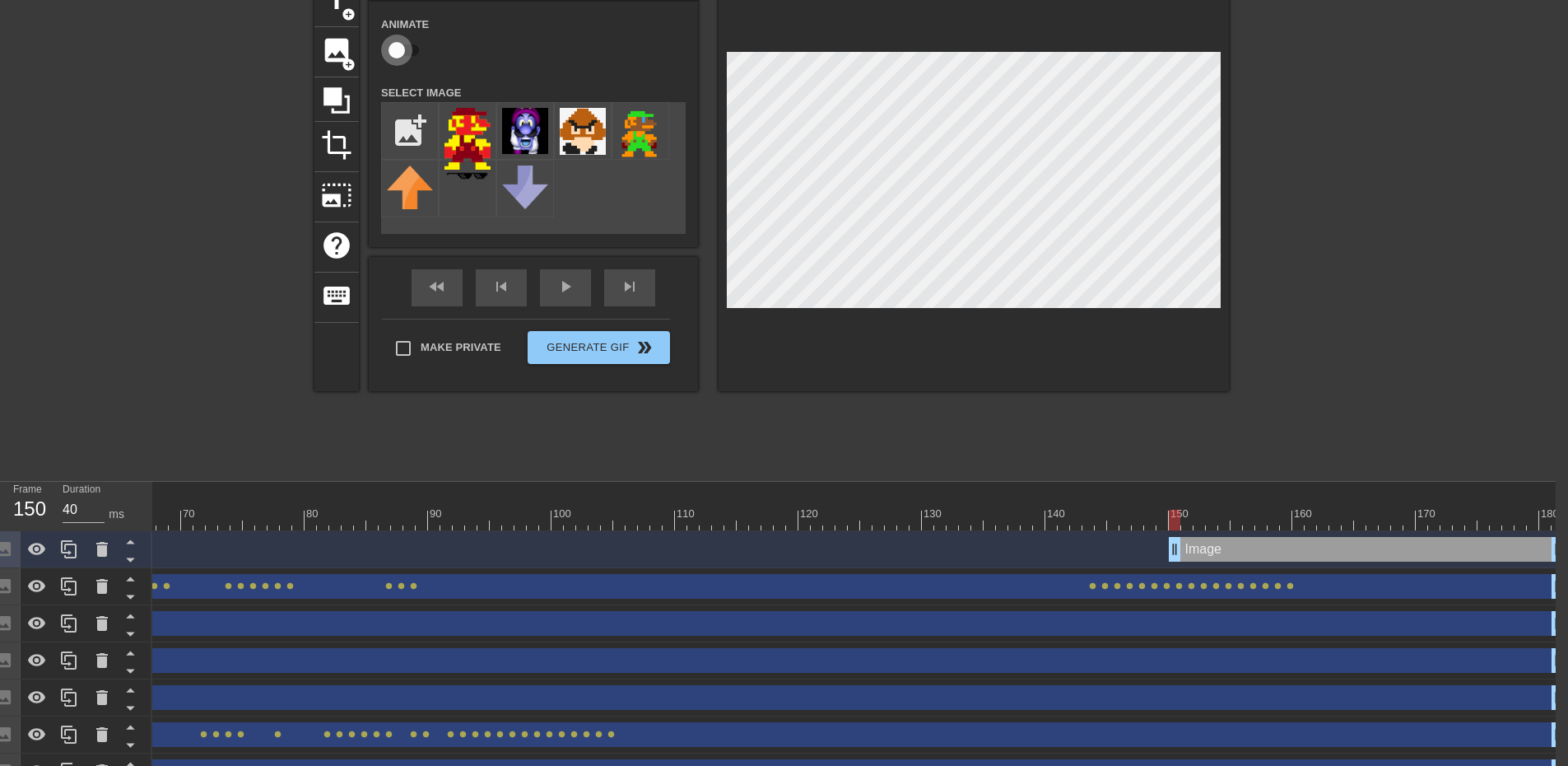
checkbox input "true"
click at [1184, 517] on div at bounding box center [1187, 520] width 12 height 21
drag, startPoint x: 1182, startPoint y: 522, endPoint x: 1197, endPoint y: 521, distance: 15.0
click at [1197, 521] on div at bounding box center [1198, 520] width 12 height 21
click at [1206, 522] on div at bounding box center [1211, 520] width 12 height 21
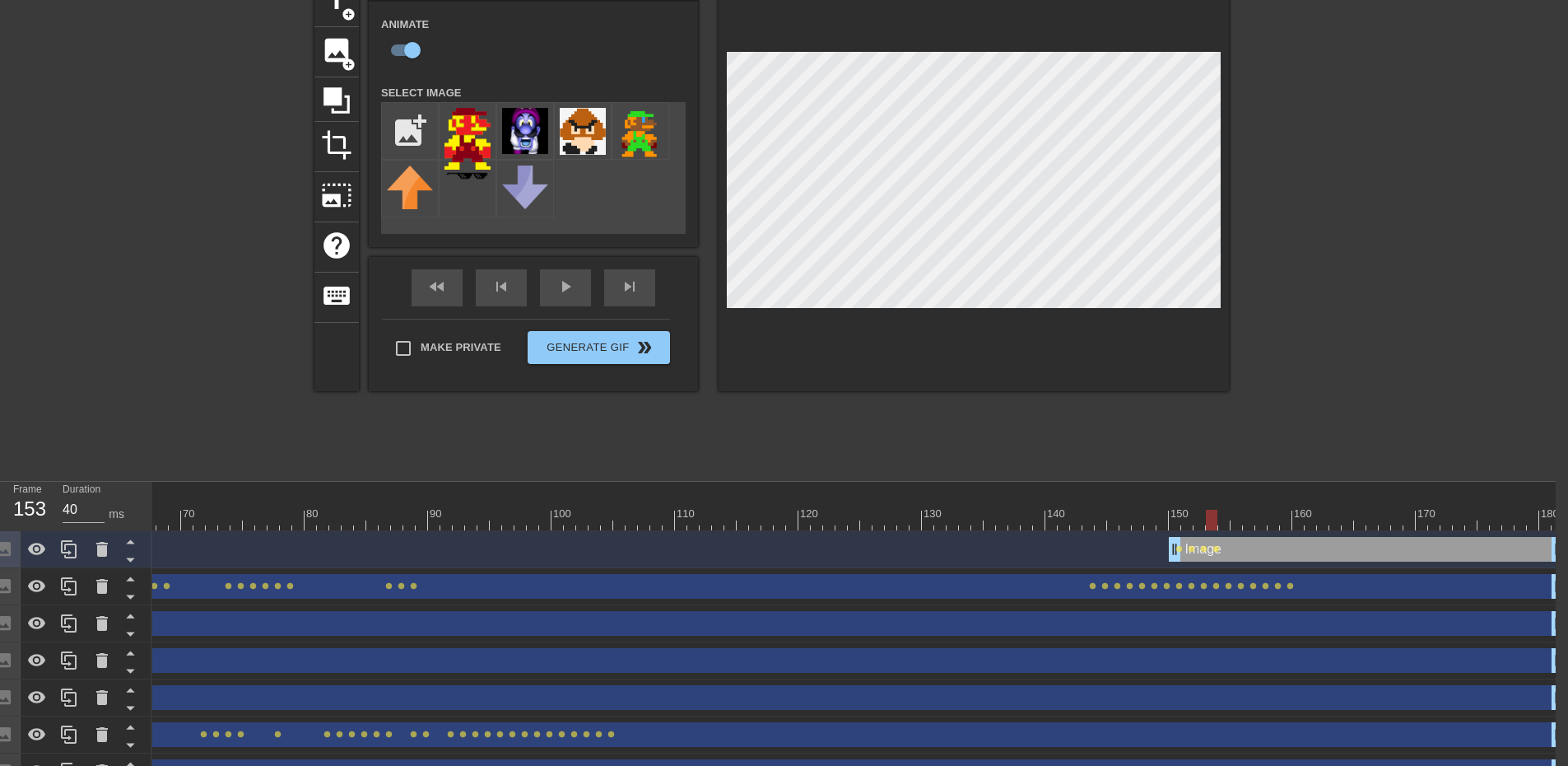
click at [1221, 521] on div at bounding box center [446, 520] width 2234 height 21
click at [1234, 522] on div at bounding box center [446, 520] width 2234 height 21
click at [1244, 522] on div at bounding box center [446, 520] width 2234 height 21
click at [1259, 523] on div at bounding box center [446, 520] width 2234 height 21
click at [1270, 519] on div at bounding box center [446, 520] width 2234 height 21
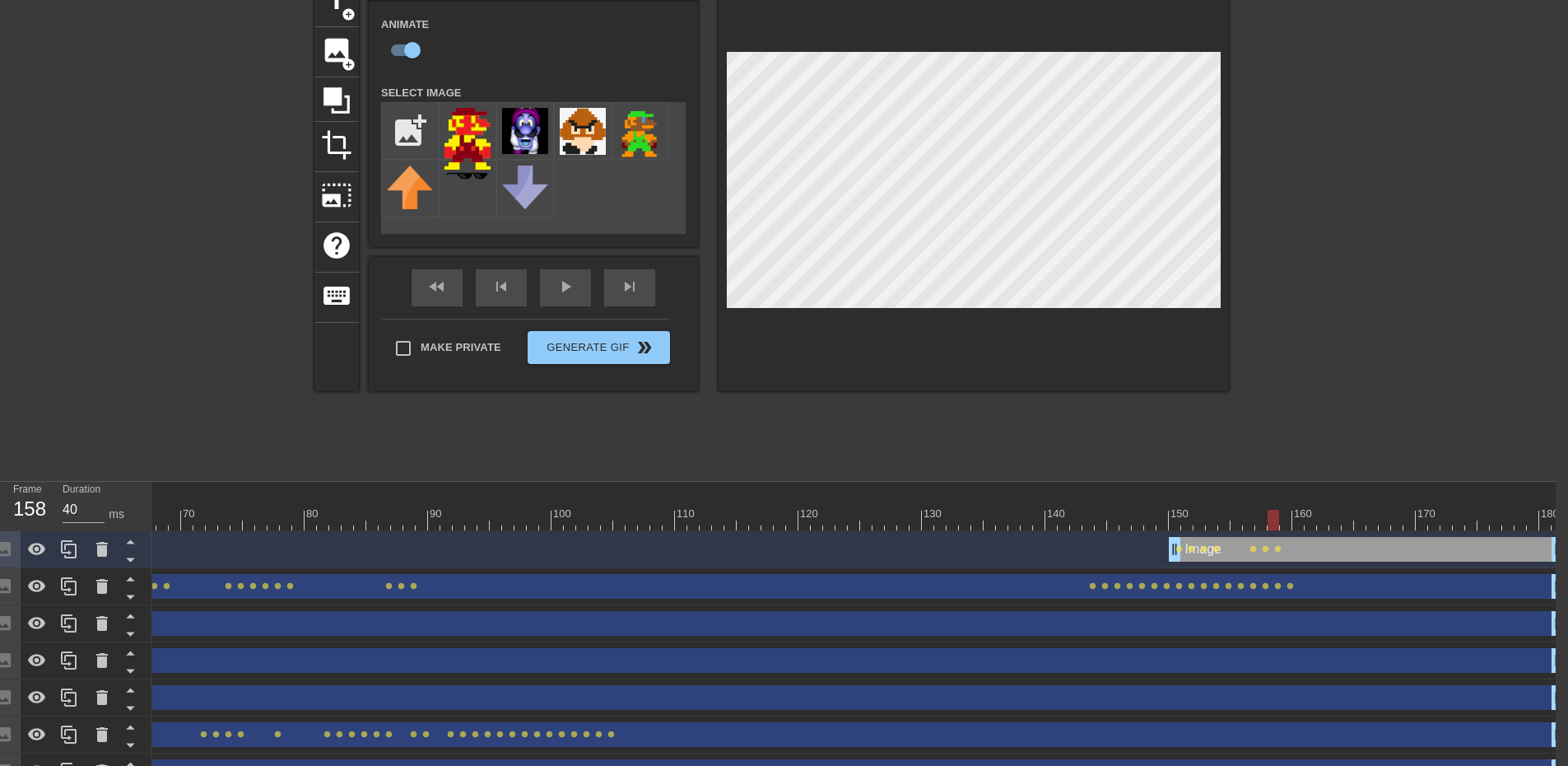
click at [1285, 522] on div at bounding box center [446, 520] width 2234 height 21
click at [1296, 517] on div at bounding box center [446, 520] width 2234 height 21
click at [1316, 524] on div at bounding box center [446, 520] width 2234 height 21
click at [1325, 517] on div at bounding box center [446, 520] width 2234 height 21
click at [1331, 517] on div at bounding box center [446, 520] width 2234 height 21
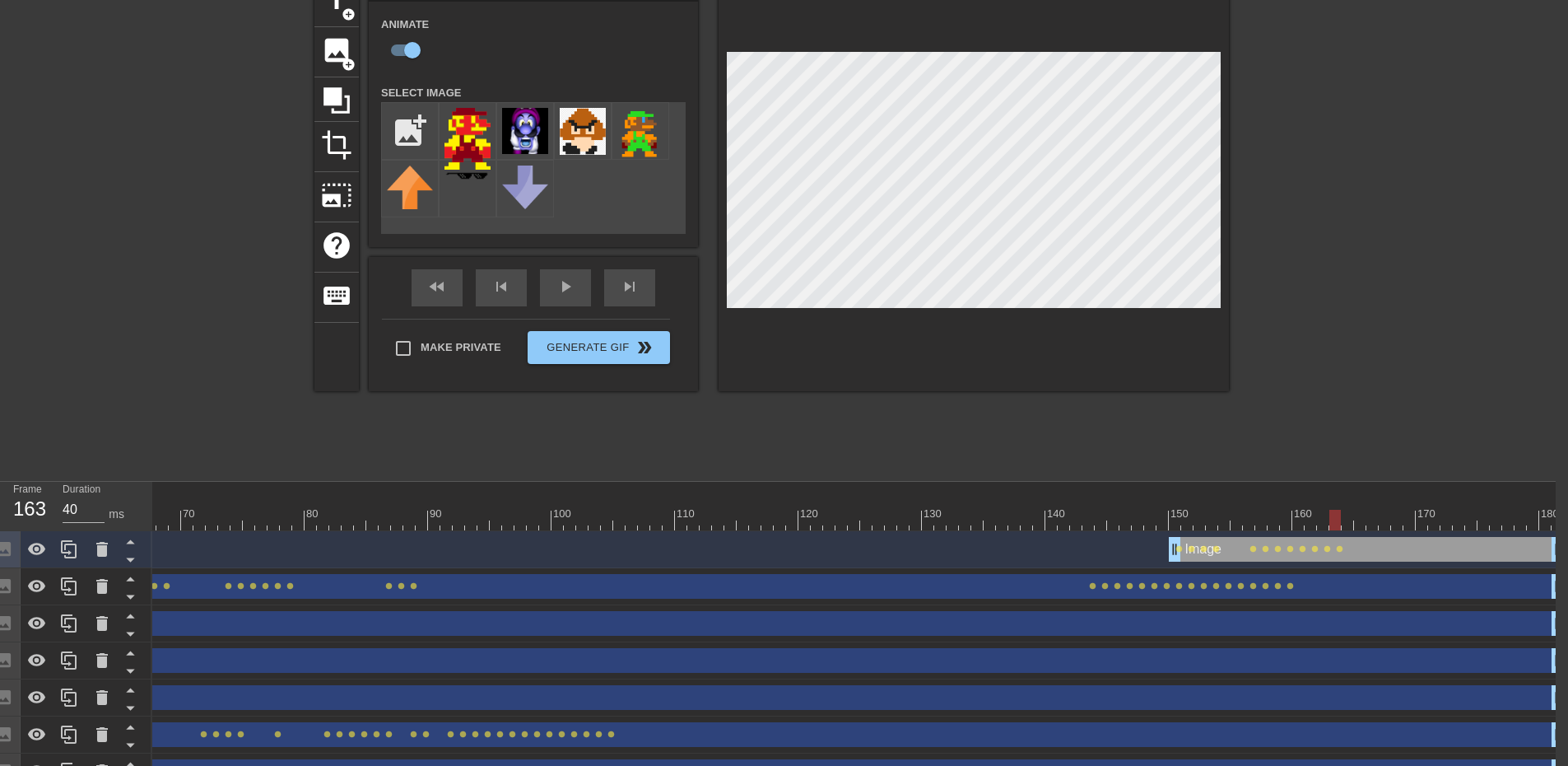
click at [1348, 523] on div at bounding box center [446, 520] width 2234 height 21
click at [1360, 519] on div at bounding box center [446, 520] width 2234 height 21
click at [1372, 521] on div at bounding box center [446, 520] width 2234 height 21
click at [1383, 524] on div at bounding box center [446, 520] width 2234 height 21
click at [1394, 522] on div at bounding box center [446, 520] width 2234 height 21
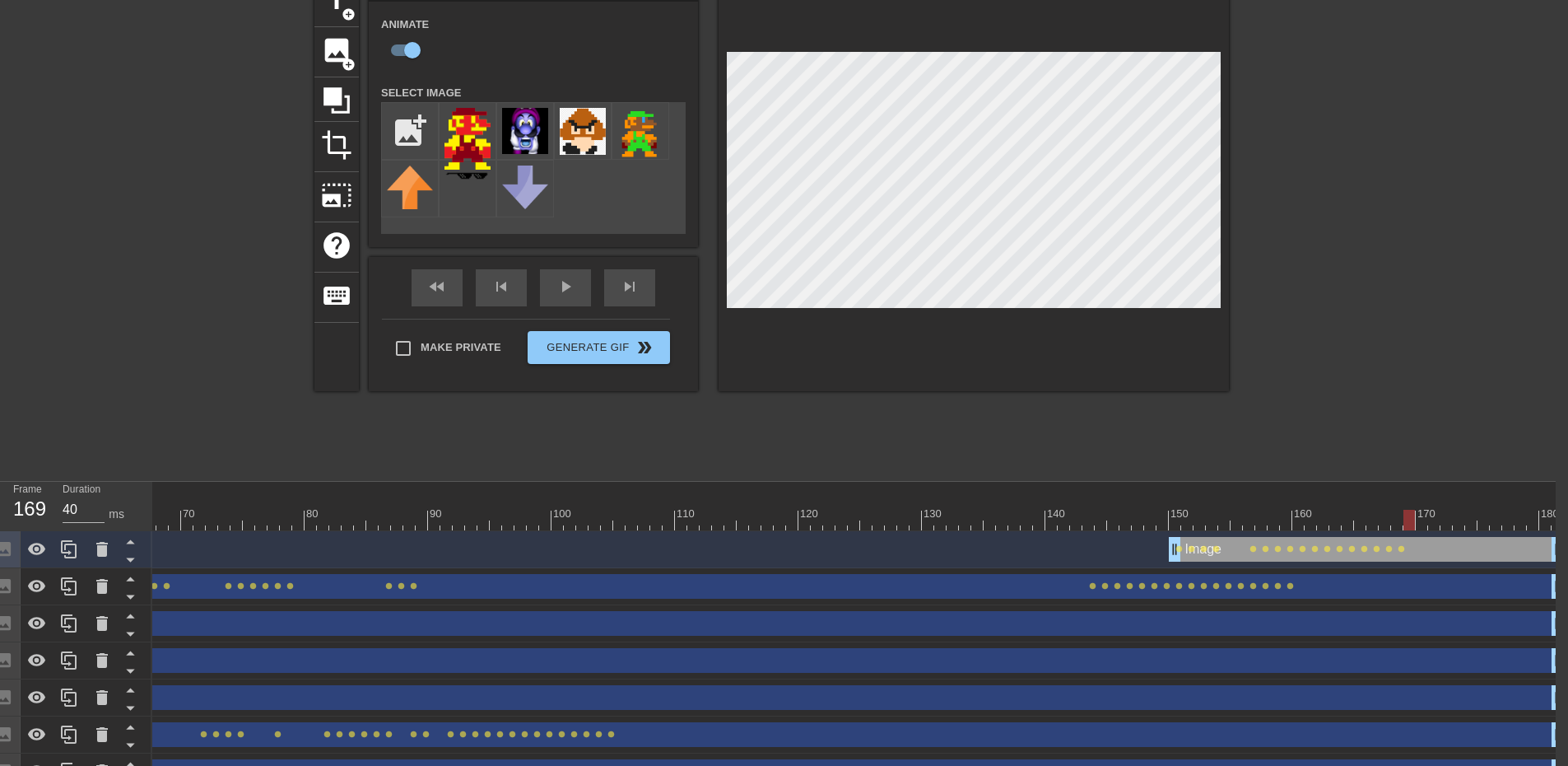
click at [1408, 520] on div at bounding box center [446, 520] width 2234 height 21
click at [1417, 522] on div at bounding box center [446, 520] width 2234 height 21
click at [1437, 523] on div at bounding box center [446, 520] width 2234 height 21
click at [1447, 522] on div at bounding box center [446, 520] width 2234 height 21
click at [1453, 519] on div at bounding box center [446, 520] width 2234 height 21
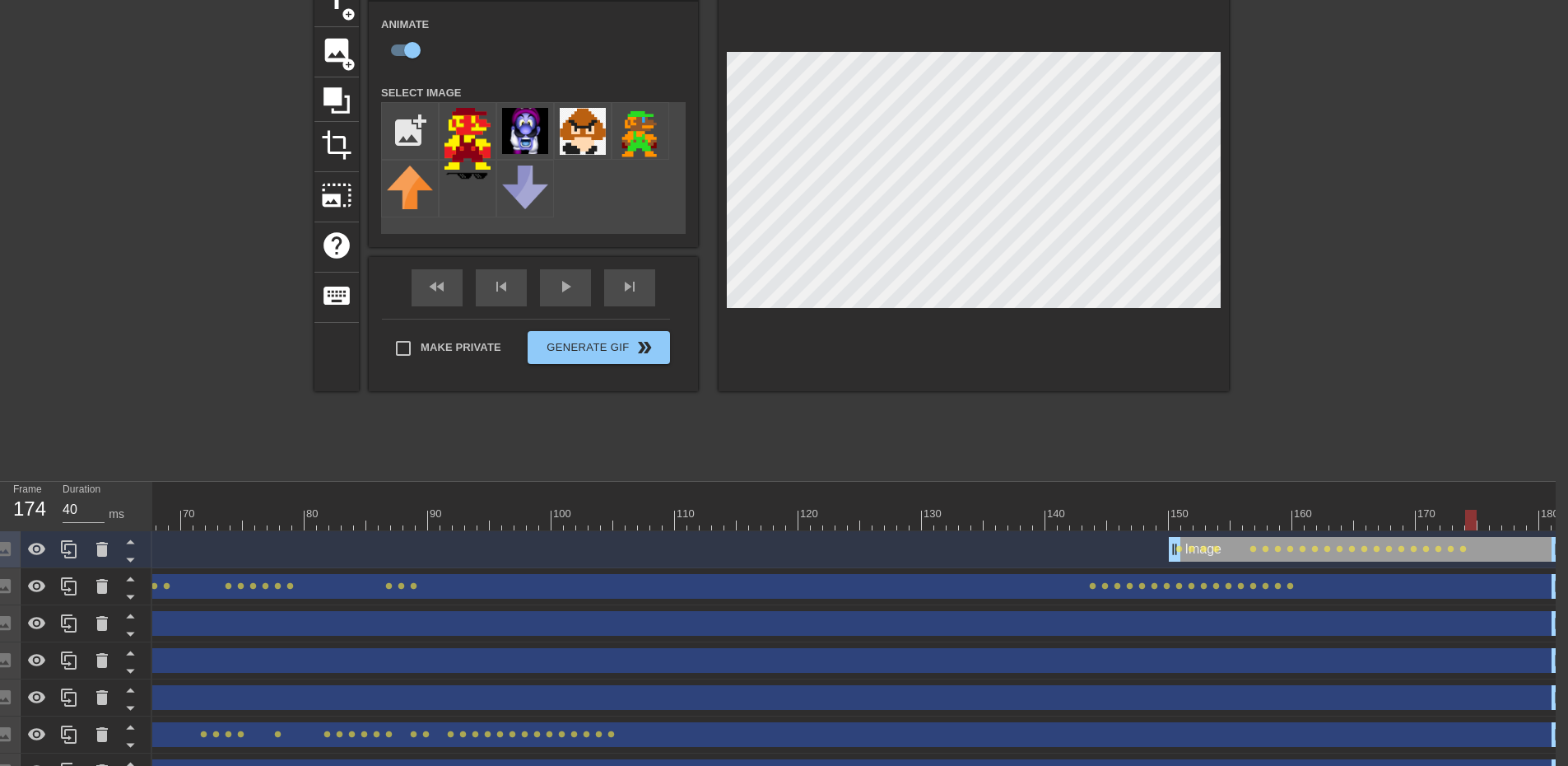
click at [1472, 521] on div at bounding box center [446, 520] width 2234 height 21
click at [1490, 524] on div at bounding box center [446, 520] width 2234 height 21
click at [1467, 518] on div at bounding box center [446, 520] width 2234 height 21
click at [1477, 519] on div at bounding box center [446, 520] width 2234 height 21
click at [1221, 256] on div at bounding box center [974, 183] width 510 height 414
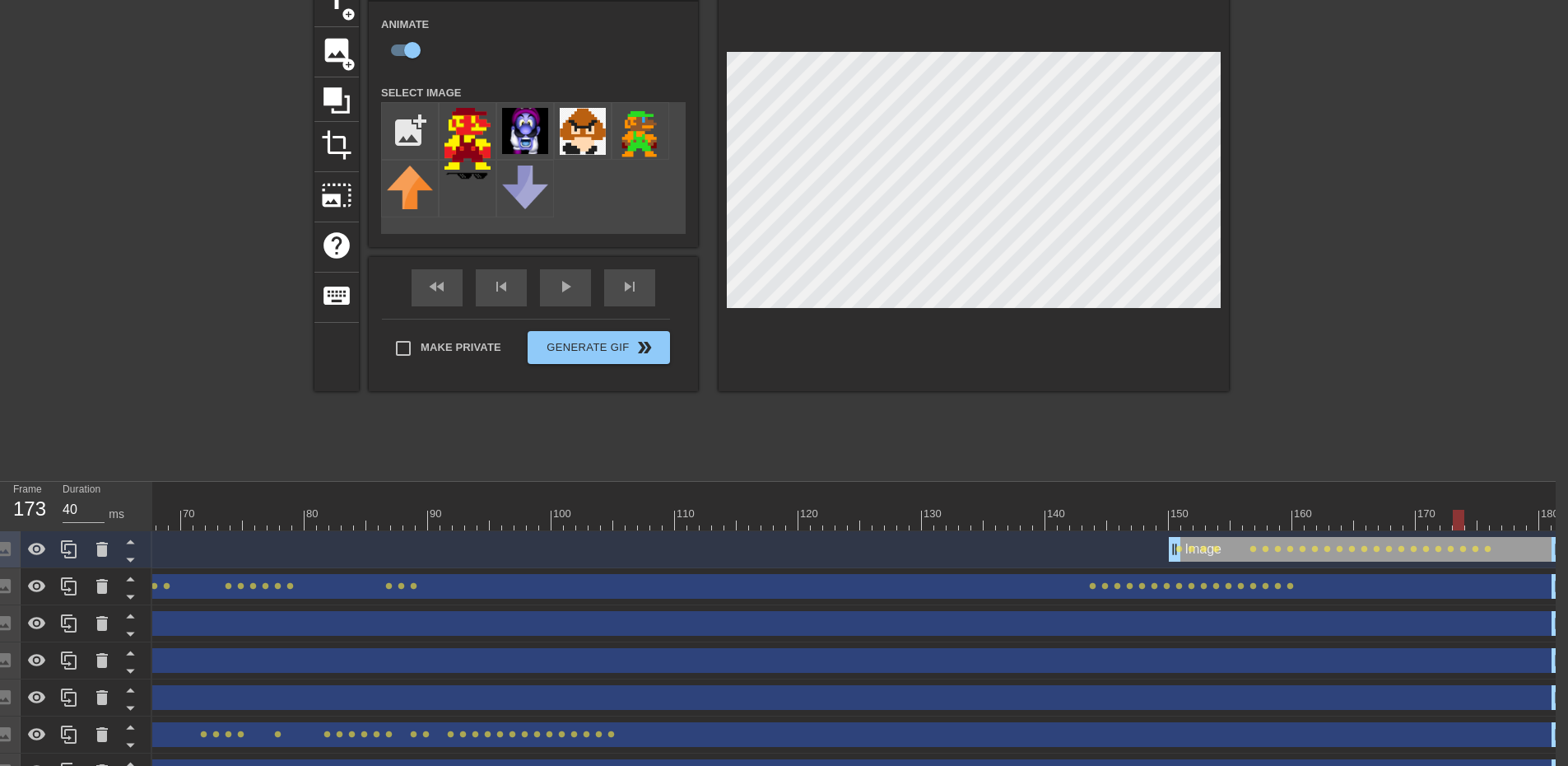
drag, startPoint x: 1483, startPoint y: 524, endPoint x: 1455, endPoint y: 495, distance: 40.3
click at [1455, 495] on div "10 20 30 40 50 60 70 80 90 100 110 120 130 140 150 160" at bounding box center [446, 506] width 2234 height 49
drag, startPoint x: 1458, startPoint y: 514, endPoint x: 1449, endPoint y: 513, distance: 9.1
click at [1449, 513] on div at bounding box center [1445, 520] width 12 height 21
drag, startPoint x: 1446, startPoint y: 514, endPoint x: 1417, endPoint y: 507, distance: 29.8
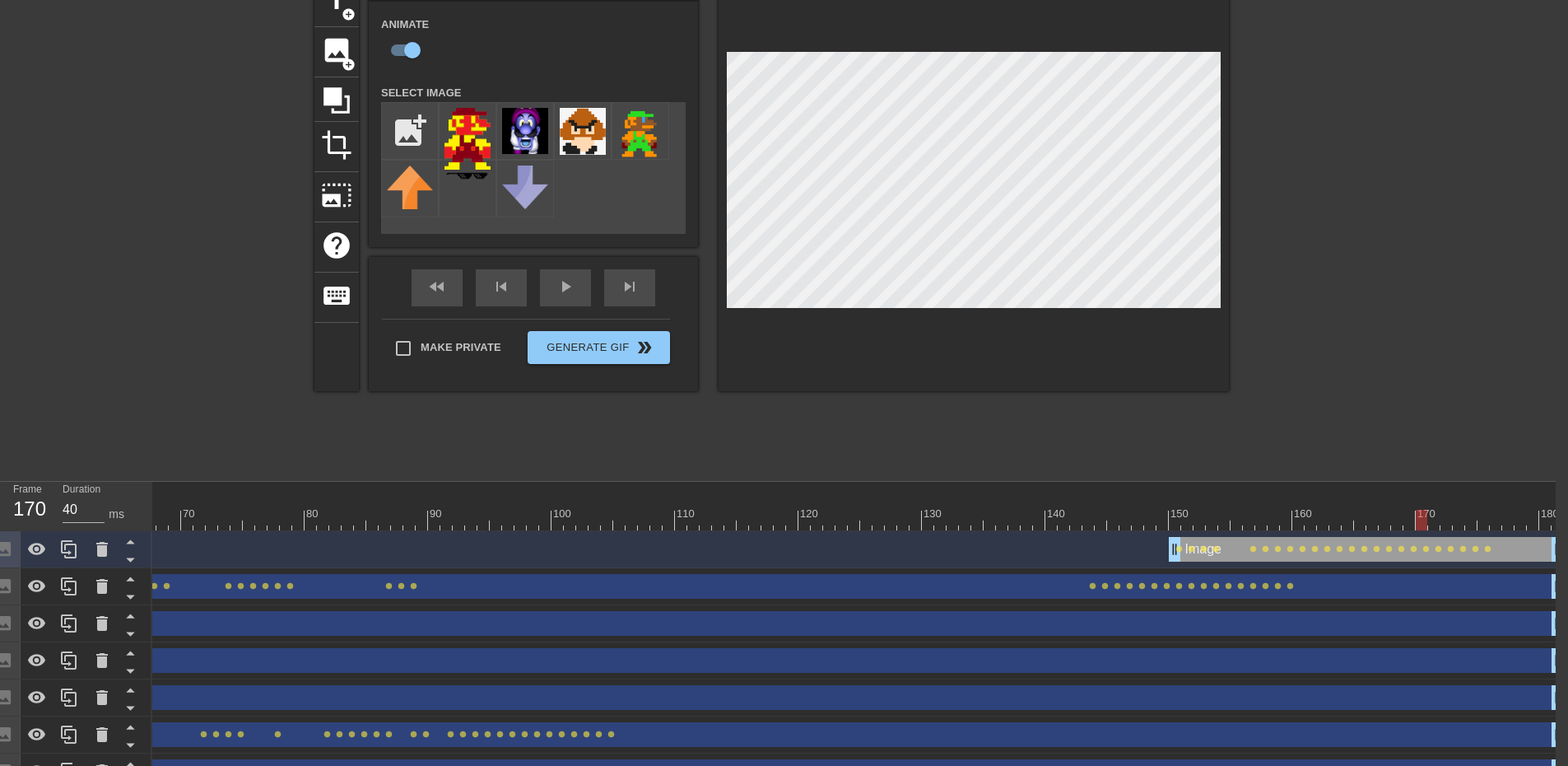
click at [1417, 507] on div "10 20 30 40 50 60 70 80 90 100 110 120 130 140 150 160" at bounding box center [446, 506] width 2234 height 49
click at [1224, 263] on div at bounding box center [974, 183] width 510 height 414
drag, startPoint x: 1420, startPoint y: 513, endPoint x: 1374, endPoint y: 509, distance: 46.2
click at [1374, 509] on div "10 20 30 40 50 60 70 80 90 100 110 120 130 140 150 160" at bounding box center [446, 506] width 2234 height 49
click at [1380, 519] on div at bounding box center [446, 520] width 2234 height 21
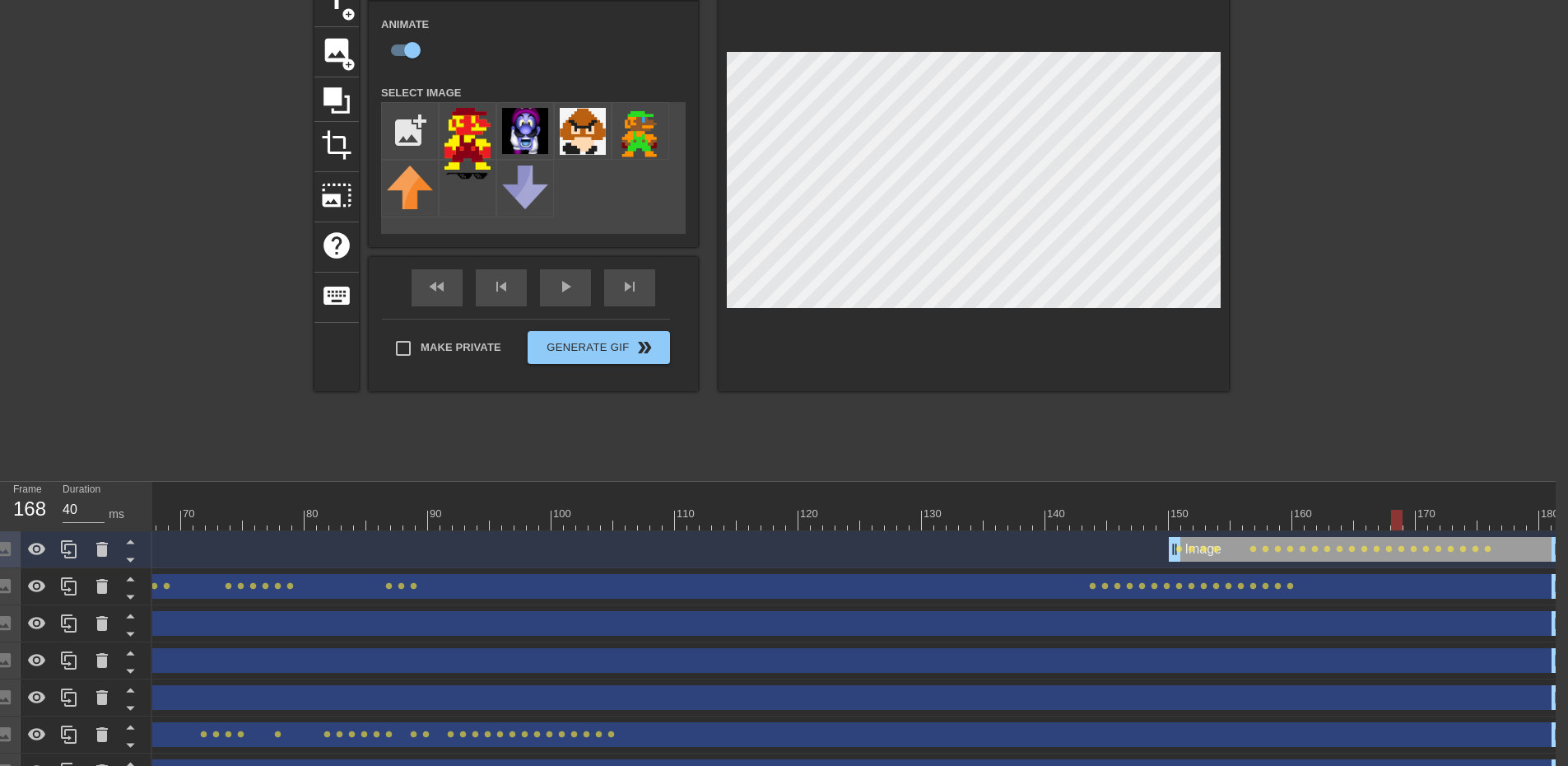
click at [1385, 518] on div at bounding box center [446, 520] width 2234 height 21
click at [1371, 521] on div at bounding box center [446, 520] width 2234 height 21
click at [1383, 520] on div at bounding box center [446, 520] width 2234 height 21
click at [1401, 520] on div at bounding box center [446, 520] width 2234 height 21
click at [1413, 523] on div at bounding box center [446, 520] width 2234 height 21
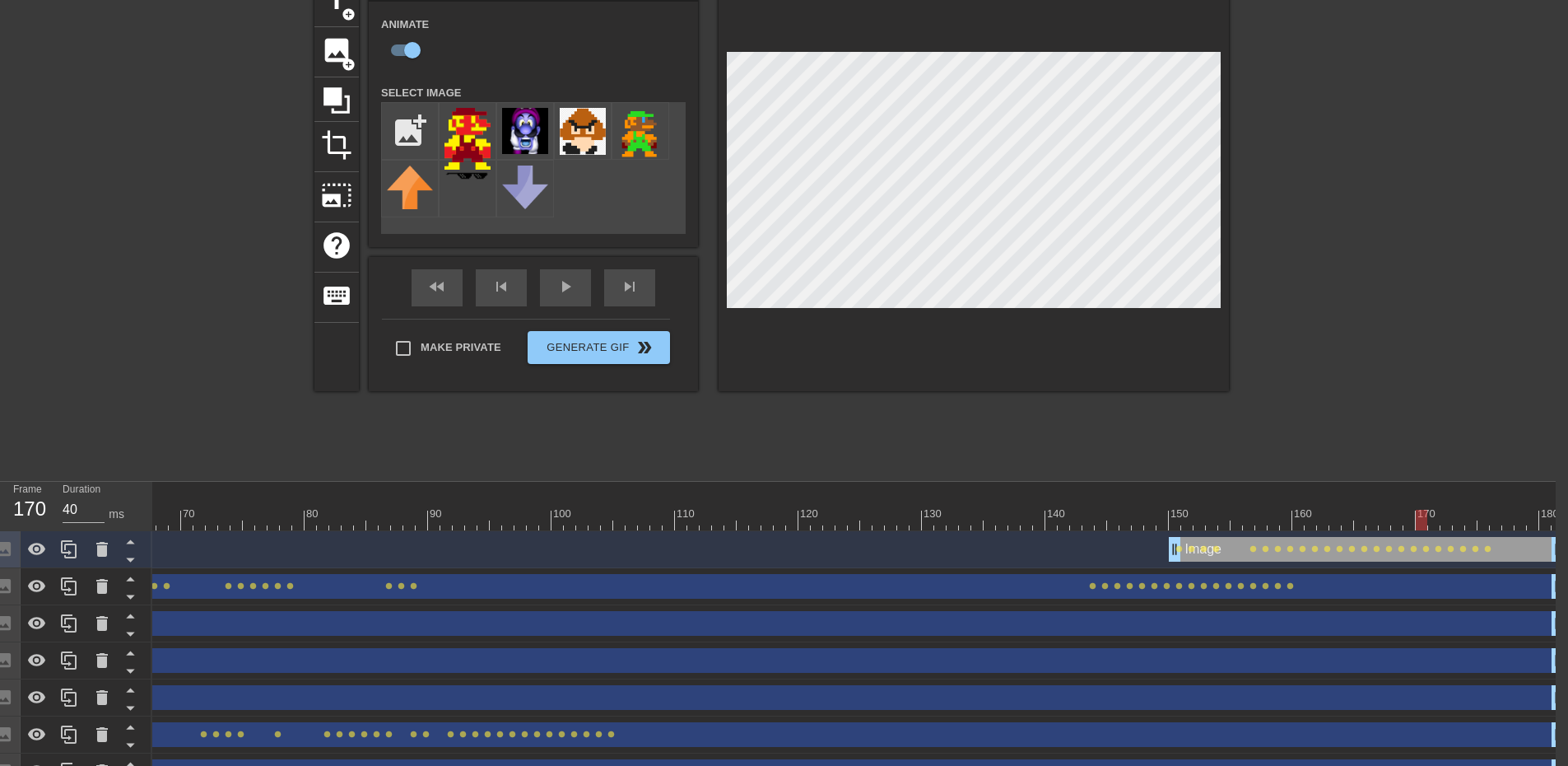
click at [1426, 526] on div at bounding box center [446, 520] width 2234 height 21
click at [1436, 522] on div at bounding box center [446, 520] width 2234 height 21
click at [1444, 518] on div at bounding box center [446, 520] width 2234 height 21
click at [1456, 524] on div at bounding box center [446, 520] width 2234 height 21
click at [1470, 521] on div at bounding box center [446, 520] width 2234 height 21
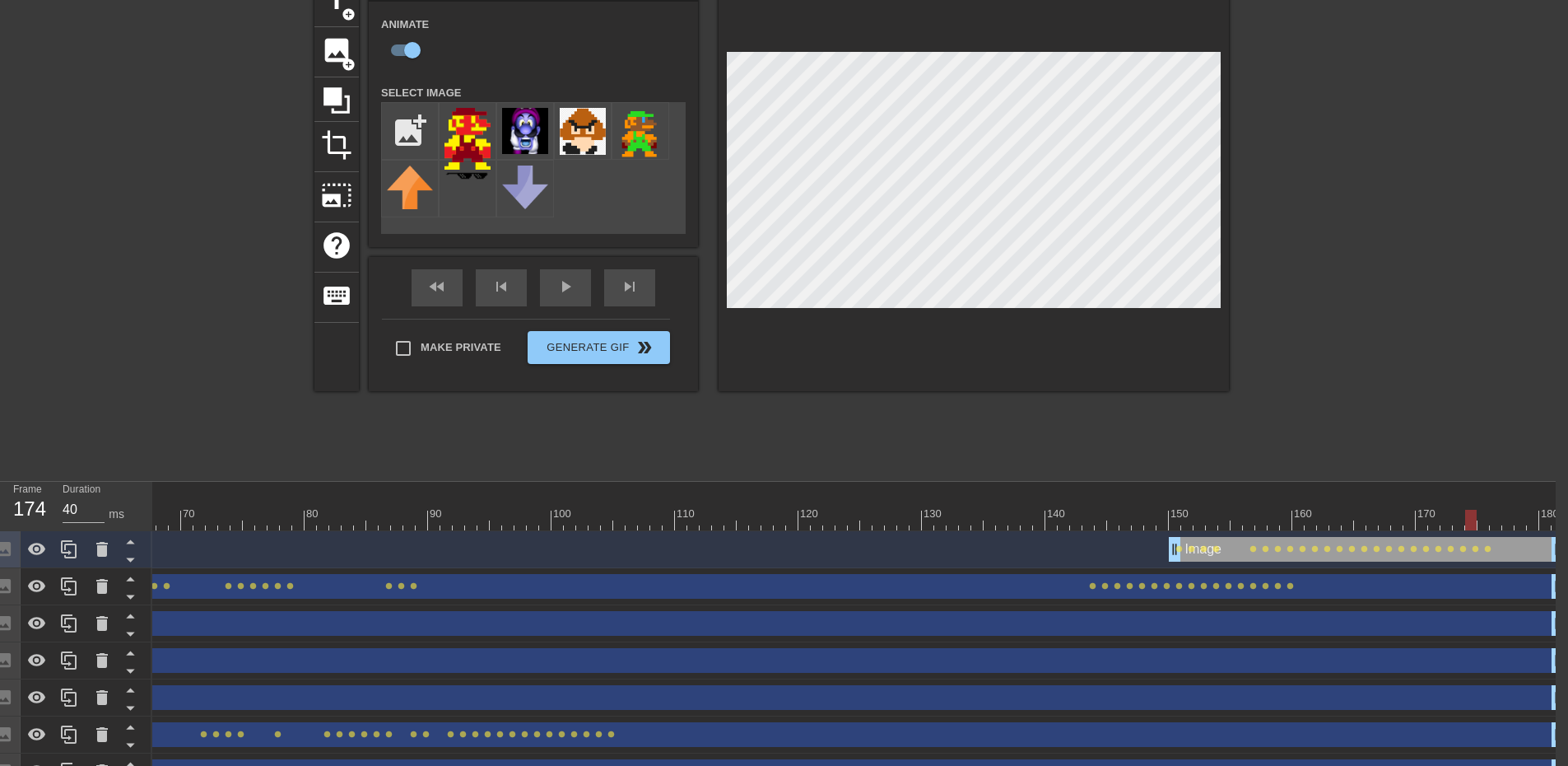
click at [1221, 263] on div at bounding box center [974, 183] width 510 height 414
click at [1481, 523] on div at bounding box center [446, 520] width 2234 height 21
click at [1493, 523] on div at bounding box center [446, 520] width 2234 height 21
click at [1502, 526] on div at bounding box center [446, 520] width 2234 height 21
click at [1518, 522] on div at bounding box center [446, 520] width 2234 height 21
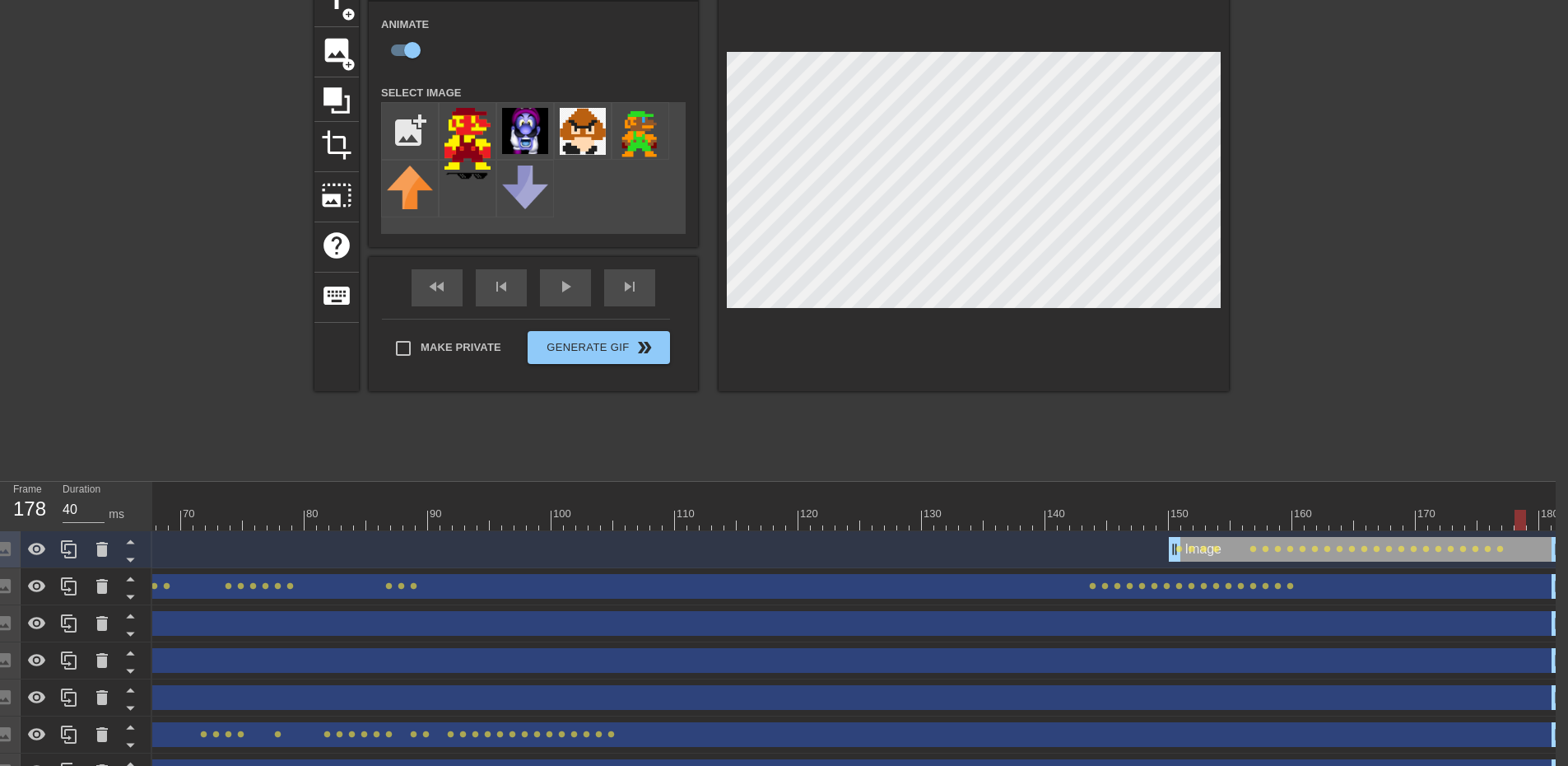
click at [1535, 522] on div at bounding box center [446, 520] width 2234 height 21
click at [1547, 519] on div at bounding box center [446, 520] width 2234 height 21
drag, startPoint x: 1554, startPoint y: 519, endPoint x: 1576, endPoint y: 519, distance: 22.0
click at [1555, 519] on html "menu_book Browse the tutorials! Gifntext.com The online gif editor Send Feedbac…" at bounding box center [771, 351] width 1568 height 879
click at [567, 275] on div "fast_rewind skip_previous play_arrow skip_next" at bounding box center [534, 288] width 269 height 61
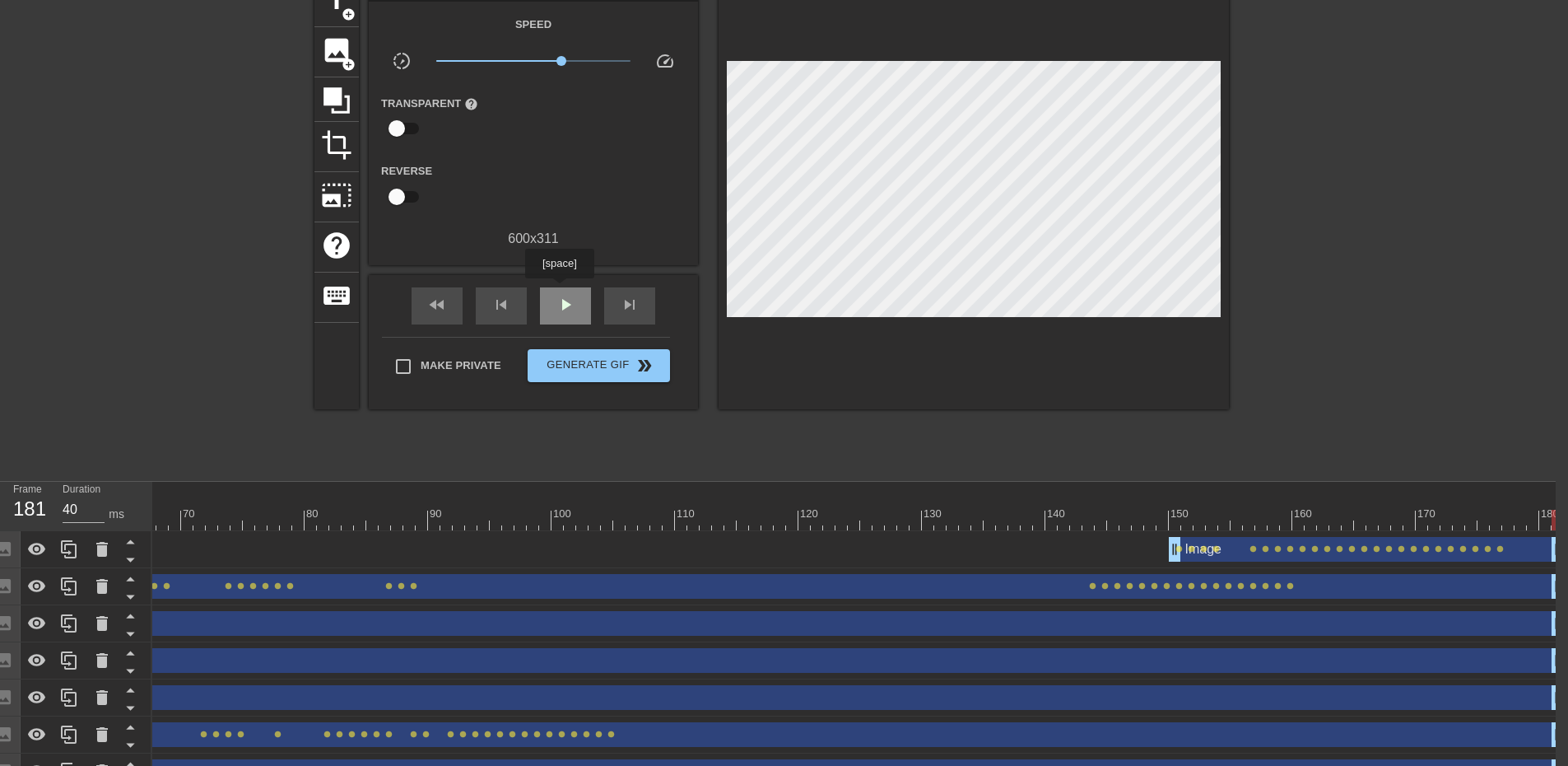
click at [558, 290] on div "play_arrow" at bounding box center [565, 306] width 51 height 37
click at [568, 312] on span "pause" at bounding box center [565, 305] width 20 height 20
drag, startPoint x: 604, startPoint y: 522, endPoint x: 818, endPoint y: 512, distance: 214.2
click at [818, 512] on div at bounding box center [446, 520] width 2234 height 21
click at [338, 53] on span "image" at bounding box center [336, 50] width 32 height 32
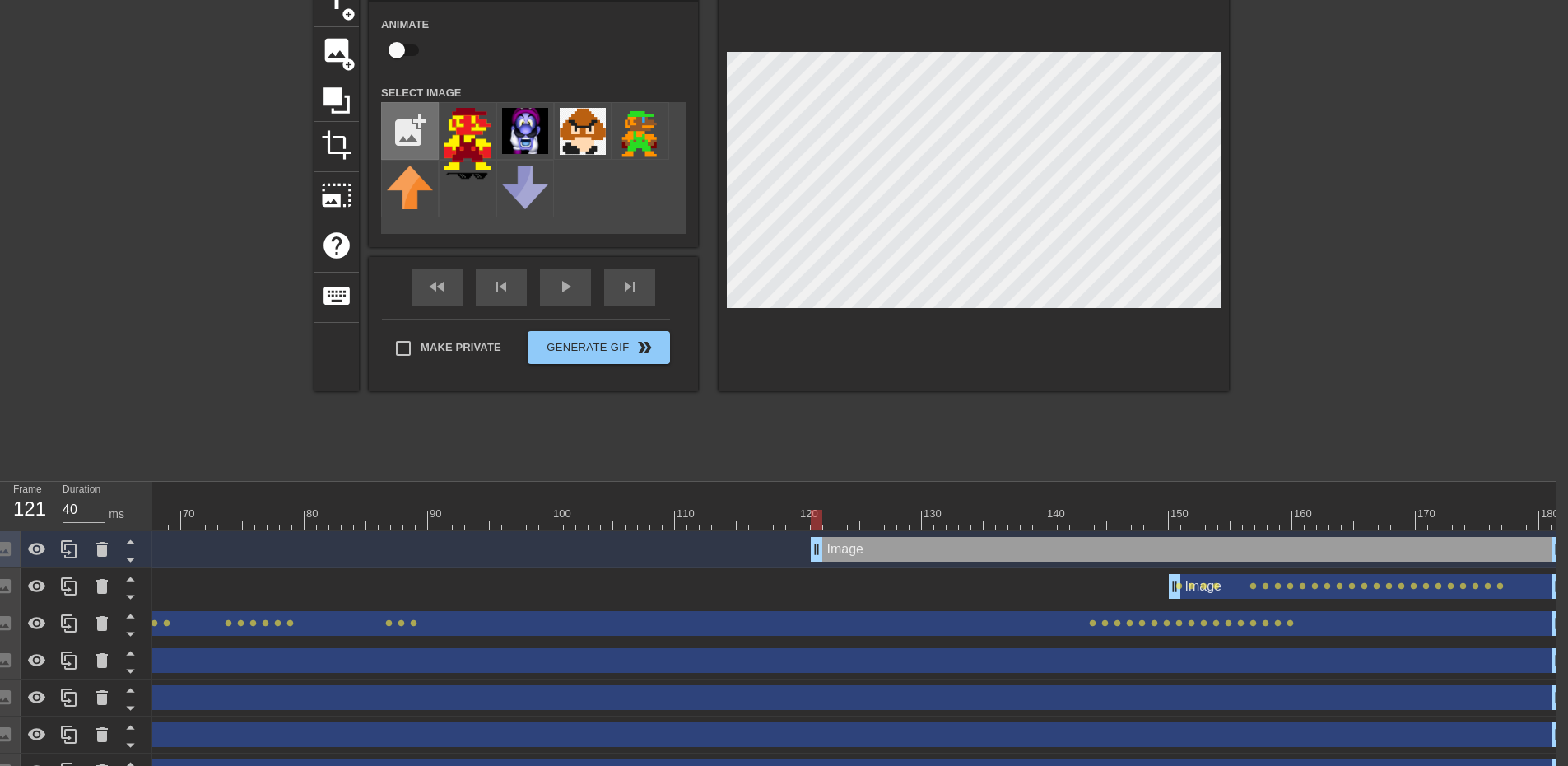
click at [413, 132] on input "file" at bounding box center [409, 131] width 56 height 56
type input "C:\fakepath\Untitled.png"
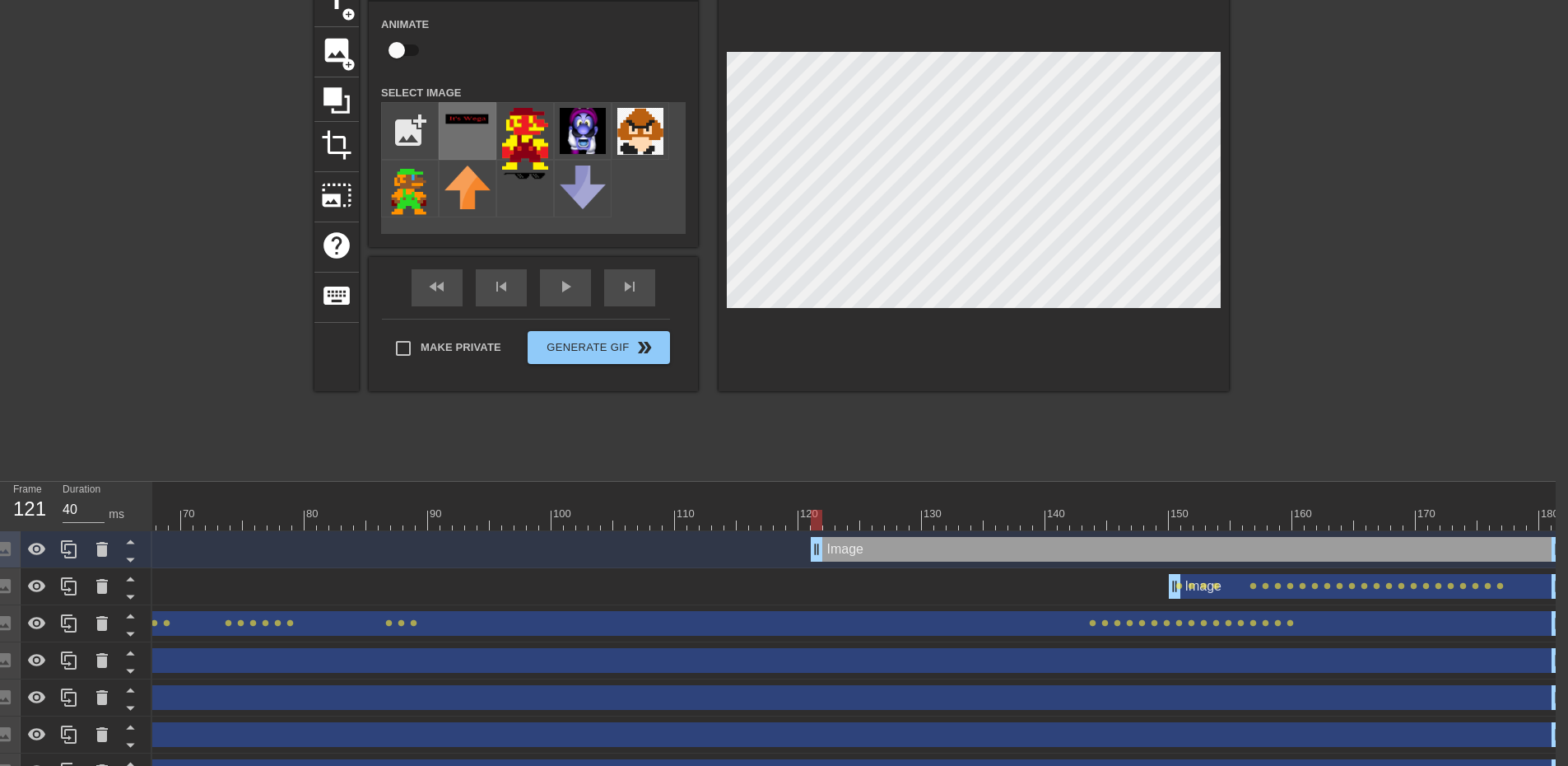
click at [472, 125] on img at bounding box center [467, 119] width 46 height 23
drag, startPoint x: 815, startPoint y: 550, endPoint x: 840, endPoint y: 550, distance: 25.0
drag, startPoint x: 839, startPoint y: 551, endPoint x: 821, endPoint y: 552, distance: 18.0
click at [821, 552] on div "Image drag_handle drag_handle" at bounding box center [446, 549] width 2234 height 24
drag, startPoint x: 825, startPoint y: 517, endPoint x: 1050, endPoint y: 504, distance: 225.4
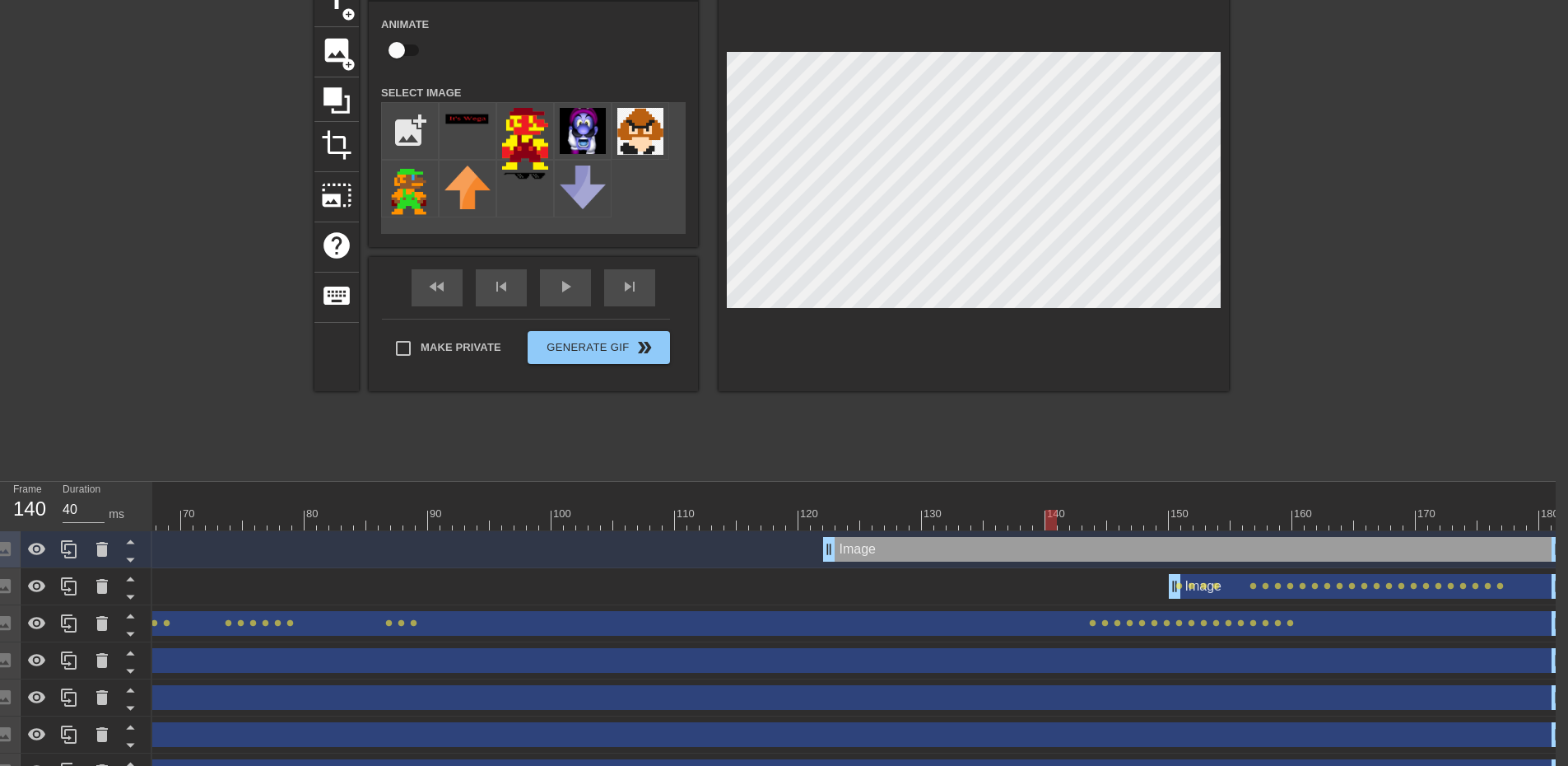
click at [1050, 504] on div "10 20 30 40 50 60 70 80 90 100 110 120 130 140 150 160" at bounding box center [446, 506] width 2234 height 49
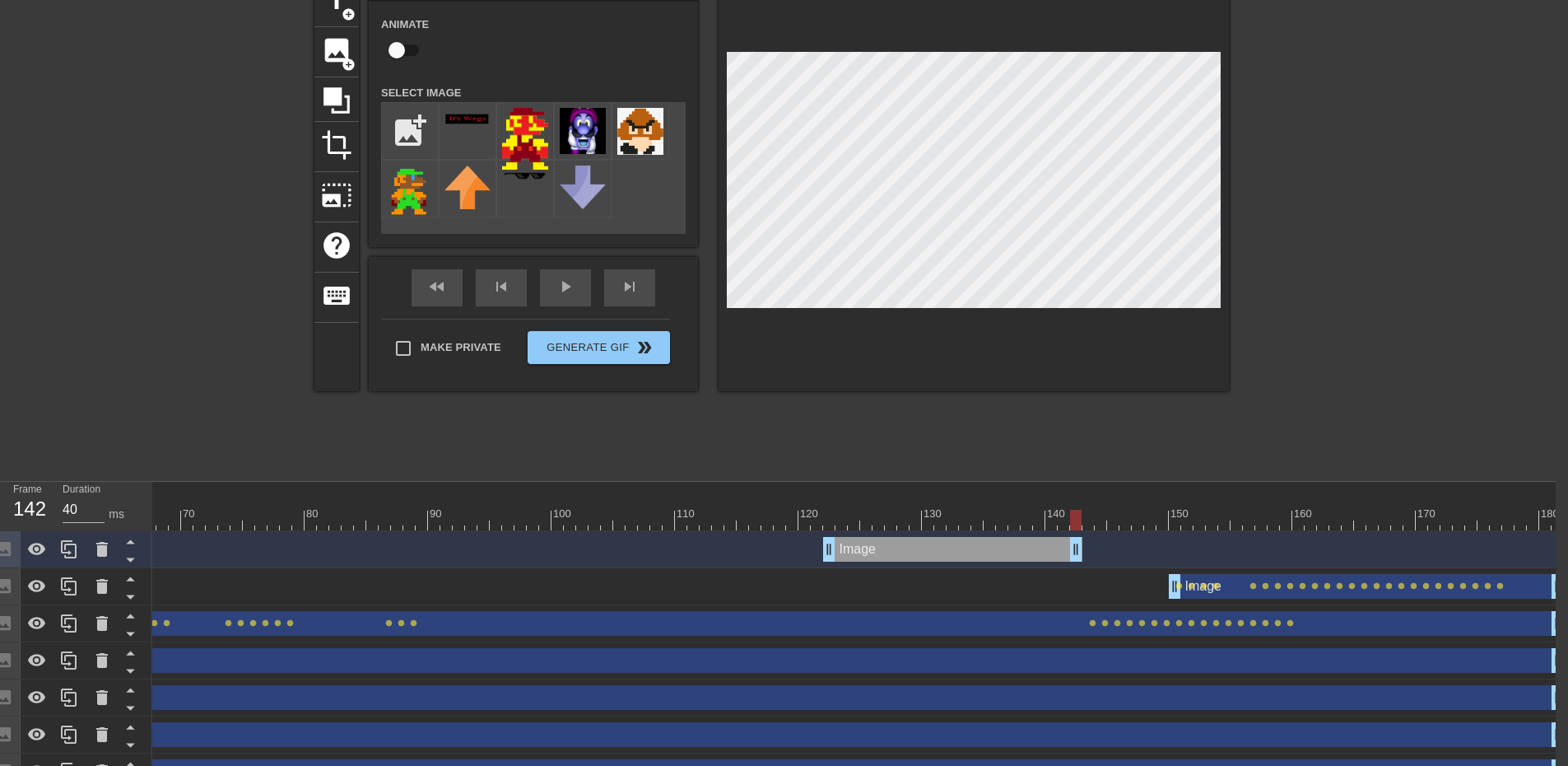
drag, startPoint x: 1559, startPoint y: 543, endPoint x: 1085, endPoint y: 540, distance: 474.0
drag, startPoint x: 1087, startPoint y: 552, endPoint x: 1065, endPoint y: 549, distance: 22.2
drag, startPoint x: 1066, startPoint y: 522, endPoint x: 1461, endPoint y: 514, distance: 395.1
click at [1461, 514] on div at bounding box center [1458, 520] width 12 height 21
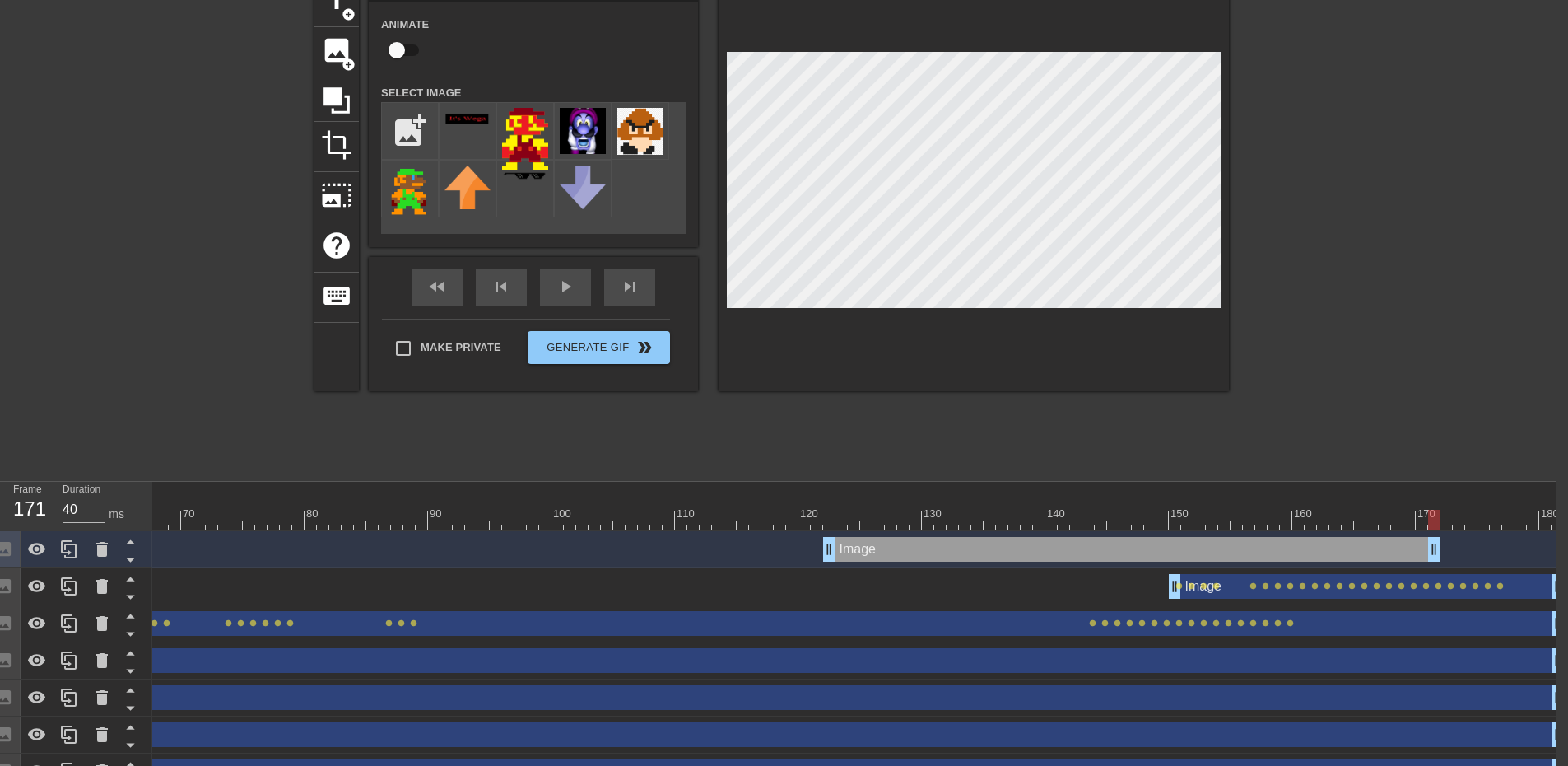
drag, startPoint x: 1059, startPoint y: 551, endPoint x: 1440, endPoint y: 531, distance: 381.5
click at [1440, 532] on div "Image drag_handle drag_handle" at bounding box center [446, 549] width 2234 height 37
drag, startPoint x: 1451, startPoint y: 519, endPoint x: 1467, endPoint y: 514, distance: 16.8
click at [1467, 514] on div at bounding box center [1470, 520] width 12 height 21
drag, startPoint x: 1445, startPoint y: 542, endPoint x: 1458, endPoint y: 542, distance: 13.0
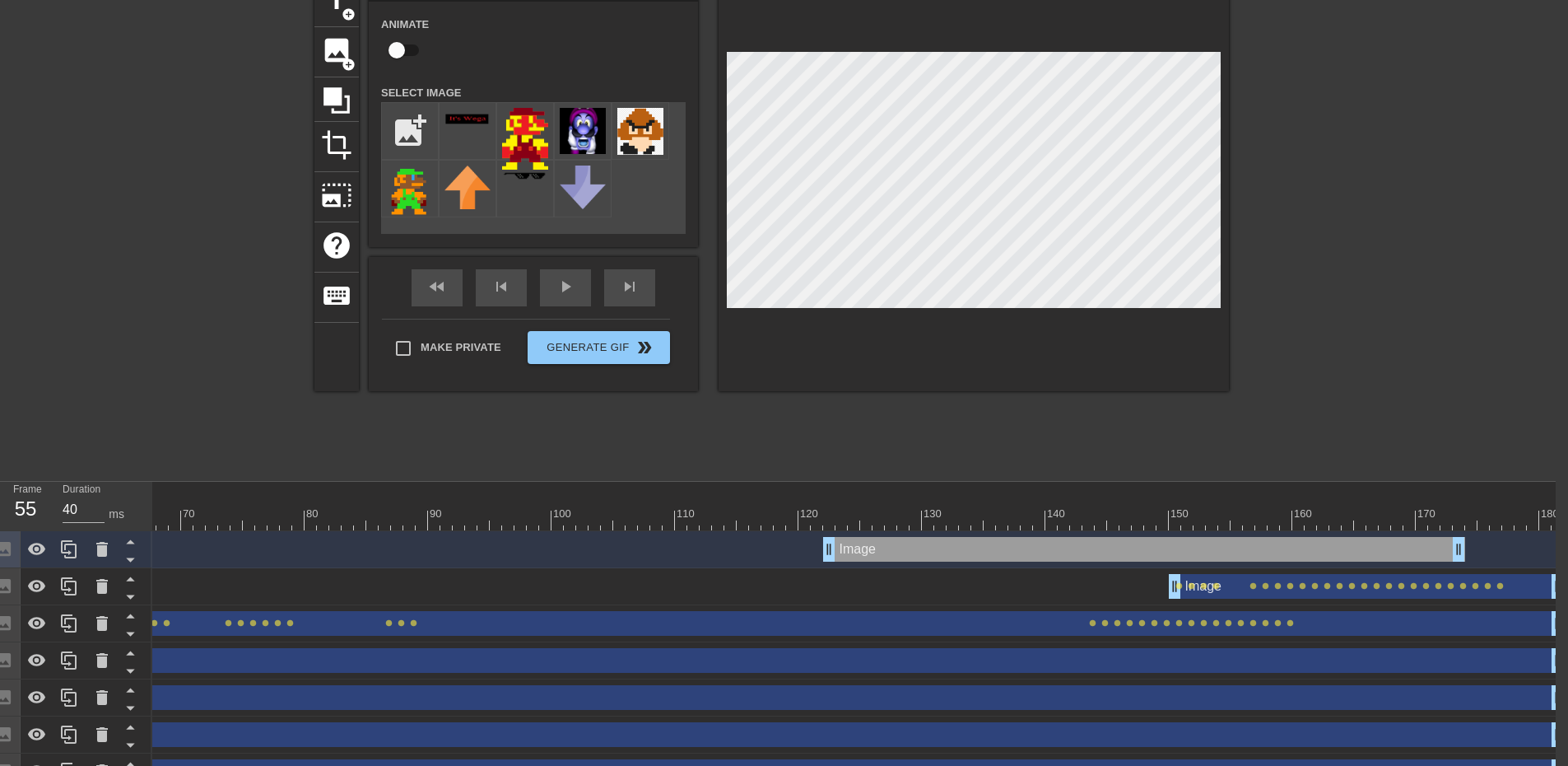
drag, startPoint x: 1460, startPoint y: 513, endPoint x: 0, endPoint y: 463, distance: 1460.9
click at [0, 463] on div "menu_book Browse the tutorials! Gifntext.com The online gif editor Send Feedbac…" at bounding box center [771, 369] width 1568 height 916
click at [567, 273] on div "fast_rewind skip_previous play_arrow skip_next" at bounding box center [534, 288] width 269 height 61
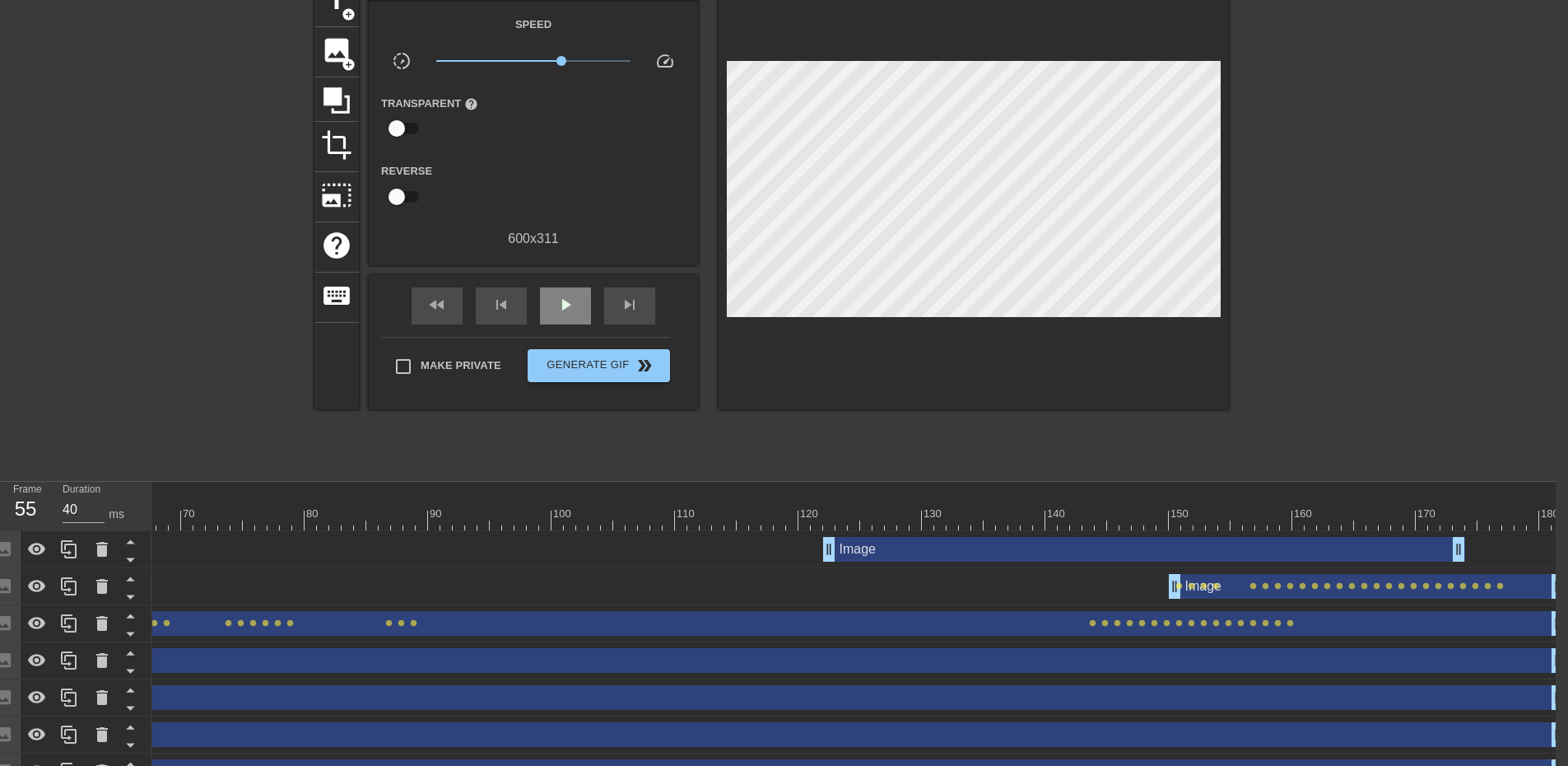
drag, startPoint x: 579, startPoint y: 281, endPoint x: 578, endPoint y: 290, distance: 9.1
click at [579, 283] on div "fast_rewind skip_previous play_arrow skip_next" at bounding box center [534, 306] width 269 height 61
click at [578, 290] on div "play_arrow" at bounding box center [565, 306] width 51 height 37
drag, startPoint x: 561, startPoint y: 60, endPoint x: 585, endPoint y: 61, distance: 24.0
click at [585, 61] on span "x3.43" at bounding box center [584, 60] width 10 height 10
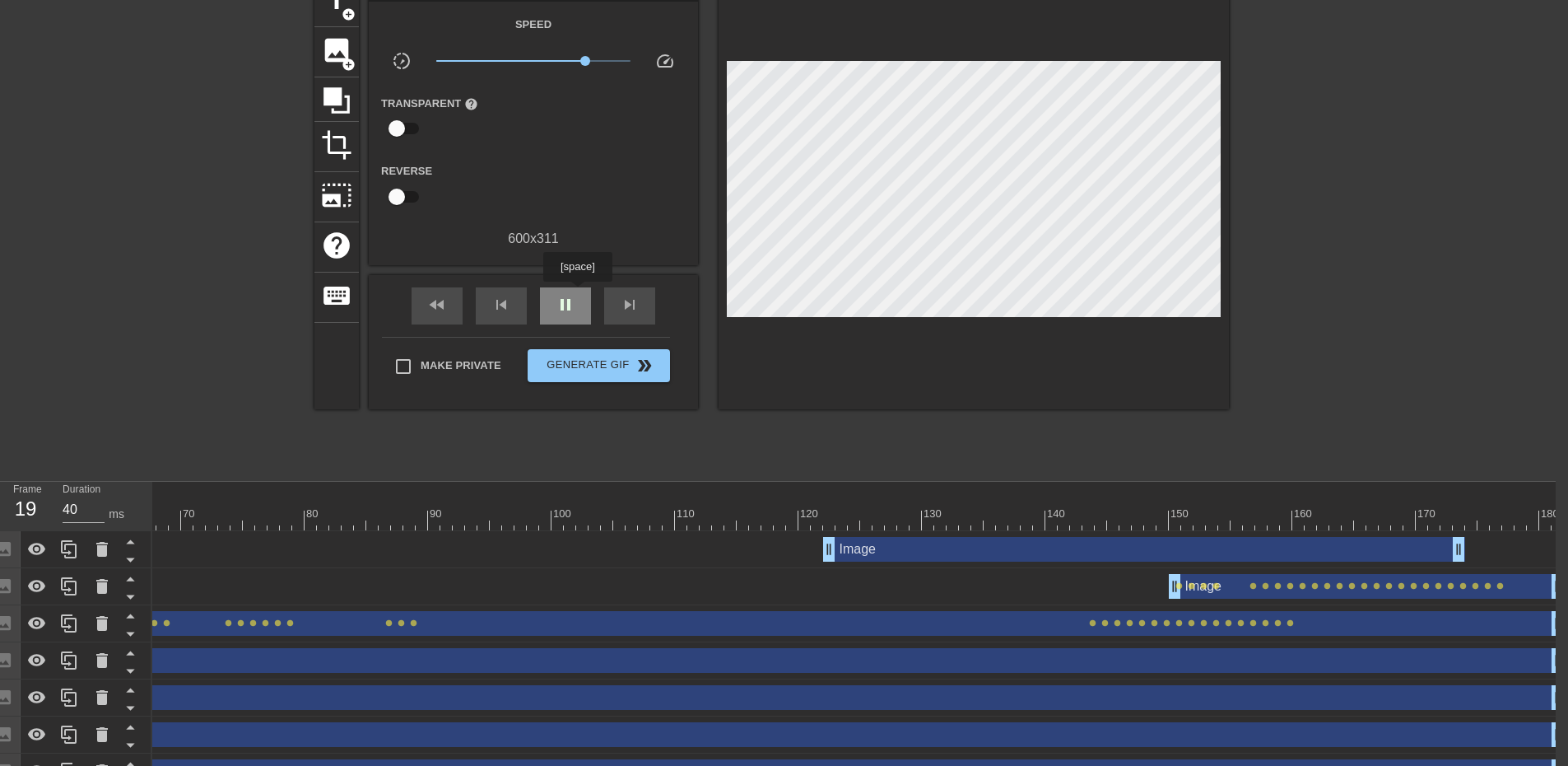
click at [577, 293] on div "pause" at bounding box center [565, 306] width 51 height 37
click at [325, 60] on span "image" at bounding box center [336, 50] width 32 height 32
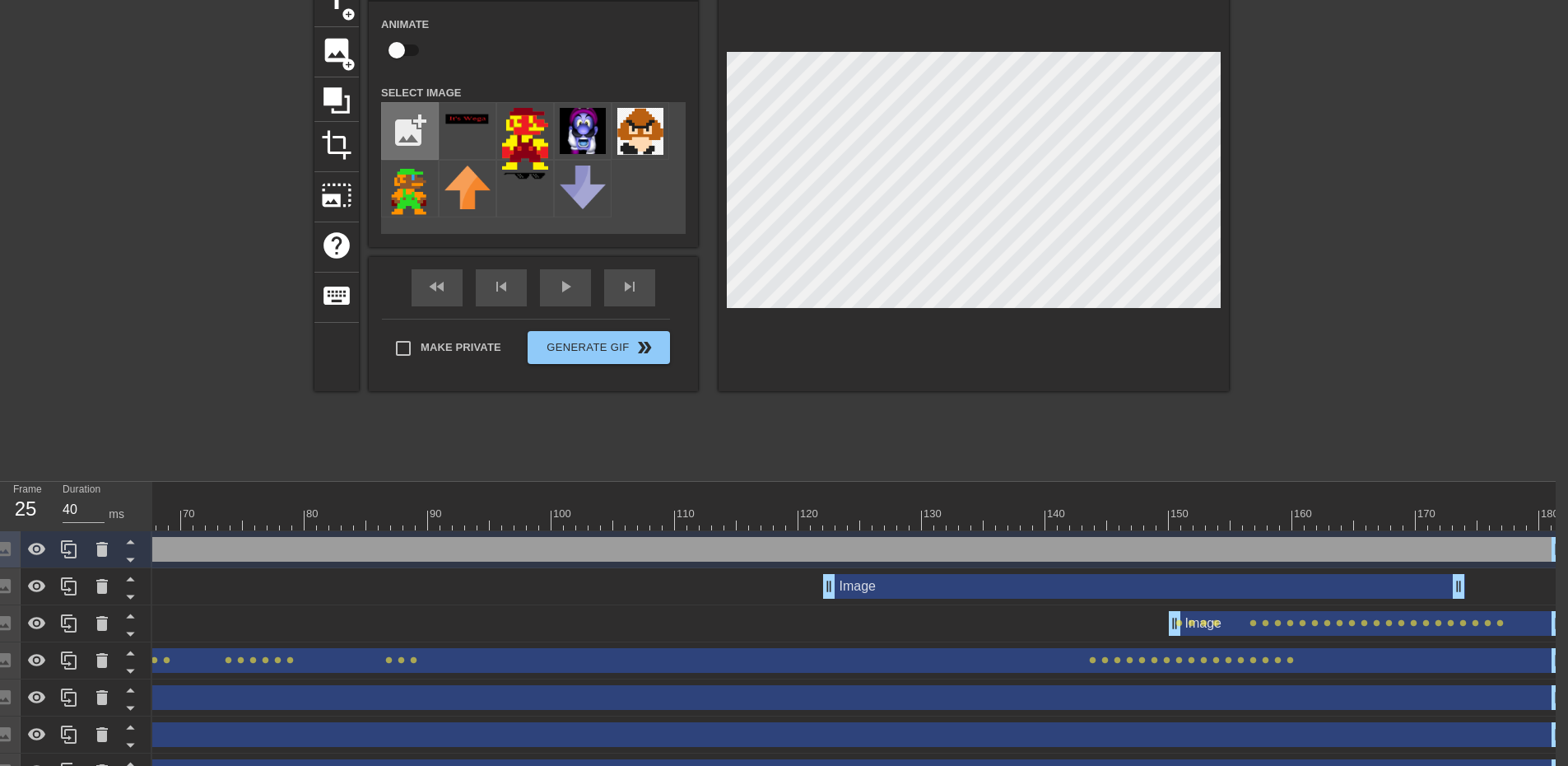
click at [421, 126] on input "file" at bounding box center [409, 131] width 56 height 56
type input "C:\fakepath\pngtree-blood-splatter-flow-png-image_6747604.png"
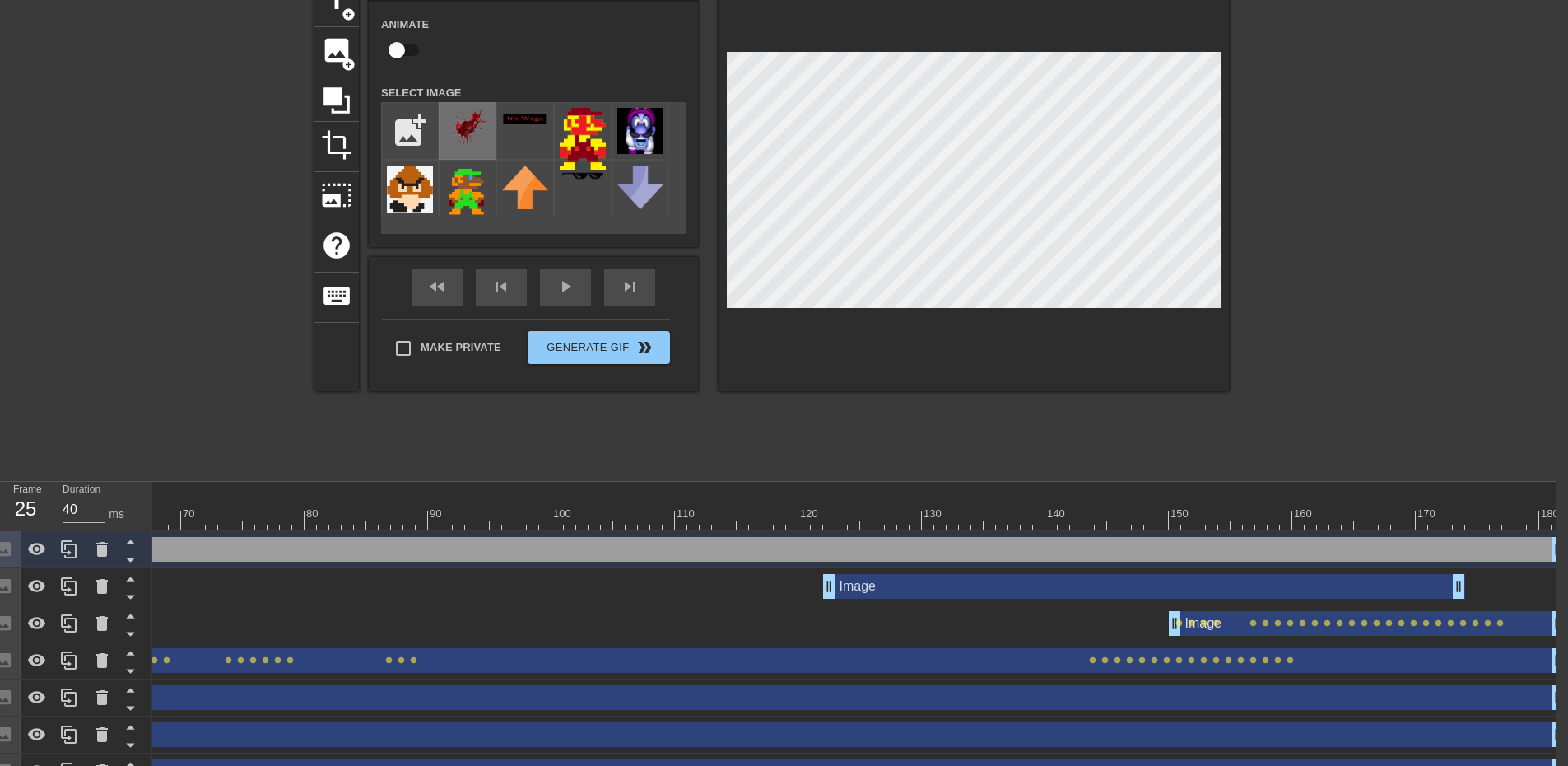
click at [470, 136] on img at bounding box center [467, 131] width 46 height 46
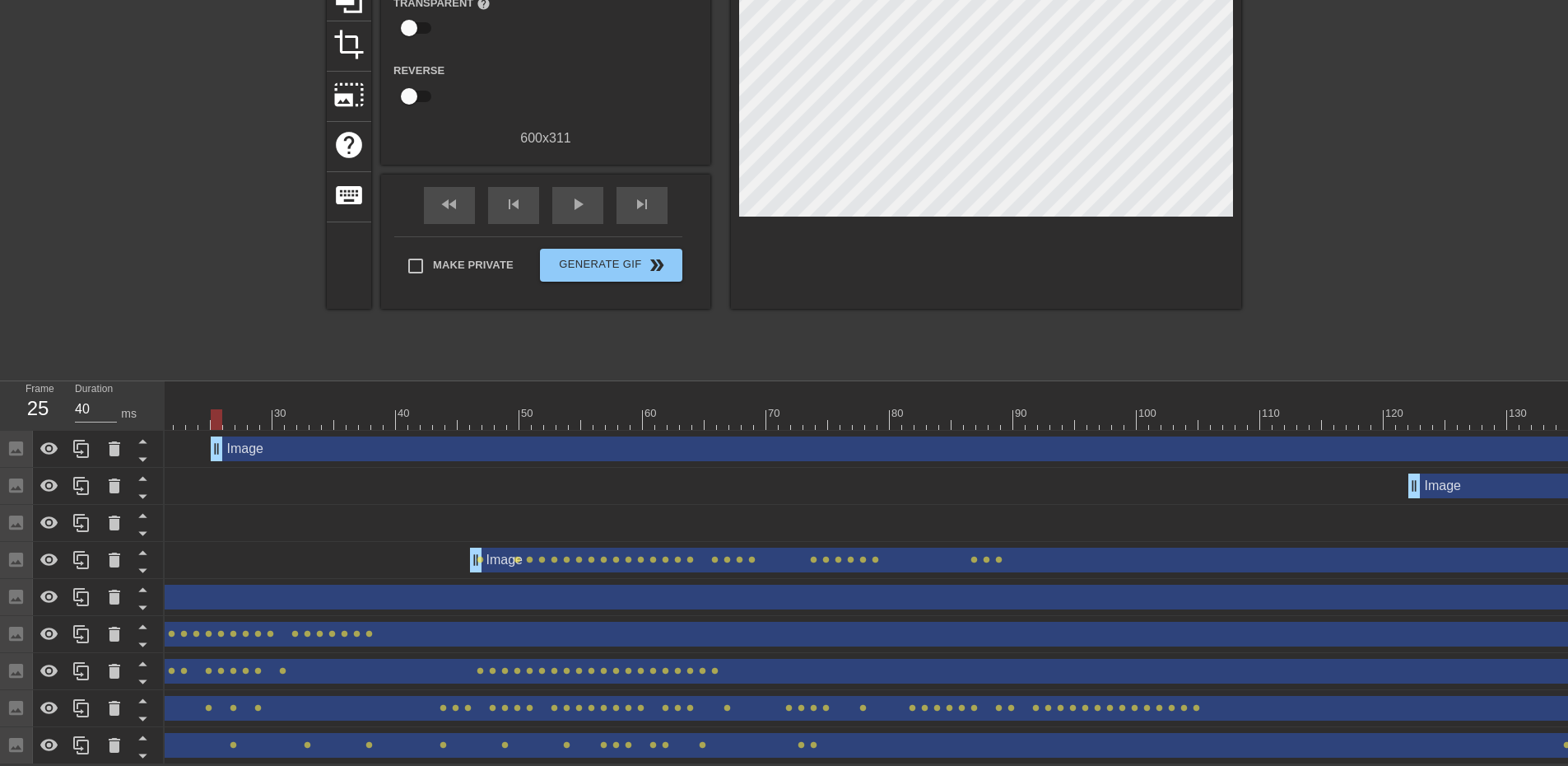
scroll to position [0, 0]
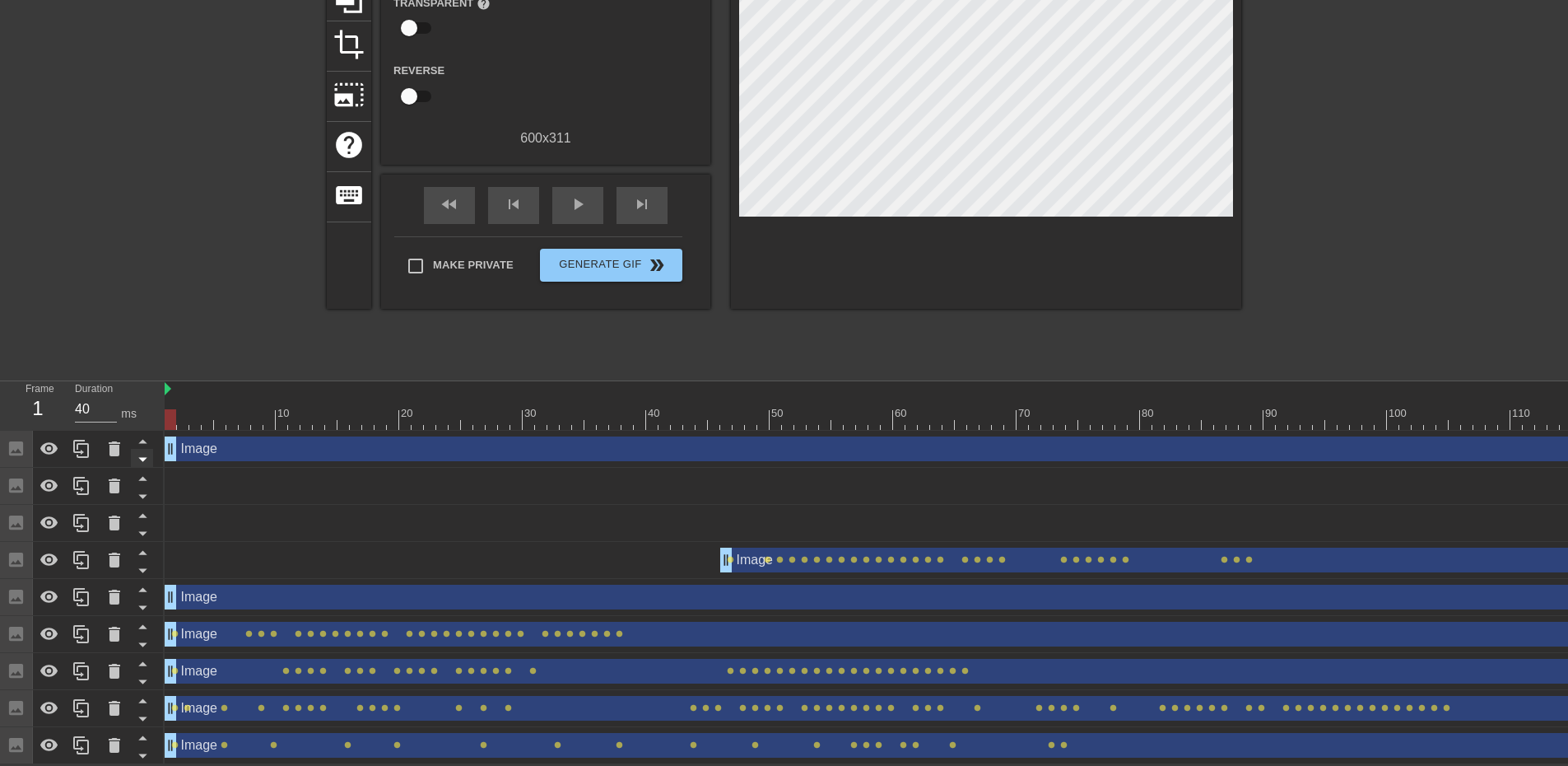
drag, startPoint x: 469, startPoint y: 437, endPoint x: 130, endPoint y: 438, distance: 339.0
click at [130, 438] on div "Frame 1 Duration 40 ms 10 20 30 40 50 60 70 80 90 100 110 120 130 140 150" at bounding box center [784, 573] width 1568 height 383
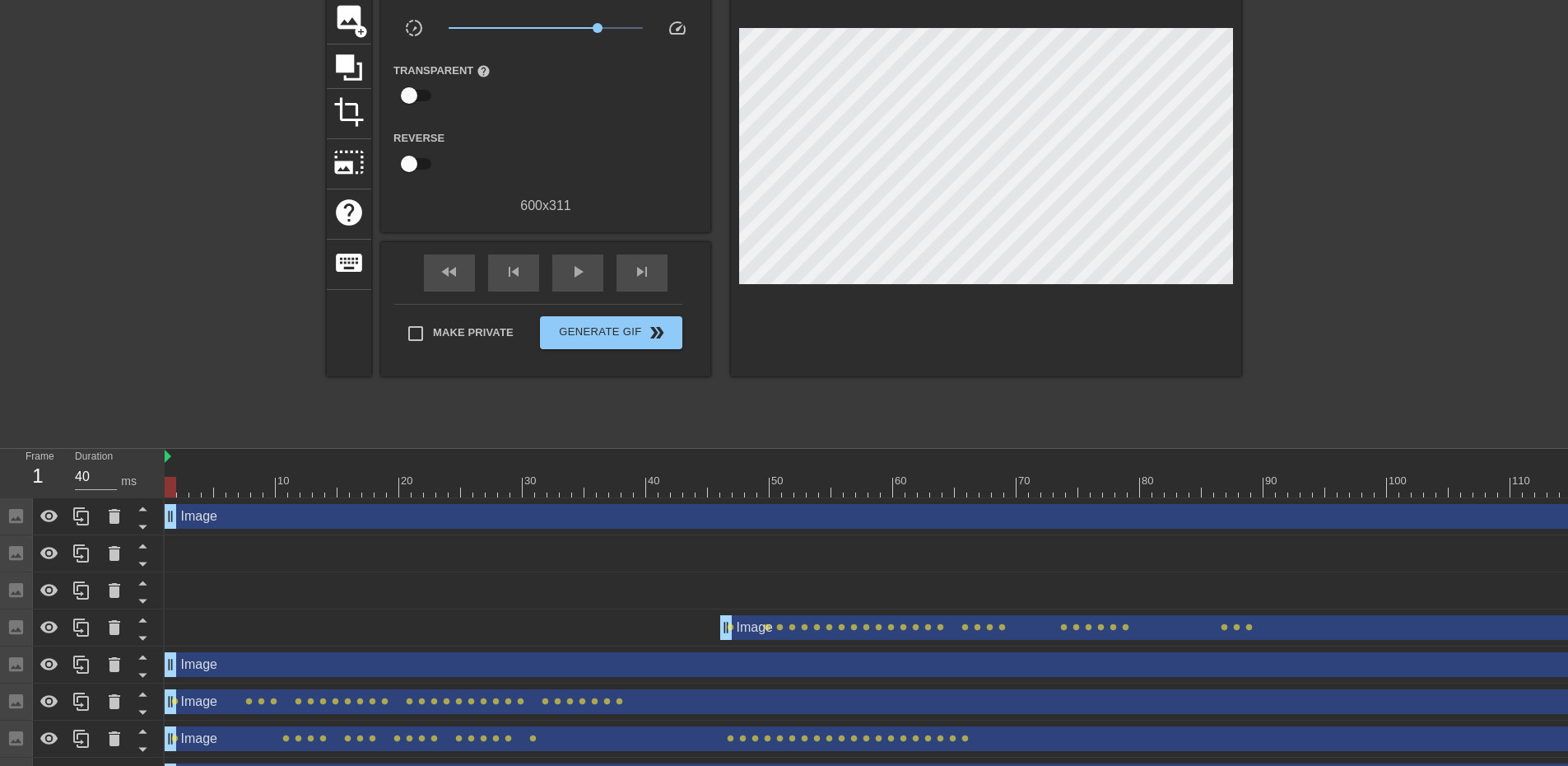
scroll to position [117, 0]
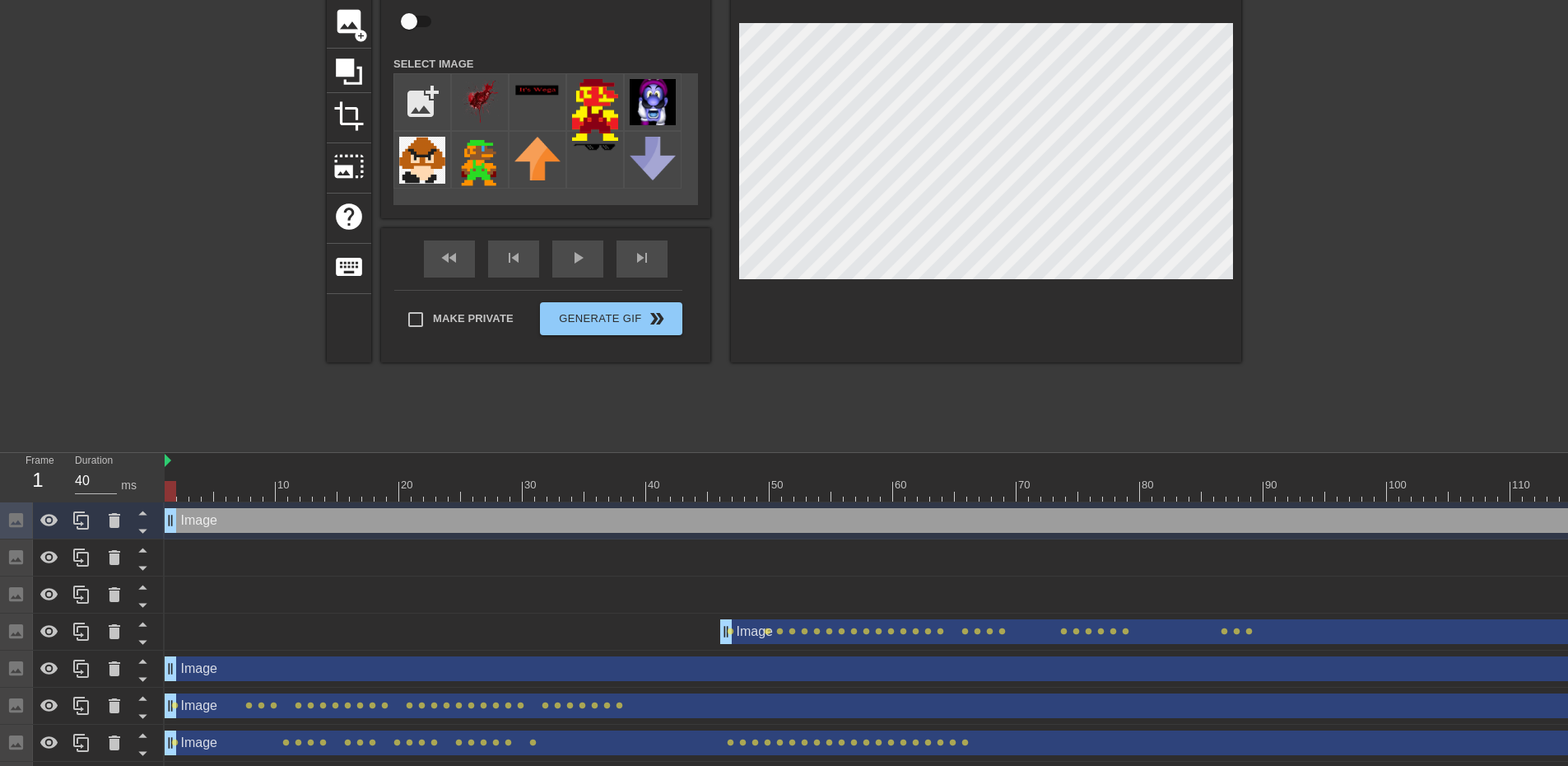
drag, startPoint x: 173, startPoint y: 494, endPoint x: 146, endPoint y: 475, distance: 33.0
click at [146, 475] on div "Frame 1 Duration 40 ms 10 20 30 40 50 60 70 80 90 100 110 120 130 140 150" at bounding box center [784, 644] width 1568 height 383
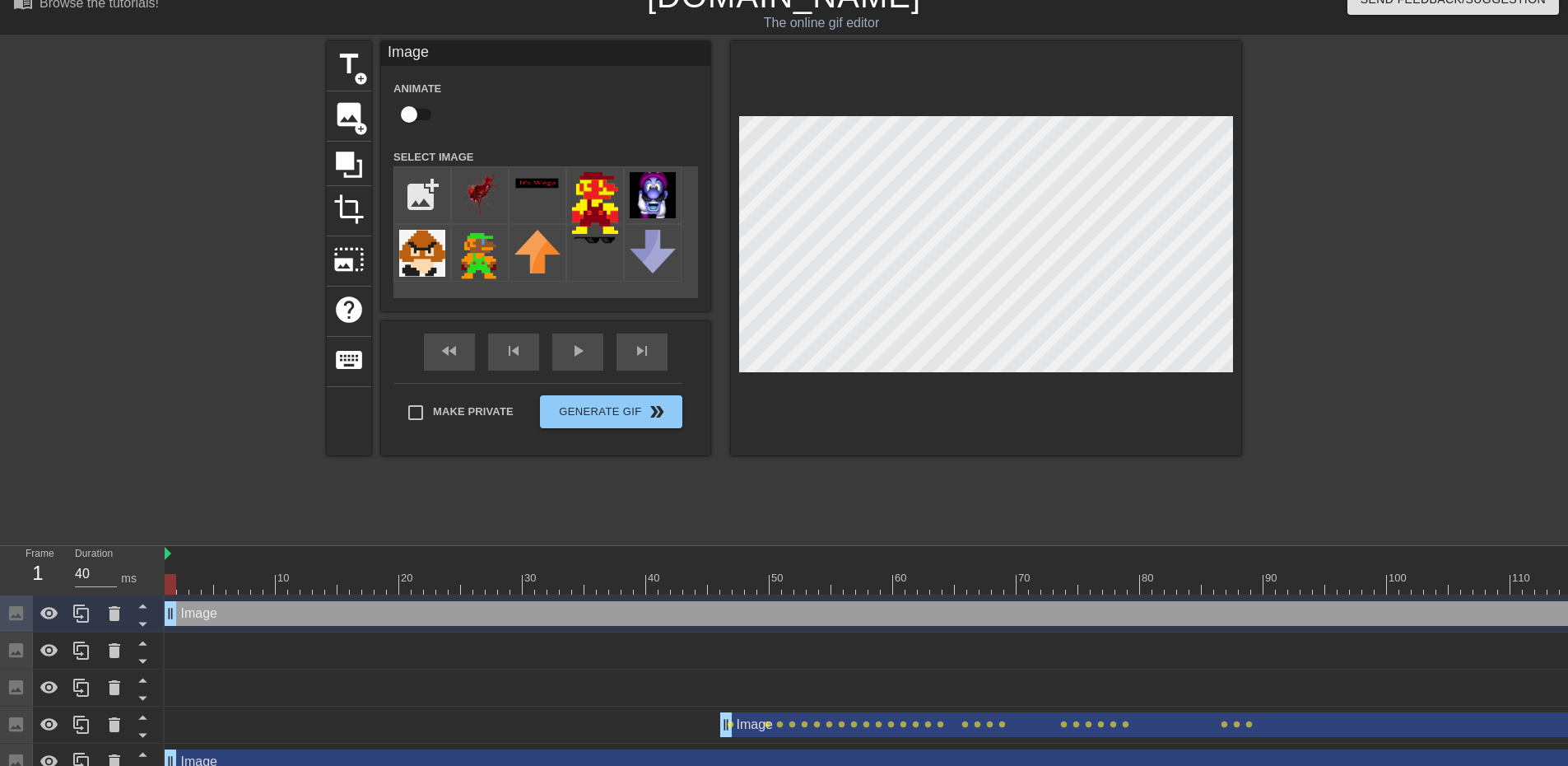
scroll to position [0, 0]
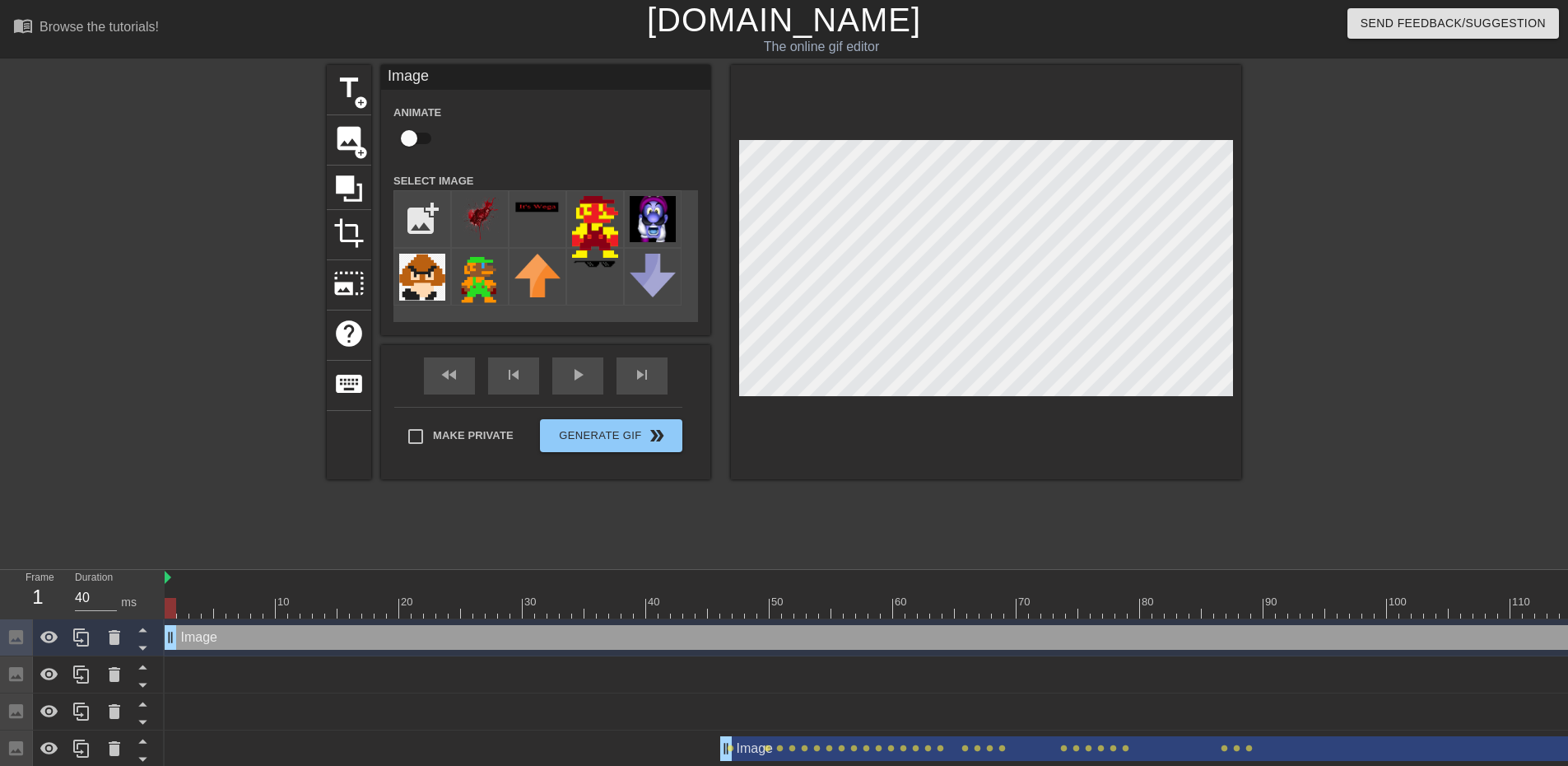
click at [412, 136] on input "checkbox" at bounding box center [409, 138] width 94 height 32
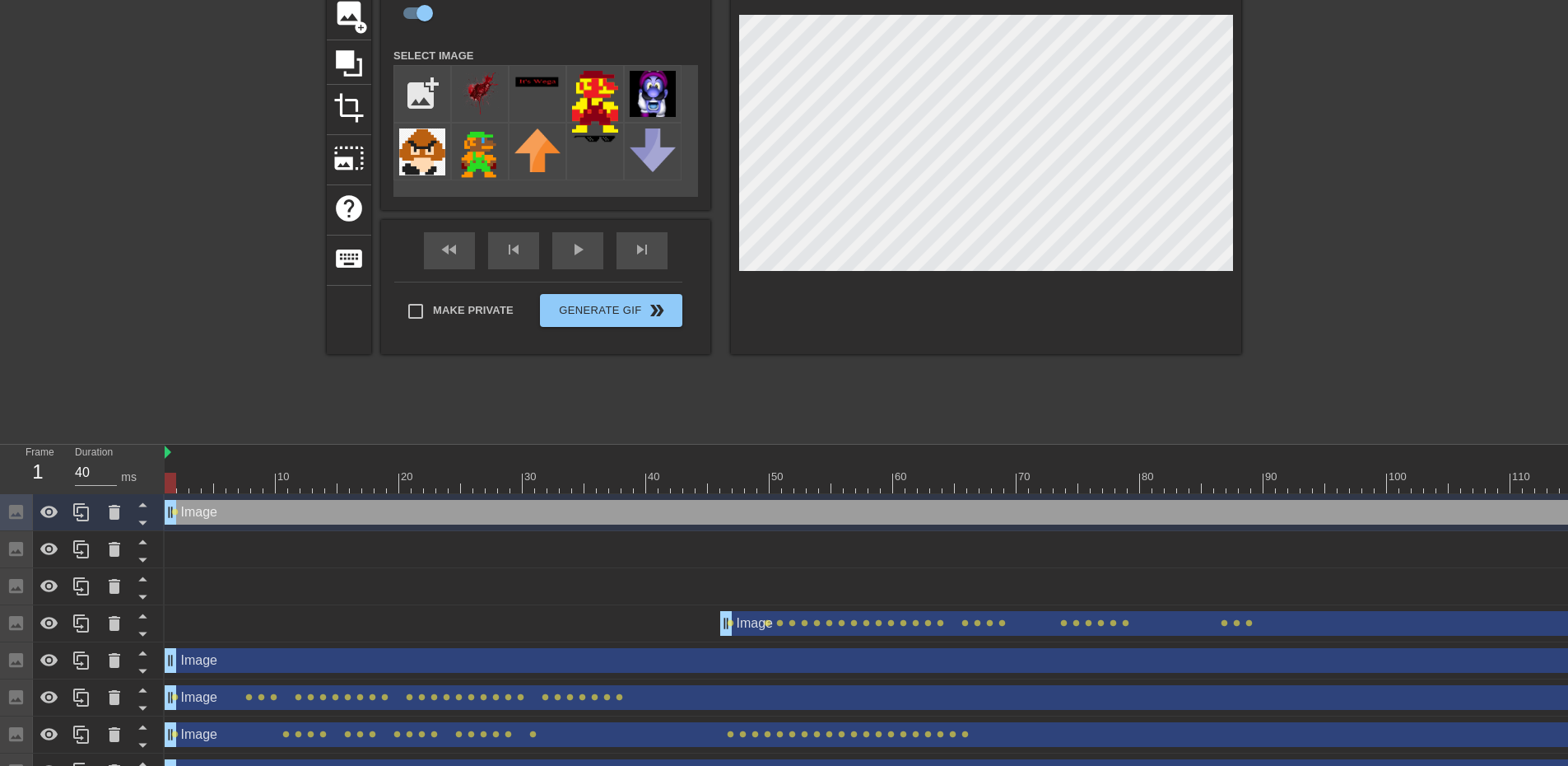
scroll to position [165, 0]
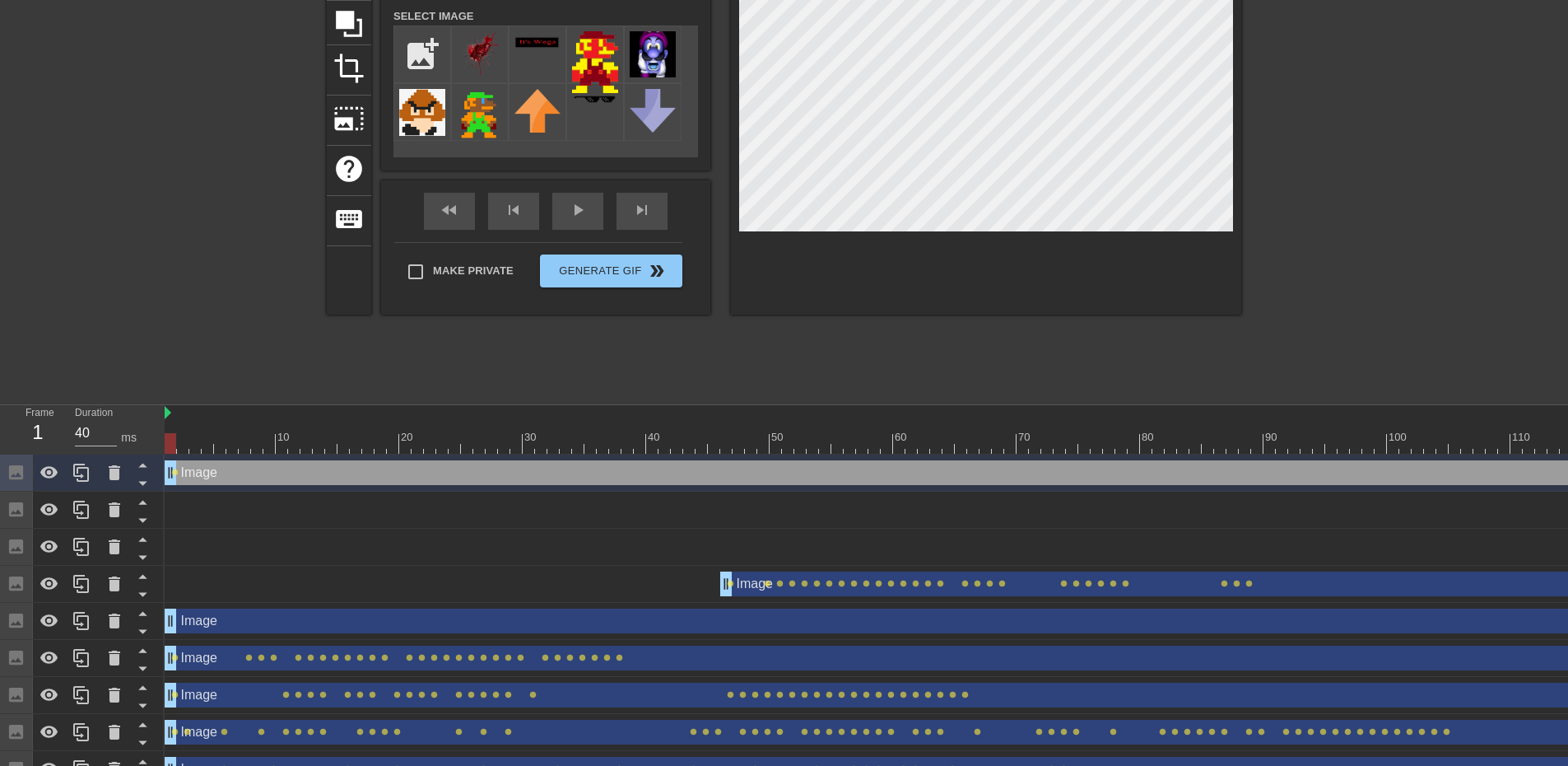
click at [182, 441] on div at bounding box center [1282, 443] width 2234 height 21
click at [203, 445] on div at bounding box center [1282, 443] width 2234 height 21
click at [215, 447] on div at bounding box center [1282, 443] width 2234 height 21
click at [233, 447] on div at bounding box center [1282, 443] width 2234 height 21
drag, startPoint x: 230, startPoint y: 447, endPoint x: 292, endPoint y: 447, distance: 62.0
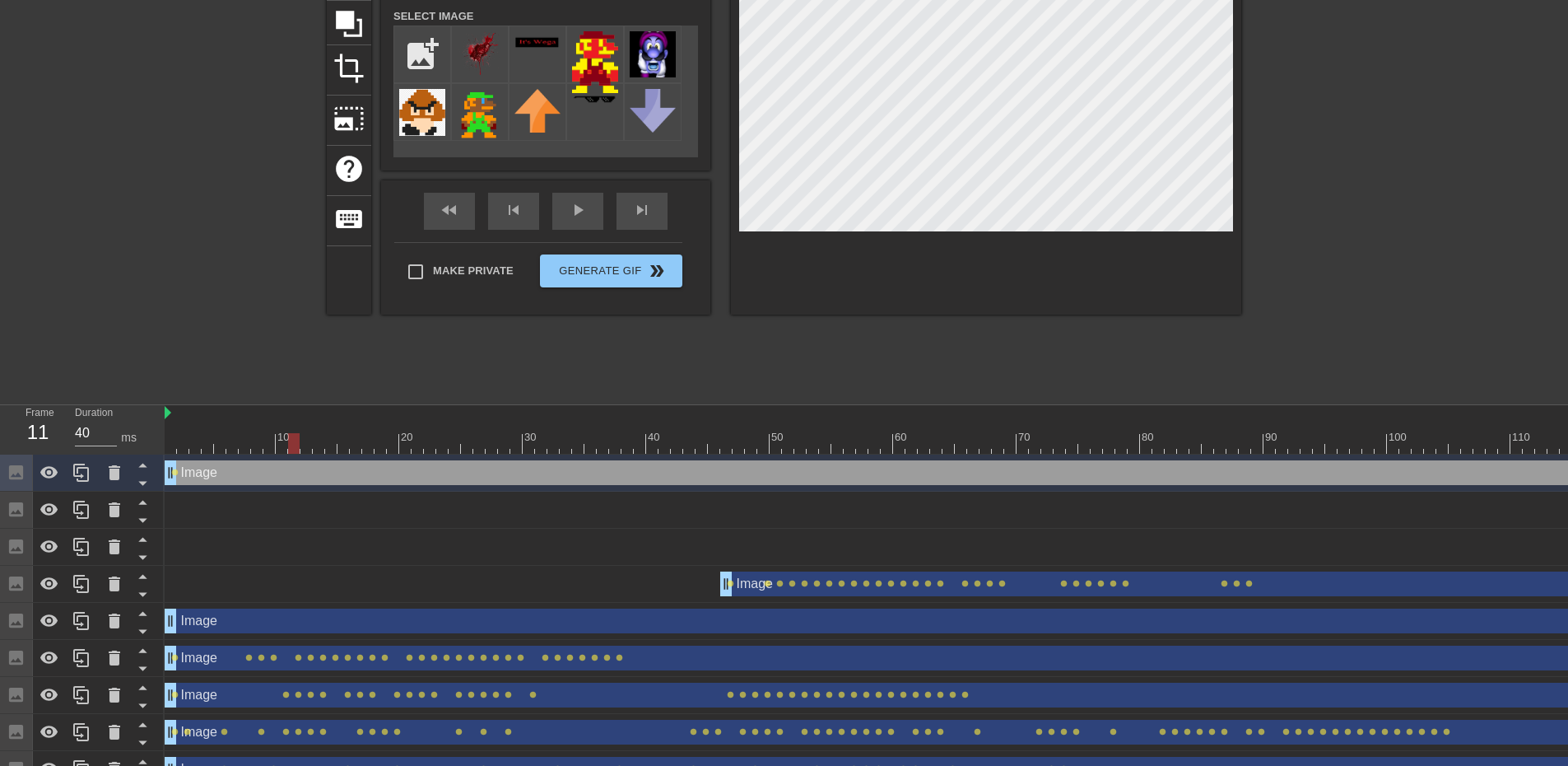
click at [292, 447] on div at bounding box center [293, 443] width 12 height 21
drag, startPoint x: 293, startPoint y: 444, endPoint x: 319, endPoint y: 443, distance: 26.0
click at [319, 443] on div at bounding box center [318, 443] width 12 height 21
drag, startPoint x: 315, startPoint y: 442, endPoint x: 347, endPoint y: 440, distance: 32.1
click at [347, 440] on div at bounding box center [343, 443] width 12 height 21
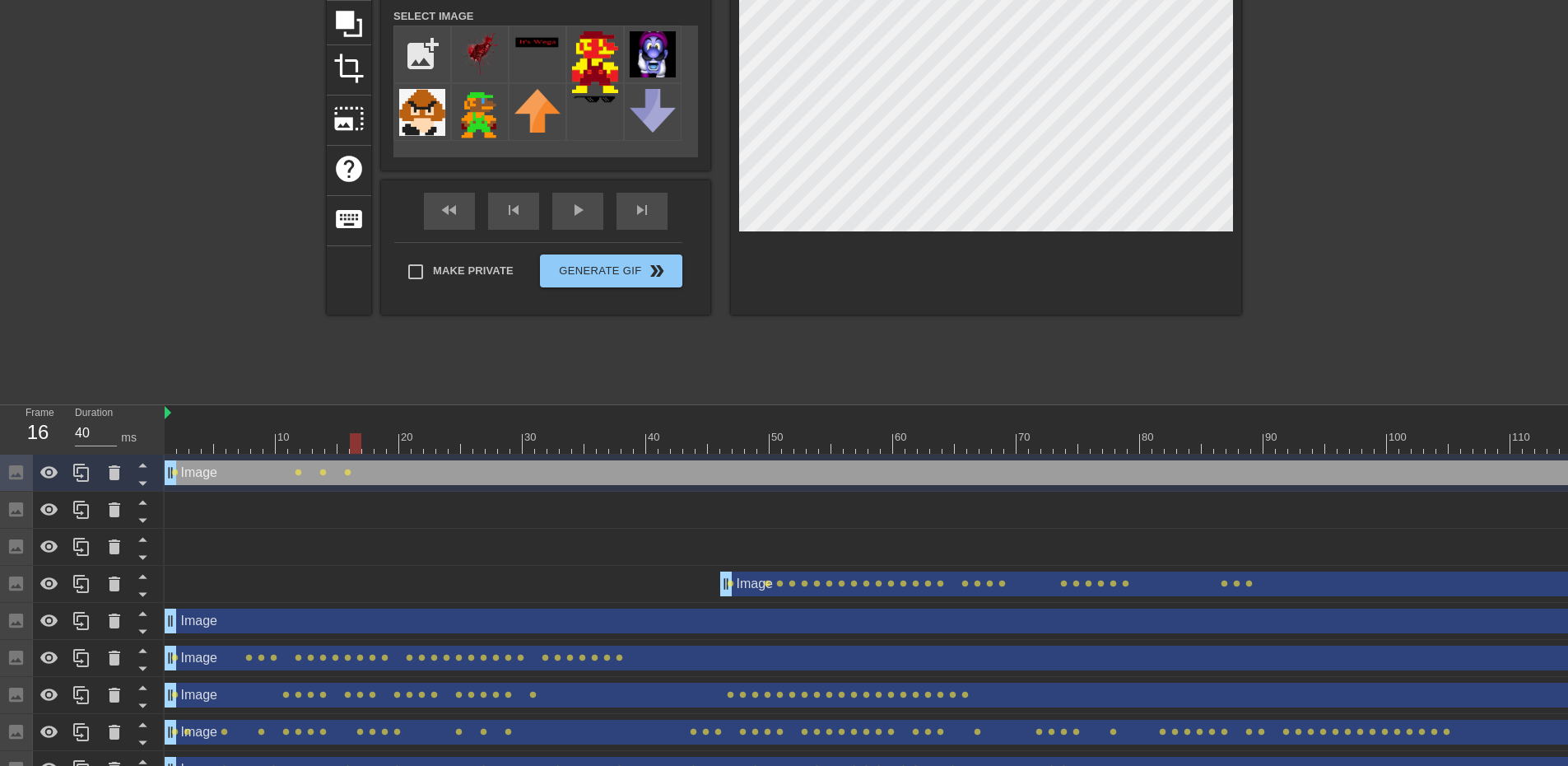
click at [354, 439] on div at bounding box center [1282, 443] width 2234 height 21
click at [367, 442] on div at bounding box center [1282, 443] width 2234 height 21
click at [374, 438] on div at bounding box center [1282, 443] width 2234 height 21
click at [390, 444] on div at bounding box center [1282, 443] width 2234 height 21
click at [406, 446] on div at bounding box center [1282, 443] width 2234 height 21
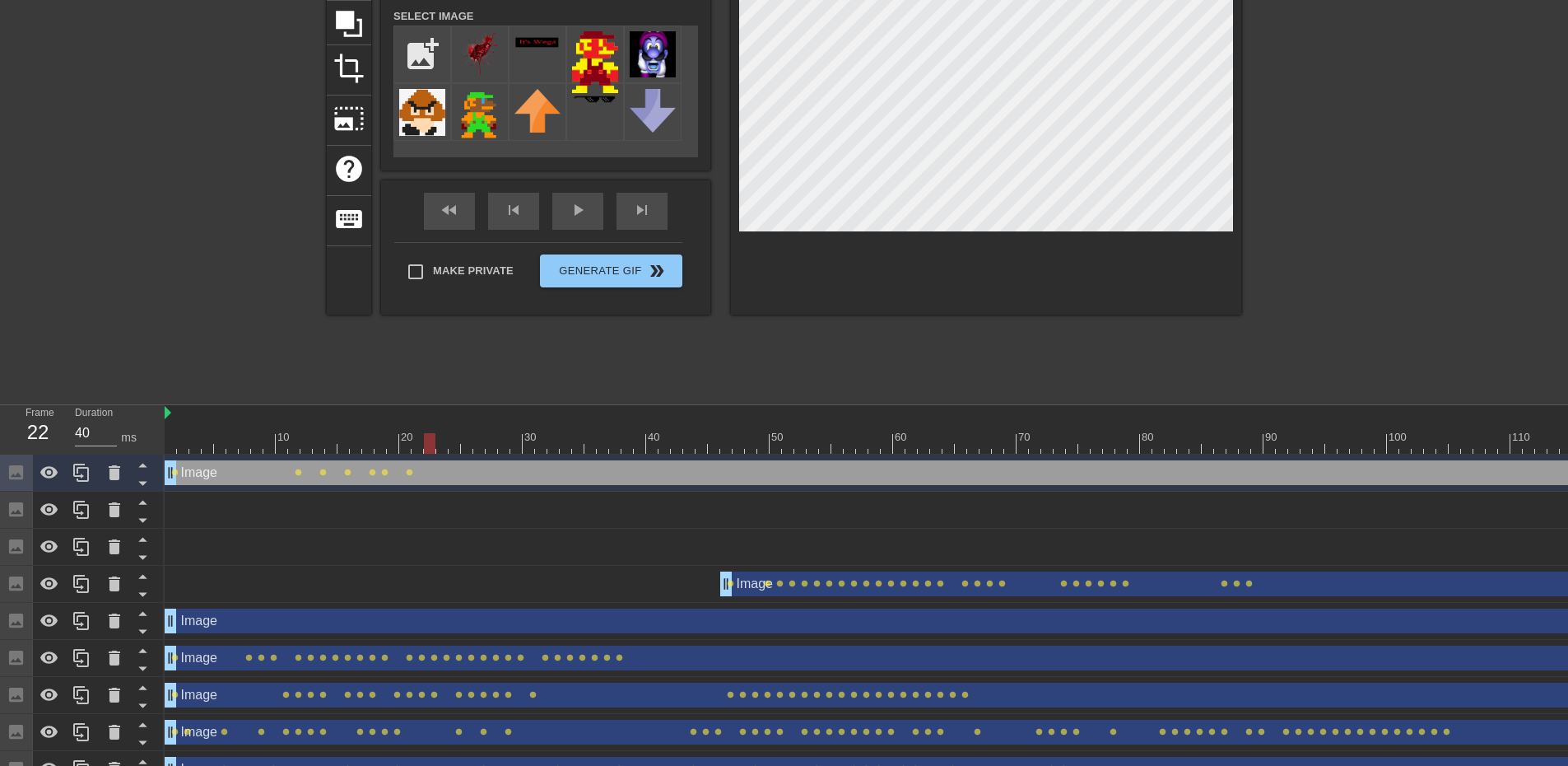
click at [426, 445] on div at bounding box center [1282, 443] width 2234 height 21
click at [419, 446] on div at bounding box center [1282, 443] width 2234 height 21
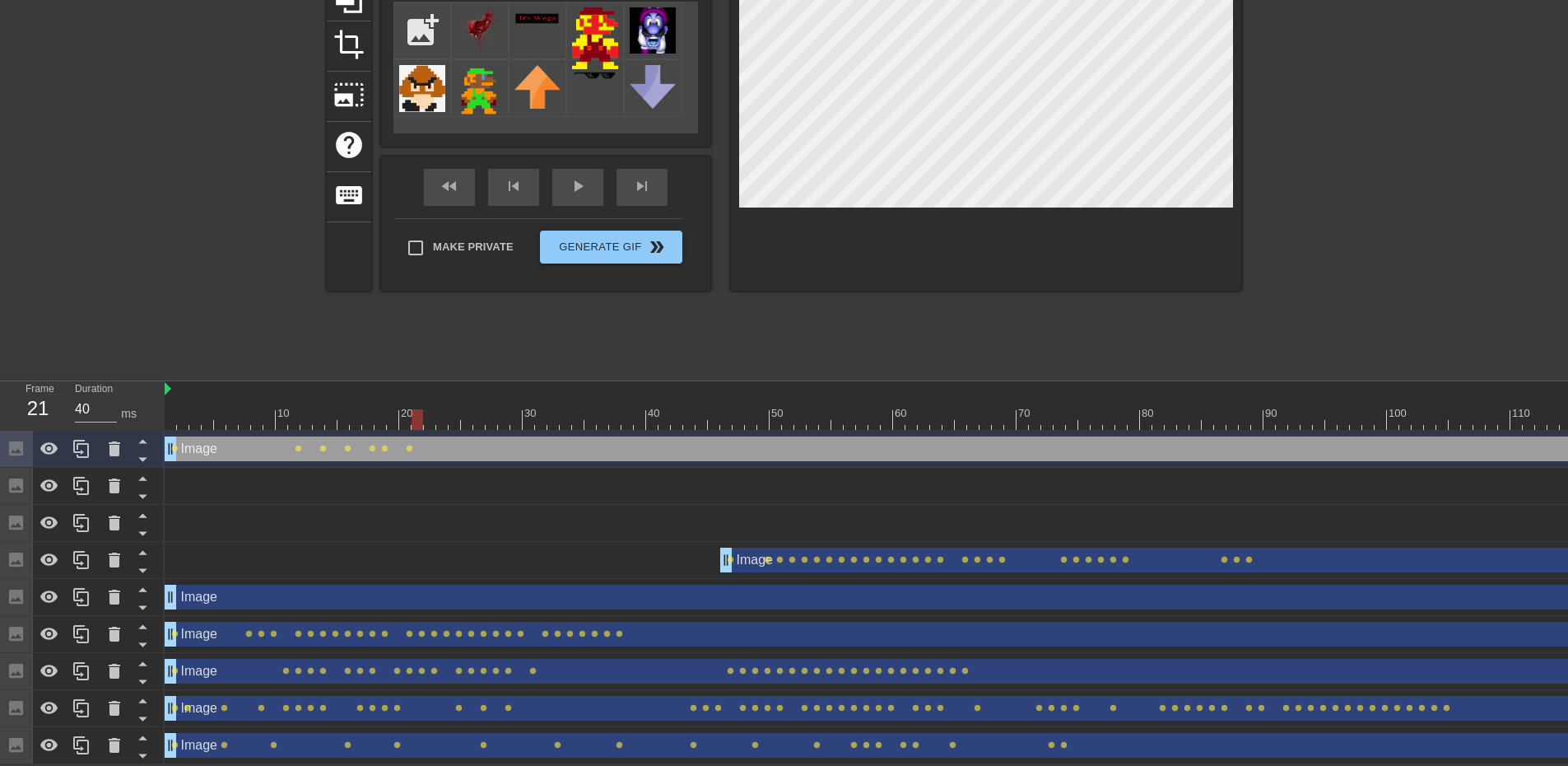
click at [243, 585] on div "Image drag_handle drag_handle" at bounding box center [1282, 596] width 2234 height 24
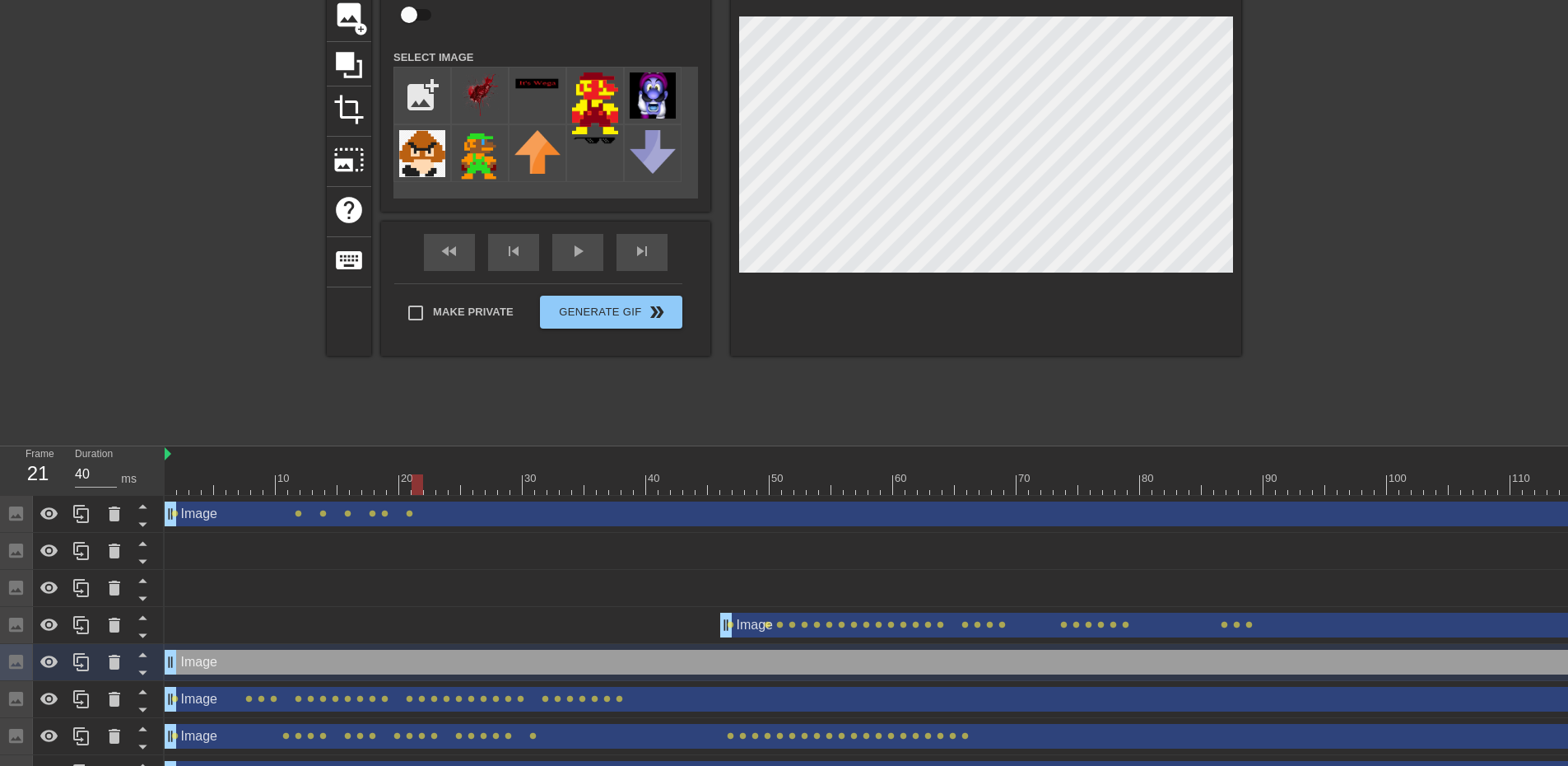
scroll to position [117, 0]
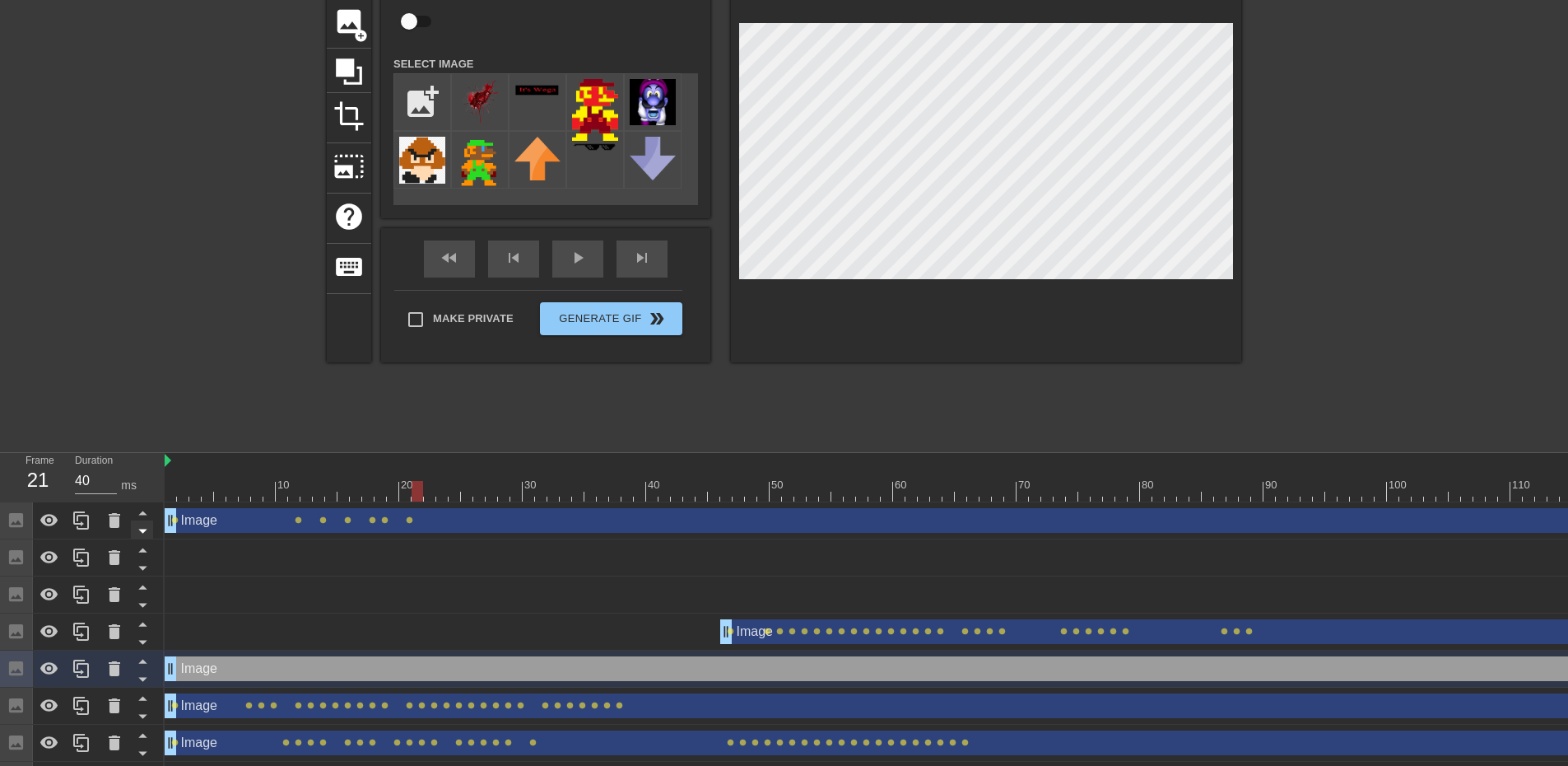
click at [138, 532] on icon at bounding box center [142, 531] width 21 height 21
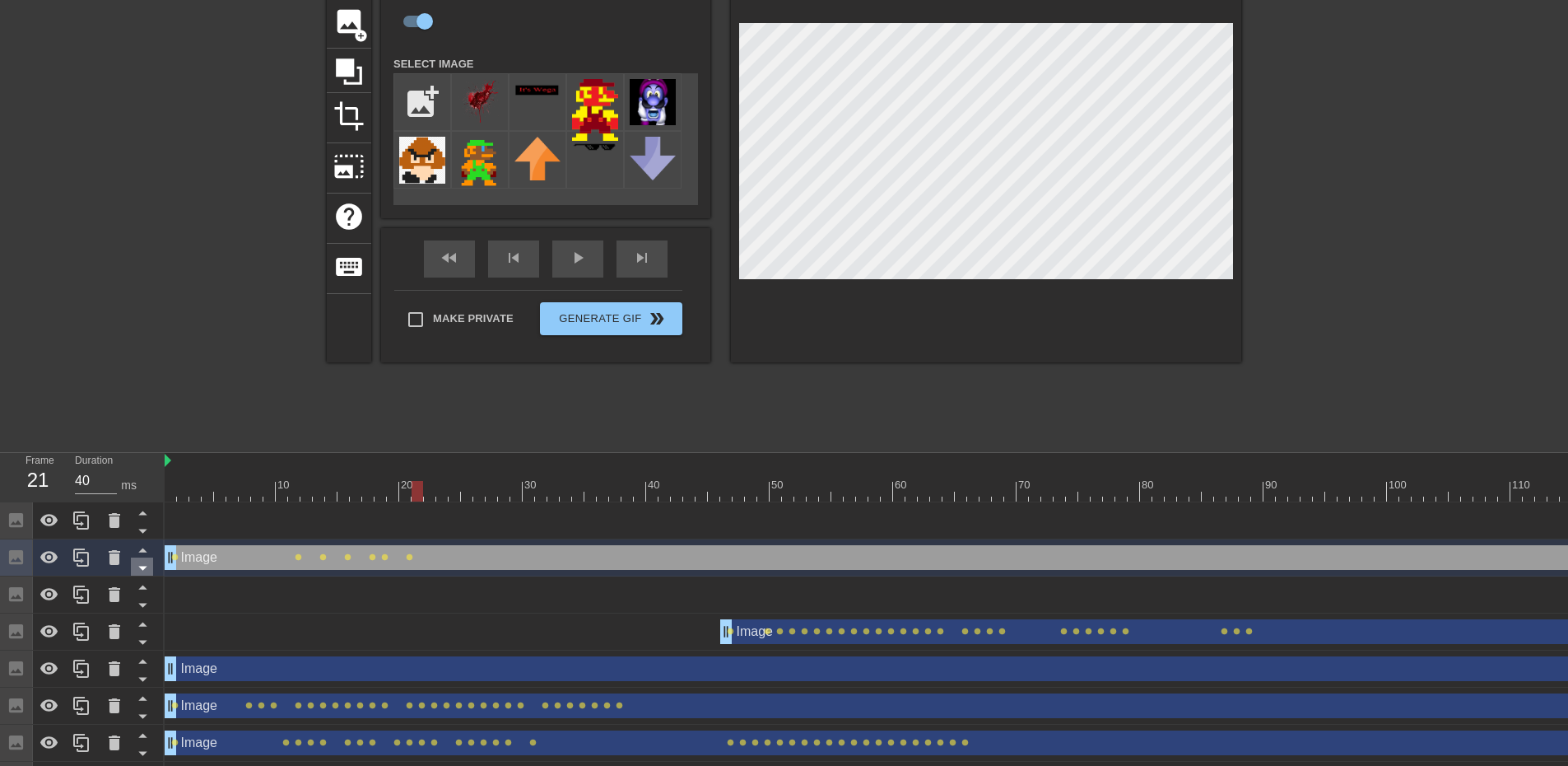
click at [149, 564] on icon at bounding box center [142, 568] width 21 height 21
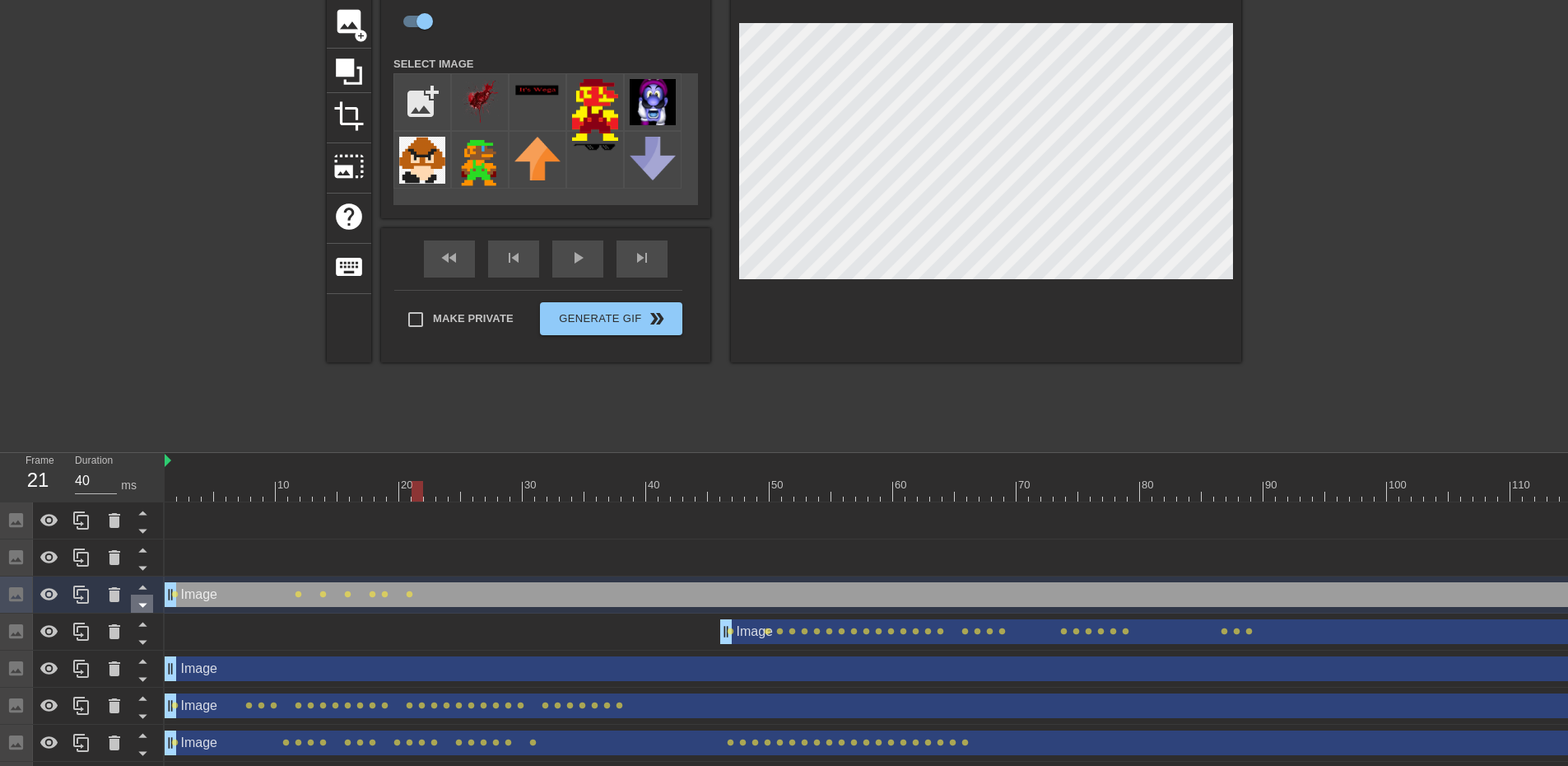
click at [145, 604] on icon at bounding box center [142, 604] width 21 height 21
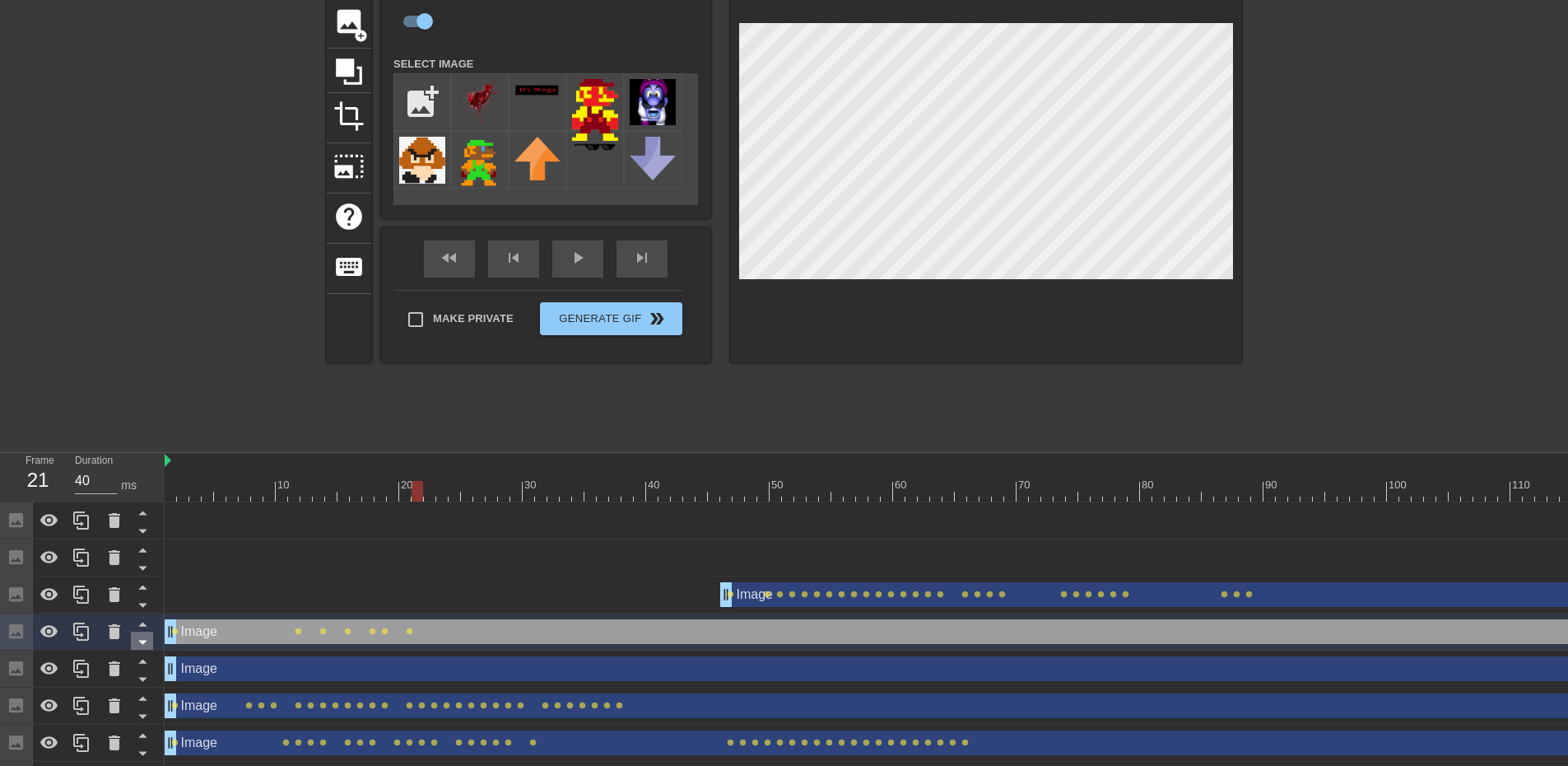
click at [147, 639] on icon at bounding box center [142, 641] width 21 height 21
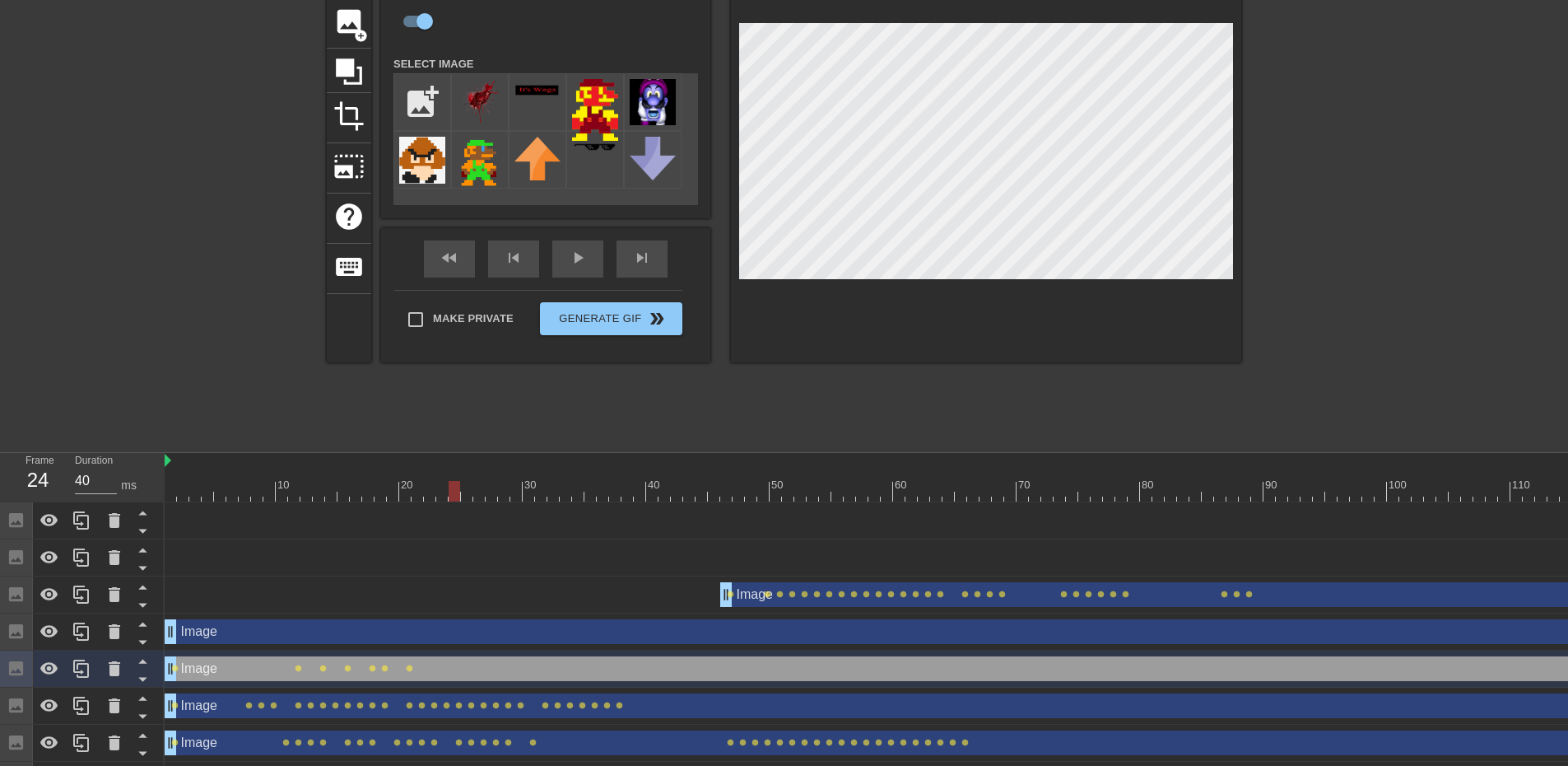
drag, startPoint x: 421, startPoint y: 491, endPoint x: 466, endPoint y: 491, distance: 45.0
click at [460, 491] on div at bounding box center [454, 491] width 12 height 21
drag, startPoint x: 466, startPoint y: 494, endPoint x: 408, endPoint y: 491, distance: 58.1
click at [408, 491] on div at bounding box center [405, 491] width 12 height 21
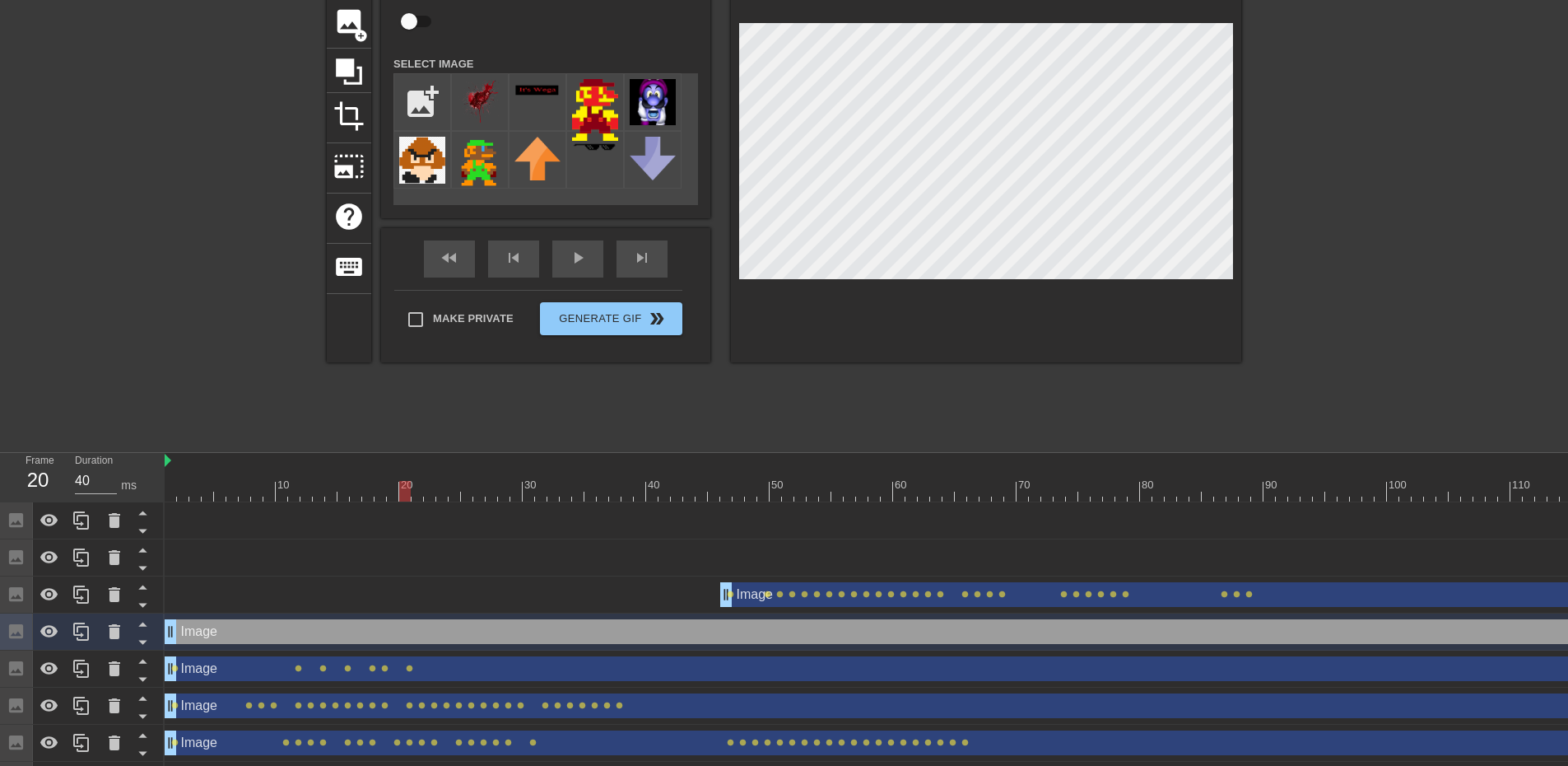
click at [658, 661] on div "Image drag_handle drag_handle" at bounding box center [1282, 668] width 2234 height 24
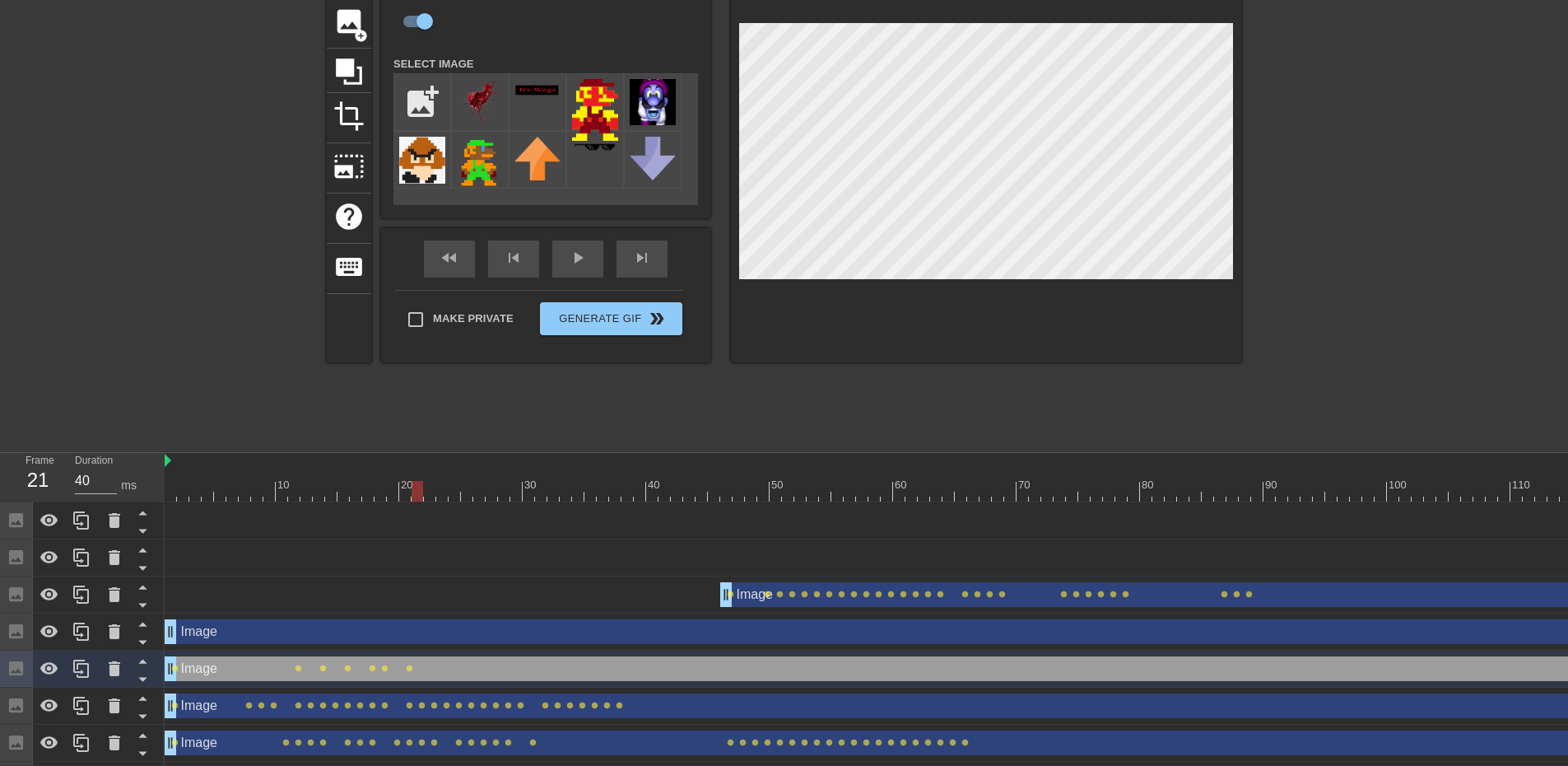
click at [420, 488] on div at bounding box center [1282, 491] width 2234 height 21
click at [429, 489] on div at bounding box center [1282, 491] width 2234 height 21
click at [445, 488] on div at bounding box center [1282, 491] width 2234 height 21
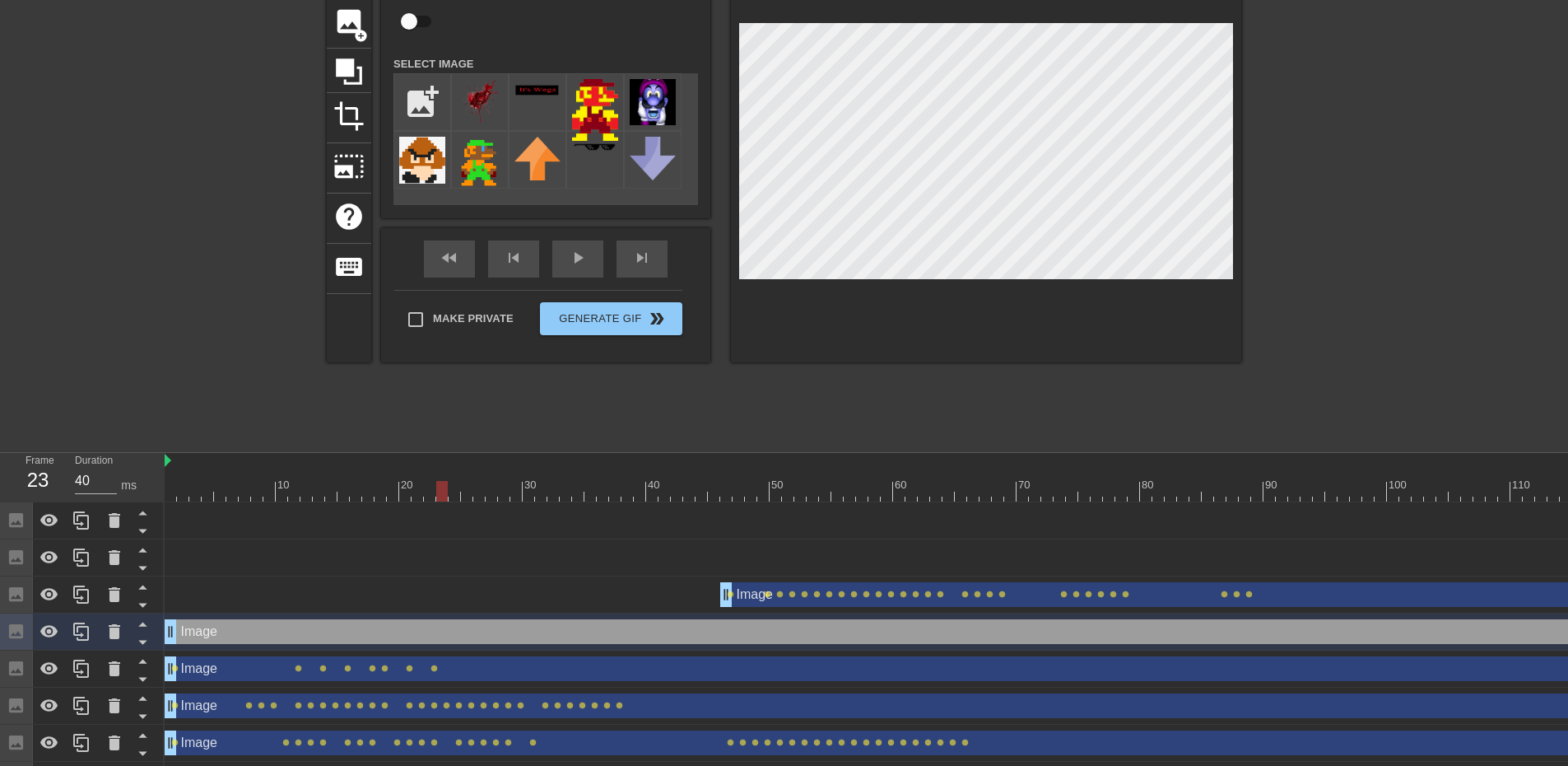
click at [430, 495] on div at bounding box center [1282, 491] width 2234 height 21
click at [440, 496] on div at bounding box center [1282, 491] width 2234 height 21
click at [320, 674] on div "Image drag_handle drag_handle" at bounding box center [1282, 668] width 2234 height 24
checkbox input "true"
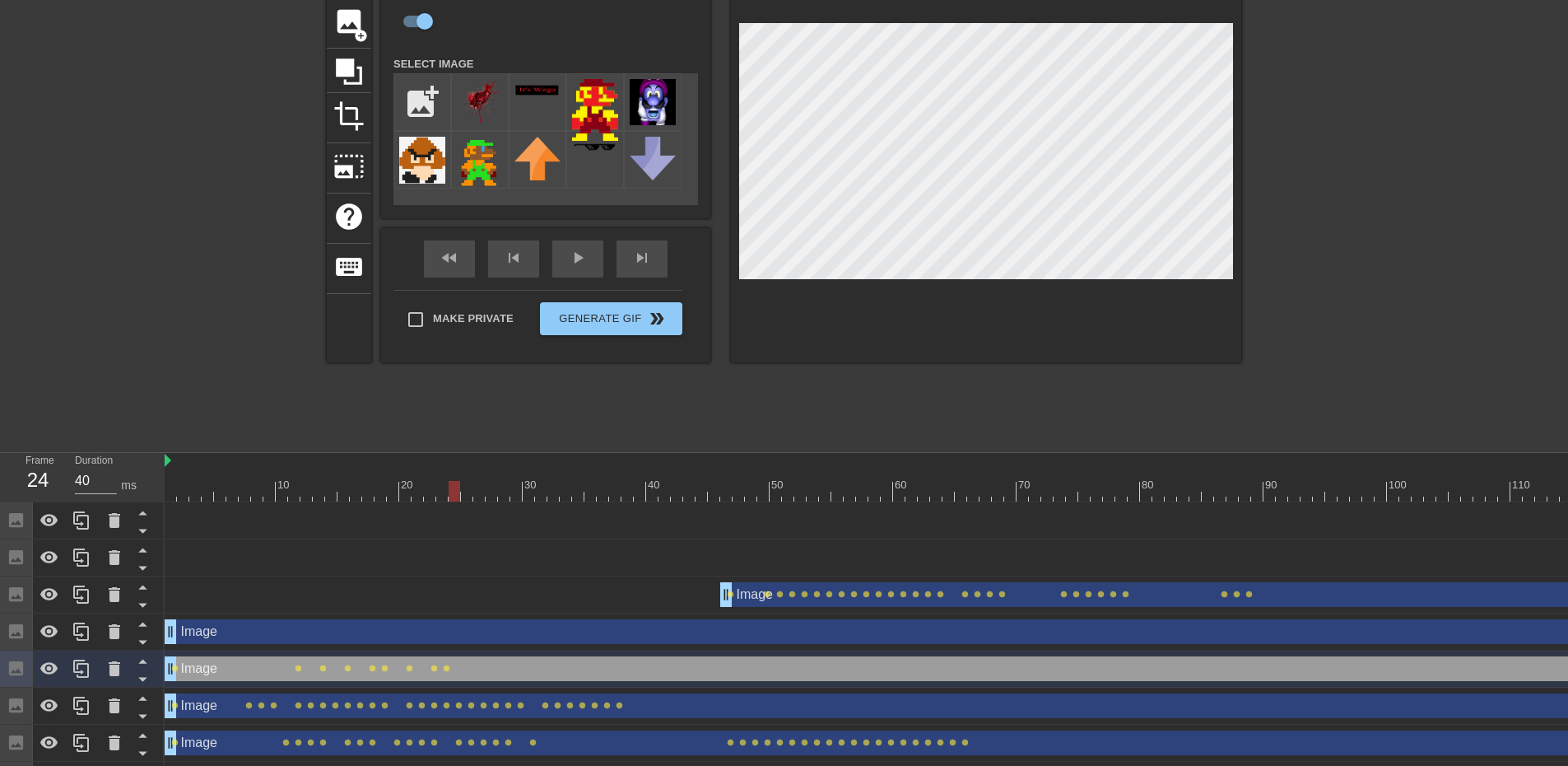
click at [456, 493] on div at bounding box center [1282, 491] width 2234 height 21
click at [465, 494] on div at bounding box center [1282, 491] width 2234 height 21
click at [481, 494] on div at bounding box center [1282, 491] width 2234 height 21
click at [493, 495] on div at bounding box center [1282, 491] width 2234 height 21
click at [504, 494] on div at bounding box center [1282, 491] width 2234 height 21
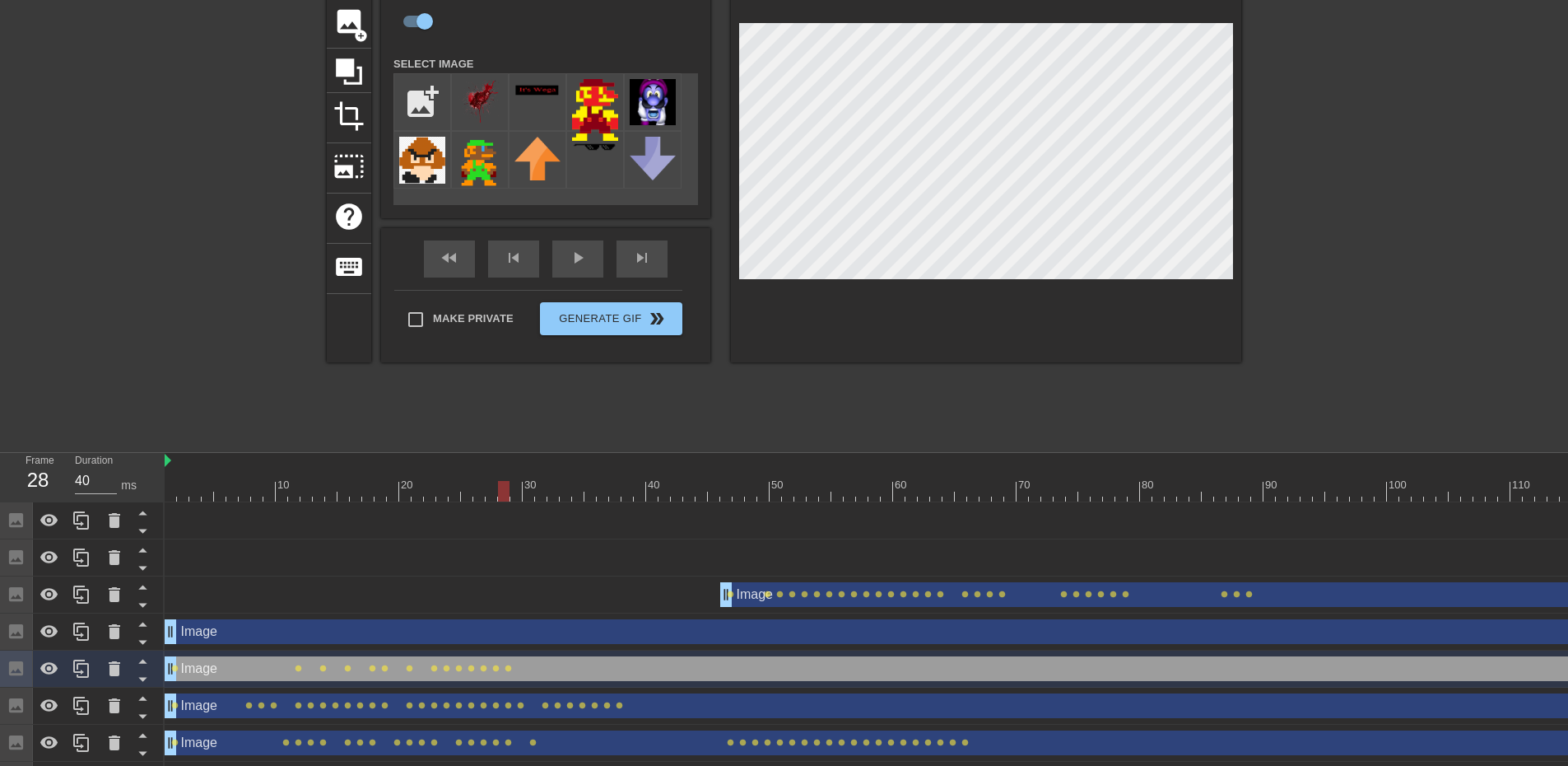
click at [521, 498] on div at bounding box center [1282, 491] width 2234 height 21
click at [530, 495] on div at bounding box center [1282, 491] width 2234 height 21
click at [542, 492] on div at bounding box center [1282, 491] width 2234 height 21
click at [555, 493] on div at bounding box center [1282, 491] width 2234 height 21
click at [566, 481] on div at bounding box center [1282, 491] width 2234 height 21
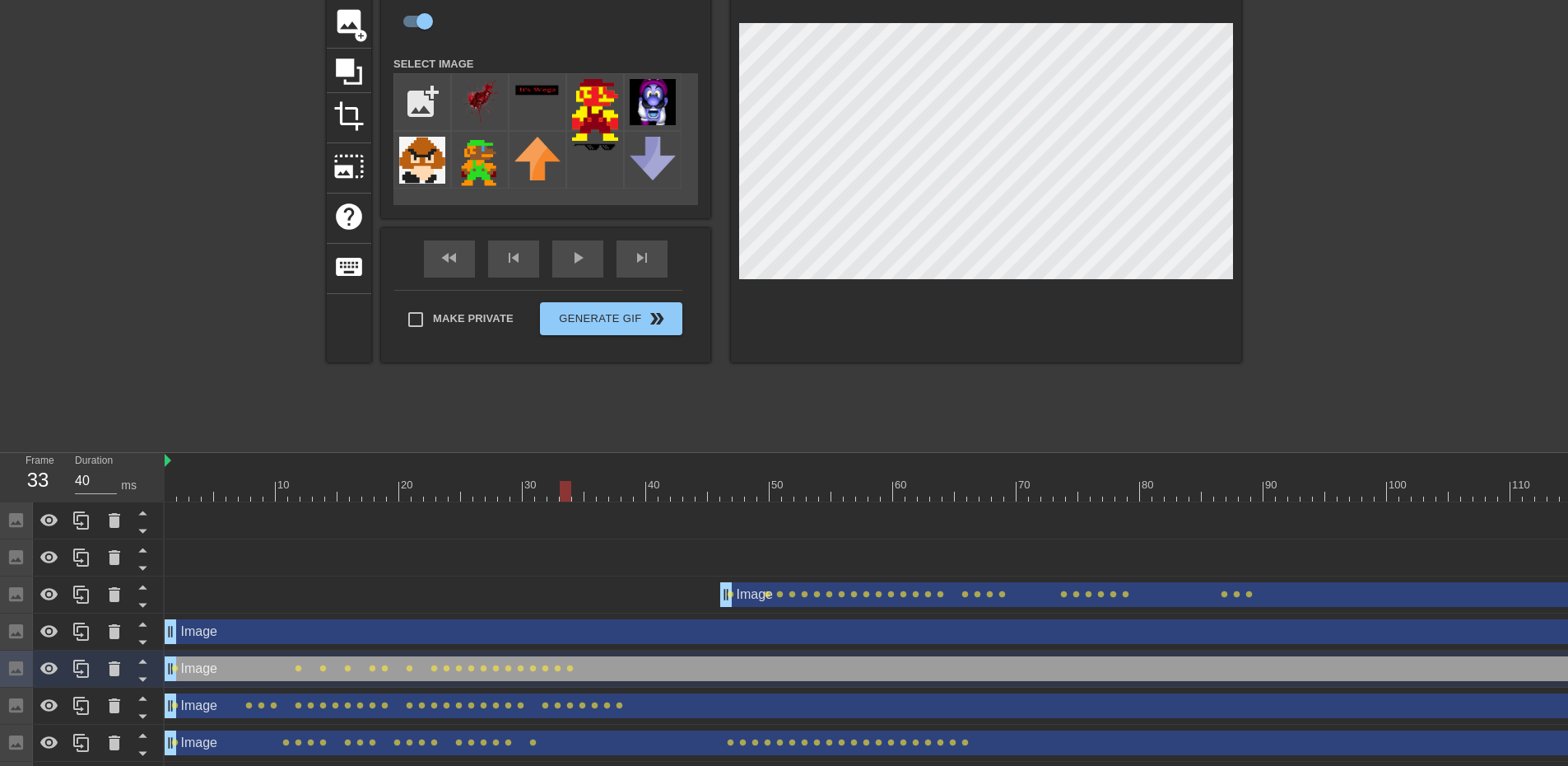
click at [580, 488] on div at bounding box center [1282, 491] width 2234 height 21
click at [592, 491] on div at bounding box center [1282, 491] width 2234 height 21
click at [735, 211] on div at bounding box center [986, 155] width 510 height 414
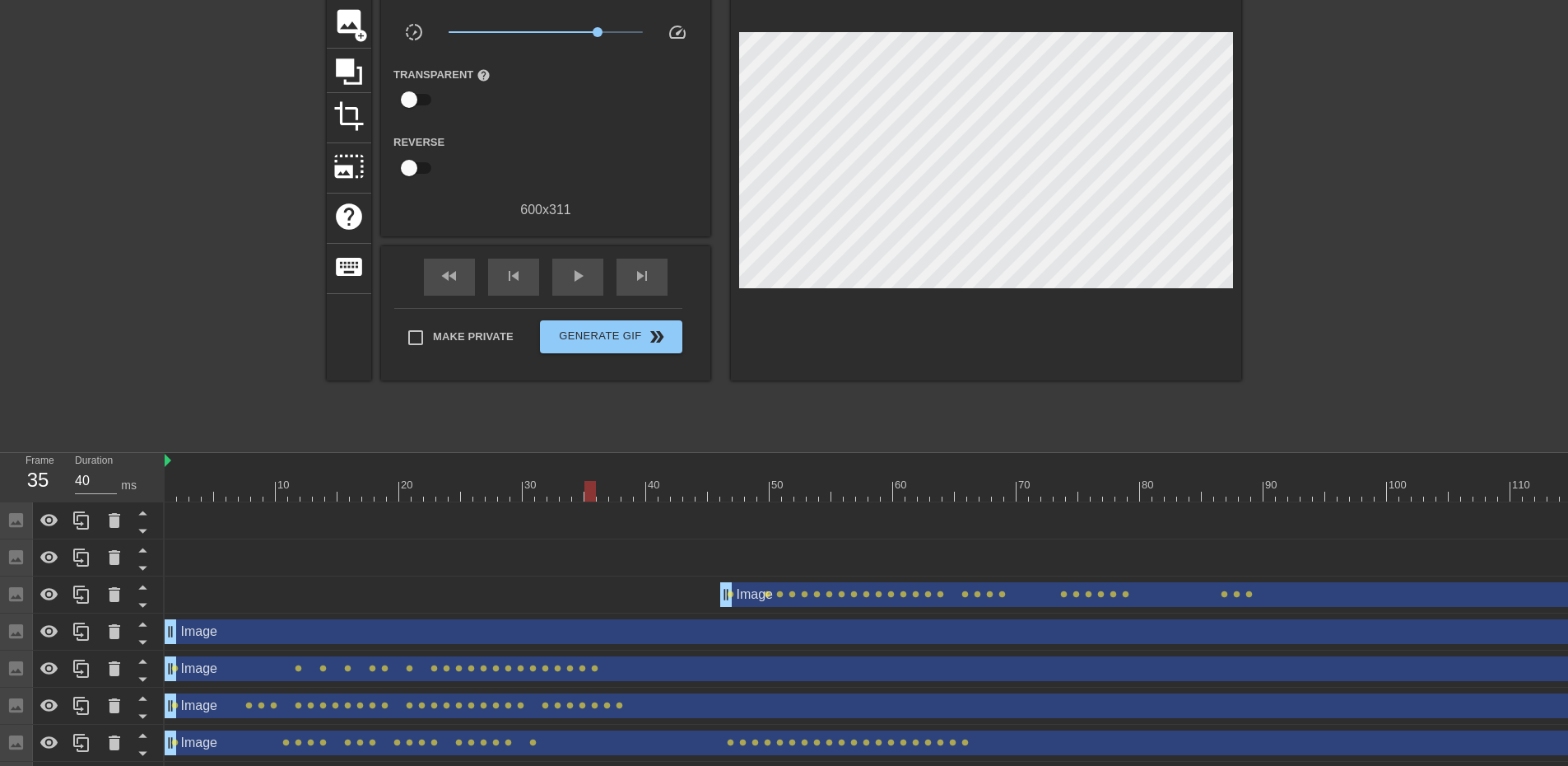
click at [674, 420] on div "title add_circle image add_circle crop photo_size_select_large help keyboard Gi…" at bounding box center [784, 196] width 914 height 494
drag, startPoint x: 576, startPoint y: 490, endPoint x: 118, endPoint y: 494, distance: 458.0
click at [118, 494] on div "Frame 1 Duration 40 ms 10 20 30 40 50 60 70 80 90 100 110 120 130 140 150" at bounding box center [784, 644] width 1568 height 383
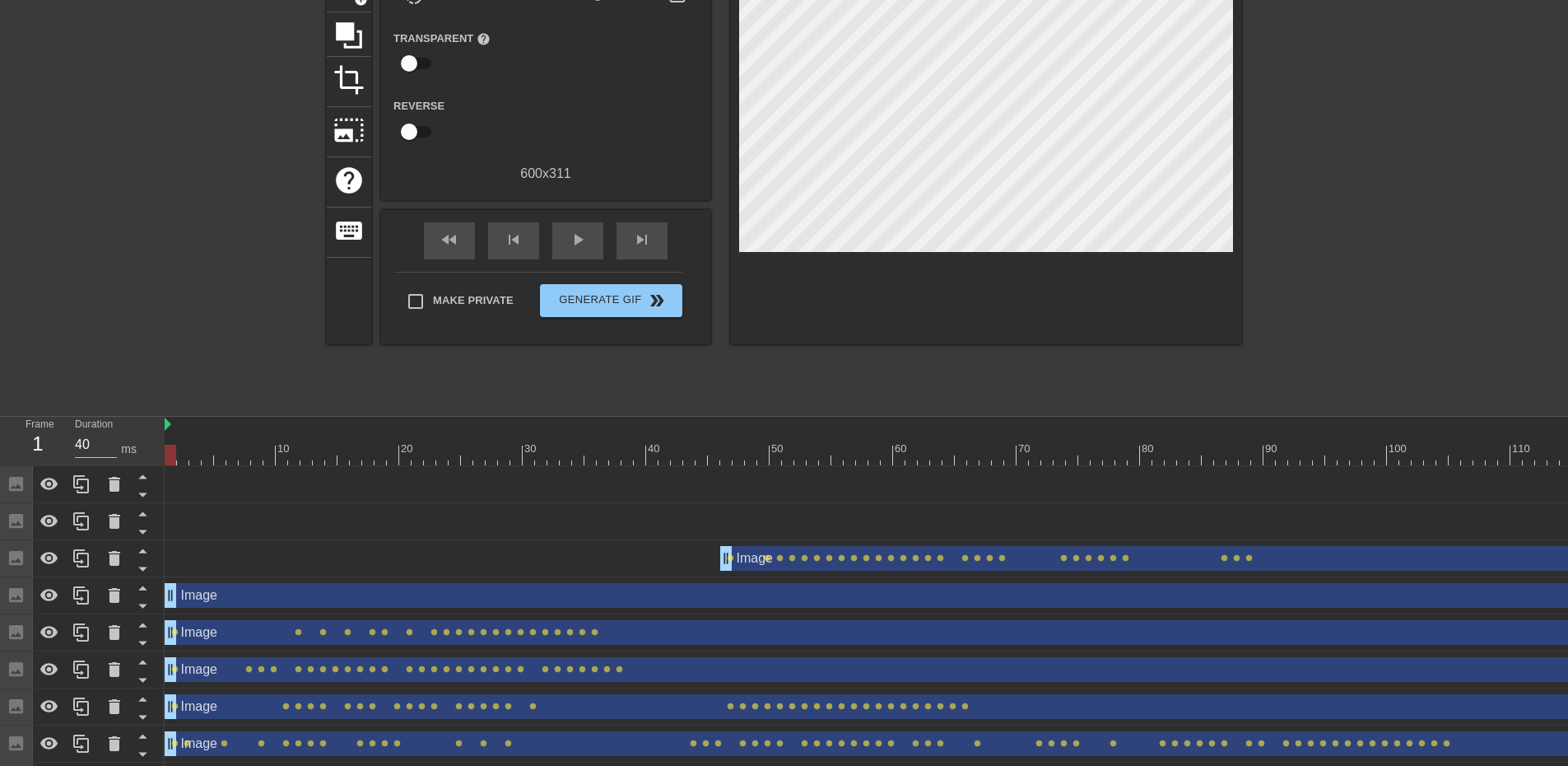
scroll to position [199, 0]
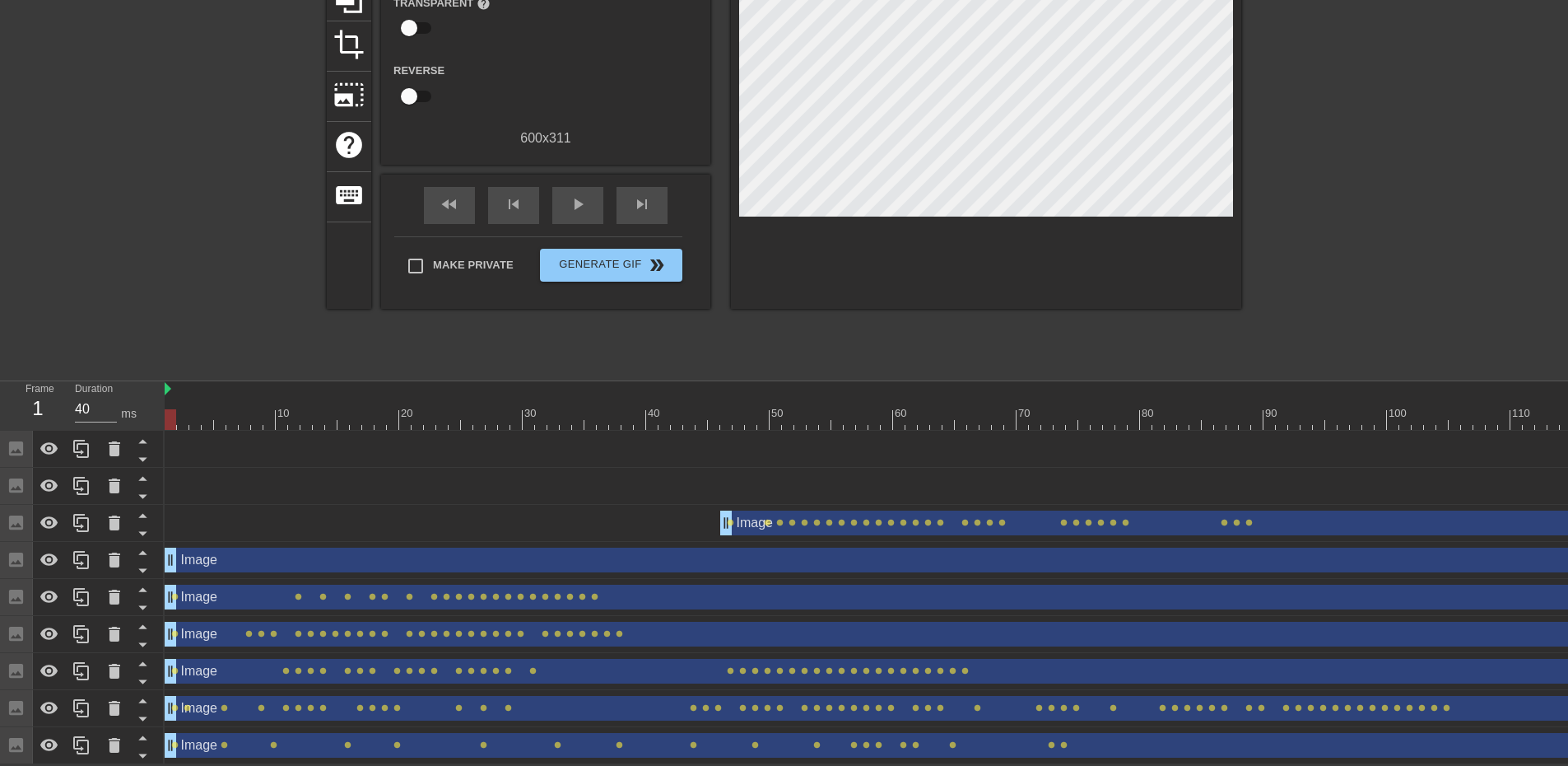
drag, startPoint x: 174, startPoint y: 409, endPoint x: 141, endPoint y: 410, distance: 33.0
click at [141, 410] on div "Frame 1 Duration 40 ms 10 20 30 40 50 60 70 80 90 100 110 120 130 140 150" at bounding box center [784, 573] width 1568 height 383
click at [224, 589] on div "Image drag_handle drag_handle" at bounding box center [1282, 596] width 2234 height 24
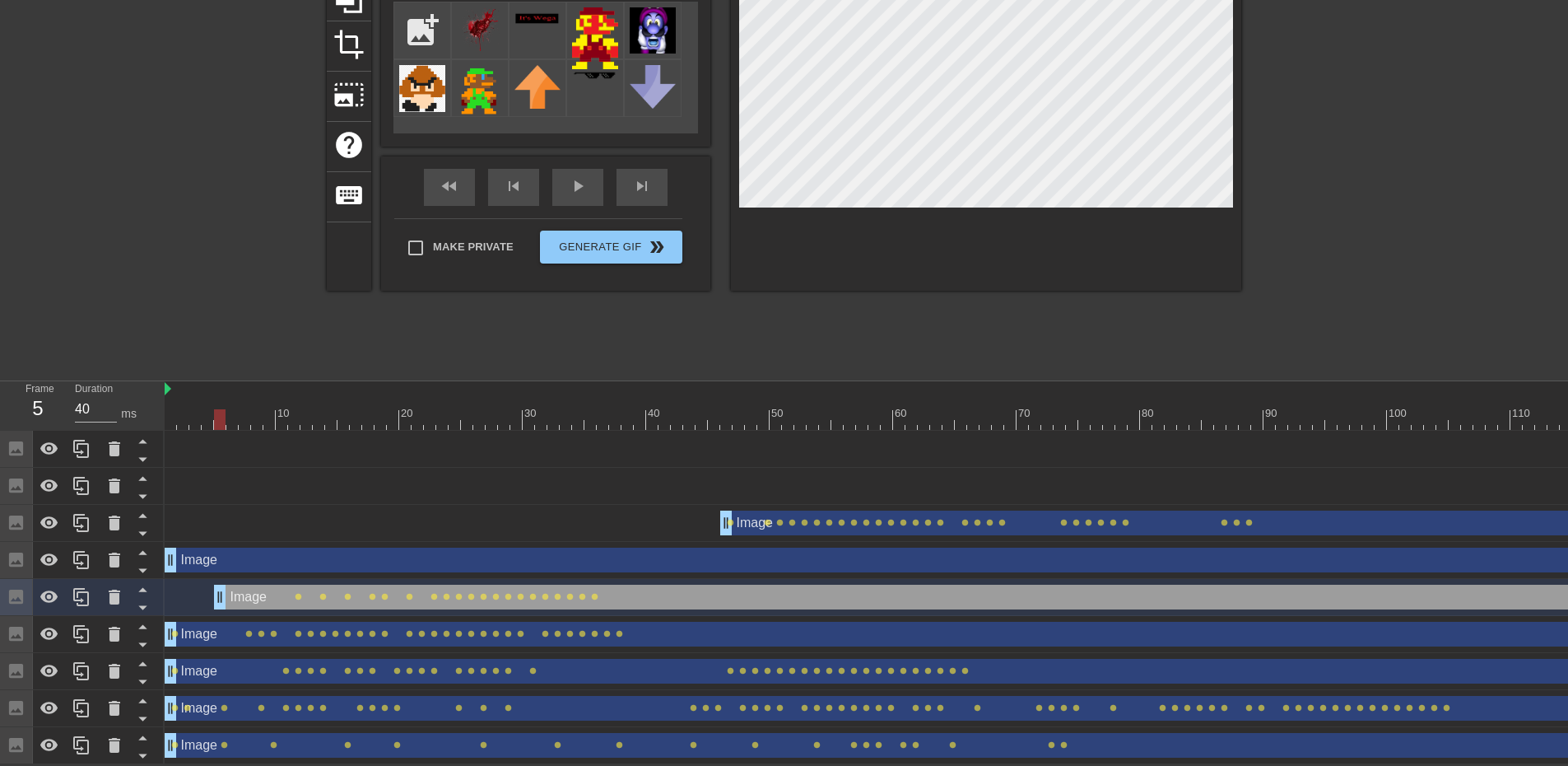
drag, startPoint x: 170, startPoint y: 586, endPoint x: 219, endPoint y: 584, distance: 49.0
drag, startPoint x: 216, startPoint y: 404, endPoint x: 518, endPoint y: 402, distance: 302.0
click at [518, 410] on div at bounding box center [516, 420] width 12 height 21
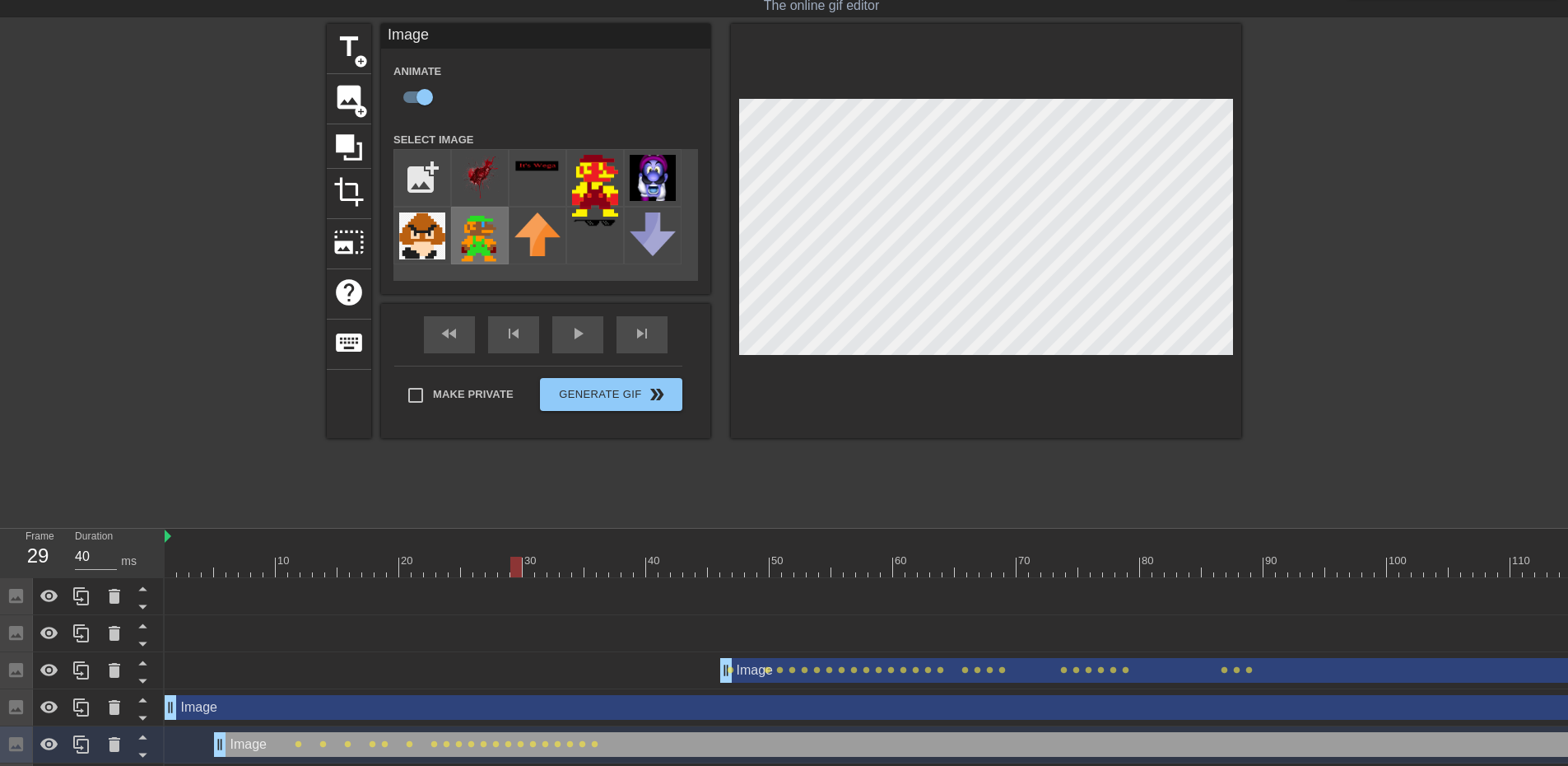
scroll to position [34, 0]
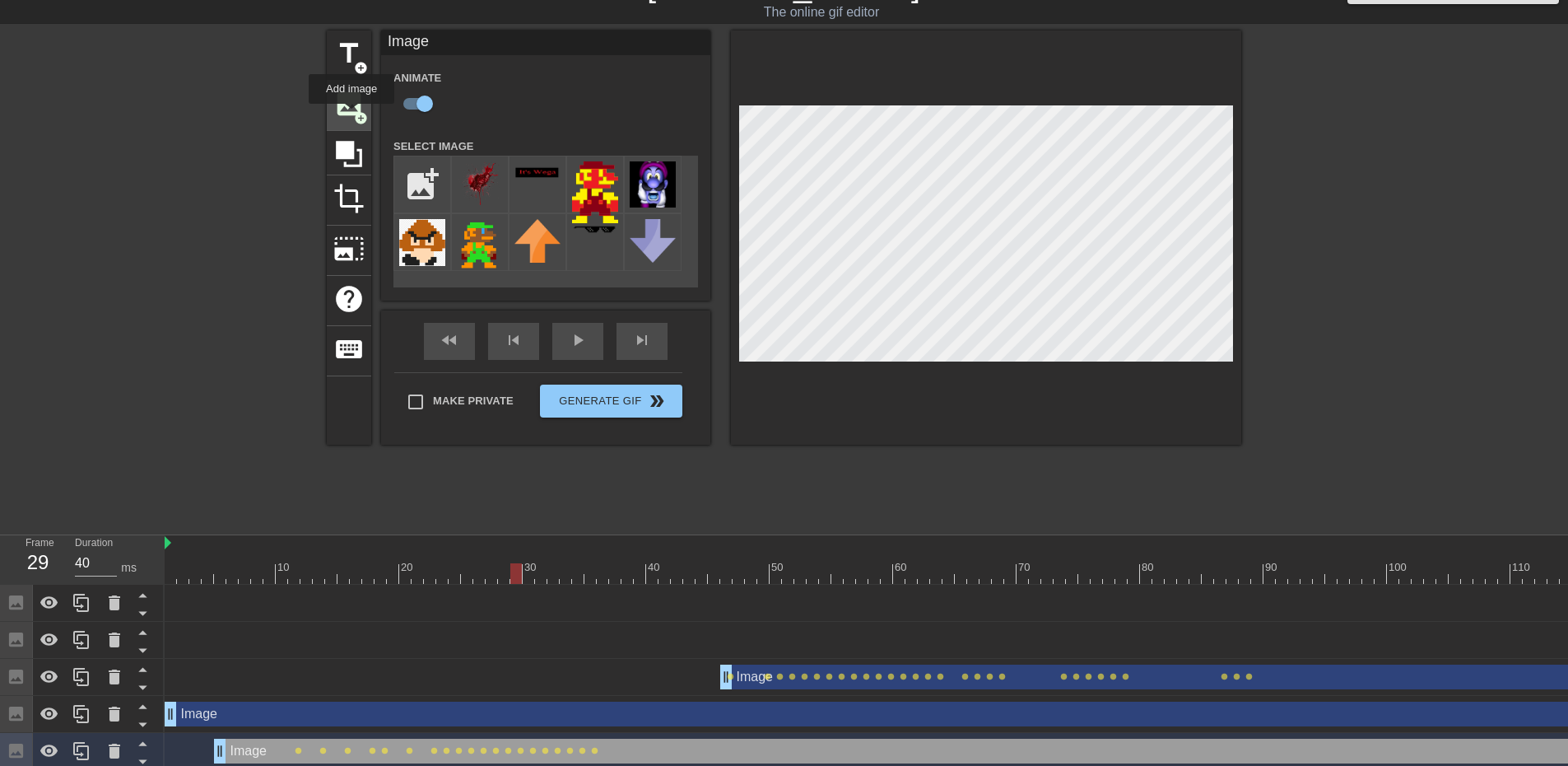
click at [352, 115] on span "image" at bounding box center [349, 104] width 32 height 32
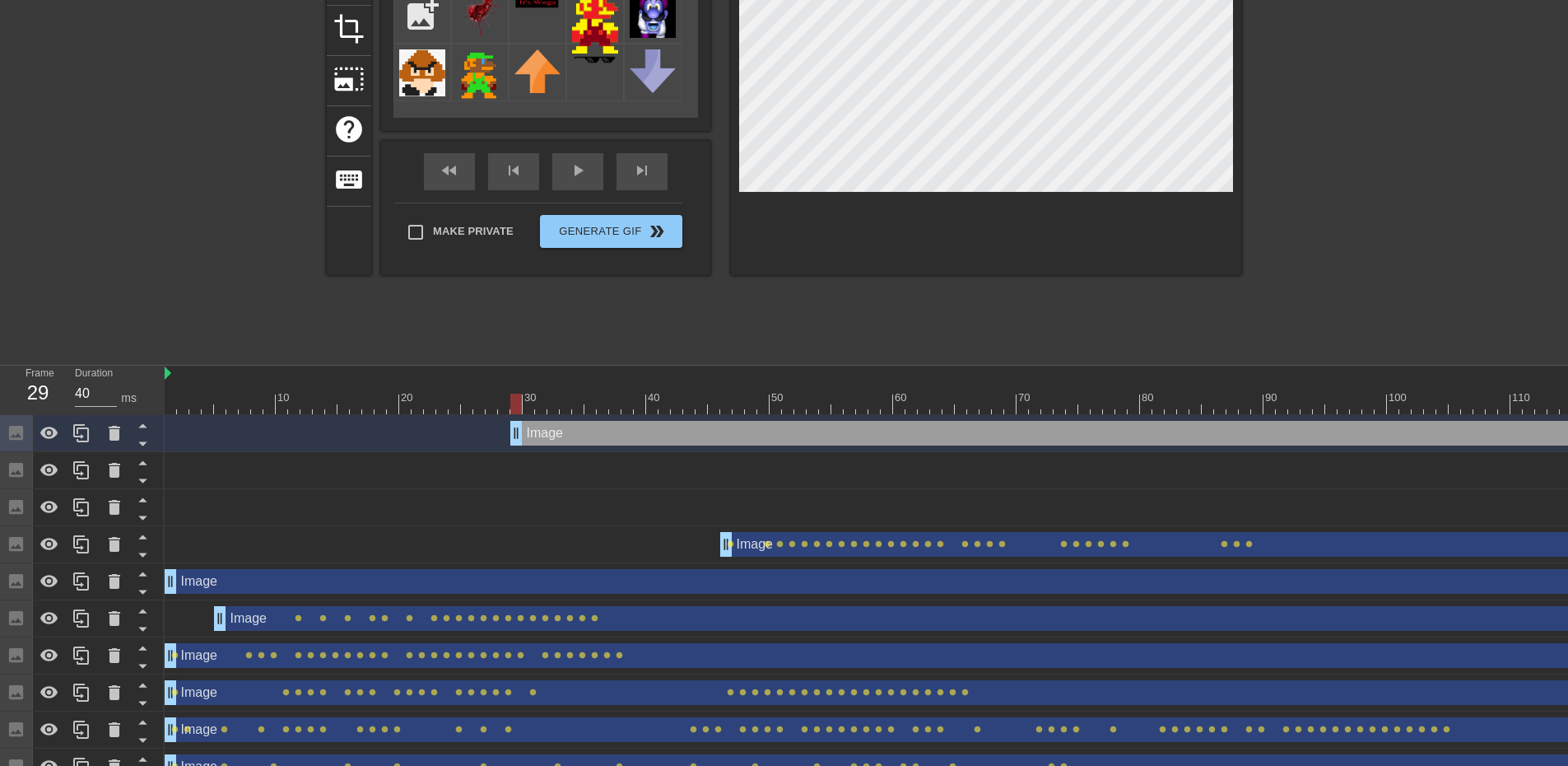
scroll to position [236, 0]
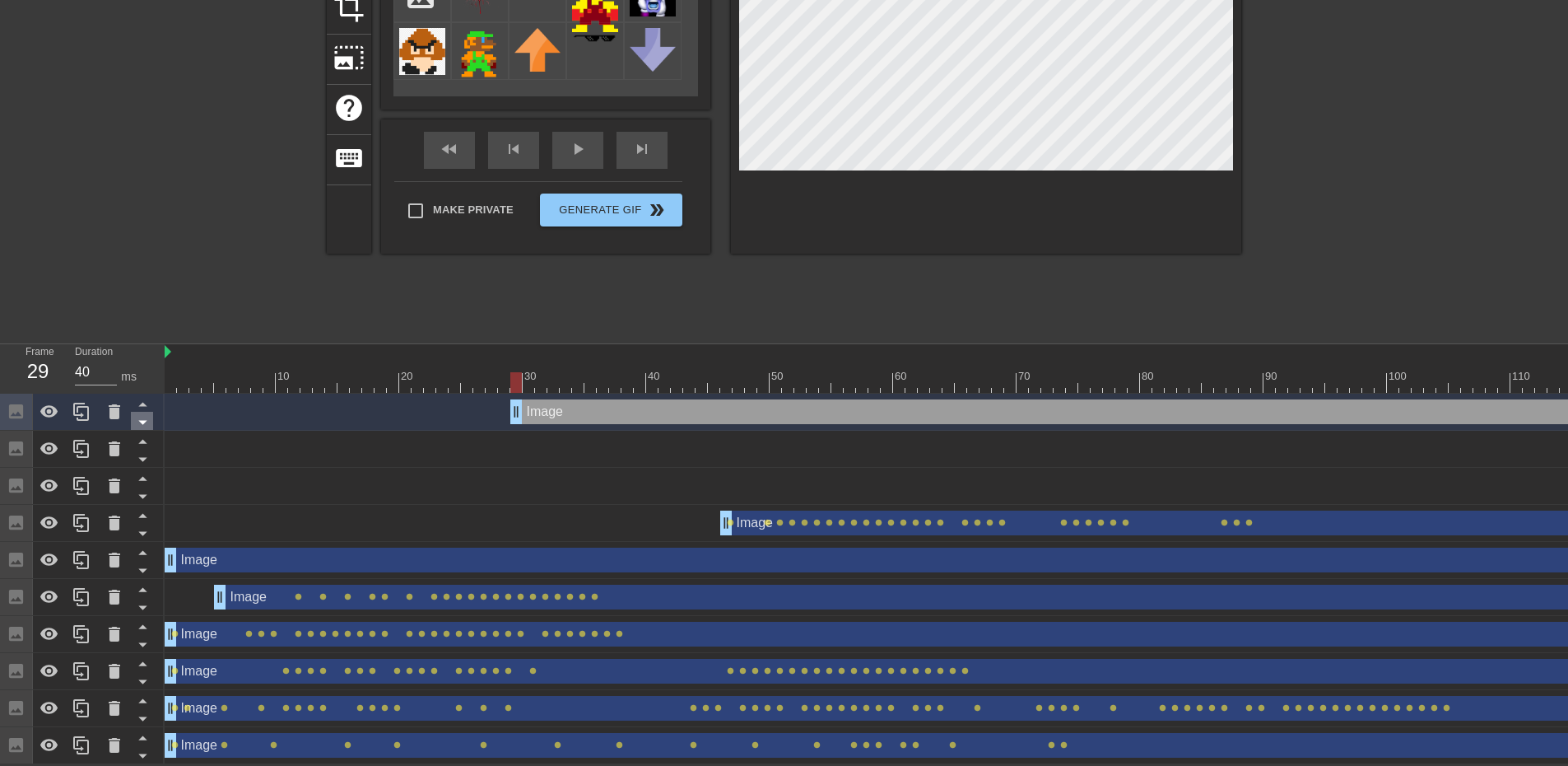
click at [149, 413] on icon at bounding box center [142, 421] width 21 height 21
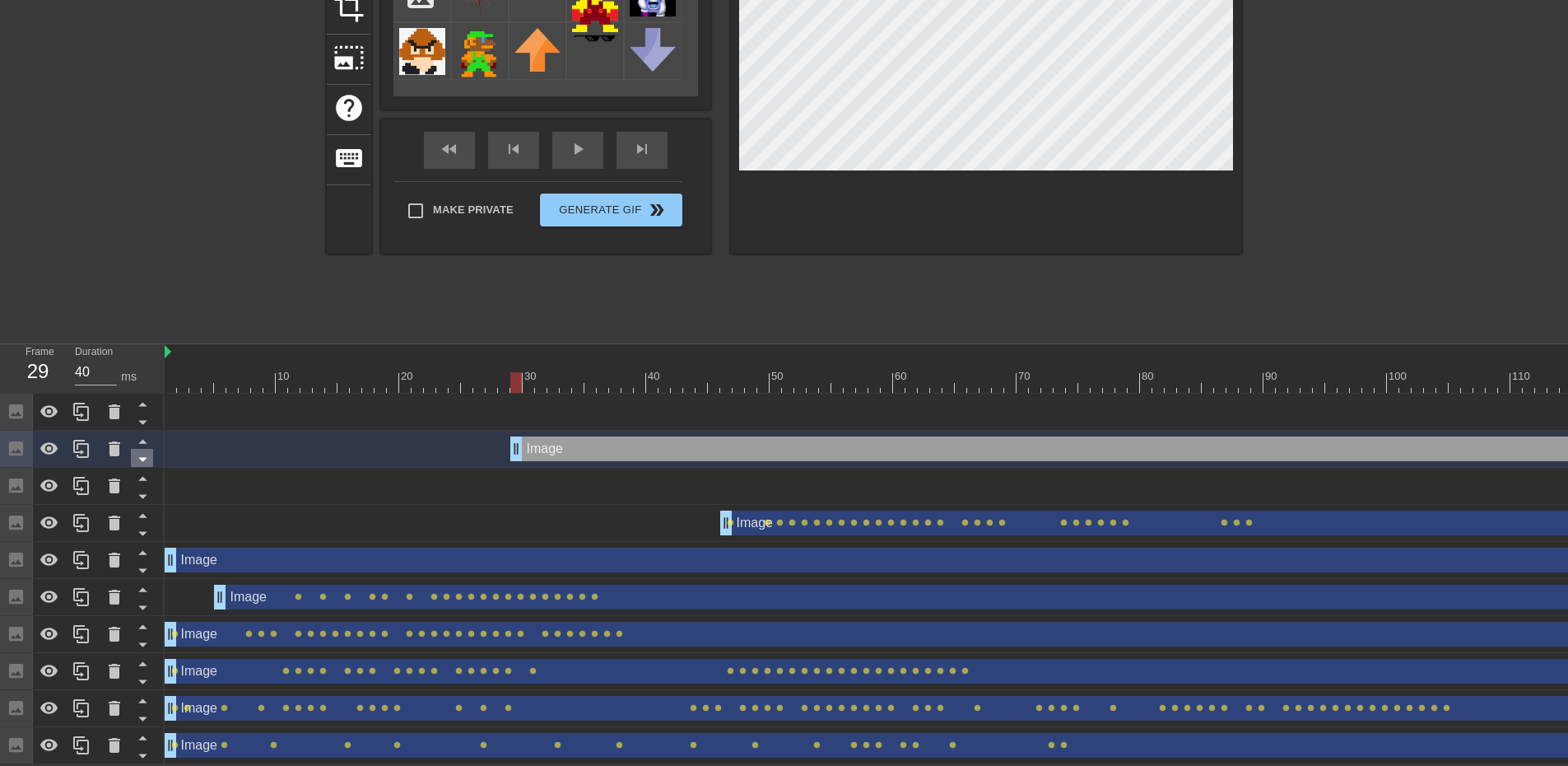
click at [148, 448] on icon at bounding box center [142, 458] width 21 height 21
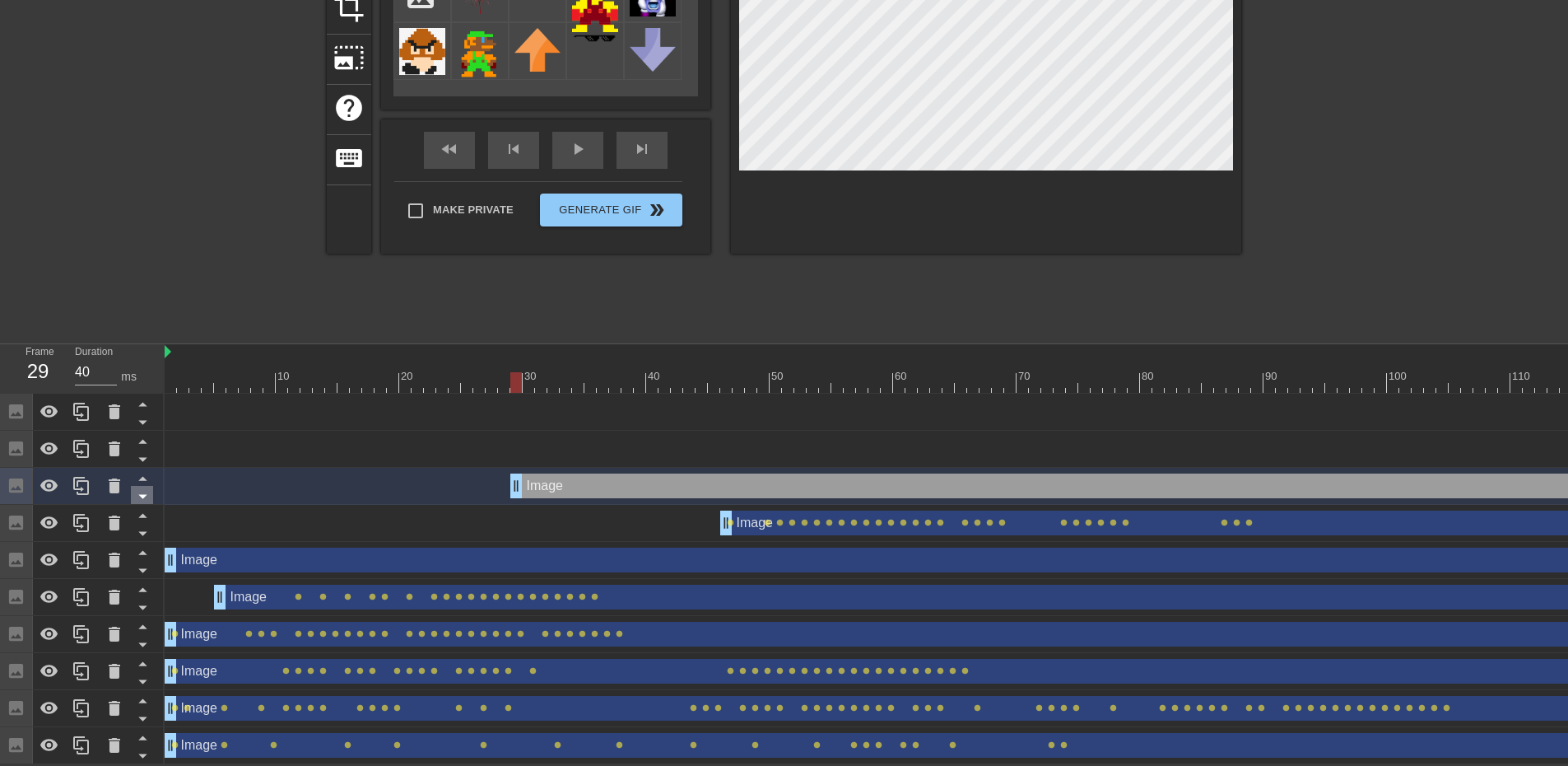
click at [146, 485] on div at bounding box center [142, 494] width 23 height 18
click at [146, 485] on icon at bounding box center [142, 495] width 21 height 21
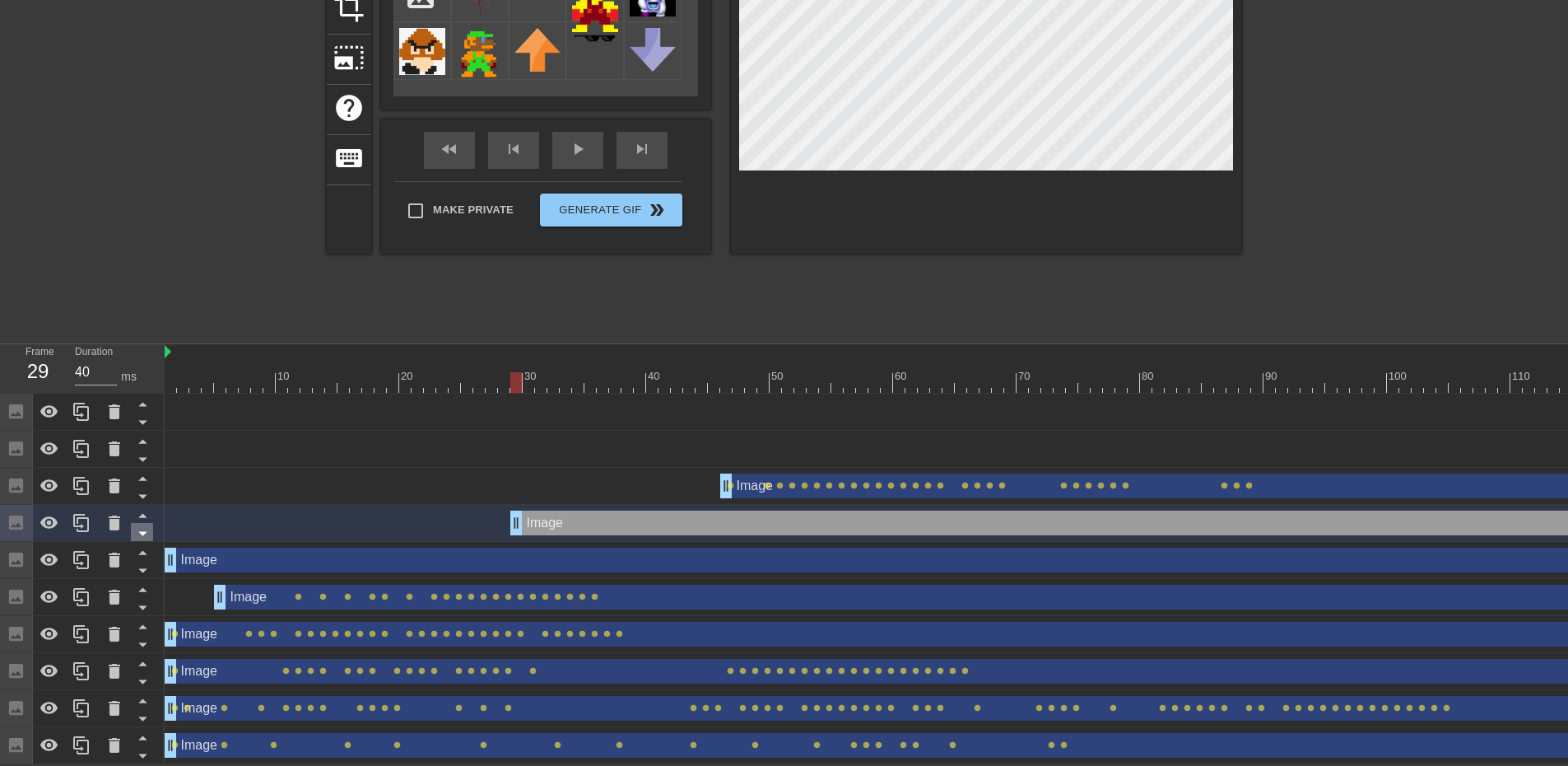
click at [148, 523] on icon at bounding box center [142, 533] width 21 height 21
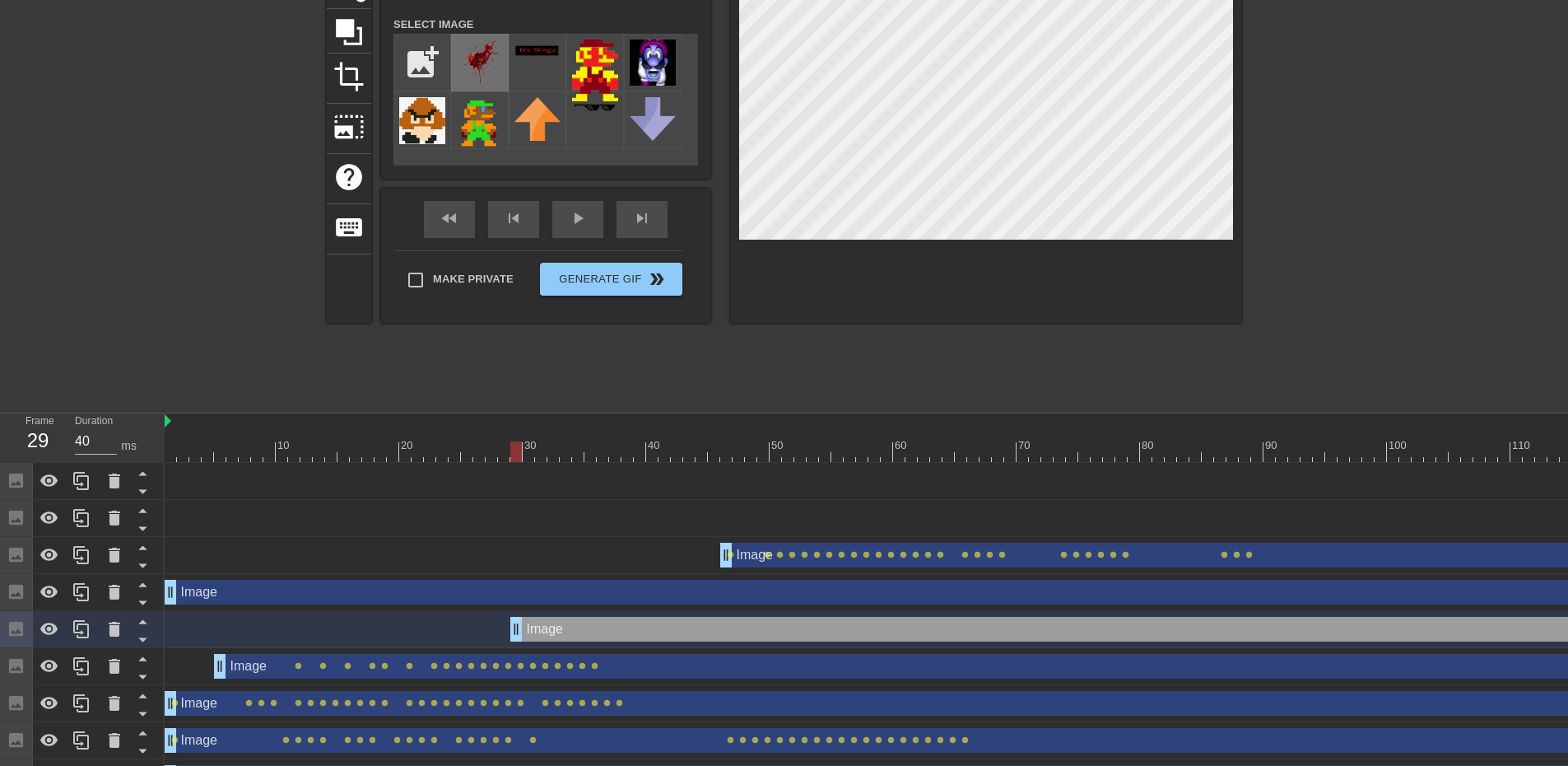
scroll to position [154, 0]
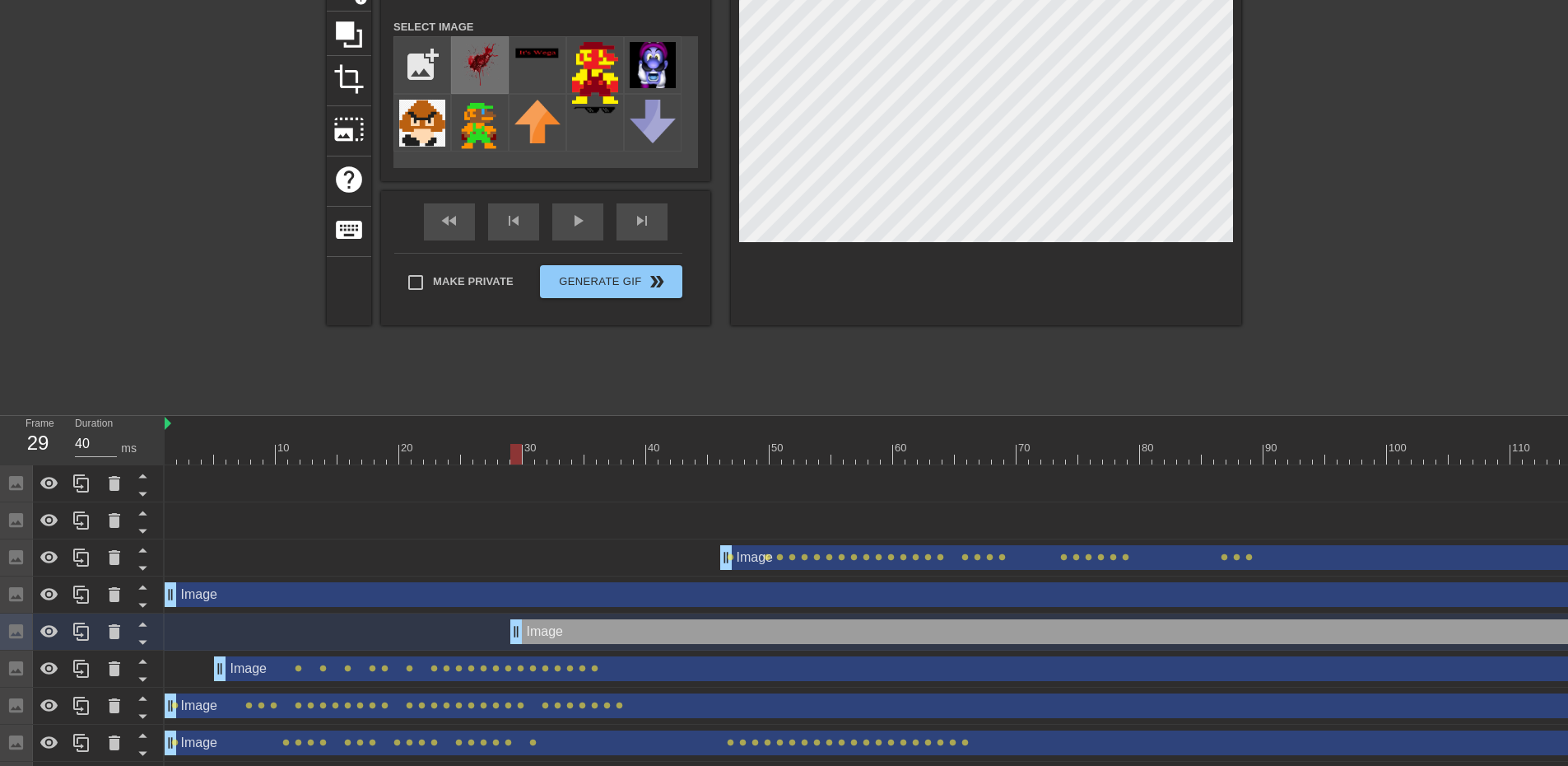
click at [482, 61] on img at bounding box center [480, 65] width 46 height 46
drag, startPoint x: 516, startPoint y: 454, endPoint x: 524, endPoint y: 450, distance: 8.9
click at [524, 450] on div at bounding box center [528, 454] width 12 height 21
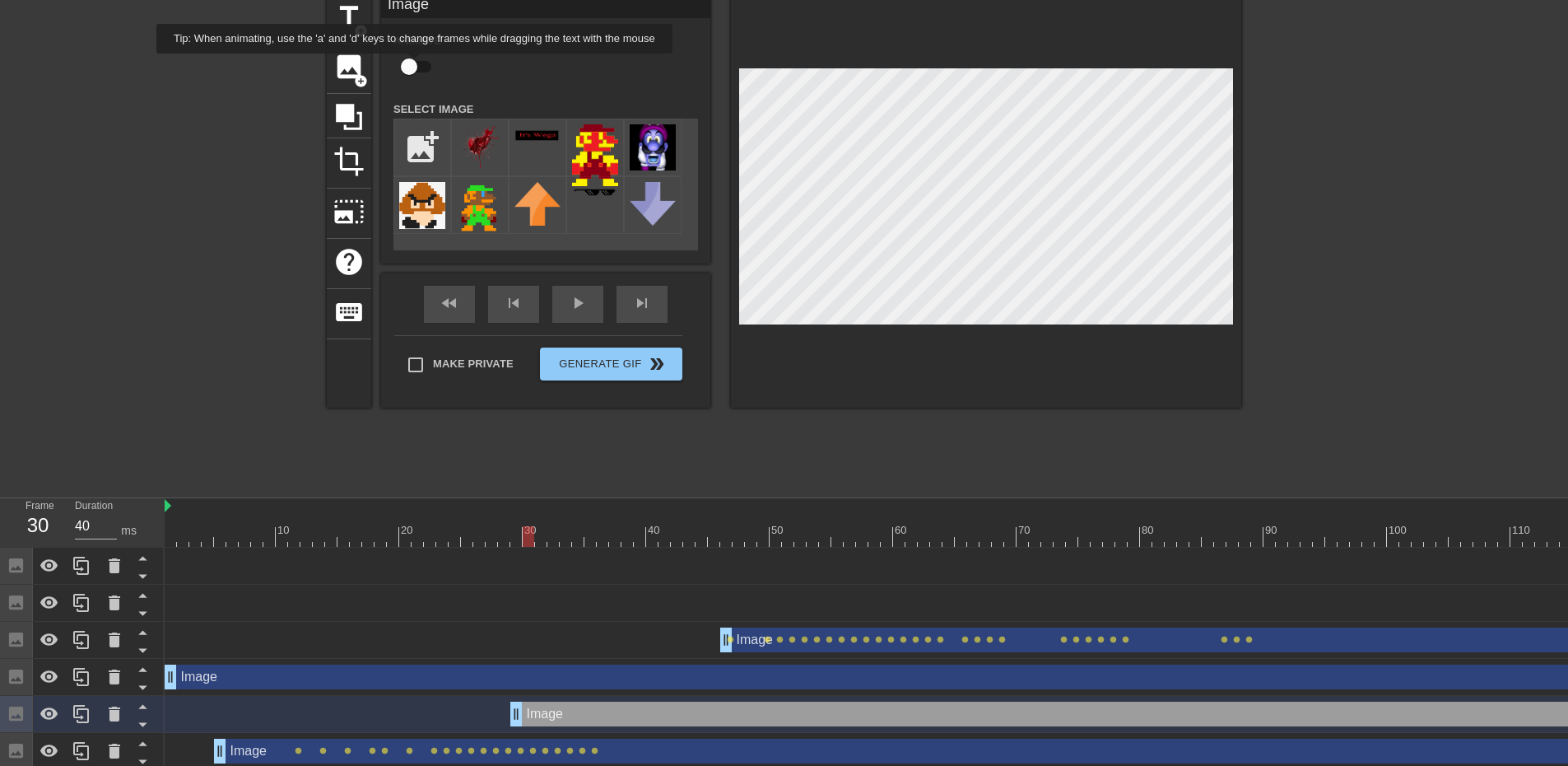
click at [413, 64] on input "checkbox" at bounding box center [409, 67] width 94 height 32
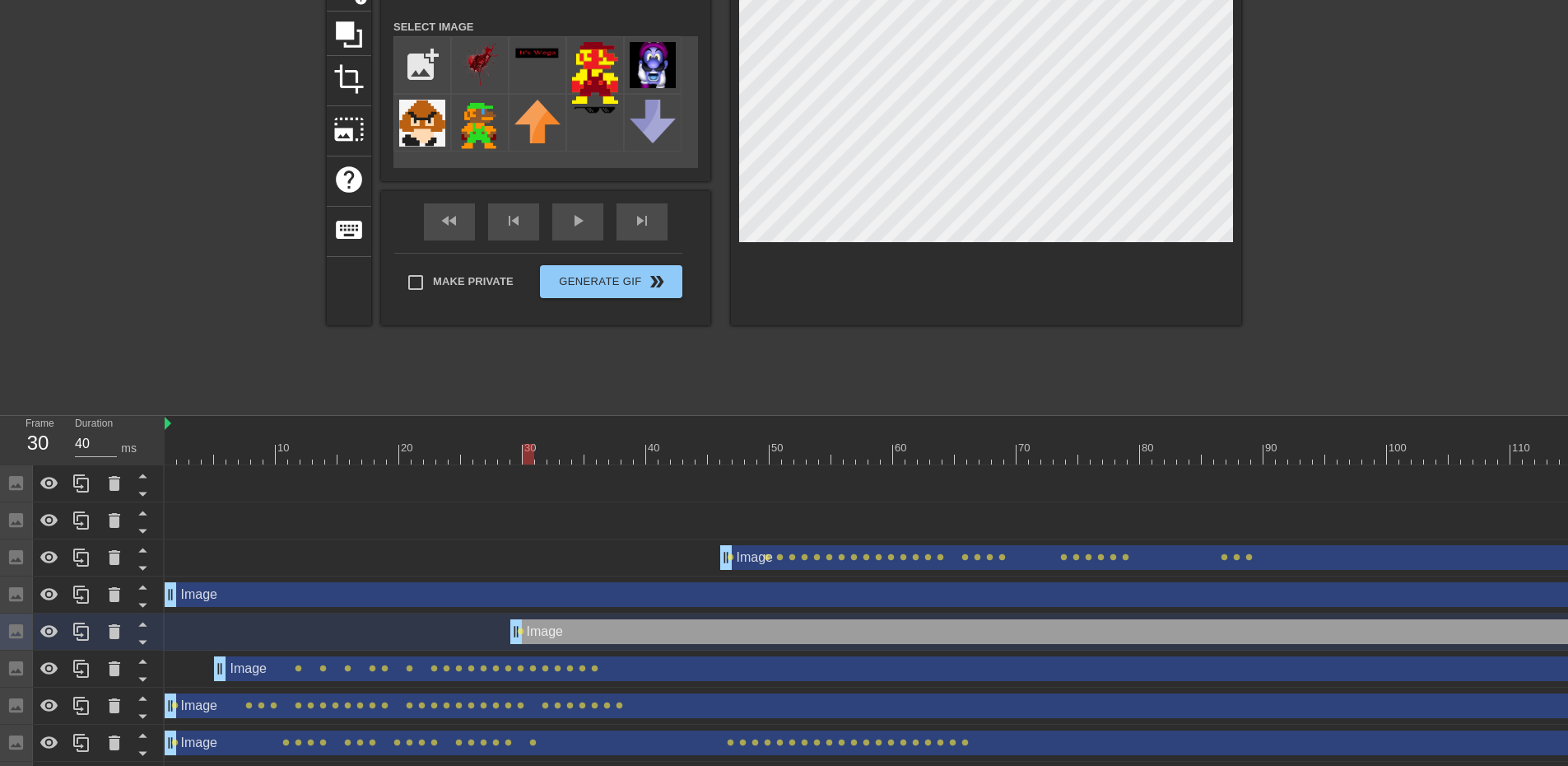
click at [541, 457] on div at bounding box center [1282, 454] width 2234 height 21
click at [559, 457] on div at bounding box center [1282, 454] width 2234 height 21
drag, startPoint x: 555, startPoint y: 457, endPoint x: 725, endPoint y: 438, distance: 171.1
click at [725, 438] on div "10 20 30 40 50 60 70 80 90 100 110 120 130 140 150 160" at bounding box center [1282, 440] width 2234 height 49
click at [738, 457] on div at bounding box center [1282, 454] width 2234 height 21
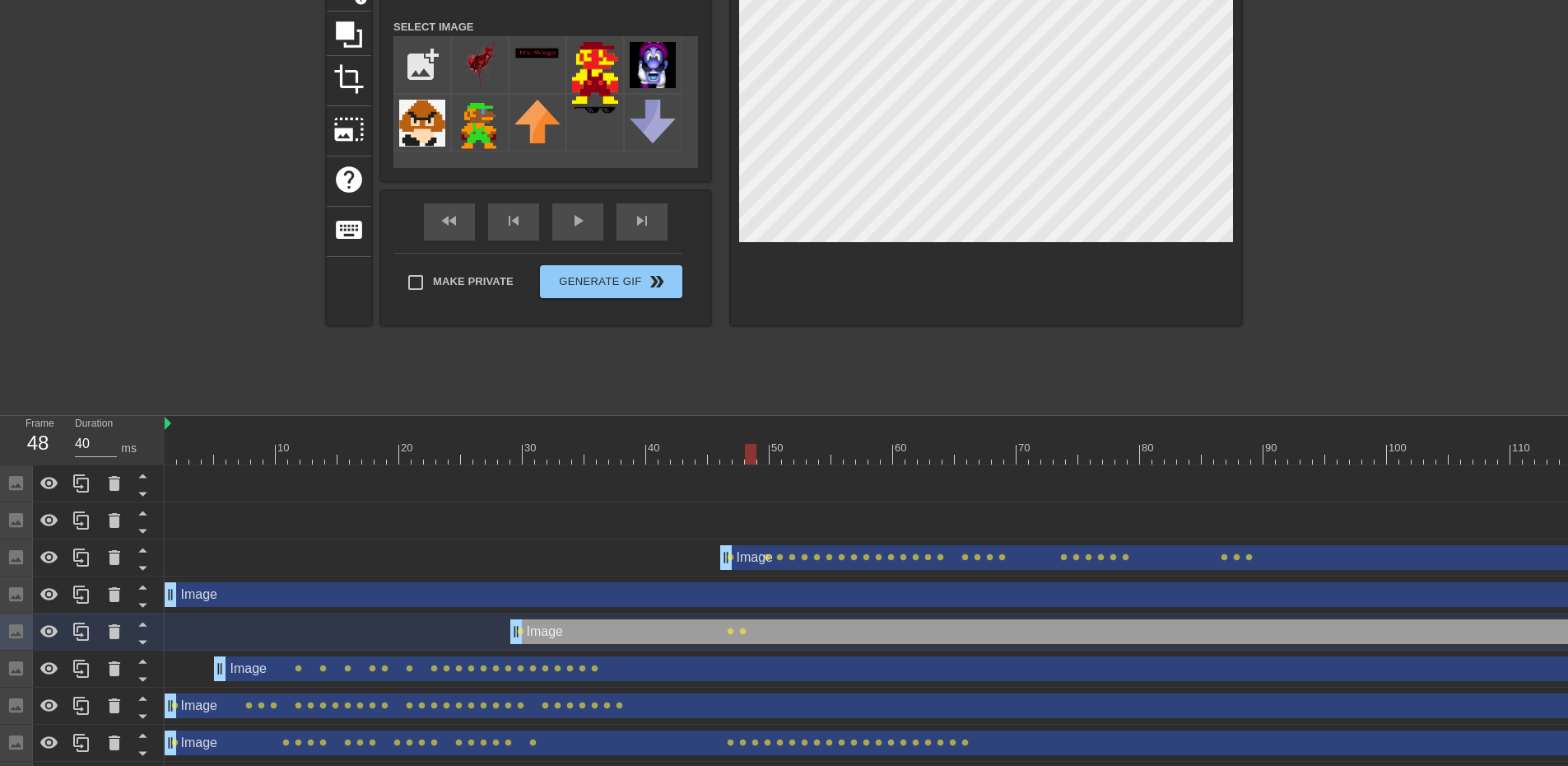
click at [749, 448] on div at bounding box center [1282, 454] width 2234 height 21
click at [760, 456] on div at bounding box center [1282, 454] width 2234 height 21
click at [777, 456] on div at bounding box center [1282, 454] width 2234 height 21
click at [786, 451] on div at bounding box center [1282, 454] width 2234 height 21
click at [799, 454] on div at bounding box center [1282, 454] width 2234 height 21
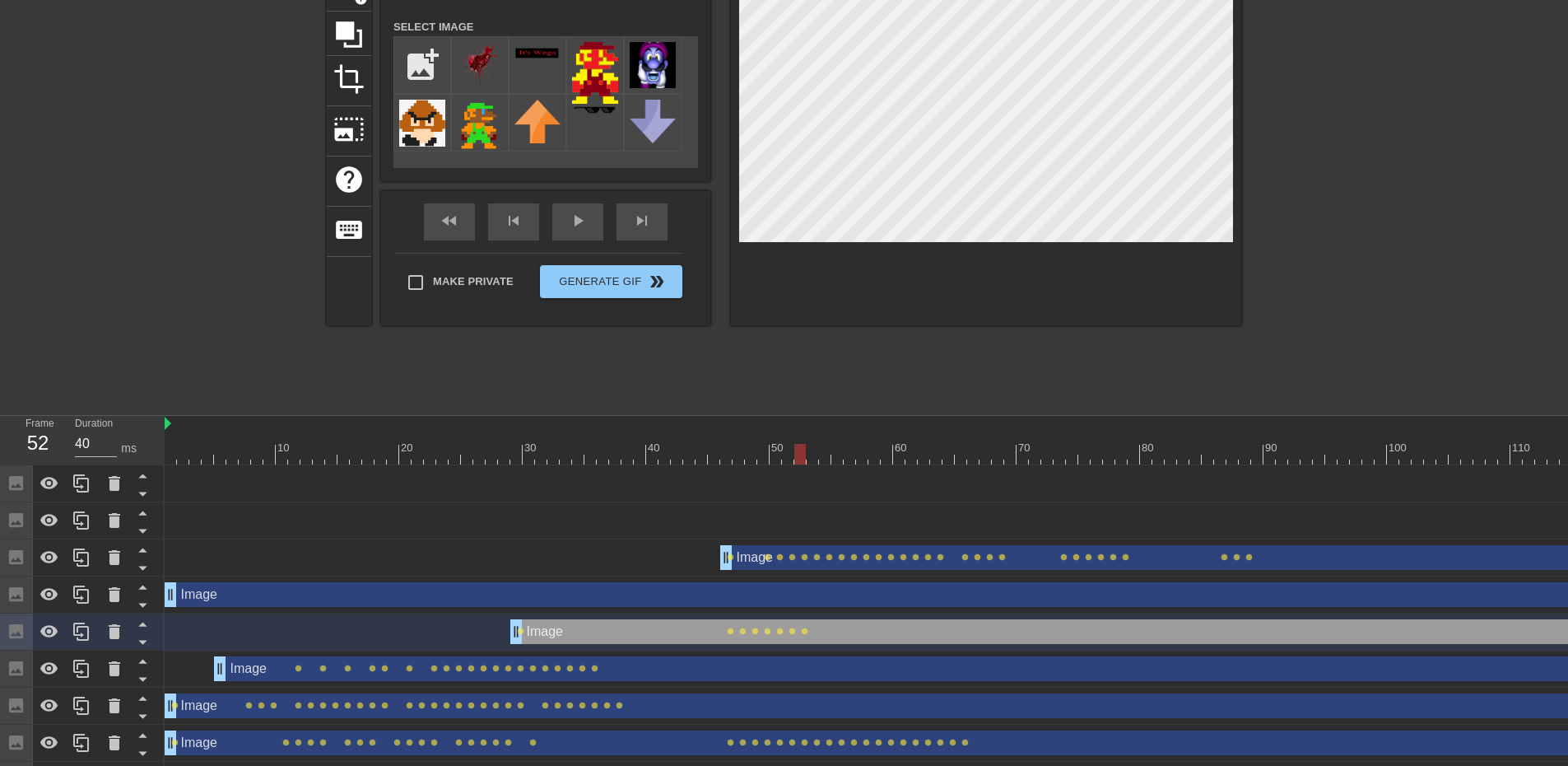
click at [814, 457] on div at bounding box center [1282, 454] width 2234 height 21
click at [824, 448] on div at bounding box center [1282, 454] width 2234 height 21
click at [839, 456] on div at bounding box center [1282, 454] width 2234 height 21
click at [850, 457] on div at bounding box center [1282, 454] width 2234 height 21
click at [859, 455] on div at bounding box center [1282, 454] width 2234 height 21
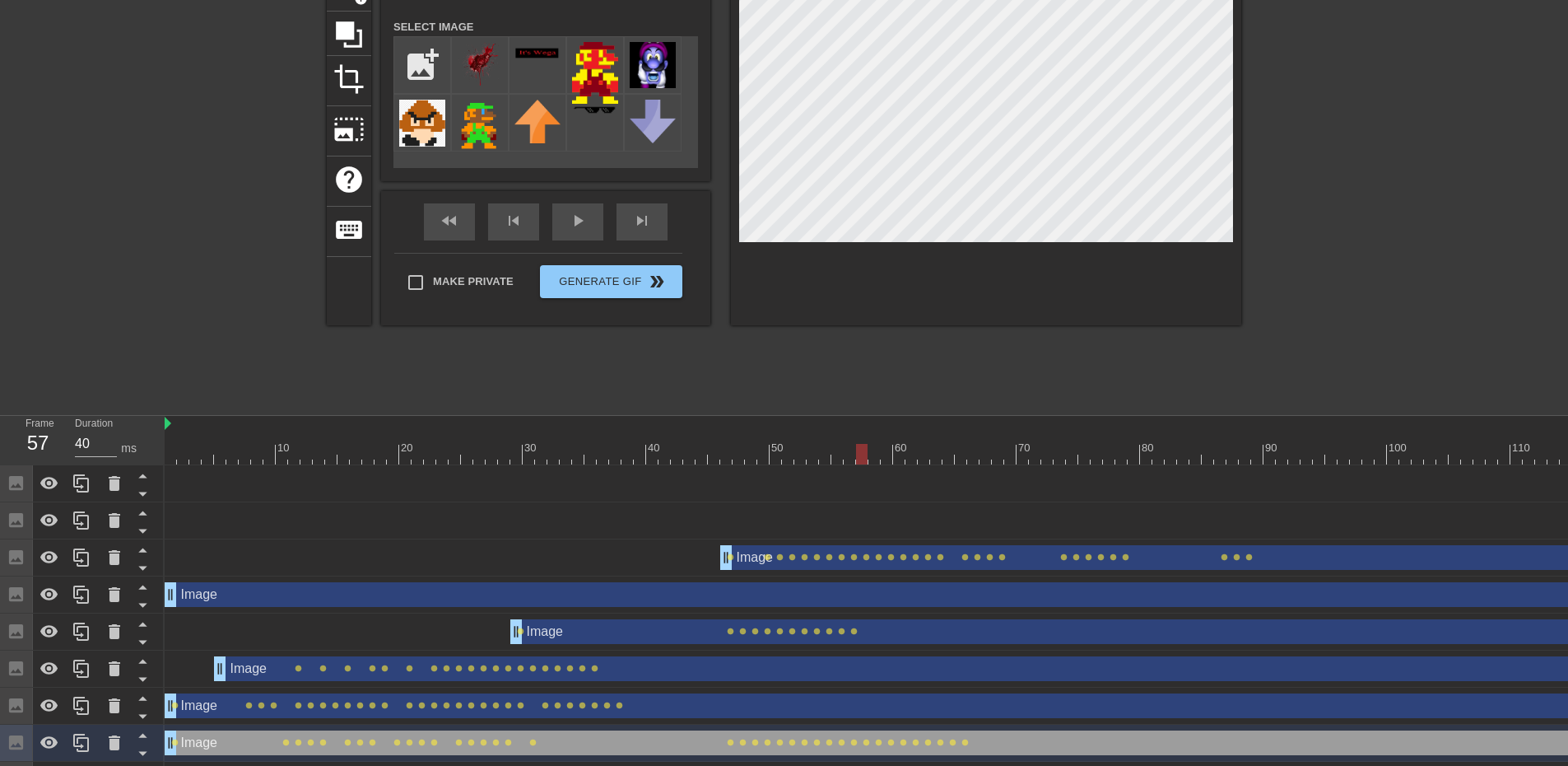
checkbox input "false"
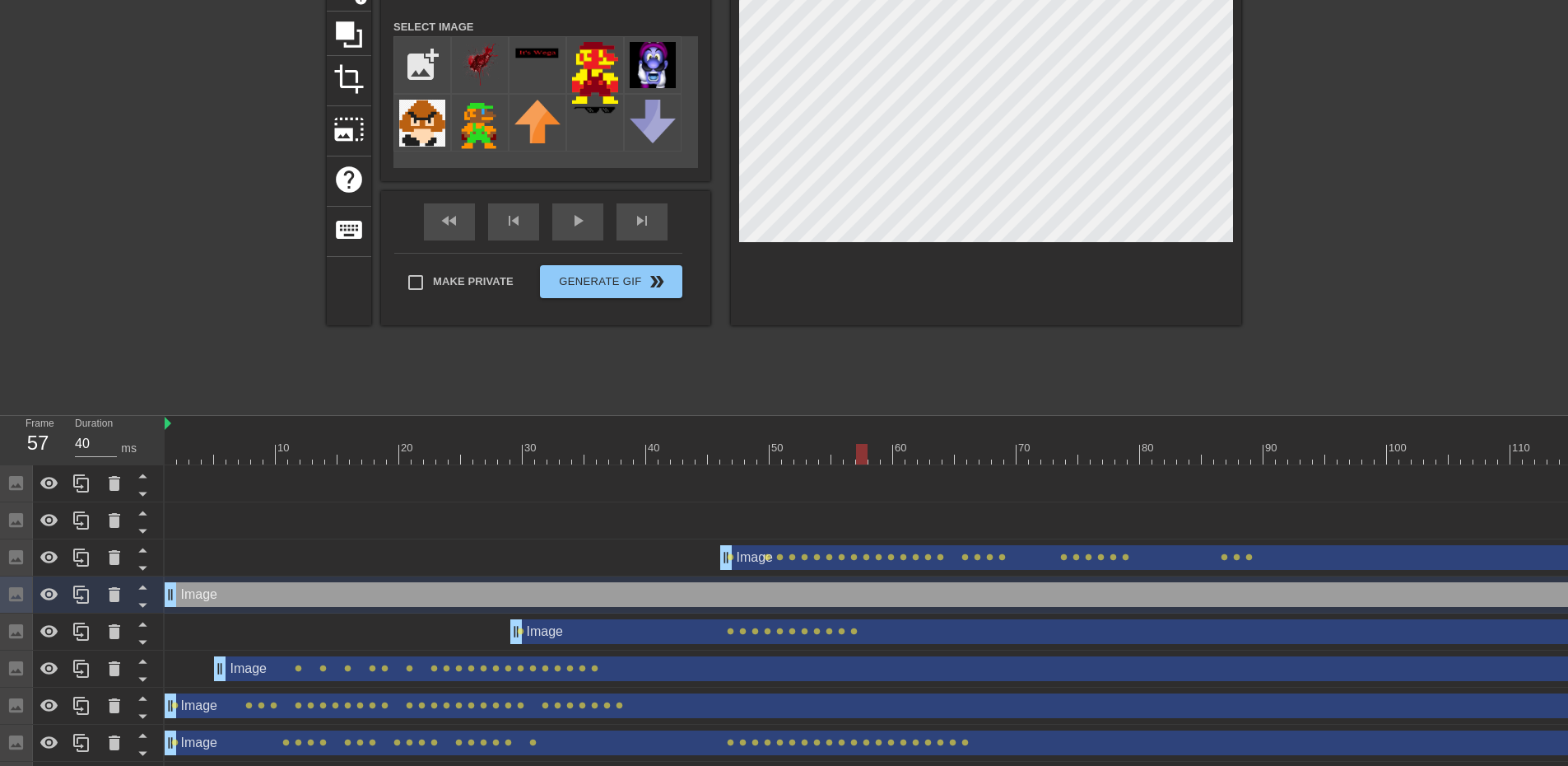
click at [808, 595] on div "Image drag_handle drag_handle" at bounding box center [1282, 594] width 2234 height 24
click at [802, 632] on span "lens" at bounding box center [804, 631] width 7 height 7
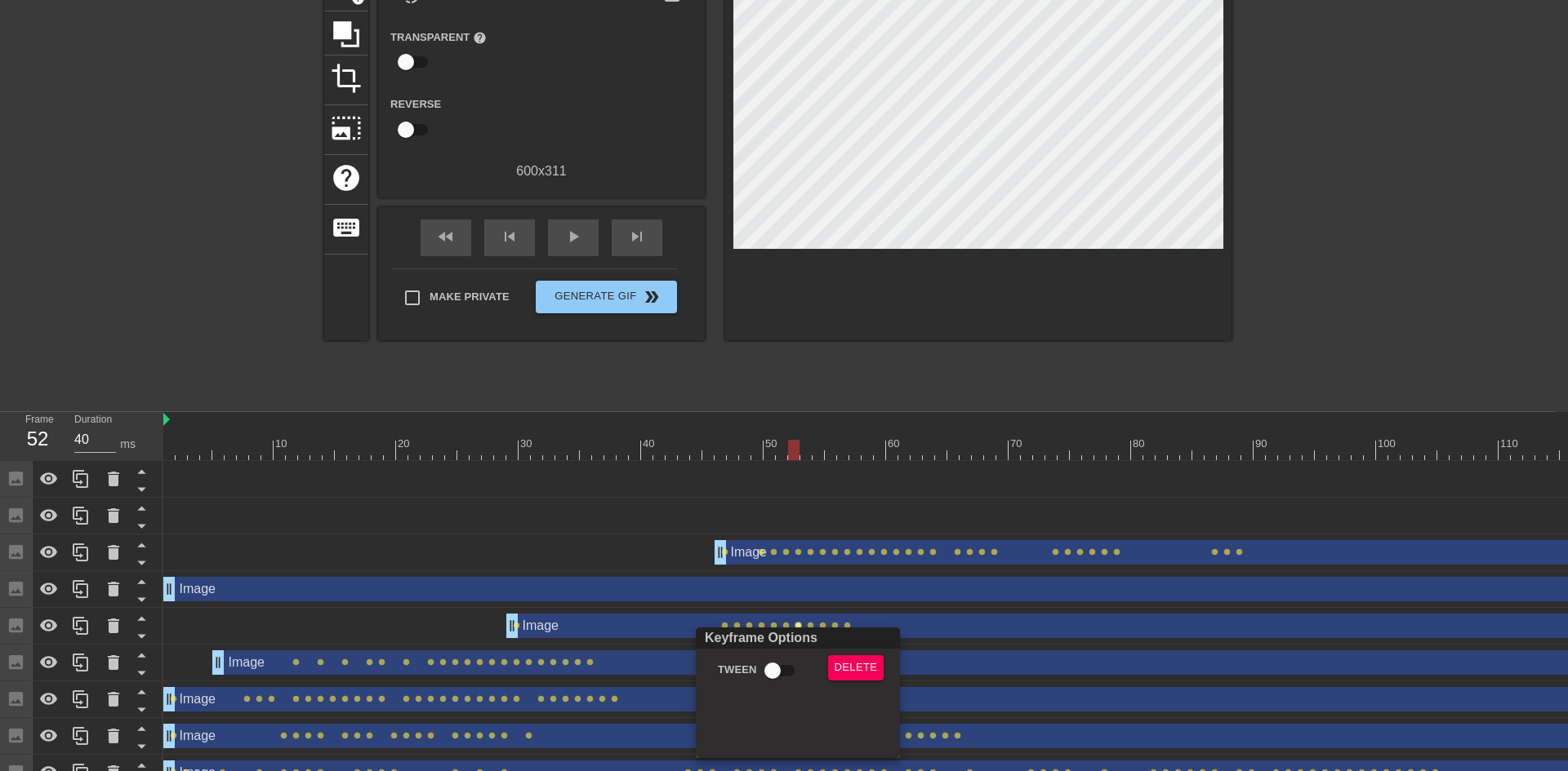
click at [640, 630] on div at bounding box center [784, 386] width 1568 height 771
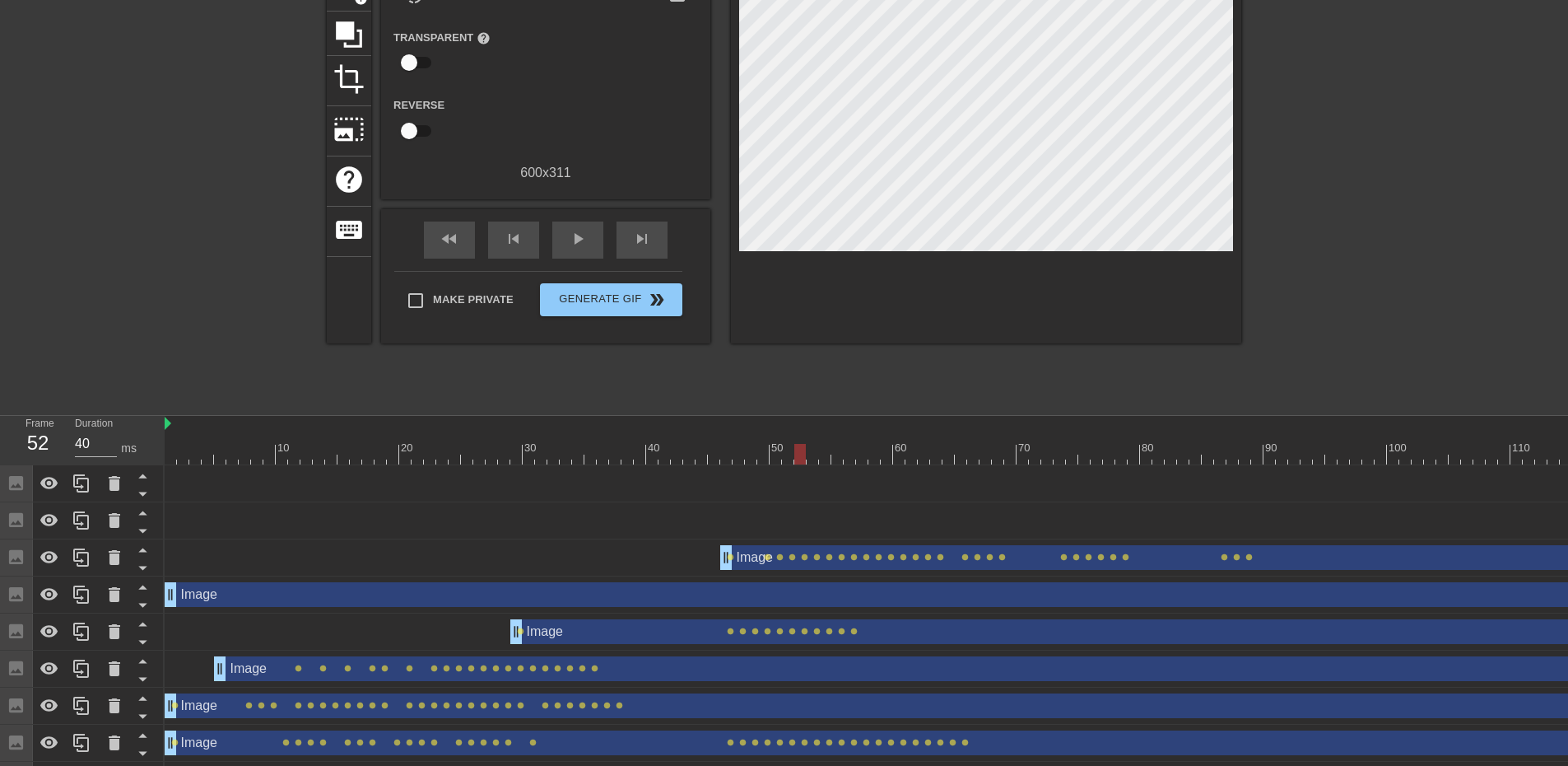
click at [629, 628] on div "Image drag_handle drag_handle" at bounding box center [1454, 631] width 1888 height 24
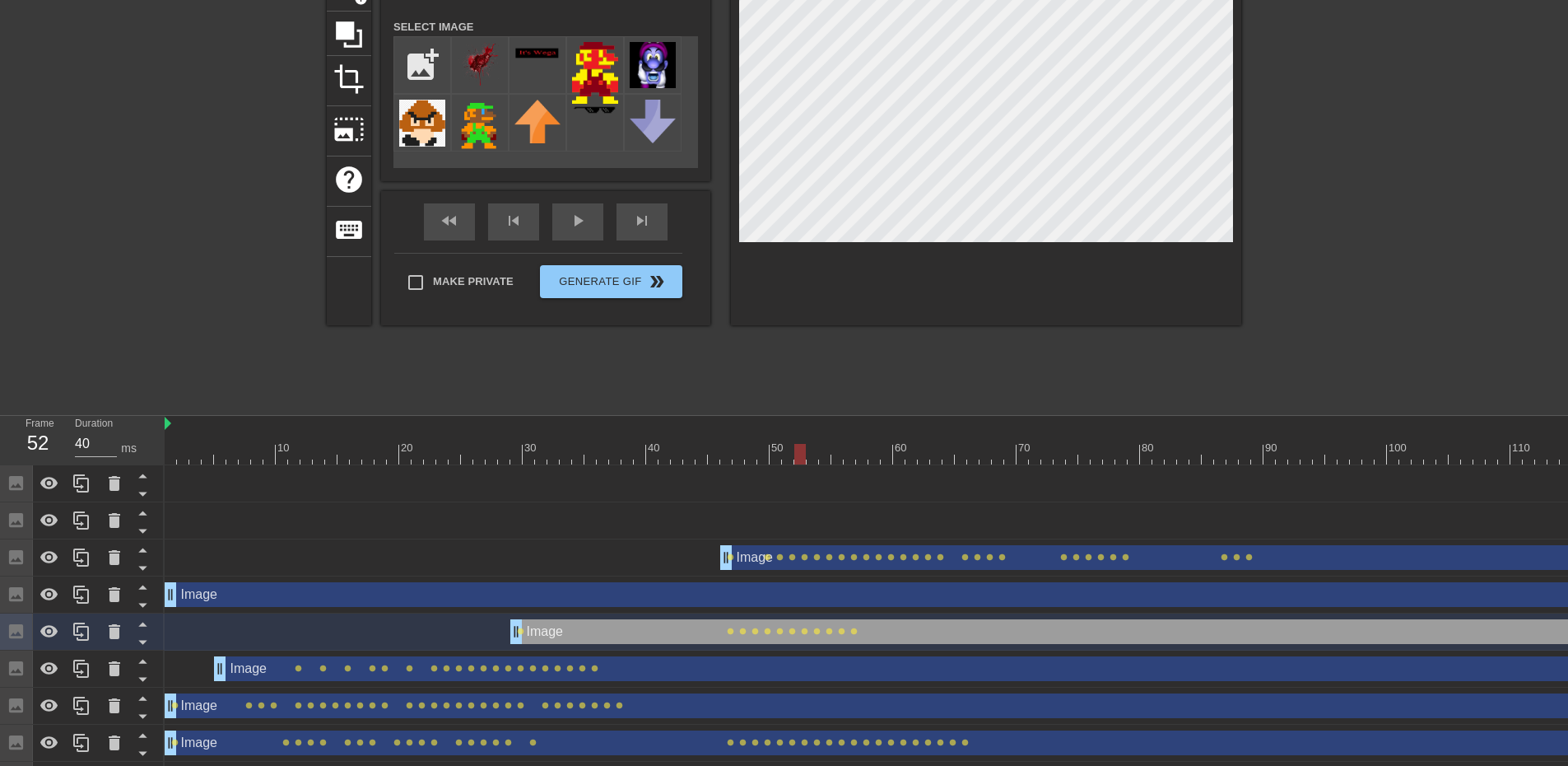
click at [816, 453] on div at bounding box center [1282, 454] width 2234 height 21
click at [821, 453] on div at bounding box center [1282, 454] width 2234 height 21
click at [839, 451] on div at bounding box center [1282, 454] width 2234 height 21
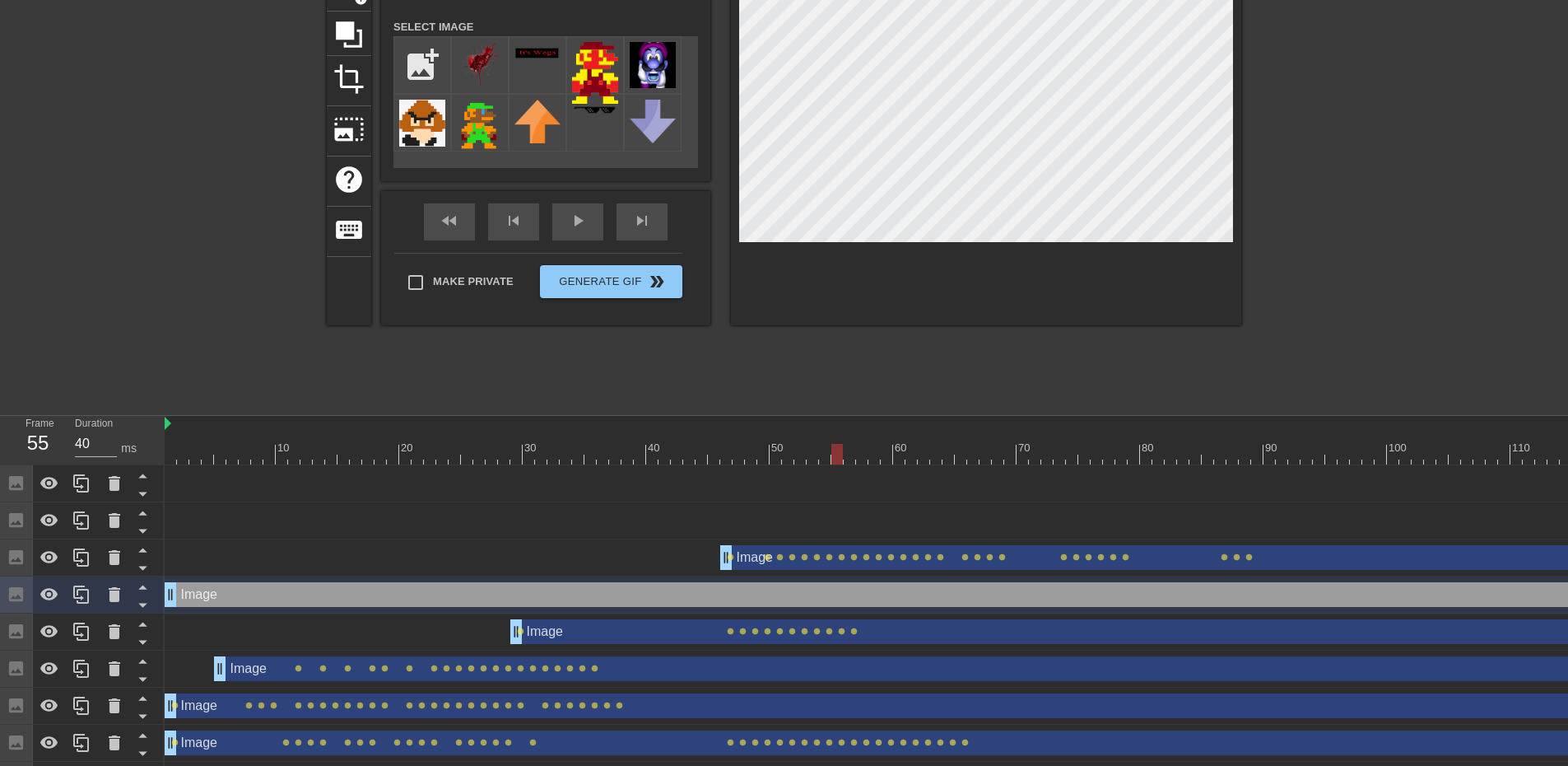
click at [850, 452] on div at bounding box center [1282, 454] width 2234 height 21
click at [762, 601] on div "Image drag_handle drag_handle" at bounding box center [1282, 594] width 2234 height 24
click at [762, 632] on div "Image drag_handle drag_handle" at bounding box center [1454, 631] width 1888 height 24
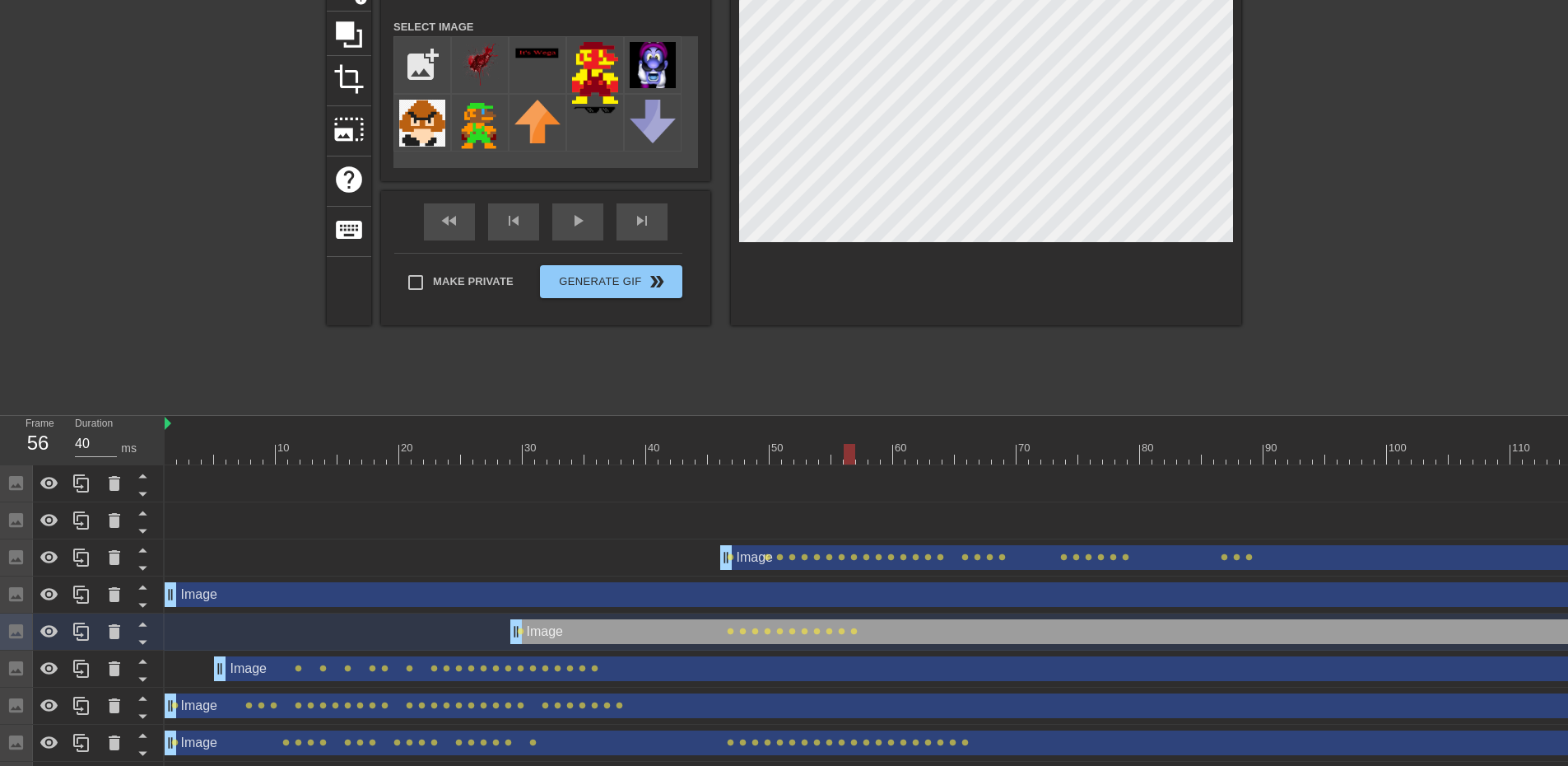
click at [852, 448] on div at bounding box center [848, 454] width 12 height 21
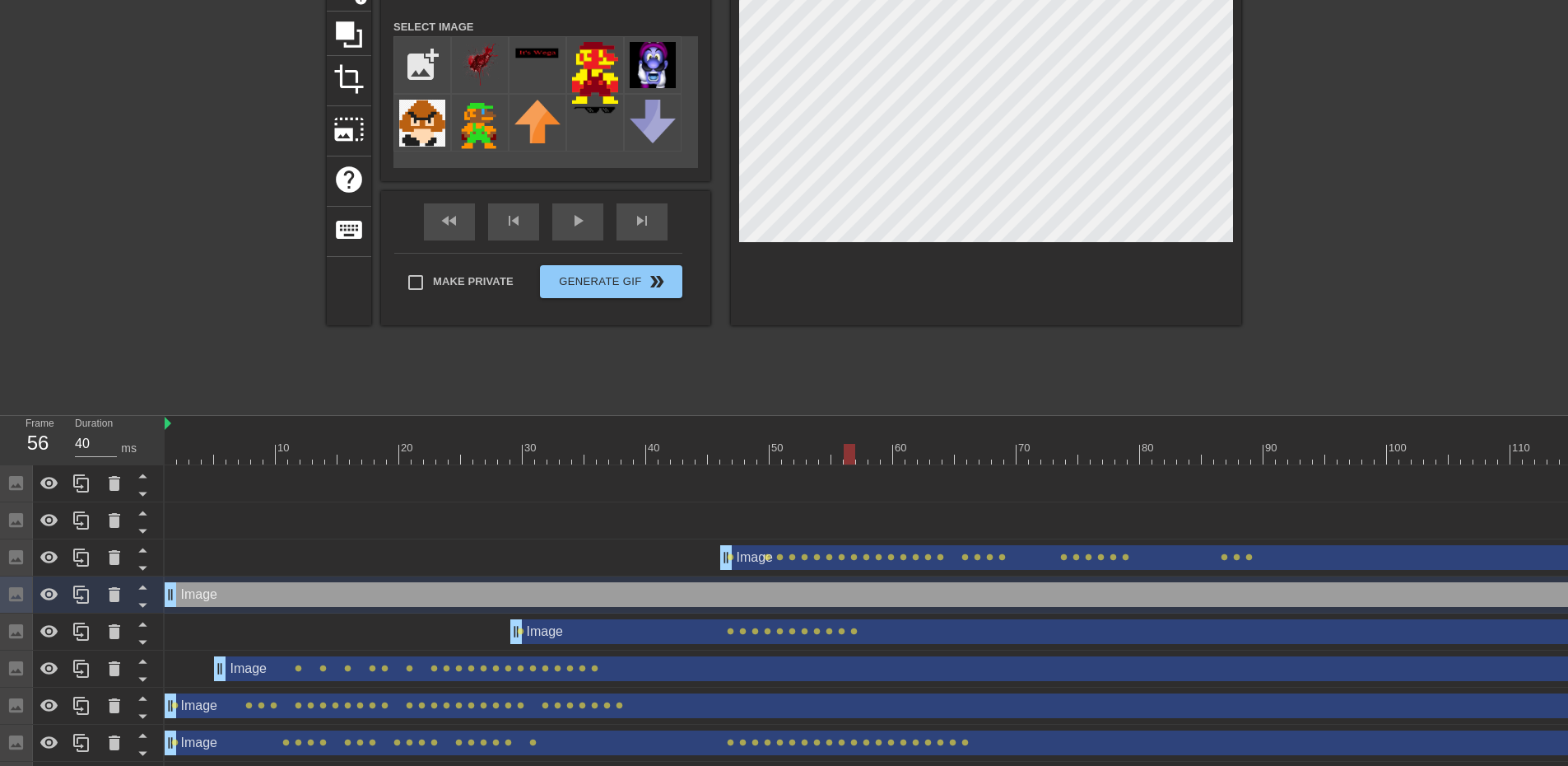
click at [822, 626] on div "Image drag_handle drag_handle" at bounding box center [1454, 631] width 1888 height 24
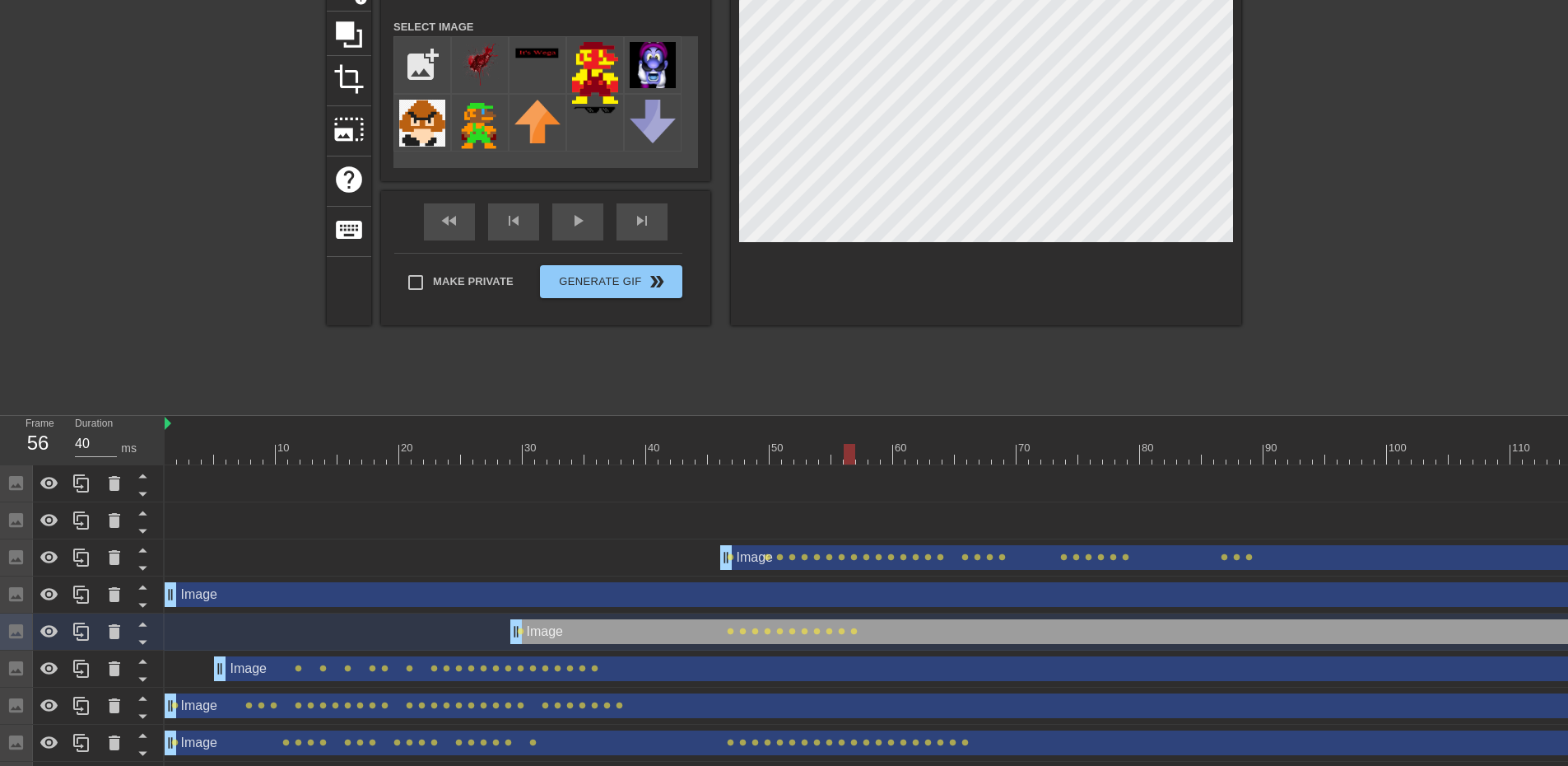
click at [864, 448] on div at bounding box center [1282, 454] width 2234 height 21
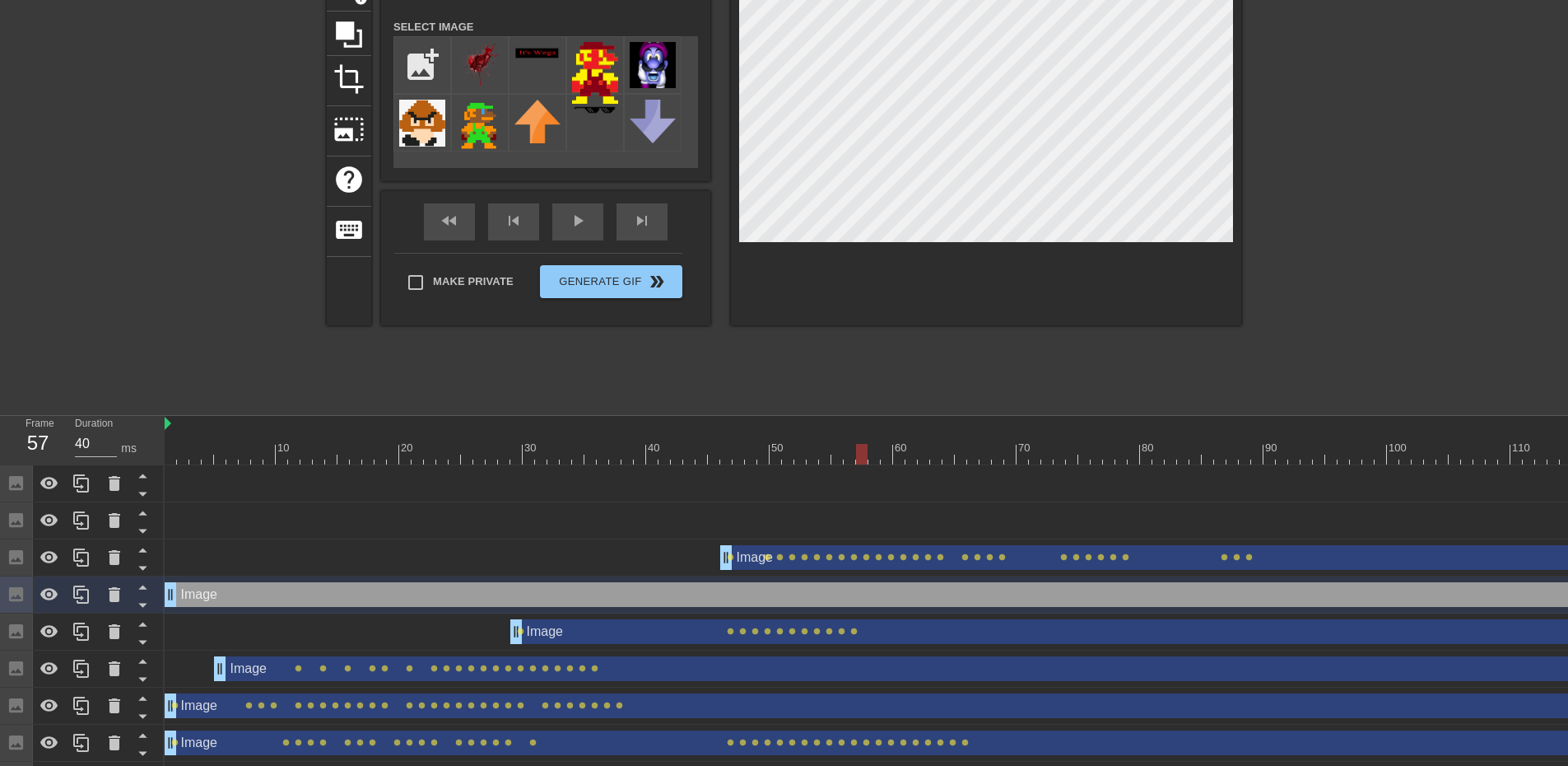
click at [706, 619] on div "Image drag_handle drag_handle" at bounding box center [1454, 631] width 1888 height 24
click at [698, 628] on div "Image drag_handle drag_handle" at bounding box center [1454, 631] width 1888 height 24
click at [707, 630] on div "Image drag_handle drag_handle" at bounding box center [1454, 631] width 1888 height 24
checkbox input "true"
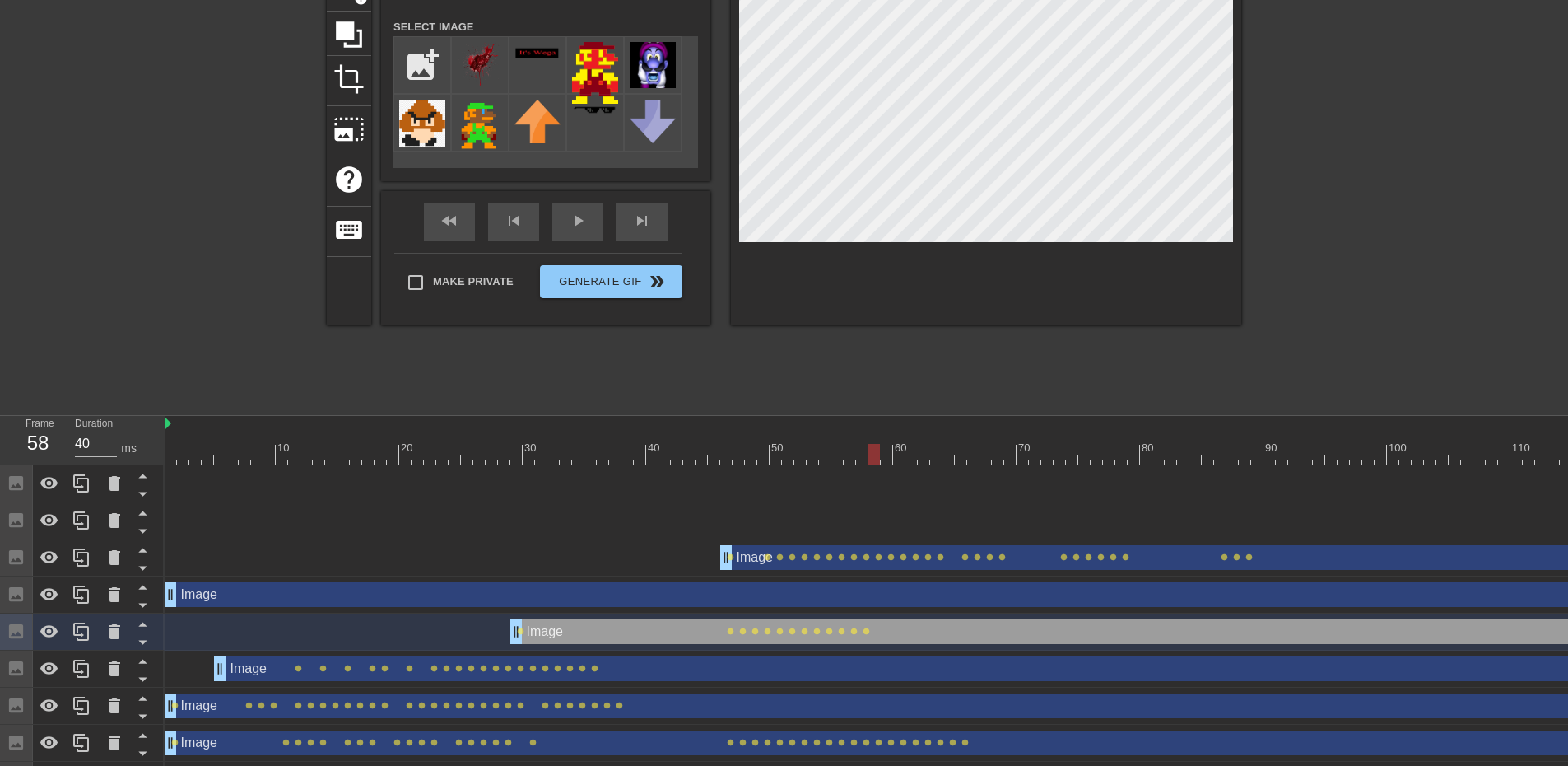
click at [876, 459] on div at bounding box center [1282, 454] width 2234 height 21
click at [890, 450] on div at bounding box center [1282, 454] width 2234 height 21
click at [900, 460] on div at bounding box center [1282, 454] width 2234 height 21
click at [913, 452] on div at bounding box center [1282, 454] width 2234 height 21
click at [926, 454] on div at bounding box center [1282, 454] width 2234 height 21
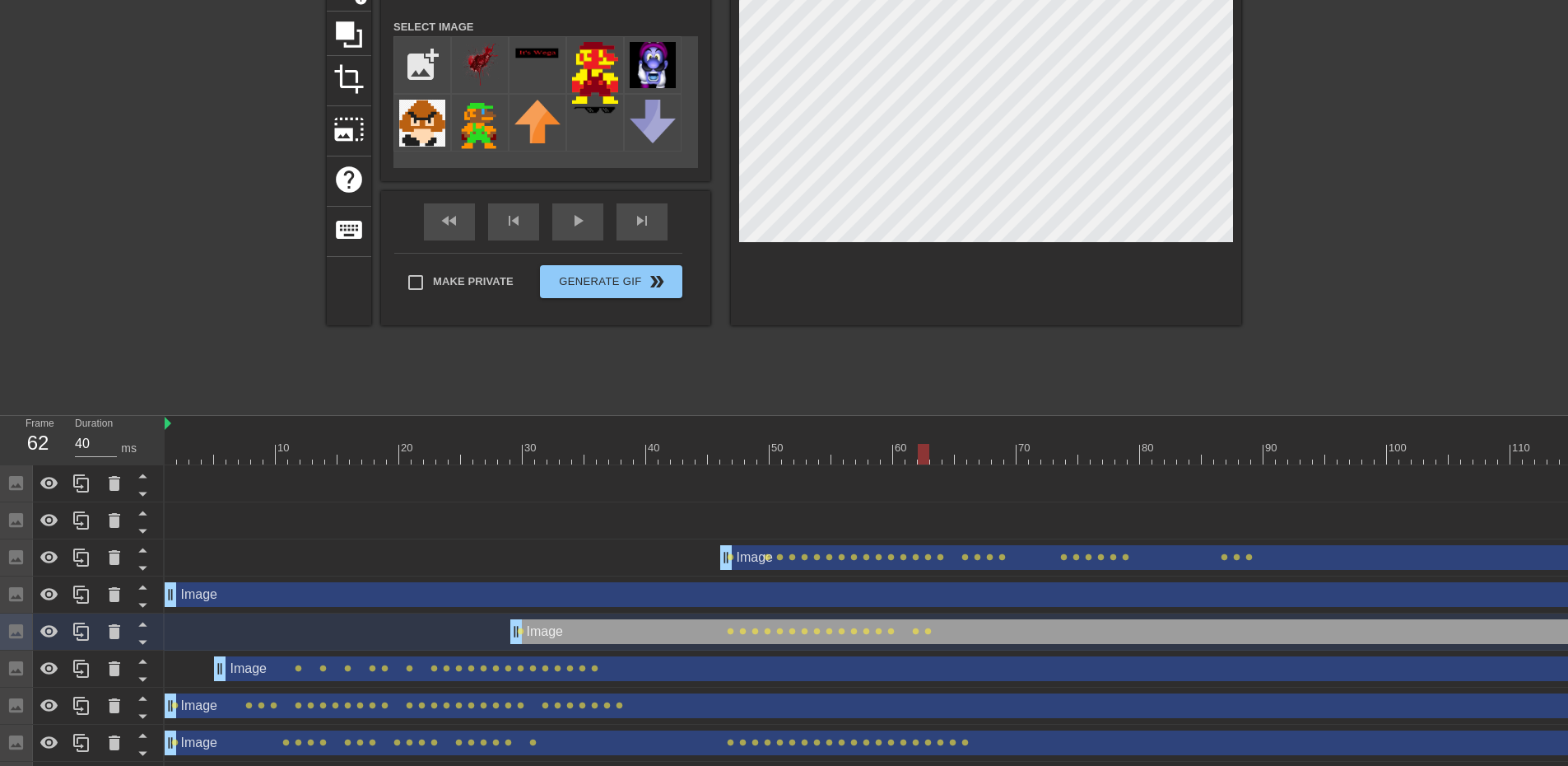
click at [938, 451] on div at bounding box center [1282, 454] width 2234 height 21
click at [949, 455] on div at bounding box center [1282, 454] width 2234 height 21
click at [956, 453] on div at bounding box center [1282, 454] width 2234 height 21
click at [724, 103] on div "title add_circle image add_circle crop photo_size_select_large help keyboard Im…" at bounding box center [784, 117] width 914 height 414
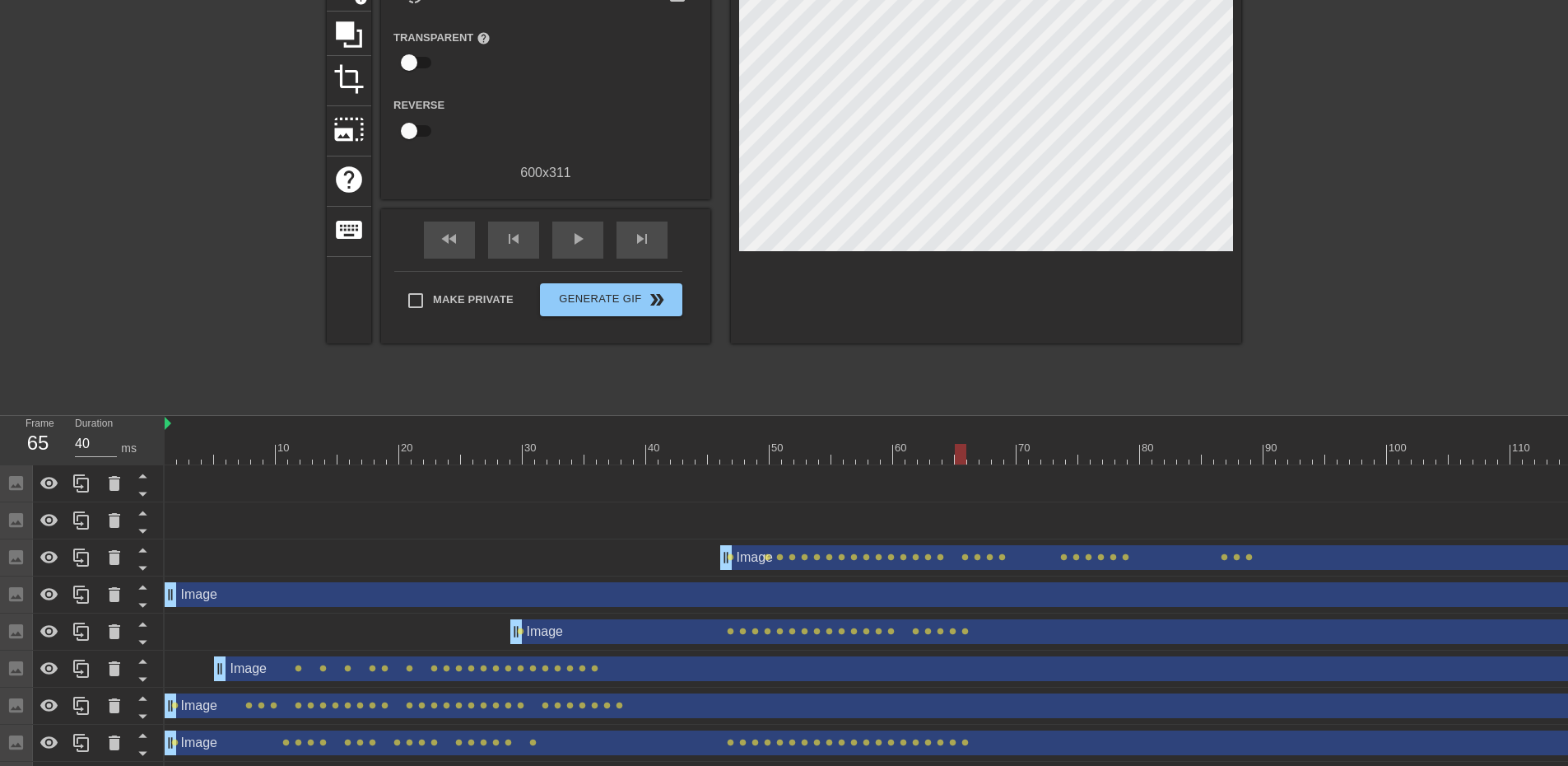
click at [885, 348] on div "title add_circle image add_circle crop photo_size_select_large help keyboard Gi…" at bounding box center [784, 158] width 914 height 494
drag, startPoint x: 964, startPoint y: 454, endPoint x: 1039, endPoint y: 430, distance: 78.7
click at [1039, 430] on div "10 20 30 40 50 60 70 80 90 100 110 120 130 140 150 160" at bounding box center [1282, 440] width 2234 height 49
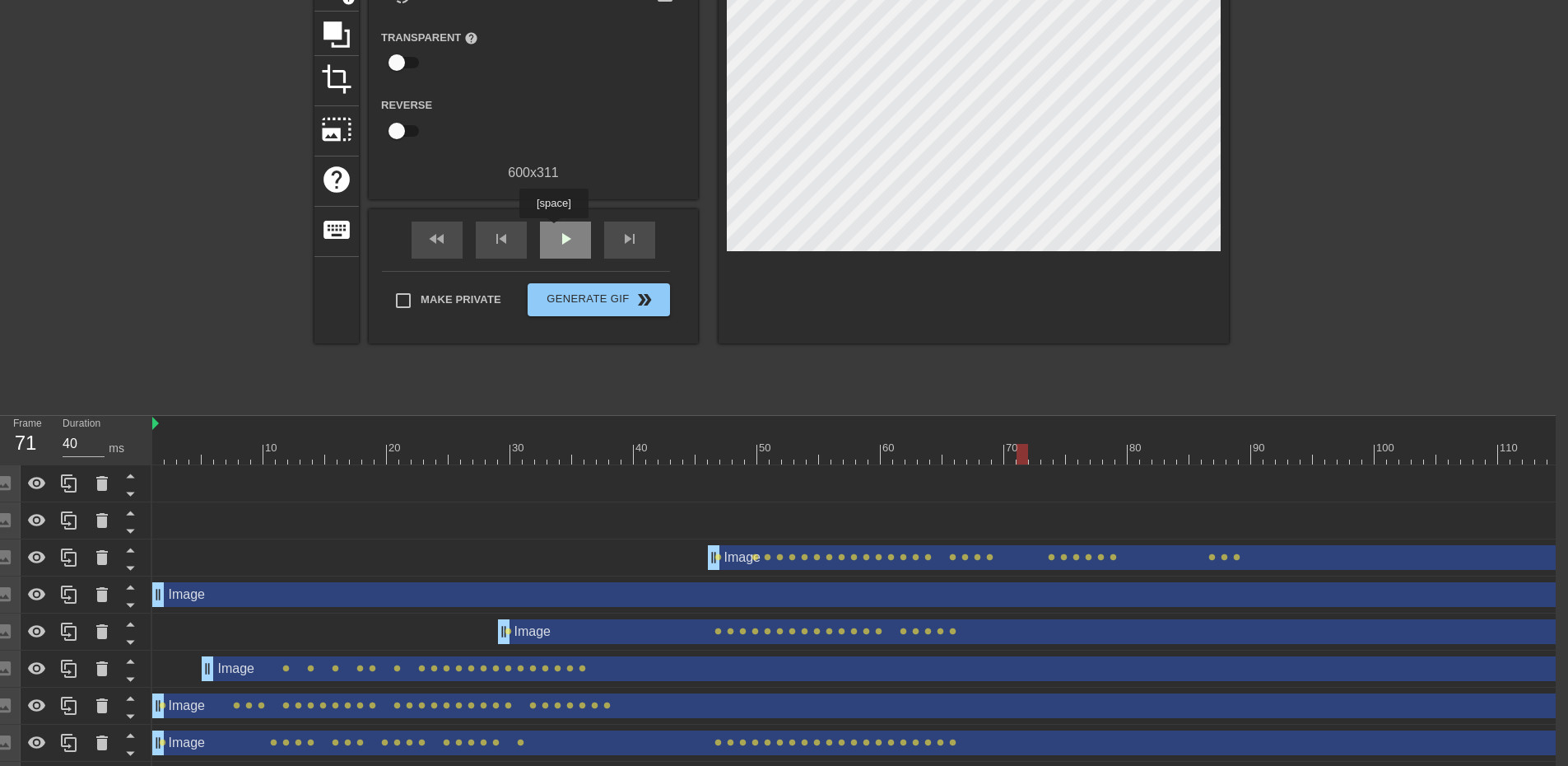
click at [553, 230] on div "play_arrow" at bounding box center [565, 239] width 51 height 37
click at [553, 230] on div "pause" at bounding box center [565, 239] width 51 height 37
drag, startPoint x: 1169, startPoint y: 459, endPoint x: 898, endPoint y: 361, distance: 288.2
click at [898, 361] on div "menu_book Browse the tutorials! Gifntext.com The online gif editor Send Feedbac…" at bounding box center [771, 340] width 1568 height 990
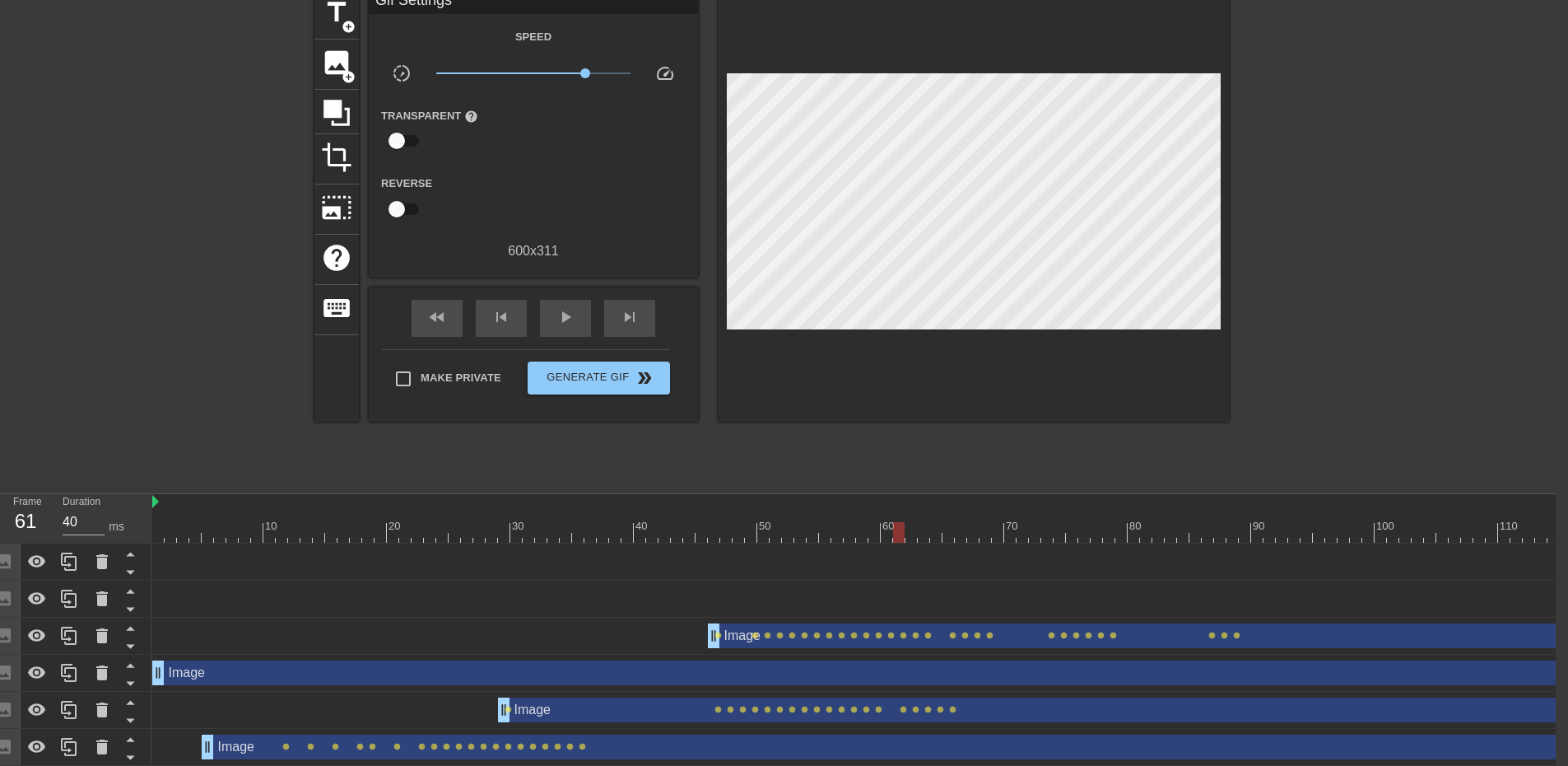
scroll to position [71, 13]
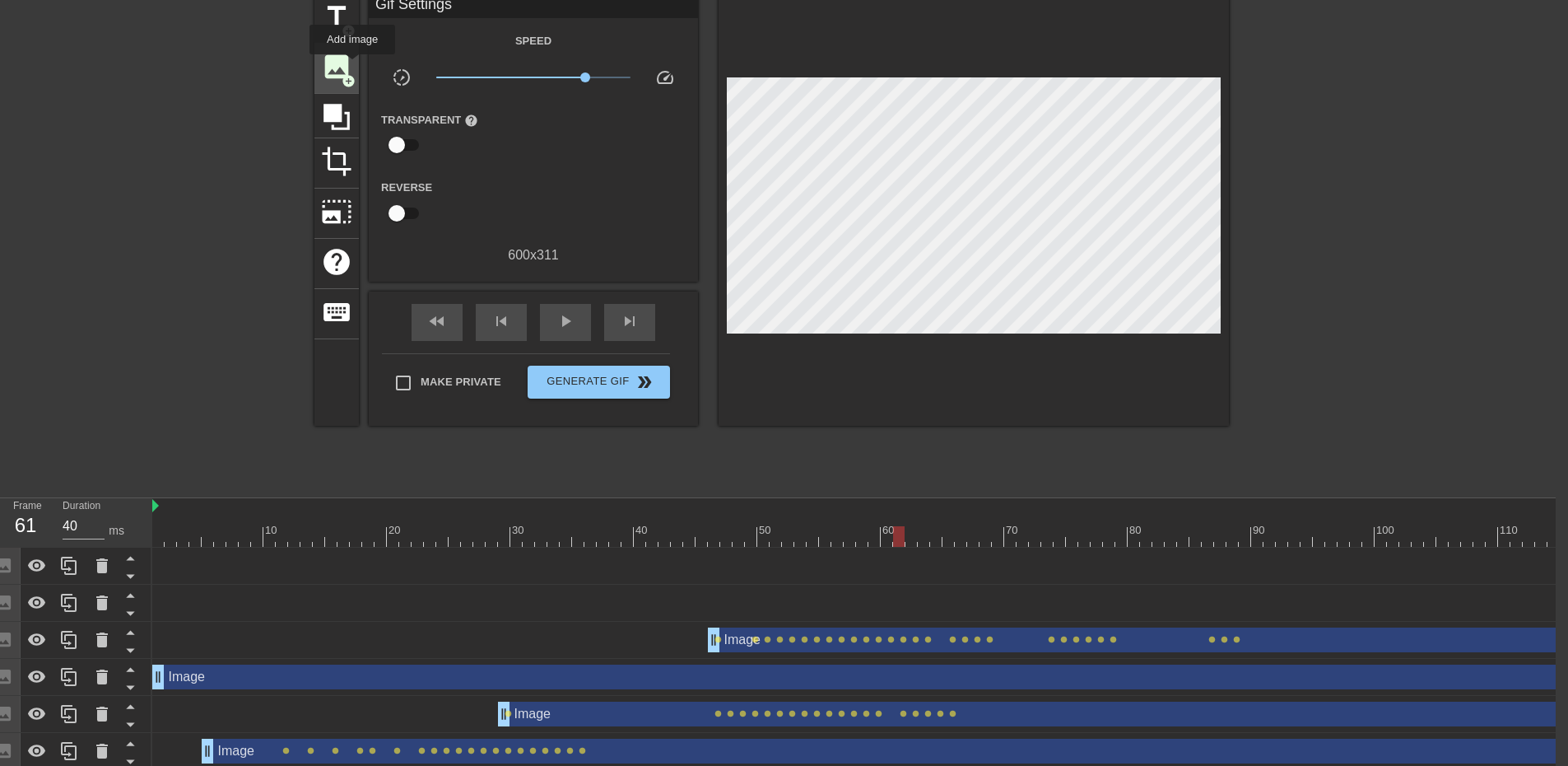
click at [353, 66] on div "image add_circle" at bounding box center [336, 69] width 44 height 51
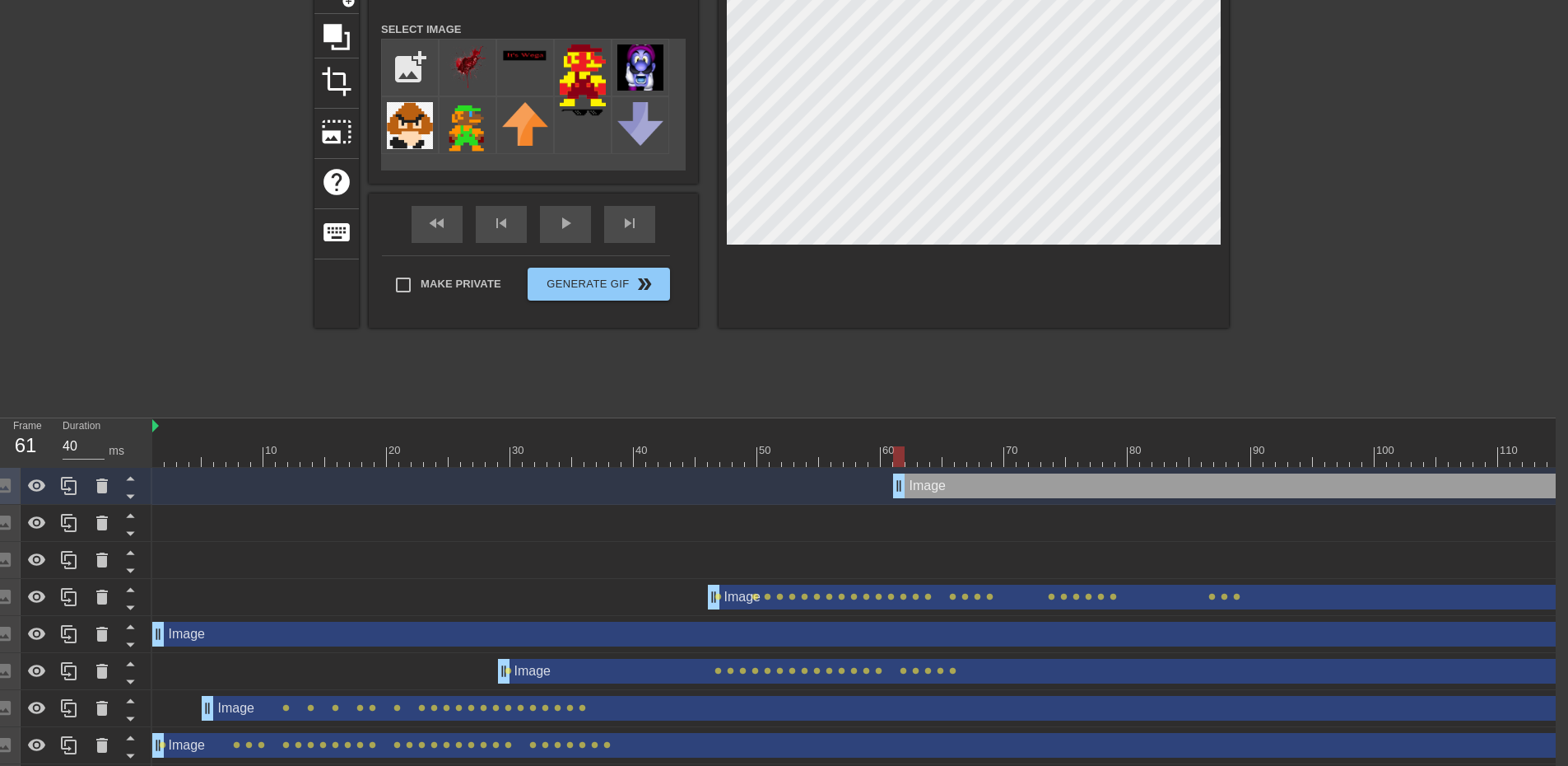
scroll to position [154, 13]
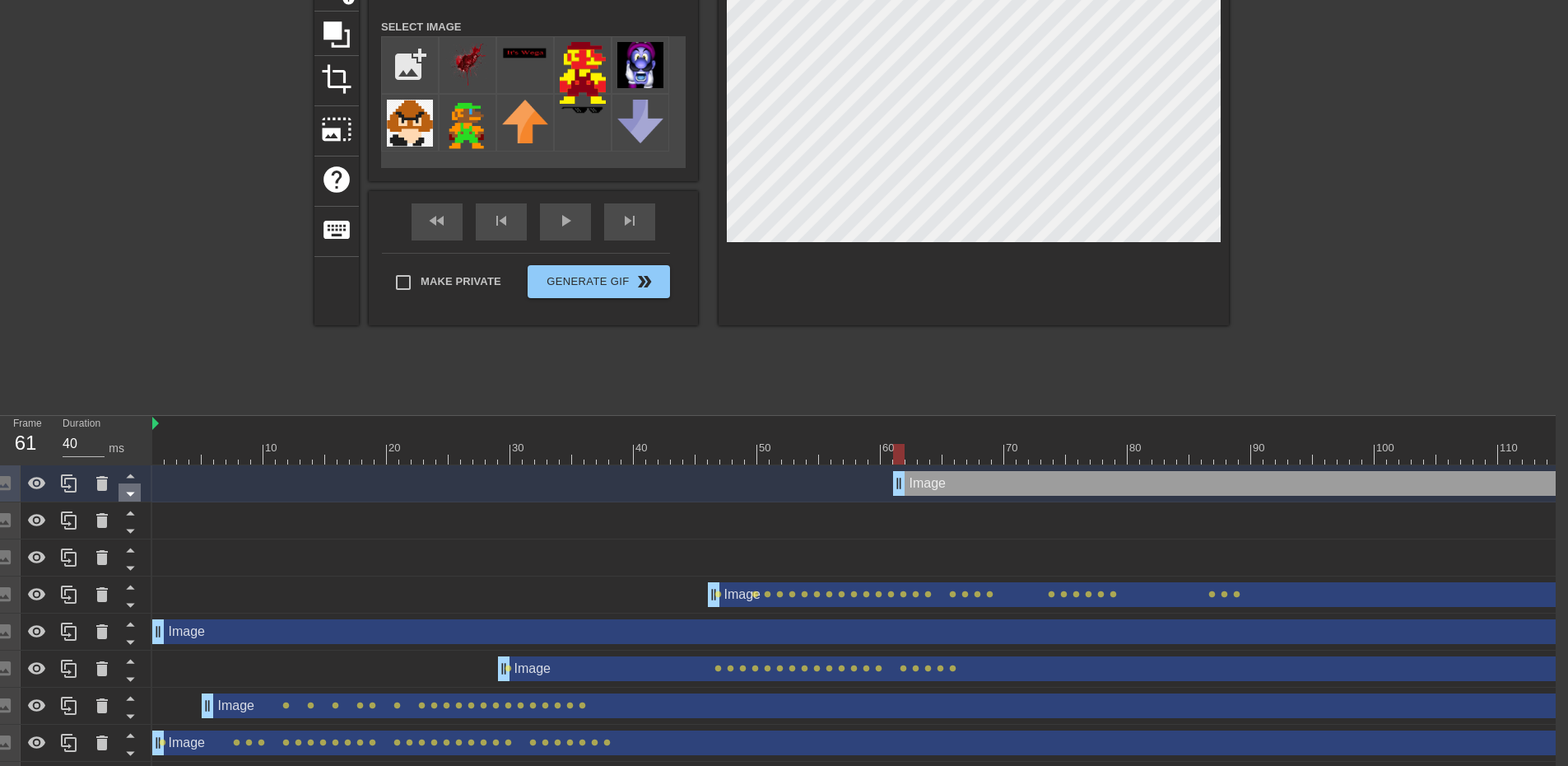
click at [133, 500] on icon at bounding box center [130, 494] width 21 height 21
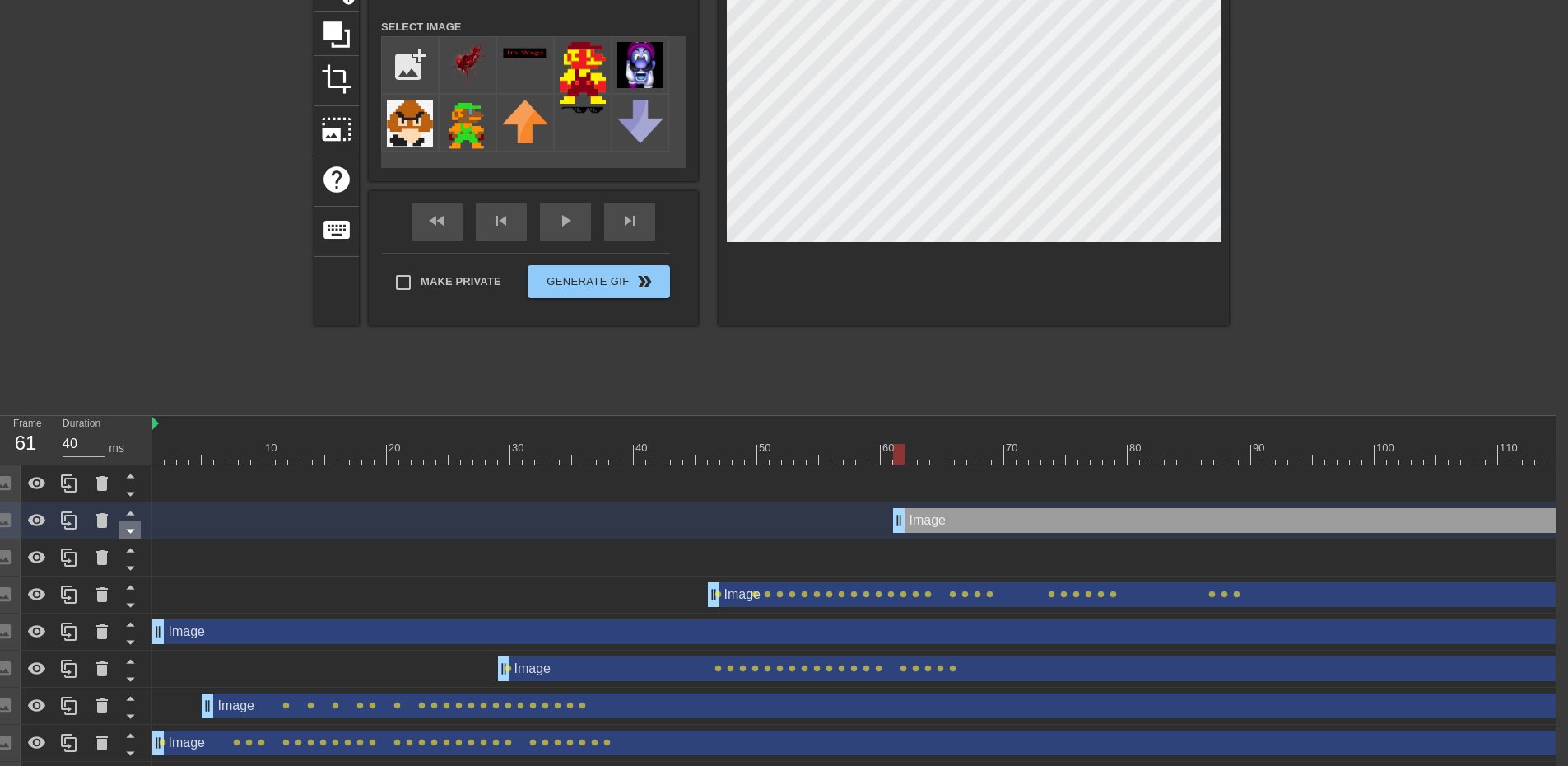
click at [135, 529] on icon at bounding box center [130, 531] width 21 height 21
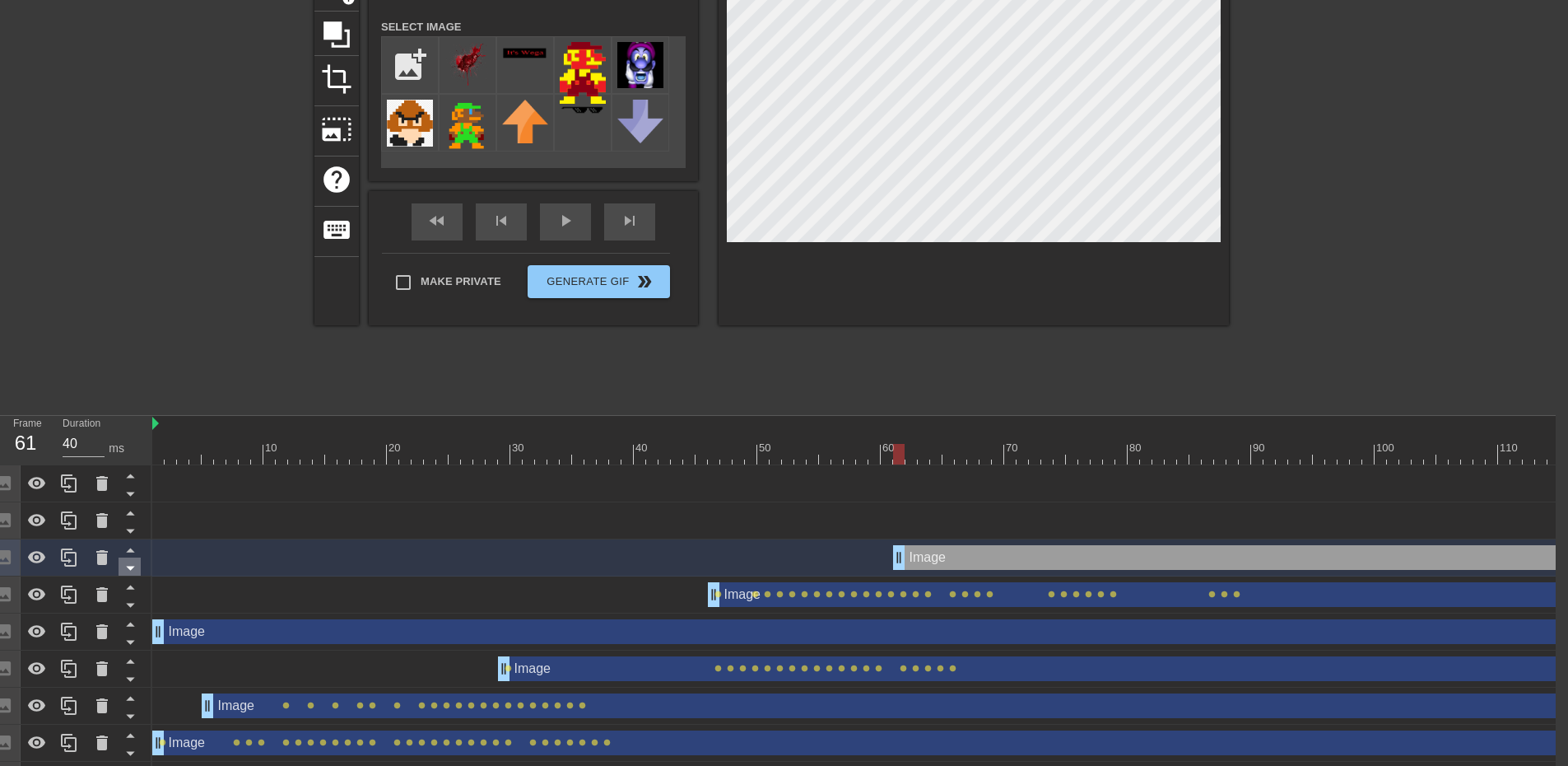
click at [133, 563] on icon at bounding box center [130, 568] width 21 height 21
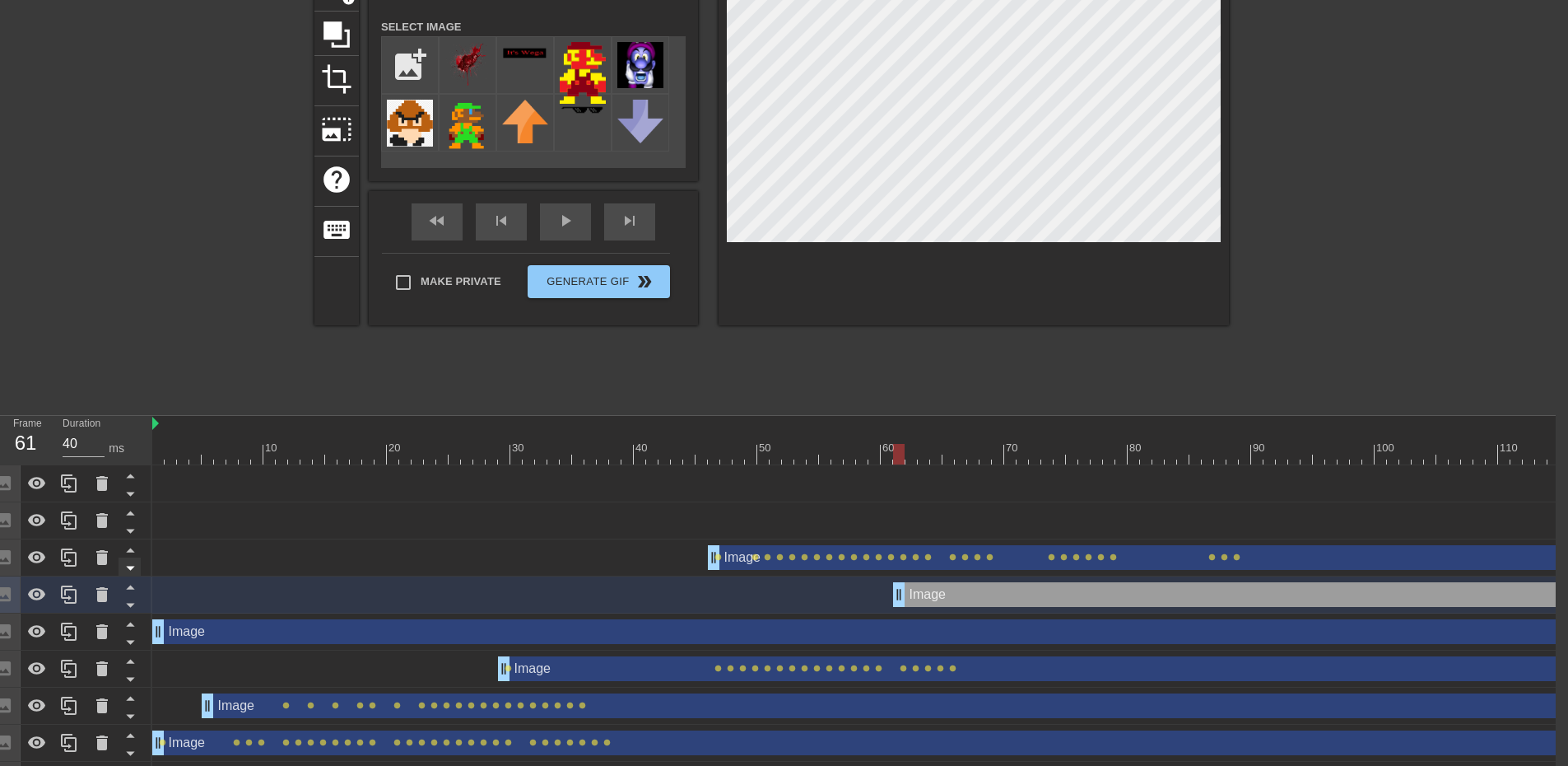
click at [133, 573] on icon at bounding box center [130, 568] width 21 height 21
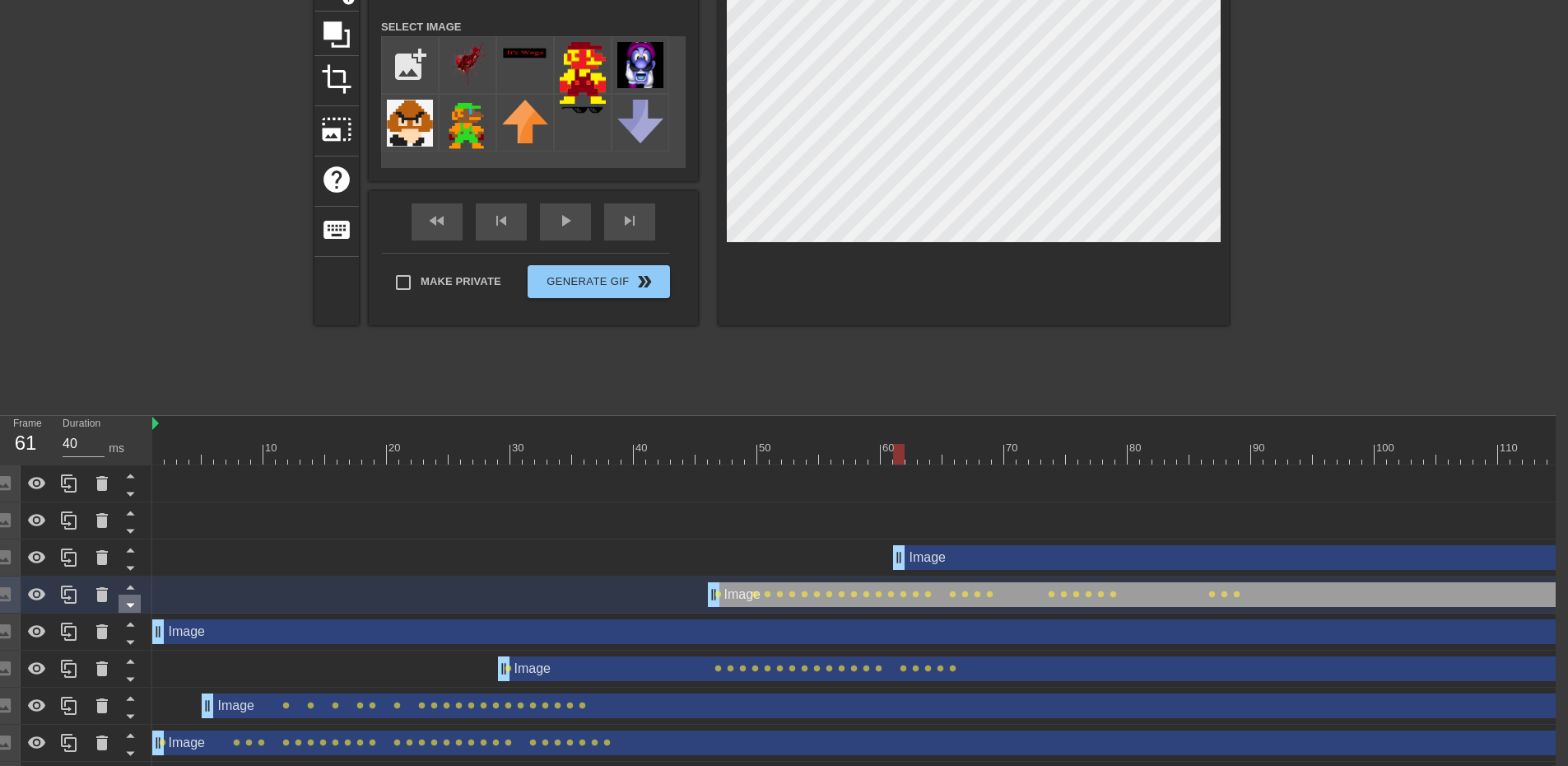
click at [133, 608] on icon at bounding box center [130, 604] width 21 height 21
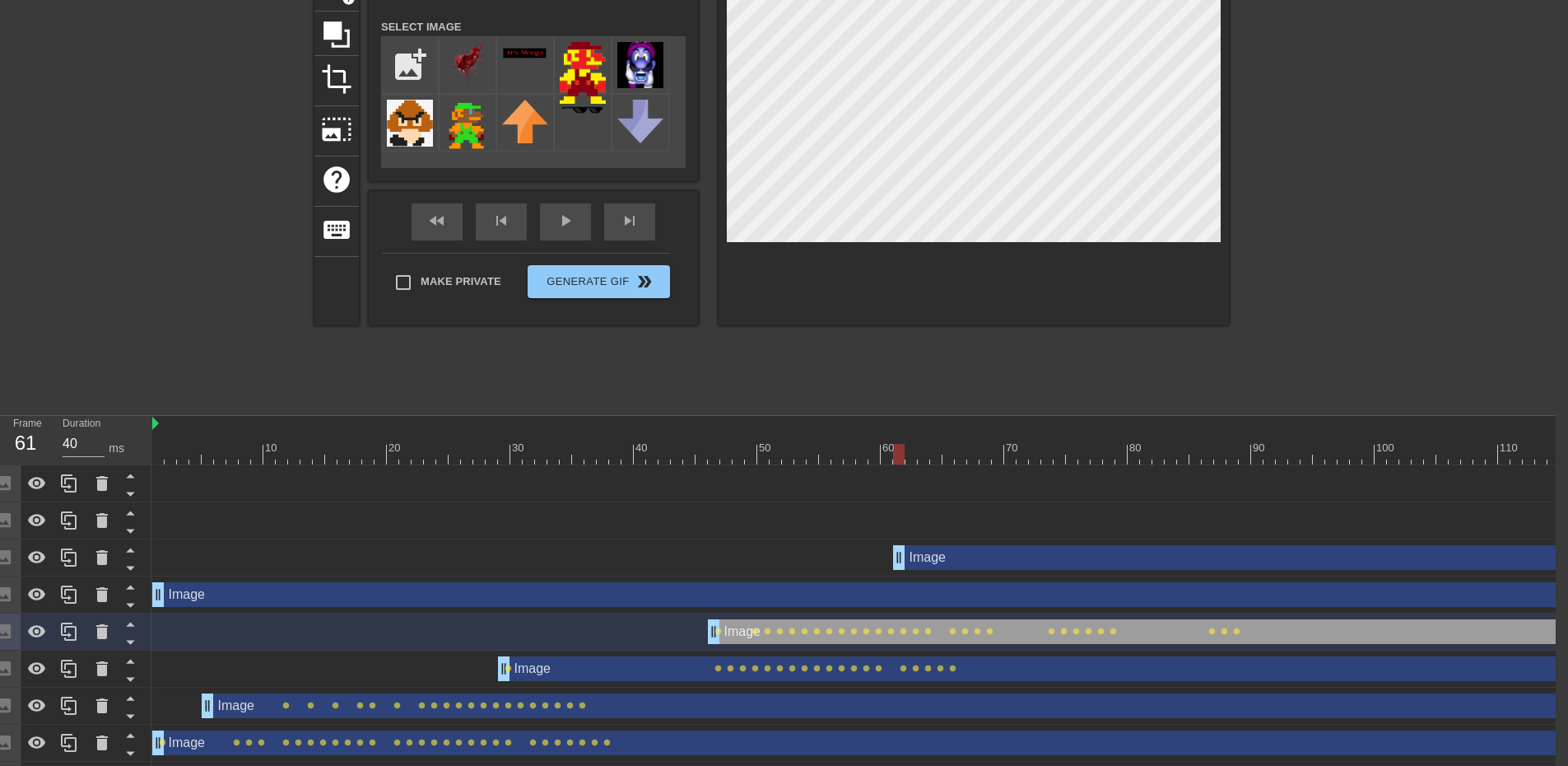
click at [757, 604] on div "Image drag_handle drag_handle" at bounding box center [1270, 594] width 2234 height 24
checkbox input "false"
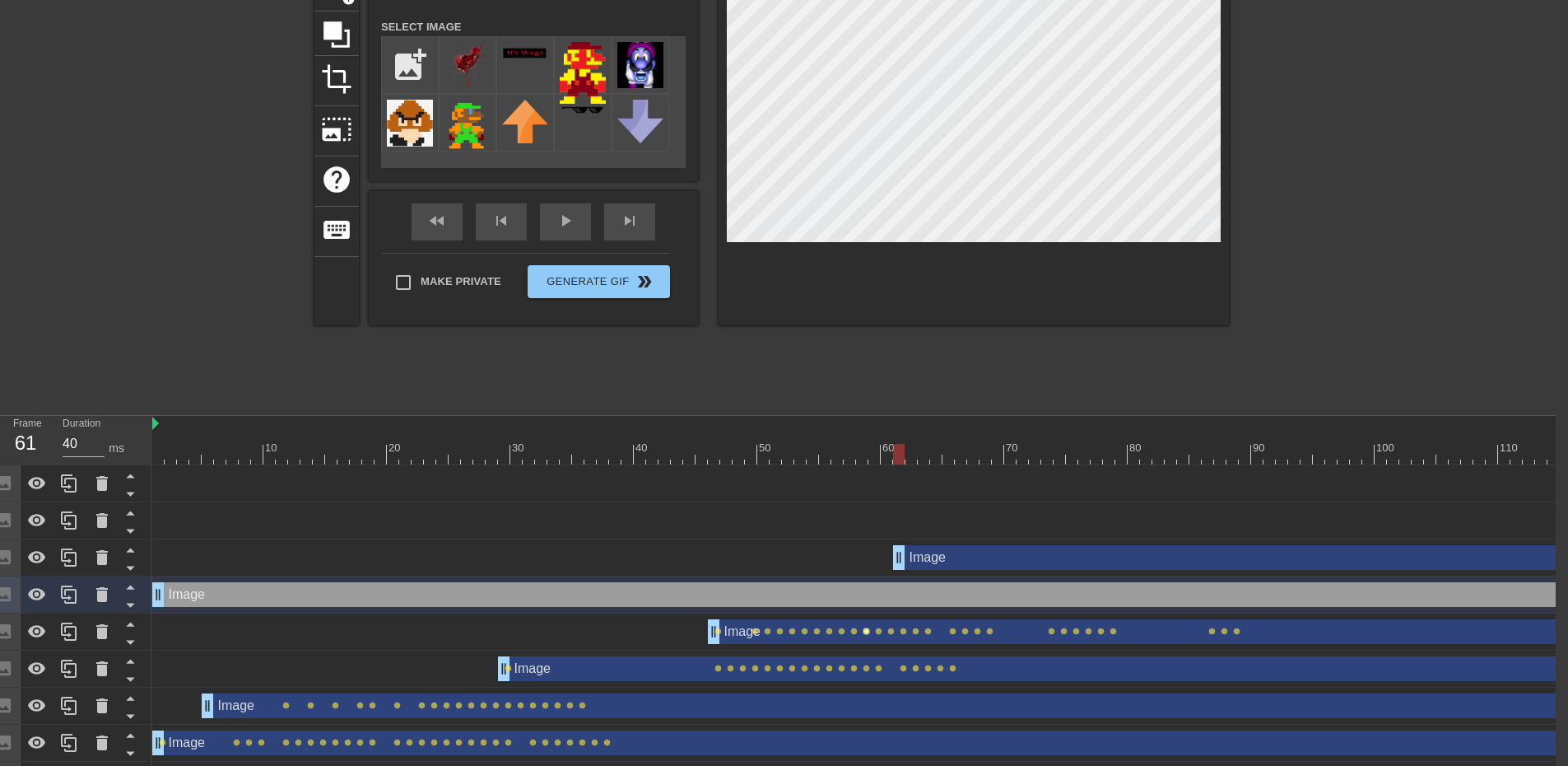
click at [867, 632] on span "lens" at bounding box center [866, 631] width 7 height 7
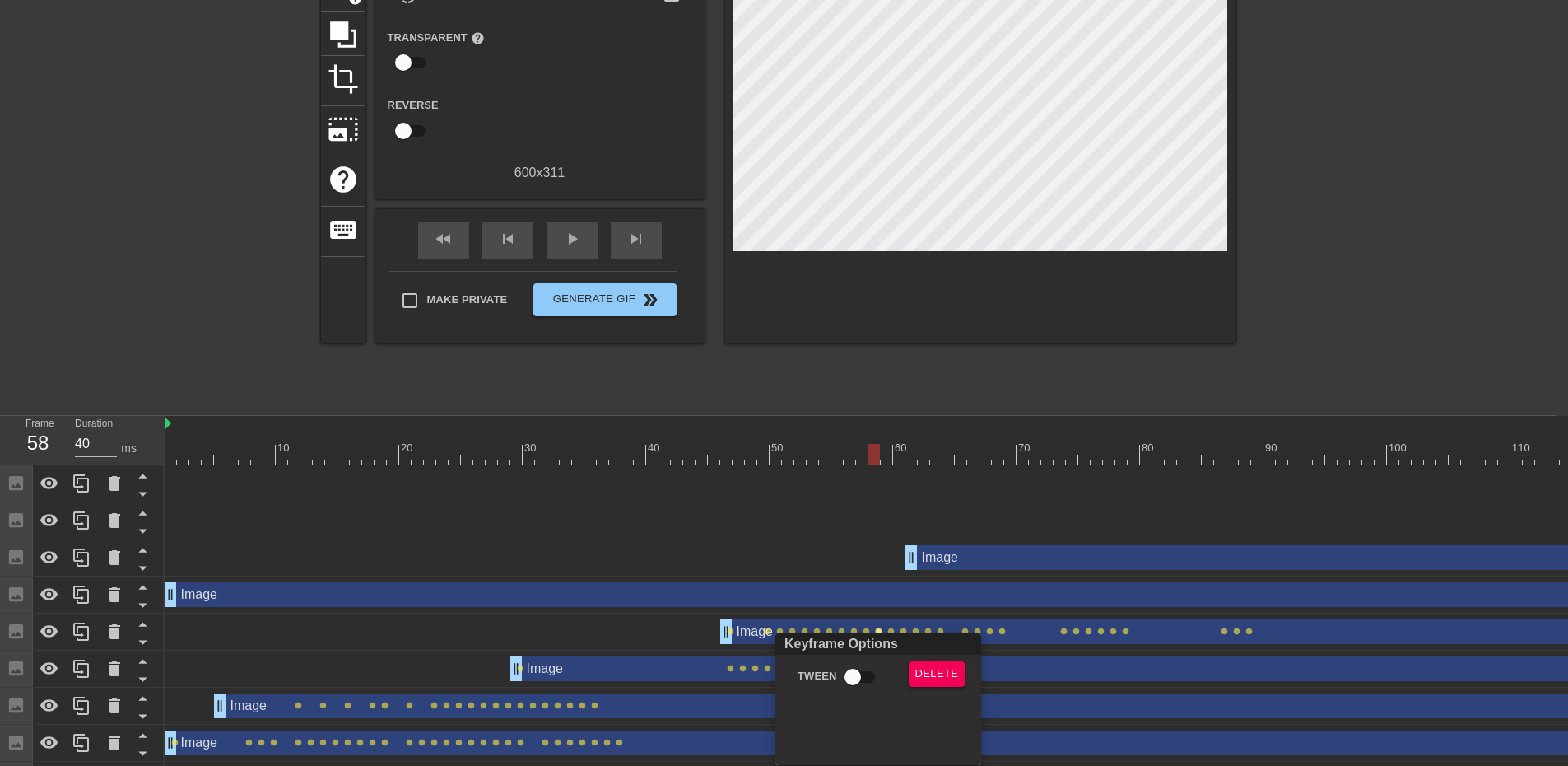
scroll to position [154, 0]
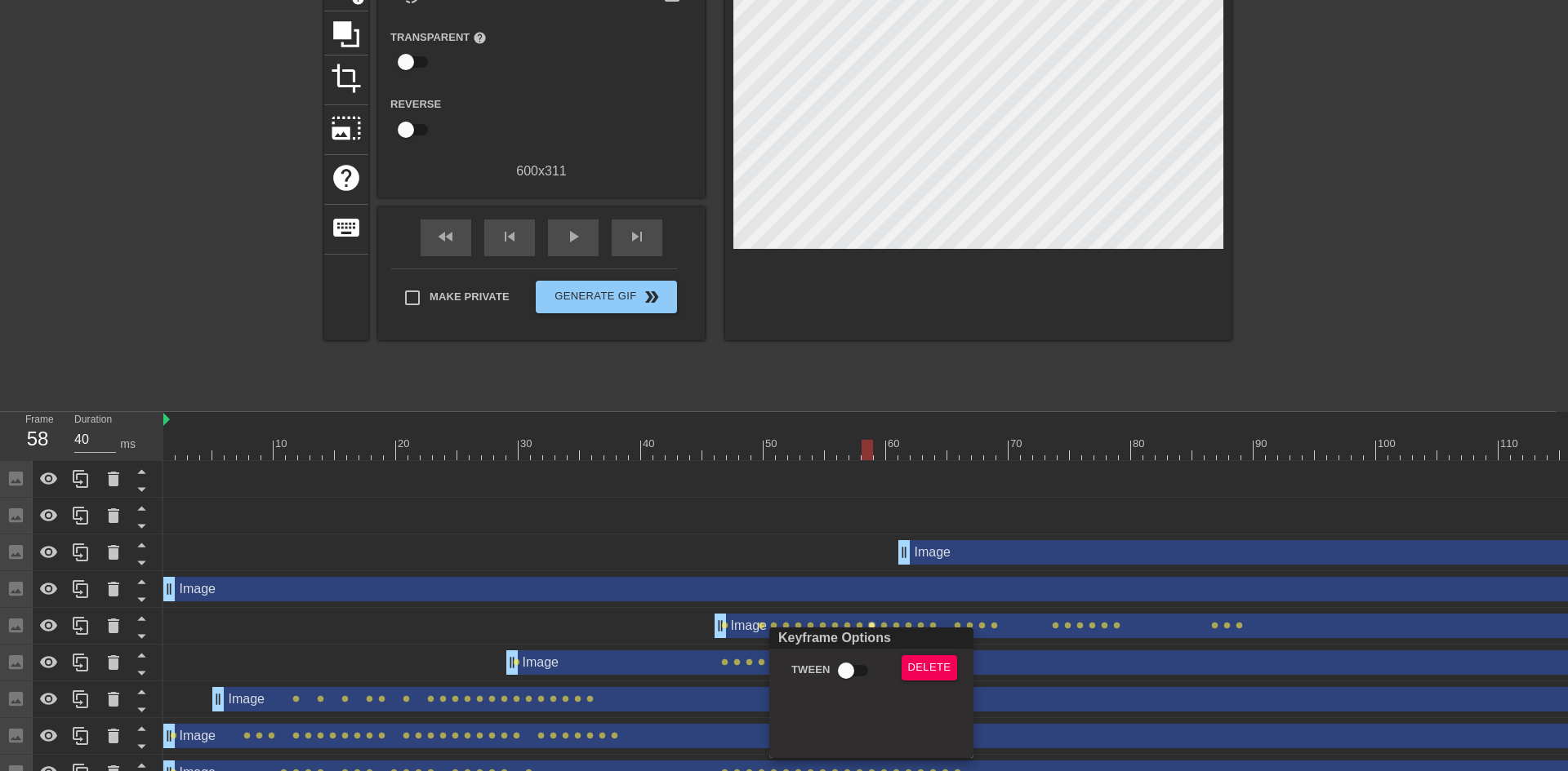
click at [959, 563] on div at bounding box center [784, 386] width 1568 height 771
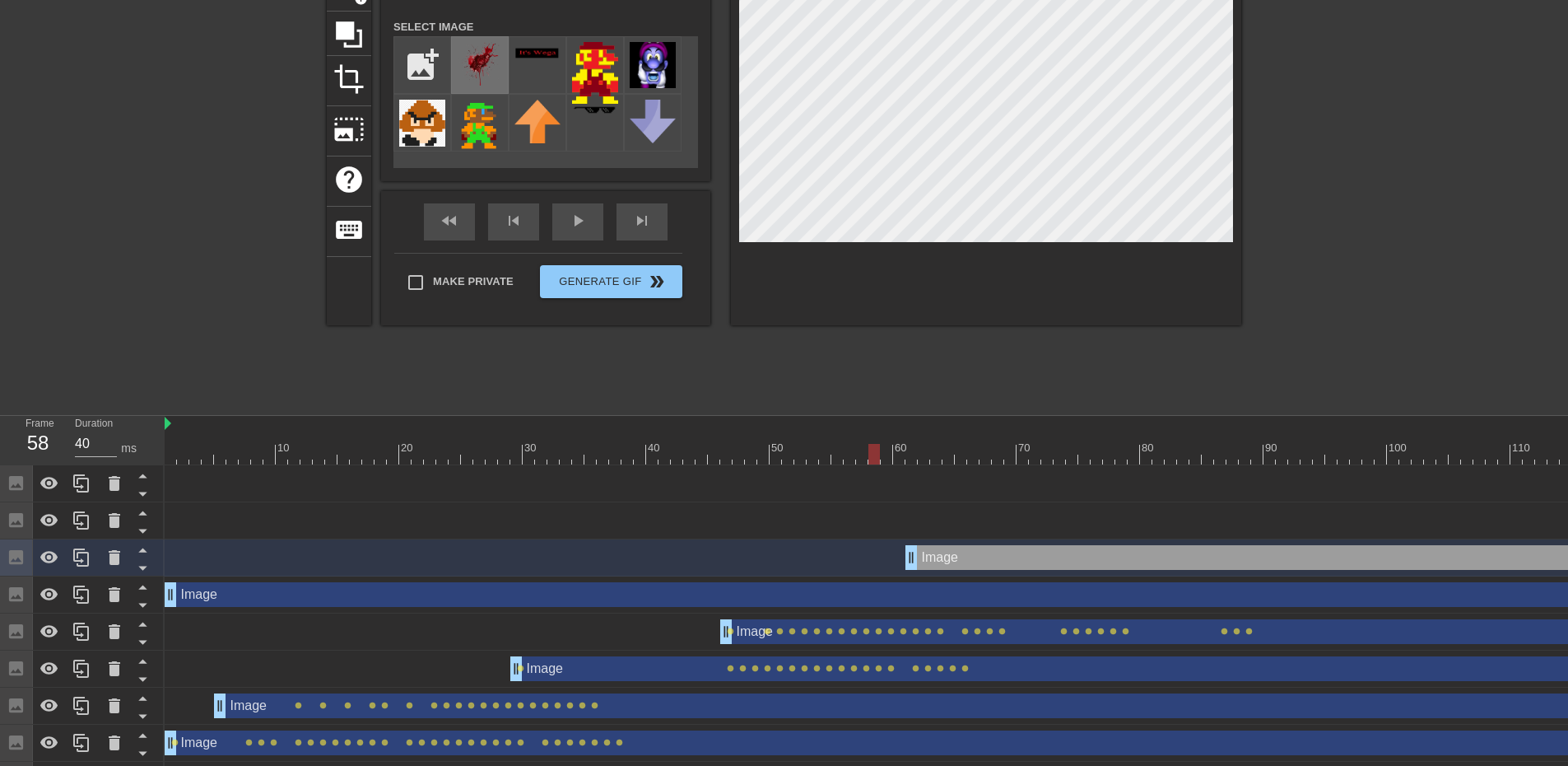
click at [469, 61] on img at bounding box center [480, 65] width 46 height 46
drag, startPoint x: 882, startPoint y: 453, endPoint x: 908, endPoint y: 474, distance: 33.4
click at [908, 474] on div "10 20 30 40 50 60 70 80 90 100 110 120 130 140 150 160" at bounding box center [867, 644] width 1403 height 457
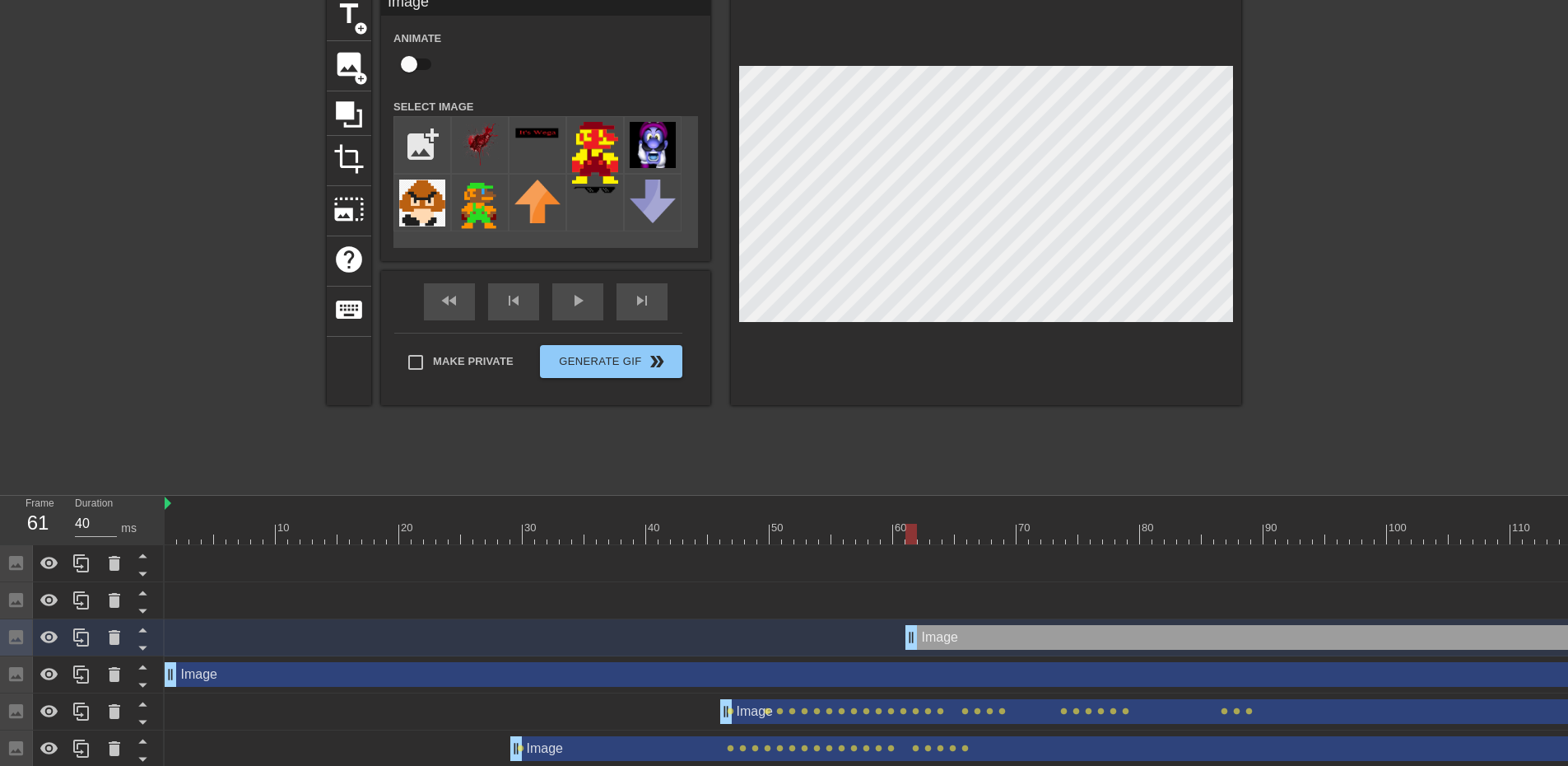
scroll to position [71, 0]
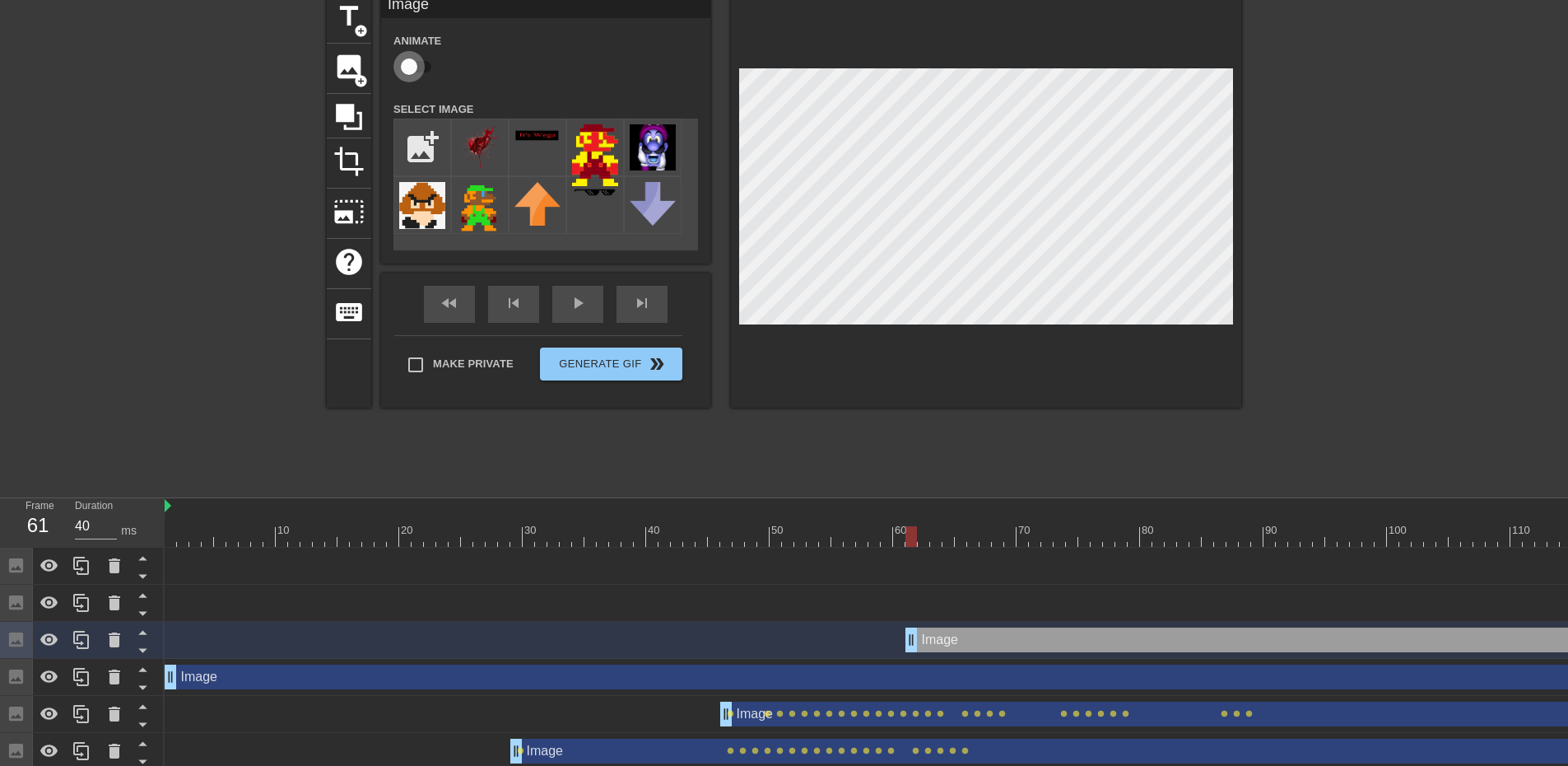
click at [424, 69] on input "checkbox" at bounding box center [409, 67] width 94 height 32
checkbox input "true"
click at [925, 536] on div at bounding box center [1282, 536] width 2234 height 21
click at [936, 534] on div at bounding box center [1282, 536] width 2234 height 21
click at [949, 536] on div at bounding box center [1282, 536] width 2234 height 21
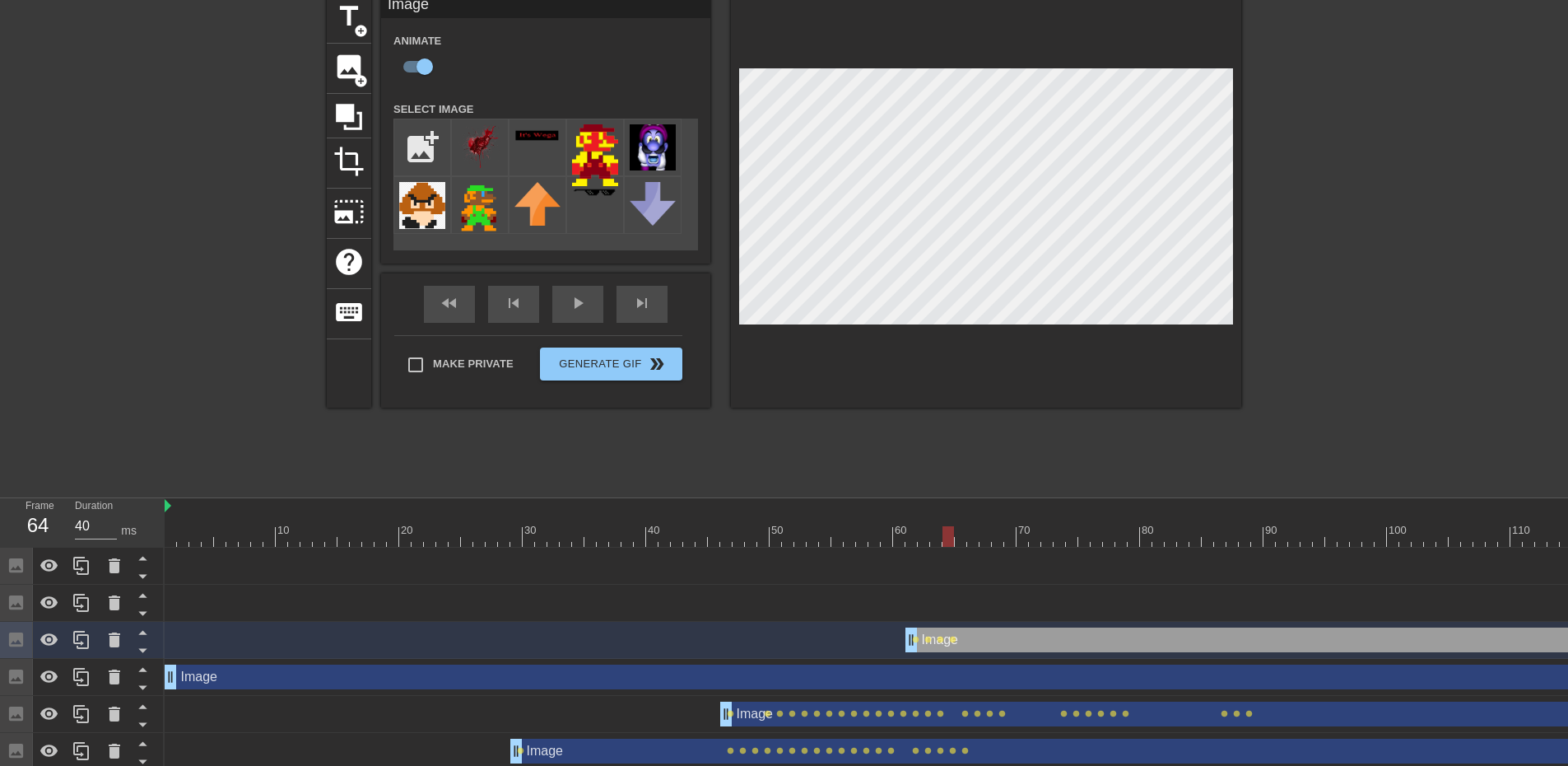
click at [954, 537] on div at bounding box center [1282, 536] width 2234 height 21
click at [961, 538] on div at bounding box center [1282, 536] width 2234 height 21
click at [966, 541] on div at bounding box center [1282, 536] width 2234 height 21
click at [976, 540] on div at bounding box center [1282, 536] width 2234 height 21
click at [982, 542] on div at bounding box center [1282, 536] width 2234 height 21
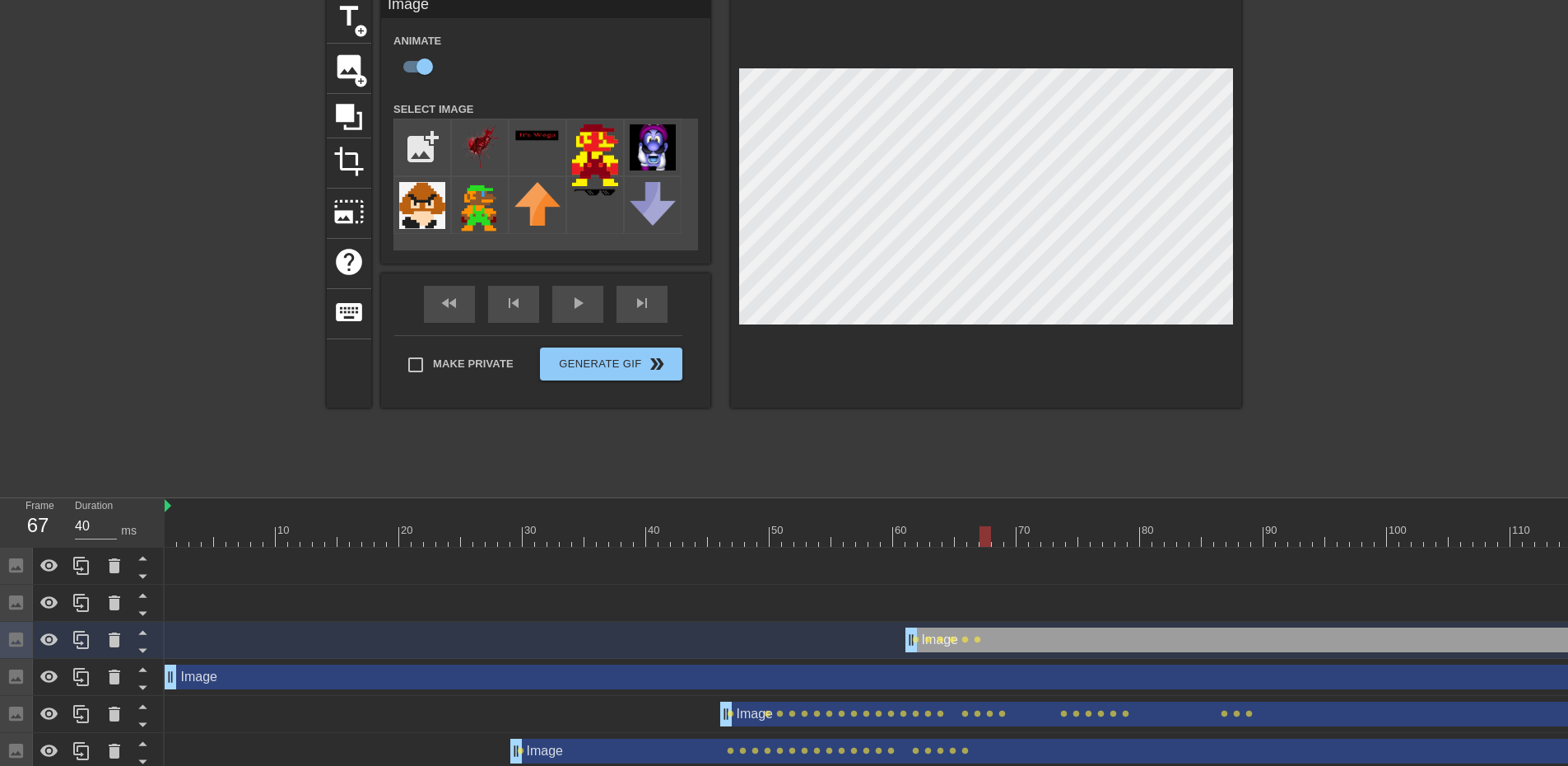
click at [994, 537] on div at bounding box center [1282, 536] width 2234 height 21
drag, startPoint x: 1001, startPoint y: 536, endPoint x: 1015, endPoint y: 535, distance: 14.0
click at [1015, 535] on div at bounding box center [1282, 536] width 2234 height 21
click at [1022, 541] on div at bounding box center [1282, 536] width 2234 height 21
click at [1037, 540] on div at bounding box center [1282, 536] width 2234 height 21
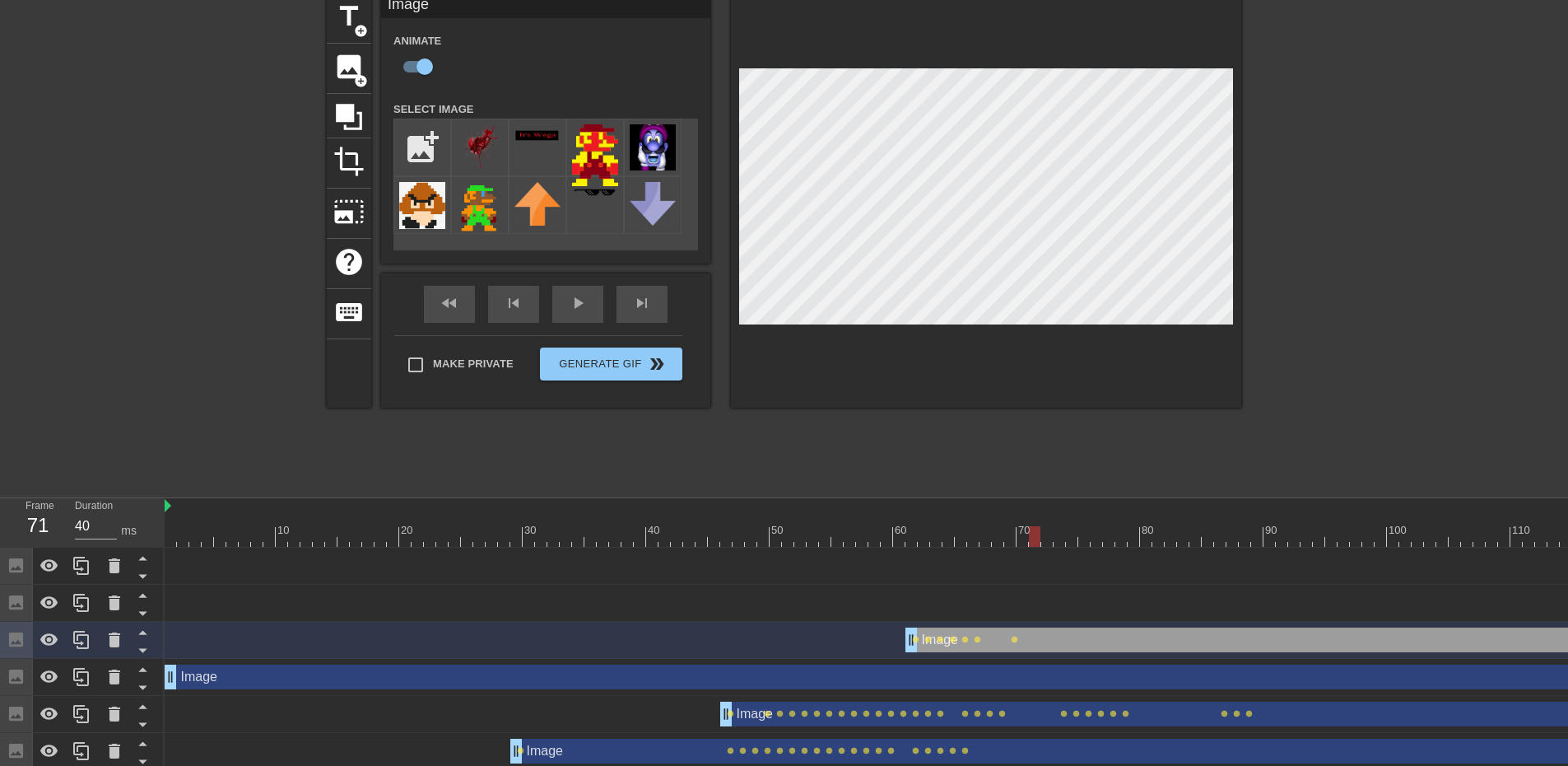
click at [1046, 540] on div at bounding box center [1282, 536] width 2234 height 21
click at [1032, 533] on div at bounding box center [1282, 536] width 2234 height 21
click at [1047, 542] on div at bounding box center [1282, 536] width 2234 height 21
click at [1057, 537] on div at bounding box center [1282, 536] width 2234 height 21
click at [1073, 536] on div at bounding box center [1282, 536] width 2234 height 21
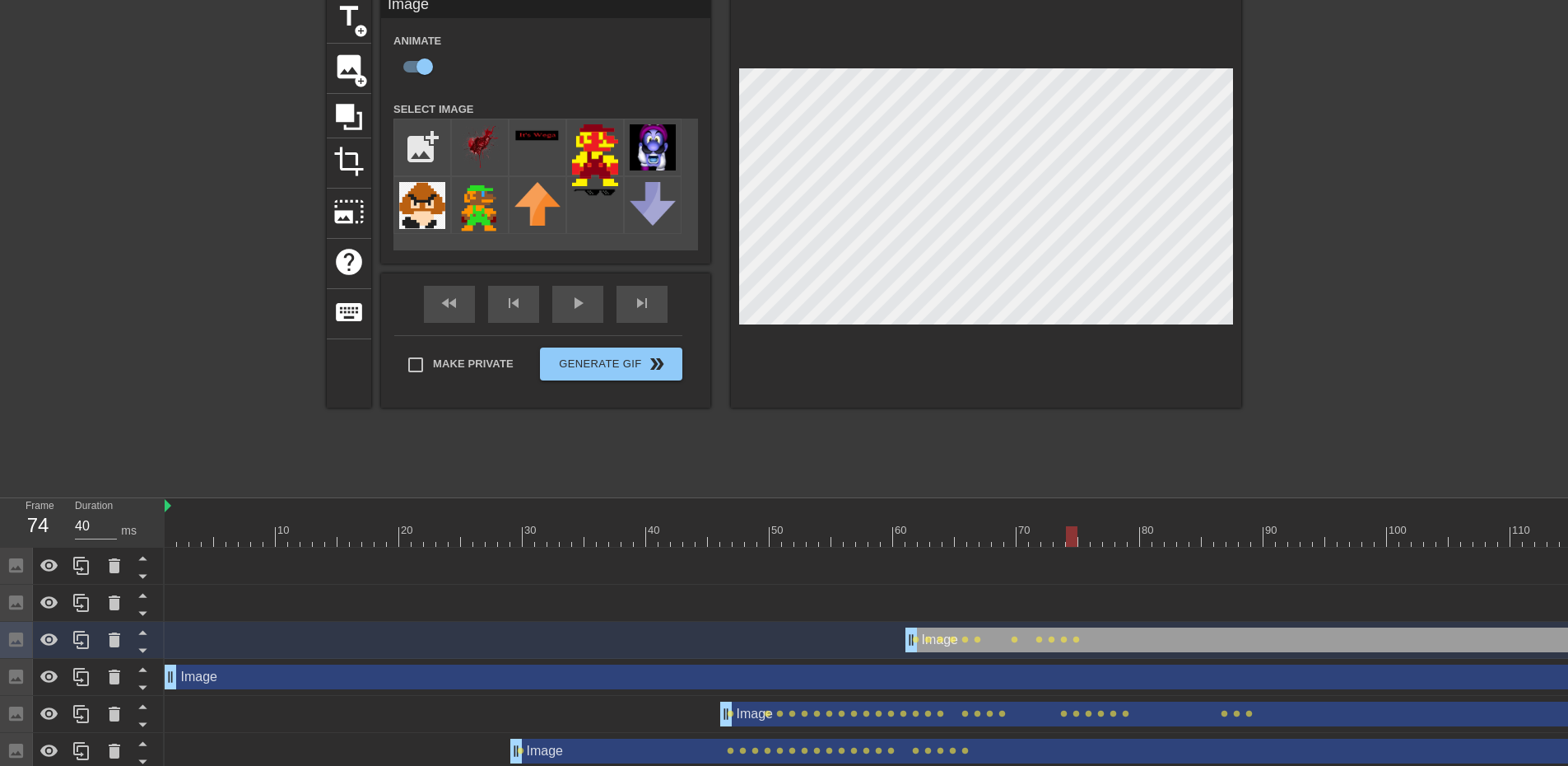
click at [1087, 539] on div at bounding box center [1282, 536] width 2234 height 21
click at [1097, 540] on div at bounding box center [1282, 536] width 2234 height 21
click at [1110, 539] on div at bounding box center [1282, 536] width 2234 height 21
click at [1127, 542] on div at bounding box center [1282, 536] width 2234 height 21
drag, startPoint x: 1142, startPoint y: 535, endPoint x: 1163, endPoint y: 535, distance: 21.0
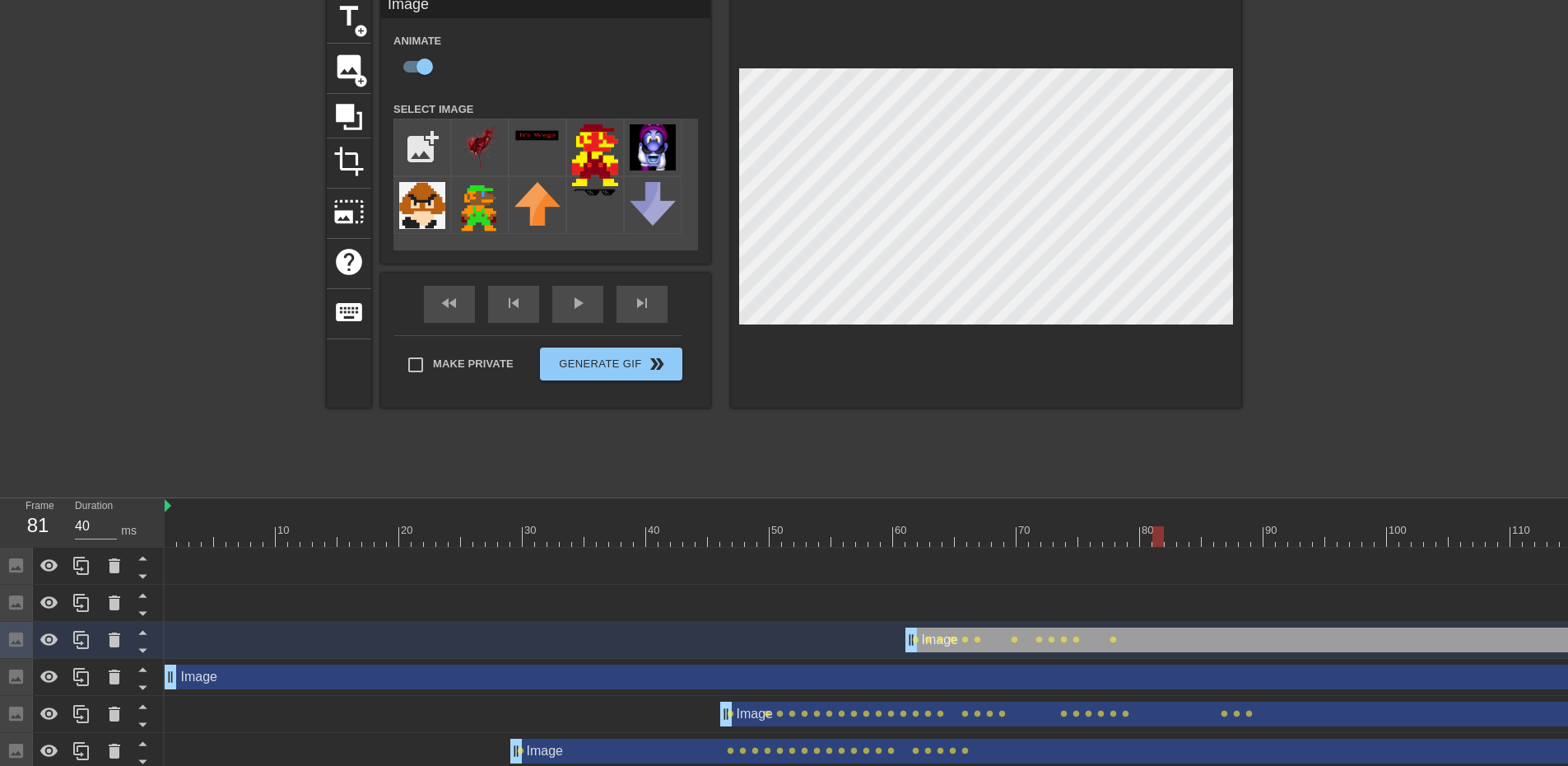
click at [1163, 535] on div at bounding box center [1282, 536] width 2234 height 21
drag, startPoint x: 1160, startPoint y: 539, endPoint x: 1184, endPoint y: 530, distance: 25.6
click at [1188, 542] on div at bounding box center [1182, 536] width 12 height 21
click at [1206, 536] on div at bounding box center [1282, 536] width 2234 height 21
click at [1223, 539] on div at bounding box center [1282, 536] width 2234 height 21
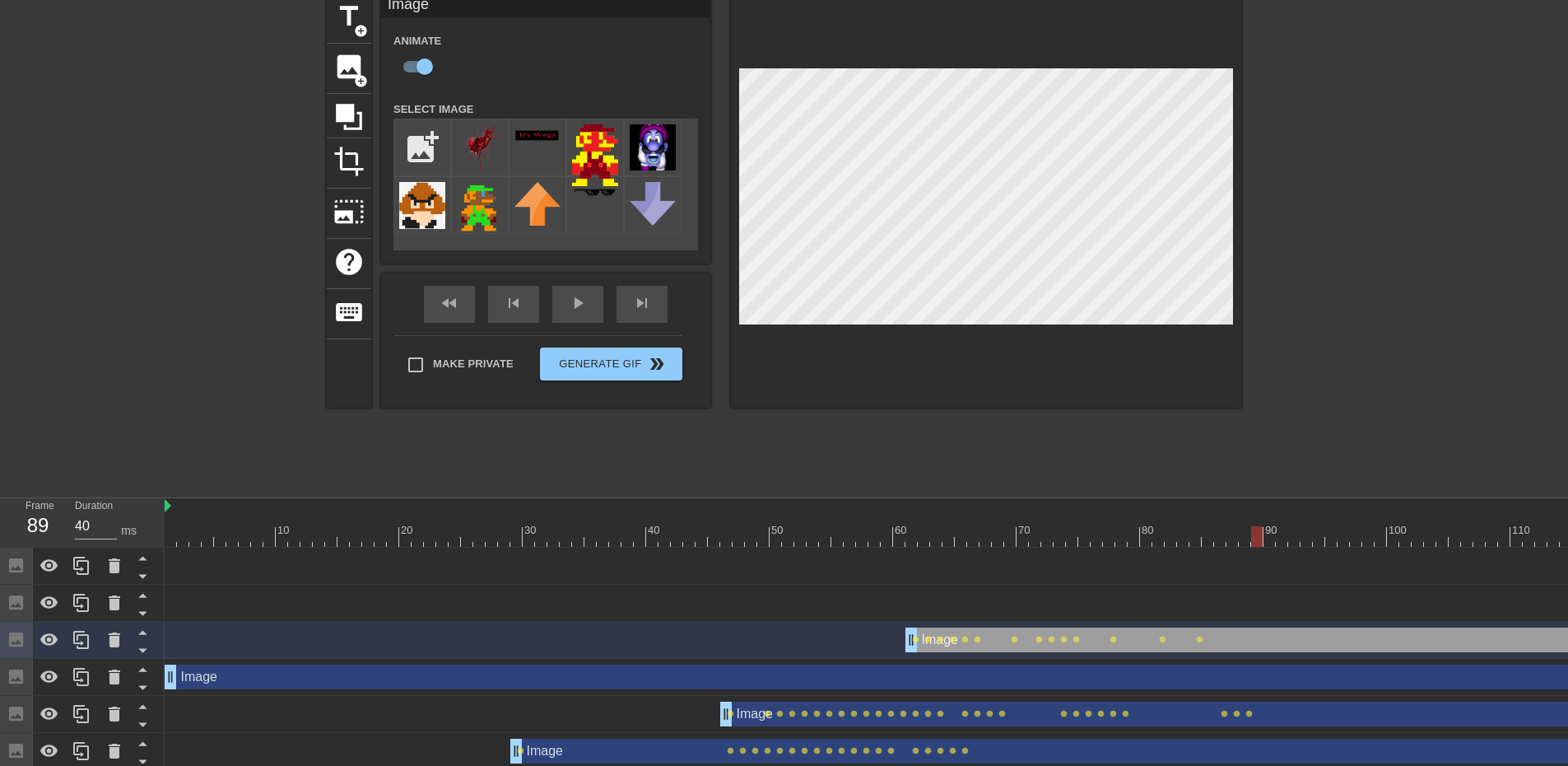
click at [1251, 532] on div at bounding box center [1282, 536] width 2234 height 21
click at [1274, 540] on div at bounding box center [1282, 536] width 2234 height 21
click at [1284, 540] on div at bounding box center [1282, 536] width 2234 height 21
click at [1300, 539] on div at bounding box center [1282, 536] width 2234 height 21
click at [1317, 533] on div at bounding box center [1282, 536] width 2234 height 21
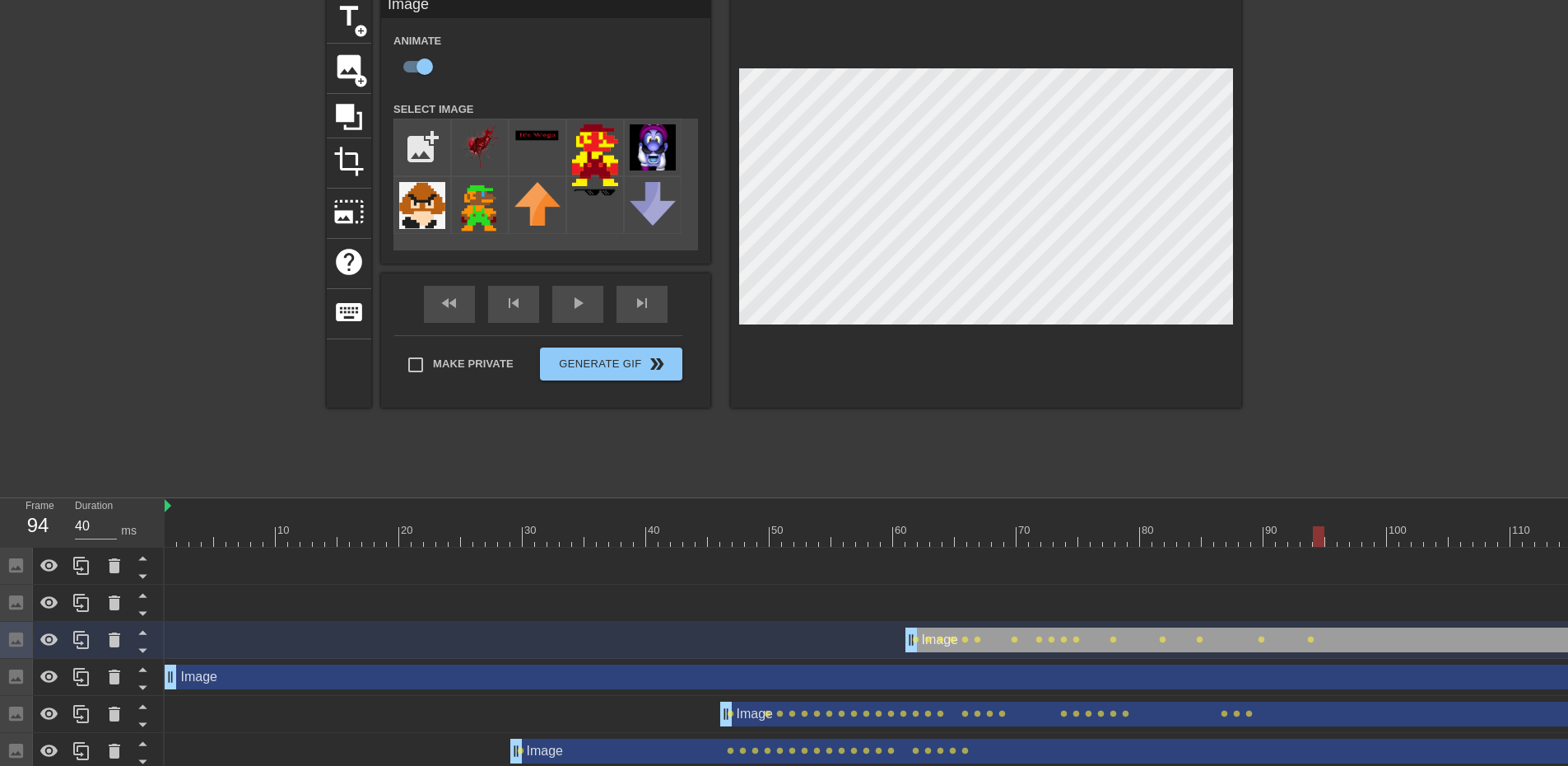
click at [1334, 538] on div at bounding box center [1282, 536] width 2234 height 21
click at [1356, 536] on div at bounding box center [1282, 536] width 2234 height 21
click at [1366, 534] on div at bounding box center [1282, 536] width 2234 height 21
click at [1395, 532] on div at bounding box center [1282, 536] width 2234 height 21
click at [1380, 535] on div at bounding box center [1282, 536] width 2234 height 21
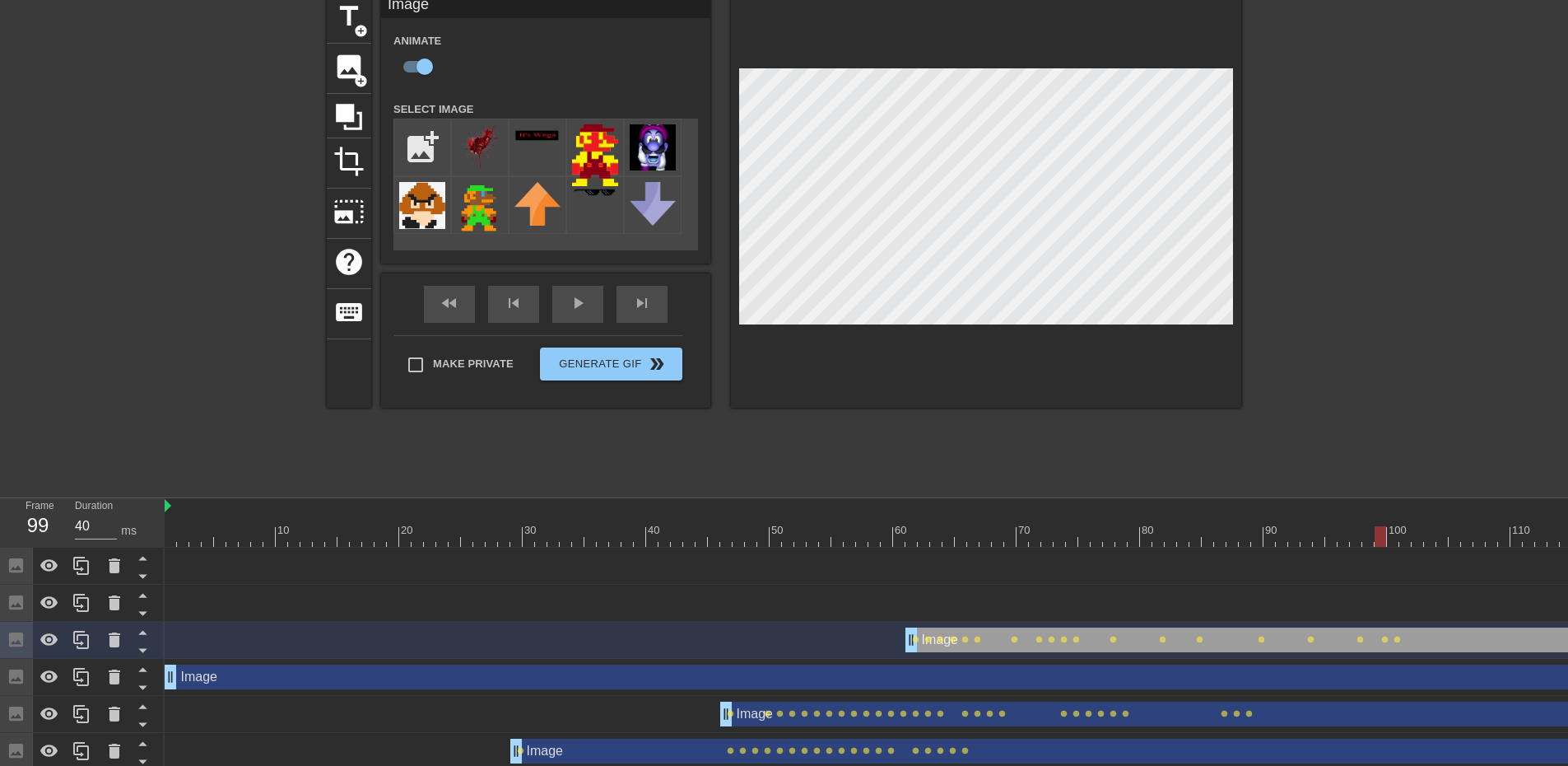
click at [1391, 542] on div at bounding box center [1282, 536] width 2234 height 21
click at [1405, 542] on div at bounding box center [1282, 536] width 2234 height 21
click at [1415, 534] on div at bounding box center [1282, 536] width 2234 height 21
click at [1427, 534] on div at bounding box center [1282, 536] width 2234 height 21
click at [736, 157] on div at bounding box center [986, 200] width 510 height 414
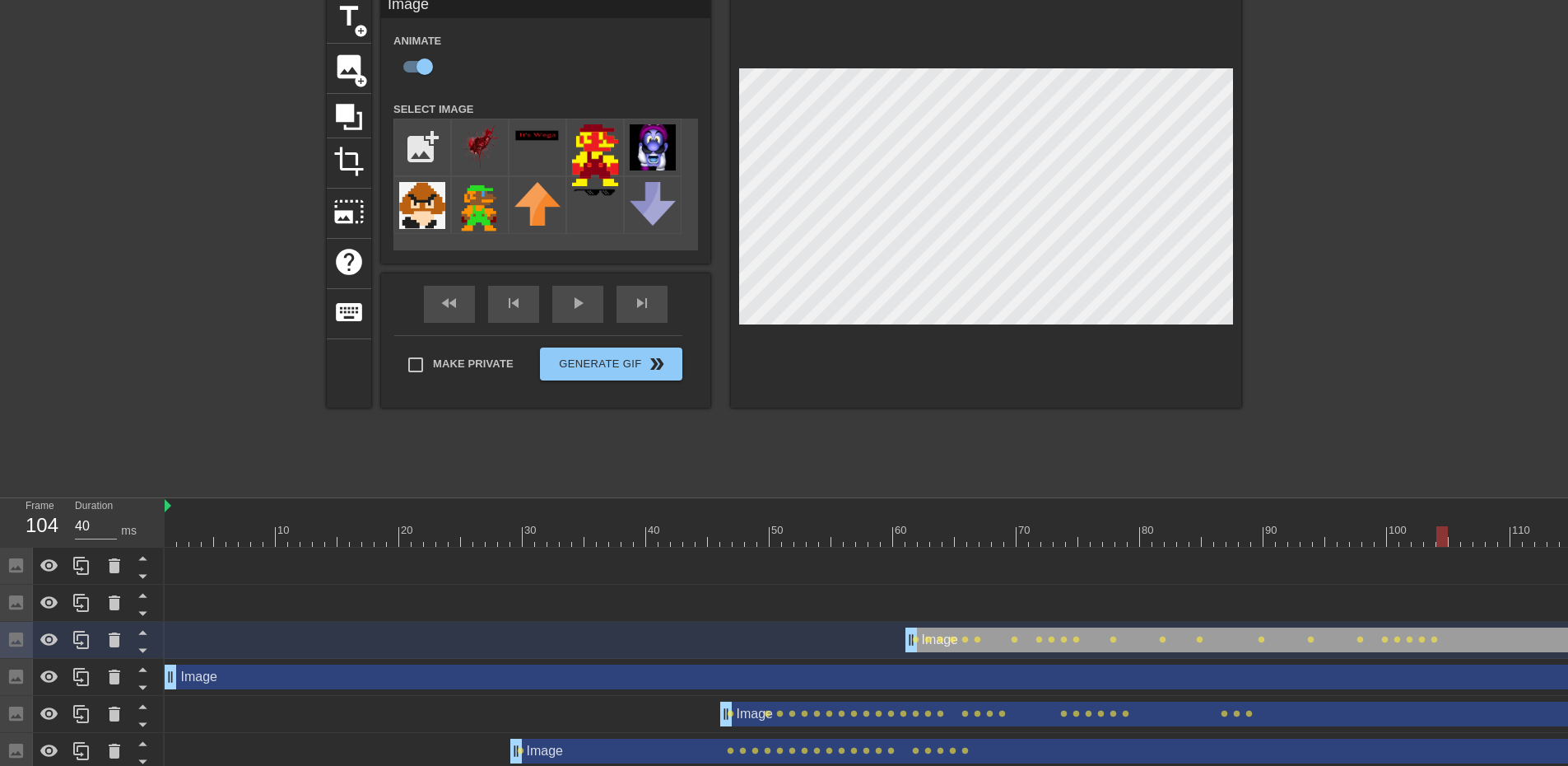
click at [1444, 539] on div at bounding box center [1282, 536] width 2234 height 21
click at [729, 164] on div "title add_circle image add_circle crop photo_size_select_large help keyboard Im…" at bounding box center [784, 200] width 914 height 414
click at [1389, 378] on div at bounding box center [1384, 241] width 247 height 494
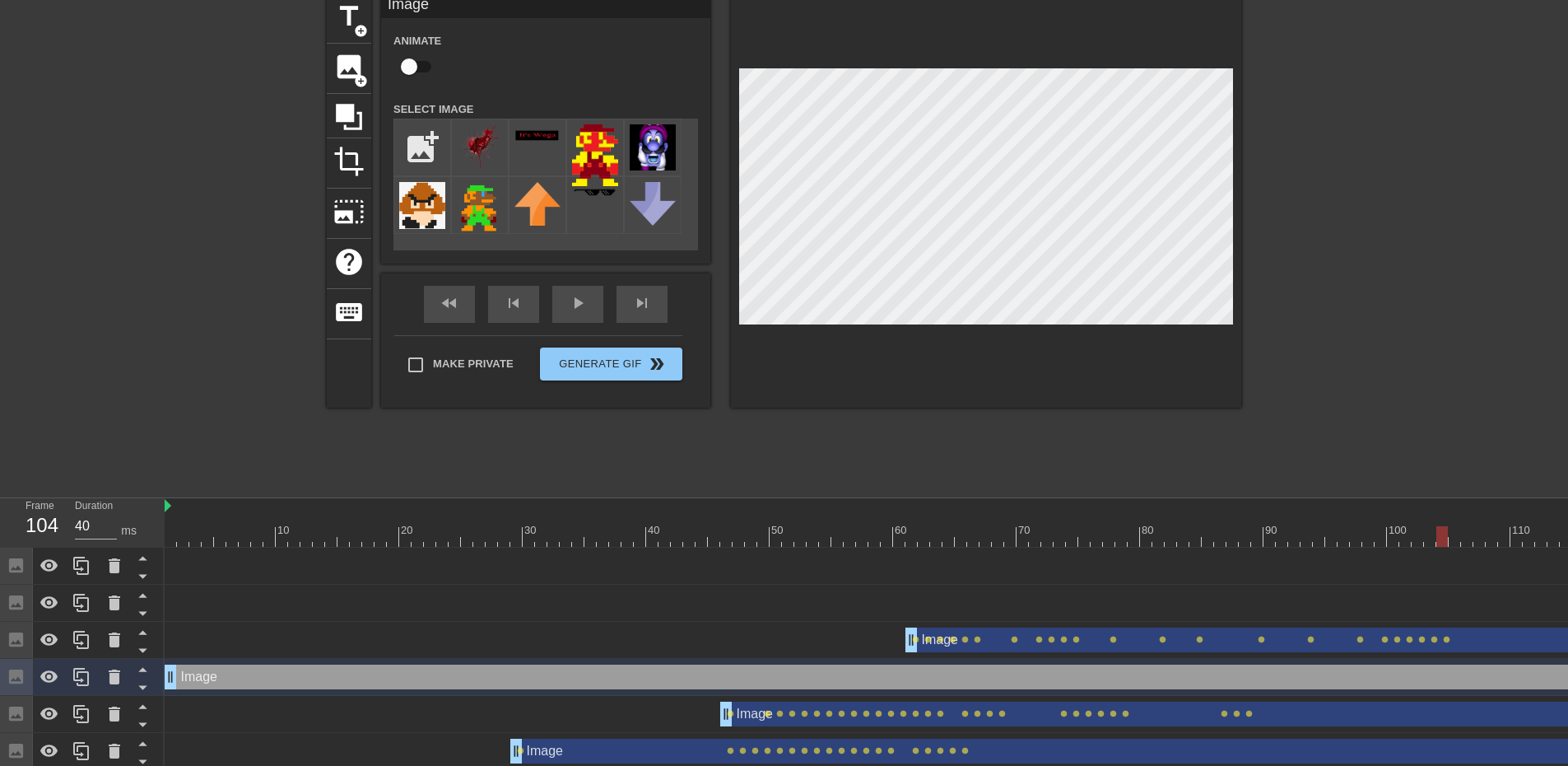
click at [815, 440] on div "title add_circle image add_circle crop photo_size_select_large help keyboard Im…" at bounding box center [784, 241] width 914 height 494
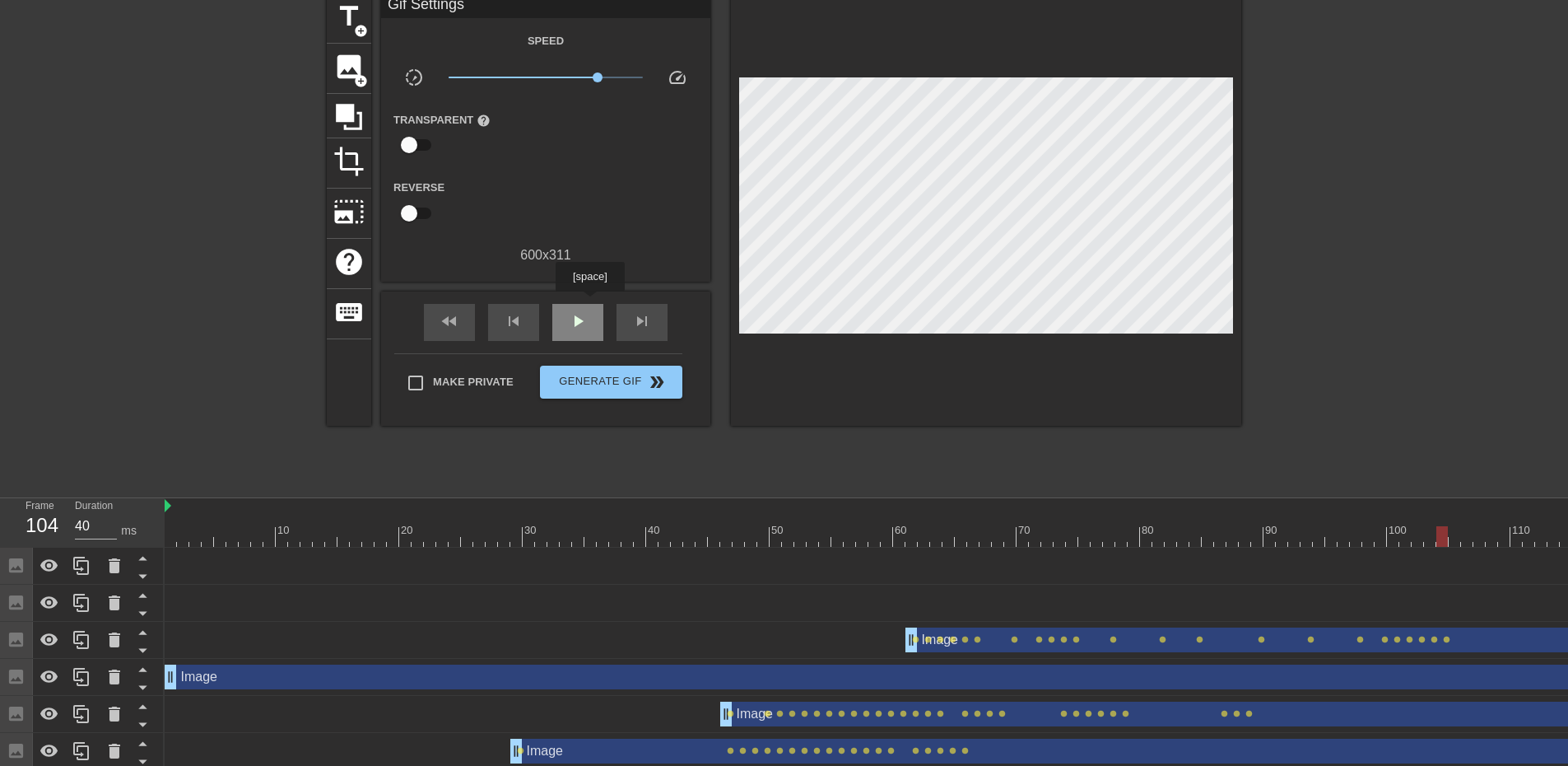
click at [589, 304] on div "play_arrow" at bounding box center [577, 322] width 51 height 37
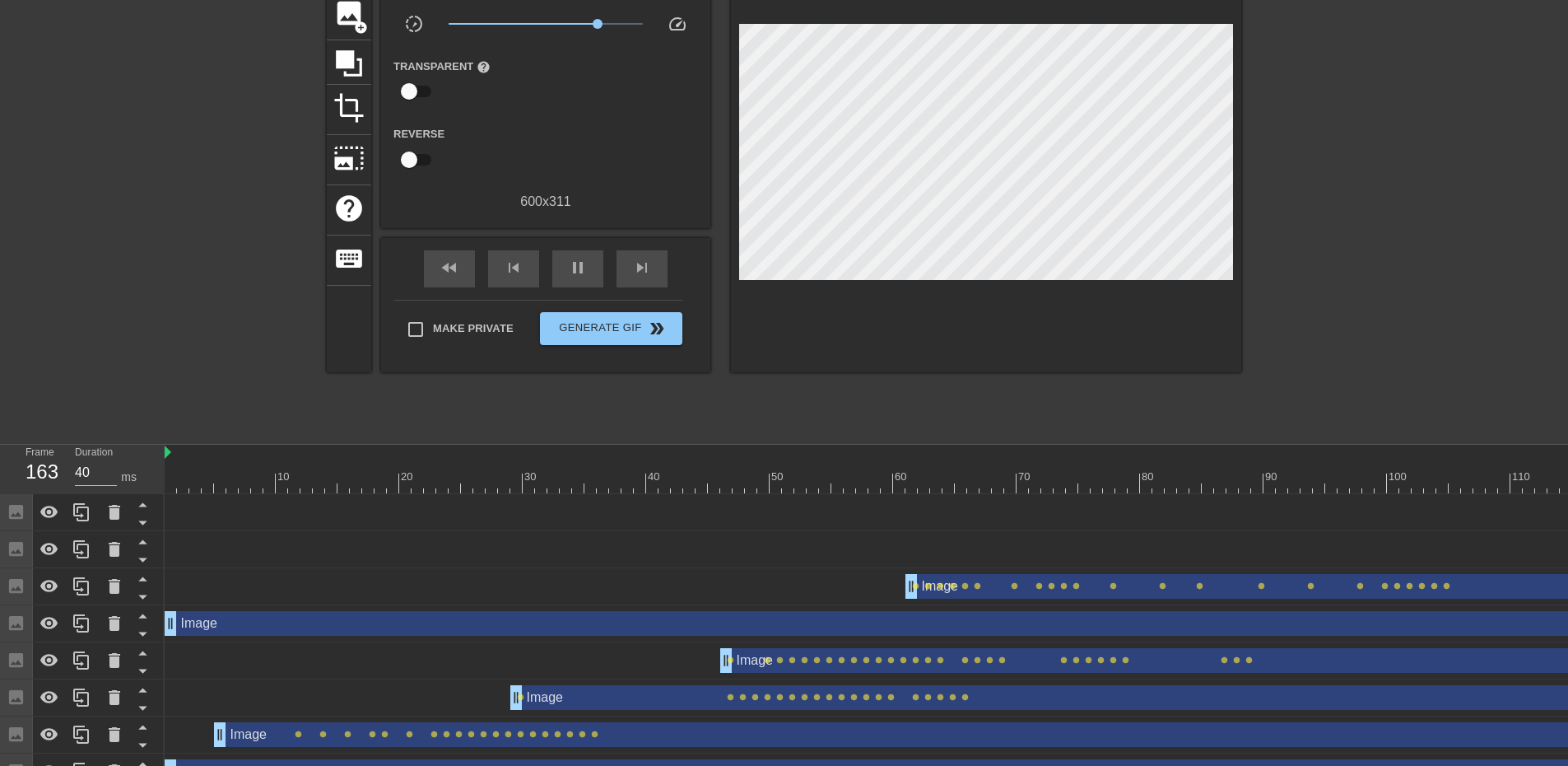
scroll to position [273, 0]
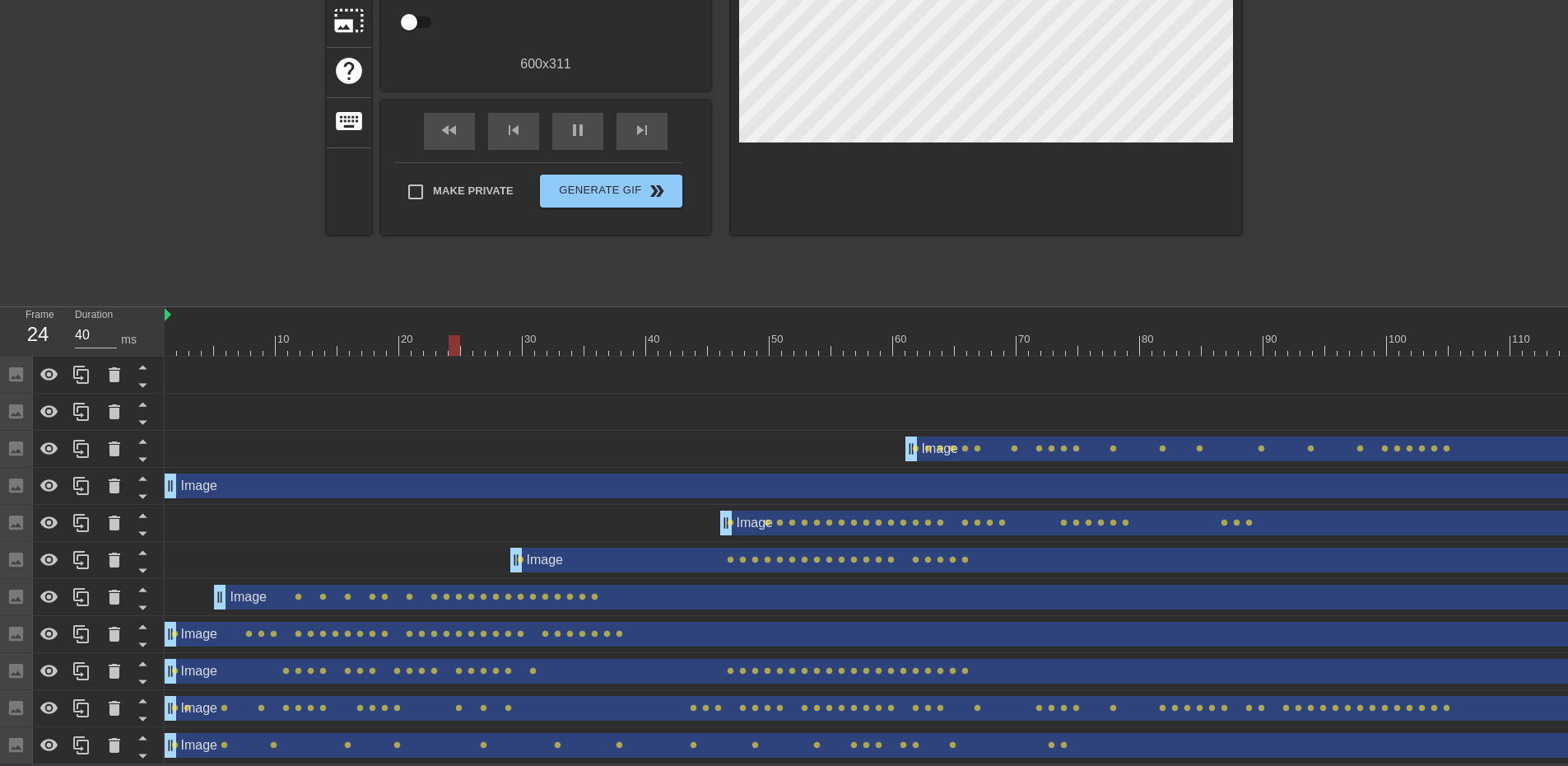
click at [591, 484] on div "Image drag_handle drag_handle" at bounding box center [1282, 485] width 2234 height 24
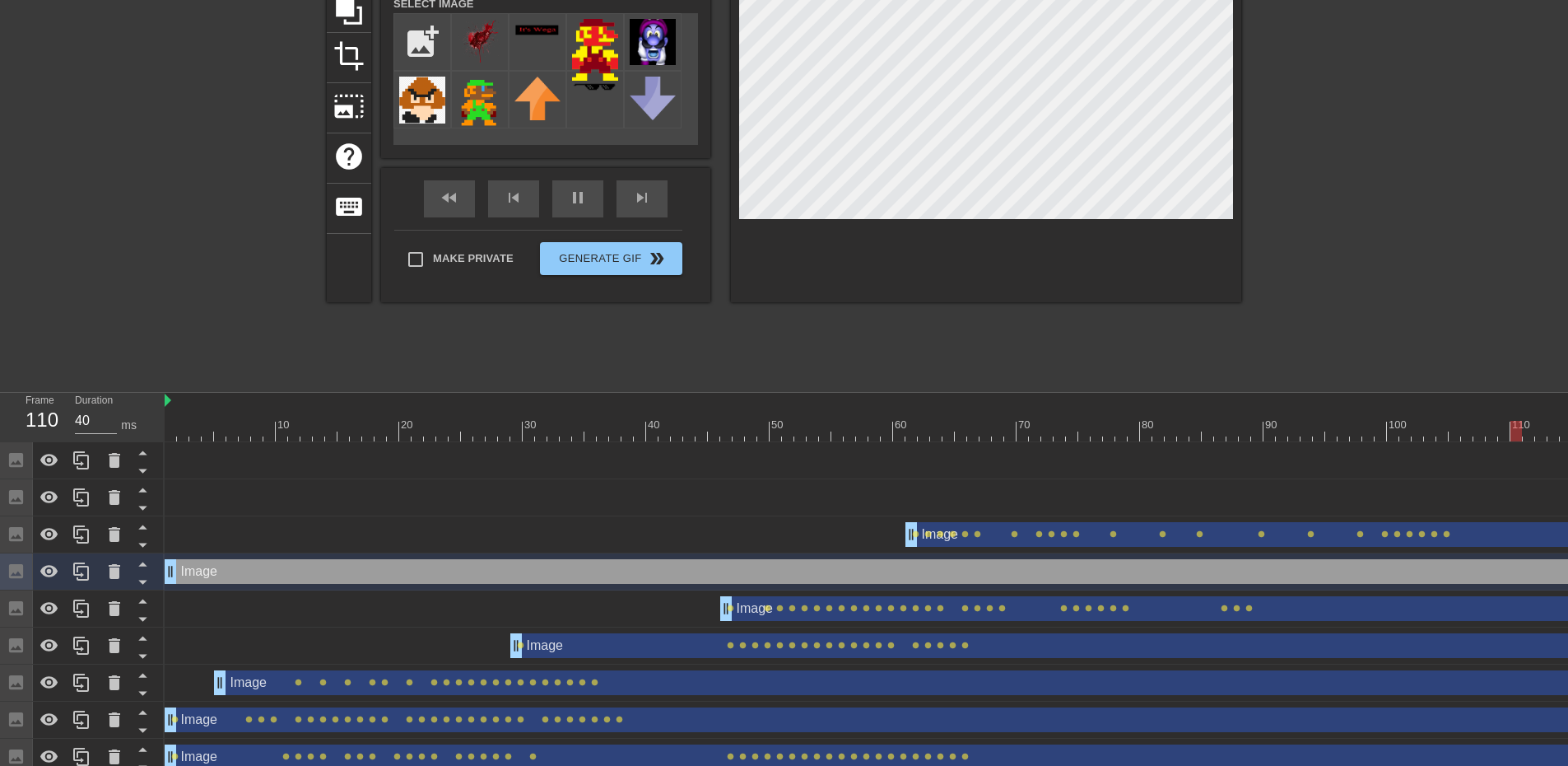
scroll to position [191, 0]
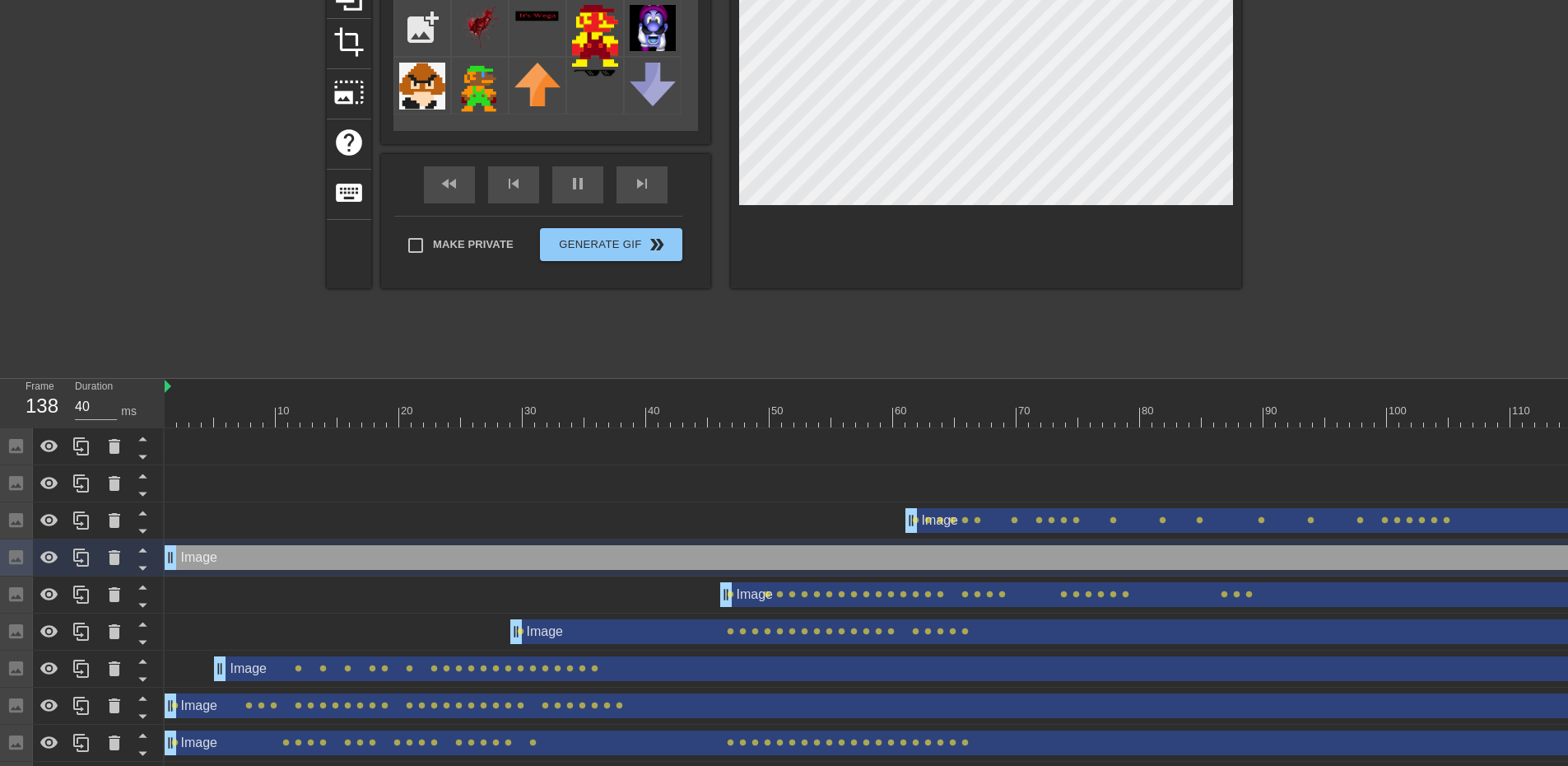
checkbox input "true"
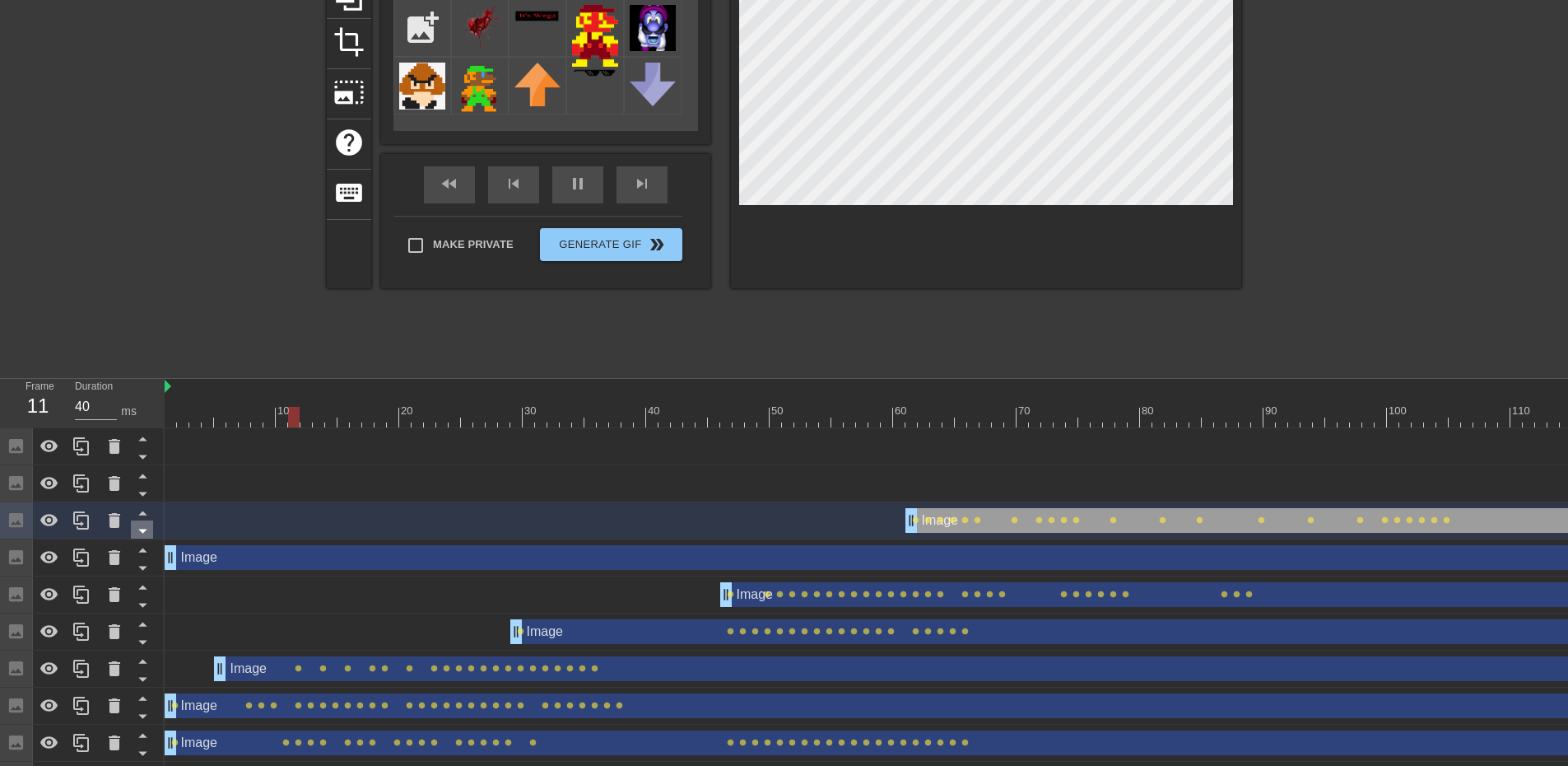
click at [135, 532] on icon at bounding box center [142, 531] width 21 height 21
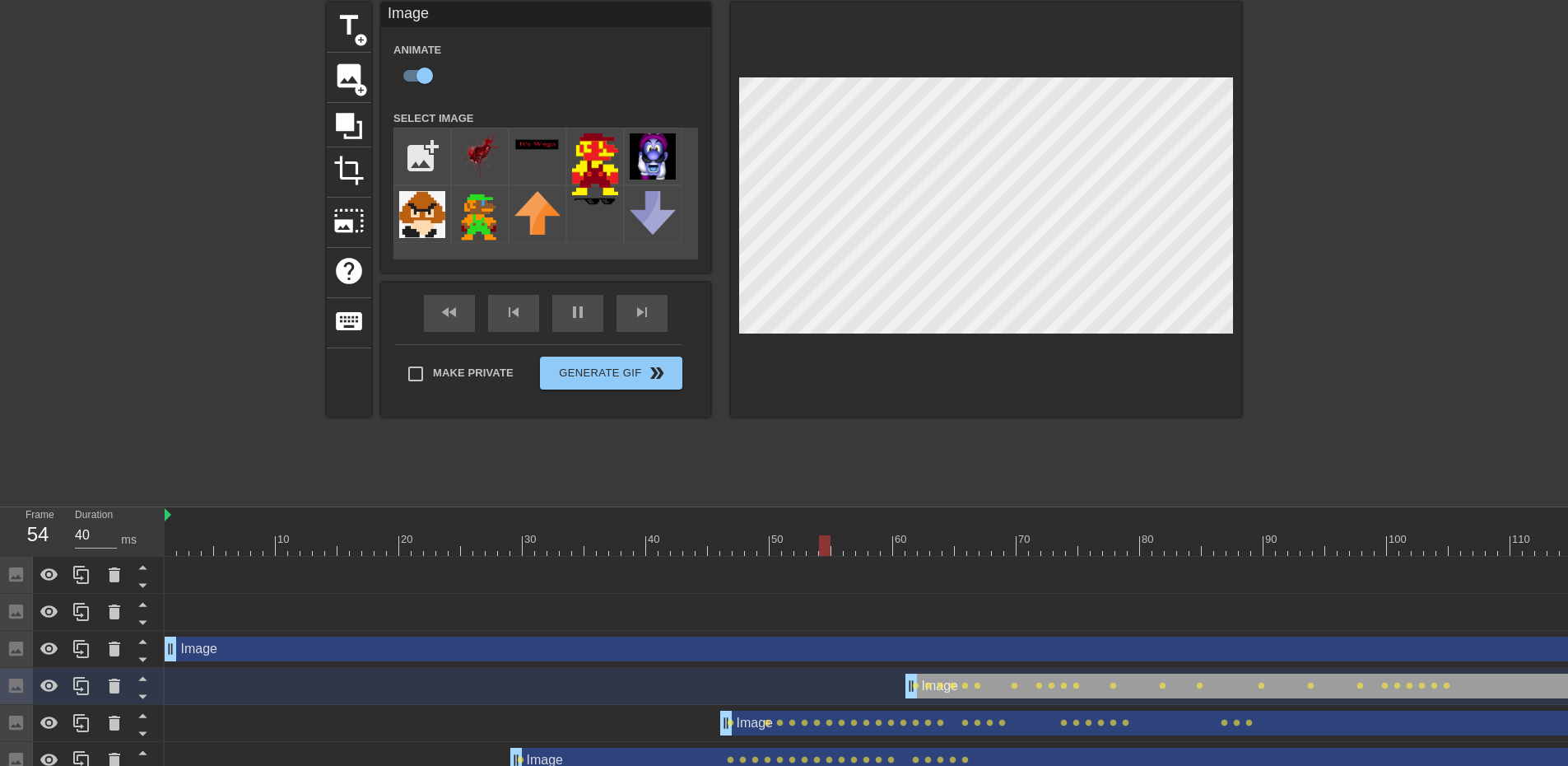
scroll to position [26, 0]
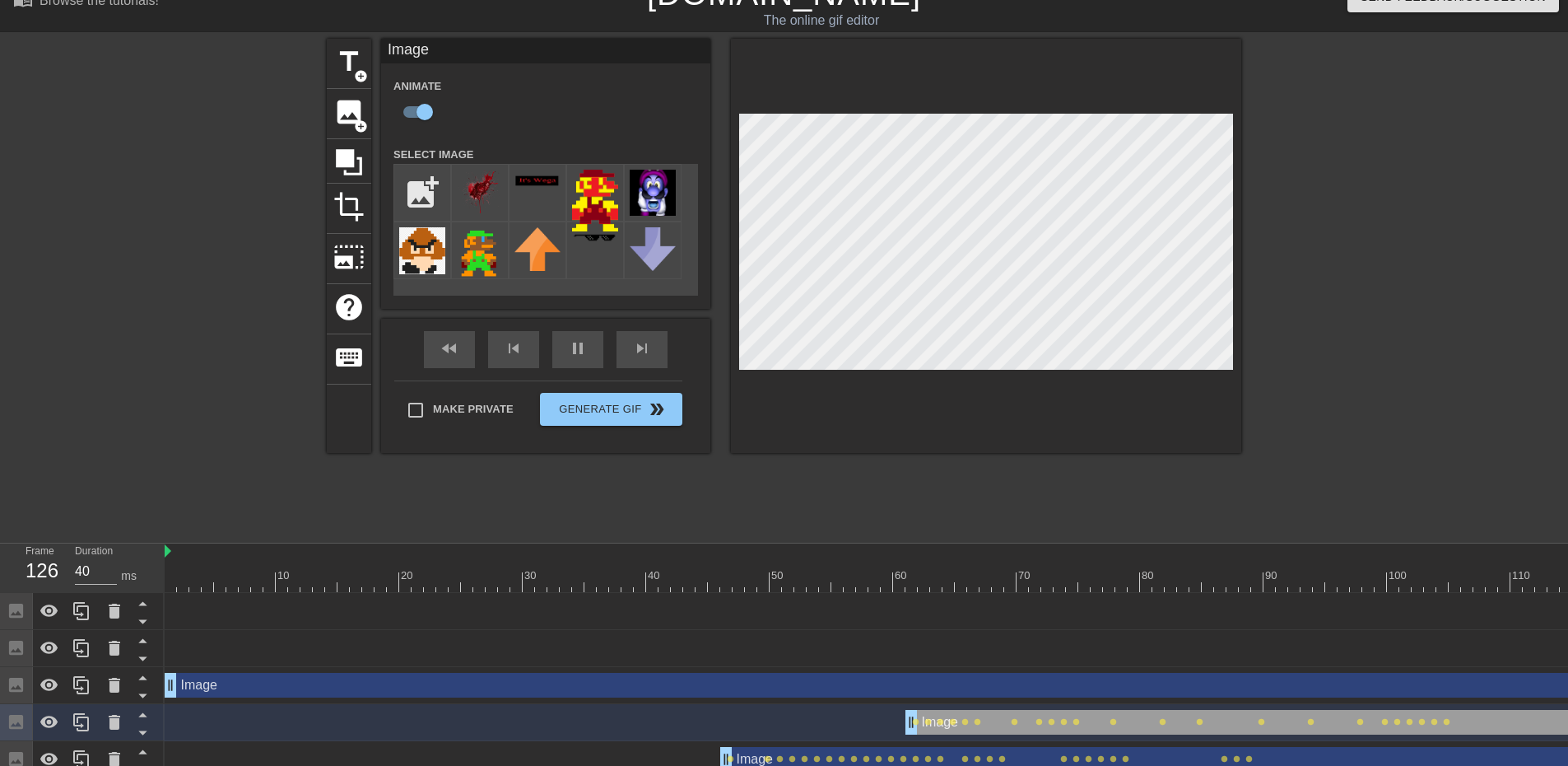
click at [850, 474] on div "title add_circle image add_circle crop photo_size_select_large help keyboard Im…" at bounding box center [784, 286] width 914 height 494
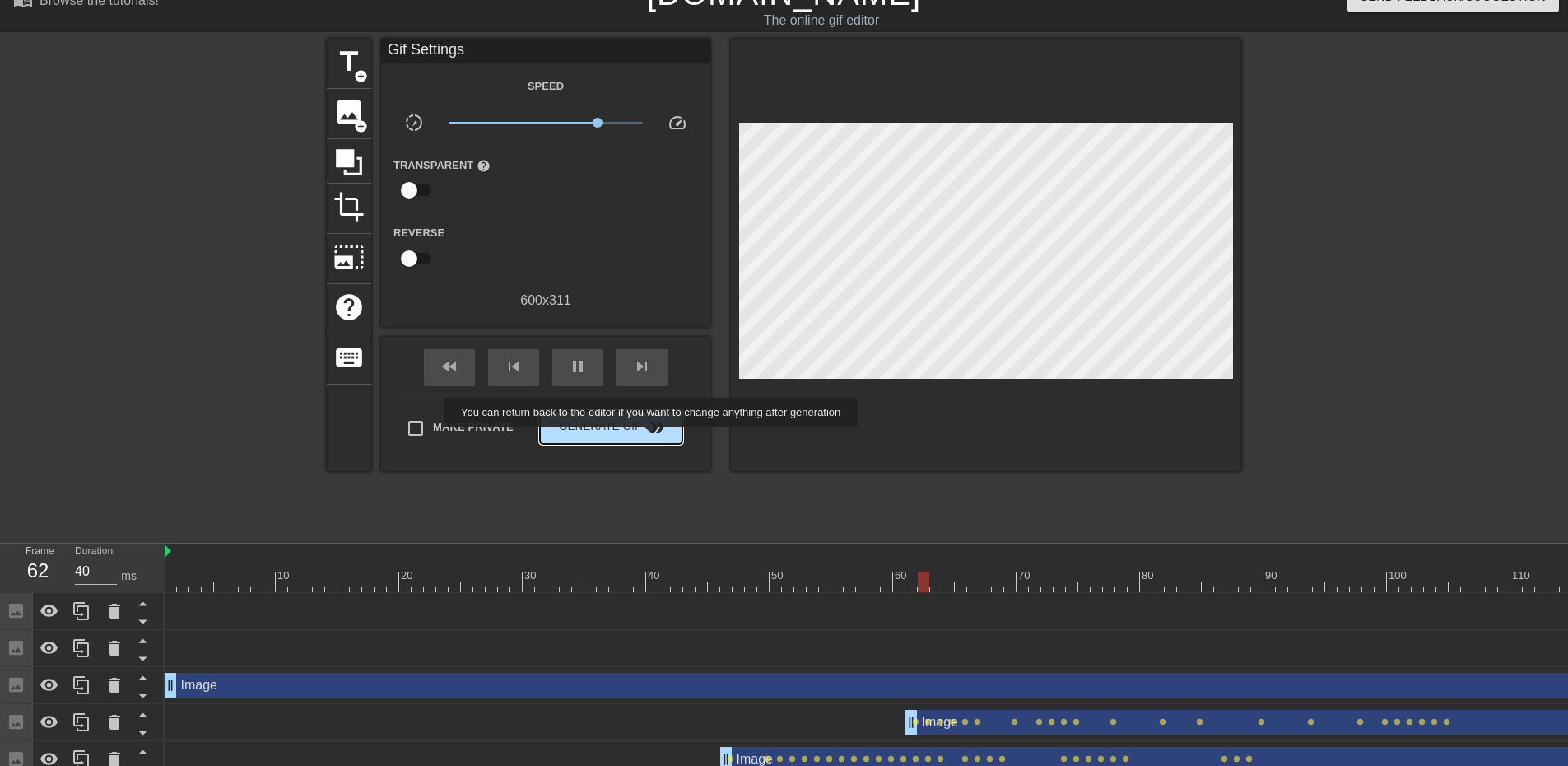
click at [650, 436] on button "Generate Gif double_arrow" at bounding box center [611, 427] width 142 height 33
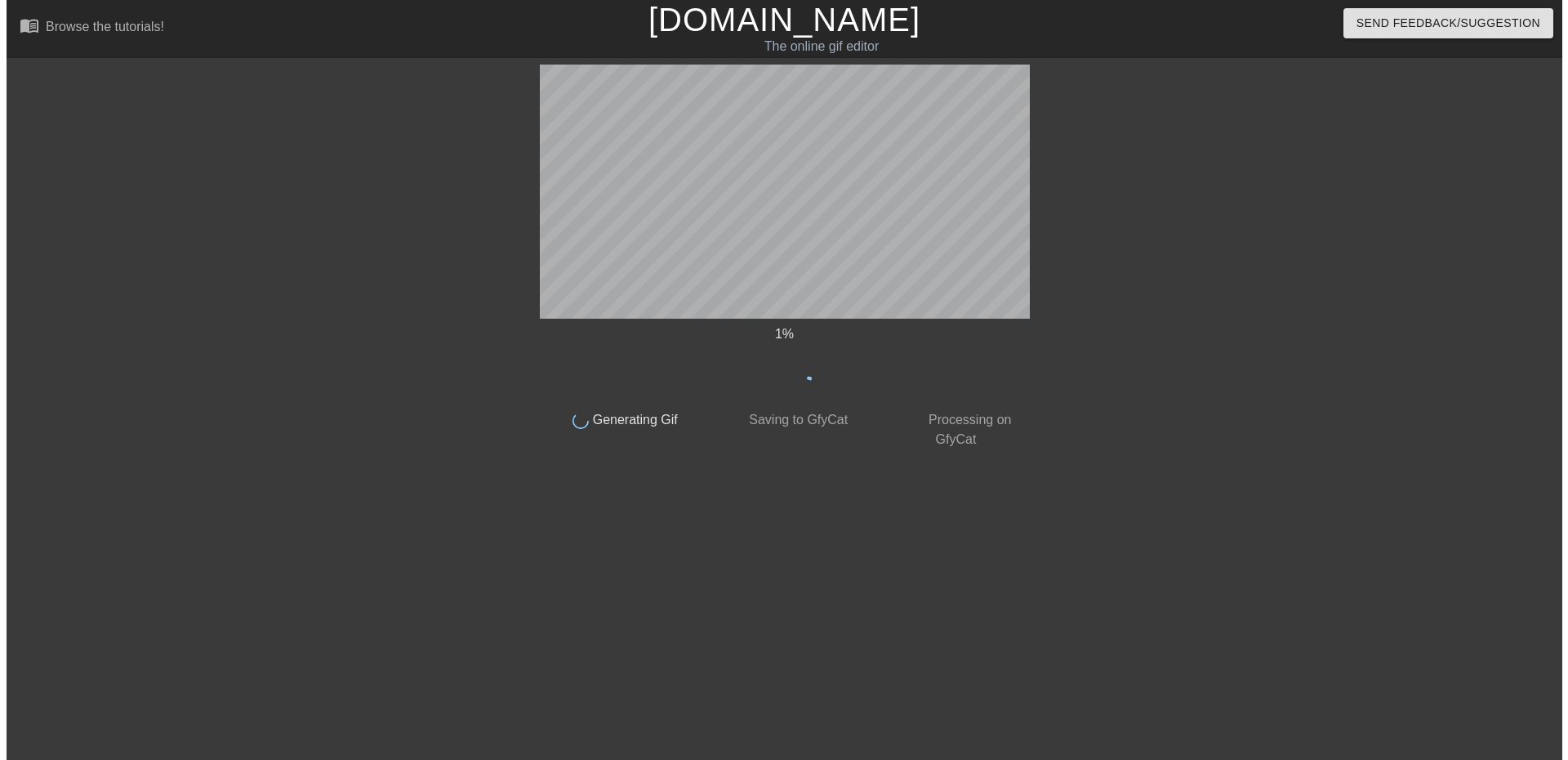
scroll to position [0, 0]
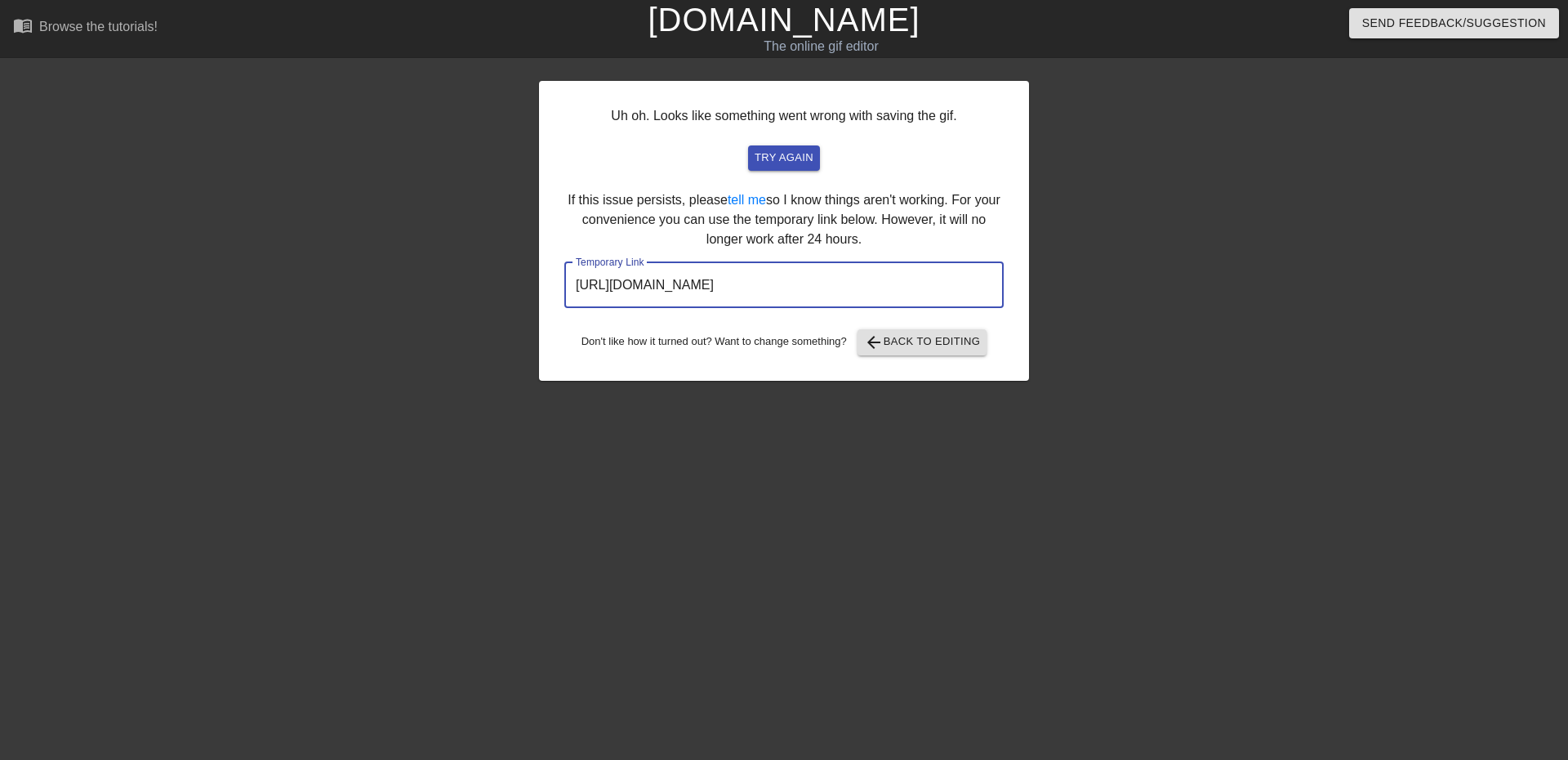
drag, startPoint x: 709, startPoint y: 278, endPoint x: 441, endPoint y: 272, distance: 268.1
click at [441, 272] on div "Uh oh. Looks like something went wrong with saving the gif. try again If this i…" at bounding box center [784, 310] width 1568 height 491
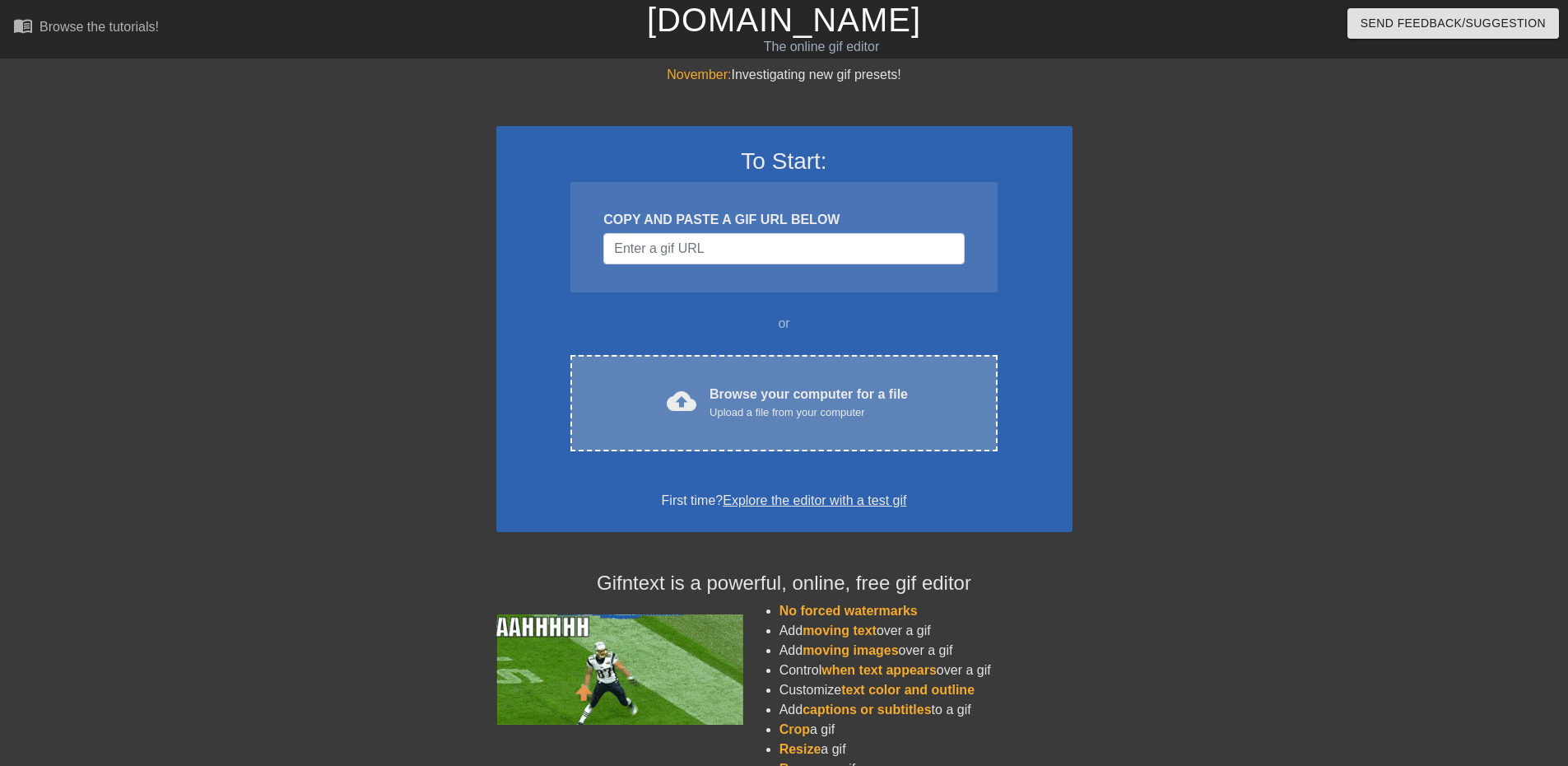
click at [682, 356] on div "cloud_upload Browse your computer for a file Upload a file from your computer C…" at bounding box center [783, 402] width 426 height 97
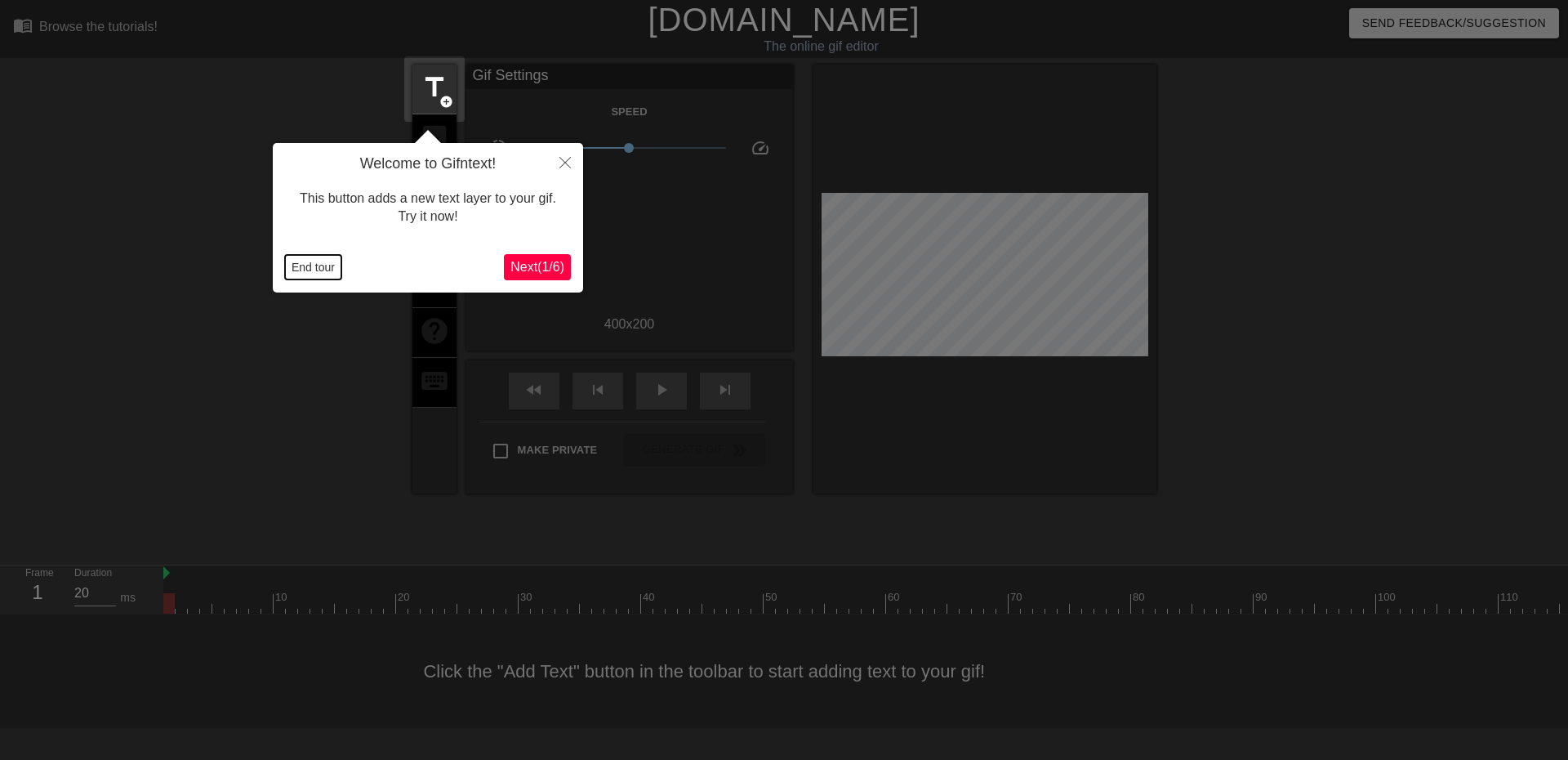
click at [304, 269] on button "End tour" at bounding box center [313, 267] width 56 height 24
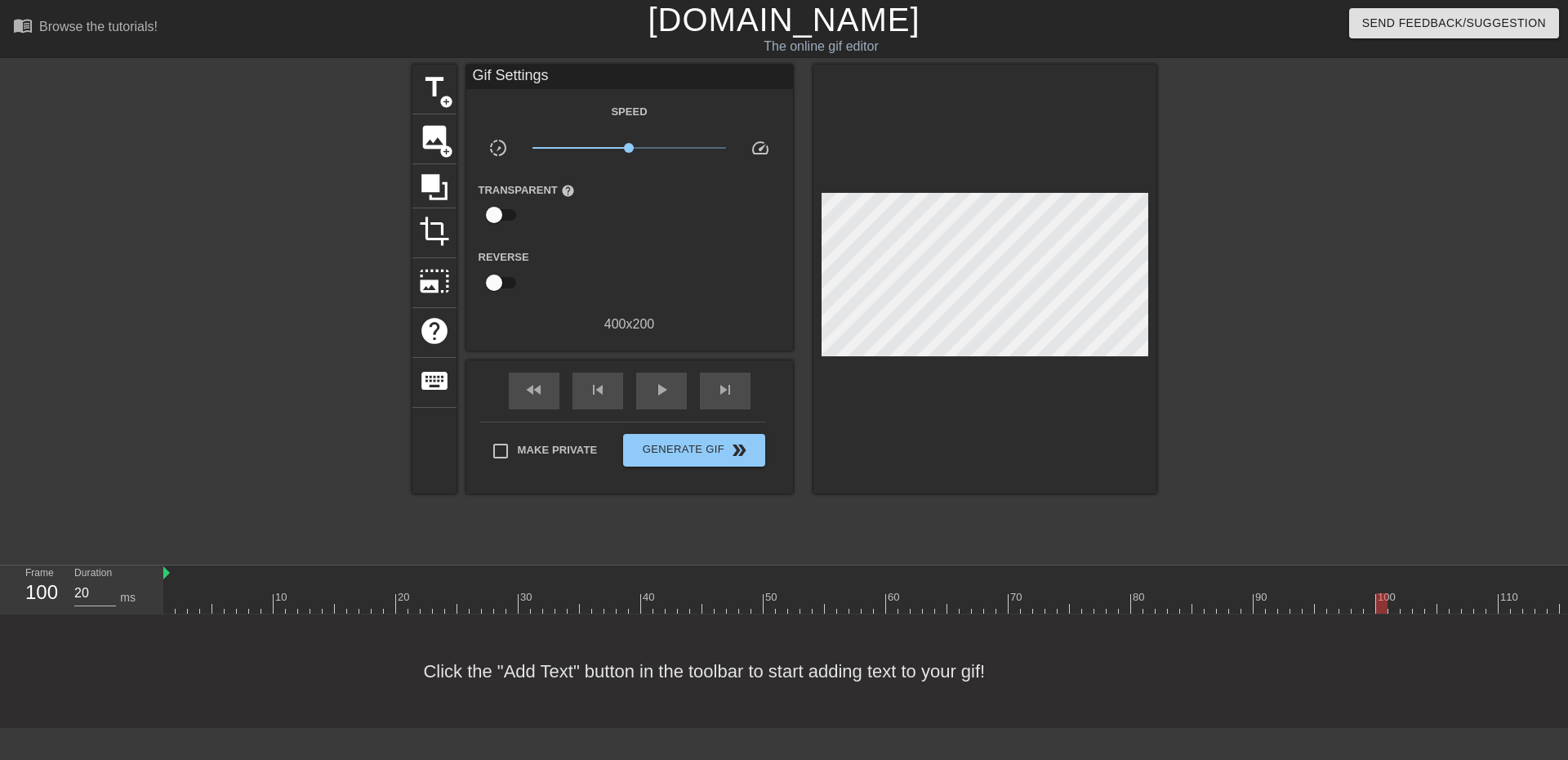
drag, startPoint x: 173, startPoint y: 600, endPoint x: 1452, endPoint y: 559, distance: 1279.7
click at [1452, 559] on div "menu_book Browse the tutorials! [DOMAIN_NAME] The online gif editor Send Feedba…" at bounding box center [784, 363] width 1568 height 728
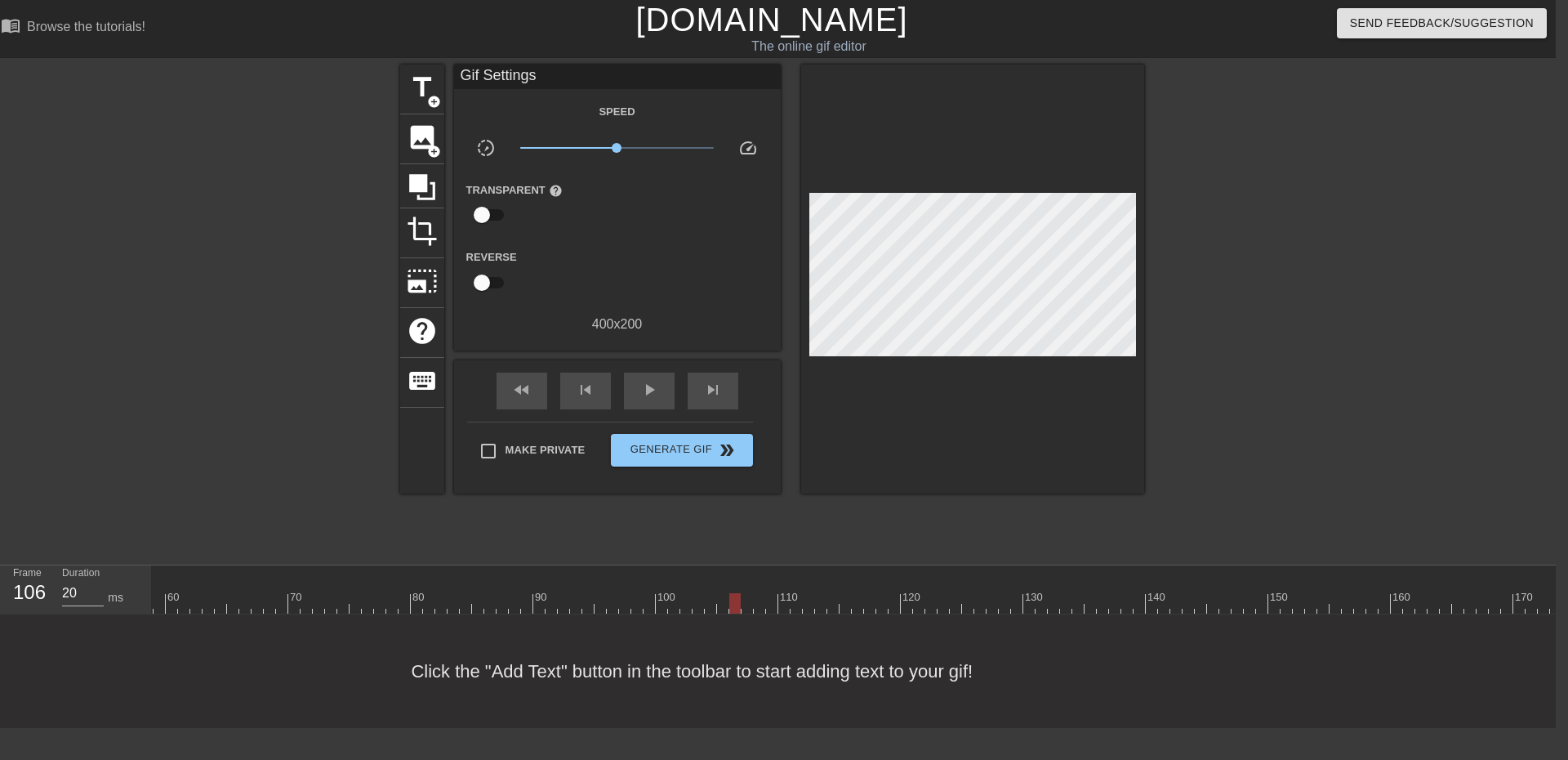
scroll to position [0, 829]
drag, startPoint x: 629, startPoint y: 604, endPoint x: 1317, endPoint y: 585, distance: 688.3
click at [1317, 585] on div "10 20 30 40 50 60 70 80 90 100 110 120 130 140 150 160" at bounding box center [443, 590] width 2218 height 48
click at [418, 158] on div "image add_circle" at bounding box center [422, 140] width 44 height 50
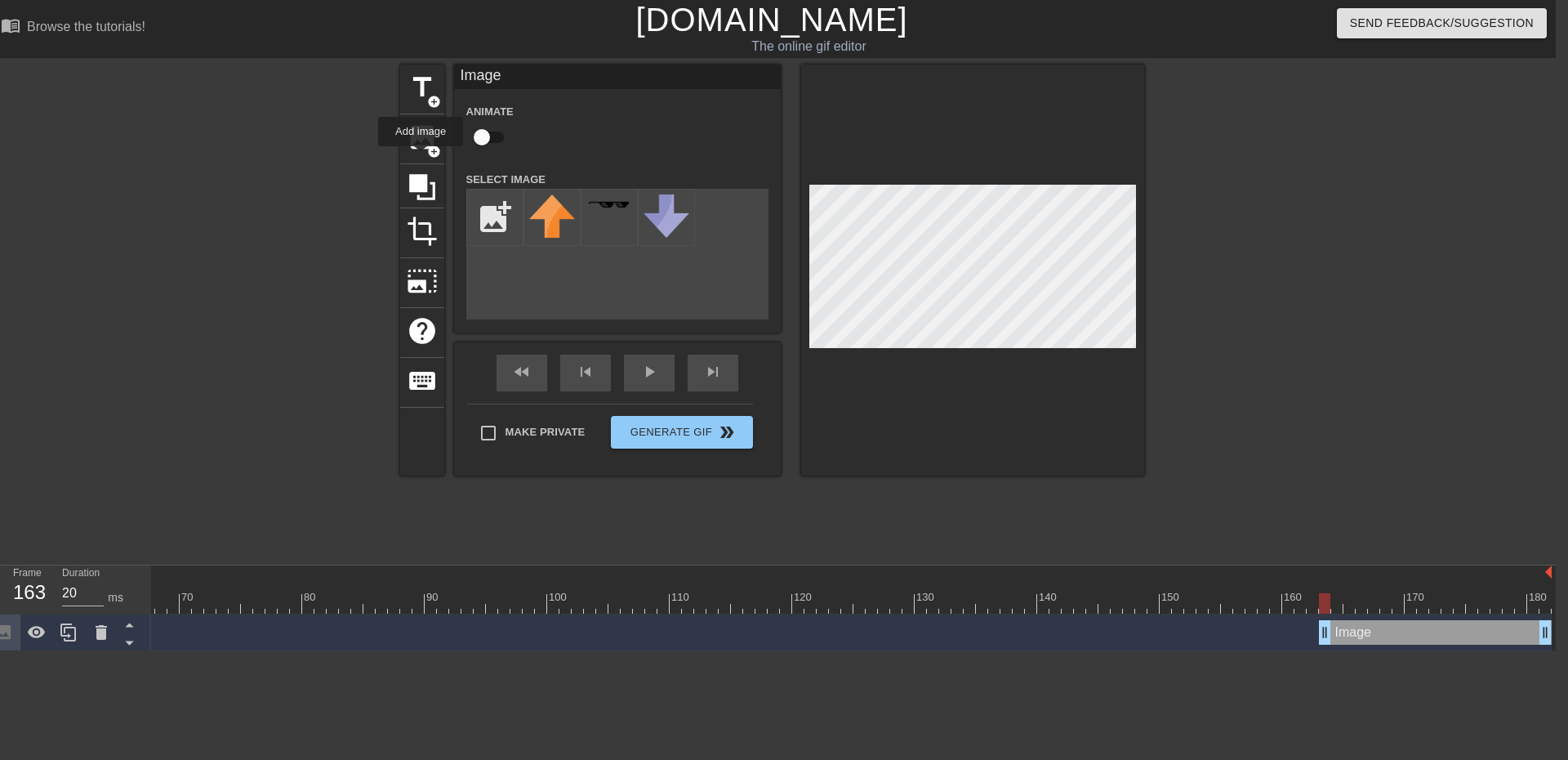
scroll to position [0, 817]
click at [487, 222] on input "file" at bounding box center [495, 218] width 55 height 56
type input "C:\fakepath\download (1).png"
click at [556, 217] on img at bounding box center [551, 209] width 46 height 31
click at [1355, 435] on div "title add_circle image add_circle crop photo_size_select_large help keyboard Im…" at bounding box center [771, 310] width 1568 height 491
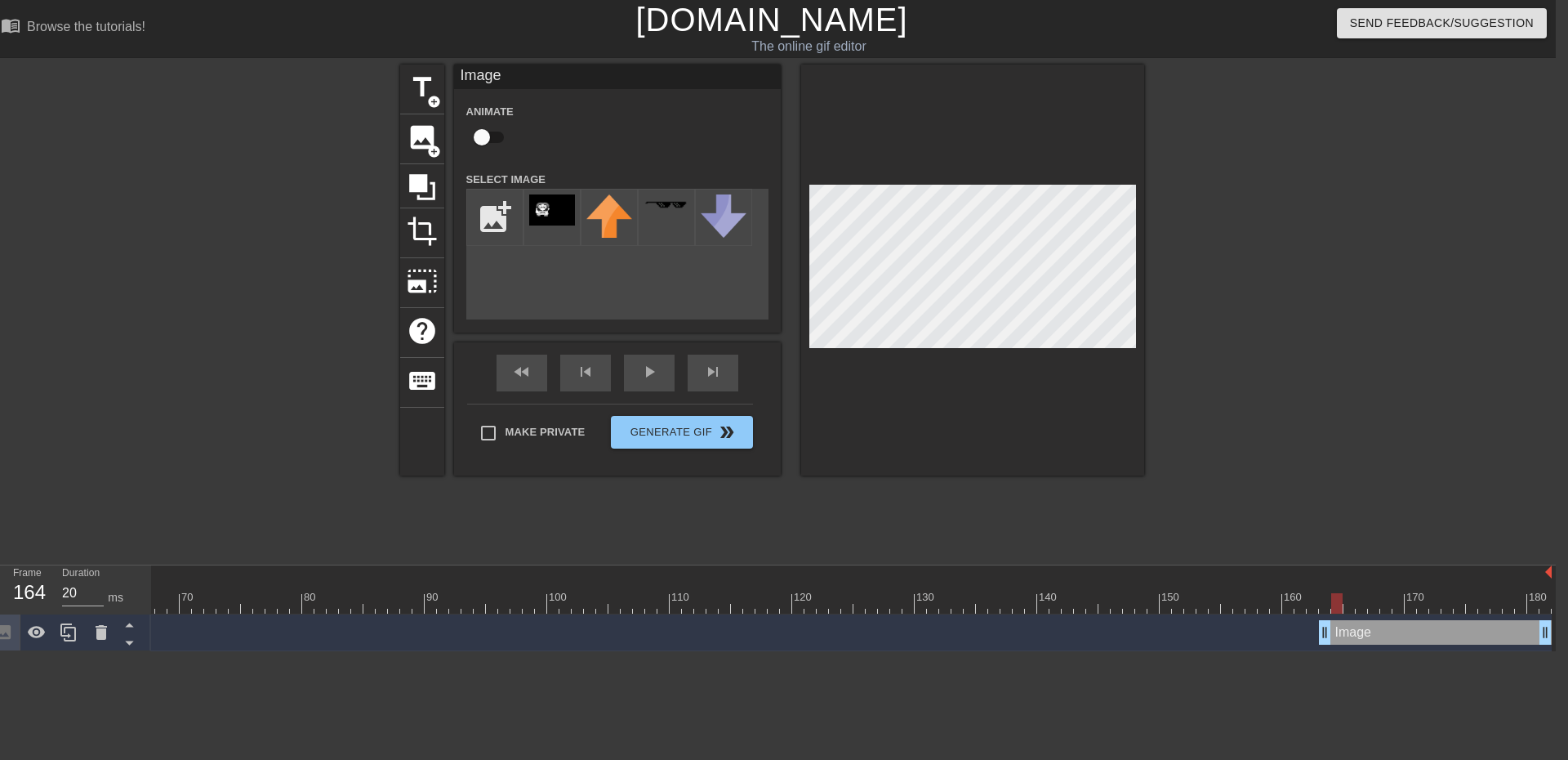
click at [1322, 603] on div at bounding box center [443, 603] width 2218 height 21
click at [673, 441] on button "Generate Gif double_arrow" at bounding box center [682, 432] width 141 height 33
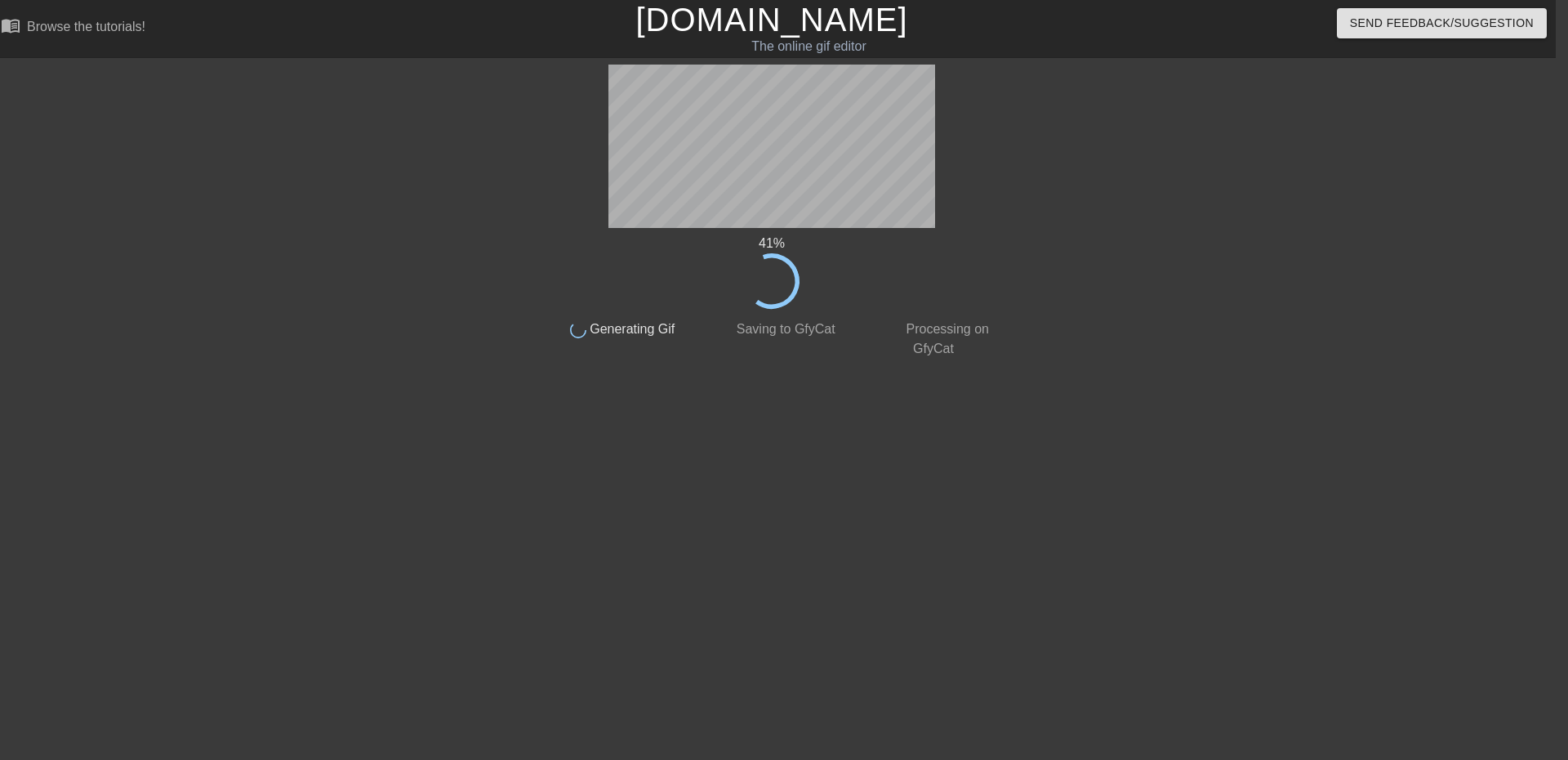
click at [919, 542] on div "41 % done Generating Gif done Saving to GfyCat done Processing on GfyCat title …" at bounding box center [771, 310] width 461 height 491
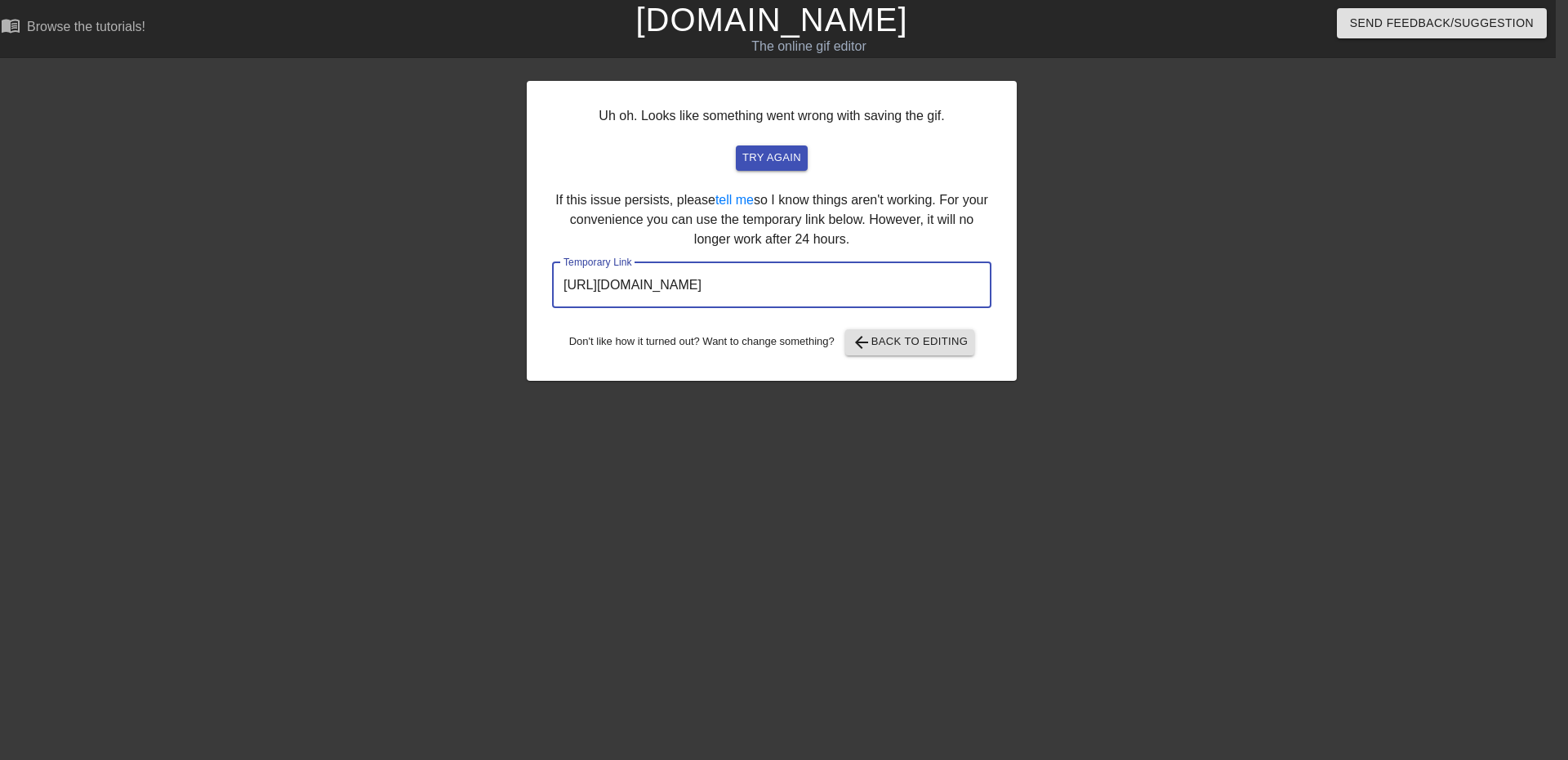
drag, startPoint x: 923, startPoint y: 283, endPoint x: 403, endPoint y: 300, distance: 520.3
click at [403, 300] on div "Uh oh. Looks like something went wrong with saving the gif. try again If this i…" at bounding box center [771, 310] width 1568 height 491
